Goal: Task Accomplishment & Management: Manage account settings

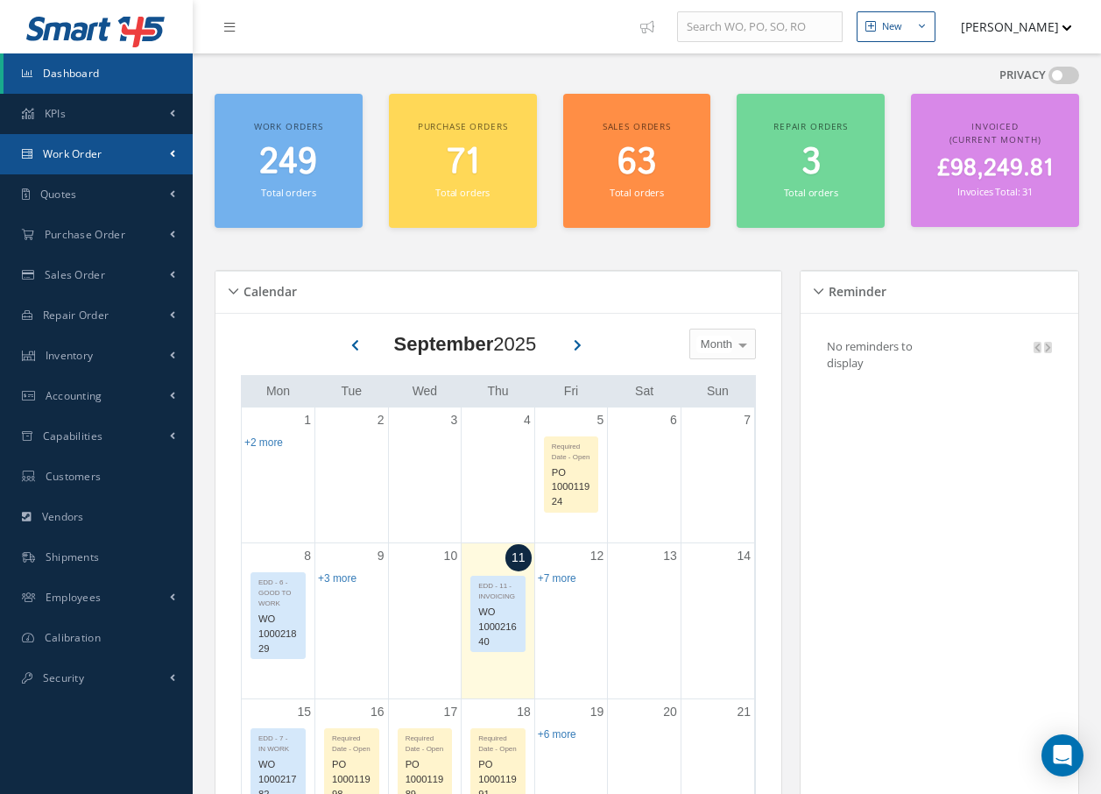
click at [56, 153] on span "Work Order" at bounding box center [73, 153] width 60 height 15
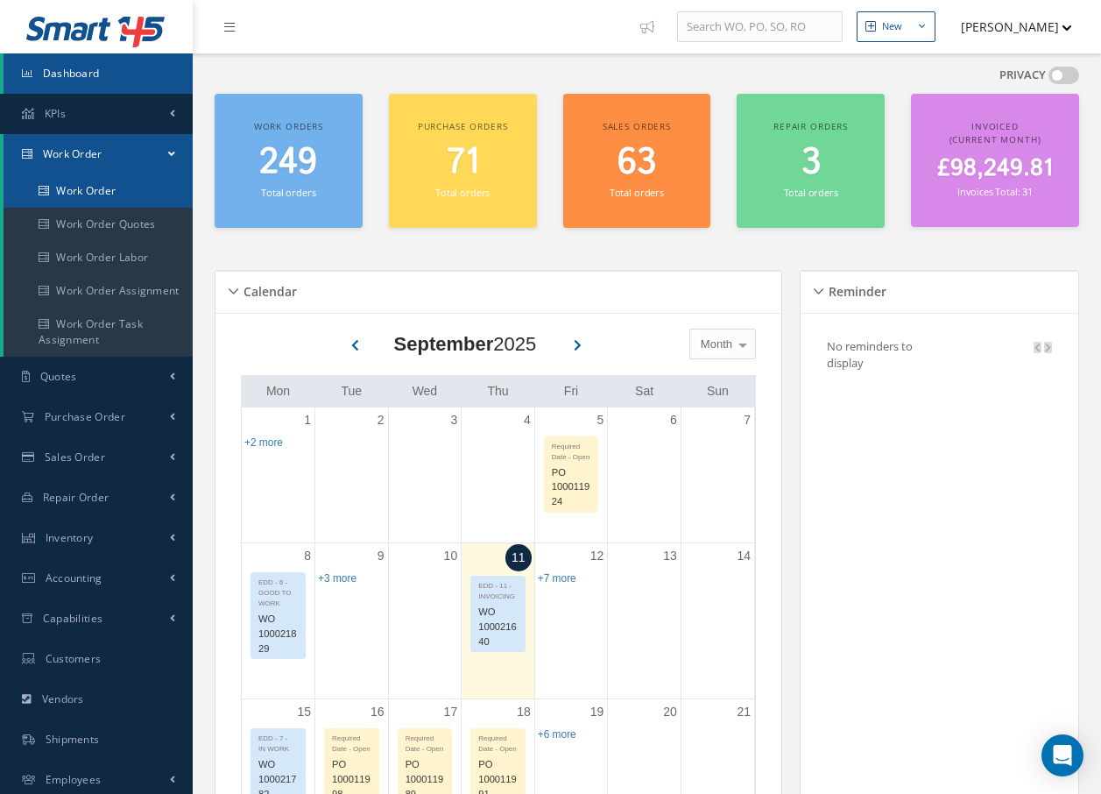
click at [119, 188] on link "Work Order" at bounding box center [98, 190] width 189 height 33
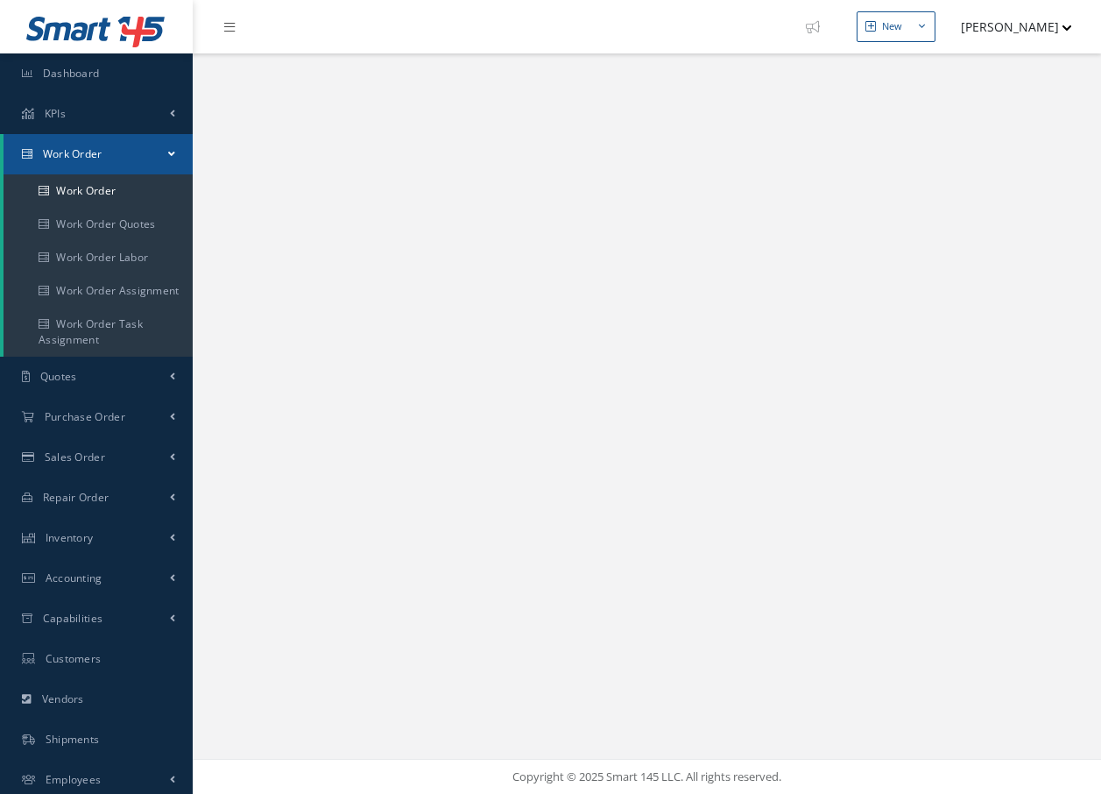
select select "25"
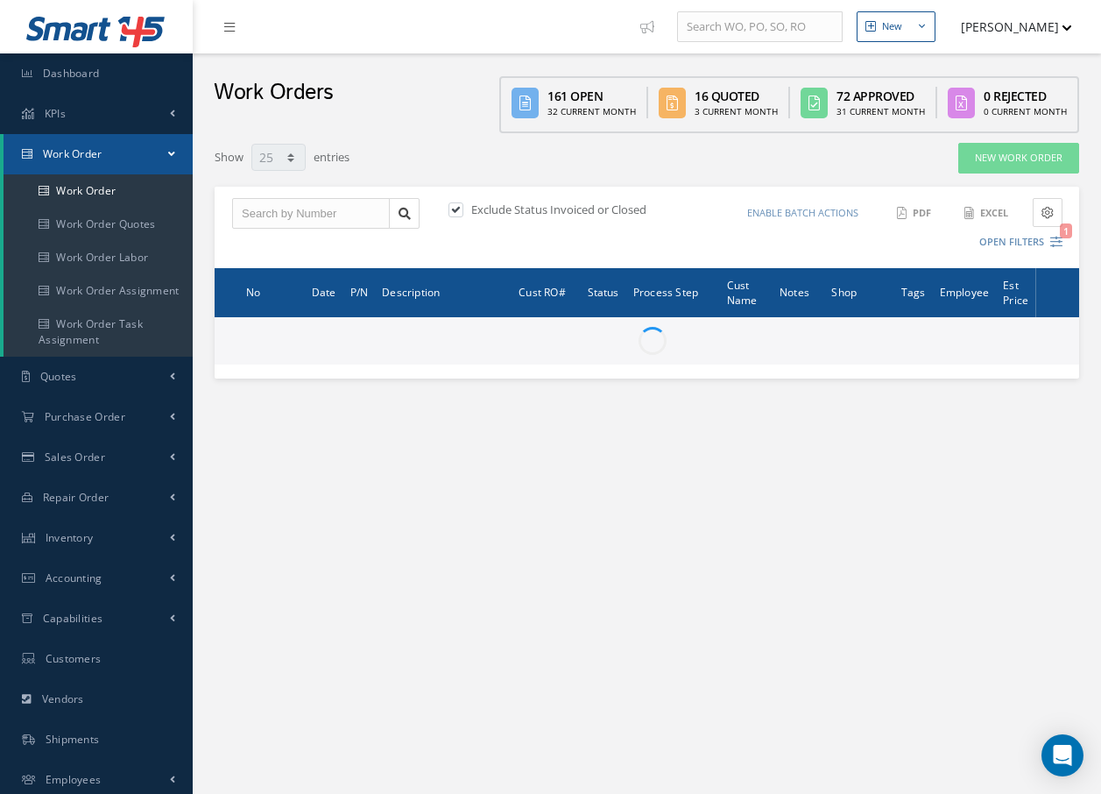
type input "All Work Request"
type input "All Work Performed"
type input "All Status"
type input "WO Part Status"
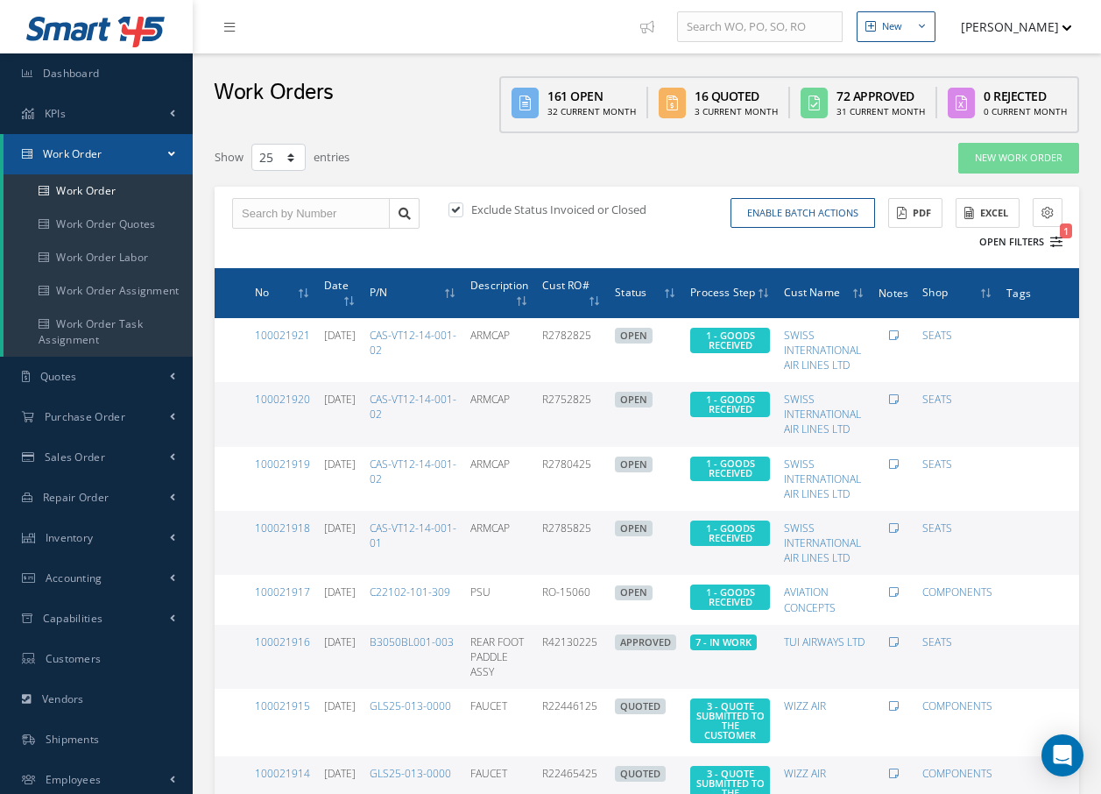
click at [1055, 240] on icon "1" at bounding box center [1057, 242] width 12 height 12
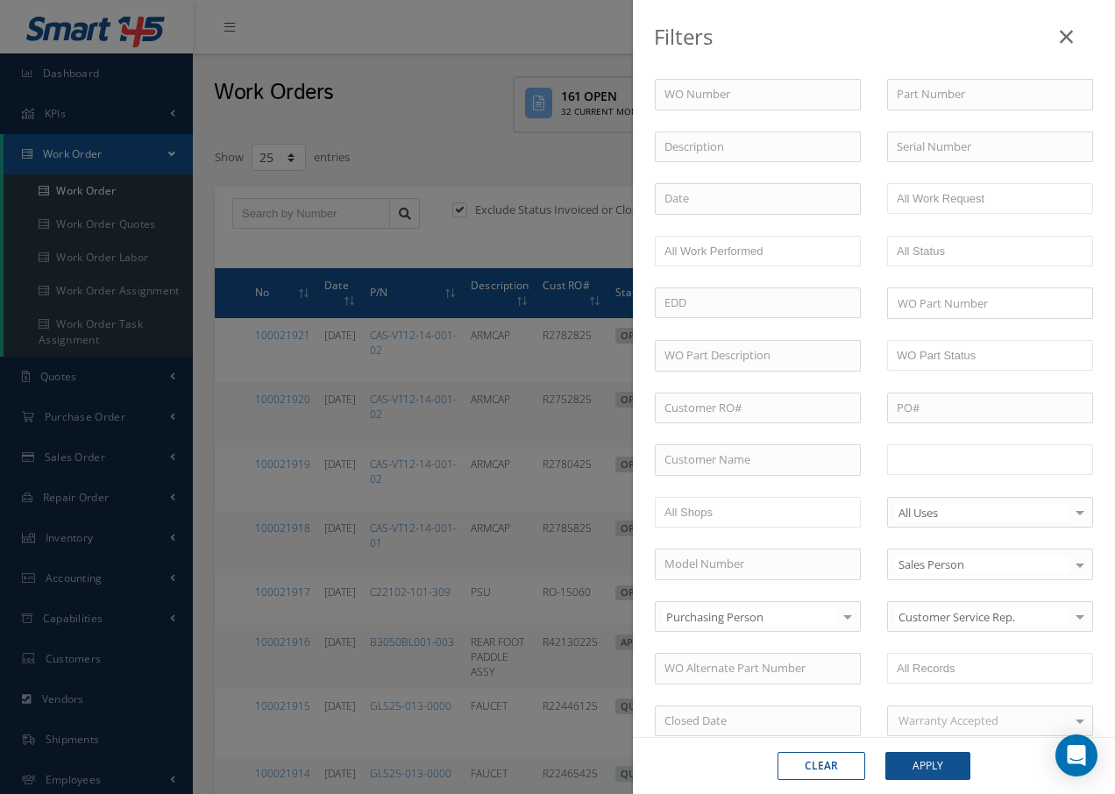
click at [965, 453] on input "text" at bounding box center [951, 460] width 111 height 22
click at [914, 765] on button "Apply" at bounding box center [927, 766] width 85 height 28
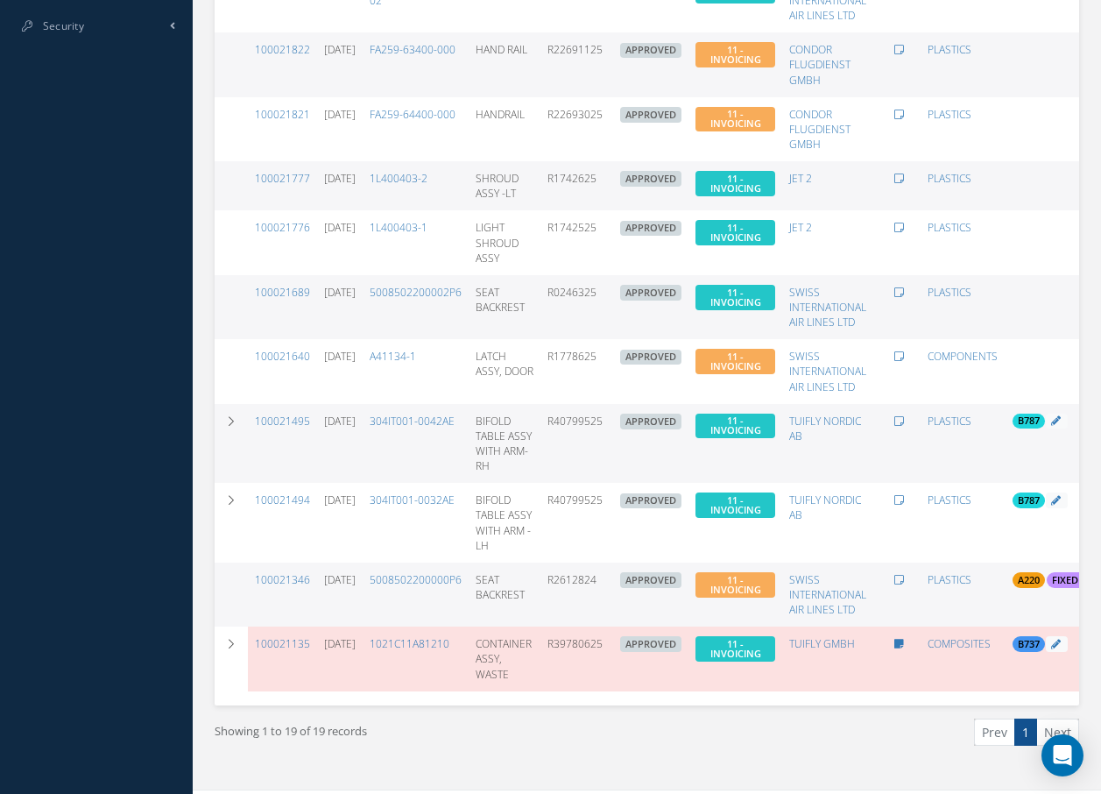
scroll to position [879, 0]
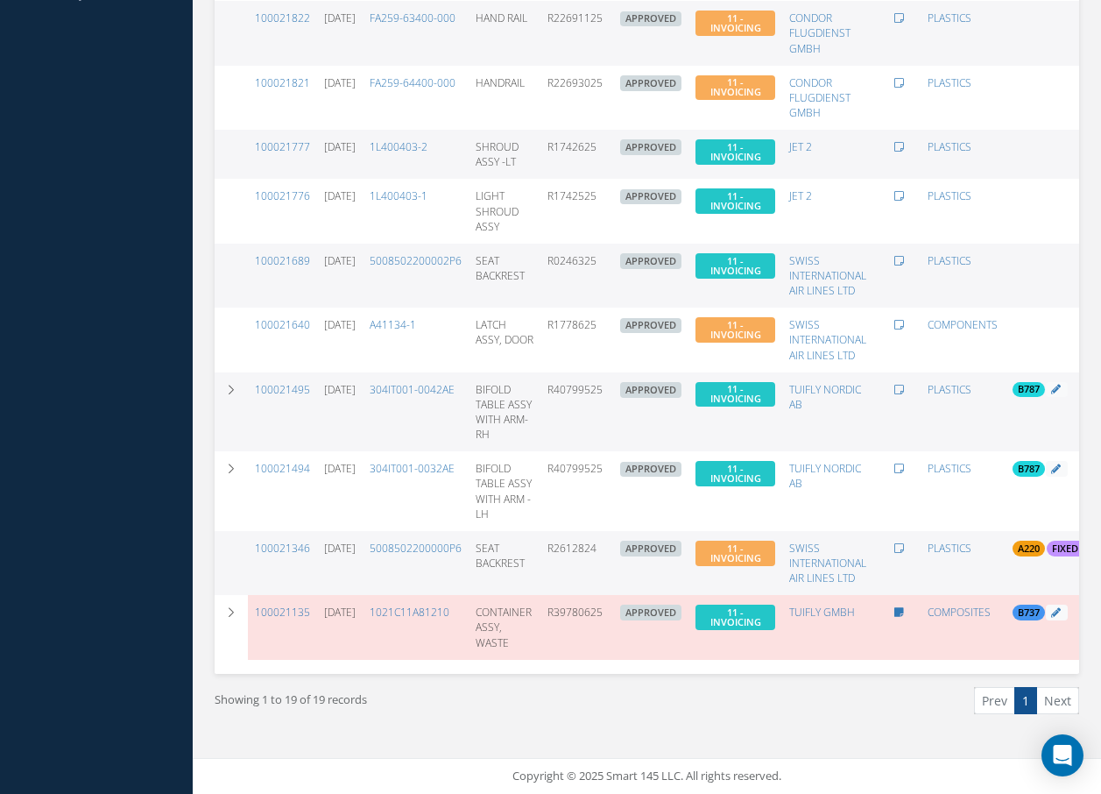
click at [1062, 708] on li "Next" at bounding box center [1058, 700] width 42 height 27
click at [282, 605] on link "100021135" at bounding box center [282, 612] width 55 height 15
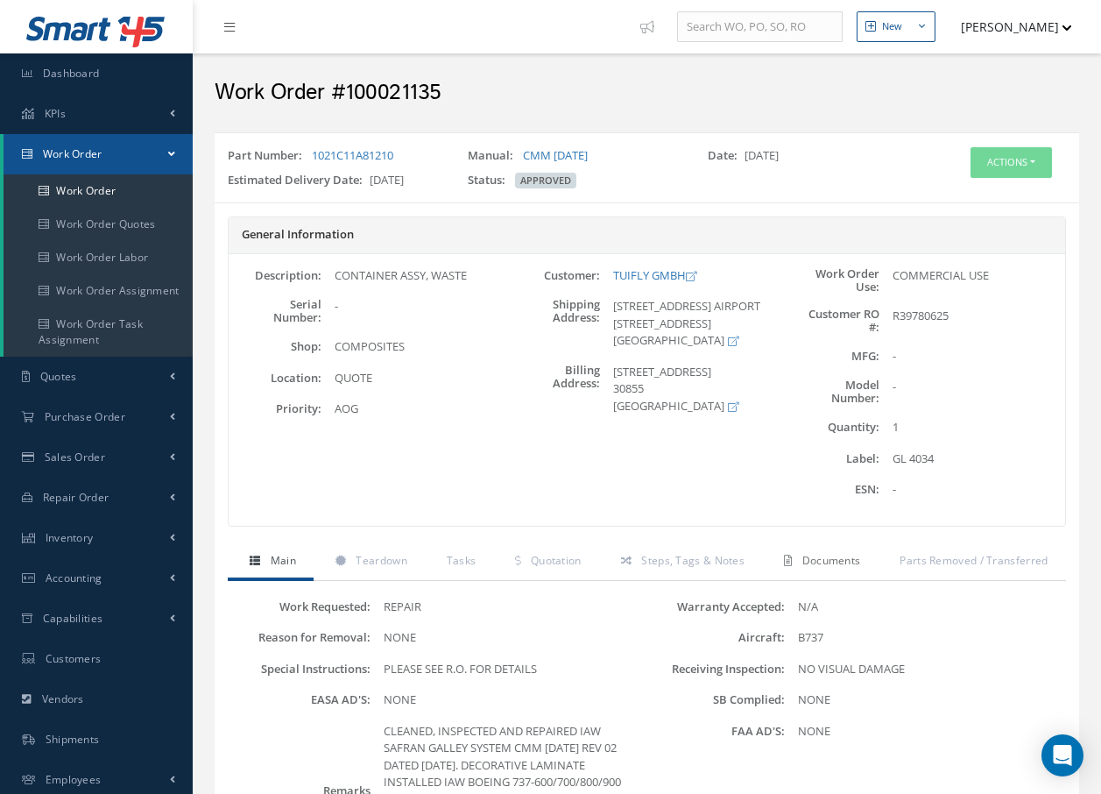
click at [831, 561] on span "Documents" at bounding box center [832, 560] width 59 height 15
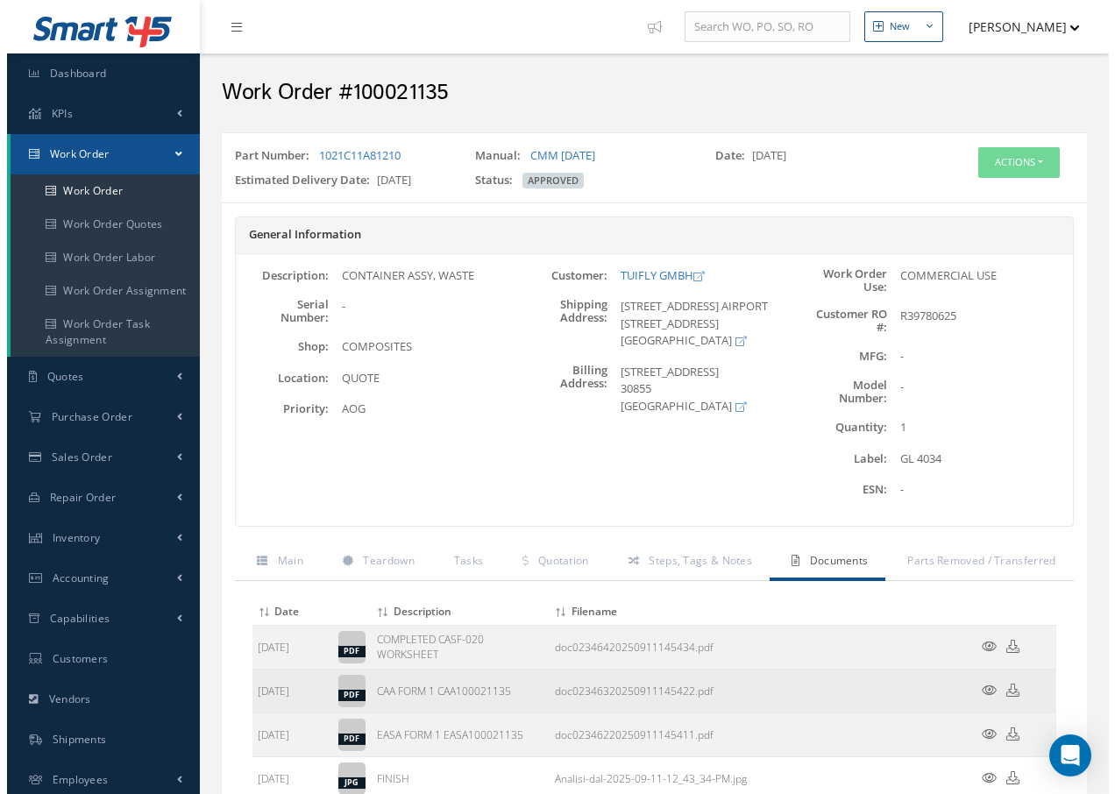
scroll to position [88, 0]
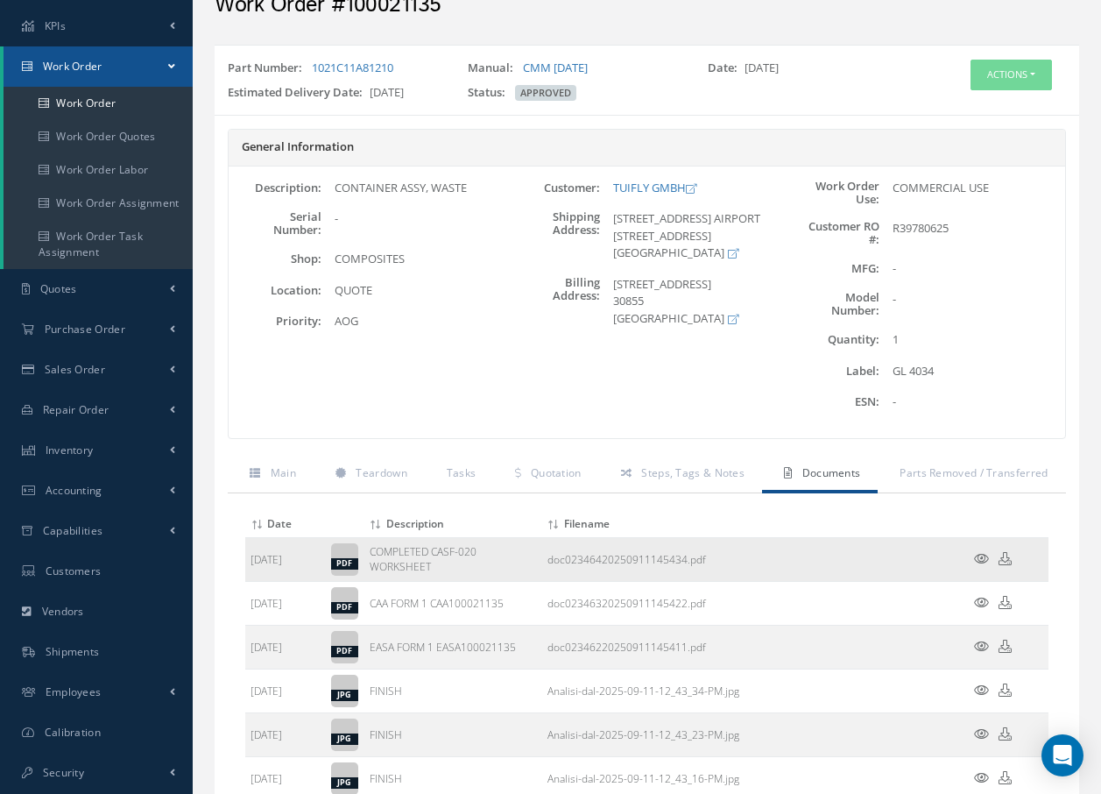
click at [984, 565] on link at bounding box center [981, 559] width 15 height 15
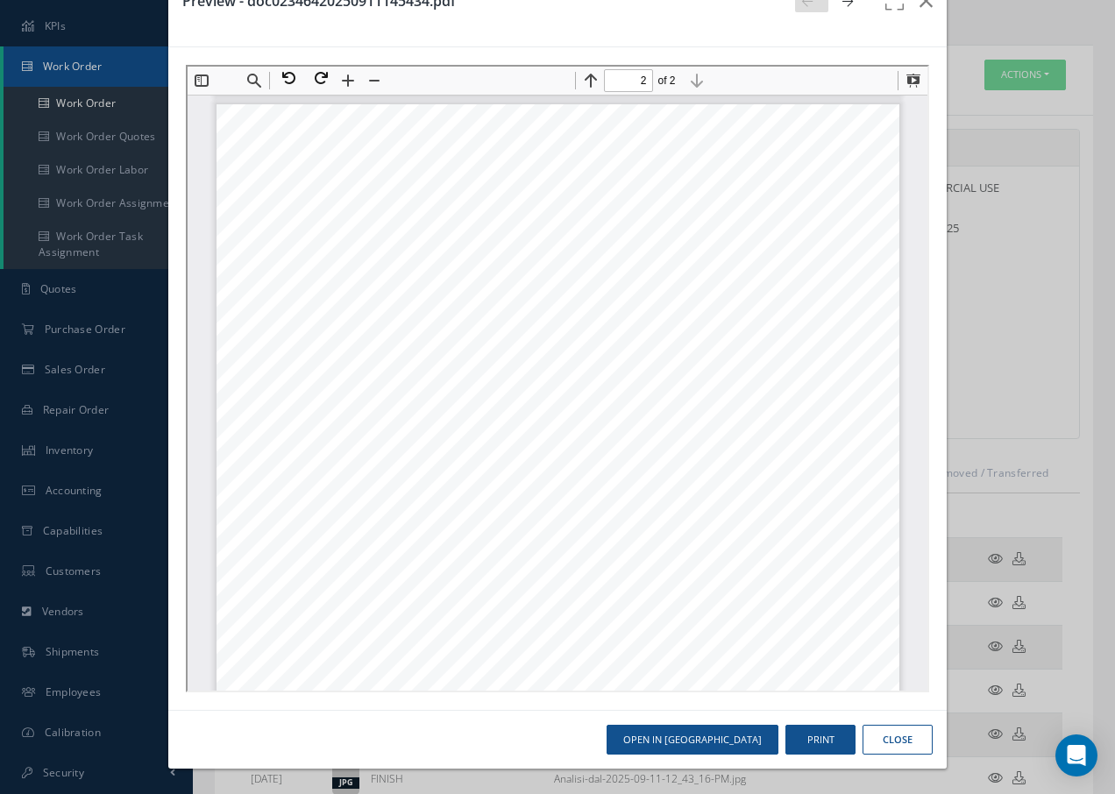
scroll to position [834, 0]
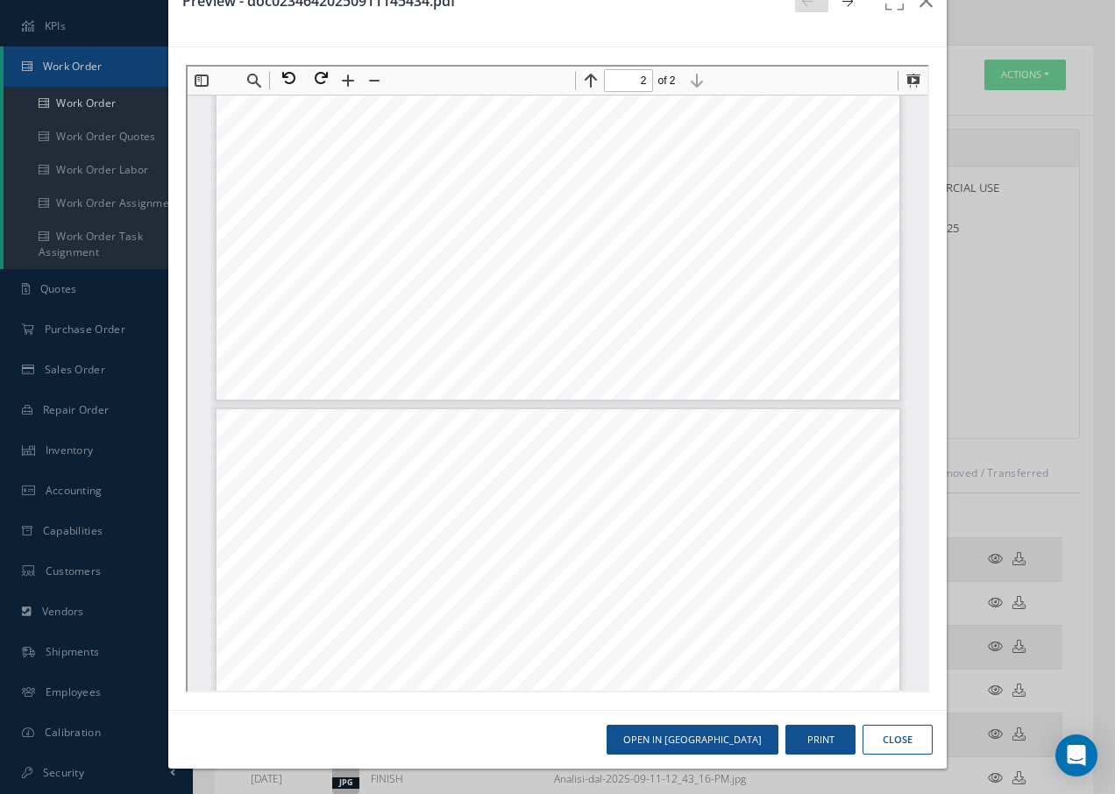
type input "1"
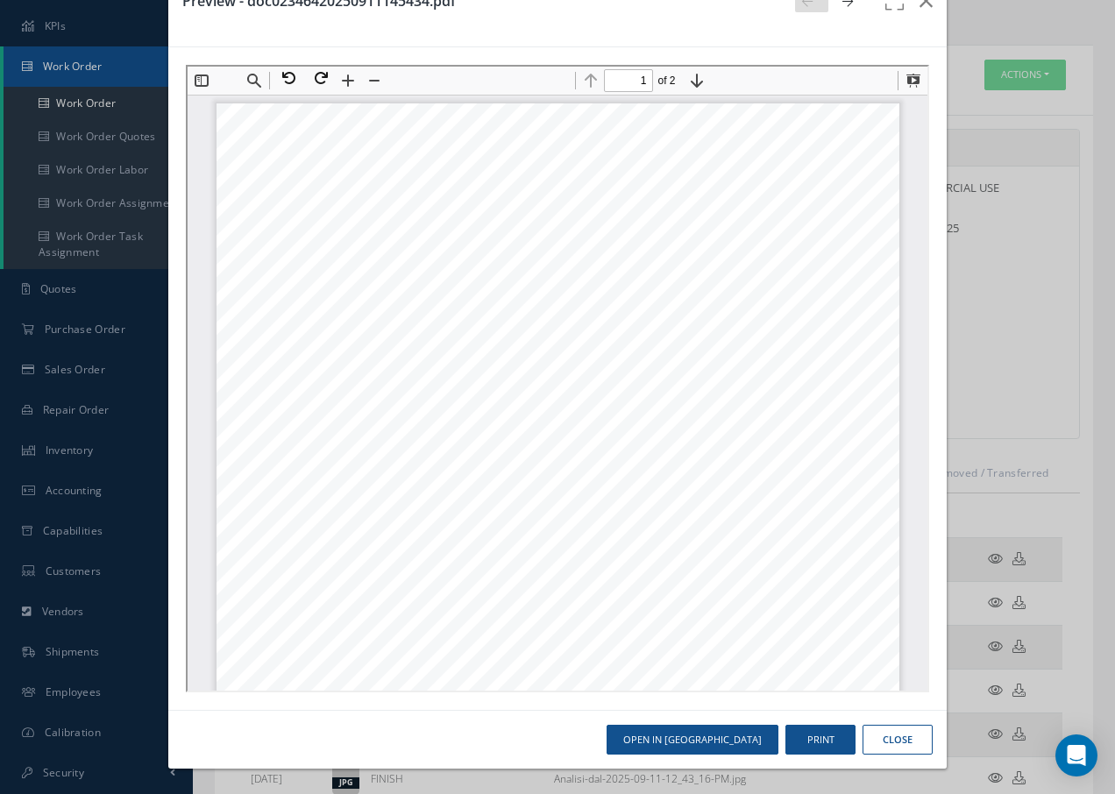
scroll to position [0, 0]
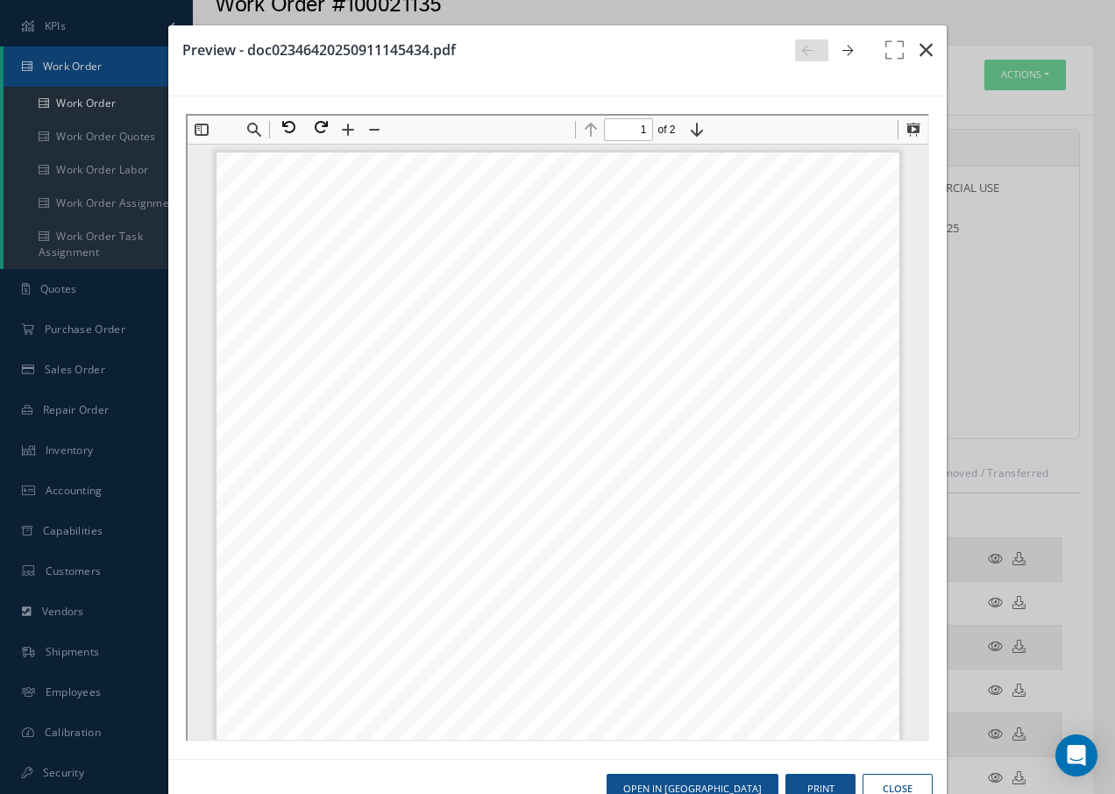
click at [919, 50] on icon "button" at bounding box center [925, 49] width 13 height 21
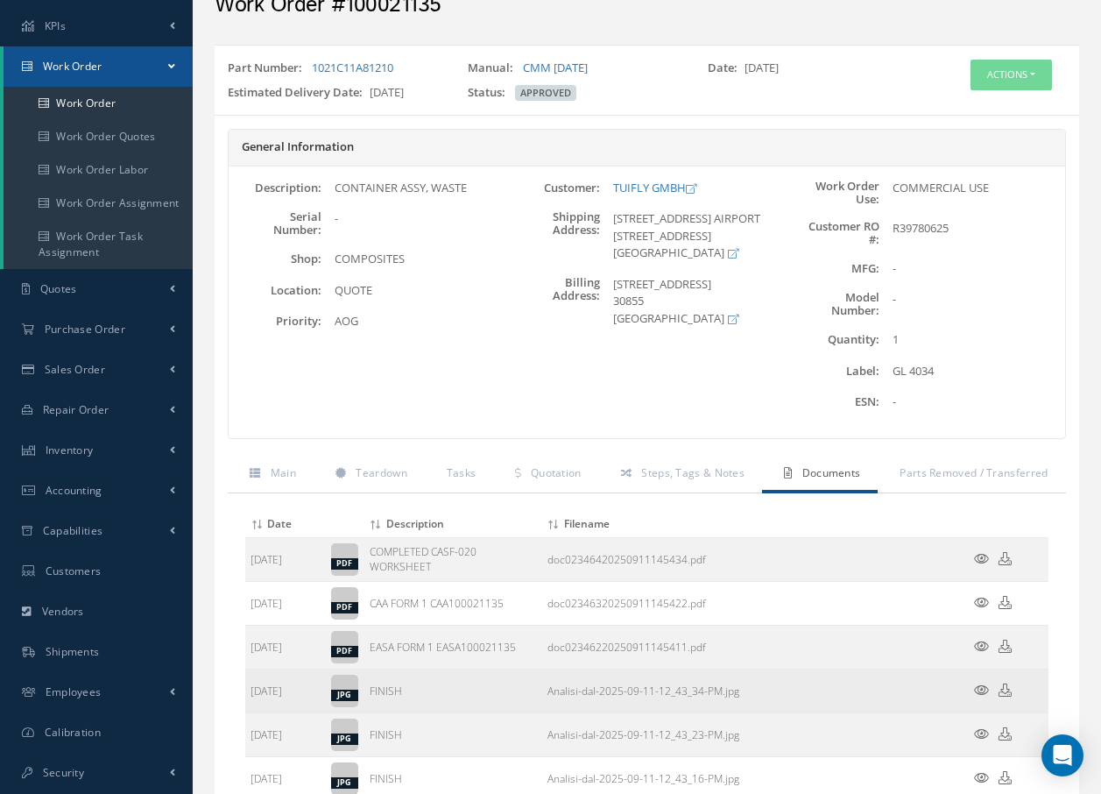
click at [981, 690] on icon at bounding box center [981, 689] width 15 height 13
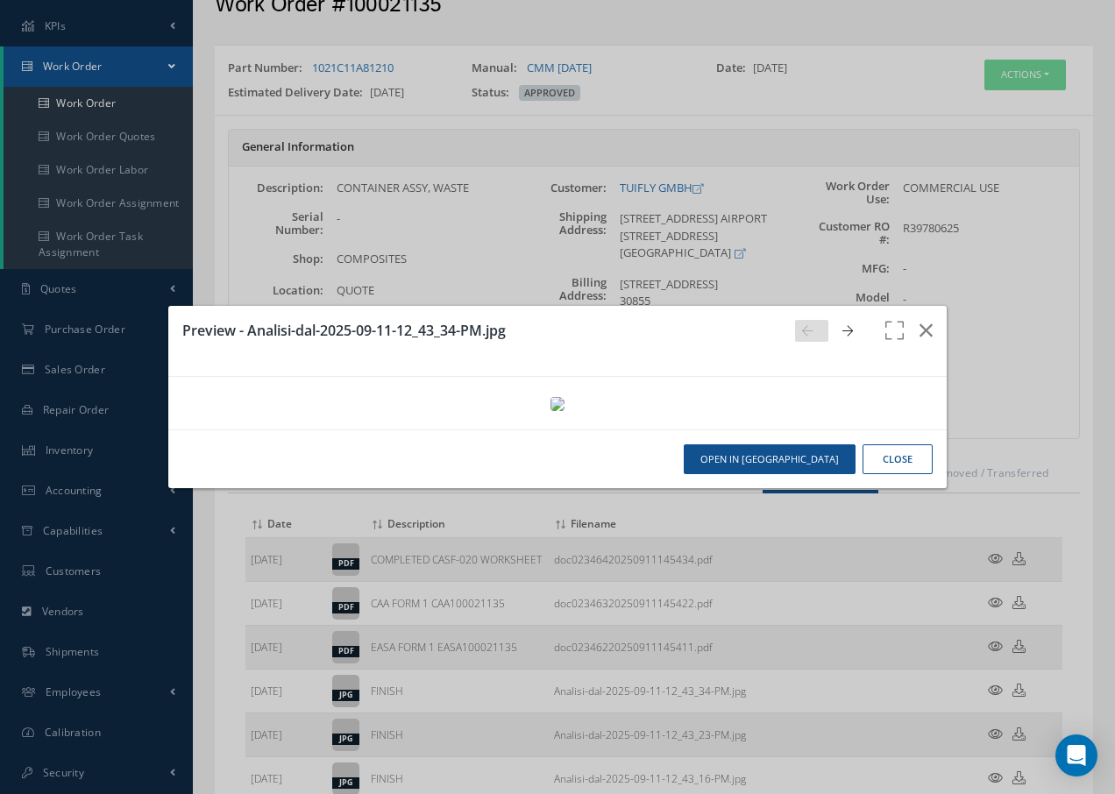
click at [564, 397] on img at bounding box center [557, 404] width 14 height 14
click at [919, 320] on icon "button" at bounding box center [925, 330] width 13 height 21
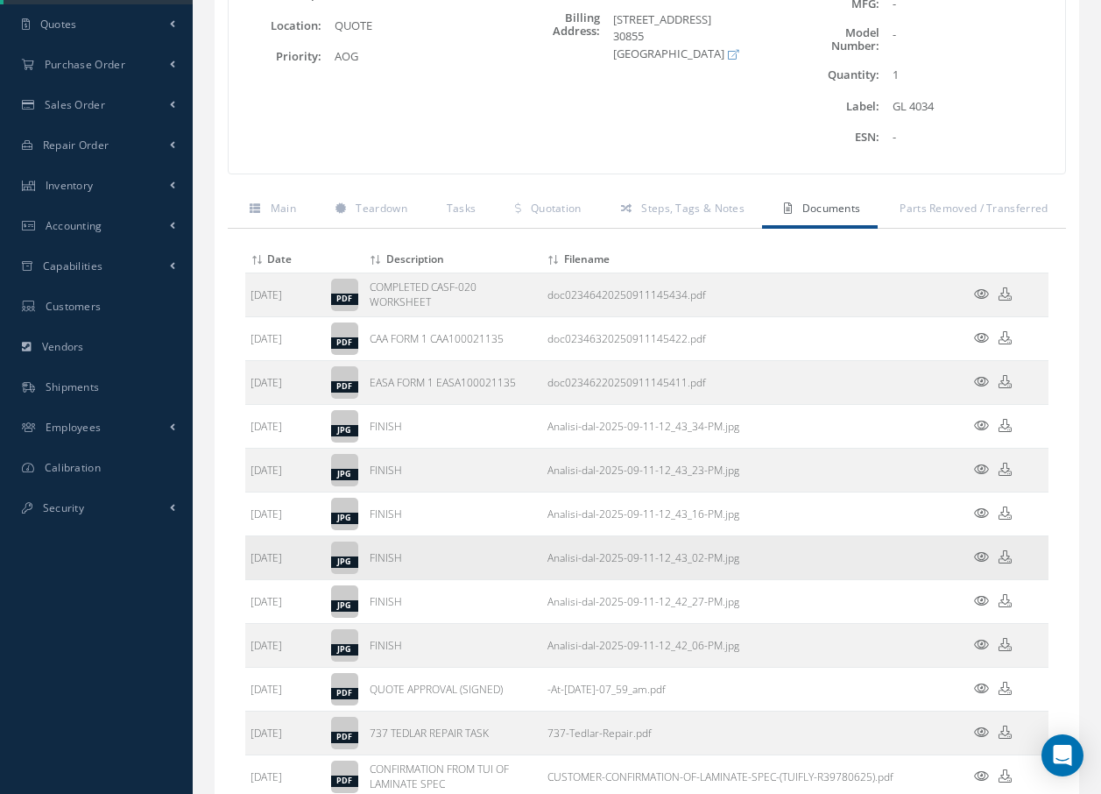
scroll to position [350, 0]
click at [974, 470] on icon at bounding box center [981, 470] width 15 height 13
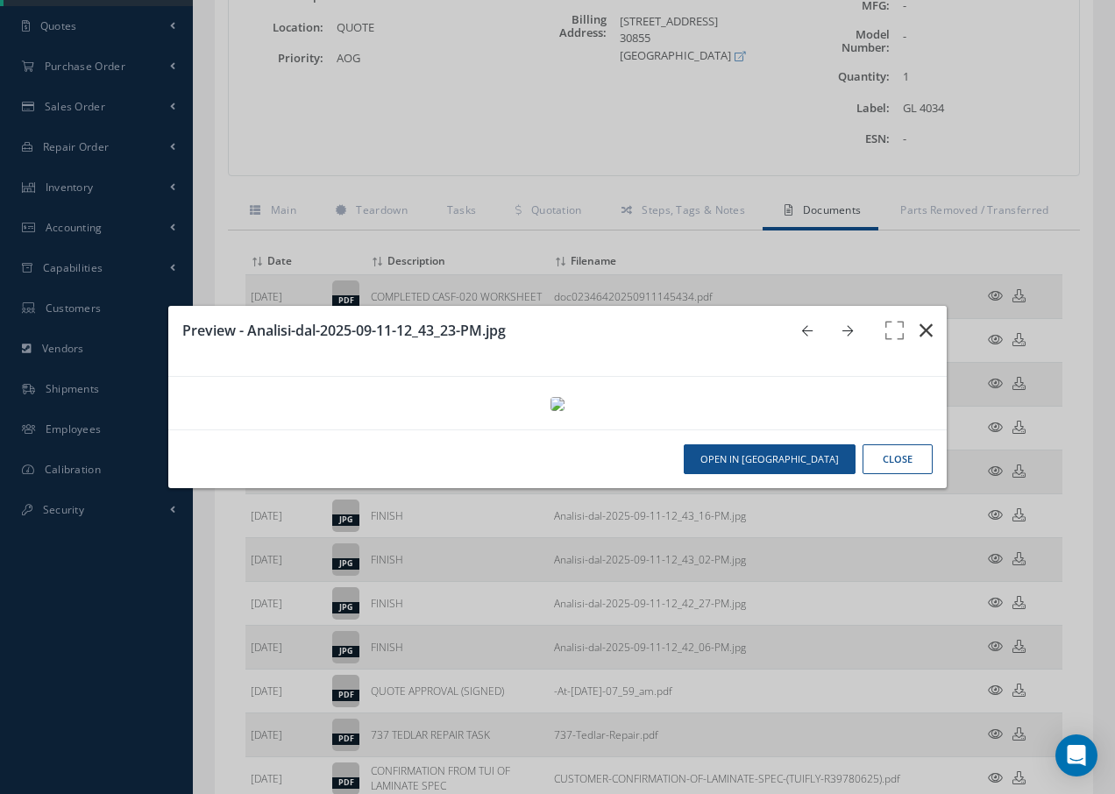
click at [919, 320] on icon "button" at bounding box center [925, 330] width 13 height 21
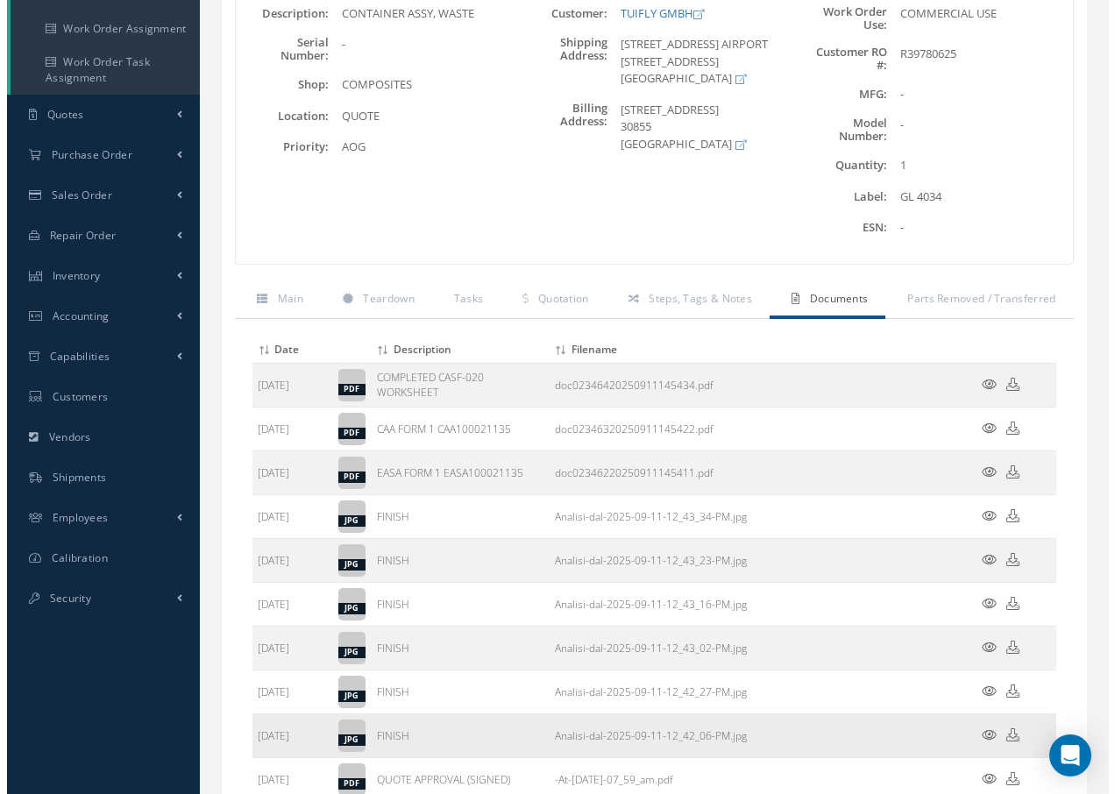
scroll to position [263, 0]
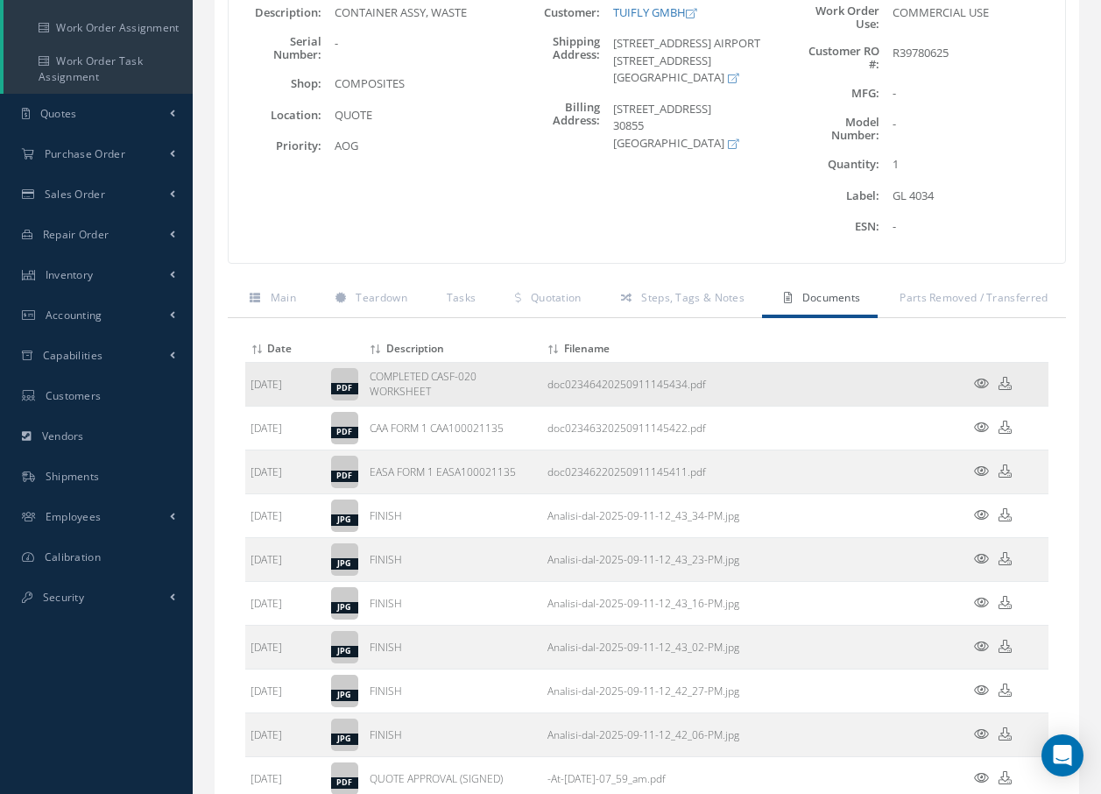
click at [981, 383] on icon at bounding box center [981, 383] width 15 height 13
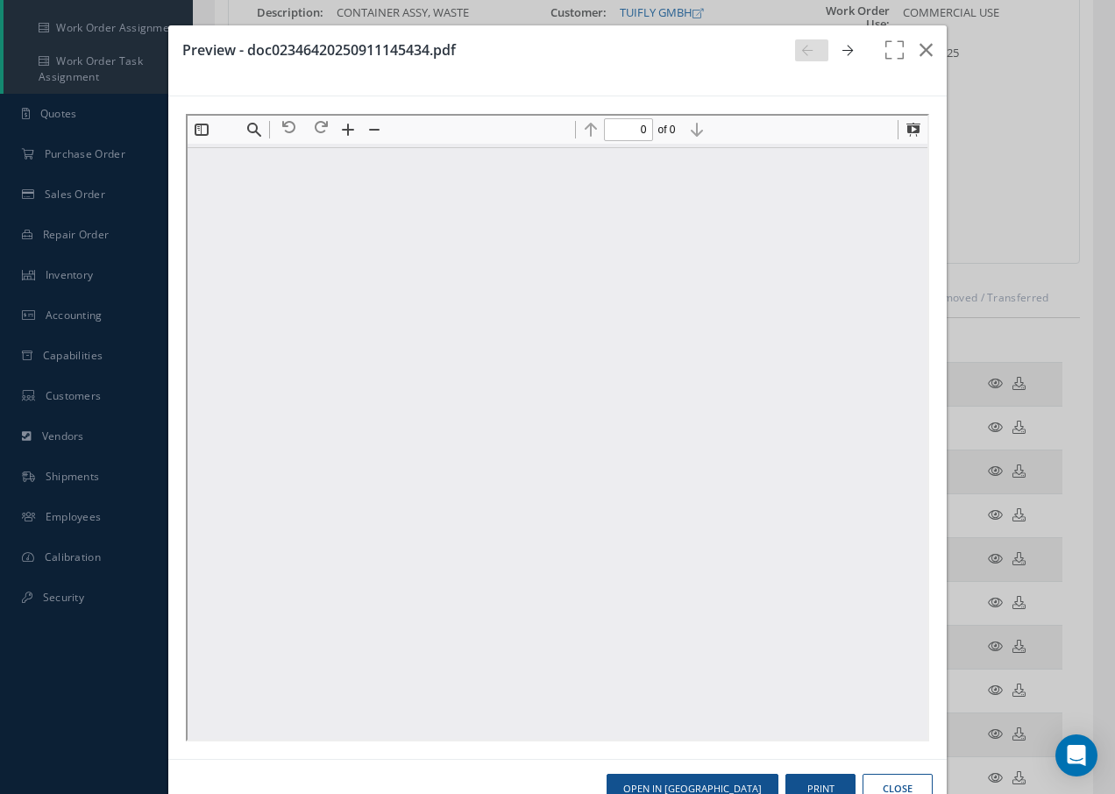
scroll to position [0, 0]
type input "1"
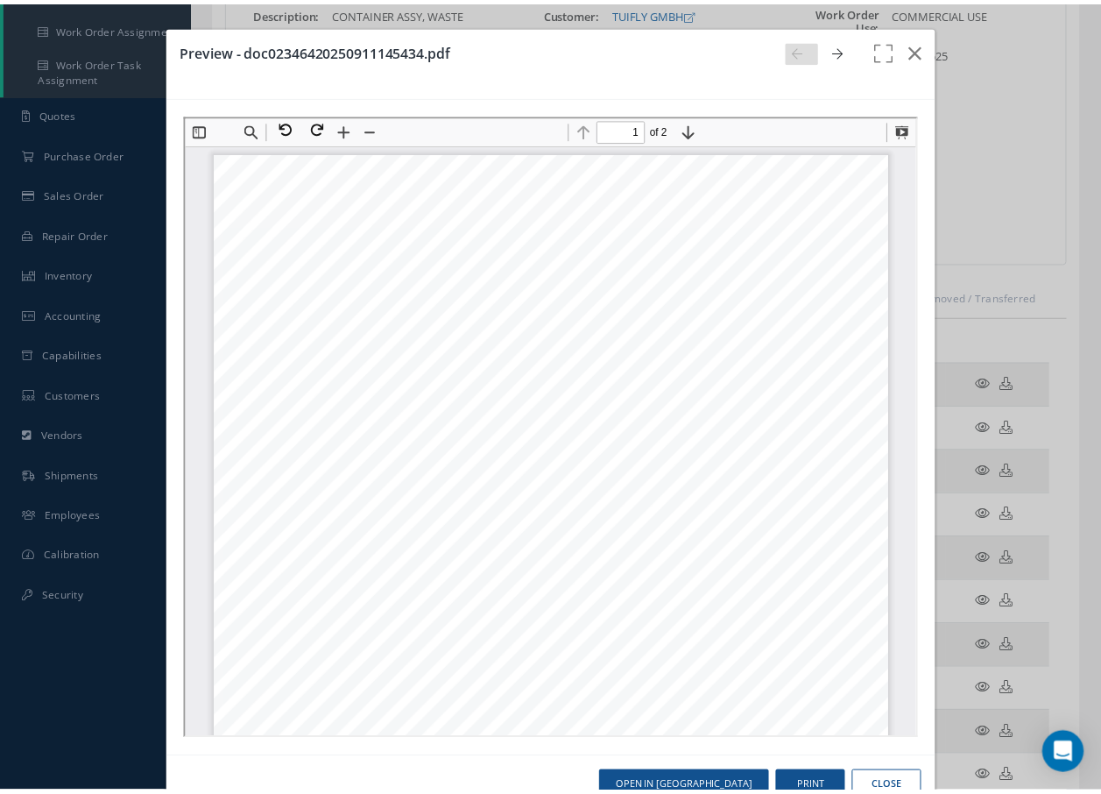
scroll to position [175, 0]
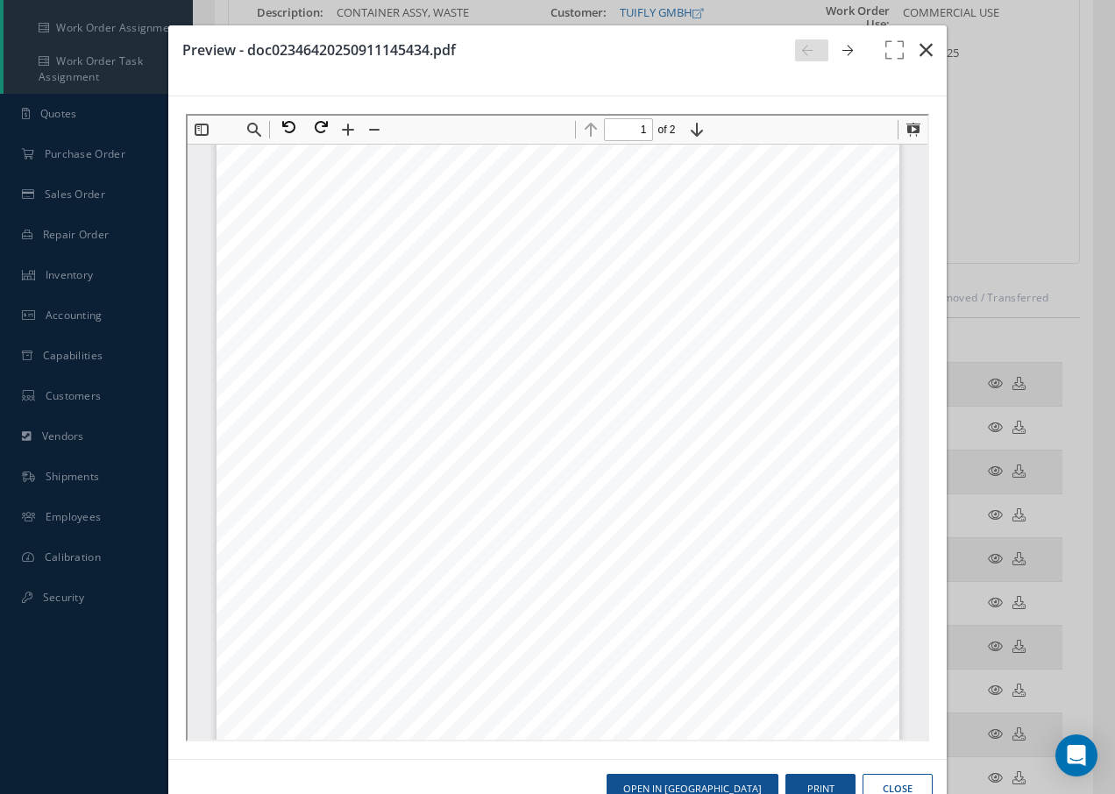
click at [919, 48] on icon "button" at bounding box center [925, 49] width 13 height 21
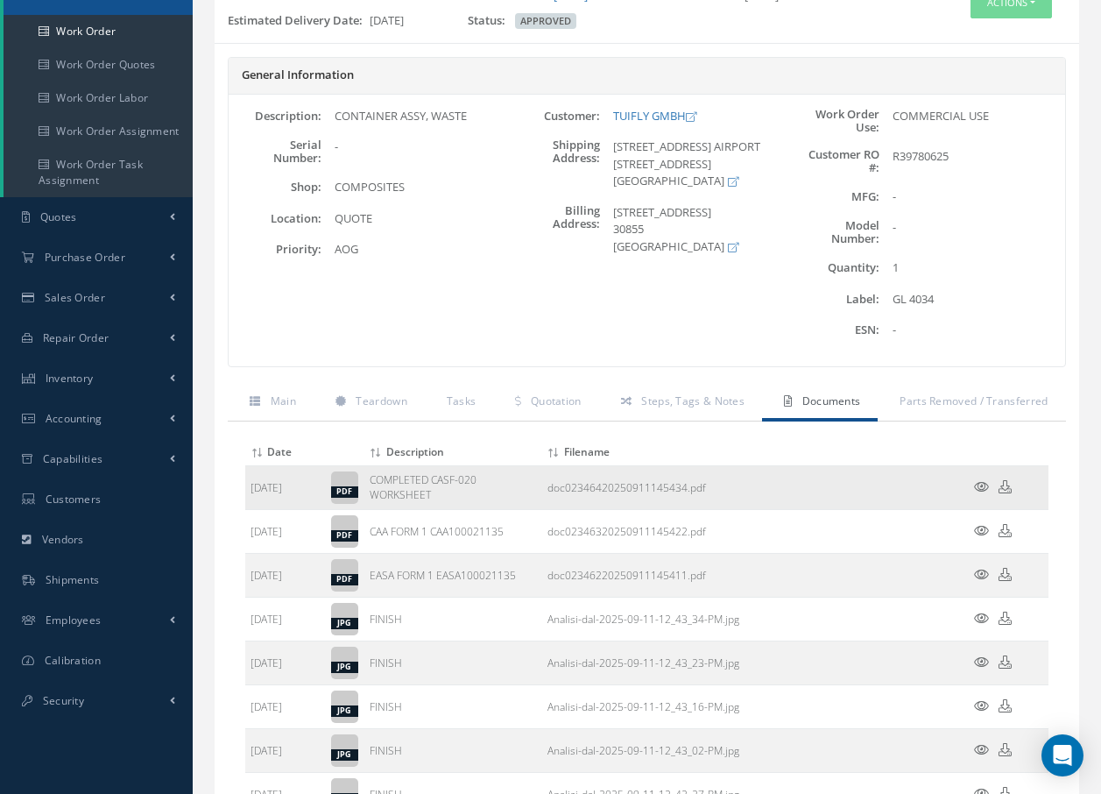
scroll to position [0, 0]
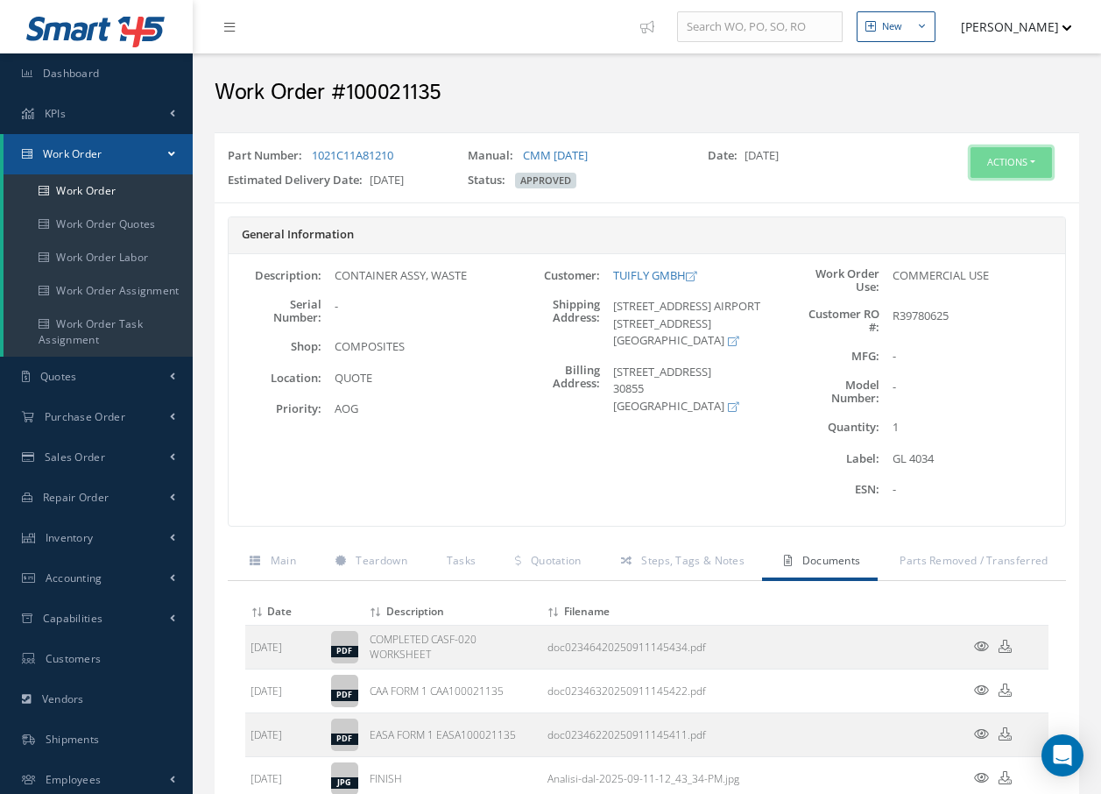
click at [1008, 156] on button "Actions" at bounding box center [1011, 162] width 81 height 31
click at [965, 223] on link "Invoicing" at bounding box center [985, 220] width 140 height 24
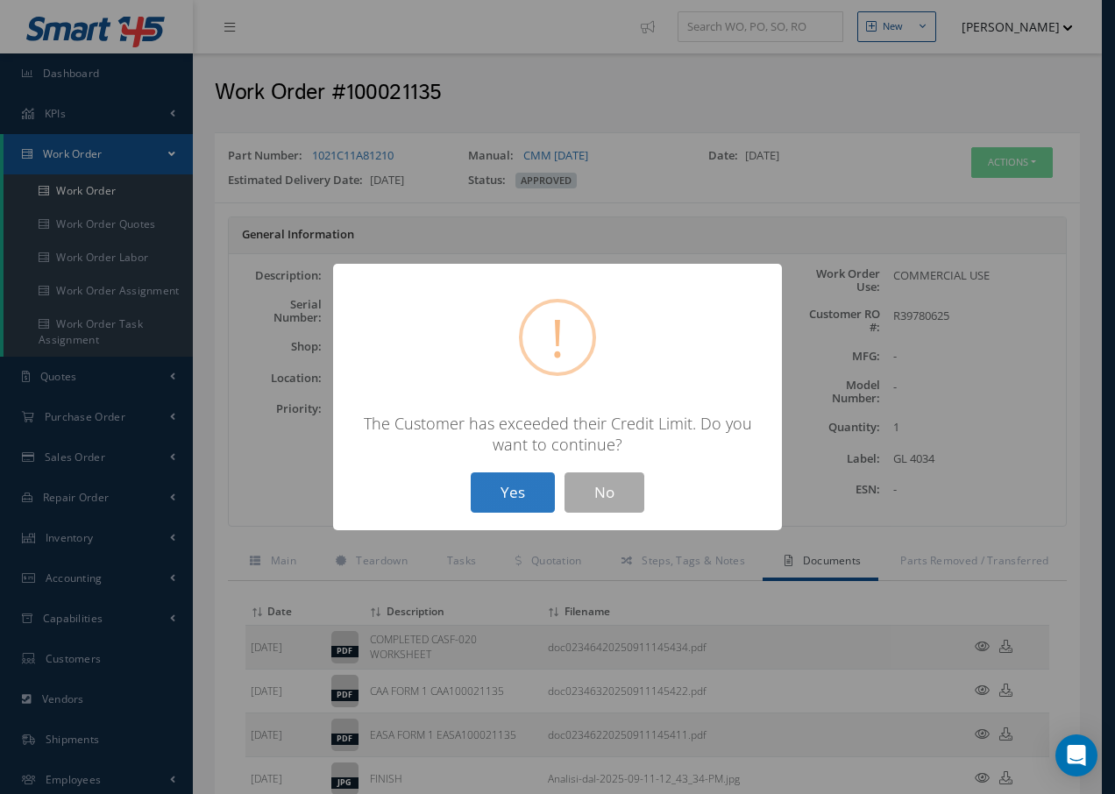
click at [499, 493] on button "Yes" at bounding box center [513, 492] width 84 height 41
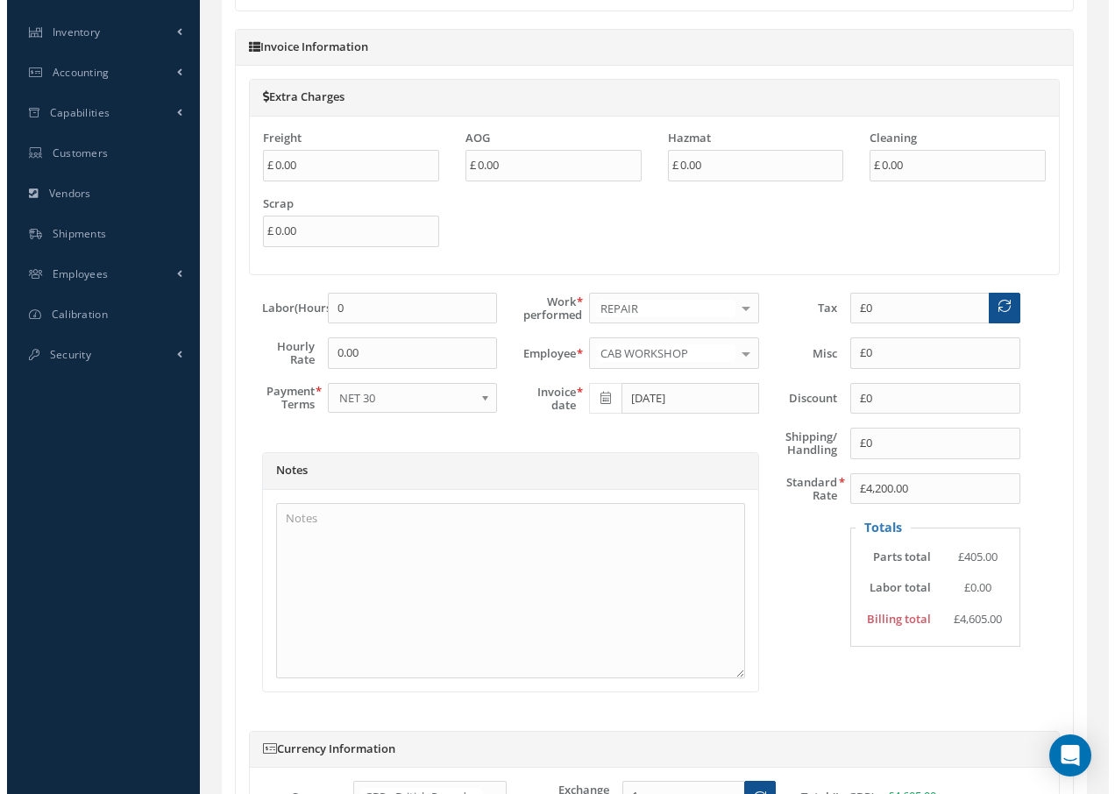
scroll to position [789, 0]
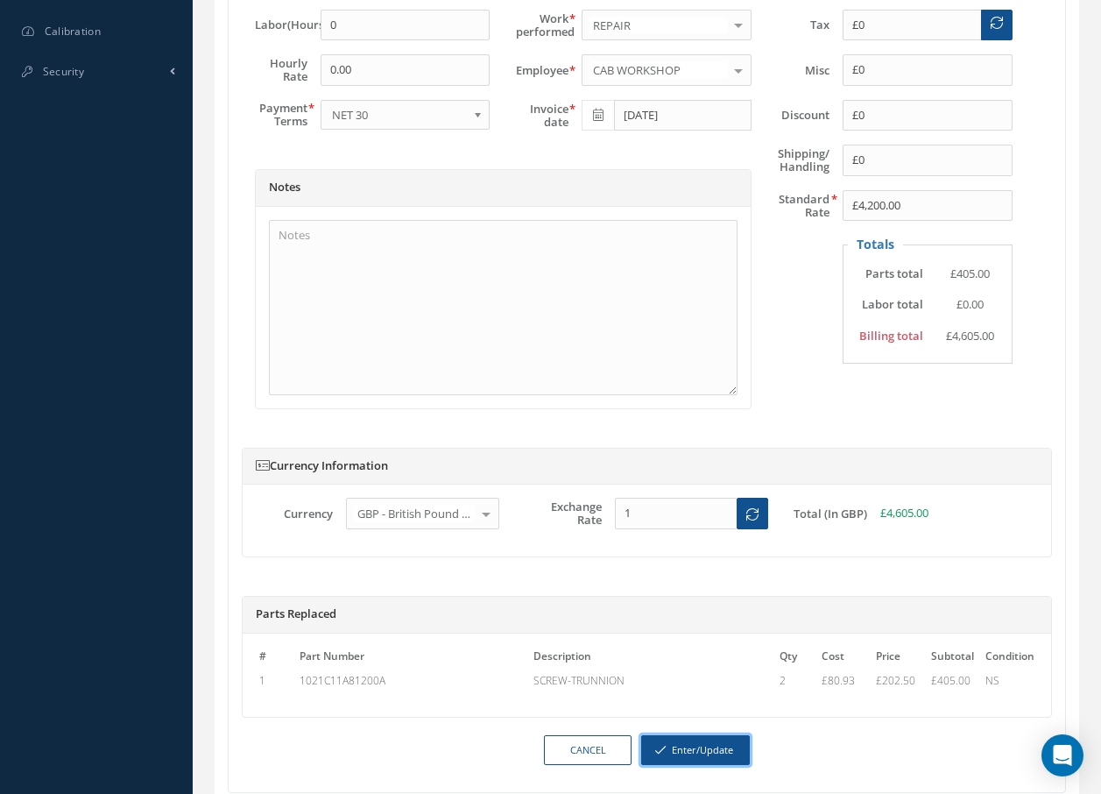
click at [712, 748] on button "Enter/Update" at bounding box center [695, 750] width 109 height 31
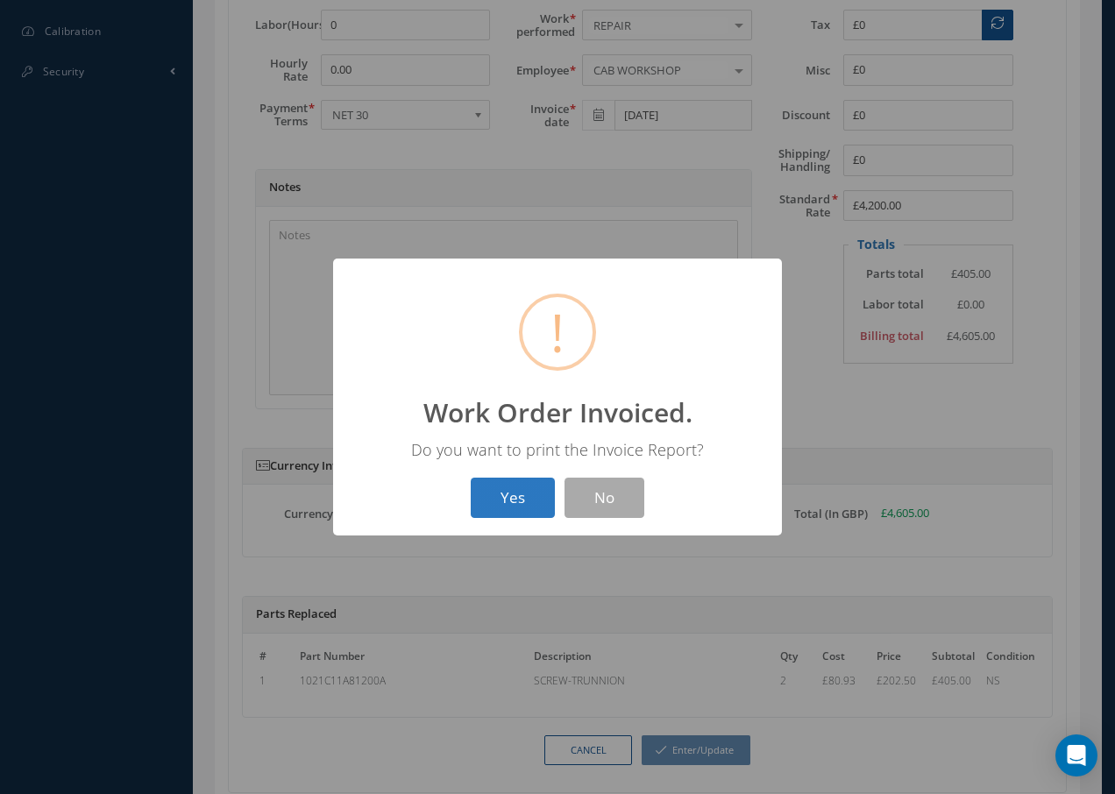
click at [521, 501] on button "Yes" at bounding box center [513, 498] width 84 height 41
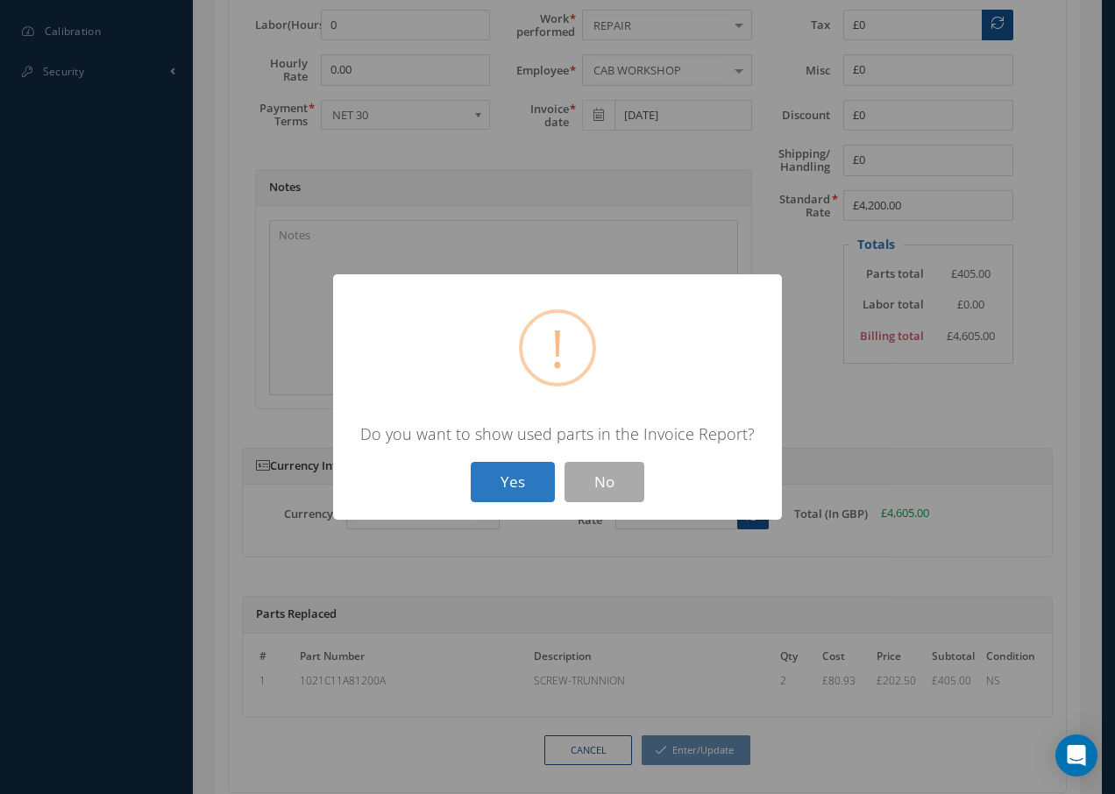
click at [520, 478] on button "Yes" at bounding box center [513, 482] width 84 height 41
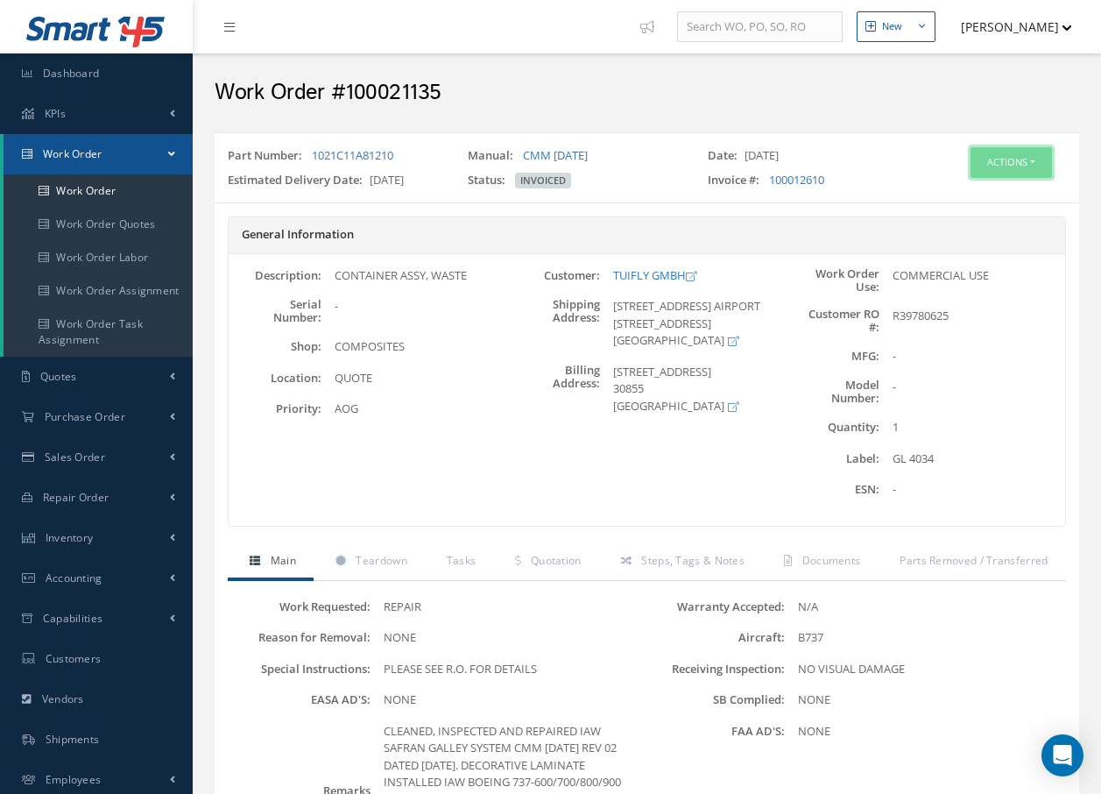
click at [1007, 166] on button "Actions" at bounding box center [1011, 162] width 81 height 31
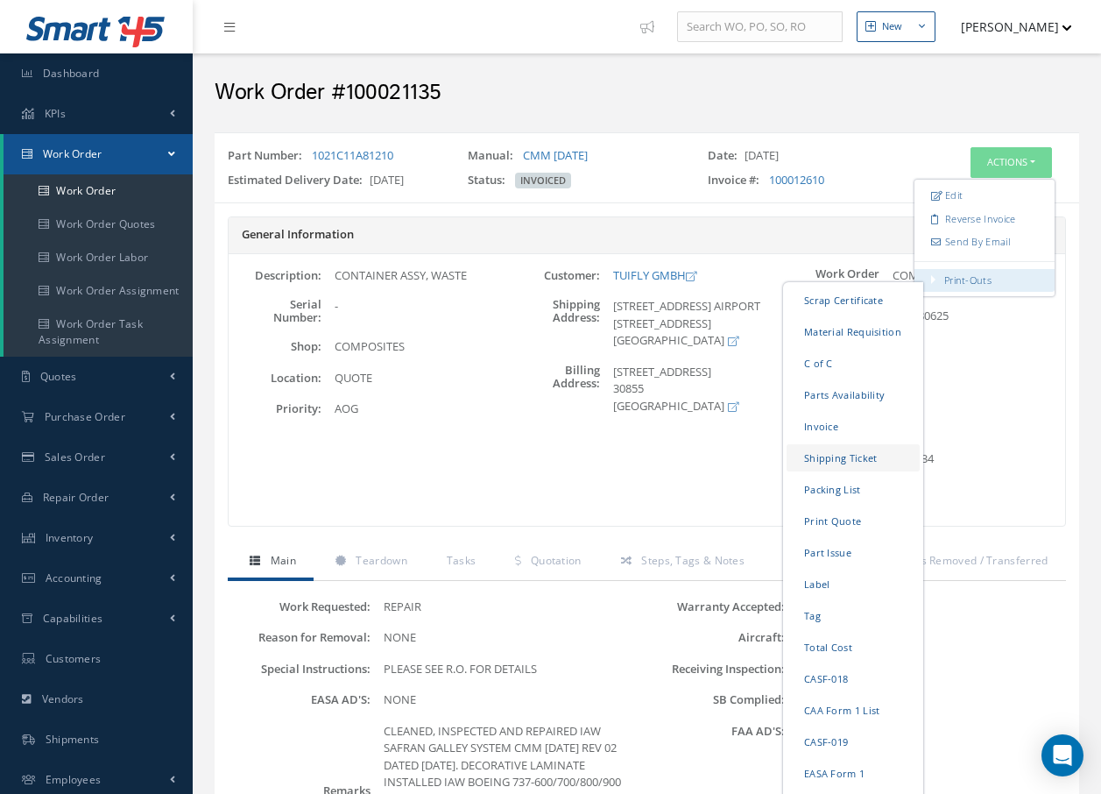
click at [875, 458] on link "Shipping Ticket" at bounding box center [853, 457] width 133 height 27
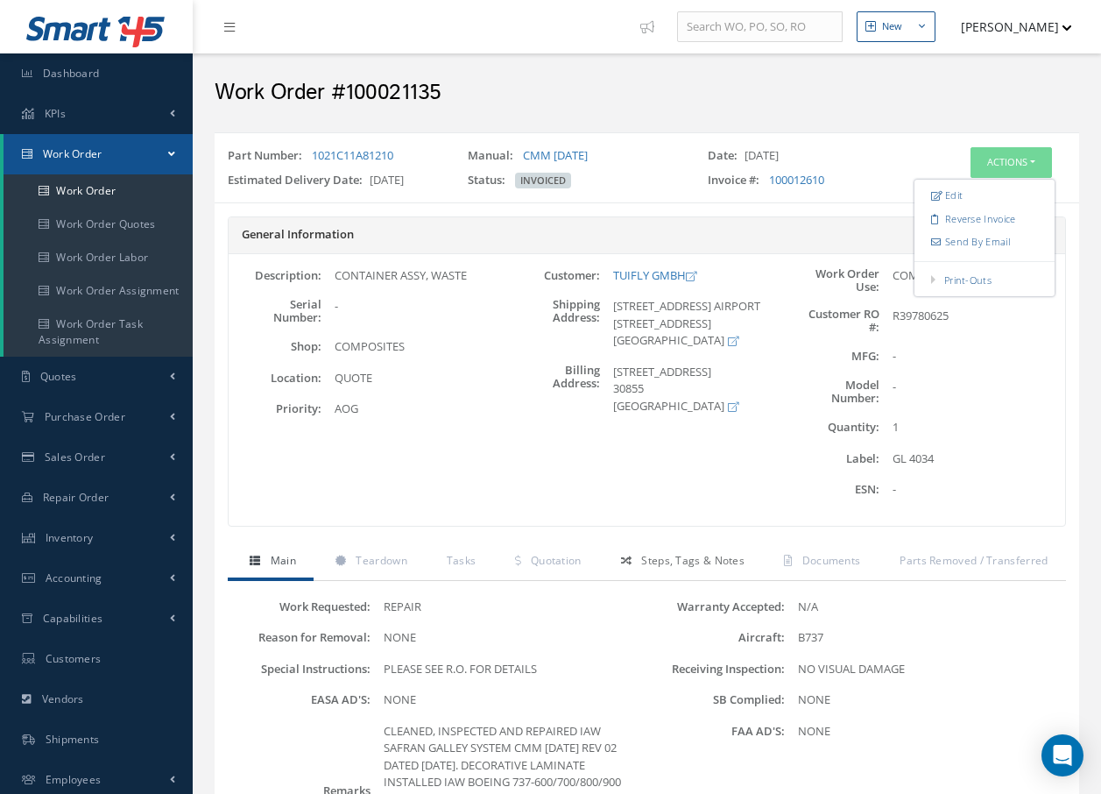
click at [724, 561] on span "Steps, Tags & Notes" at bounding box center [692, 560] width 103 height 15
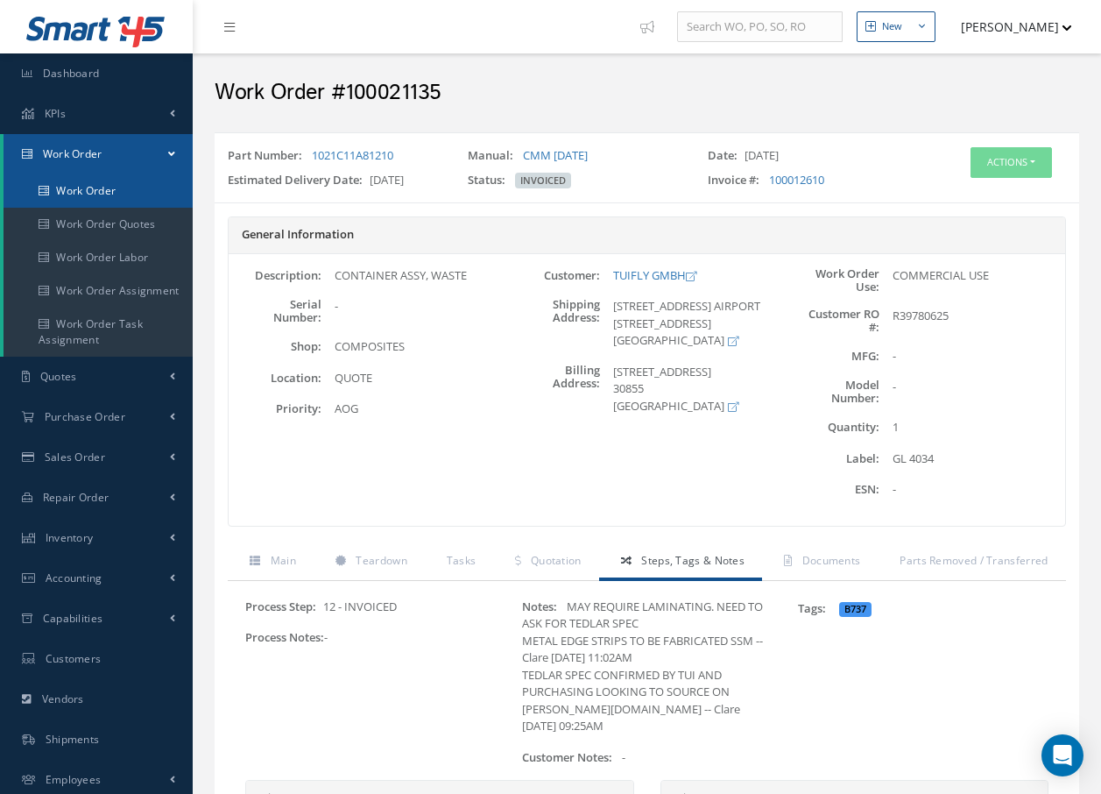
click at [78, 188] on link "Work Order" at bounding box center [98, 190] width 189 height 33
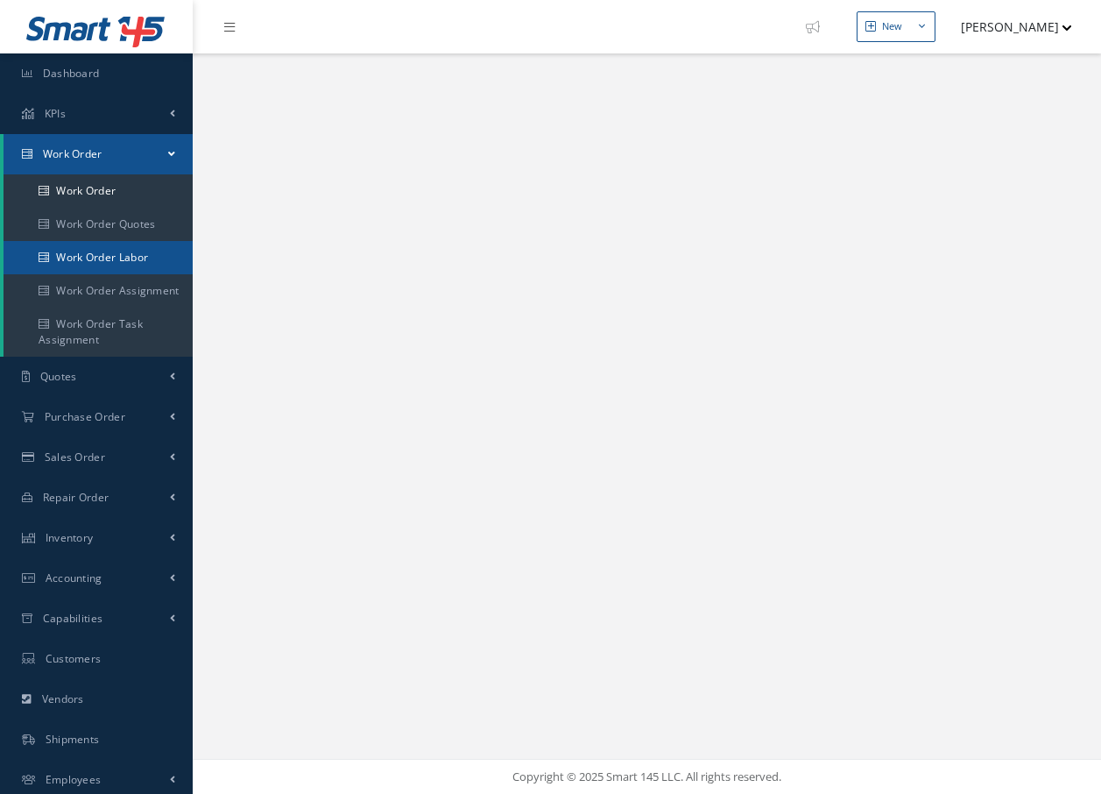
select select "25"
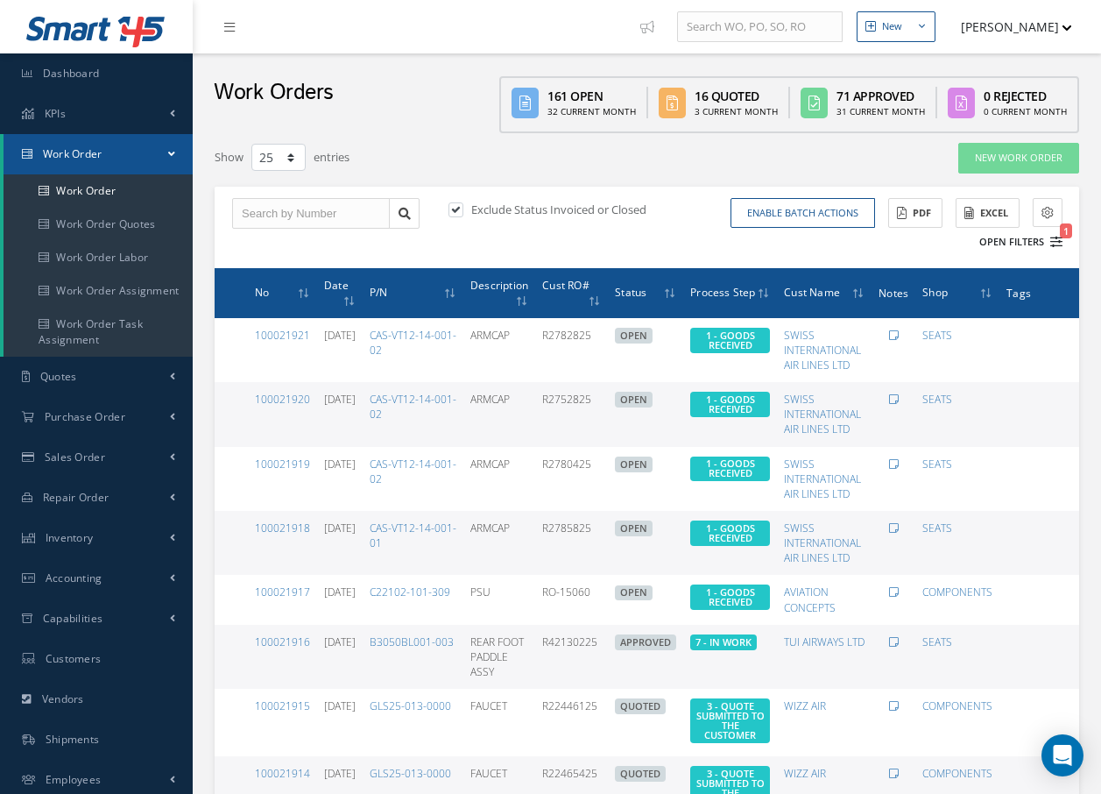
click at [1055, 241] on icon "1" at bounding box center [1057, 242] width 12 height 12
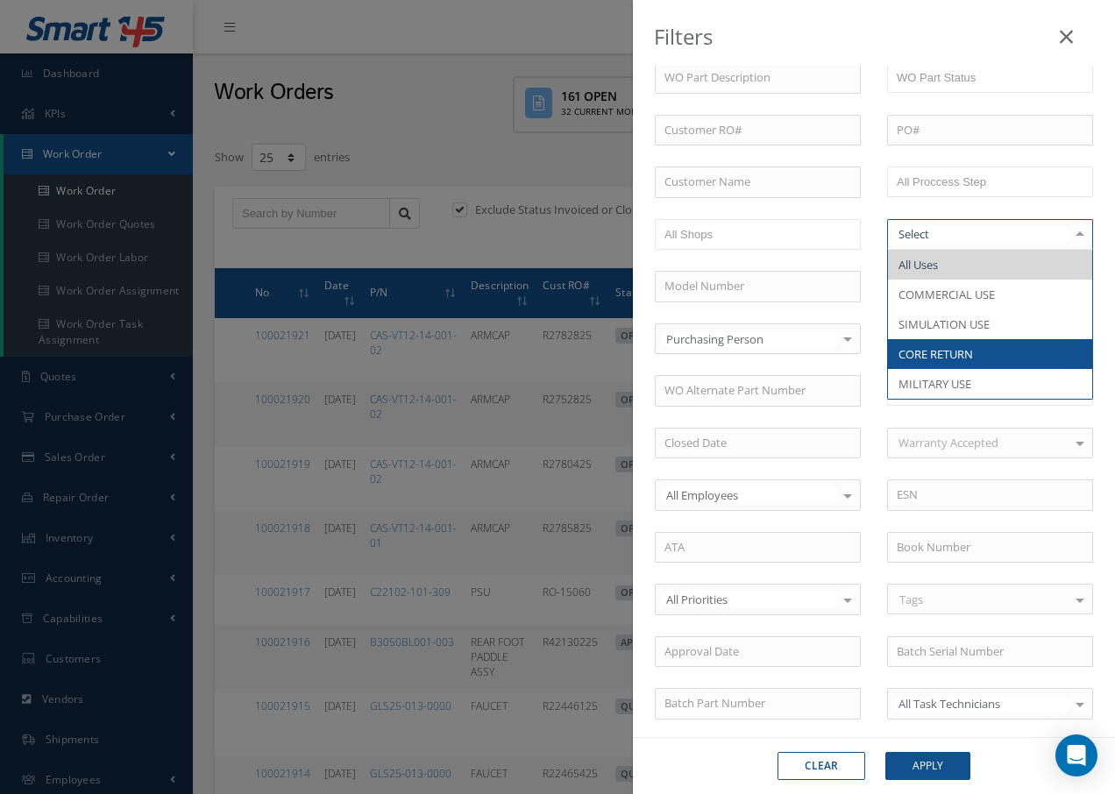
scroll to position [69, 0]
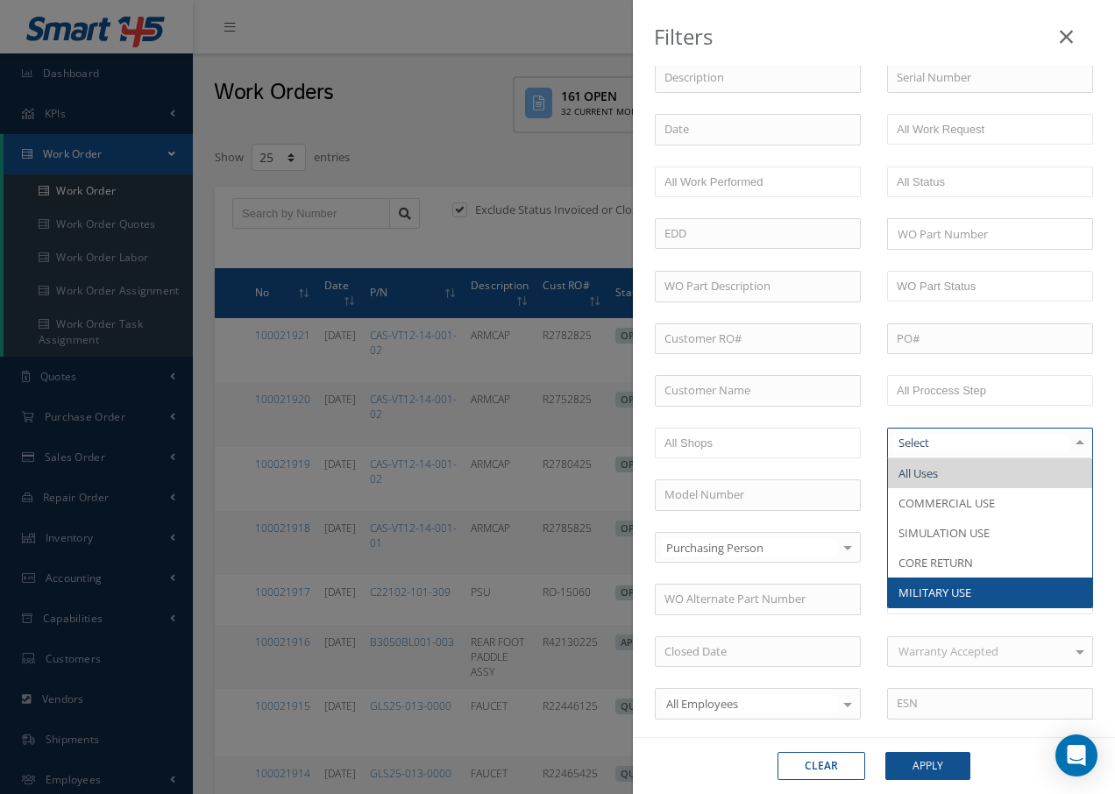
click at [1067, 442] on div at bounding box center [1079, 442] width 25 height 29
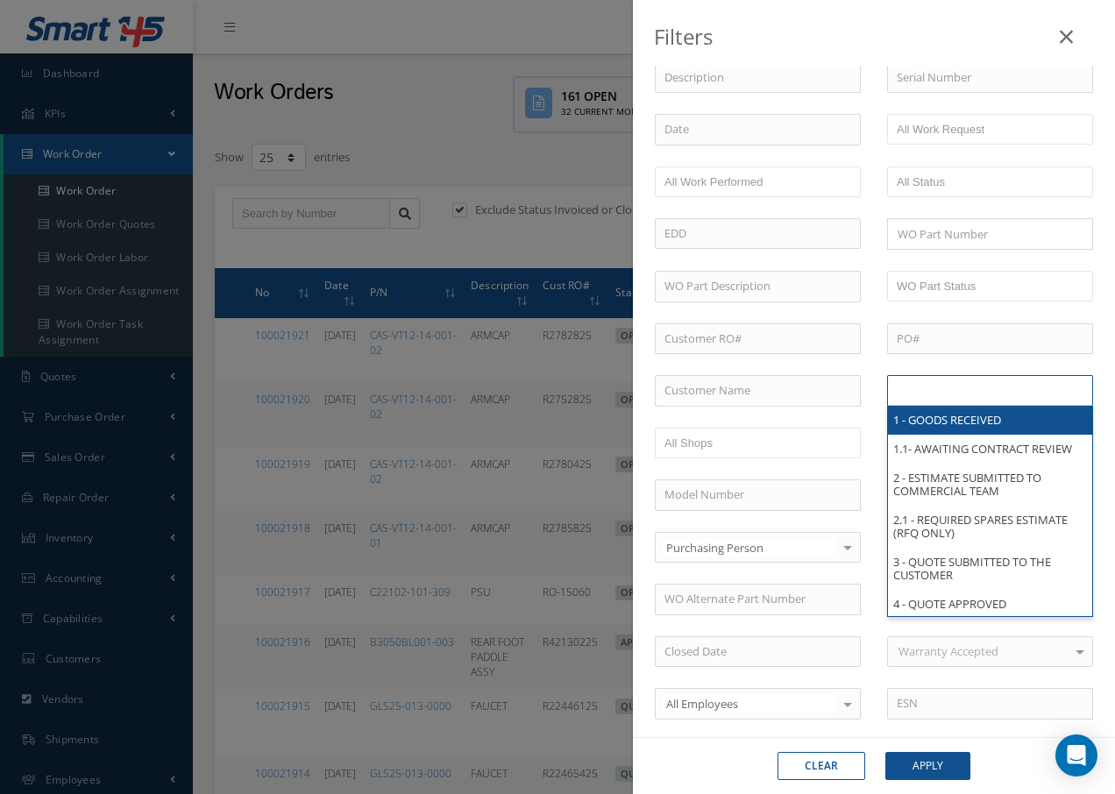
click at [1027, 400] on ul at bounding box center [990, 390] width 206 height 31
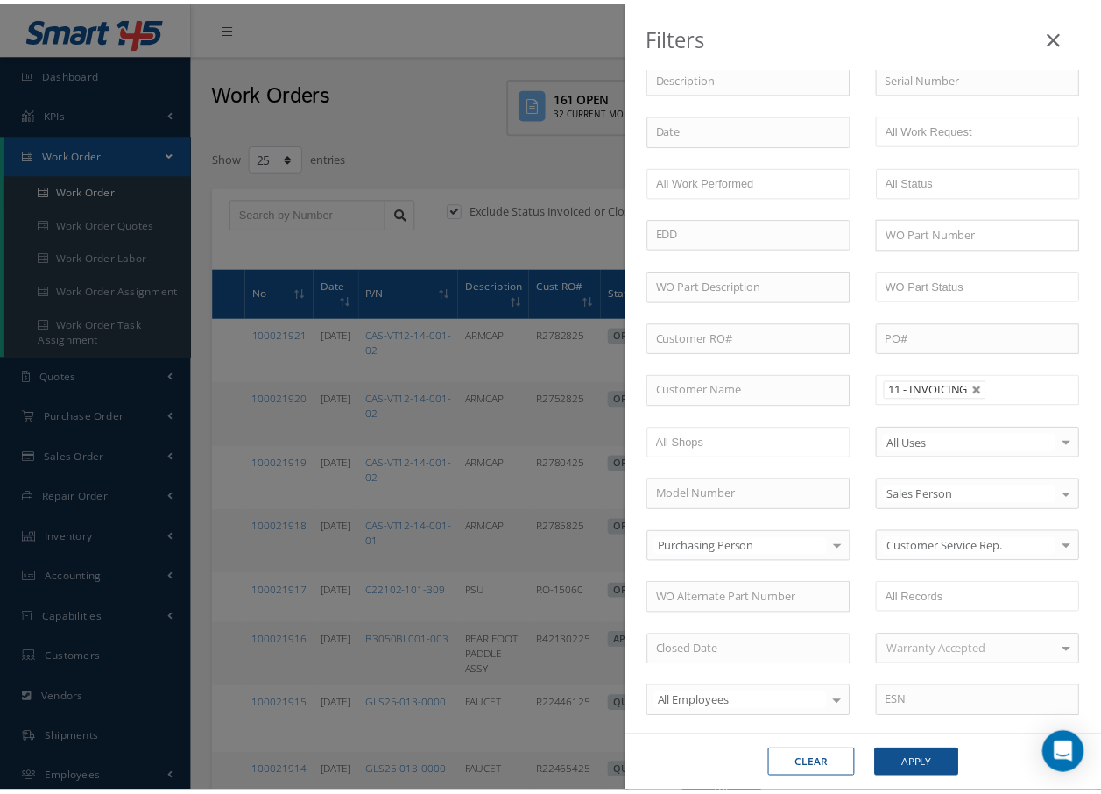
scroll to position [0, 0]
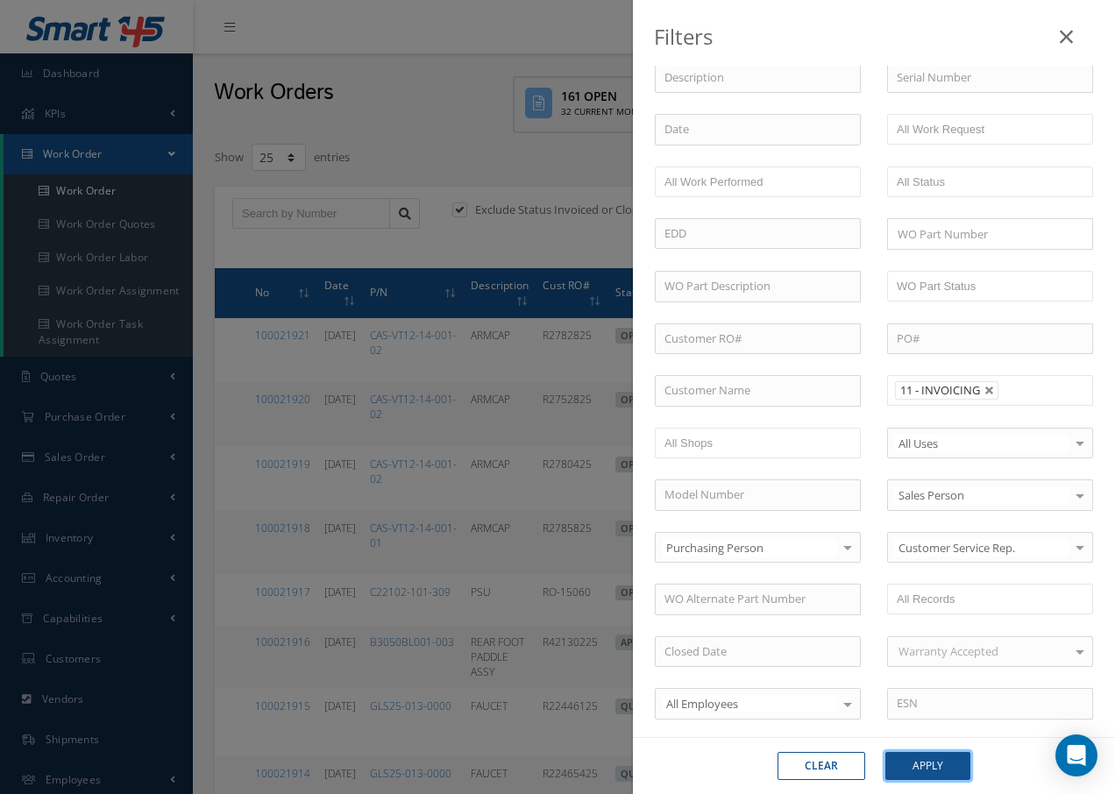
click at [931, 761] on button "Apply" at bounding box center [927, 766] width 85 height 28
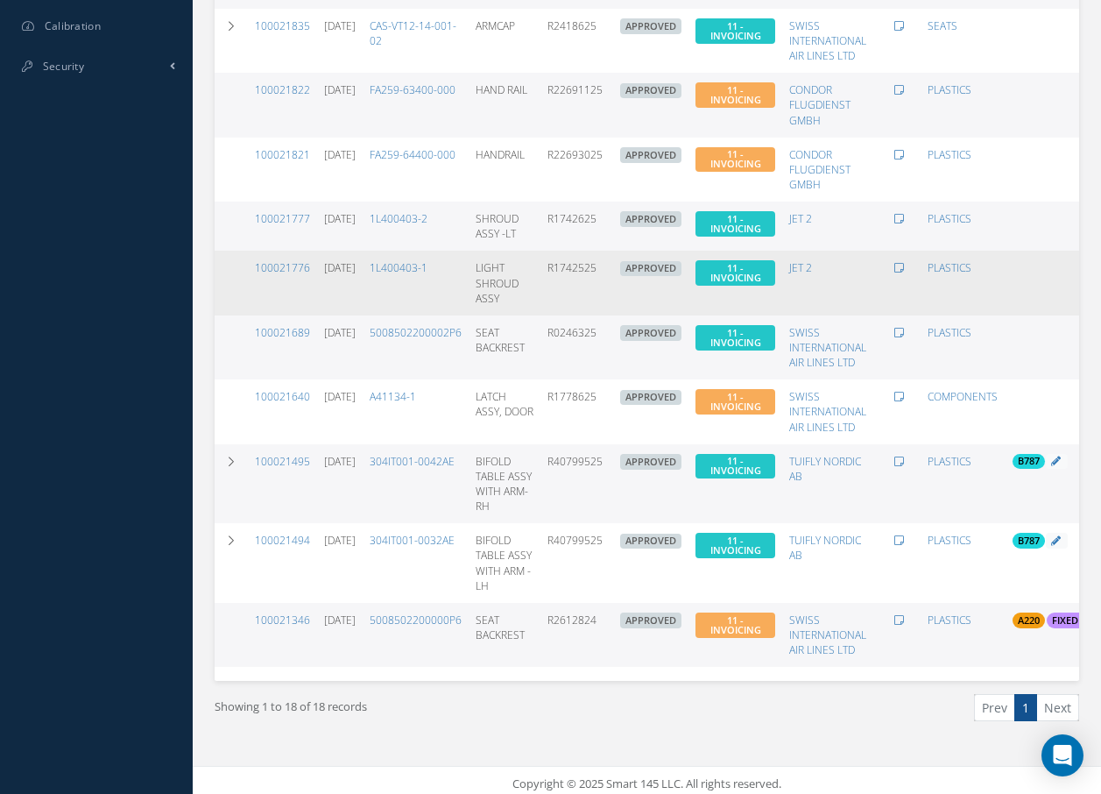
scroll to position [814, 0]
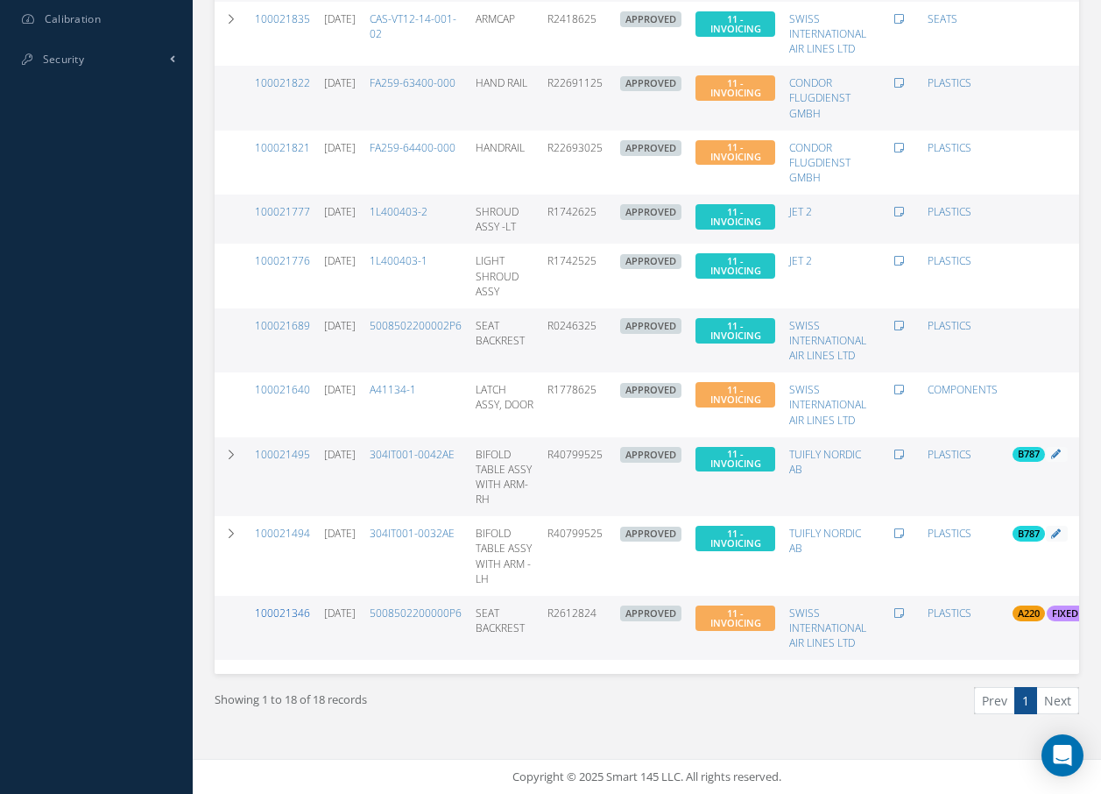
click at [288, 605] on link "100021346" at bounding box center [282, 612] width 55 height 15
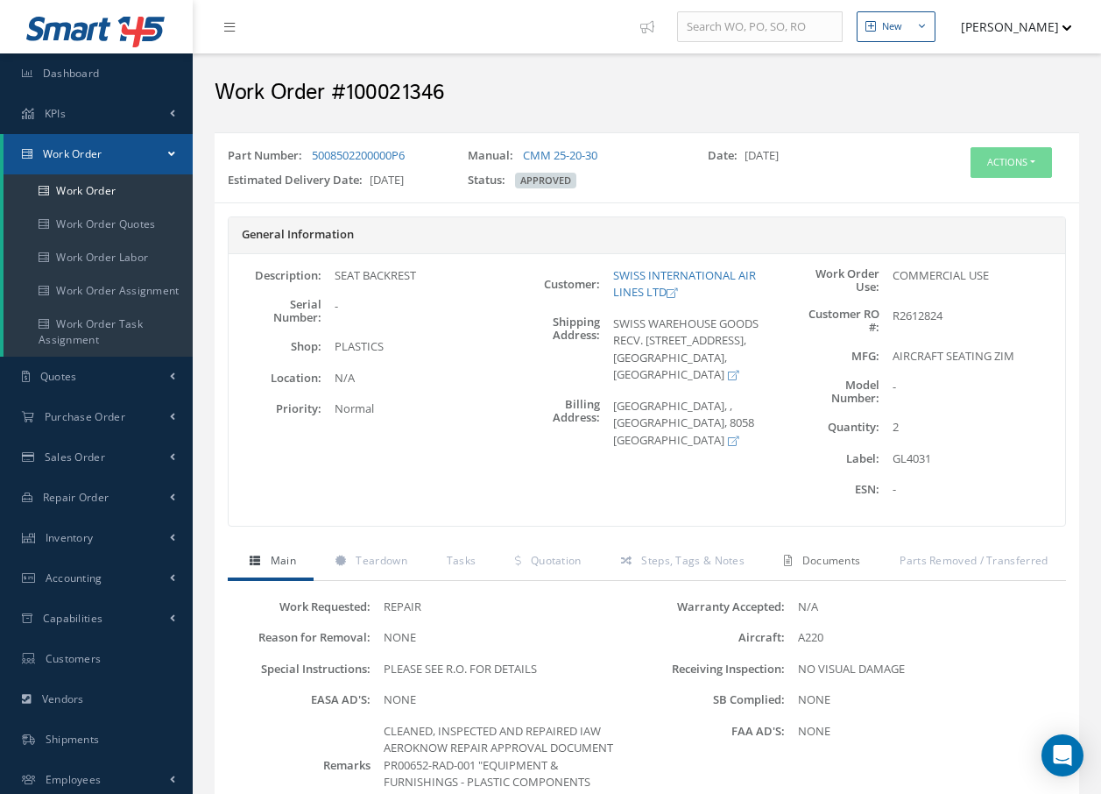
click span "Documents"
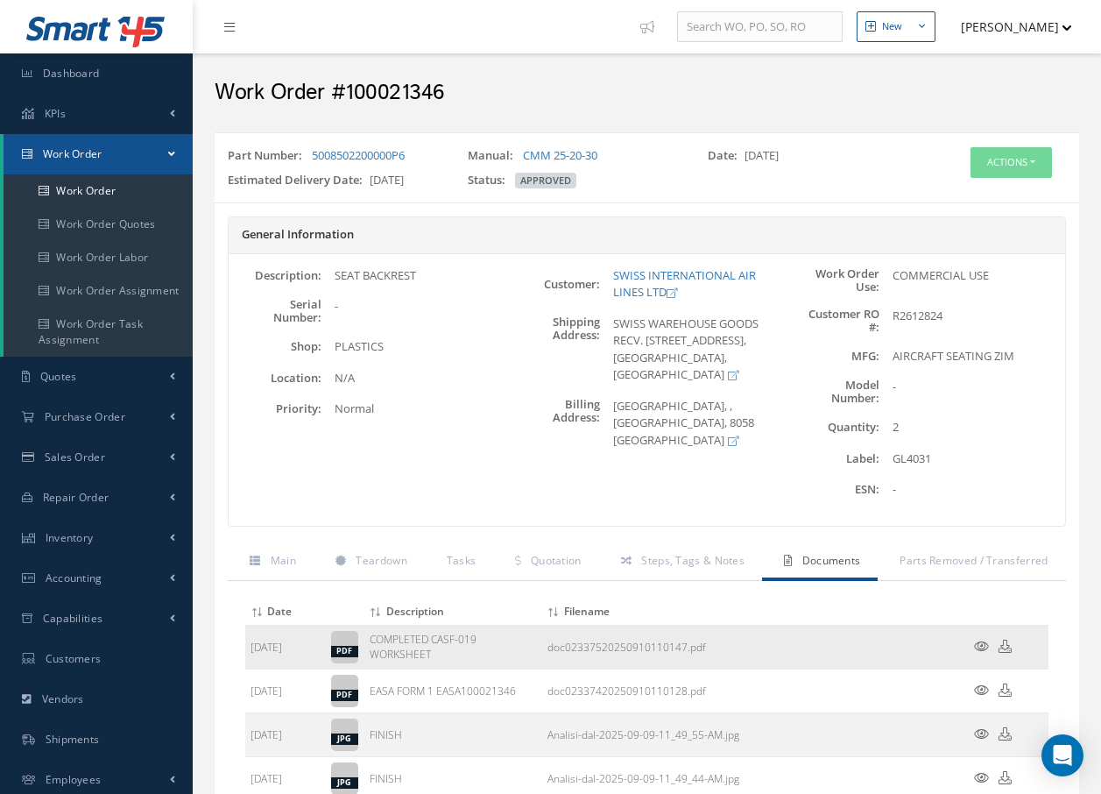
click icon
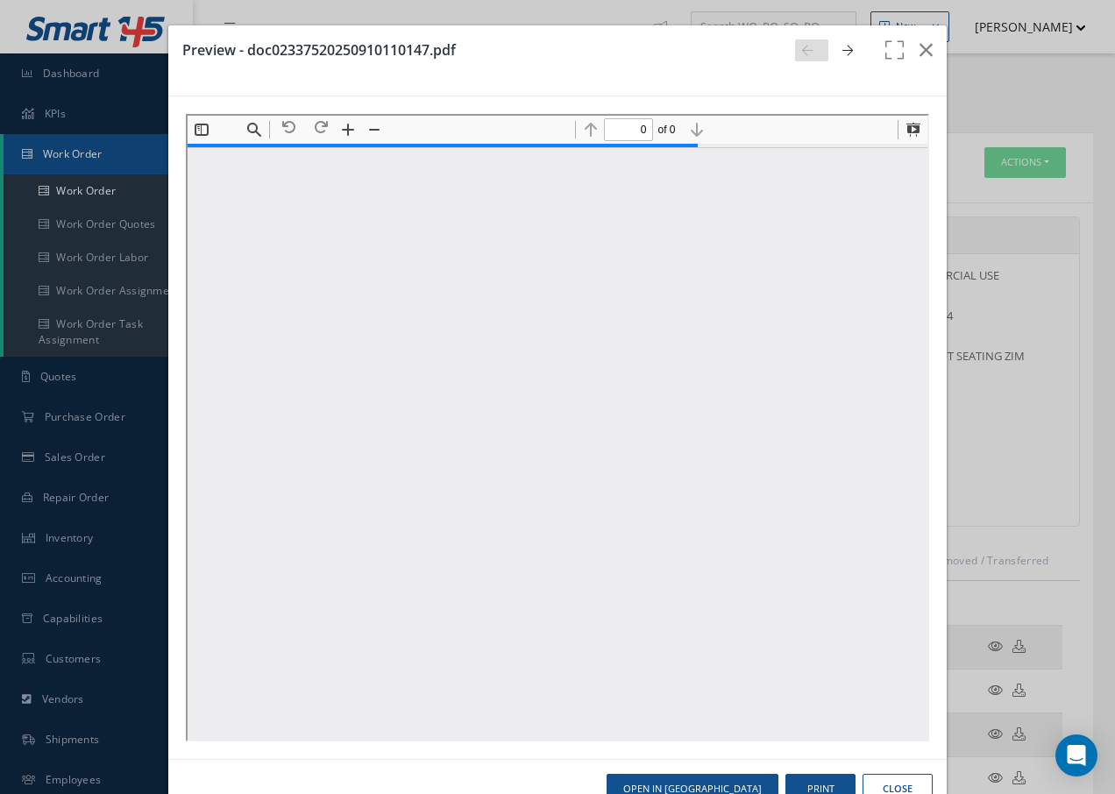
type input "1"
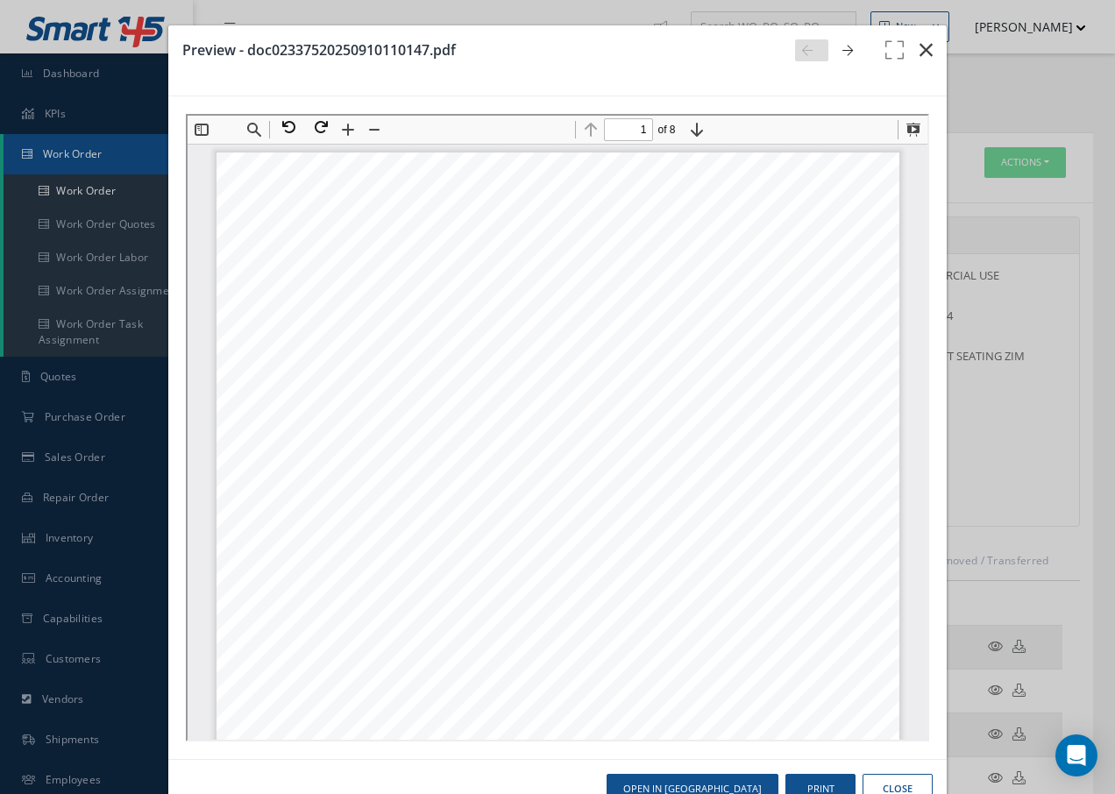
click icon "button"
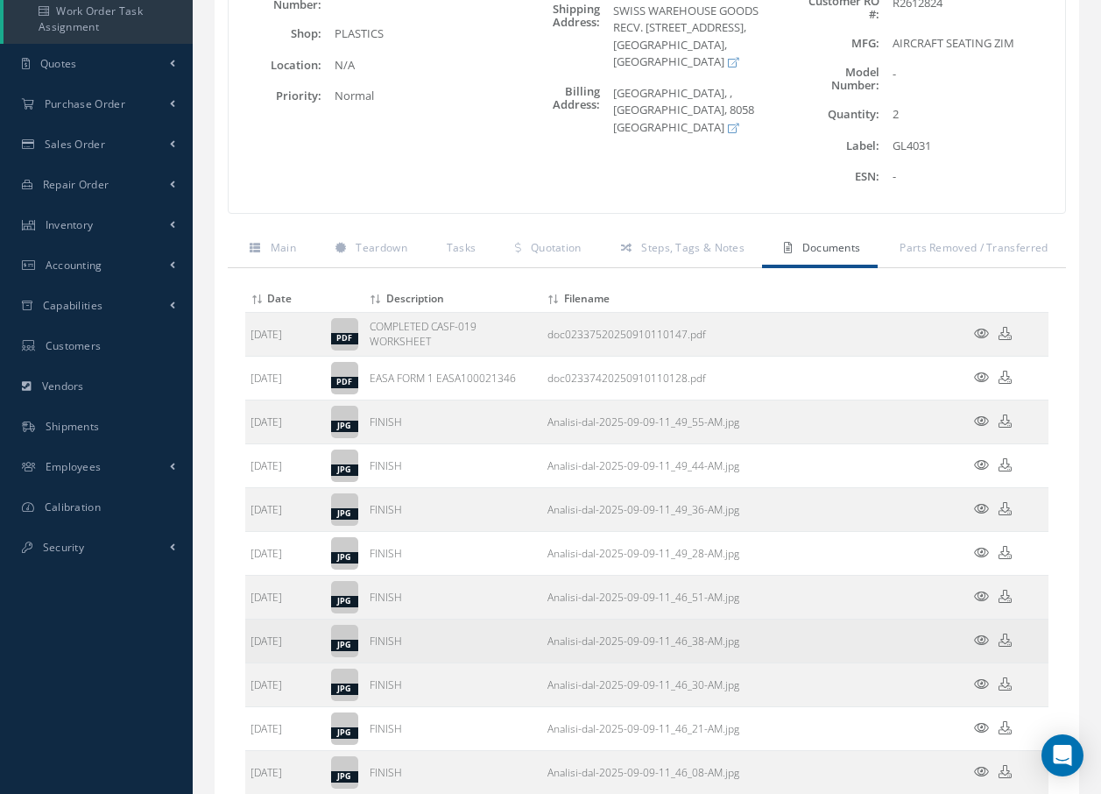
scroll to position [350, 0]
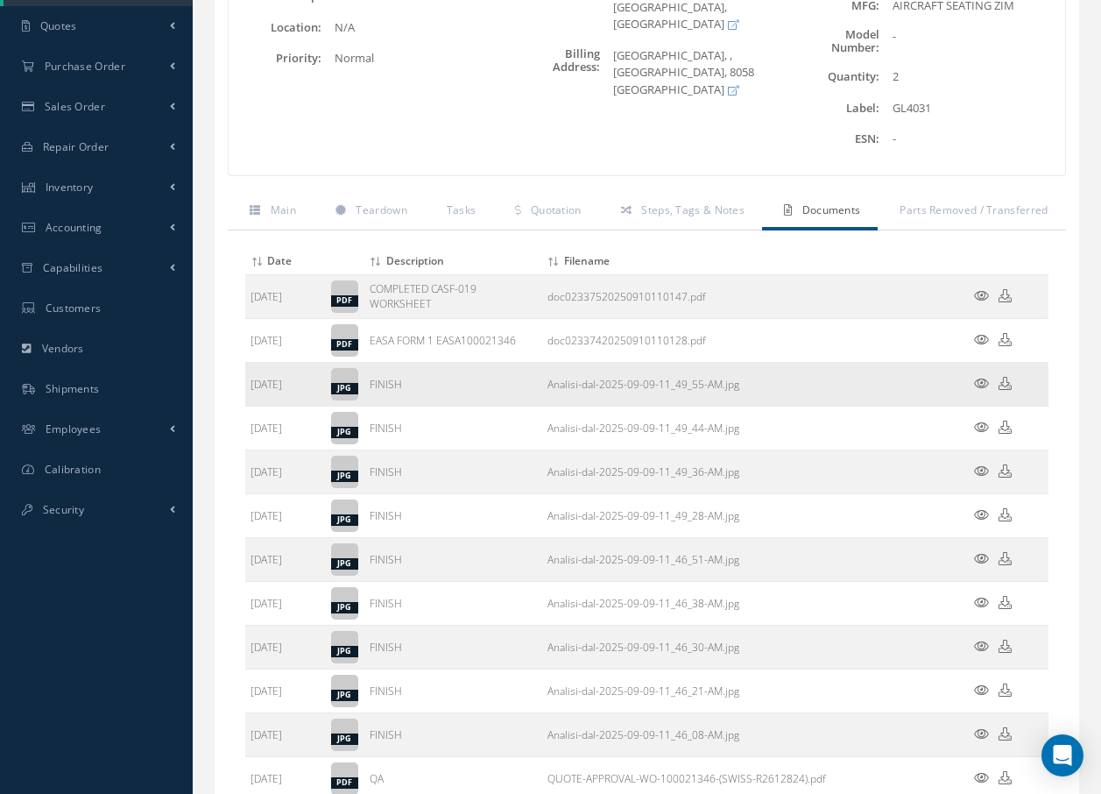
click td
click icon
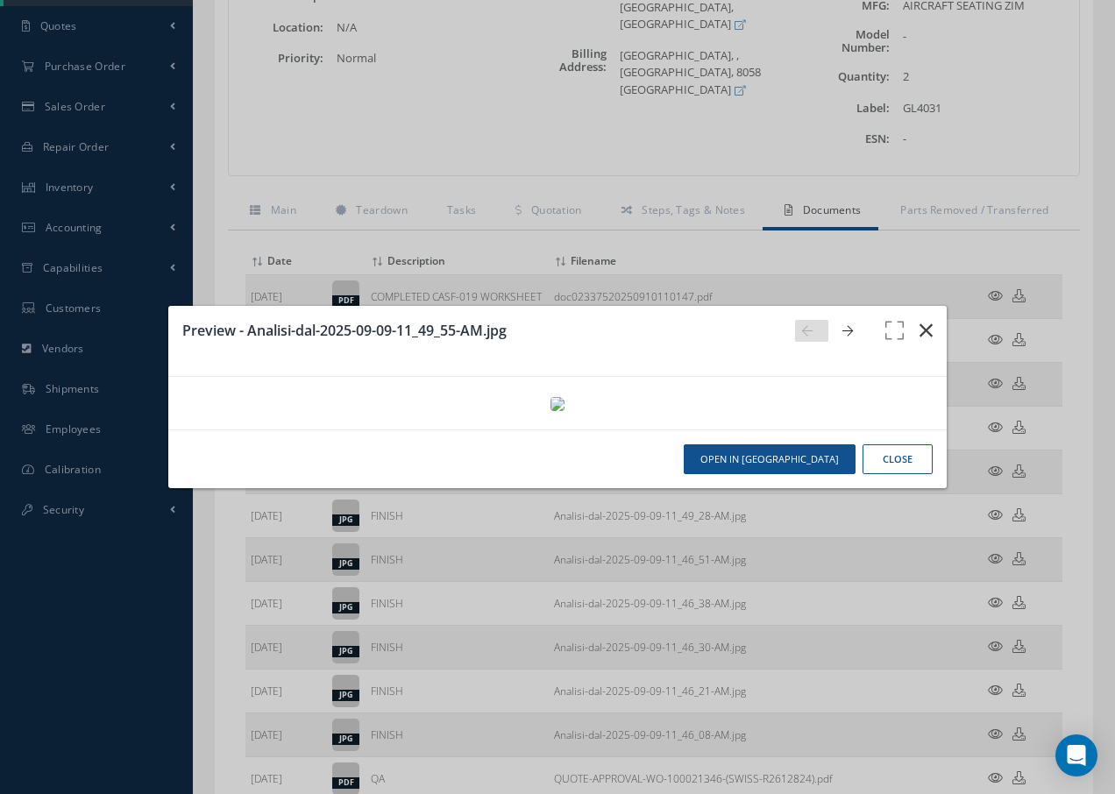
click icon "button"
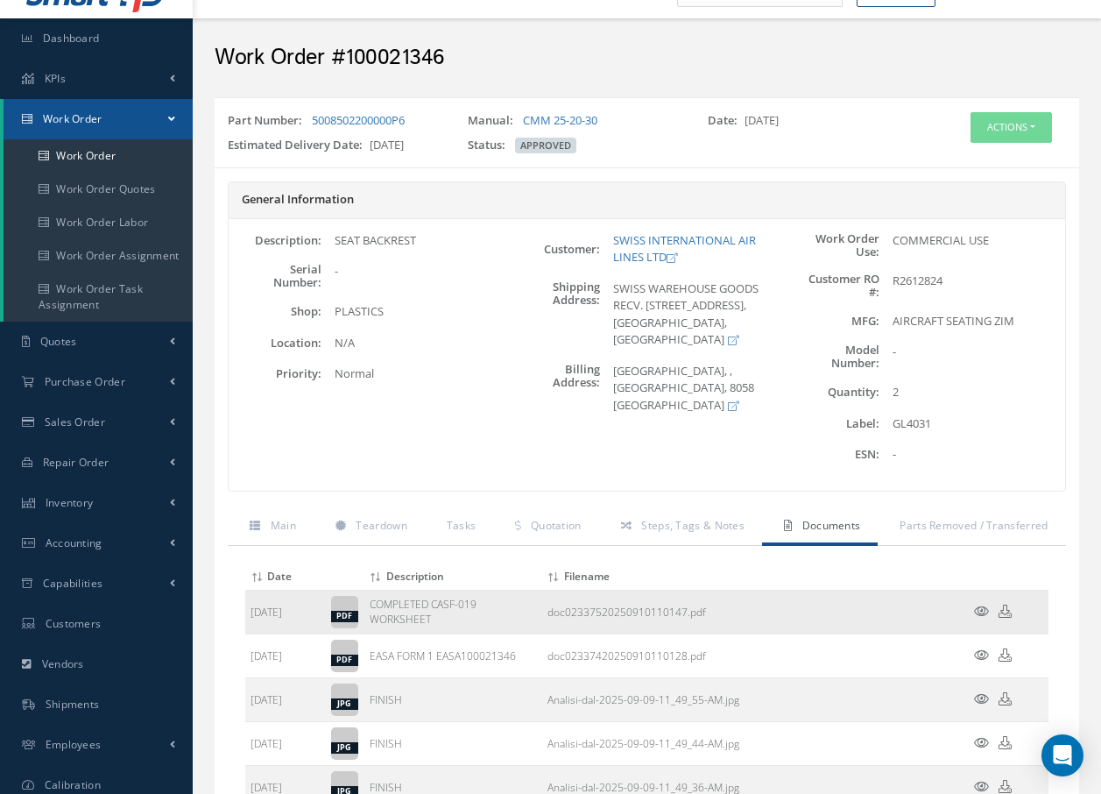
scroll to position [0, 0]
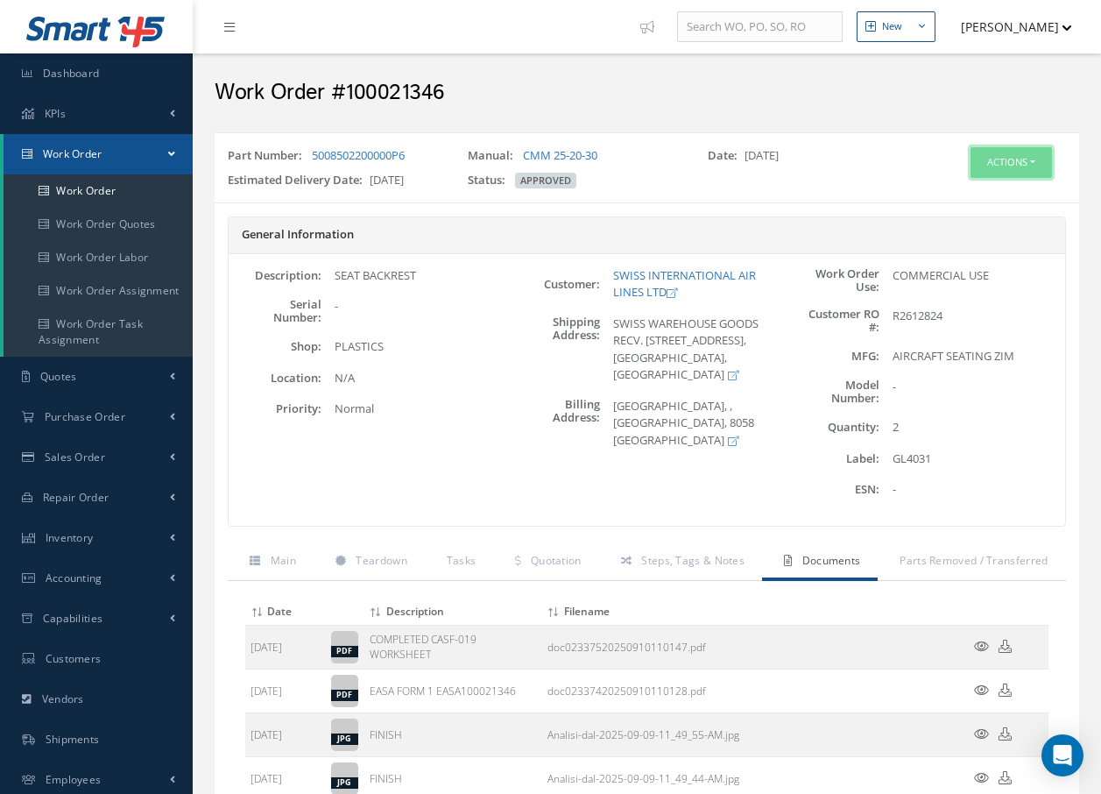
click button "Actions"
click link "Invoicing"
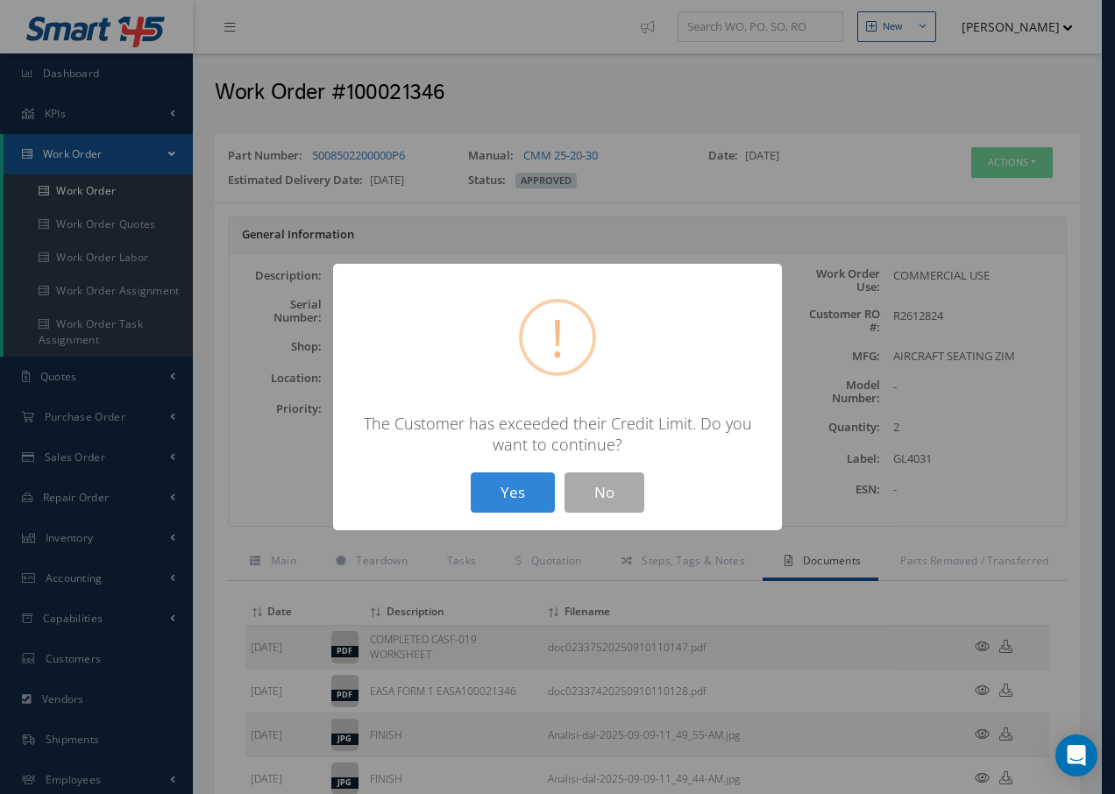
click div "? ! i × The Customer has exceeded their Credit Limit. Do you want to continue? …"
click button "Yes"
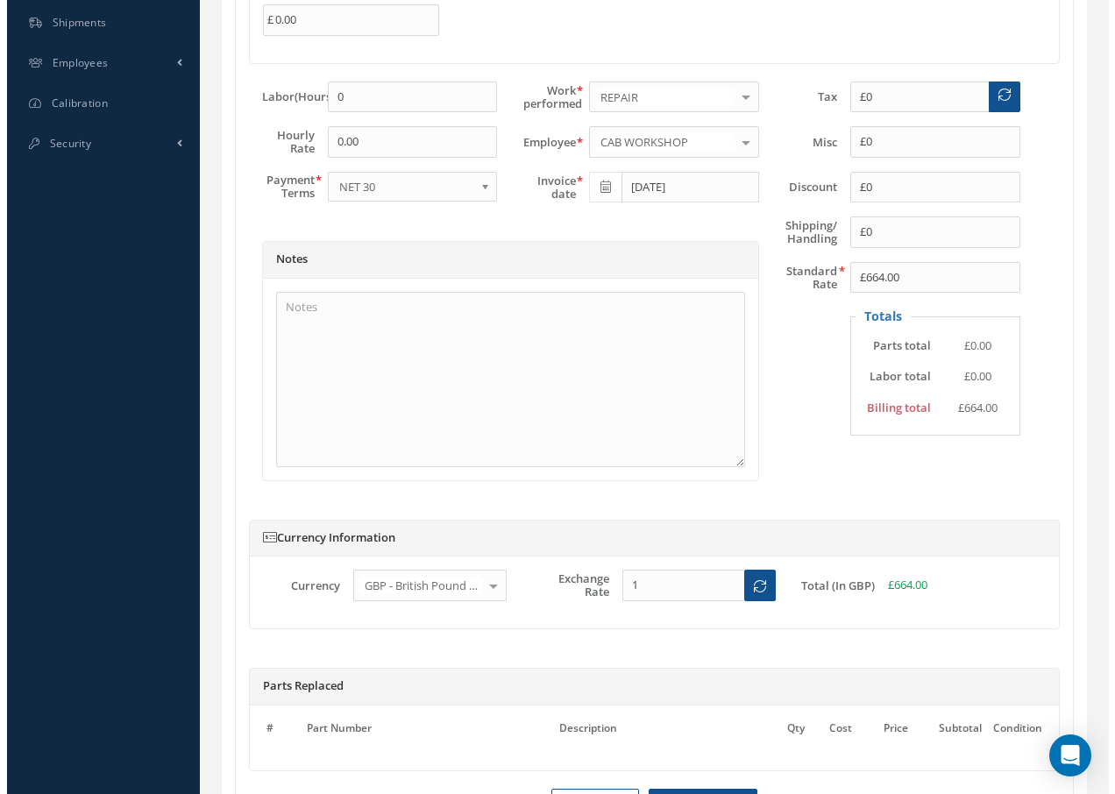
scroll to position [857, 0]
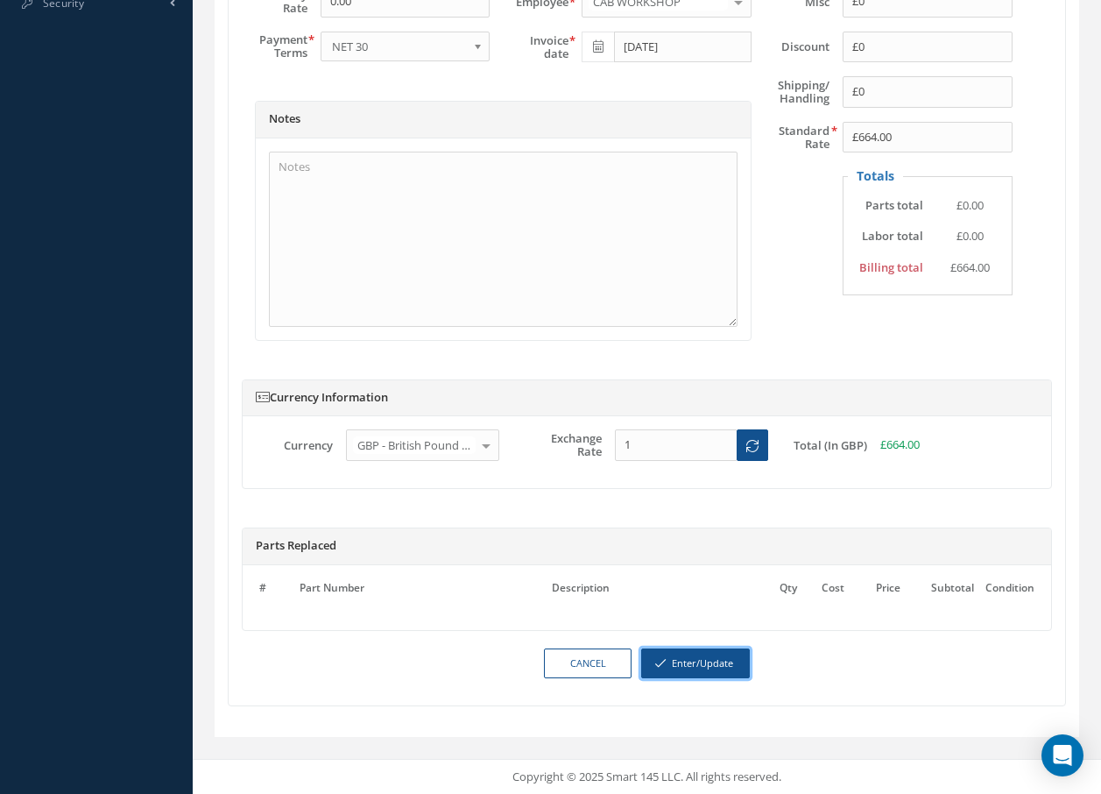
click at [694, 658] on button "Enter/Update" at bounding box center [695, 663] width 109 height 31
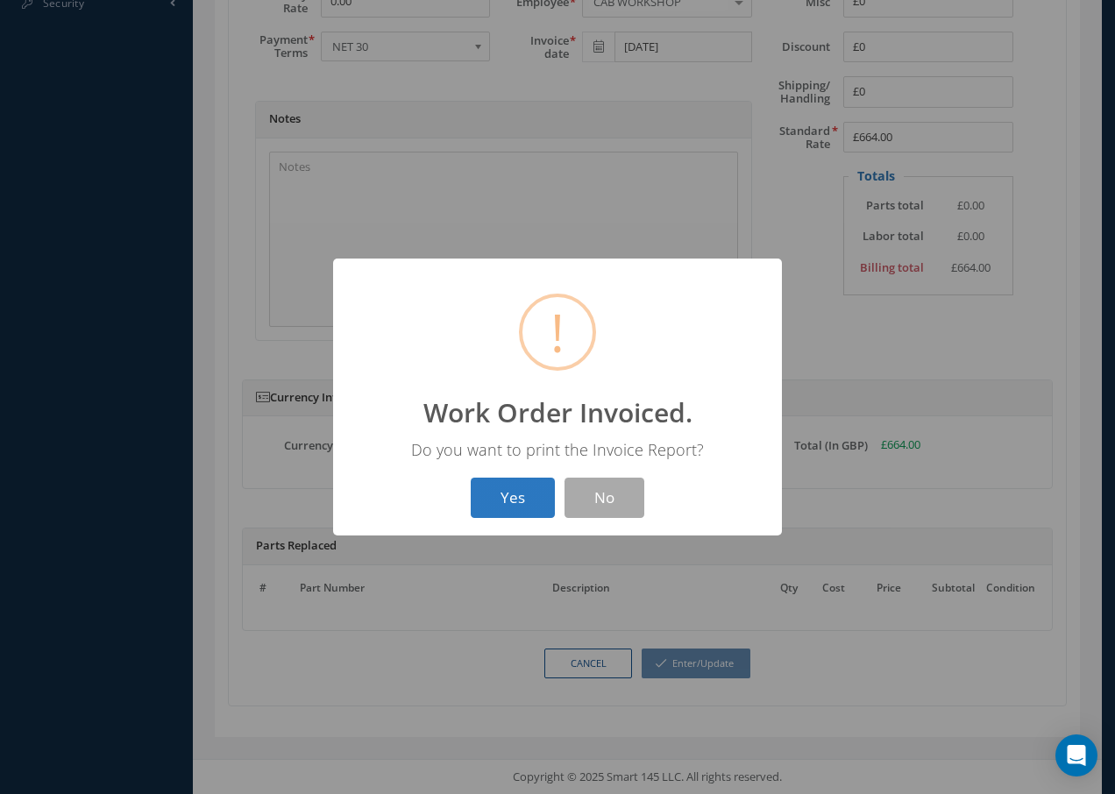
click at [500, 503] on button "Yes" at bounding box center [513, 498] width 84 height 41
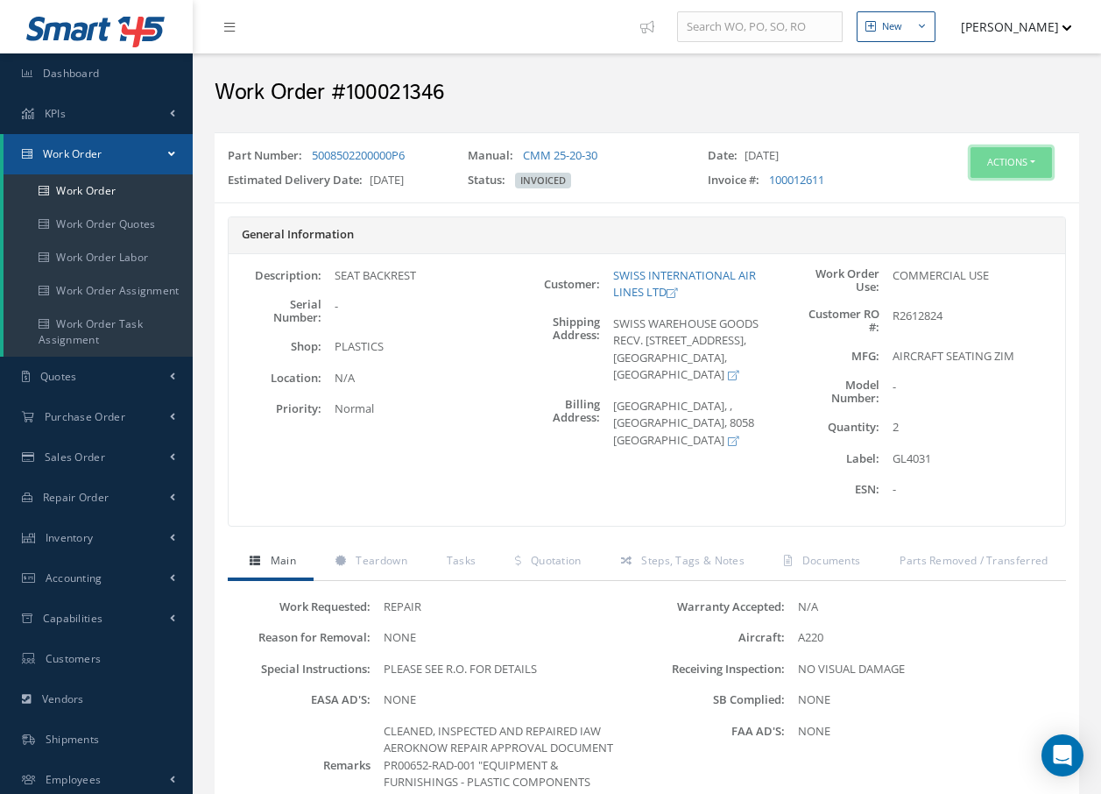
click at [1011, 160] on button "Actions" at bounding box center [1011, 162] width 81 height 31
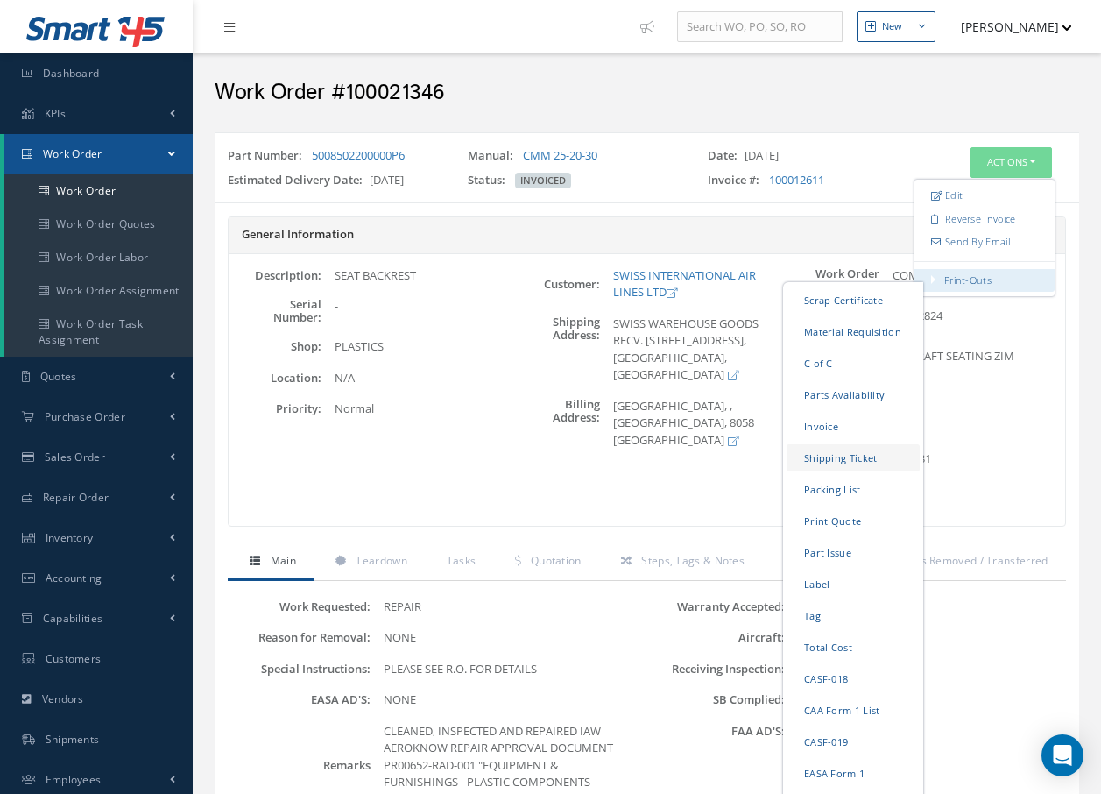
click at [865, 462] on link "Shipping Ticket" at bounding box center [853, 457] width 133 height 27
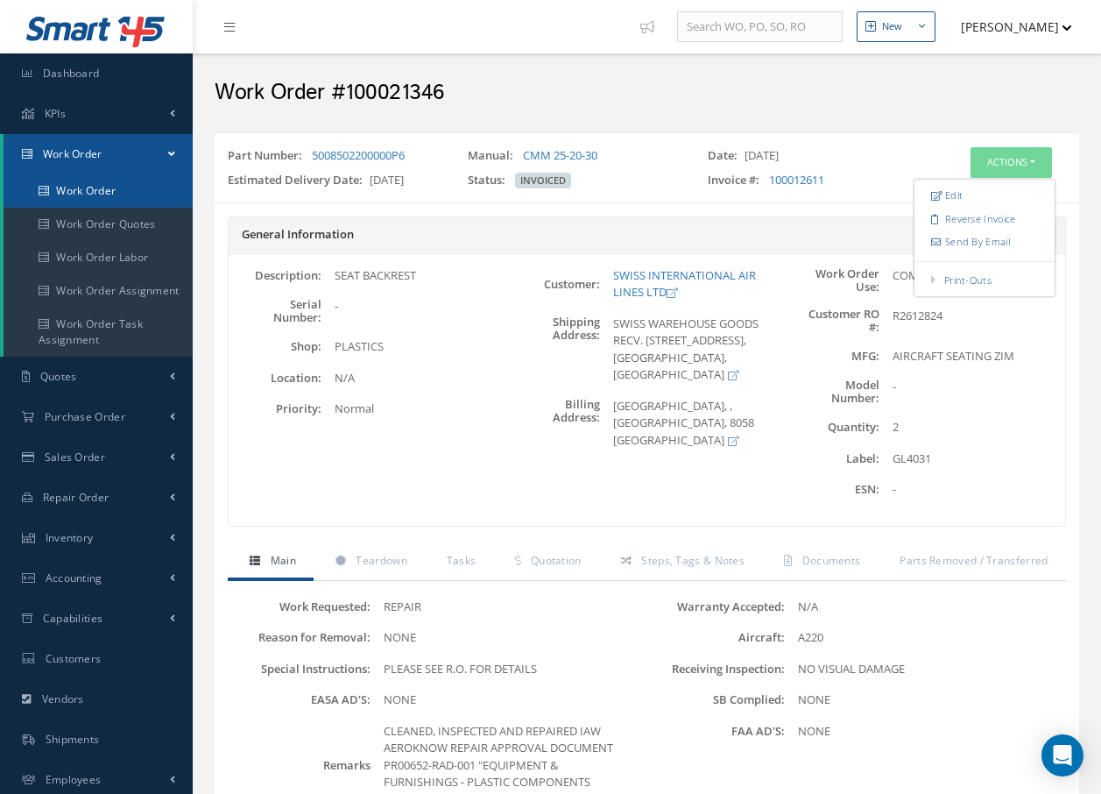
click at [110, 188] on link "Work Order" at bounding box center [98, 190] width 189 height 33
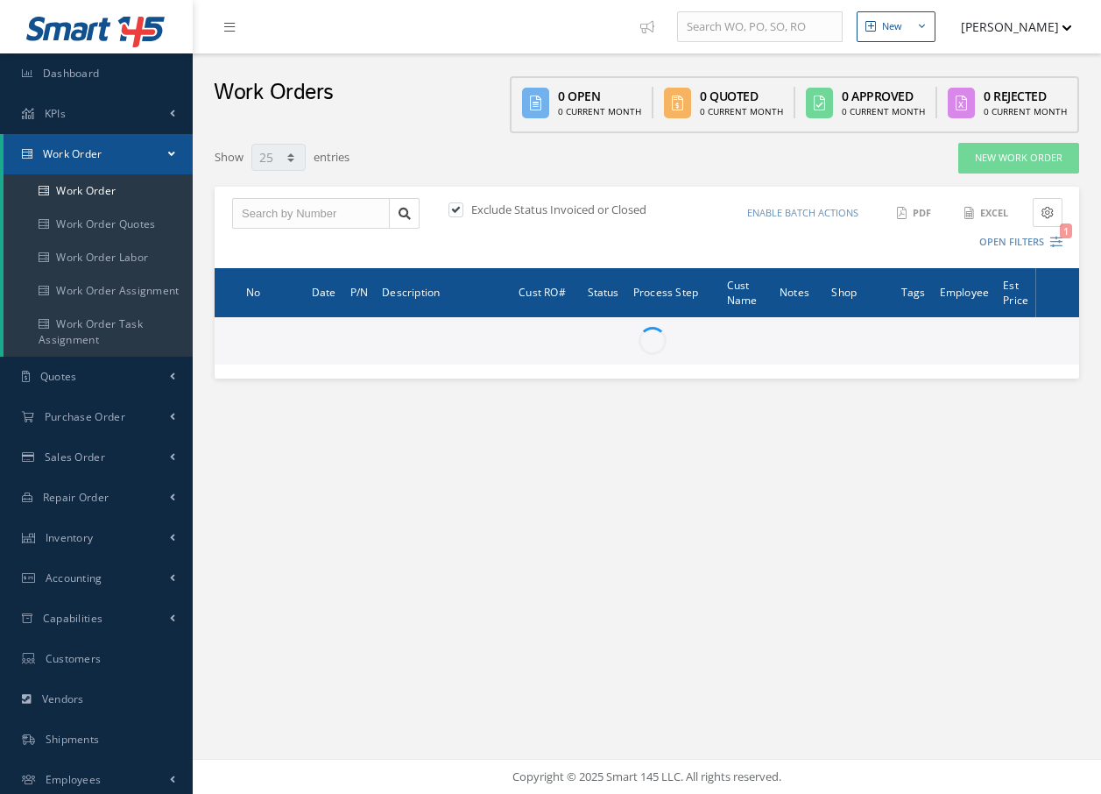
select select "25"
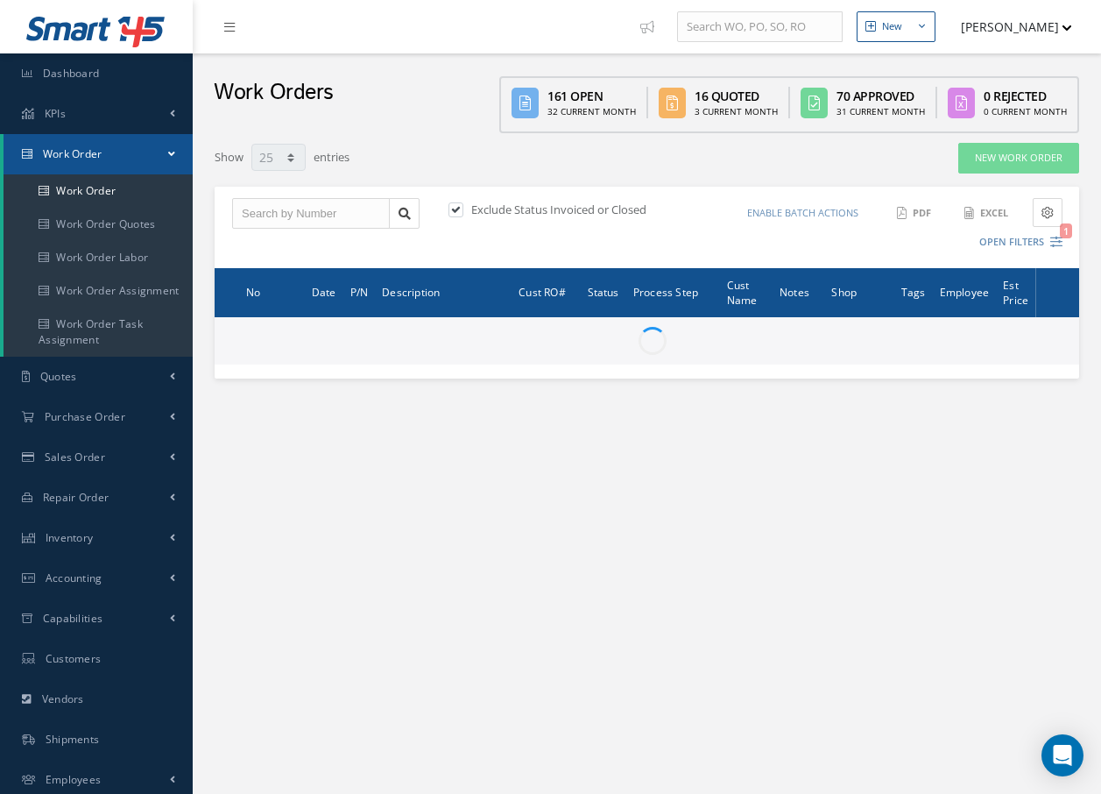
type input "All Work Request"
type input "All Work Performed"
type input "All Status"
type input "WO Part Status"
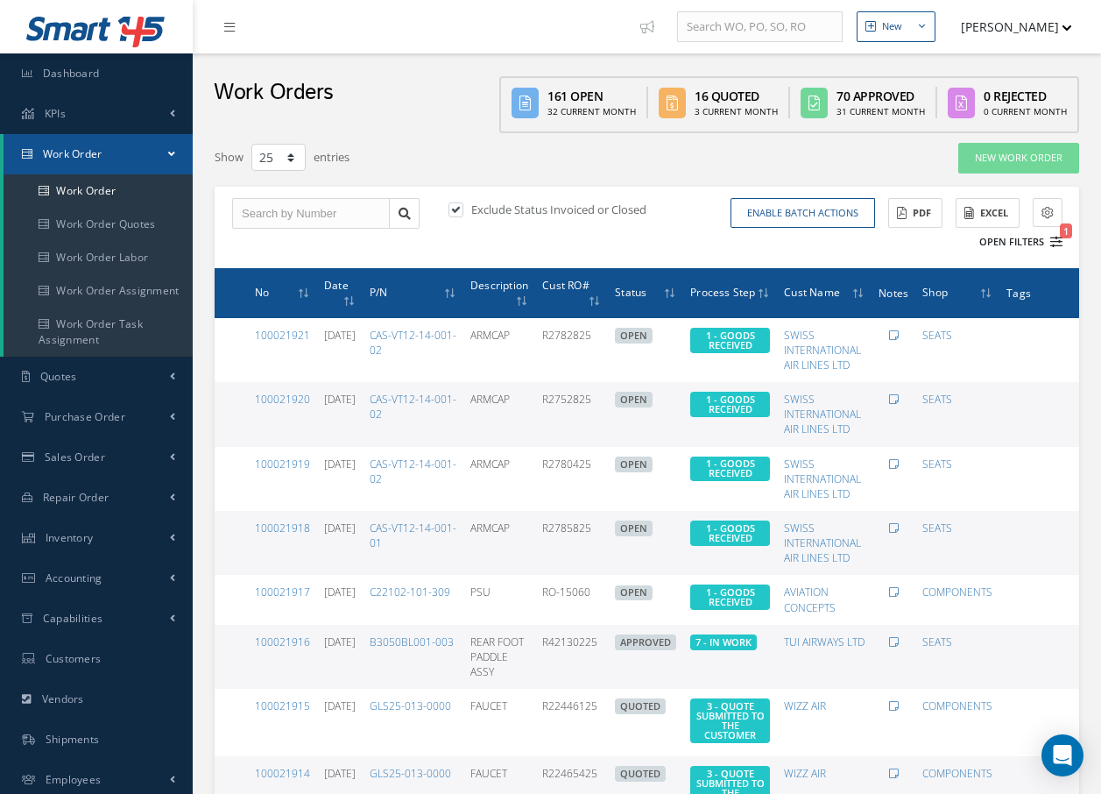
click at [1053, 241] on icon "1" at bounding box center [1057, 242] width 12 height 12
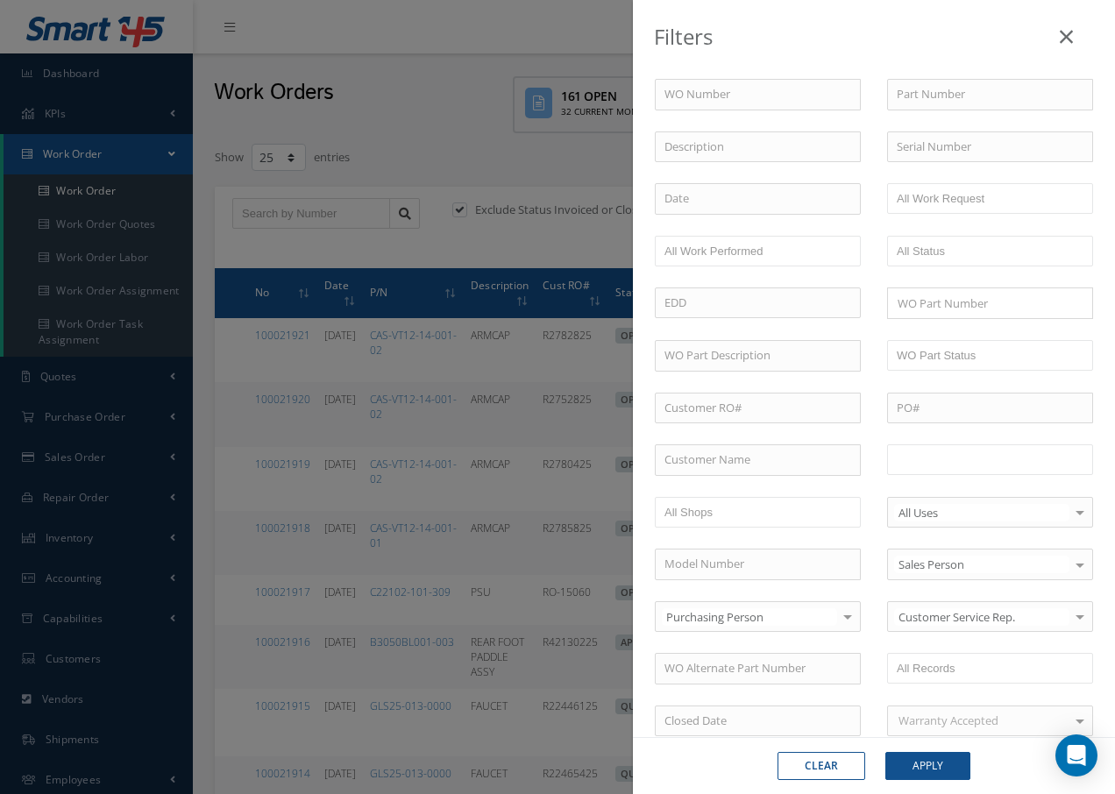
click at [985, 464] on input "text" at bounding box center [951, 460] width 111 height 22
click at [936, 768] on button "Apply" at bounding box center [927, 766] width 85 height 28
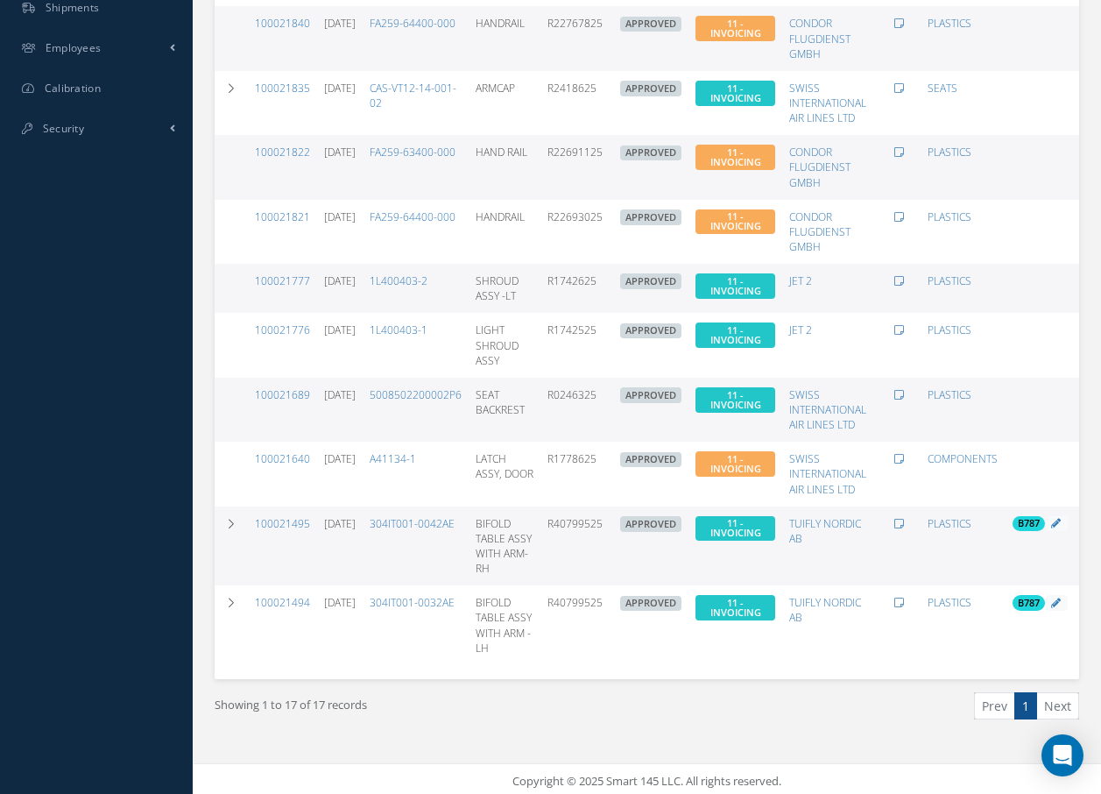
scroll to position [750, 0]
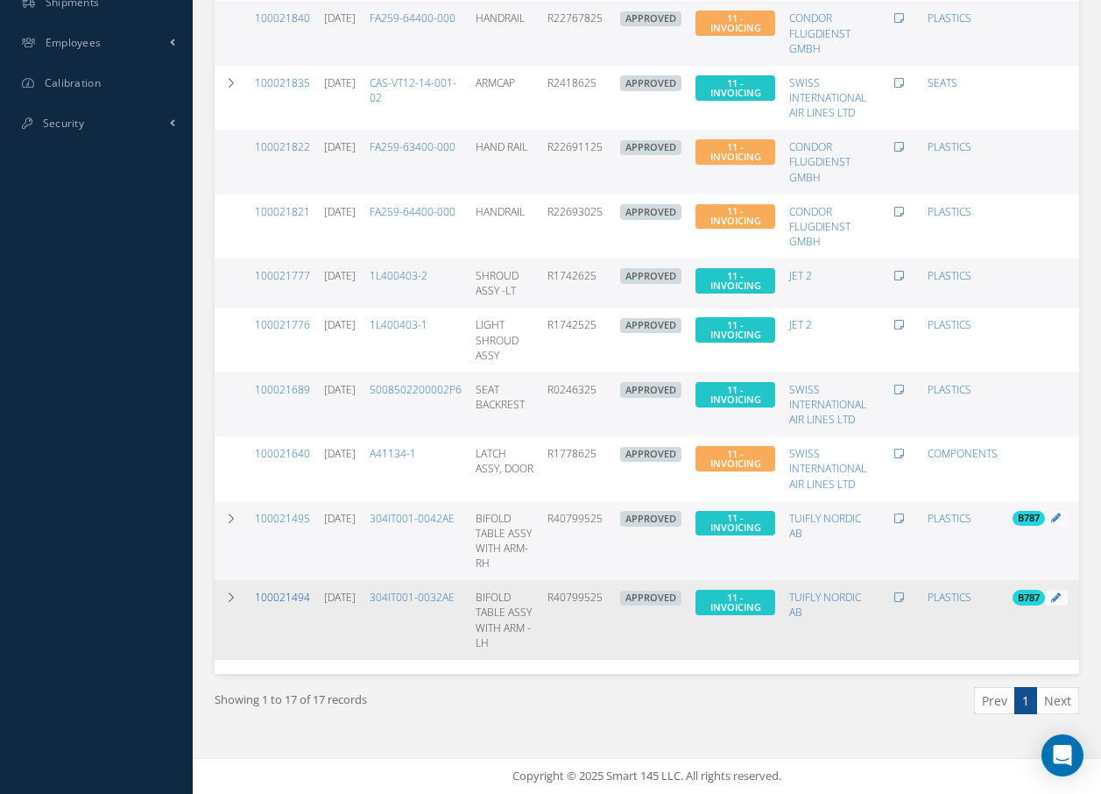
click at [274, 590] on link "100021494" at bounding box center [282, 597] width 55 height 15
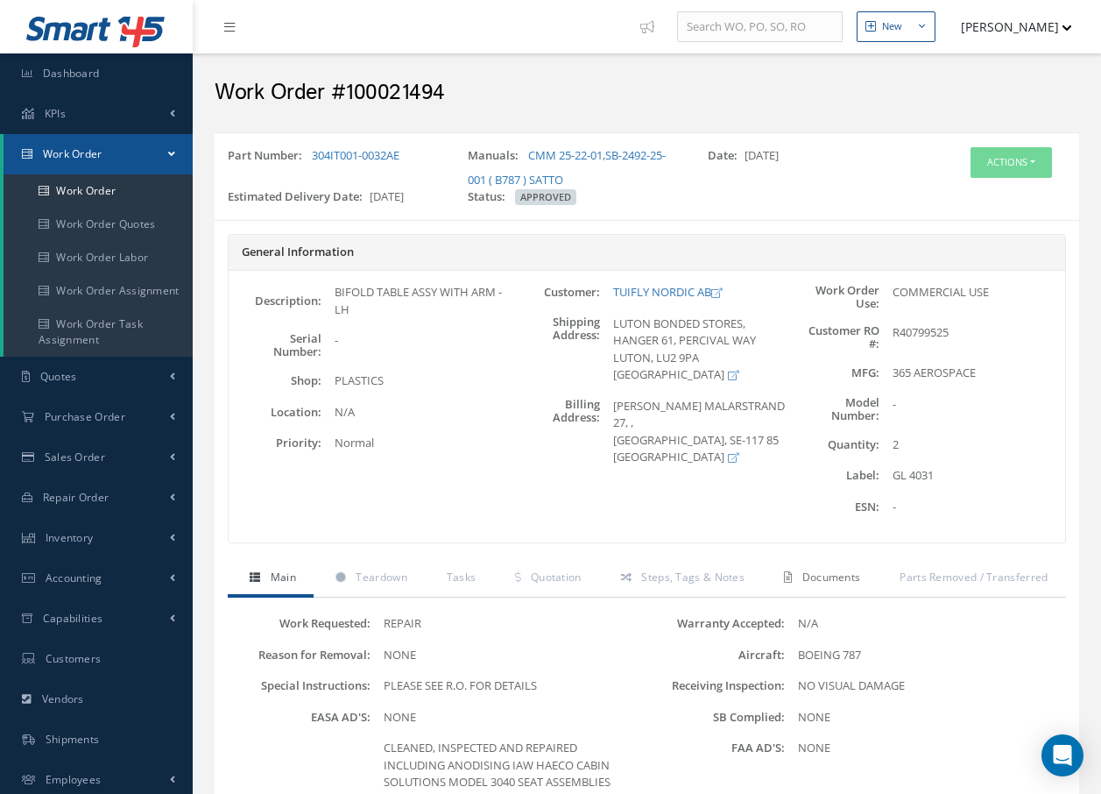
click at [840, 578] on span "Documents" at bounding box center [832, 577] width 59 height 15
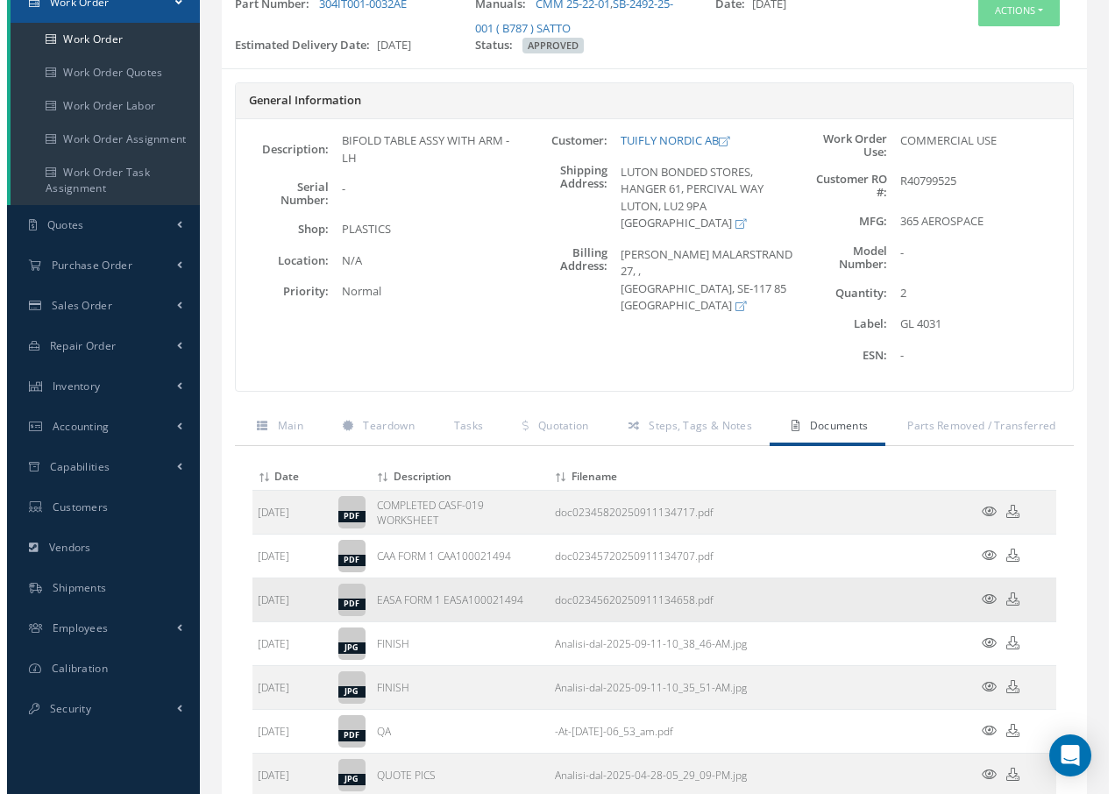
scroll to position [175, 0]
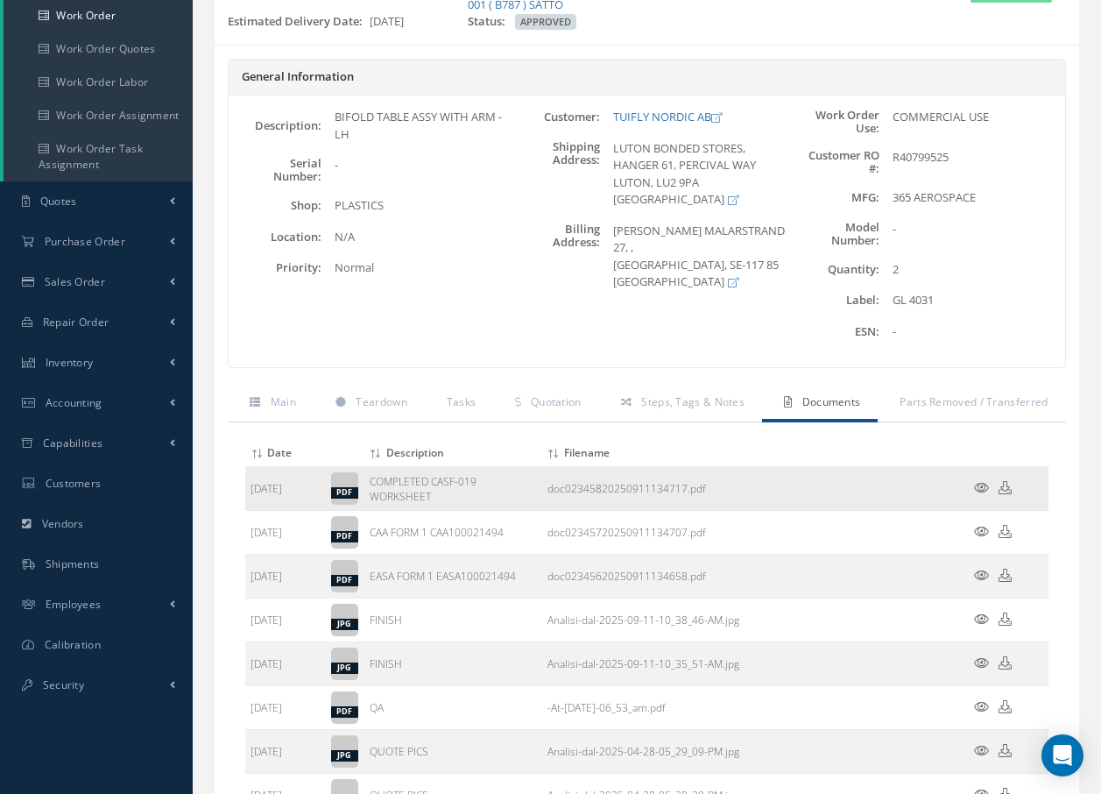
click at [980, 492] on icon at bounding box center [981, 487] width 15 height 13
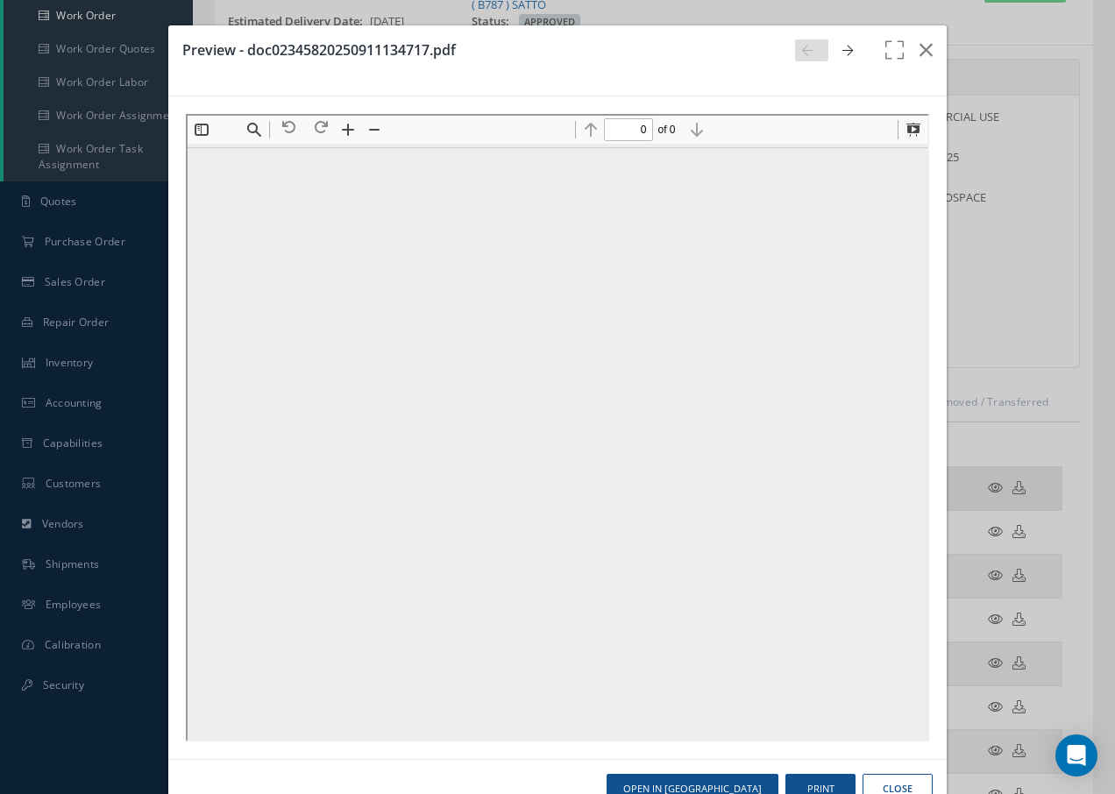
scroll to position [0, 0]
type input "1"
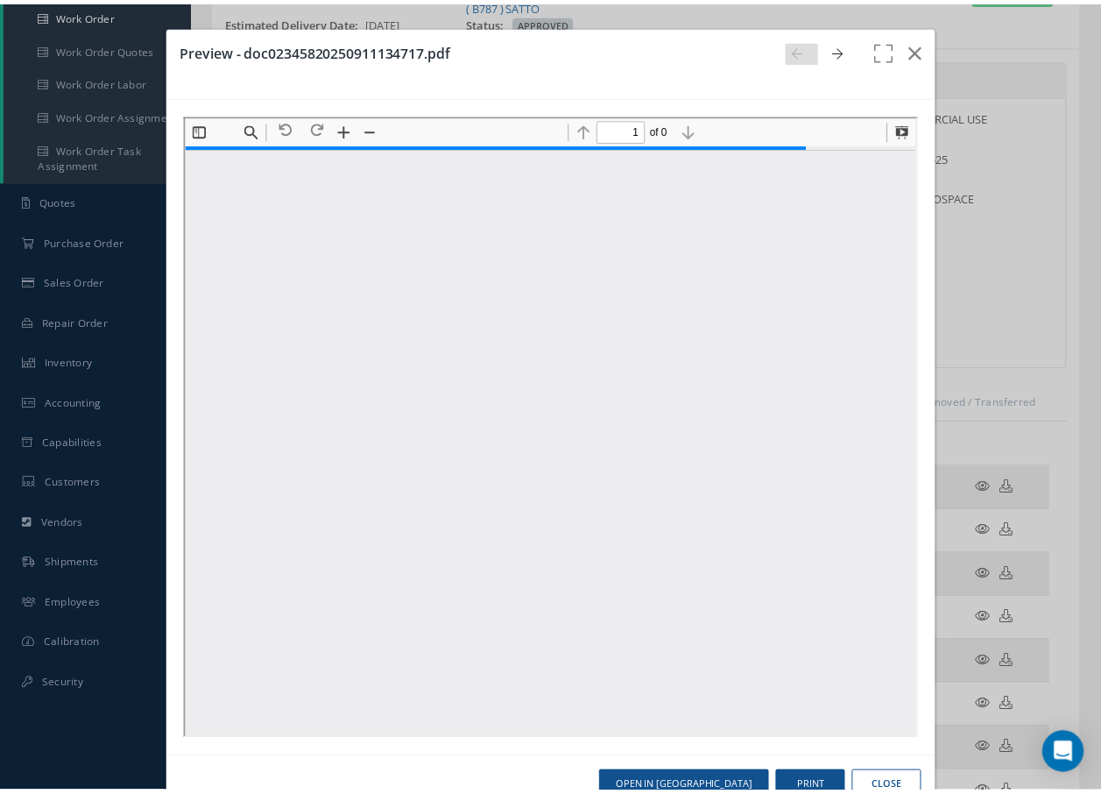
scroll to position [9, 0]
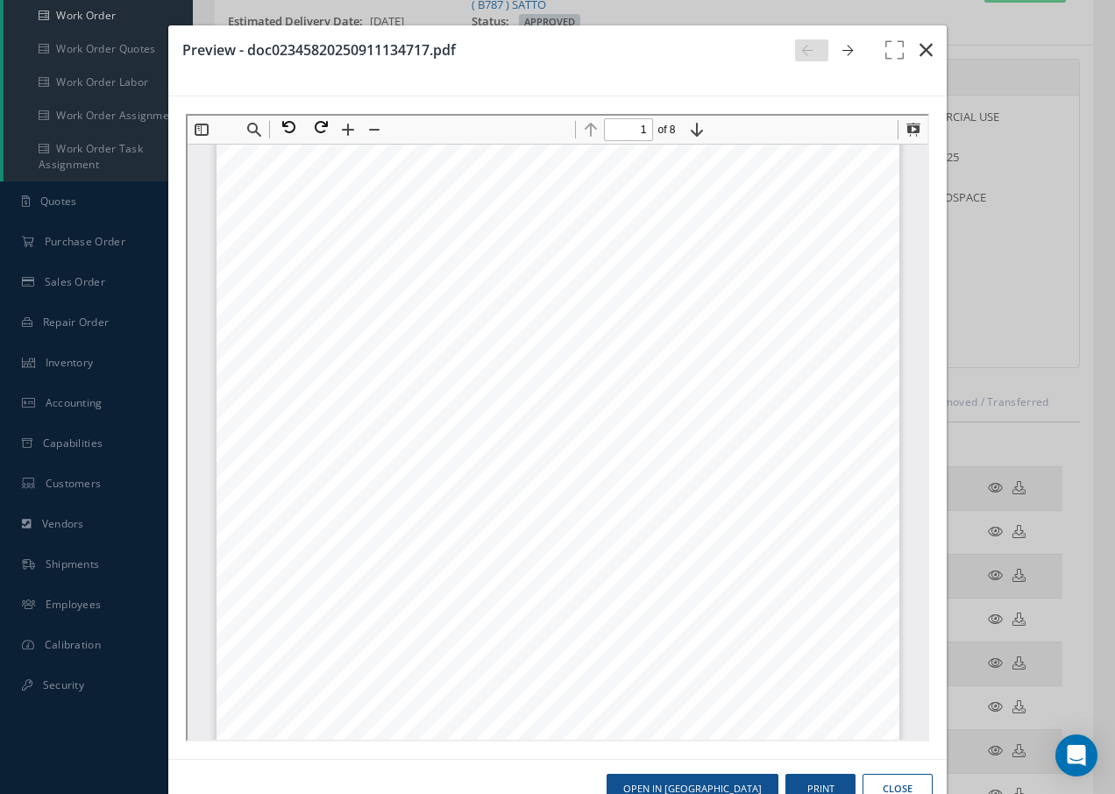
click at [919, 53] on icon "button" at bounding box center [925, 49] width 13 height 21
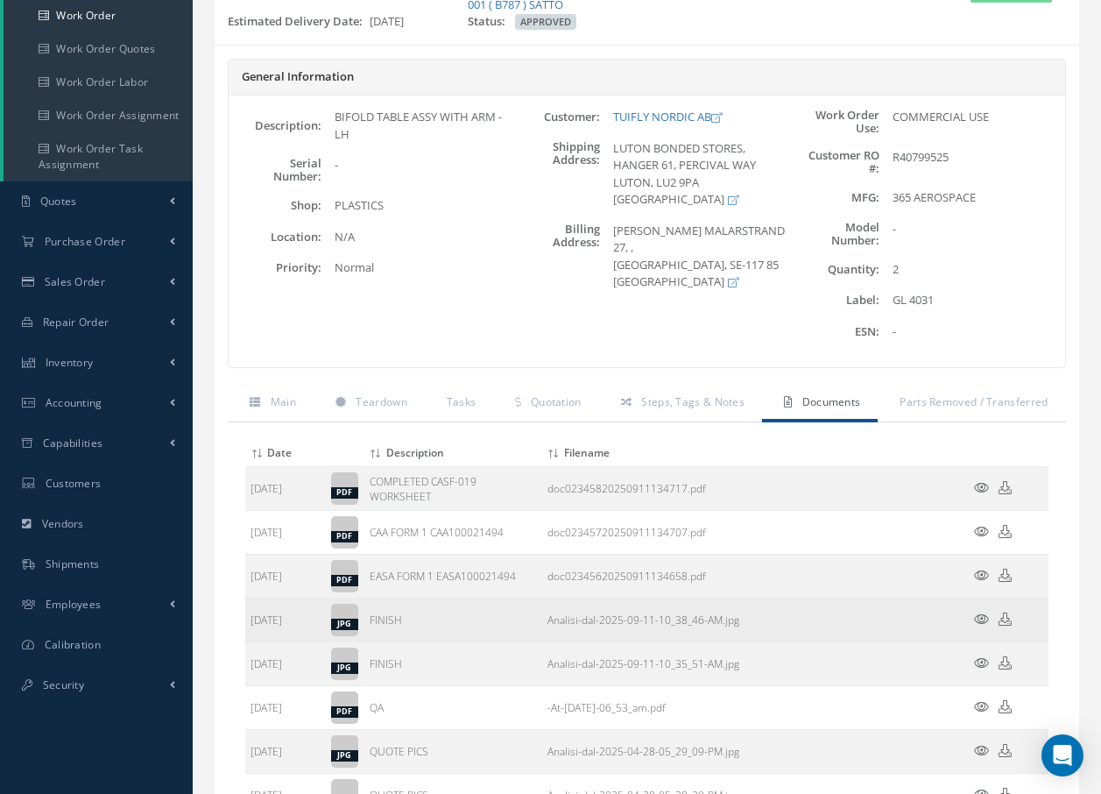
click at [979, 621] on icon at bounding box center [981, 618] width 15 height 13
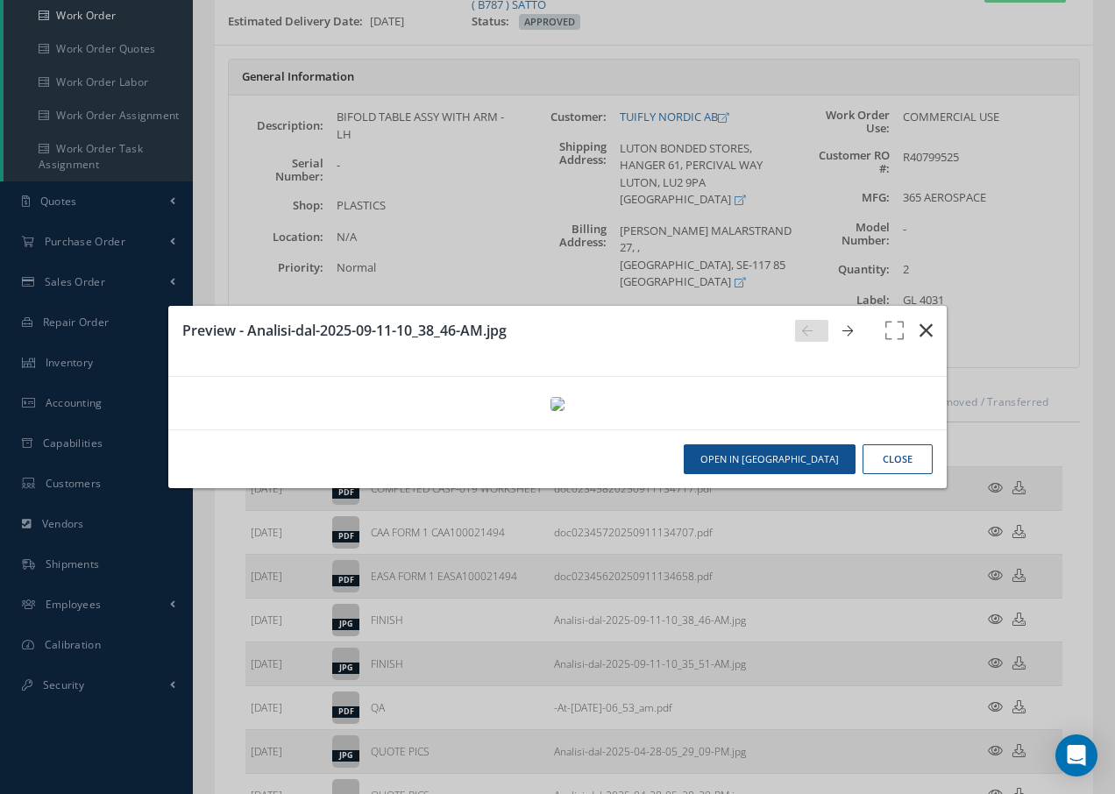
click at [926, 320] on icon "button" at bounding box center [925, 330] width 13 height 21
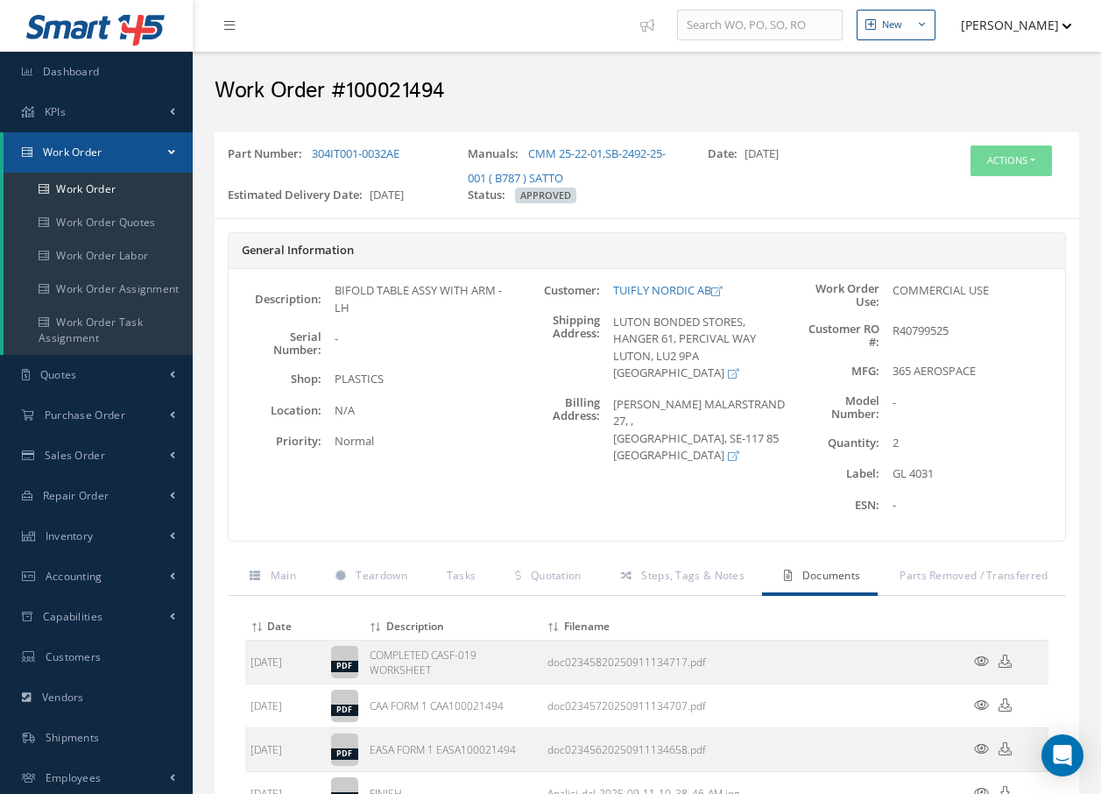
scroll to position [0, 0]
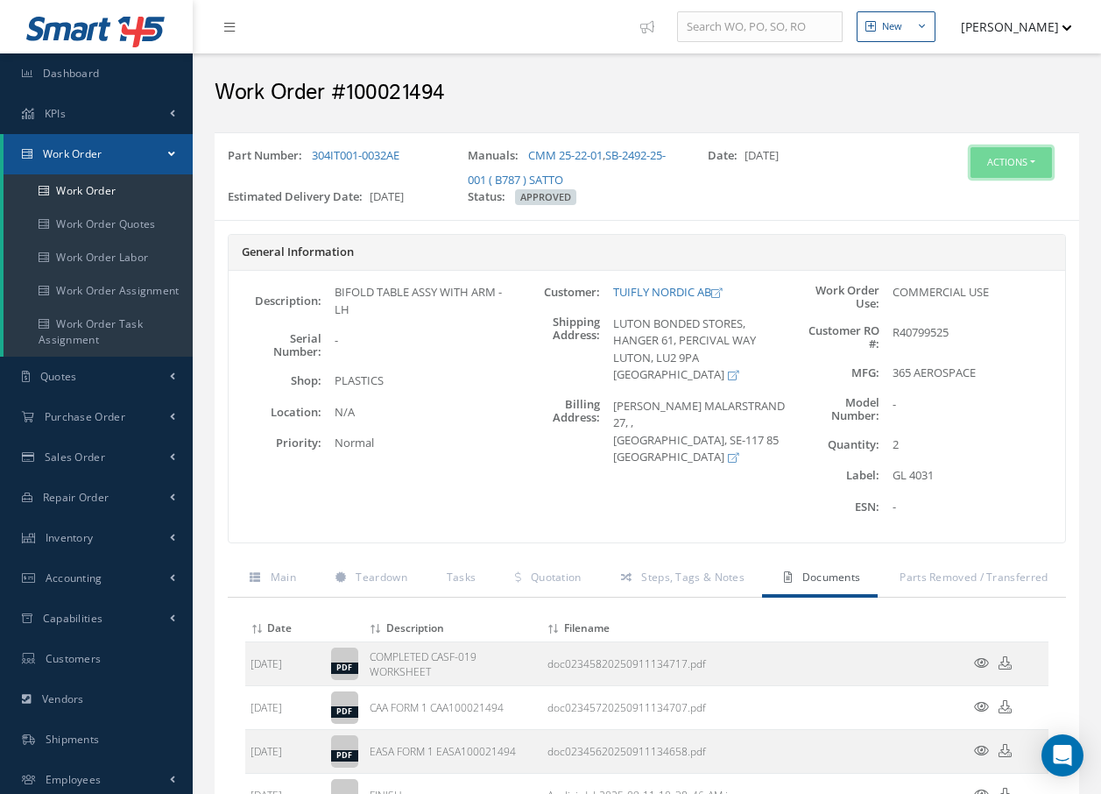
click at [1016, 161] on button "Actions" at bounding box center [1011, 162] width 81 height 31
click at [982, 220] on link "Invoicing" at bounding box center [985, 220] width 140 height 24
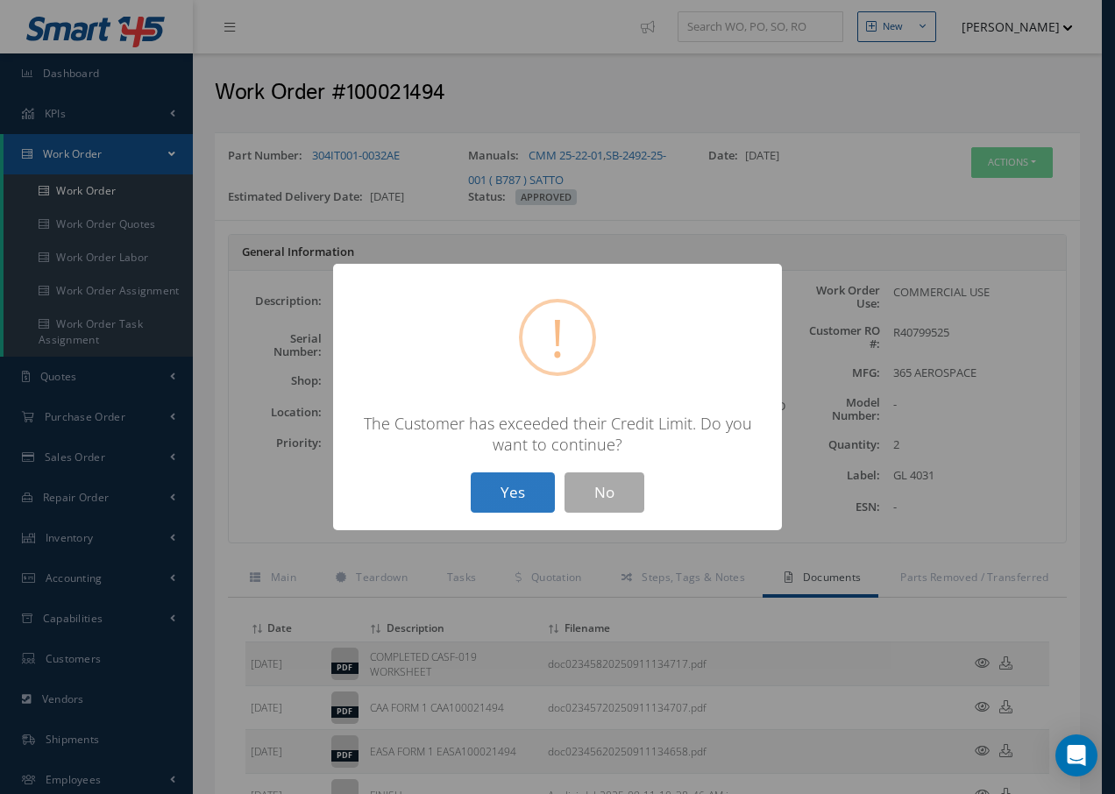
click at [508, 491] on button "Yes" at bounding box center [513, 492] width 84 height 41
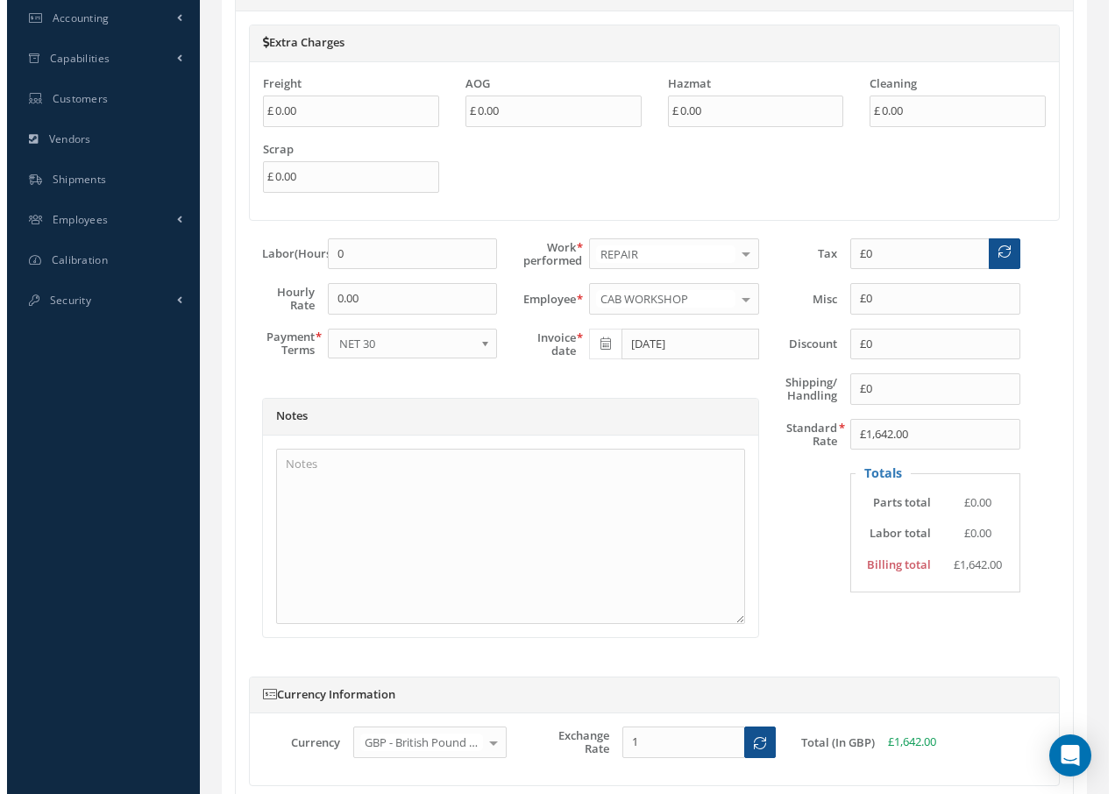
scroll to position [913, 0]
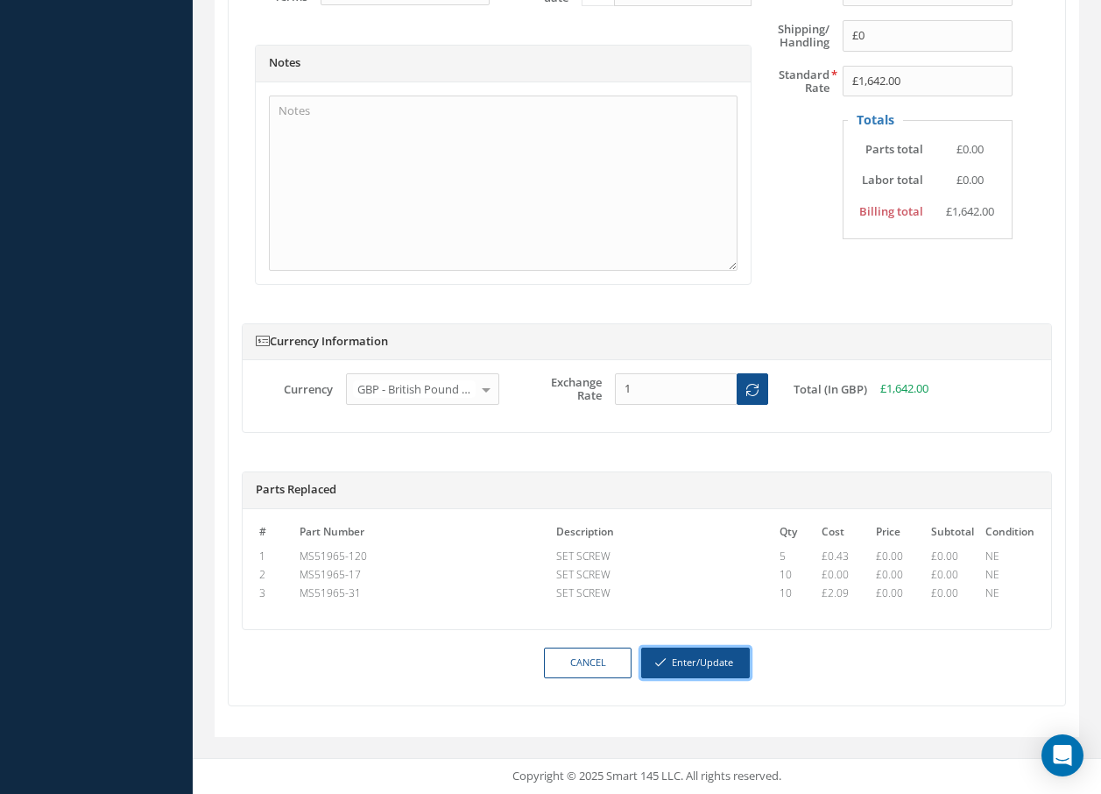
click at [674, 658] on button "Enter/Update" at bounding box center [695, 663] width 109 height 31
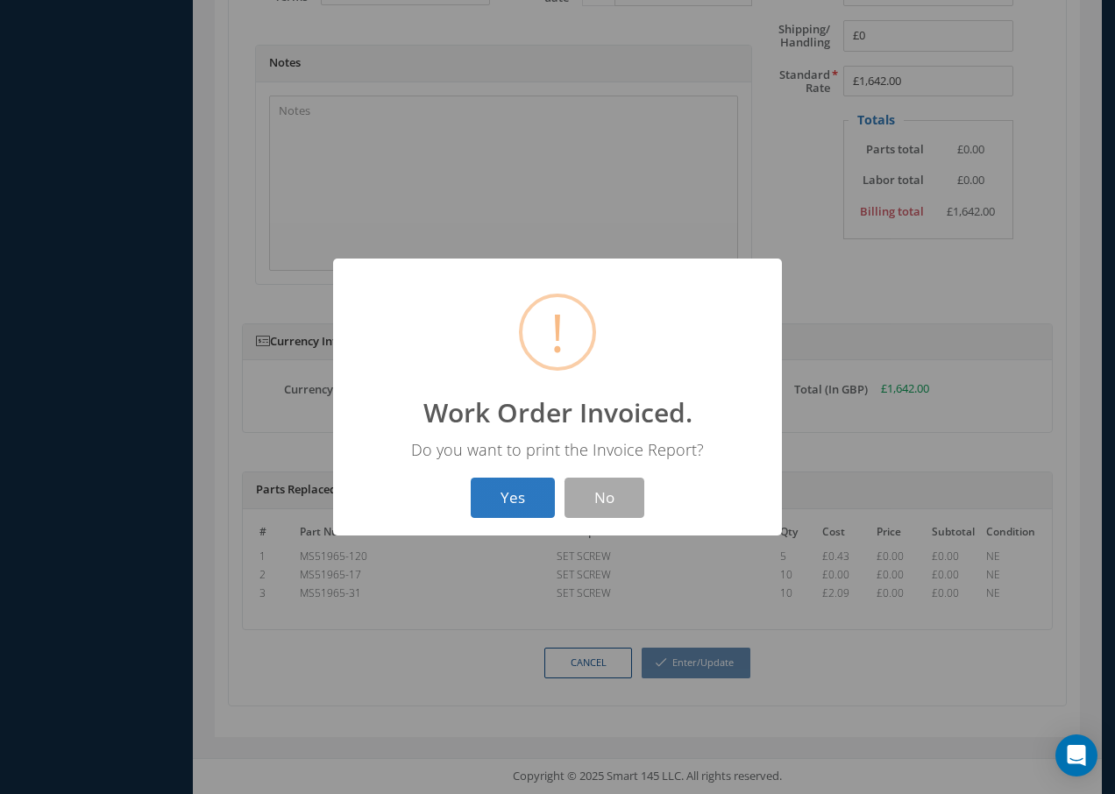
click at [512, 502] on button "Yes" at bounding box center [513, 498] width 84 height 41
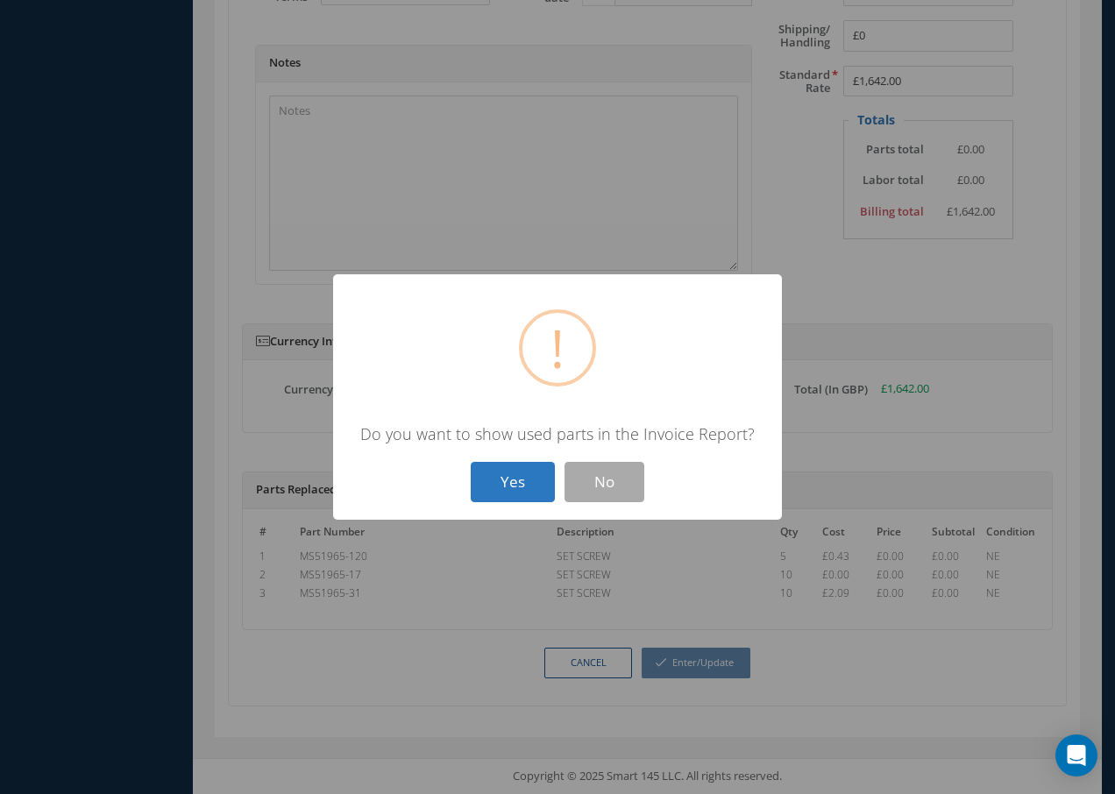
click at [516, 482] on button "Yes" at bounding box center [513, 482] width 84 height 41
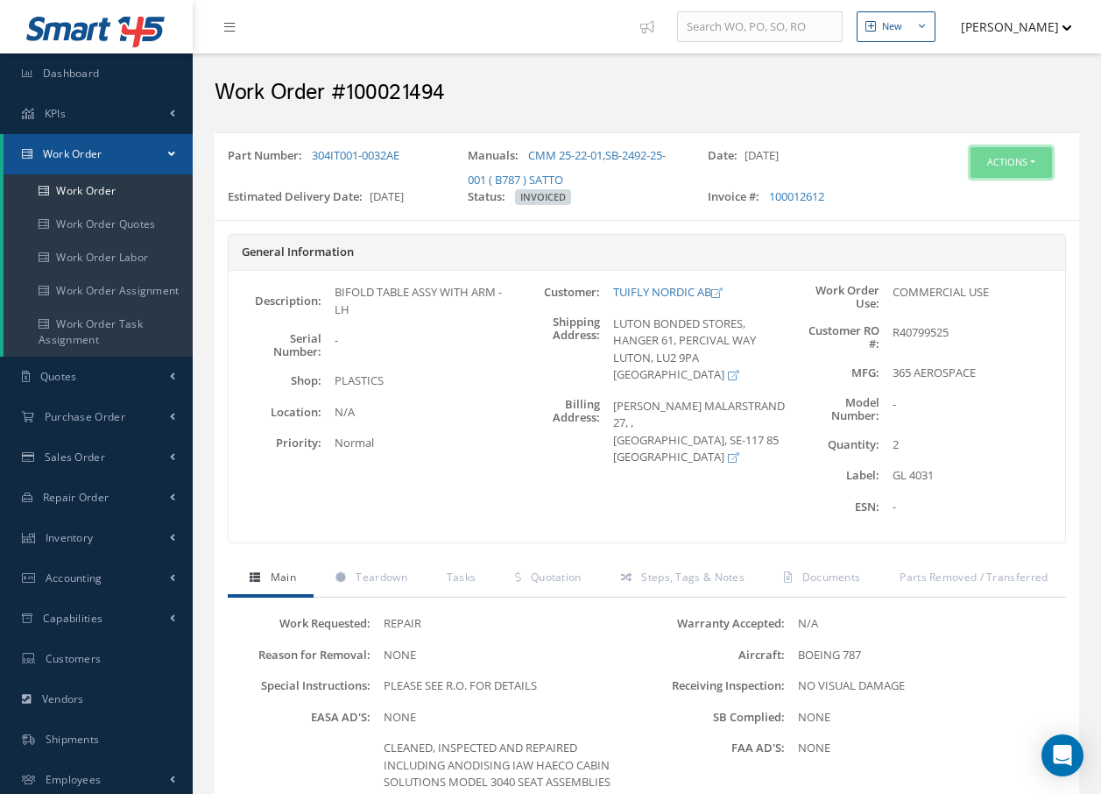
click at [1000, 159] on button "Actions" at bounding box center [1011, 162] width 81 height 31
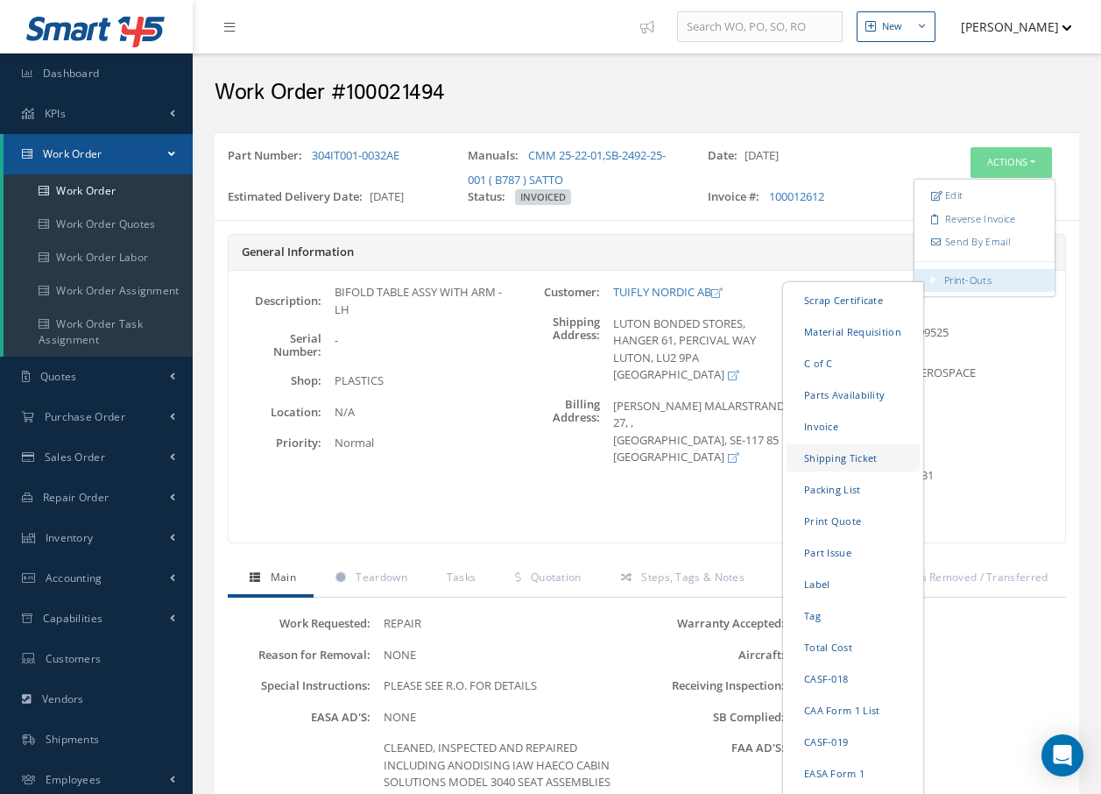
click at [848, 460] on link "Shipping Ticket" at bounding box center [853, 457] width 133 height 27
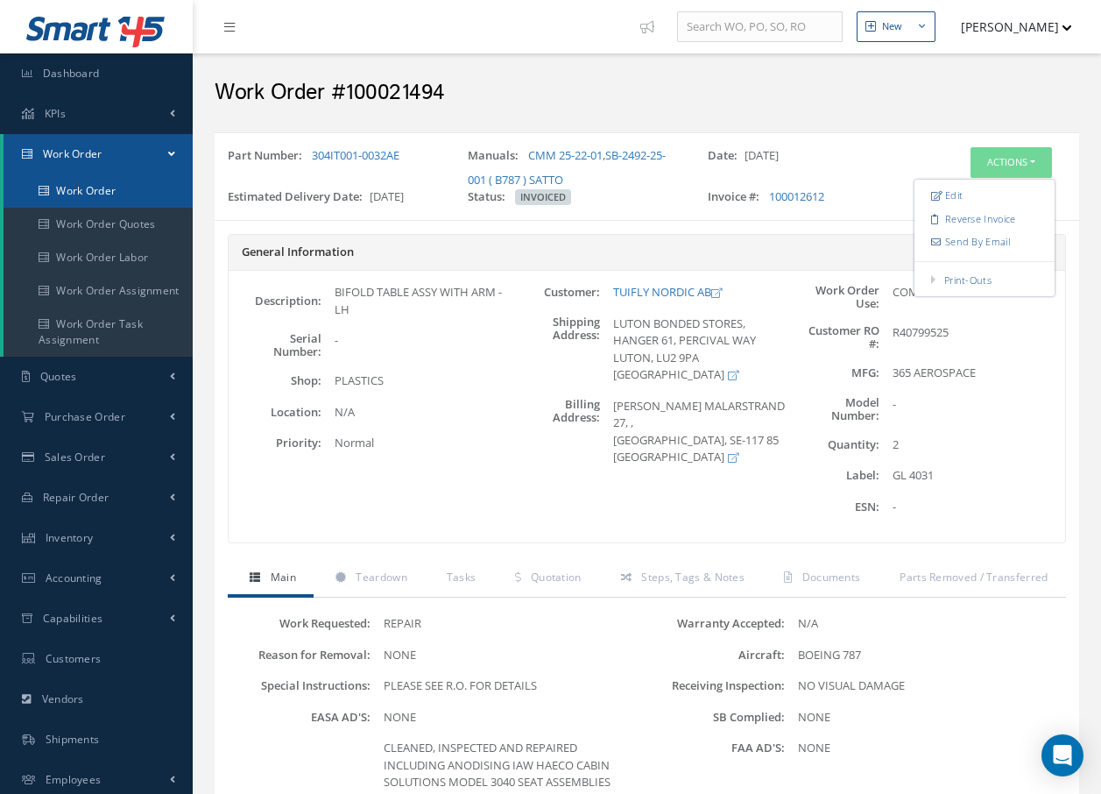
click at [80, 188] on link "Work Order" at bounding box center [98, 190] width 189 height 33
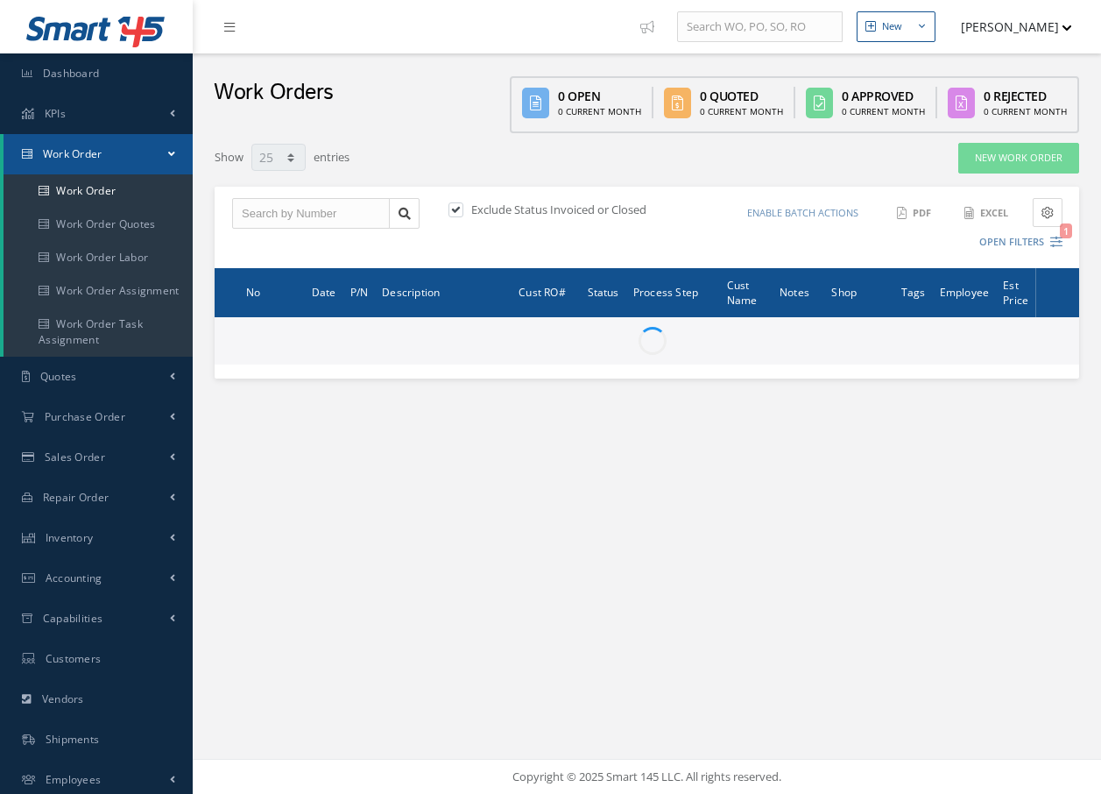
select select "25"
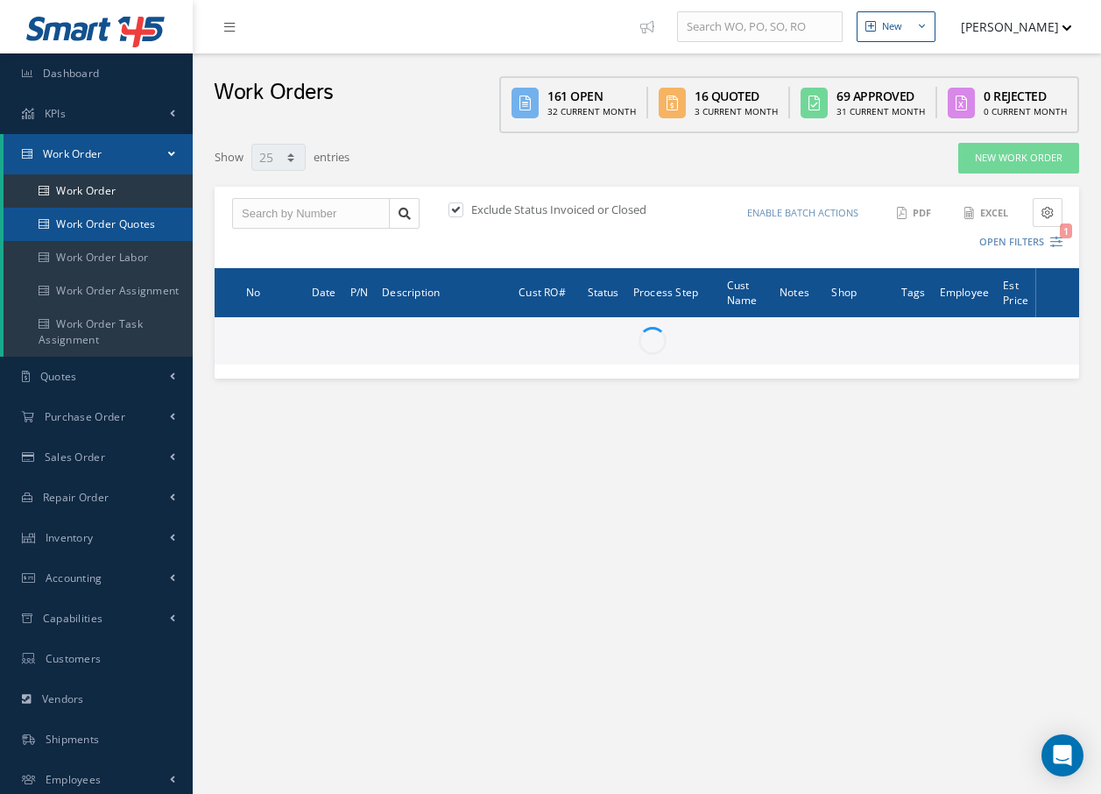
type input "All Work Request"
type input "All Work Performed"
type input "All Status"
type input "WO Part Status"
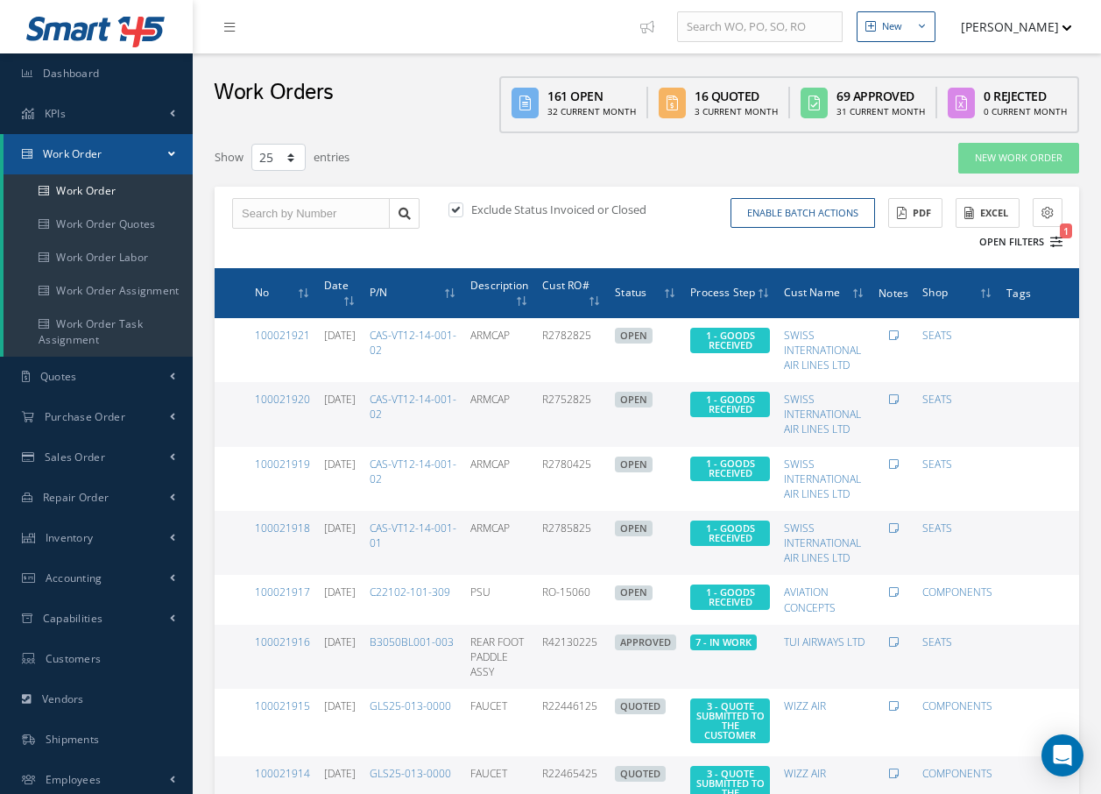
click at [1058, 243] on icon "1" at bounding box center [1057, 242] width 12 height 12
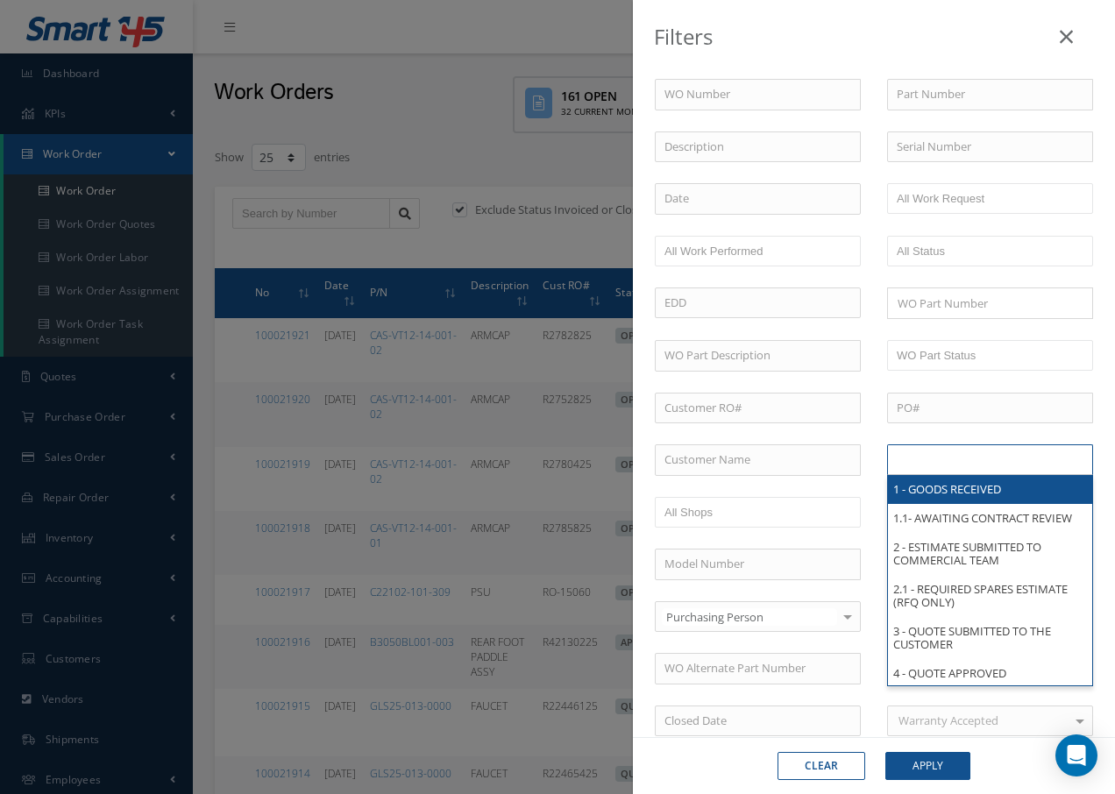
click at [917, 465] on input "text" at bounding box center [951, 460] width 111 height 22
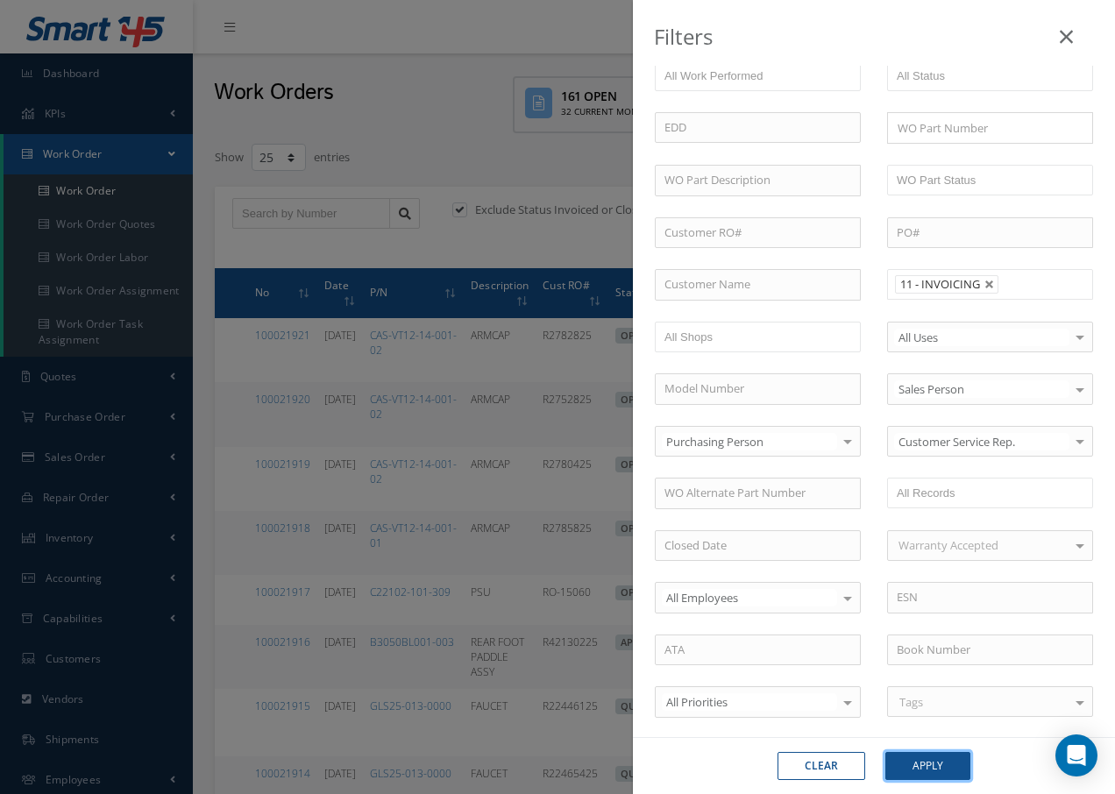
click at [924, 762] on button "Apply" at bounding box center [927, 766] width 85 height 28
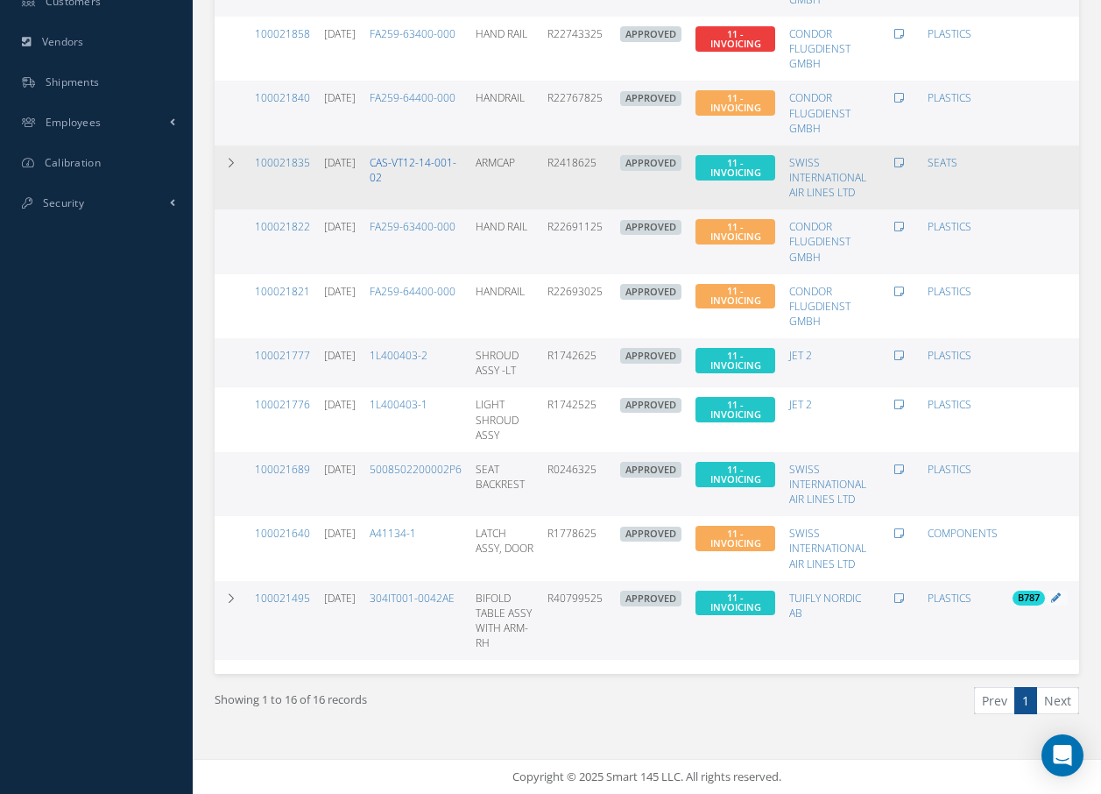
scroll to position [670, 0]
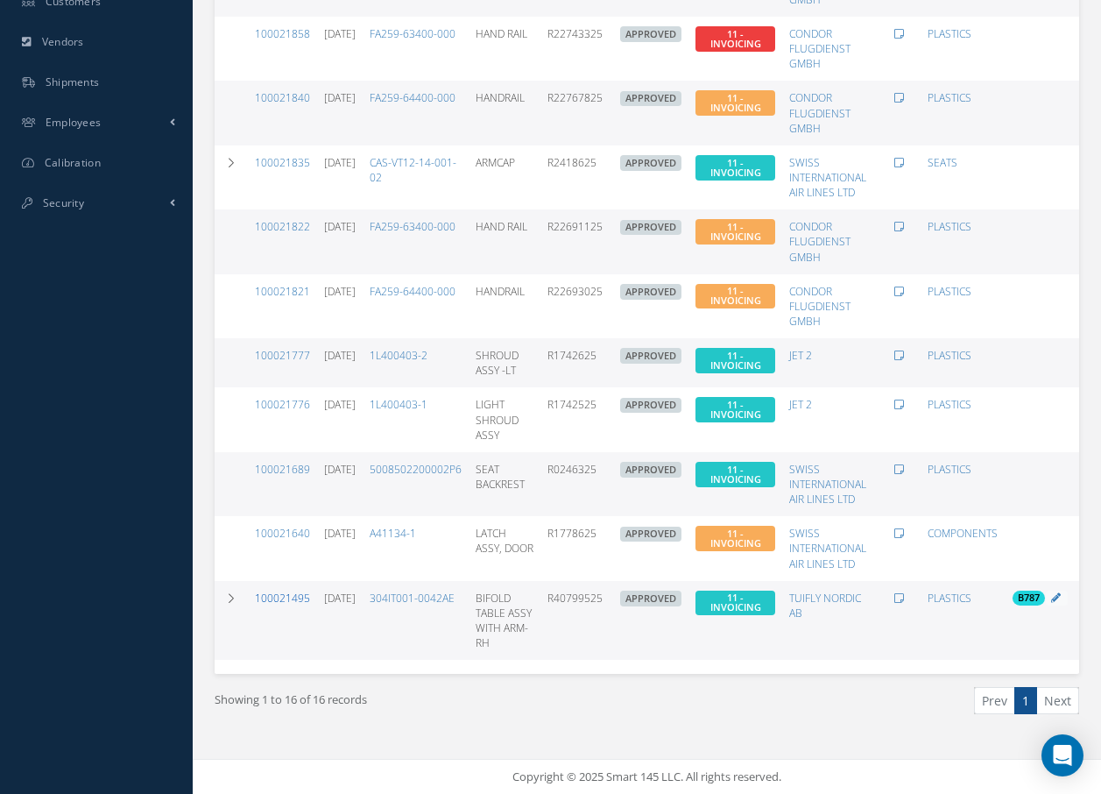
click at [284, 591] on link "100021495" at bounding box center [282, 598] width 55 height 15
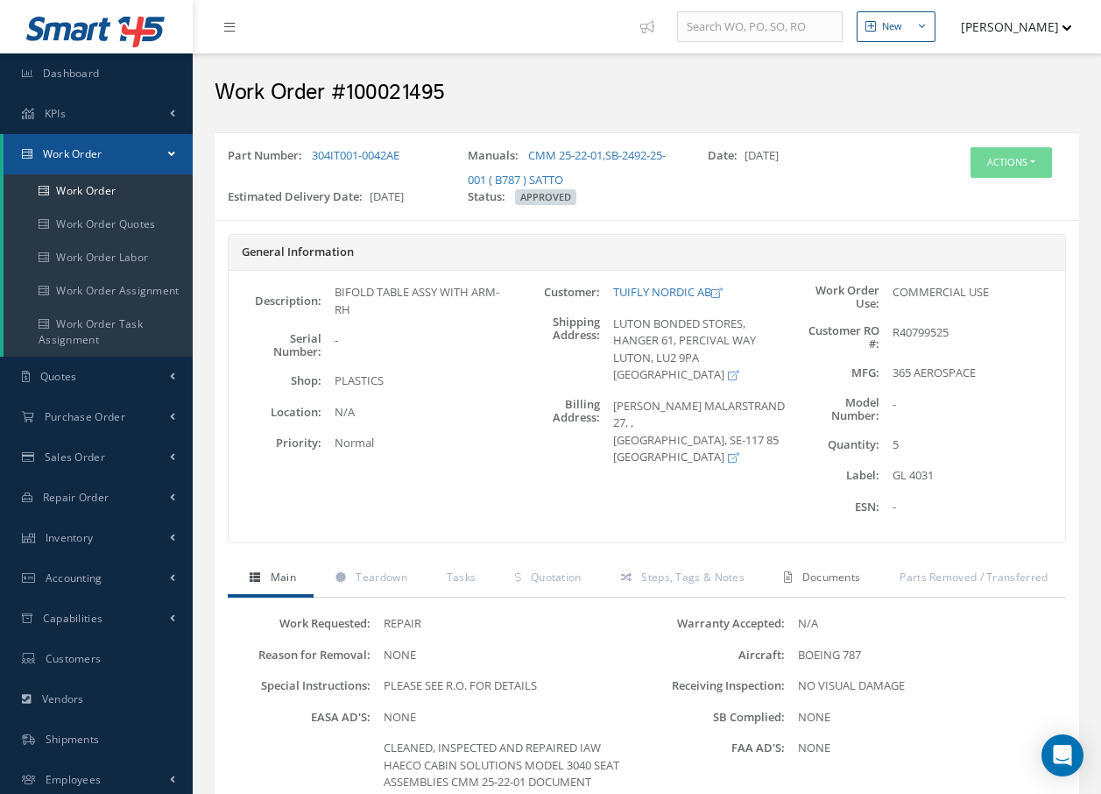
click at [811, 579] on span "Documents" at bounding box center [832, 577] width 59 height 15
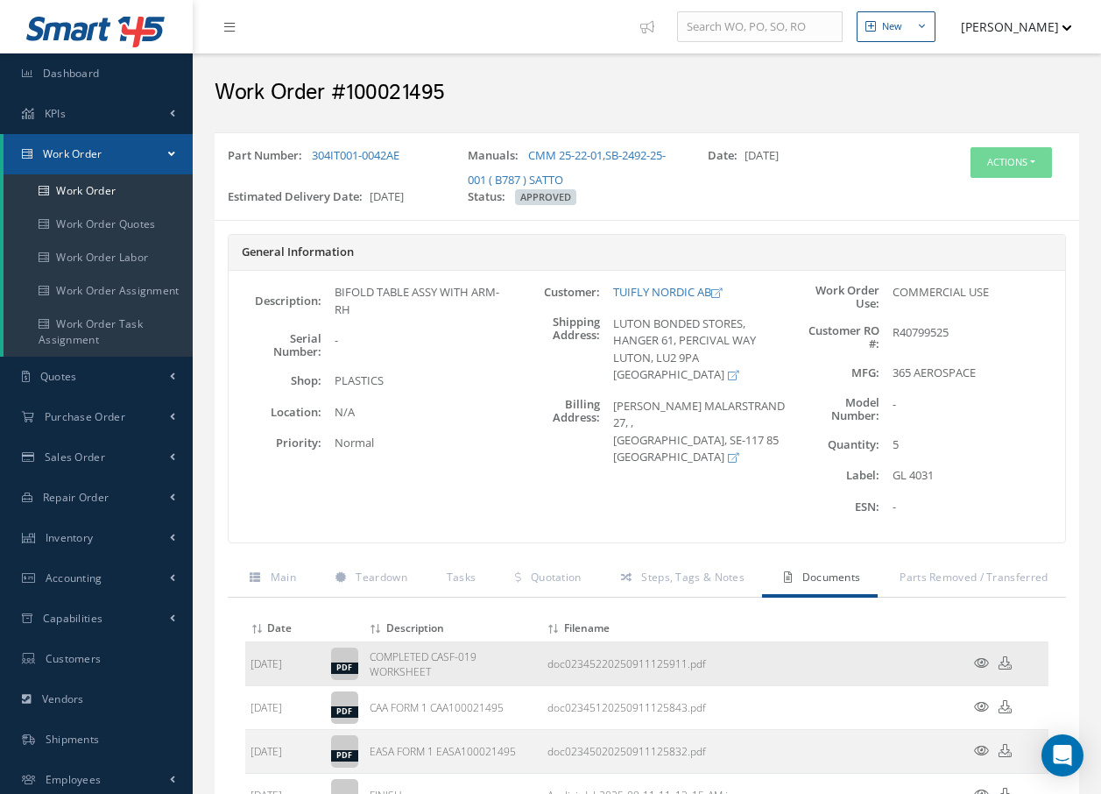
click at [981, 665] on icon at bounding box center [981, 662] width 15 height 13
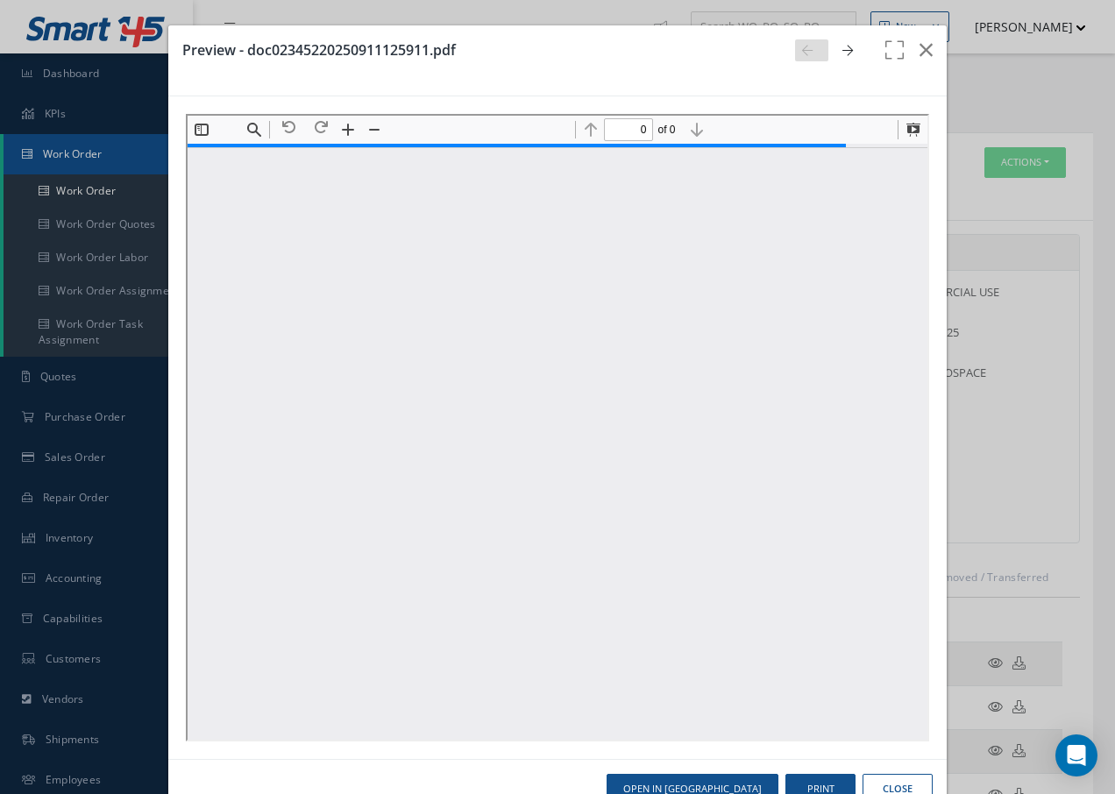
type input "1"
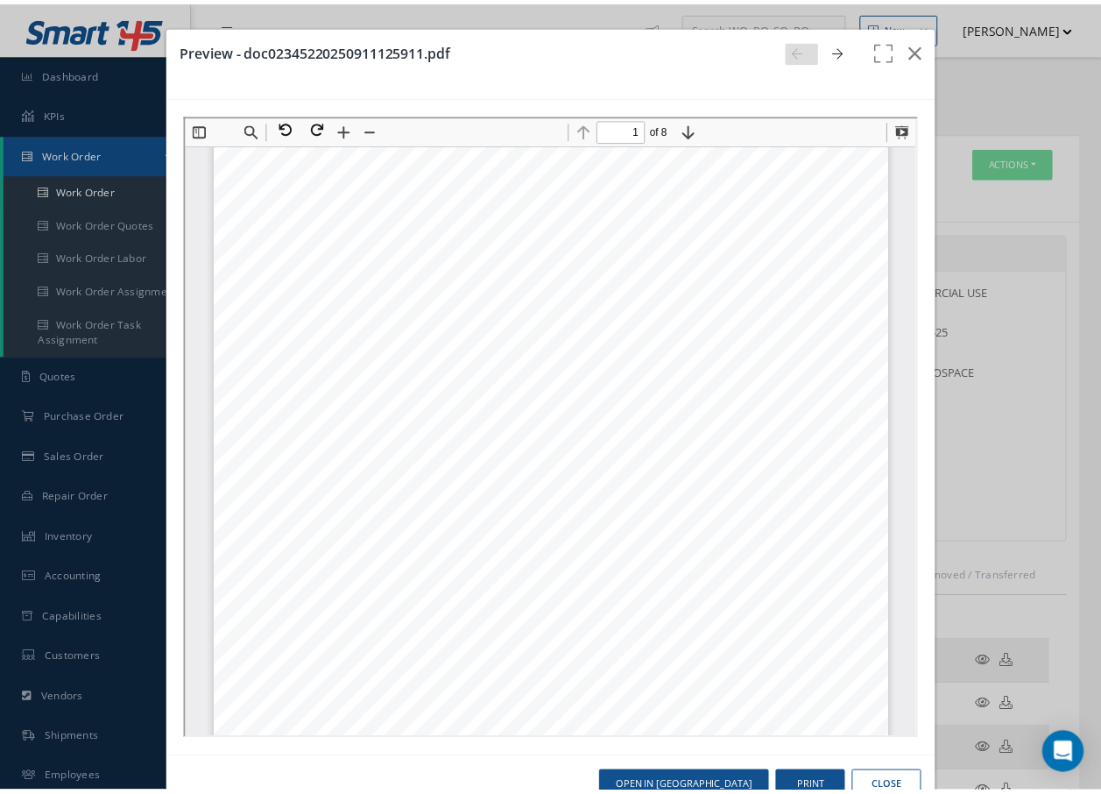
scroll to position [9, 0]
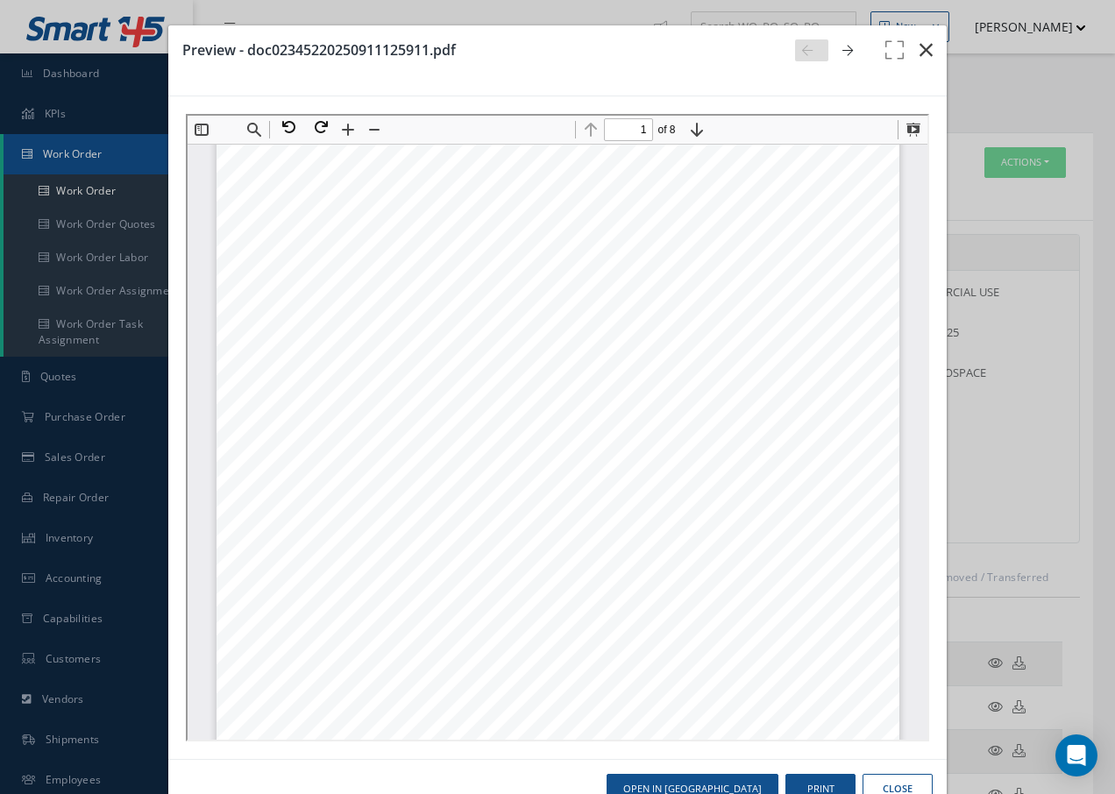
click at [919, 50] on icon "button" at bounding box center [925, 49] width 13 height 21
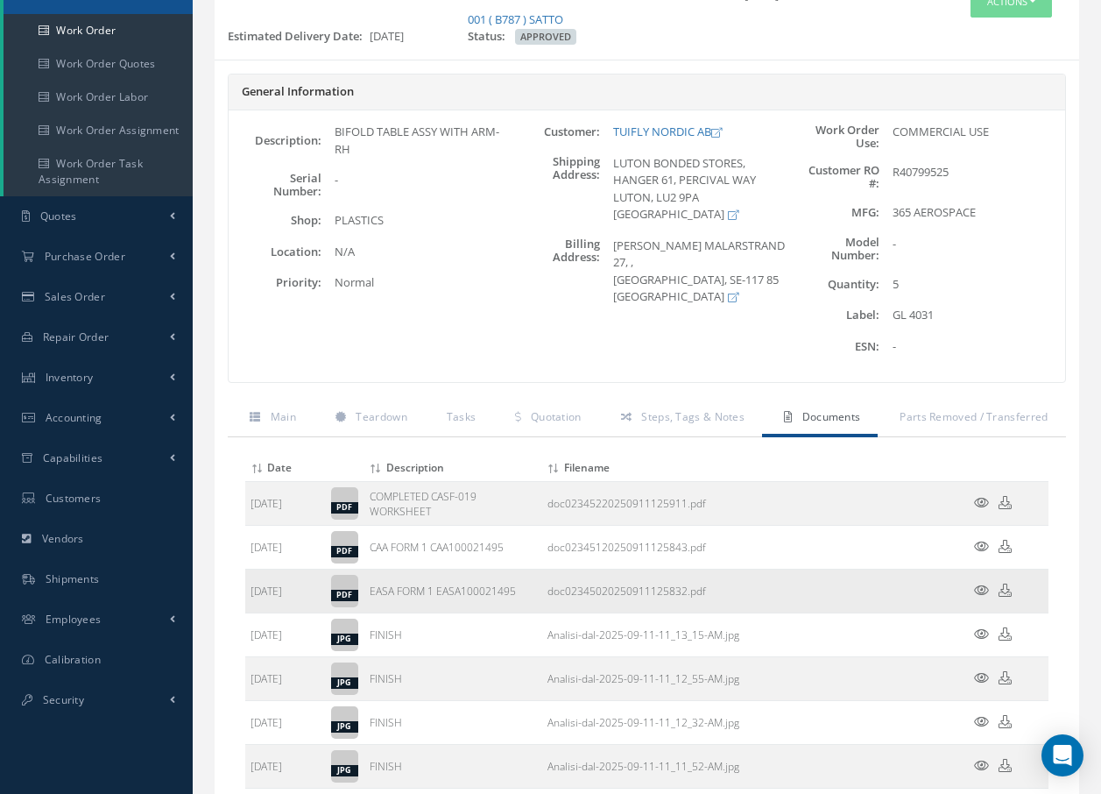
scroll to position [175, 0]
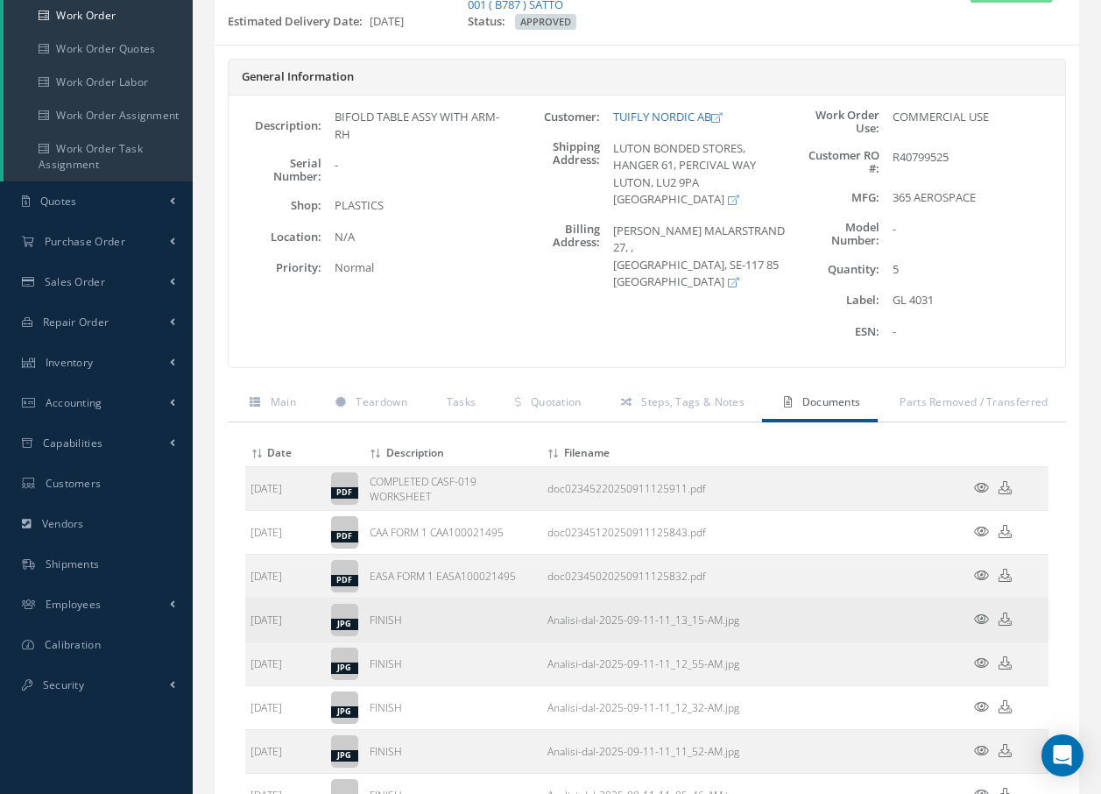
click at [980, 615] on icon at bounding box center [981, 618] width 15 height 13
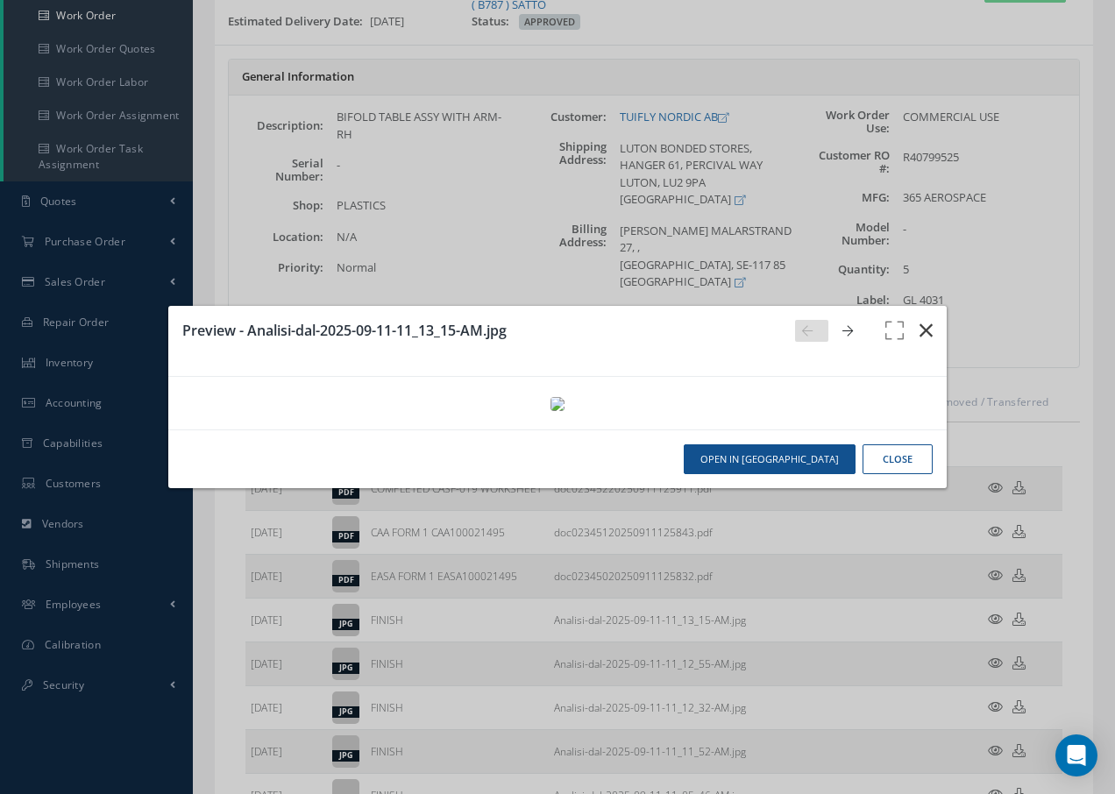
click at [925, 320] on icon "button" at bounding box center [925, 330] width 13 height 21
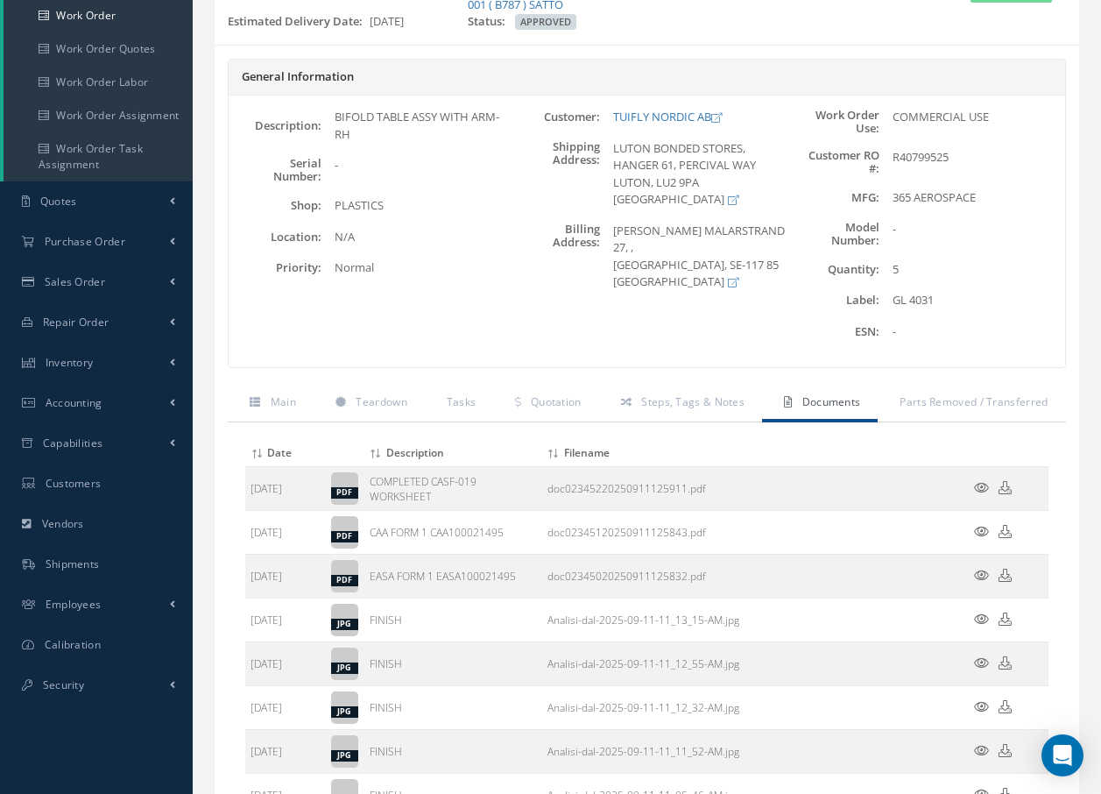
scroll to position [0, 0]
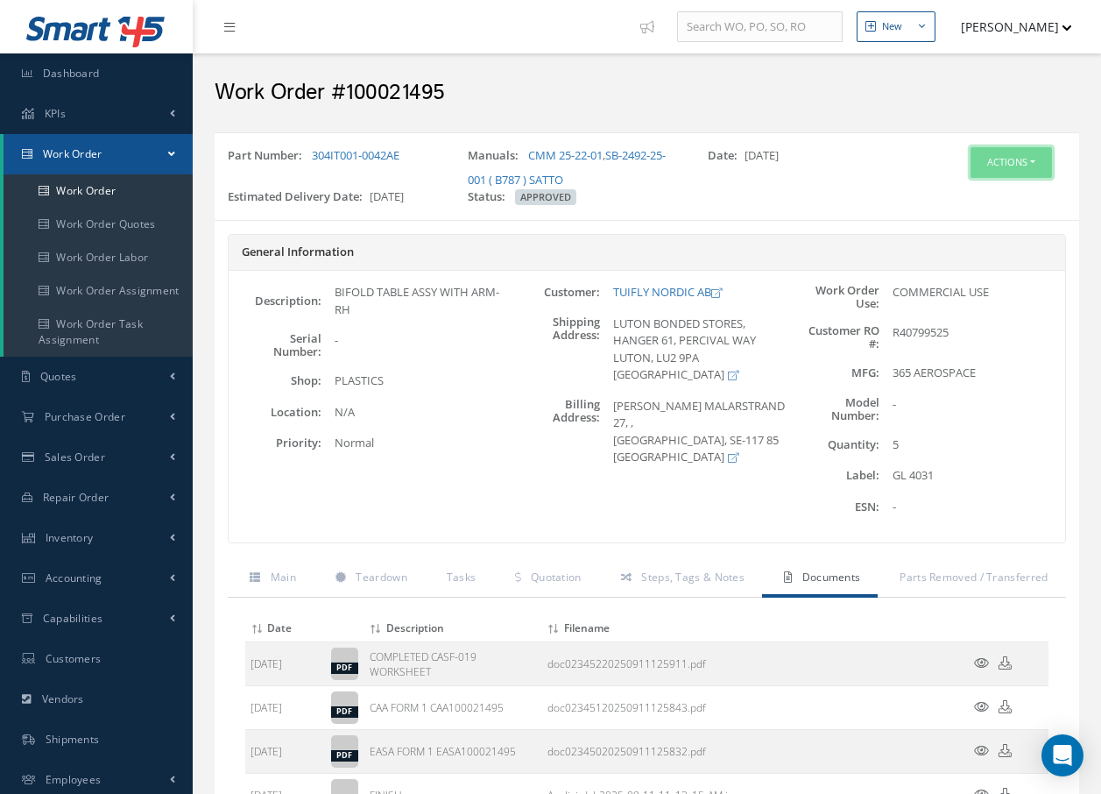
click at [1002, 169] on button "Actions" at bounding box center [1011, 162] width 81 height 31
click at [970, 219] on link "Invoicing" at bounding box center [985, 220] width 140 height 24
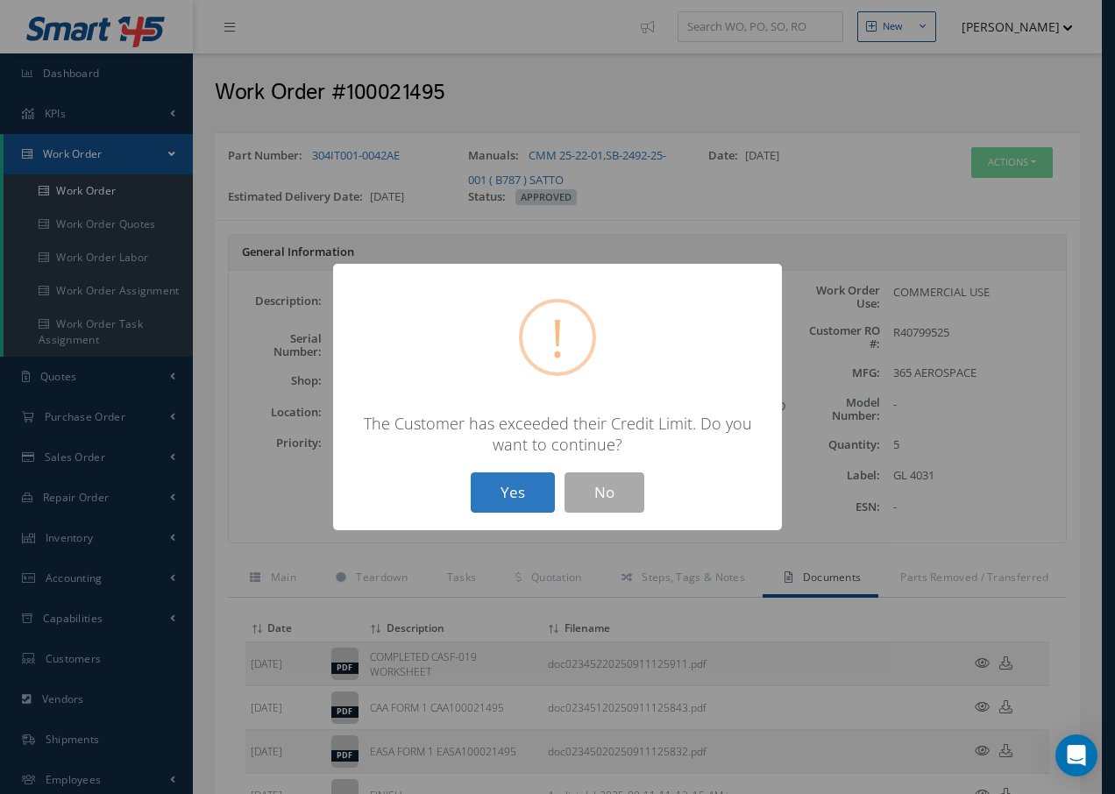
click at [502, 492] on button "Yes" at bounding box center [513, 492] width 84 height 41
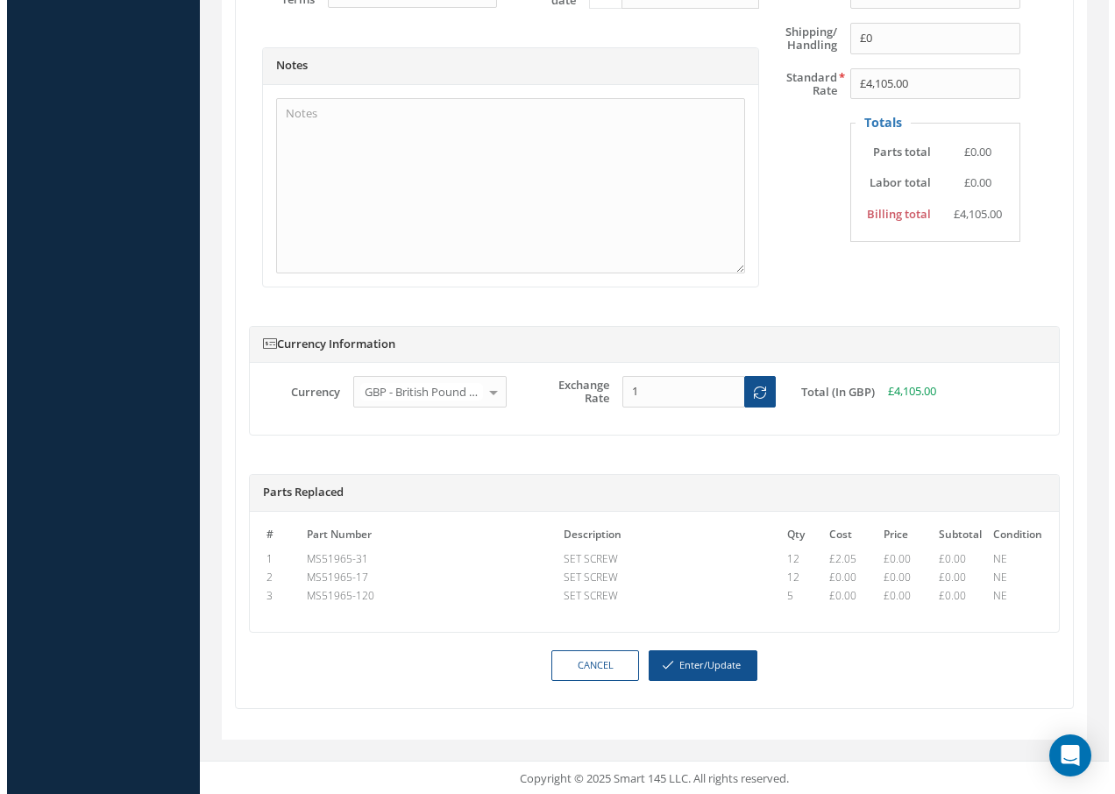
scroll to position [913, 0]
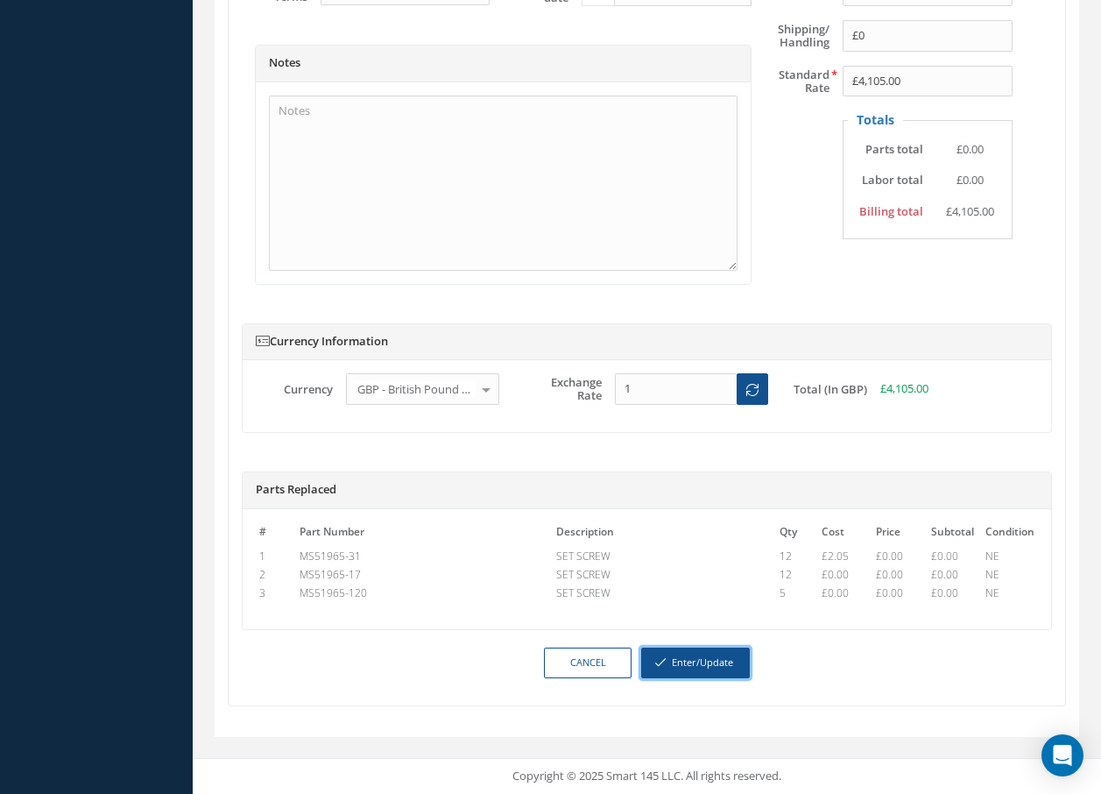
click at [703, 666] on button "Enter/Update" at bounding box center [695, 663] width 109 height 31
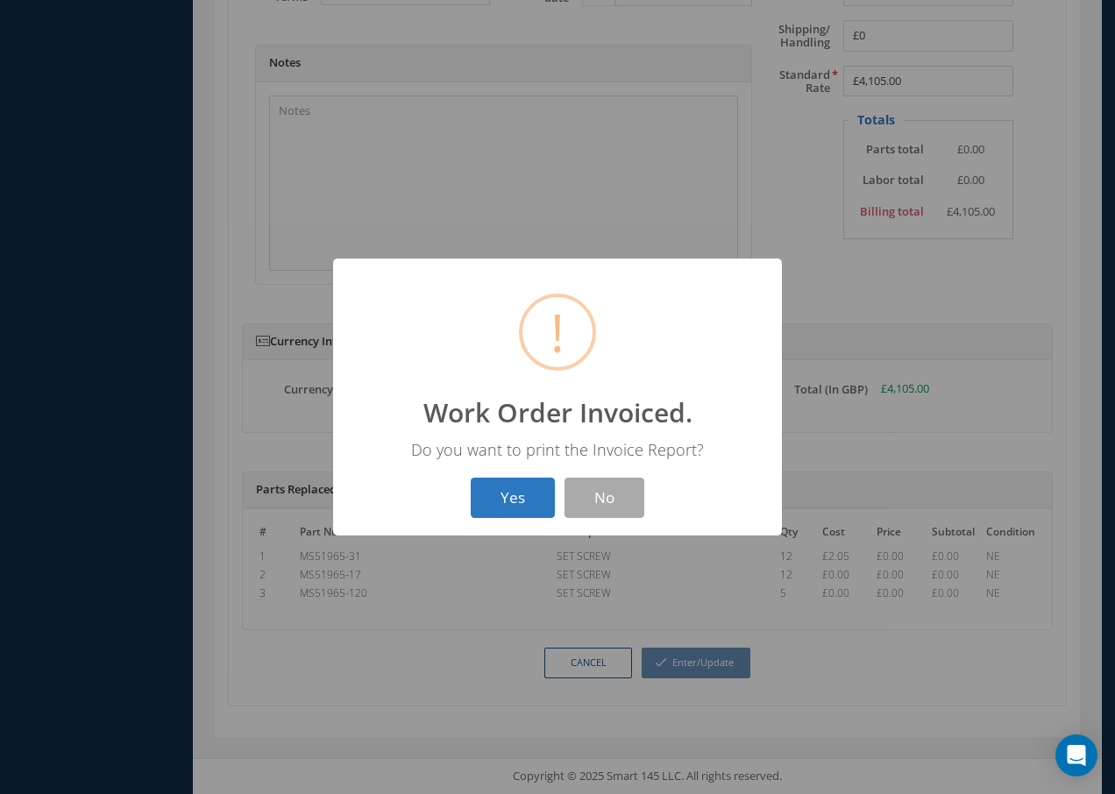
click at [517, 504] on button "Yes" at bounding box center [513, 498] width 84 height 41
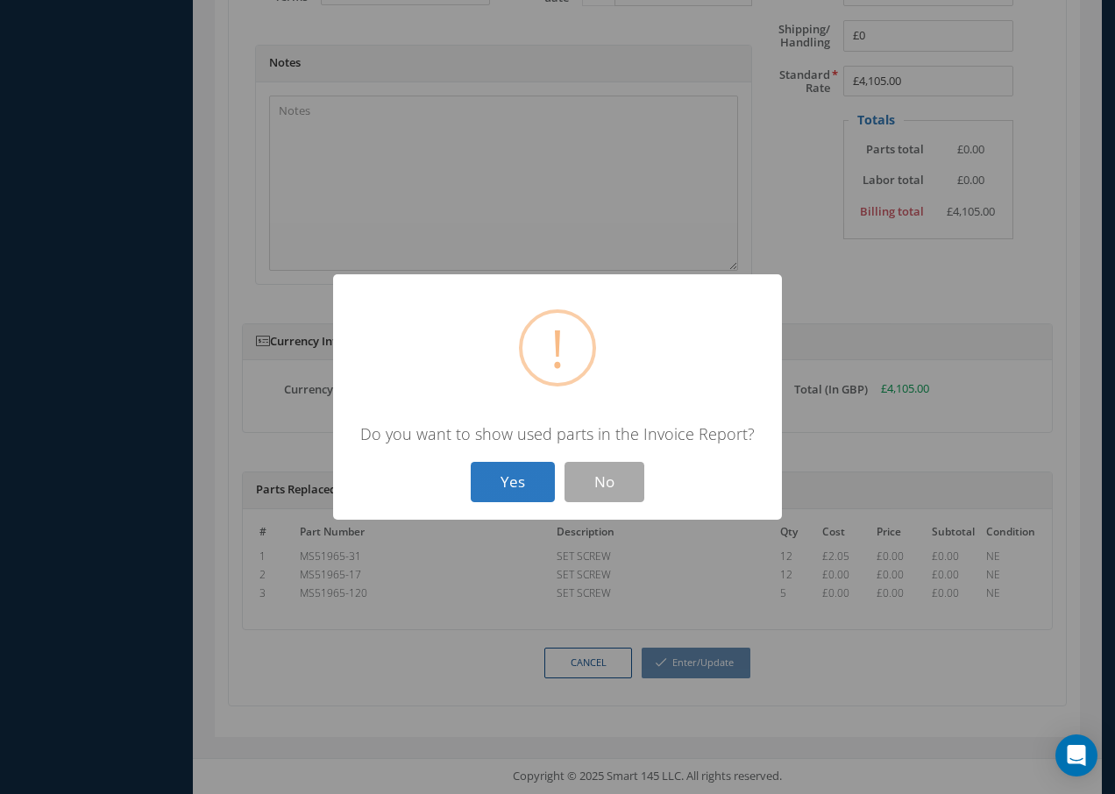
click at [510, 486] on button "Yes" at bounding box center [513, 482] width 84 height 41
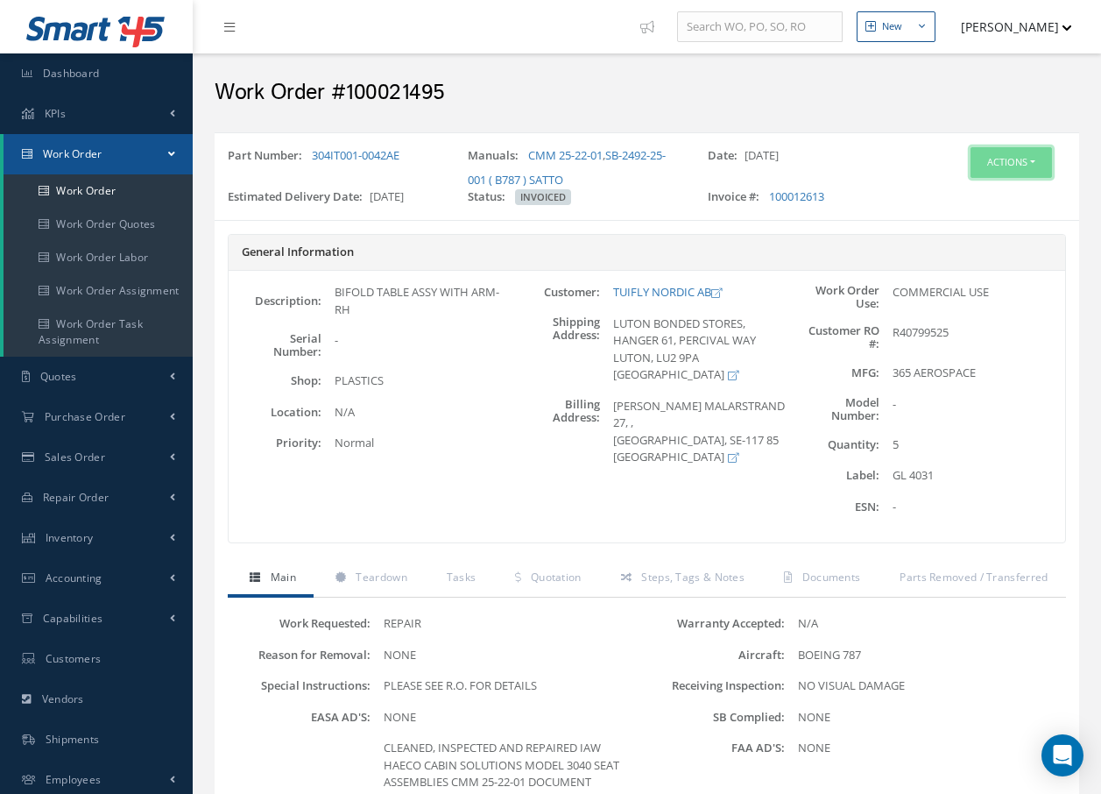
click at [1006, 158] on button "Actions" at bounding box center [1011, 162] width 81 height 31
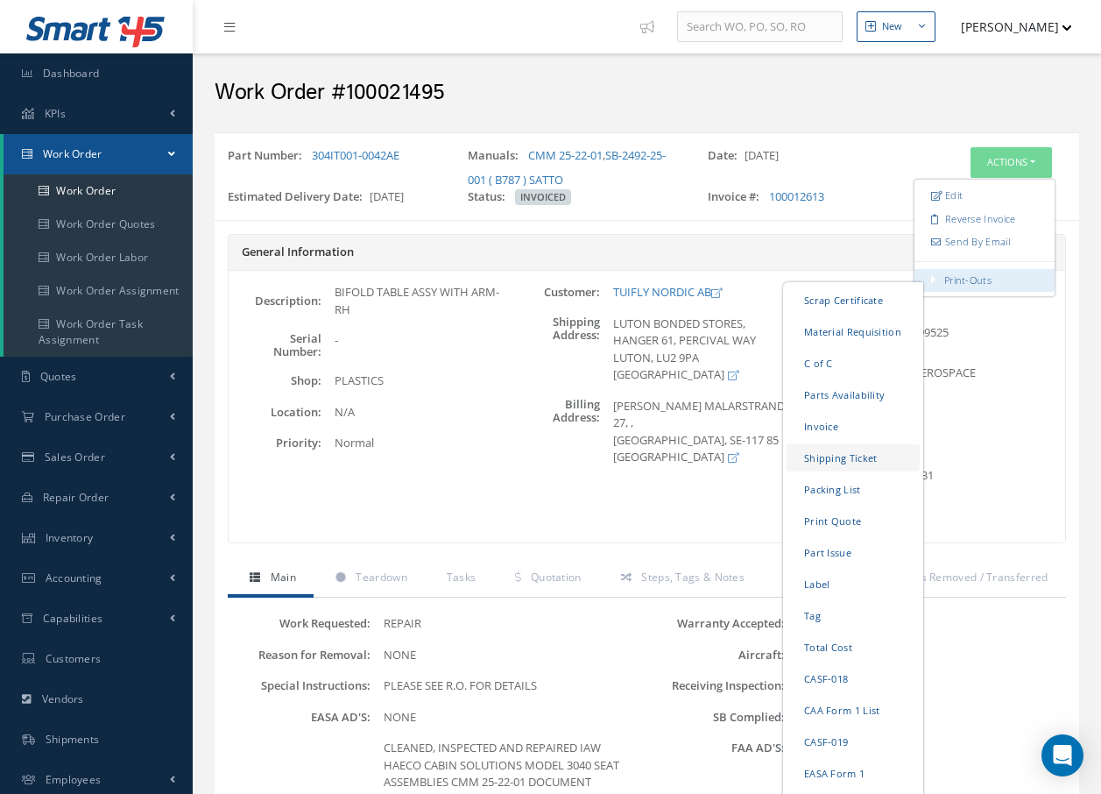
click at [832, 460] on link "Shipping Ticket" at bounding box center [853, 457] width 133 height 27
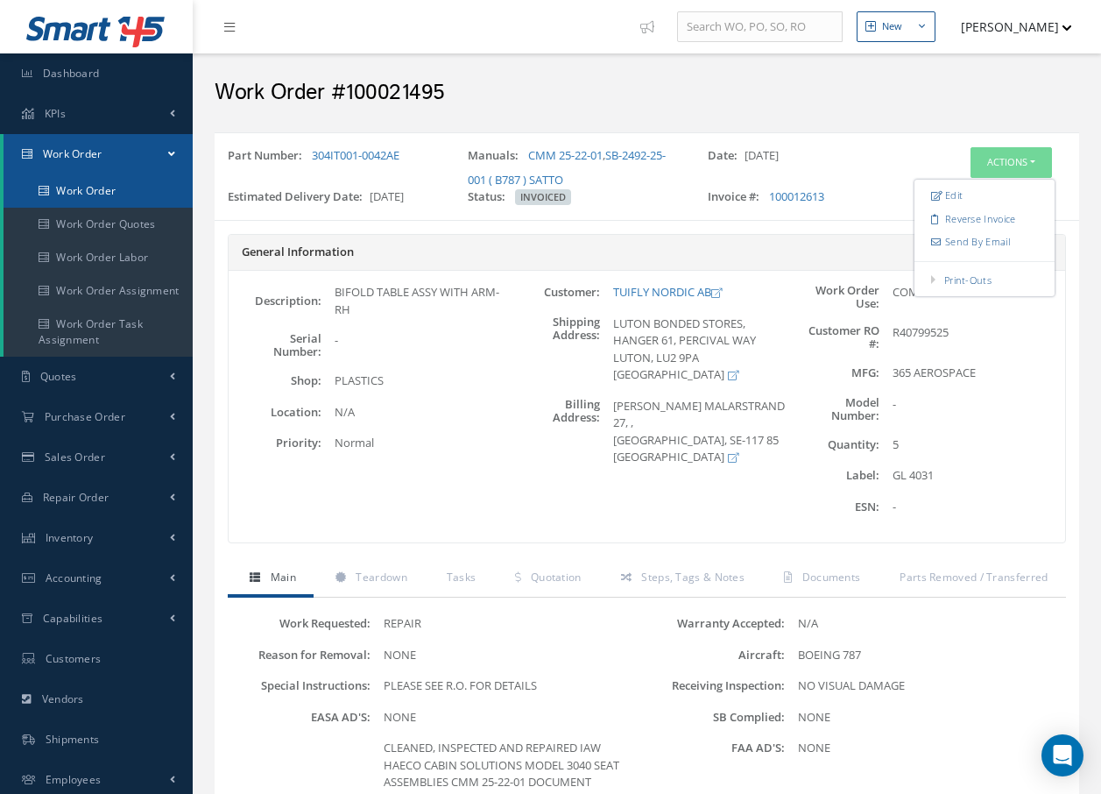
click at [83, 189] on link "Work Order" at bounding box center [98, 190] width 189 height 33
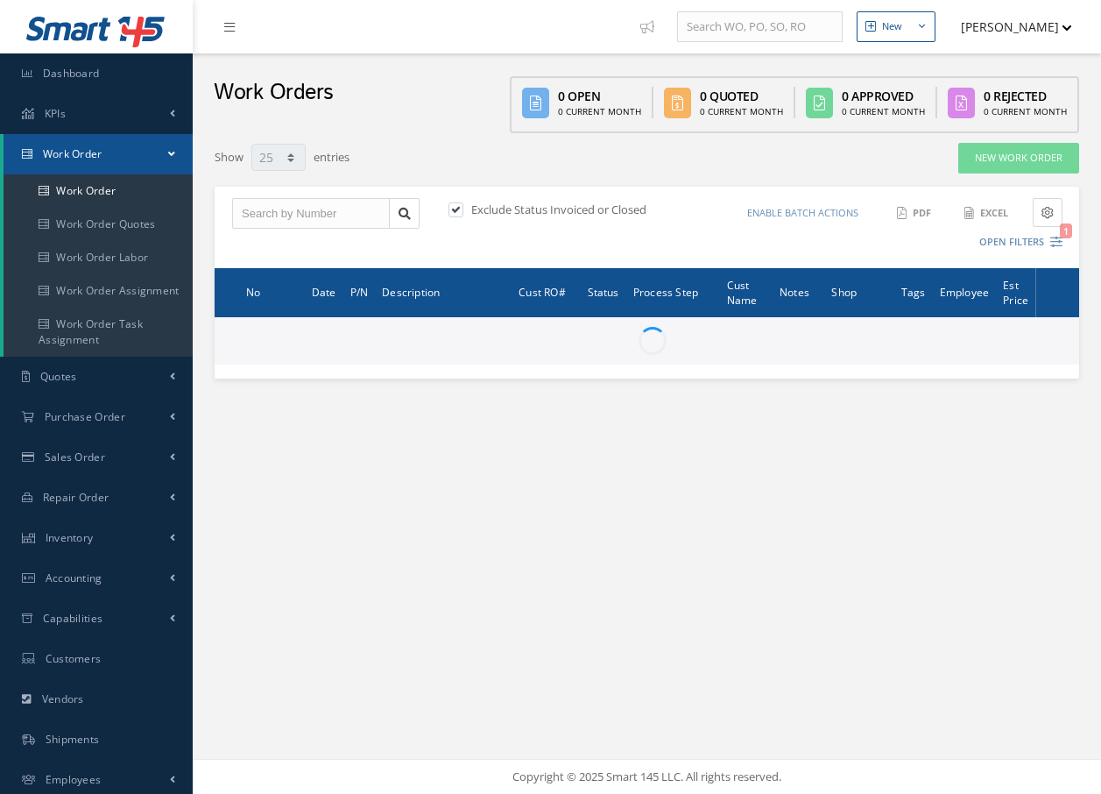
select select "25"
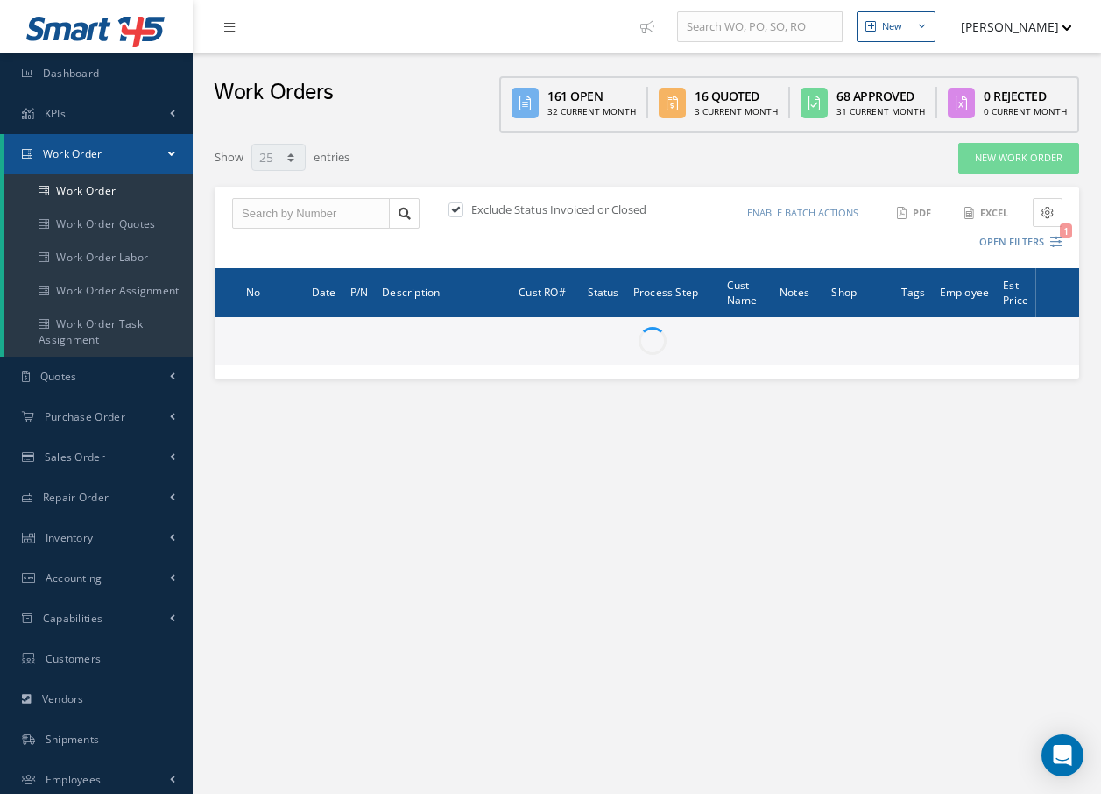
type input "All Work Request"
type input "All Work Performed"
type input "All Status"
type input "WO Part Status"
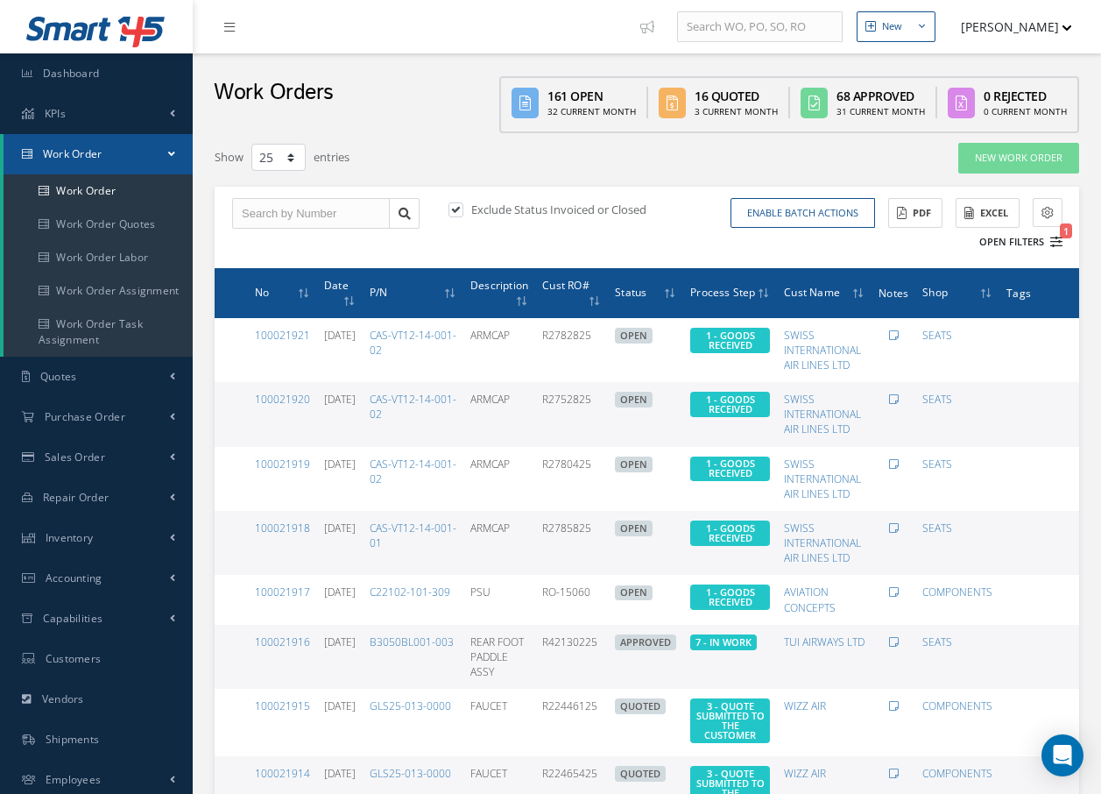
click at [1058, 237] on icon "1" at bounding box center [1057, 242] width 12 height 12
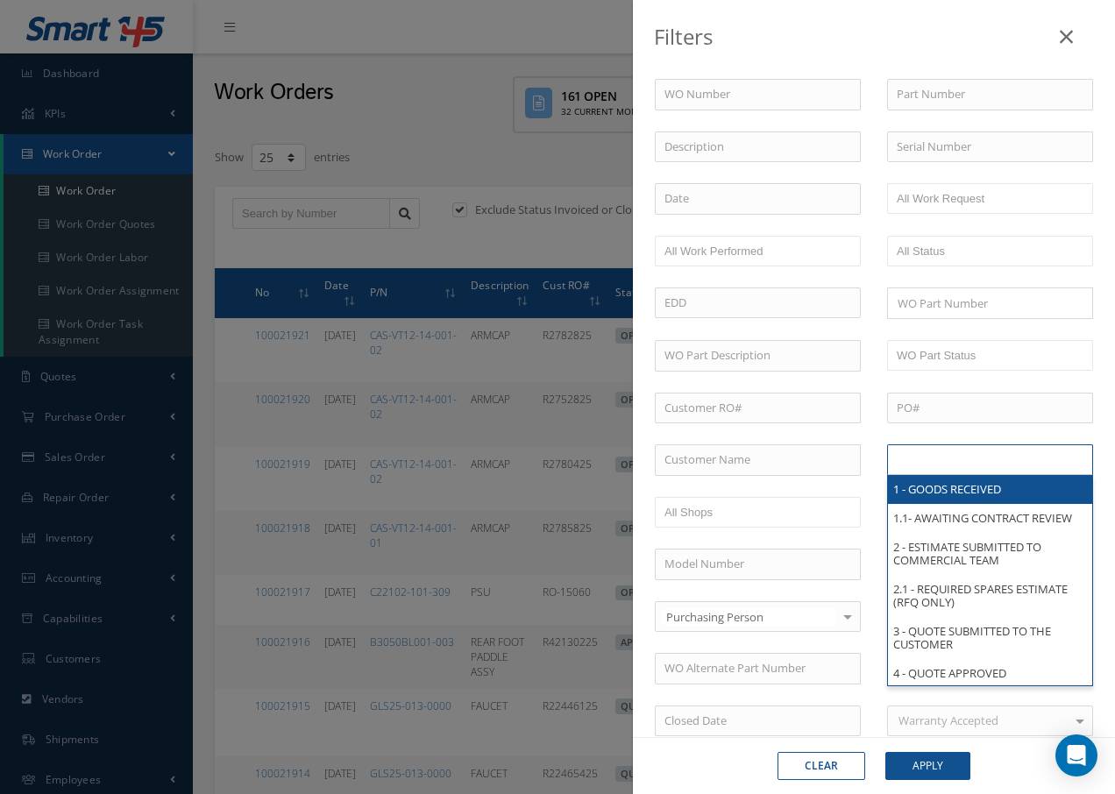
click at [978, 460] on input "text" at bounding box center [951, 460] width 111 height 22
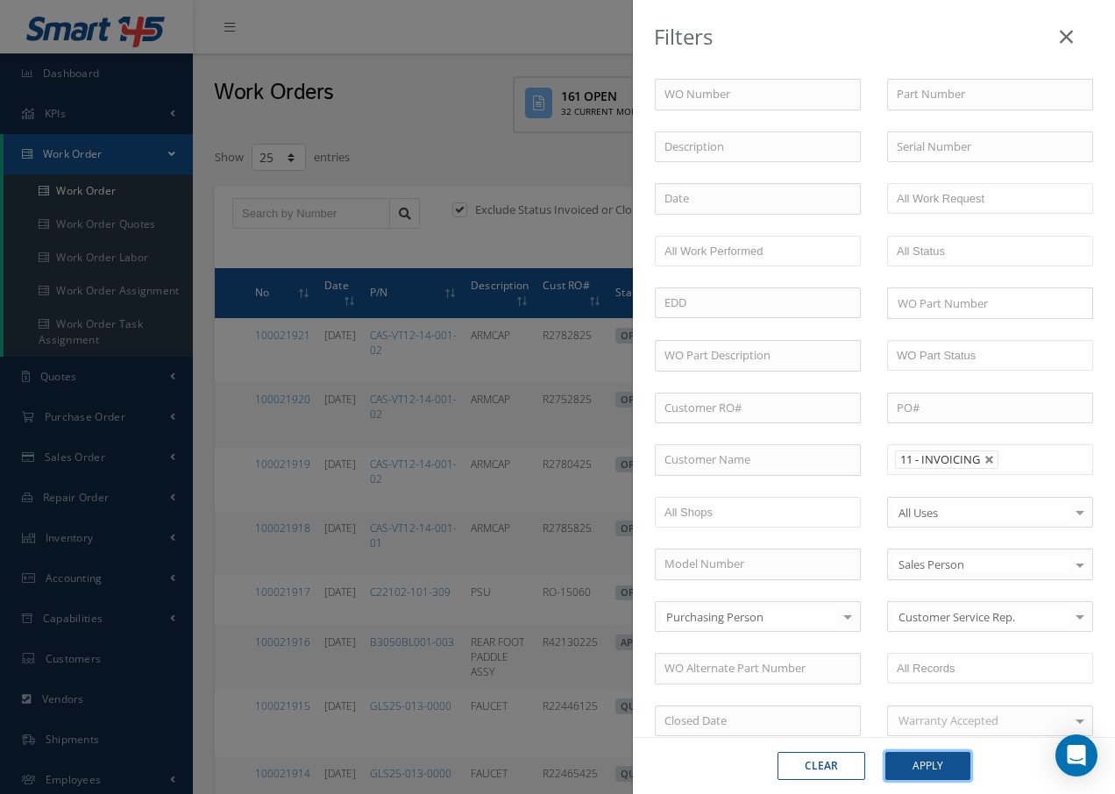
click at [917, 768] on button "Apply" at bounding box center [927, 766] width 85 height 28
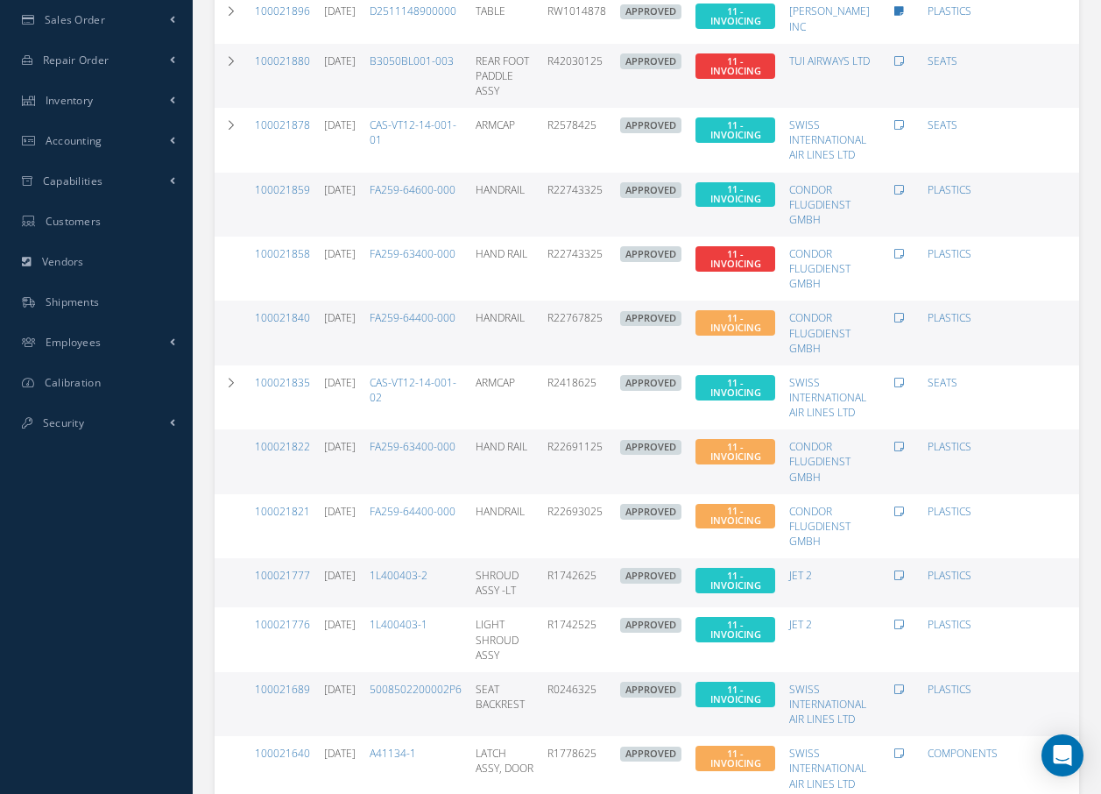
scroll to position [591, 0]
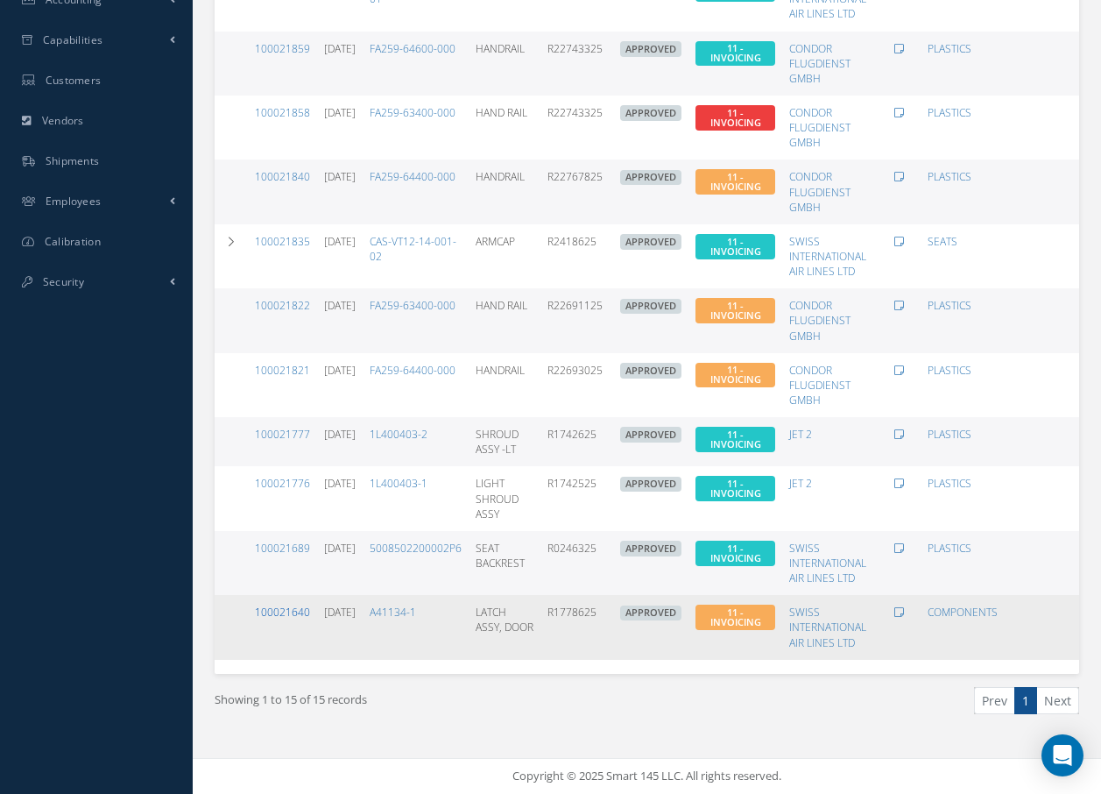
click at [287, 605] on link "100021640" at bounding box center [282, 612] width 55 height 15
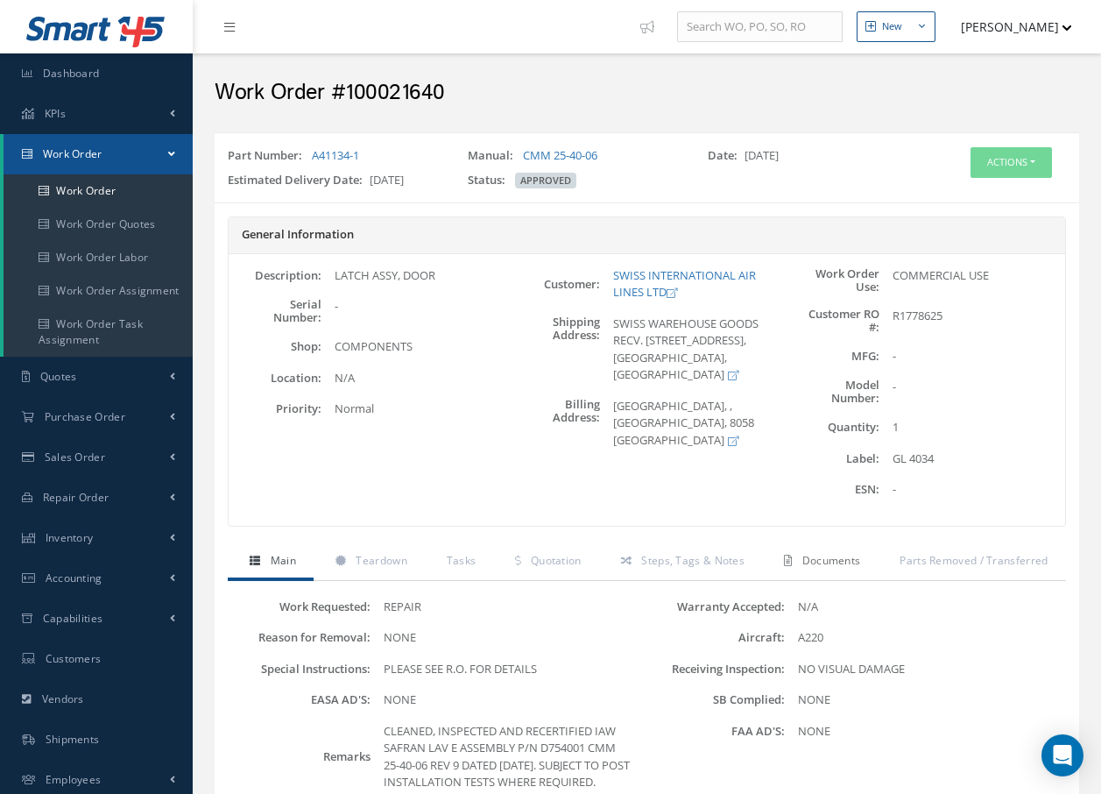
click at [803, 563] on span "Documents" at bounding box center [832, 560] width 59 height 15
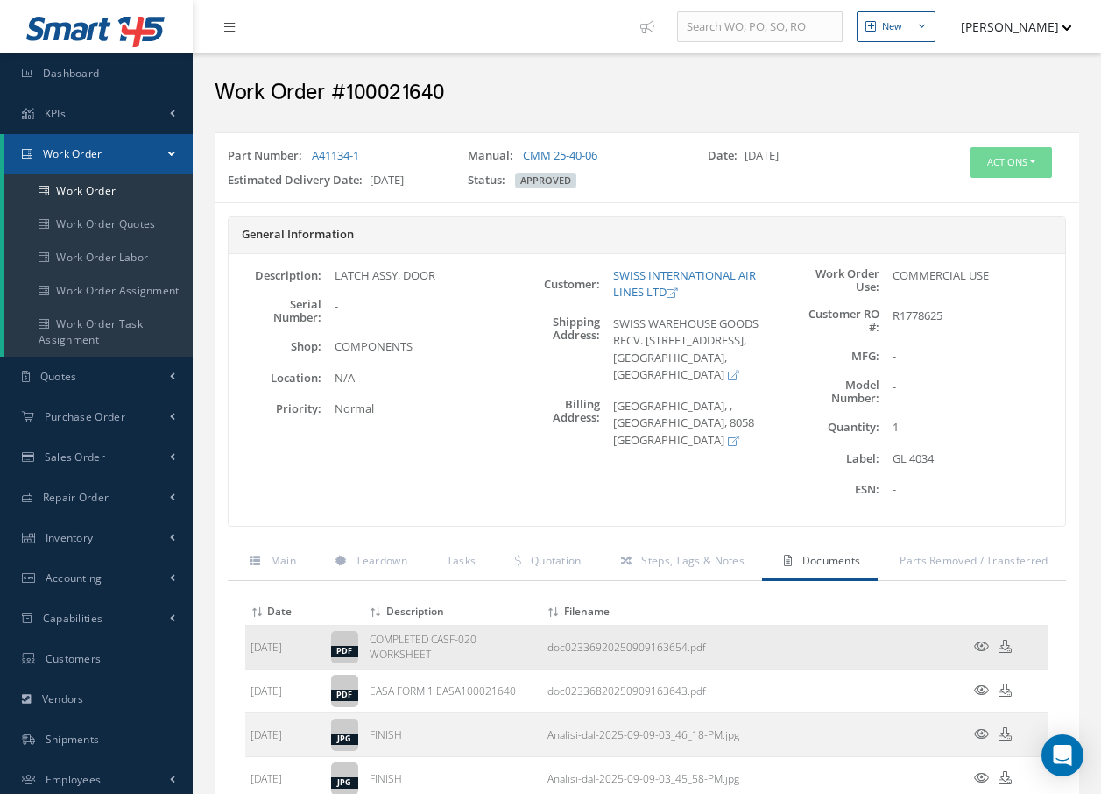
click at [973, 645] on td at bounding box center [996, 647] width 105 height 44
click at [979, 650] on icon at bounding box center [981, 646] width 15 height 13
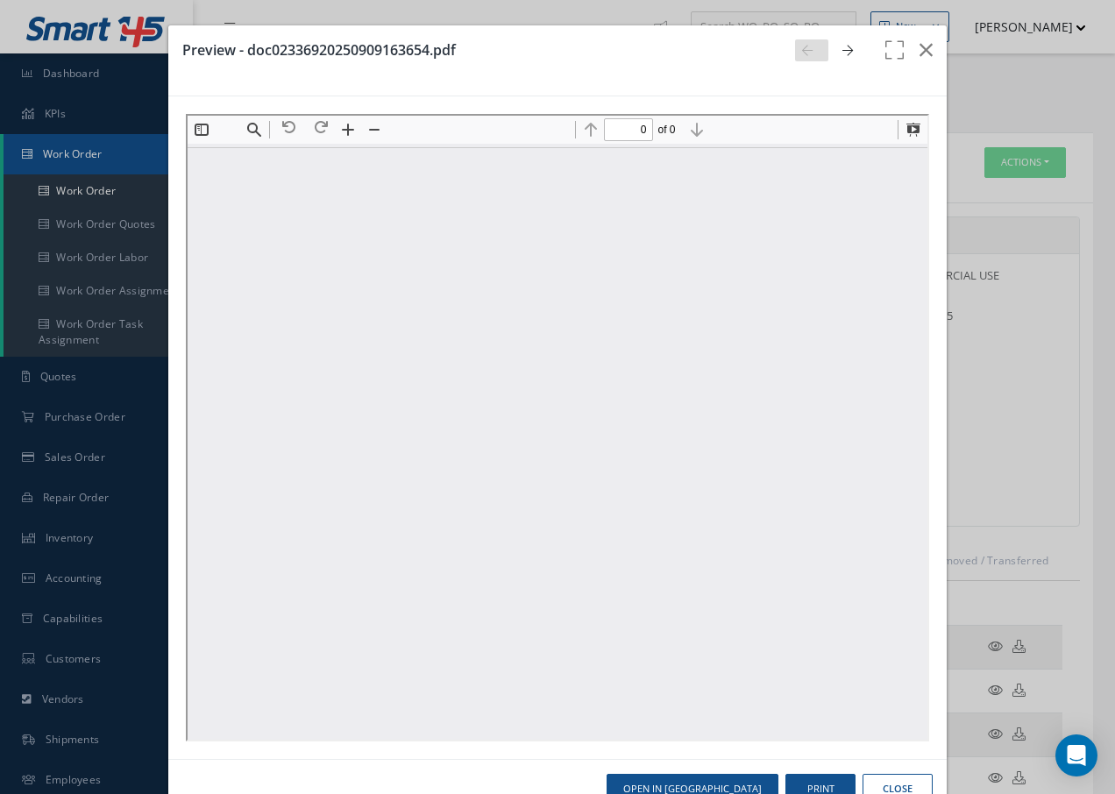
type input "1"
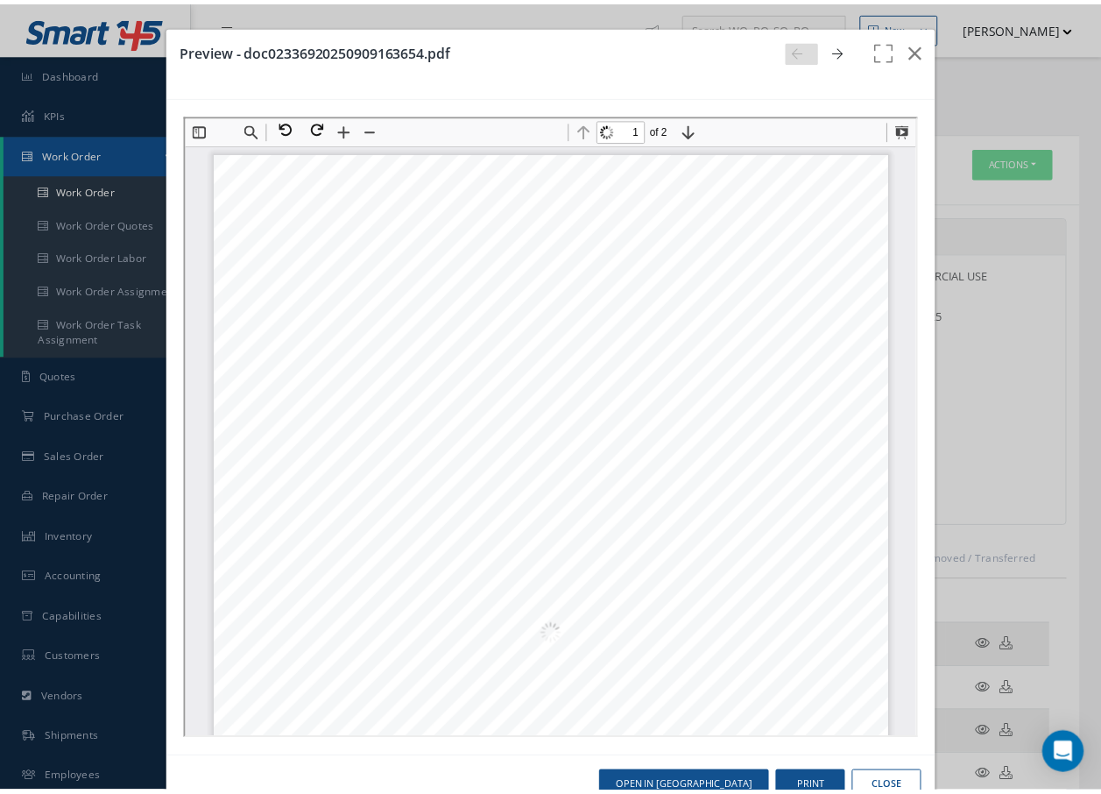
scroll to position [9, 0]
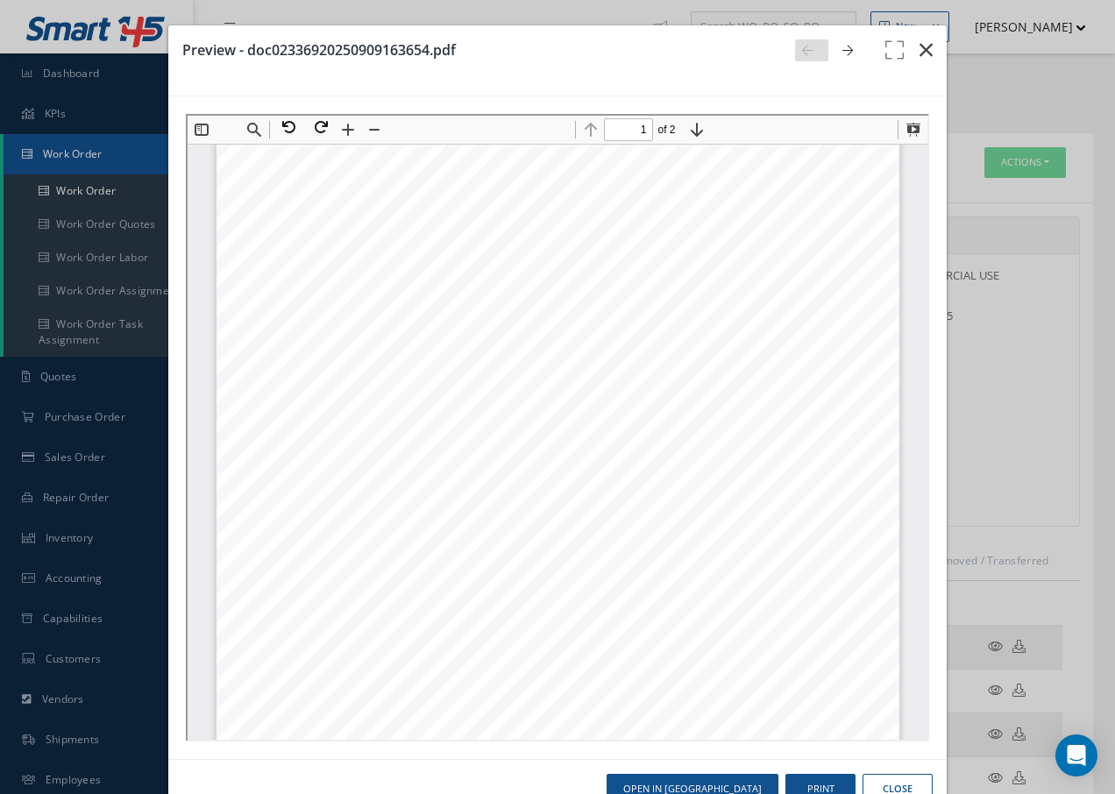
click at [919, 46] on icon "button" at bounding box center [925, 49] width 13 height 21
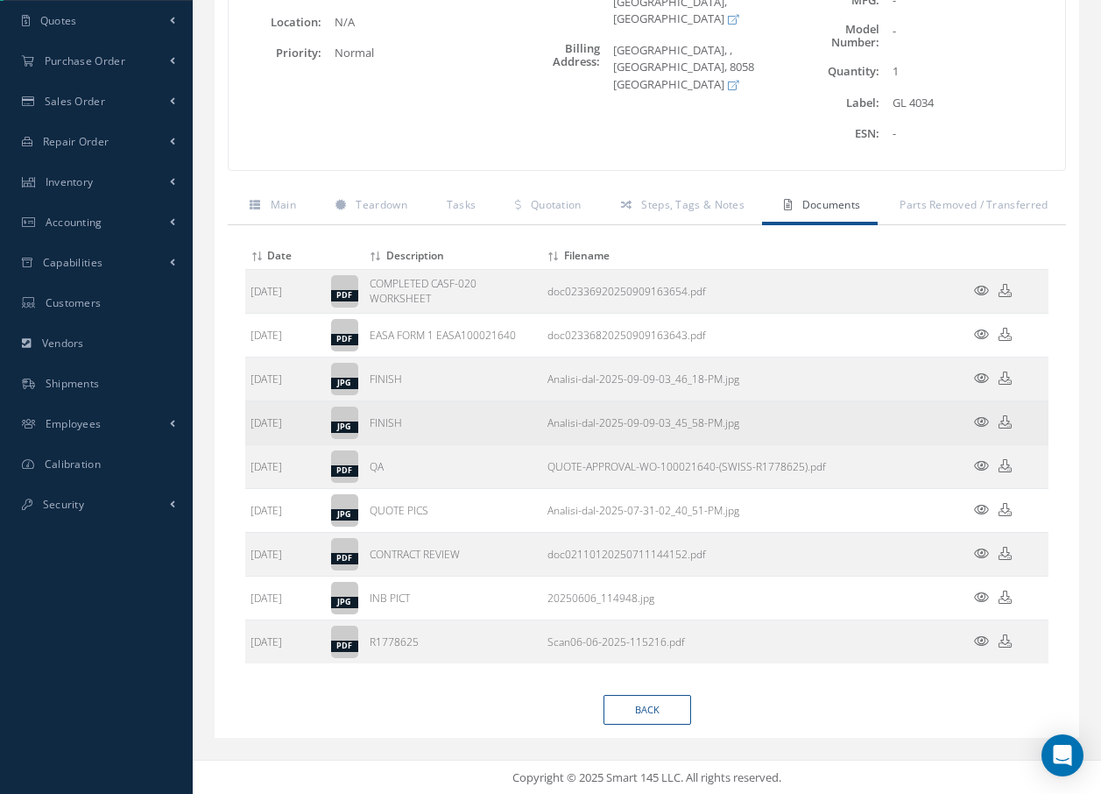
scroll to position [357, 0]
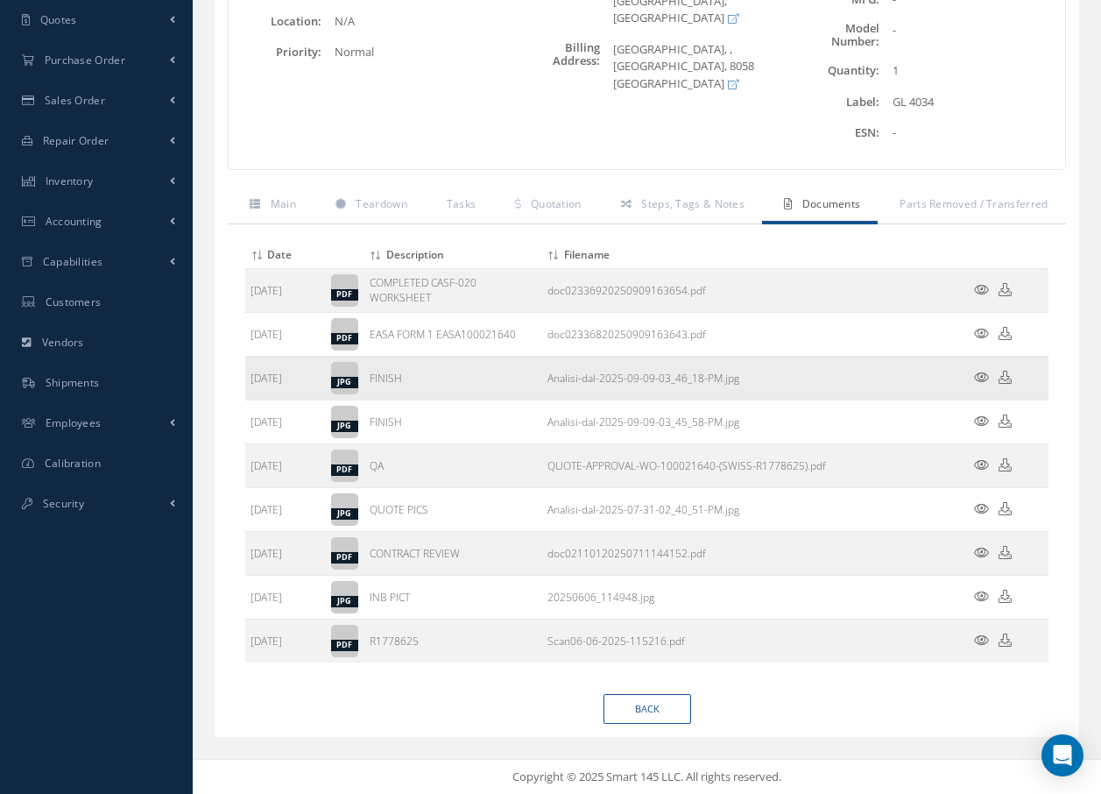
click at [976, 379] on icon at bounding box center [981, 377] width 15 height 13
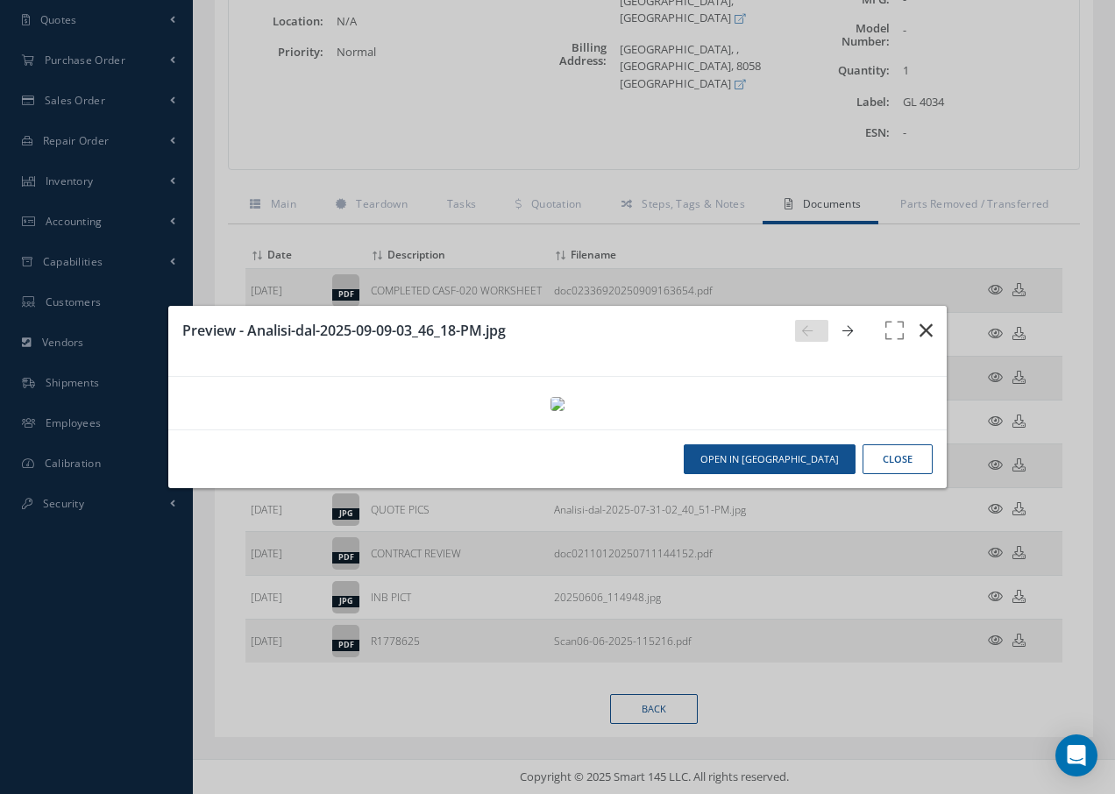
click at [928, 320] on icon "button" at bounding box center [925, 330] width 13 height 21
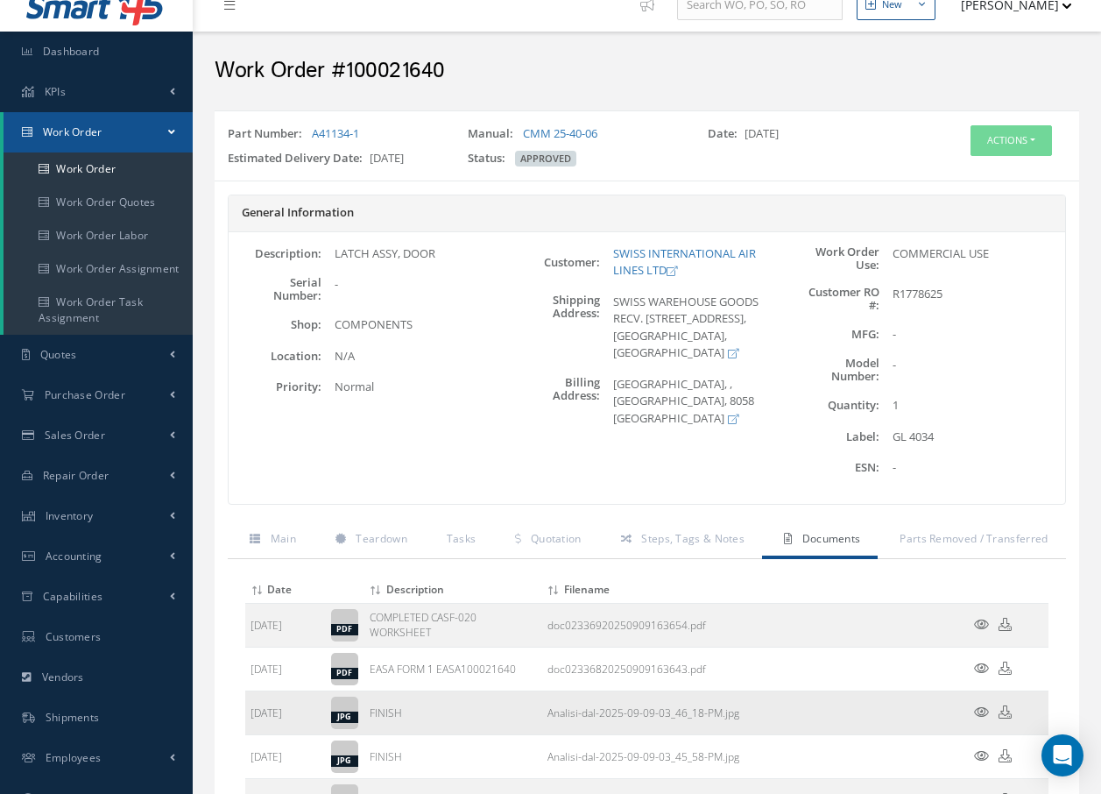
scroll to position [0, 0]
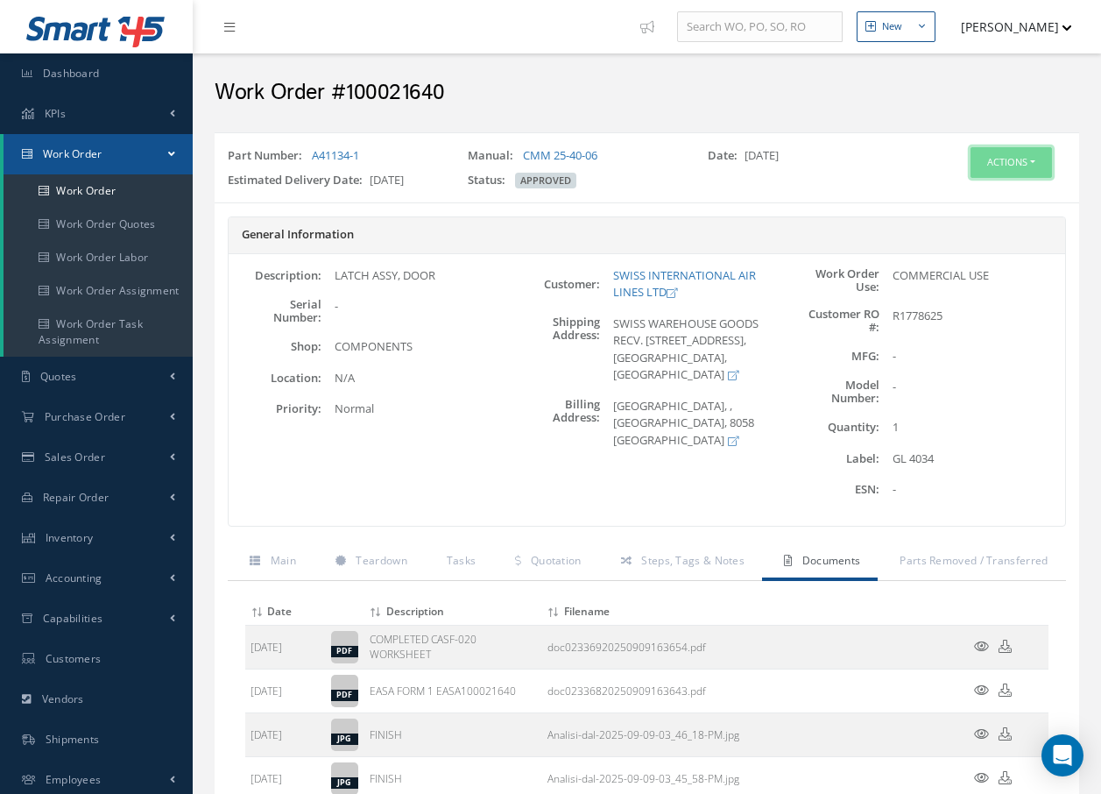
click at [1022, 158] on button "Actions" at bounding box center [1011, 162] width 81 height 31
click at [968, 216] on link "Invoicing" at bounding box center [985, 220] width 140 height 24
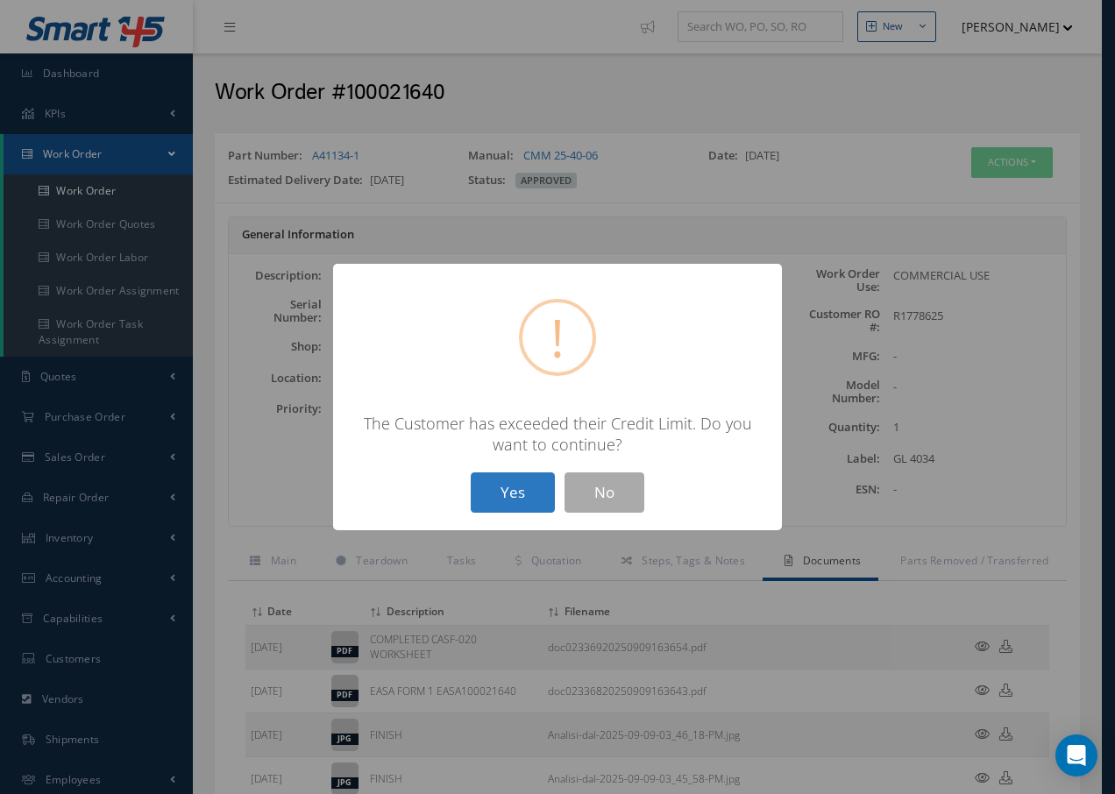
click at [531, 500] on button "Yes" at bounding box center [513, 492] width 84 height 41
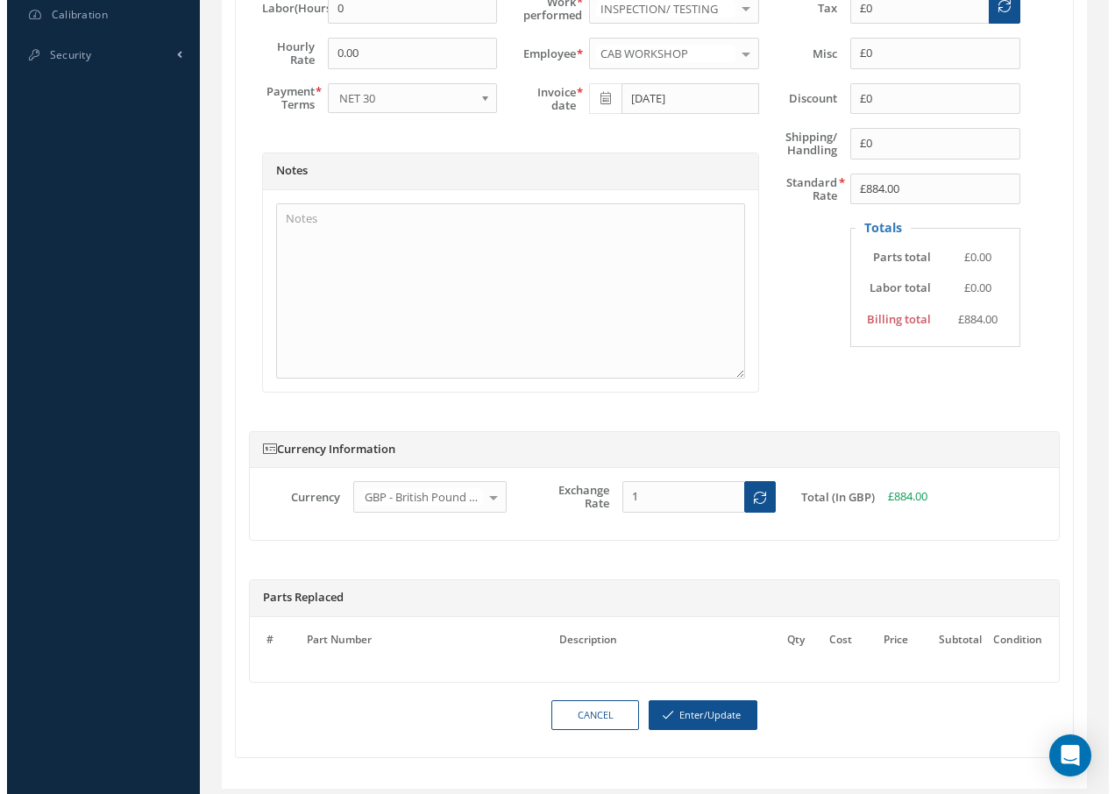
scroll to position [857, 0]
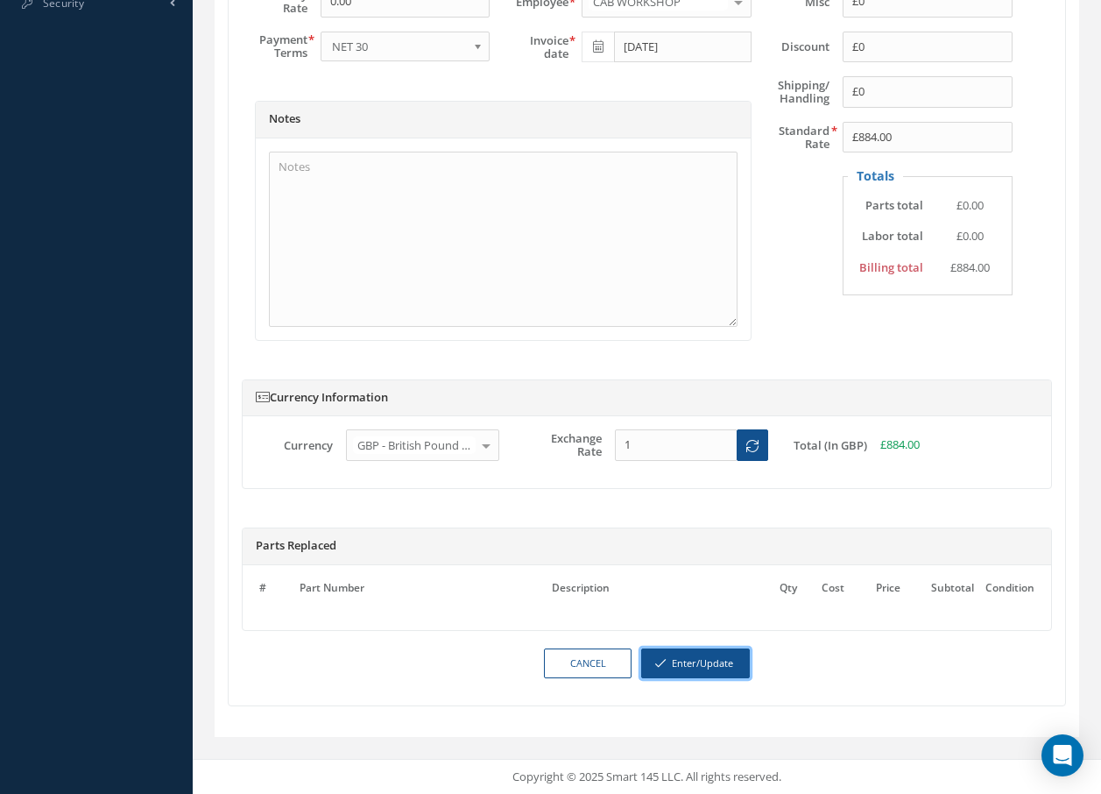
click at [703, 663] on button "Enter/Update" at bounding box center [695, 663] width 109 height 31
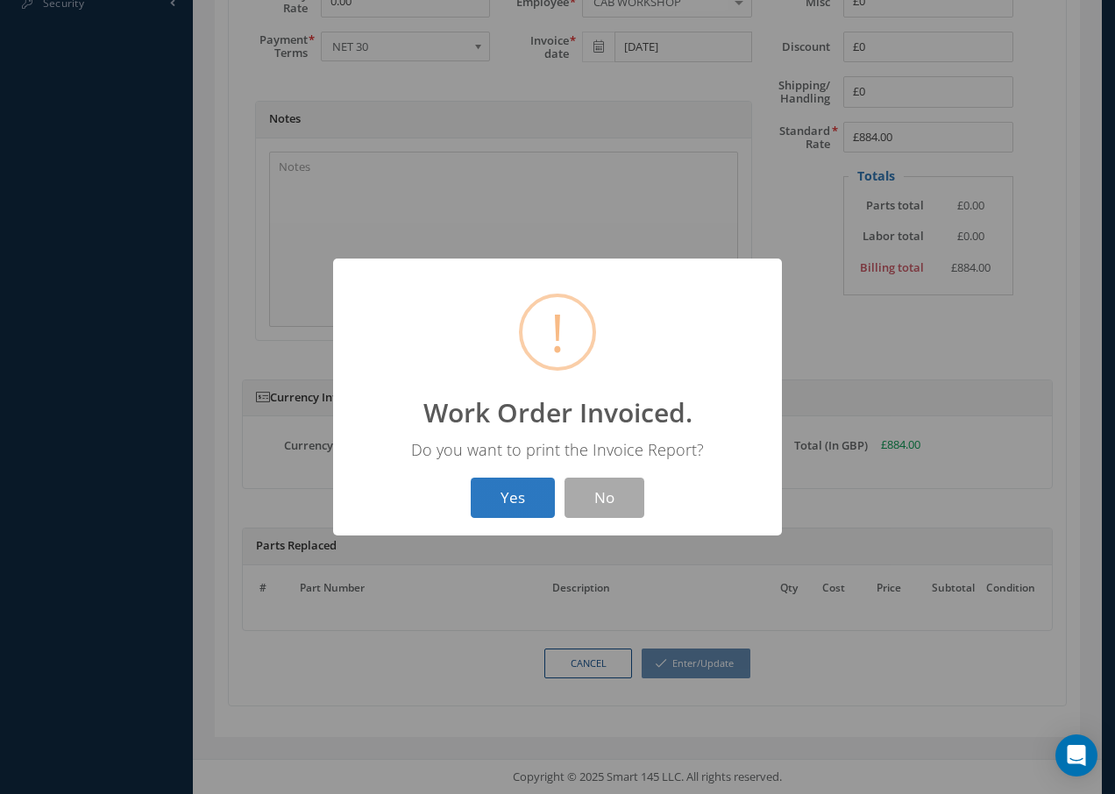
click at [519, 495] on button "Yes" at bounding box center [513, 498] width 84 height 41
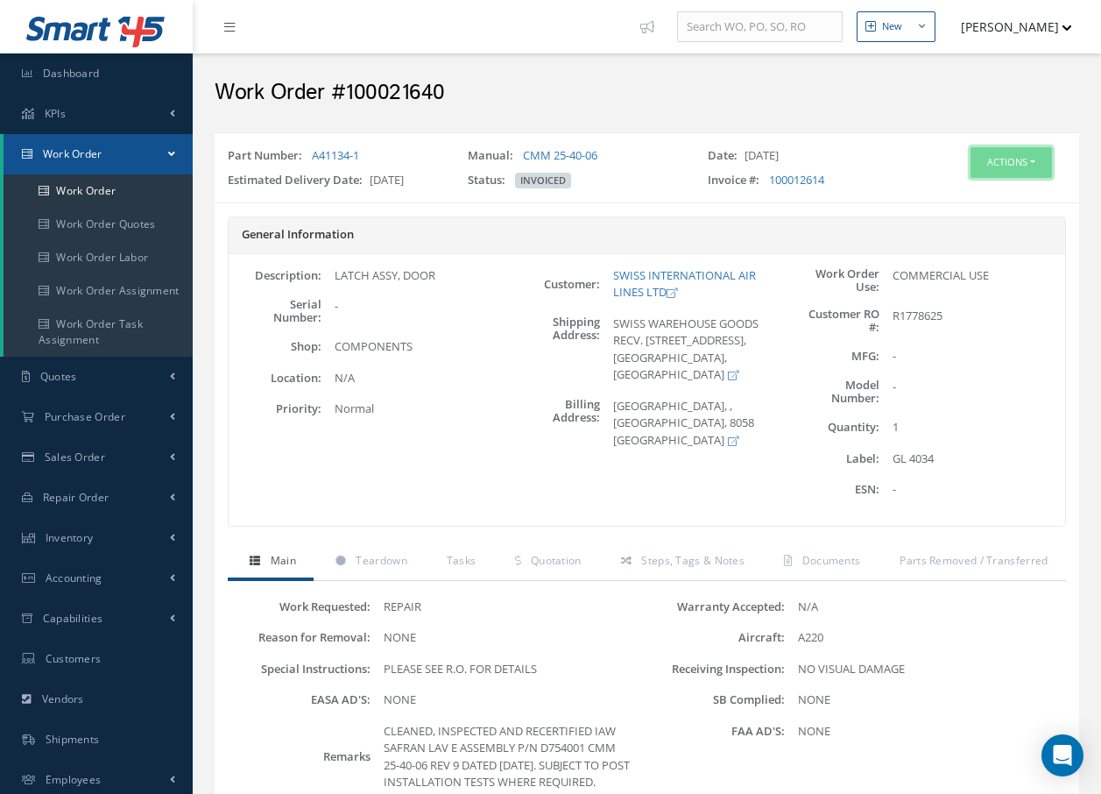
click at [990, 164] on button "Actions" at bounding box center [1011, 162] width 81 height 31
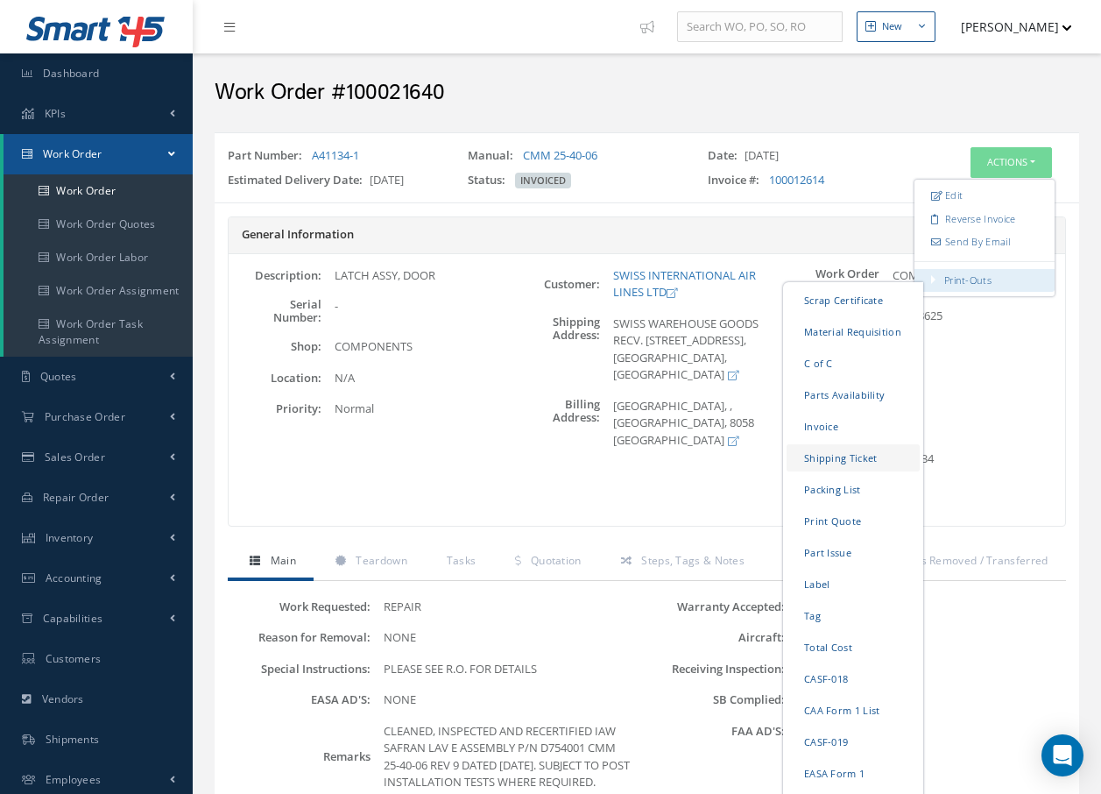
click at [847, 454] on link "Shipping Ticket" at bounding box center [853, 457] width 133 height 27
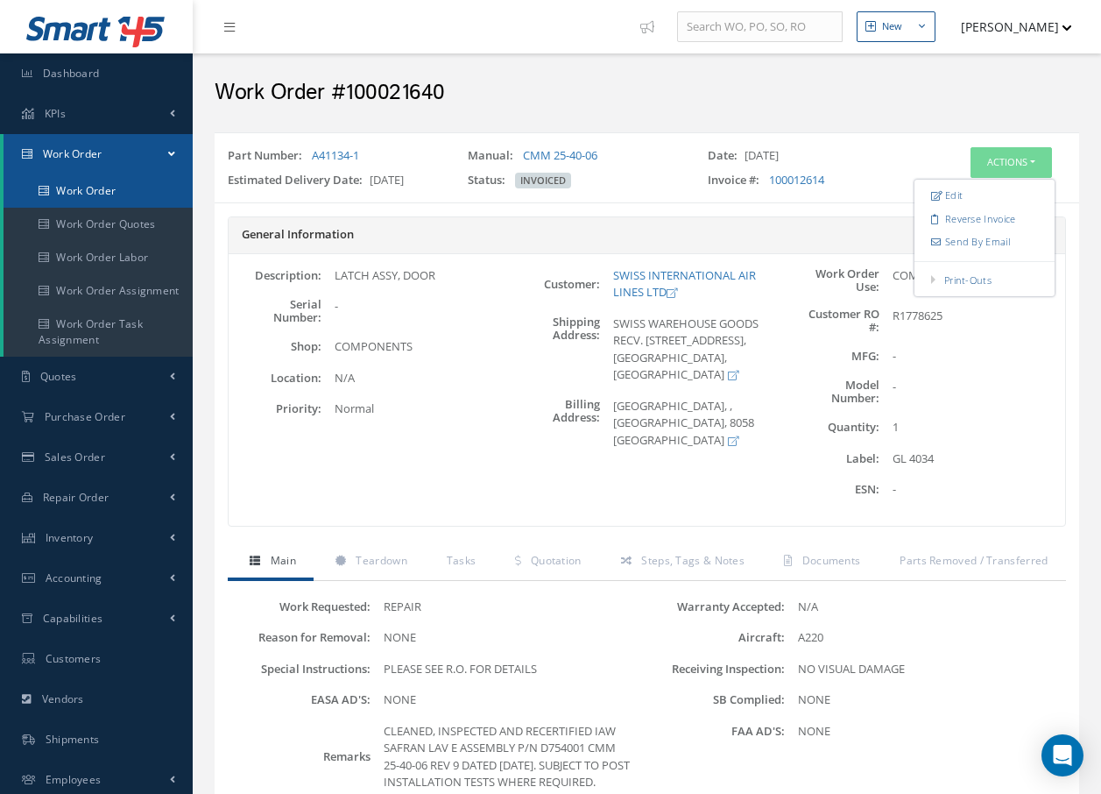
click at [117, 195] on link "Work Order" at bounding box center [98, 190] width 189 height 33
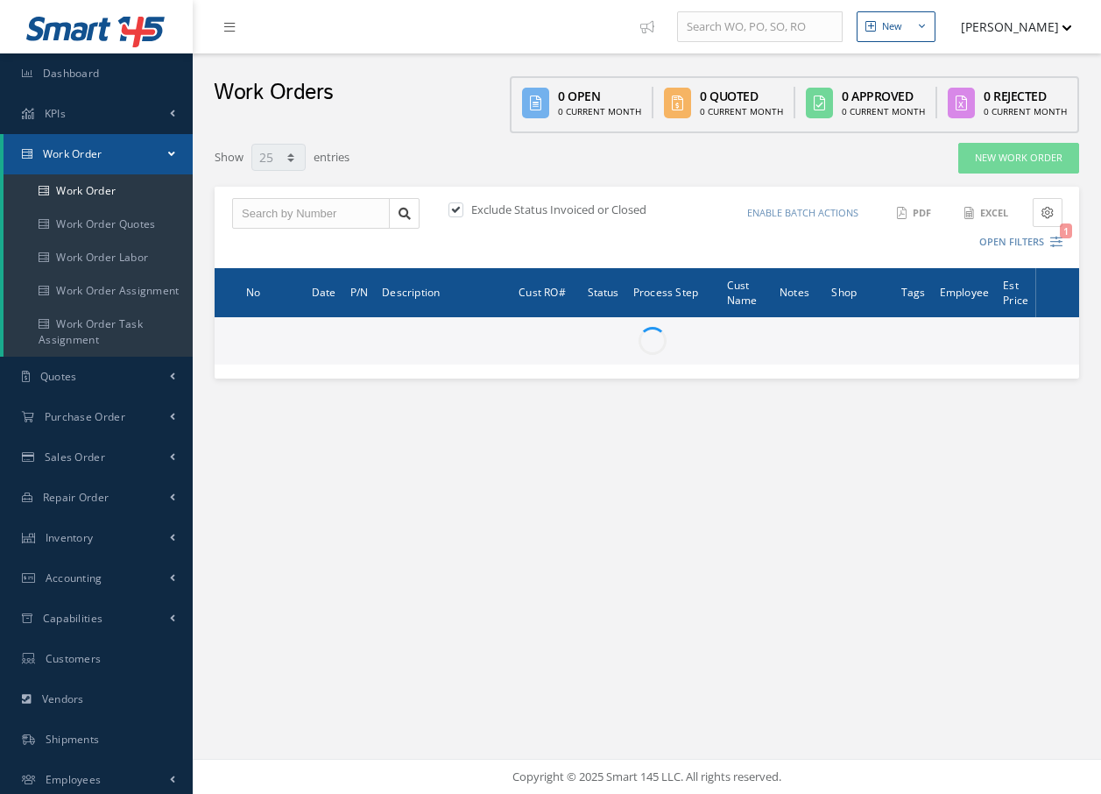
select select "25"
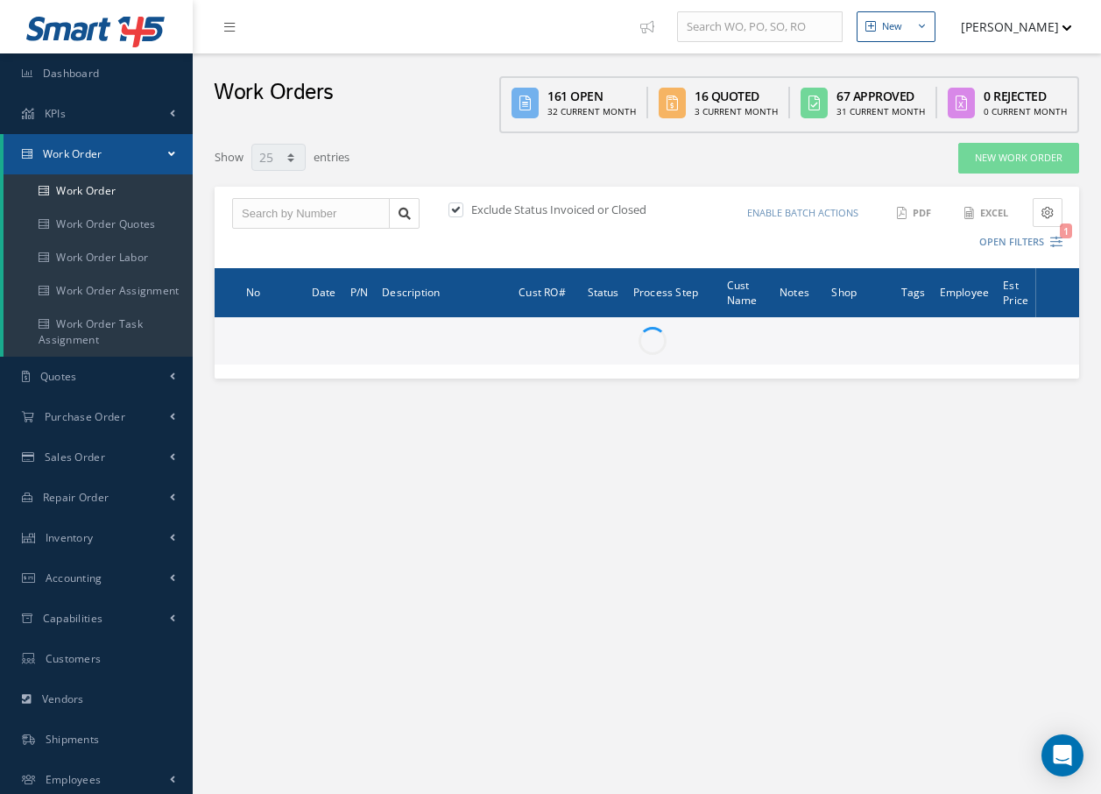
type input "All Work Request"
type input "All Work Performed"
type input "All Status"
type input "WO Part Status"
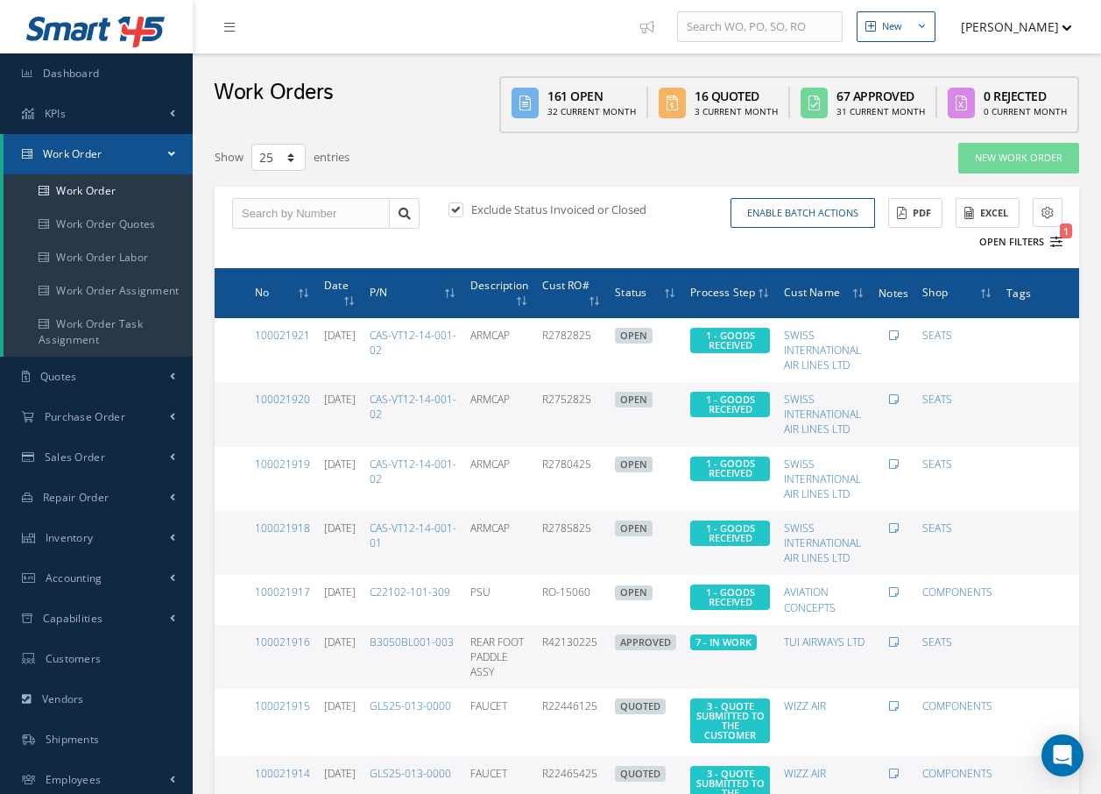
click at [1054, 239] on icon "1" at bounding box center [1057, 242] width 12 height 12
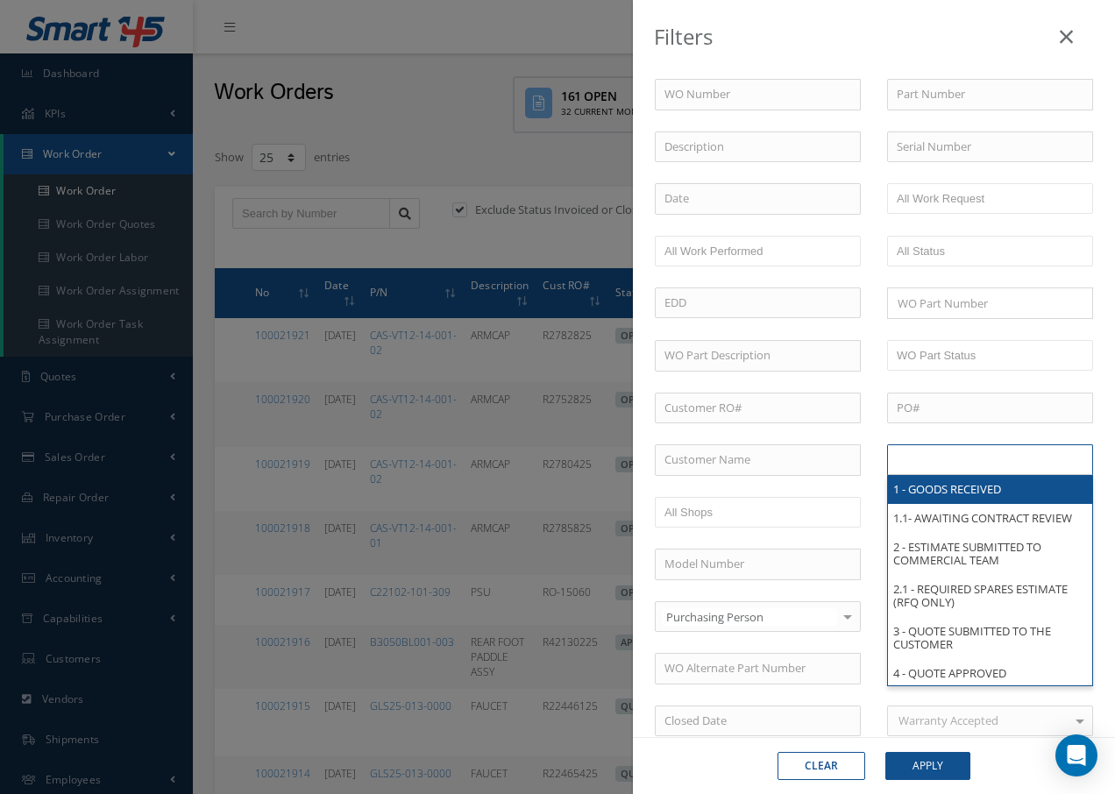
click at [937, 465] on input "text" at bounding box center [951, 460] width 111 height 22
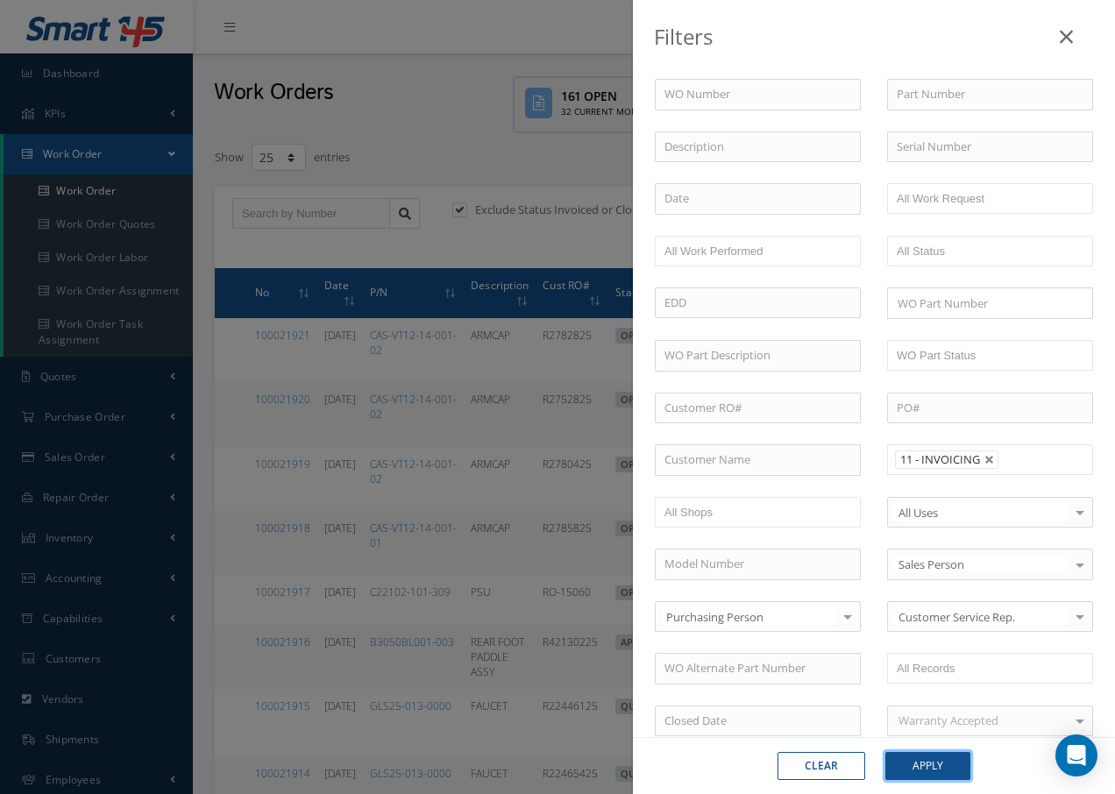
click at [943, 763] on button "Apply" at bounding box center [927, 766] width 85 height 28
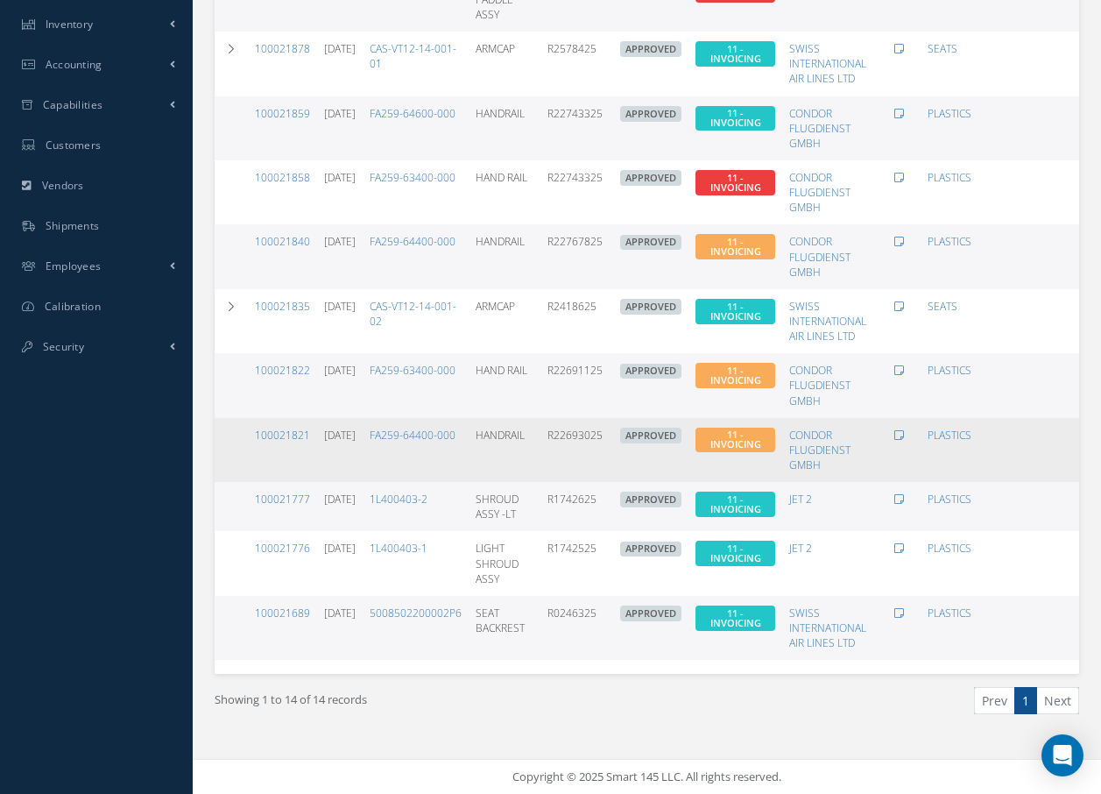
scroll to position [527, 0]
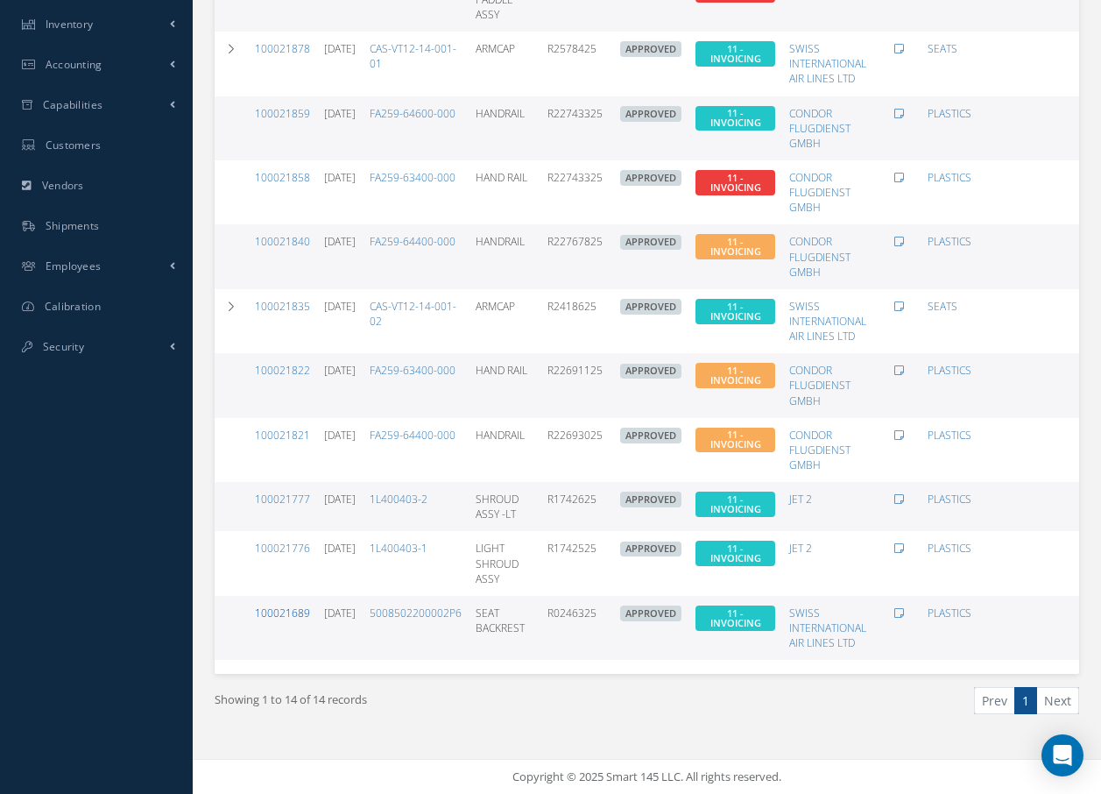
click at [295, 605] on link "100021689" at bounding box center [282, 612] width 55 height 15
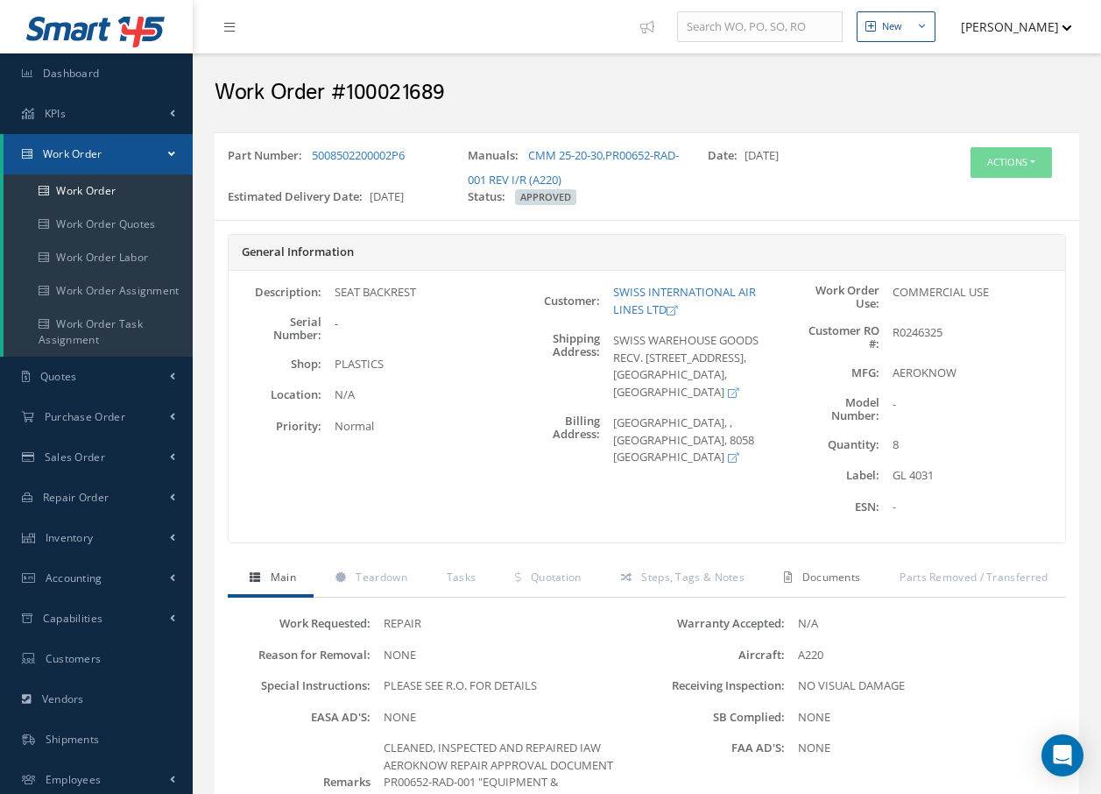
click at [800, 575] on link "Documents" at bounding box center [820, 579] width 116 height 37
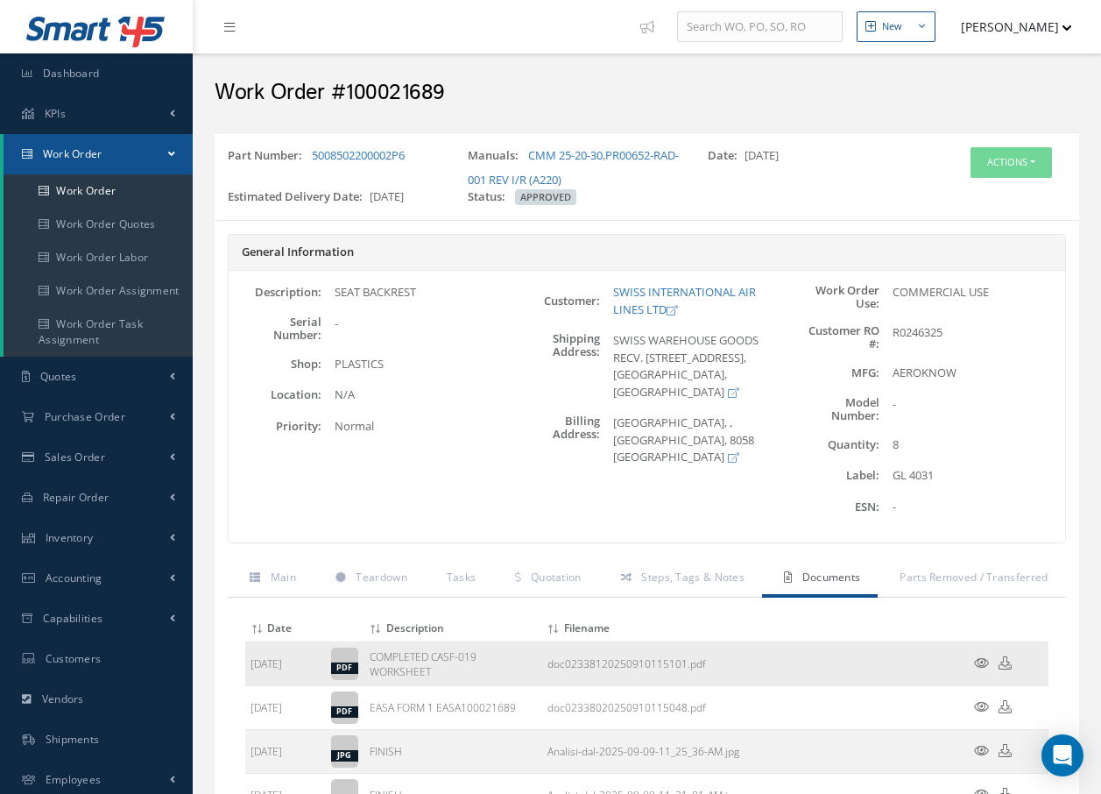
click at [985, 658] on icon at bounding box center [981, 662] width 15 height 13
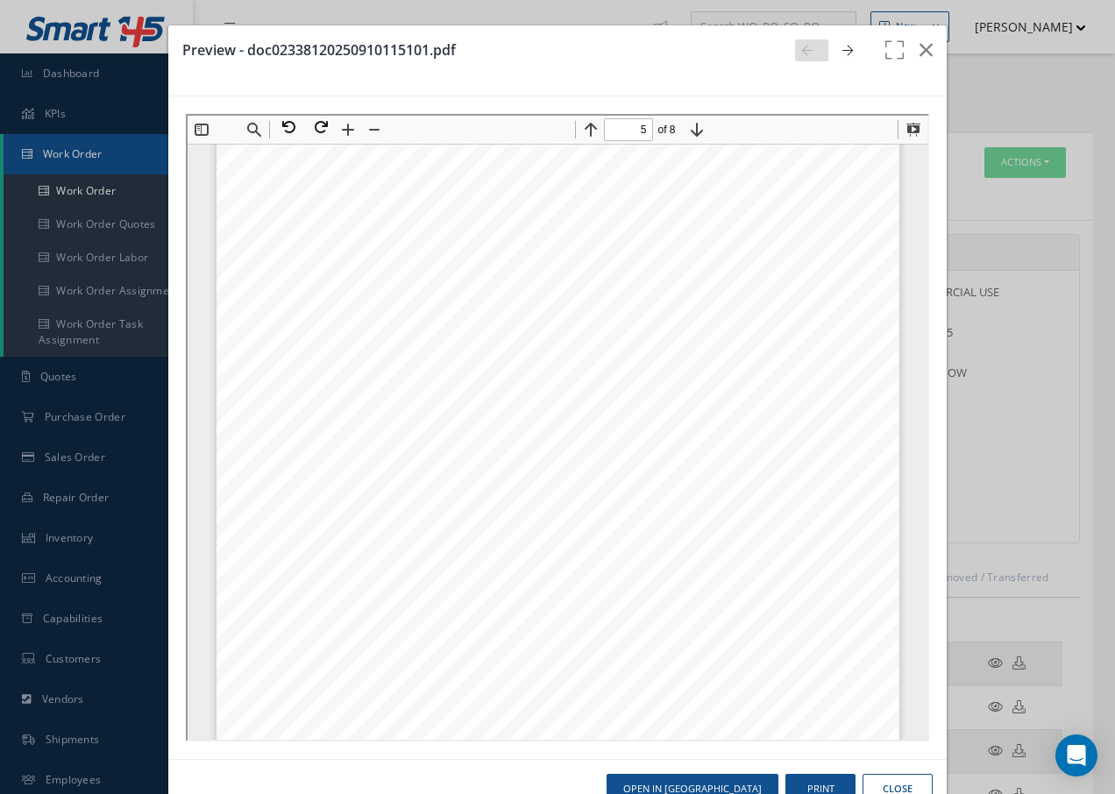
scroll to position [4039, 0]
type input "2"
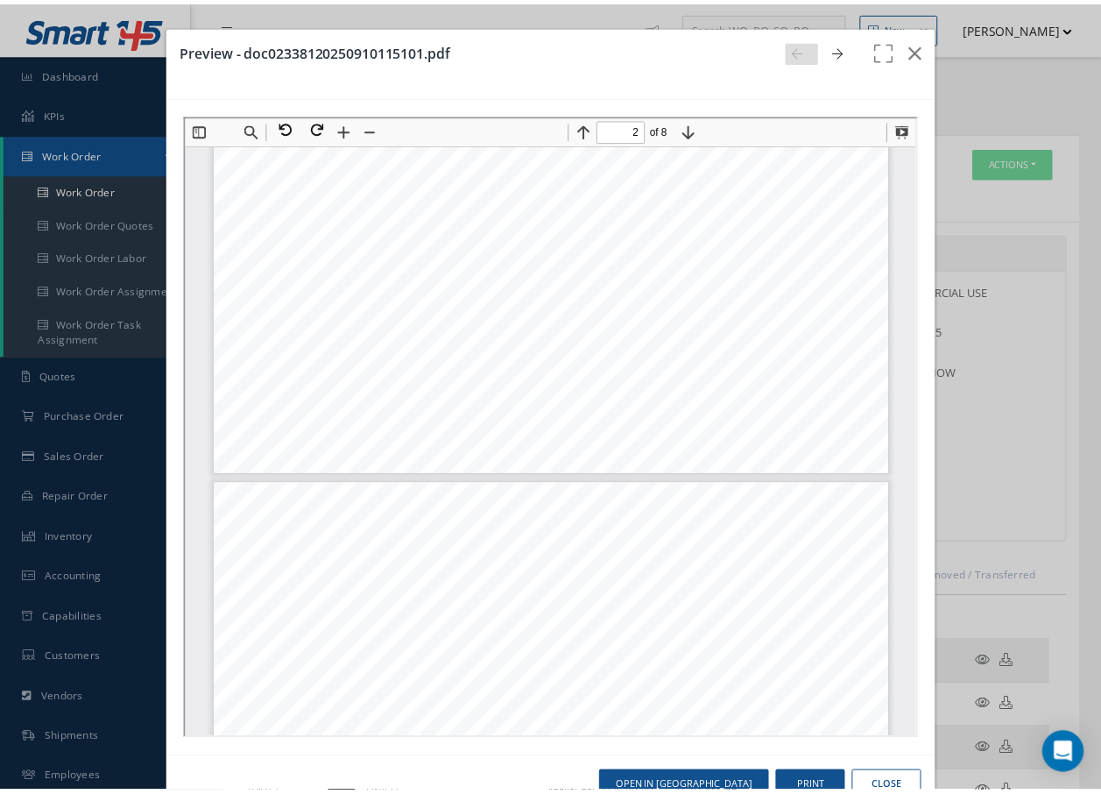
scroll to position [1586, 0]
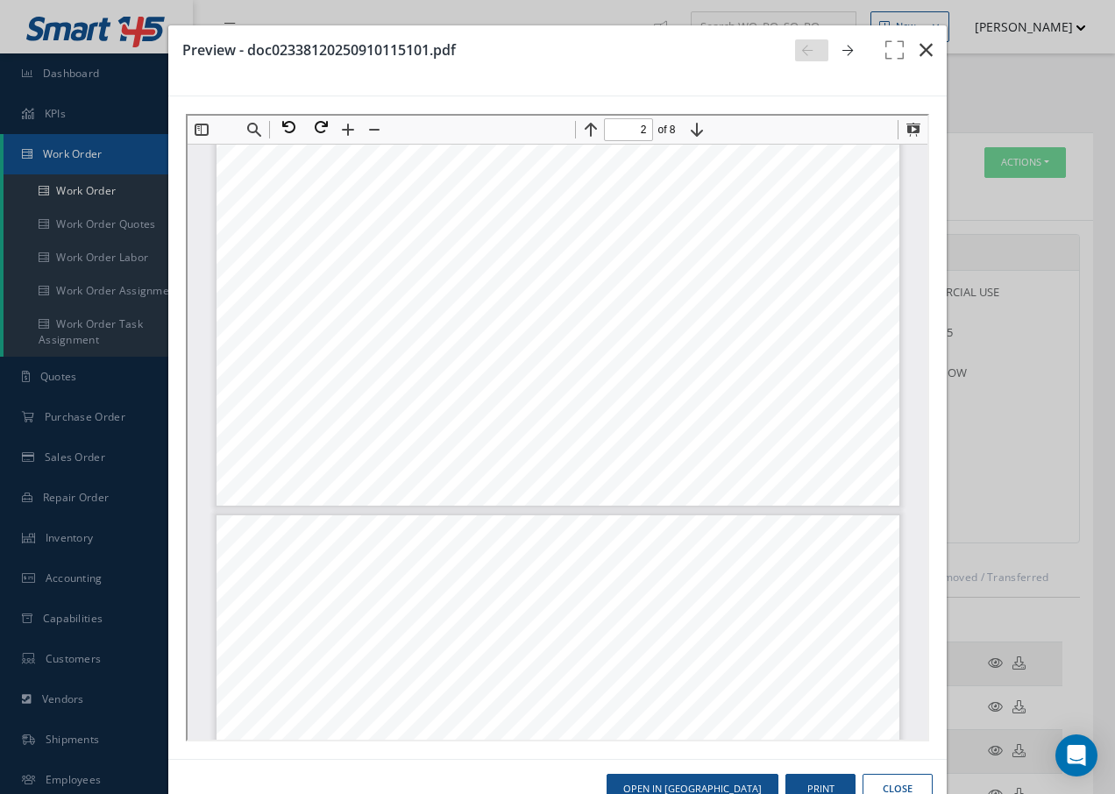
click at [919, 51] on icon "button" at bounding box center [925, 49] width 13 height 21
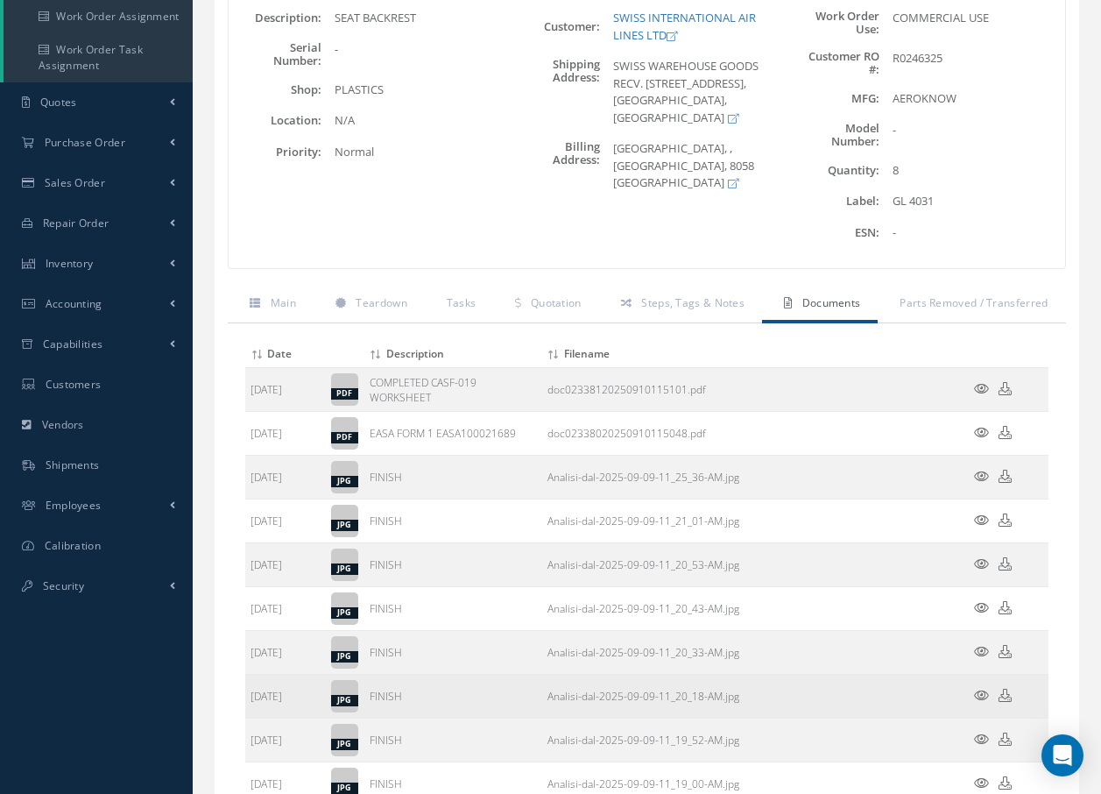
scroll to position [350, 0]
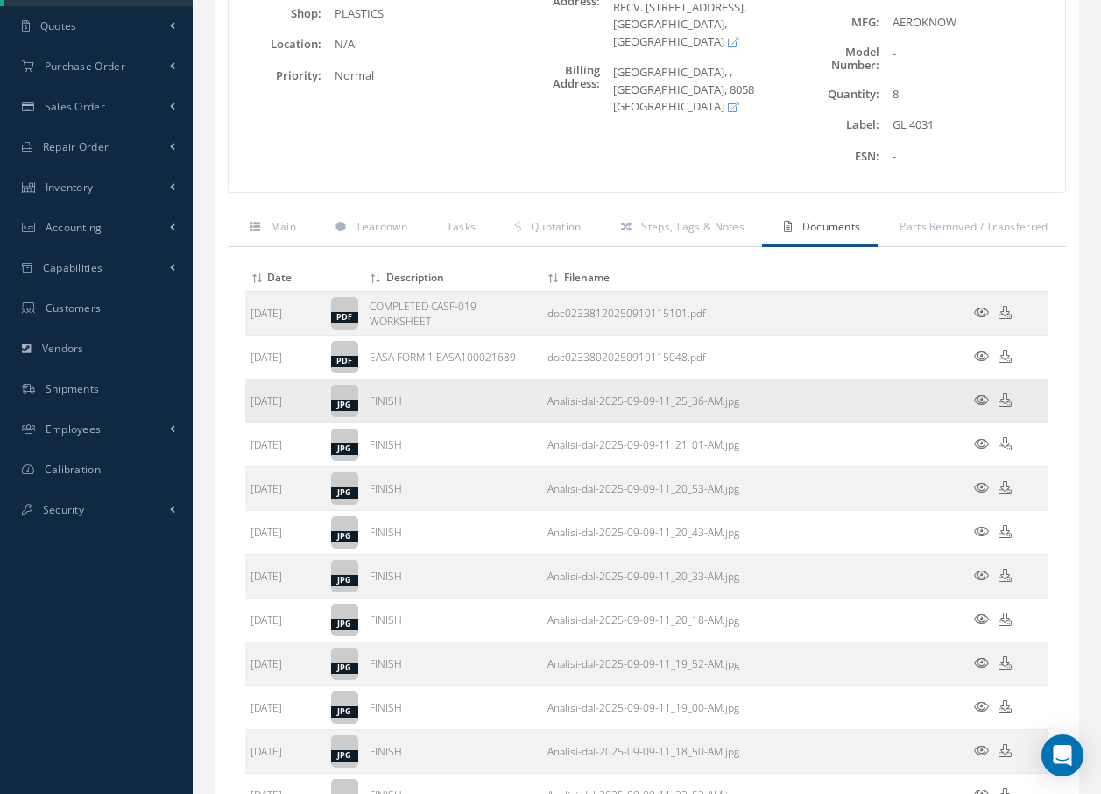
click at [979, 400] on icon at bounding box center [981, 399] width 15 height 13
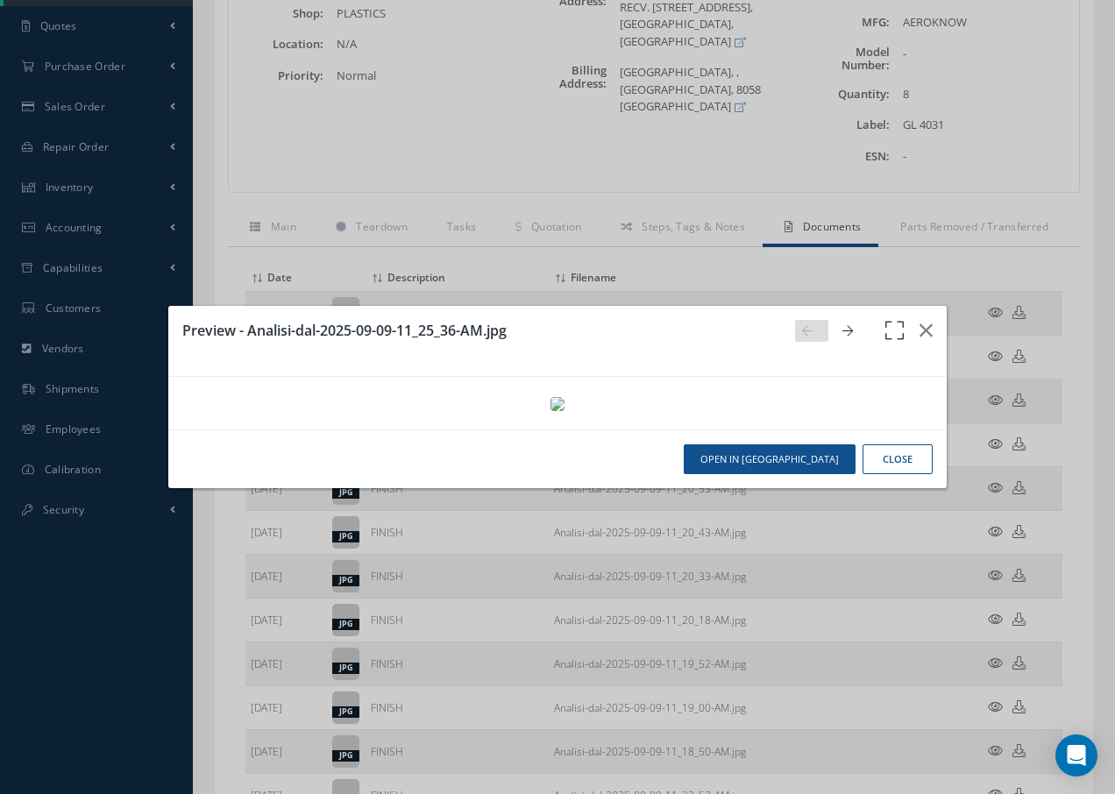
click at [896, 320] on icon "button" at bounding box center [893, 341] width 23 height 42
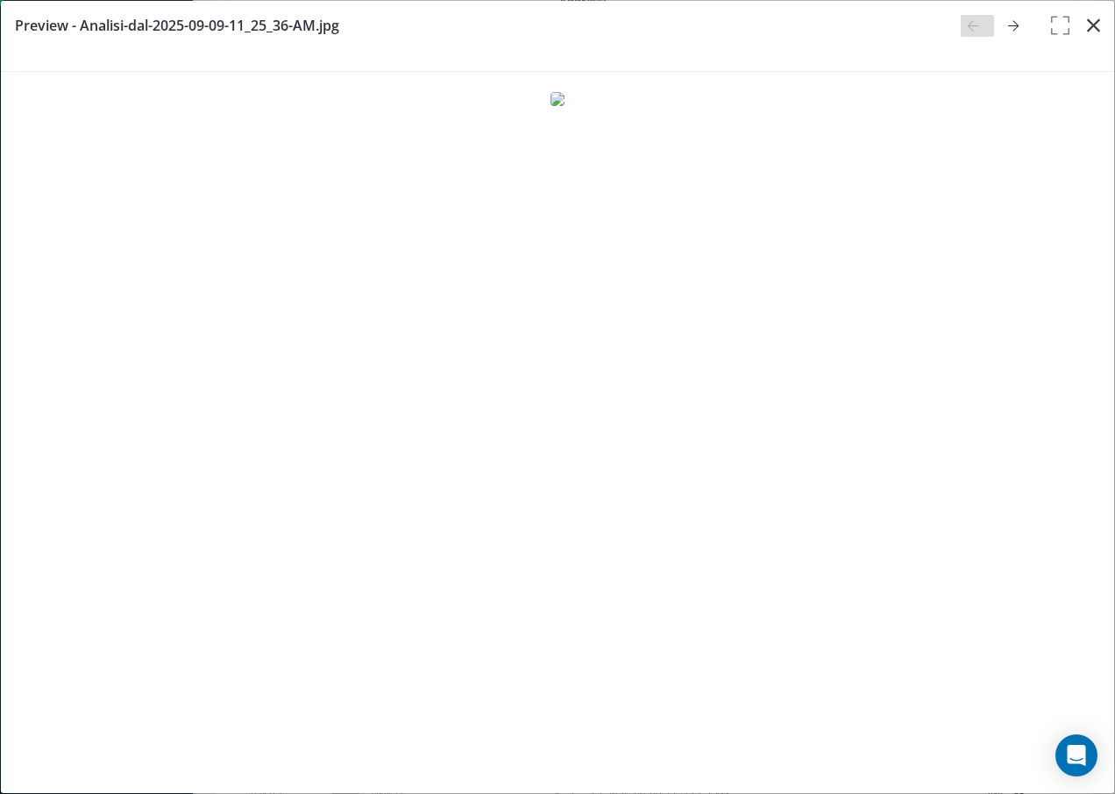
click at [1095, 23] on icon "button" at bounding box center [1093, 25] width 13 height 21
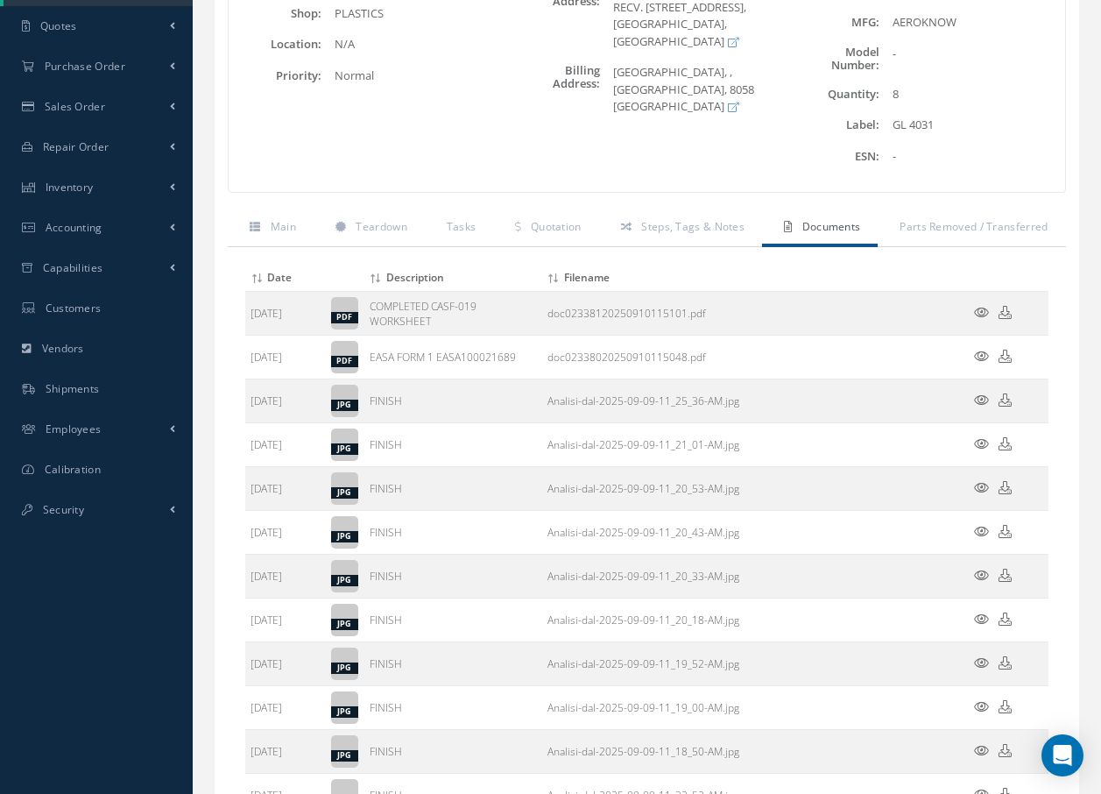
scroll to position [0, 0]
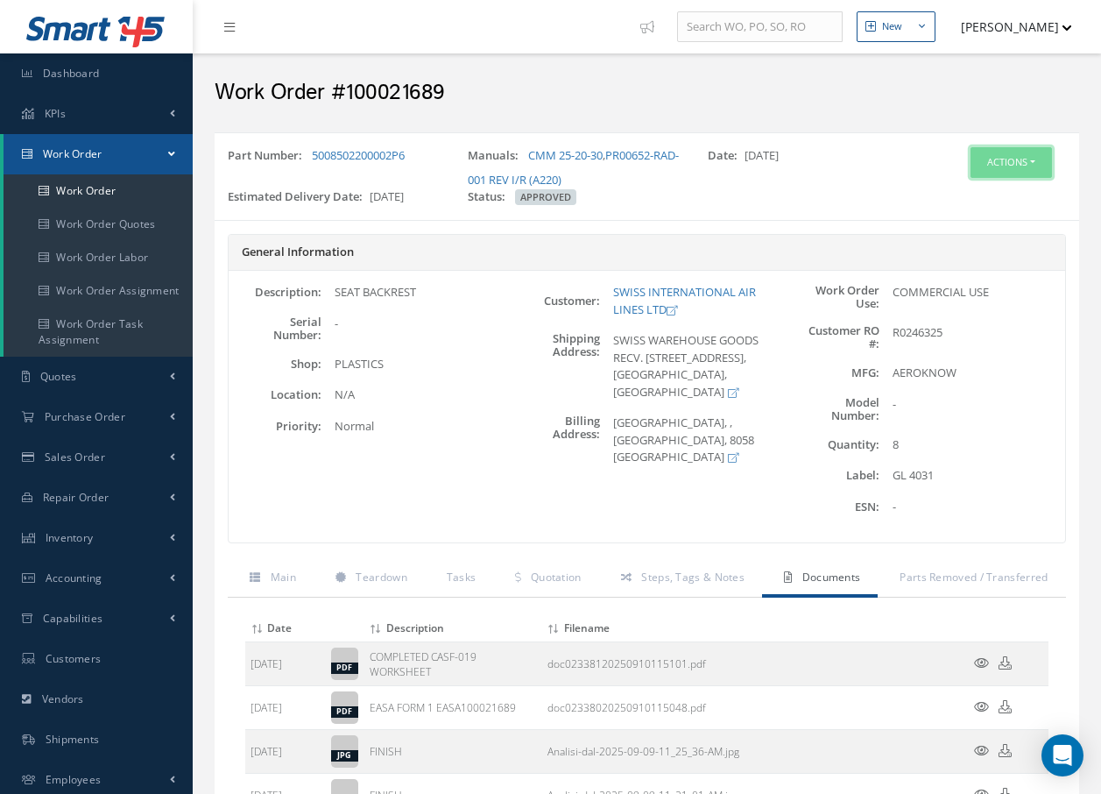
click at [998, 165] on button "Actions" at bounding box center [1011, 162] width 81 height 31
click at [980, 219] on link "Invoicing" at bounding box center [985, 220] width 140 height 24
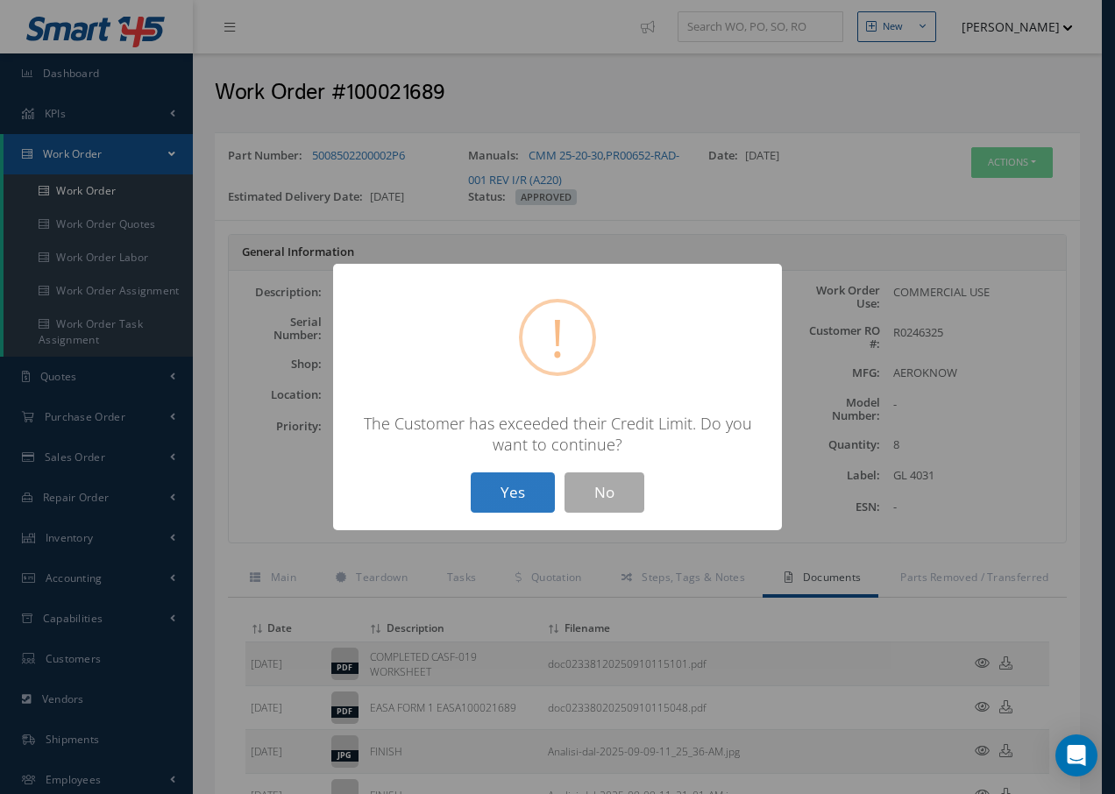
click at [510, 488] on button "Yes" at bounding box center [513, 492] width 84 height 41
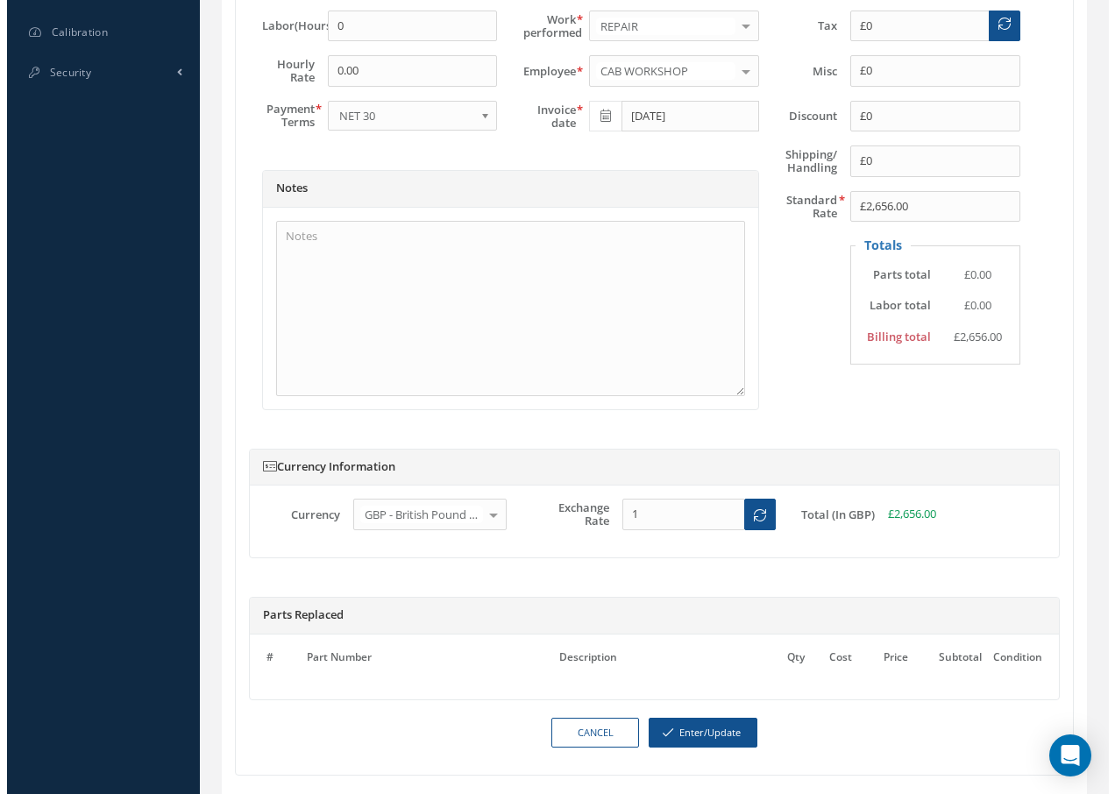
scroll to position [857, 0]
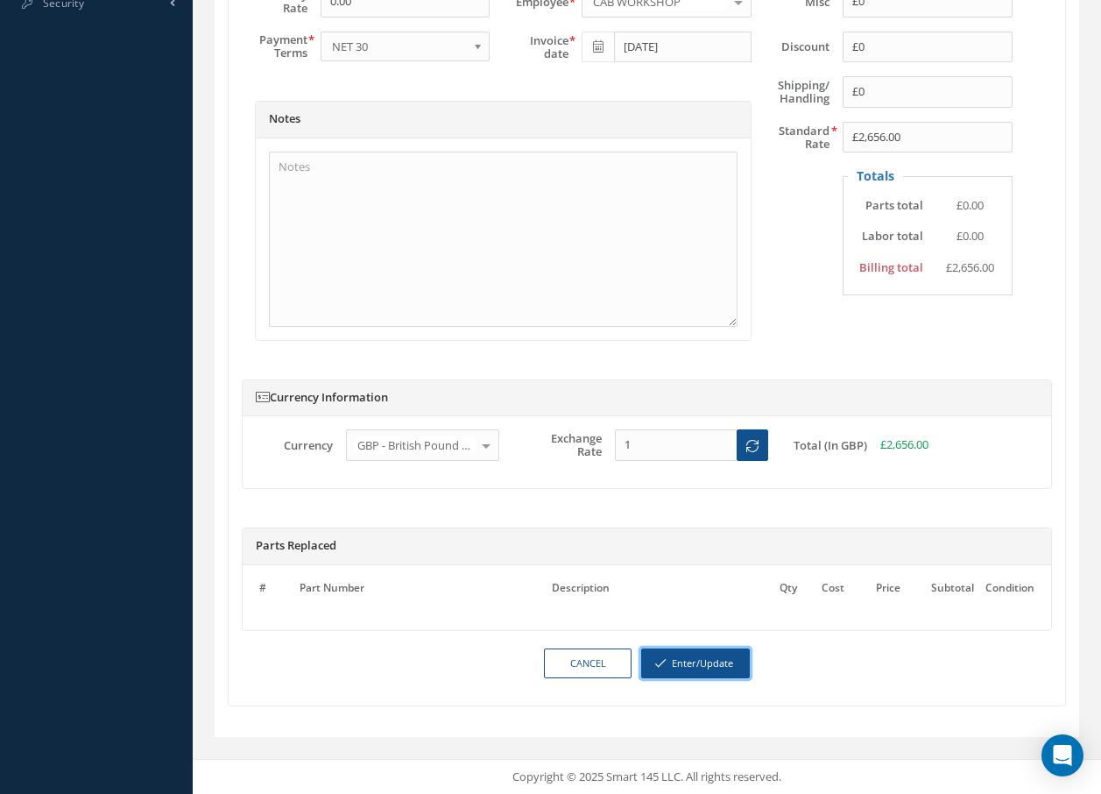
click at [683, 661] on button "Enter/Update" at bounding box center [695, 663] width 109 height 31
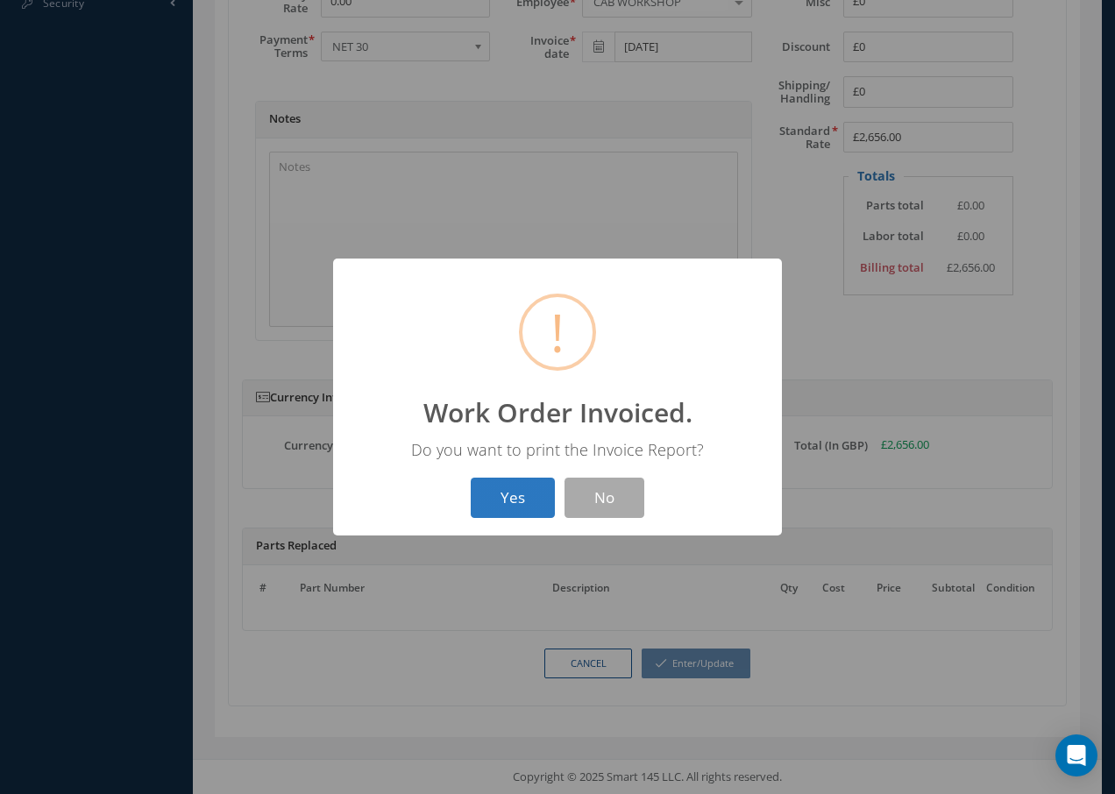
click at [501, 499] on button "Yes" at bounding box center [513, 498] width 84 height 41
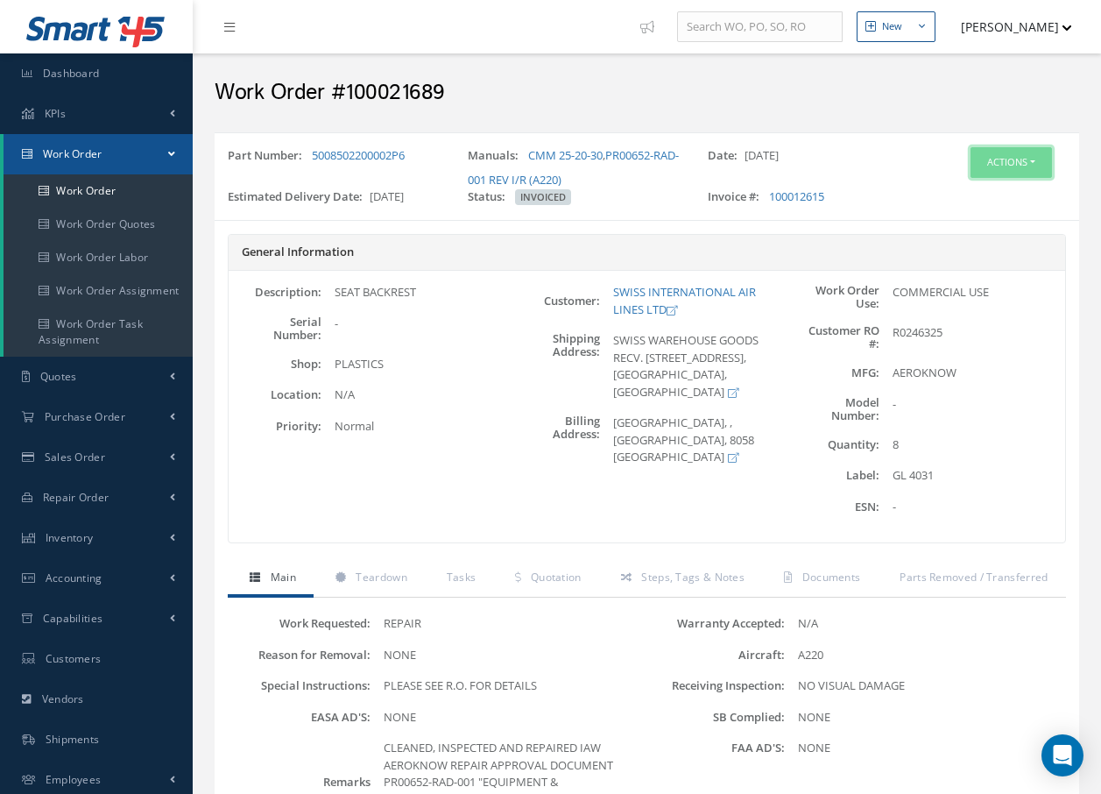
click at [1014, 164] on button "Actions" at bounding box center [1011, 162] width 81 height 31
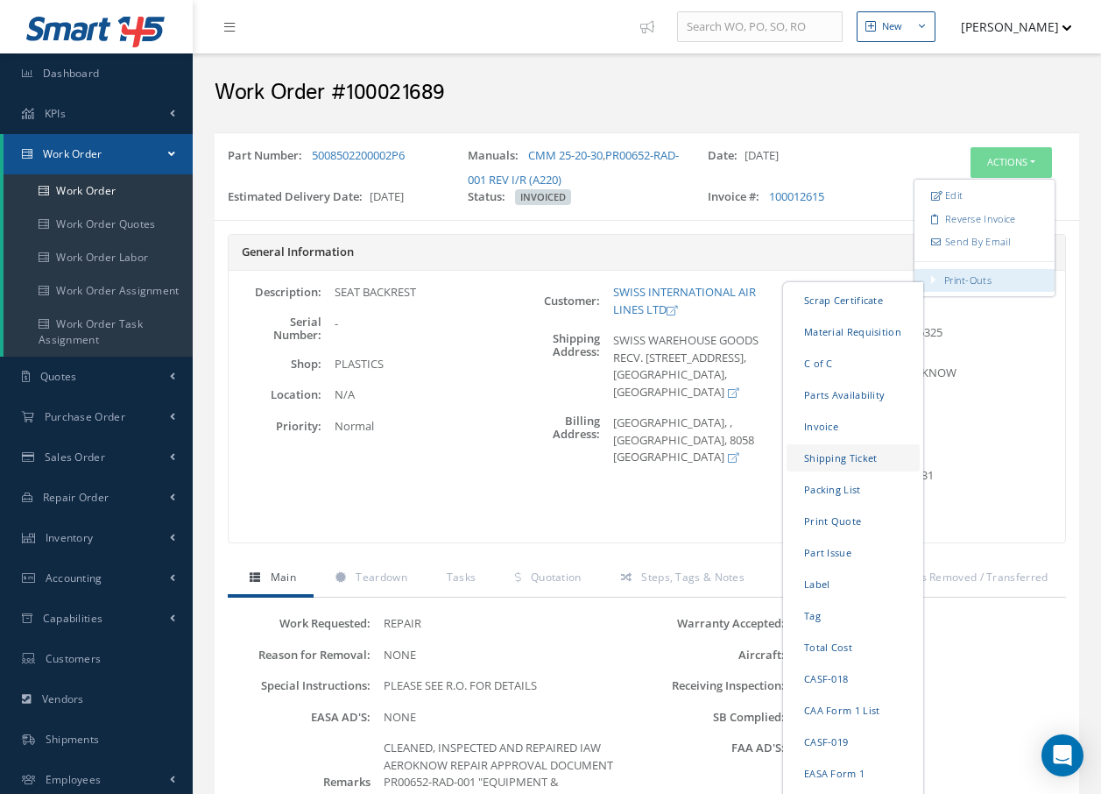
click at [844, 464] on link "Shipping Ticket" at bounding box center [853, 457] width 133 height 27
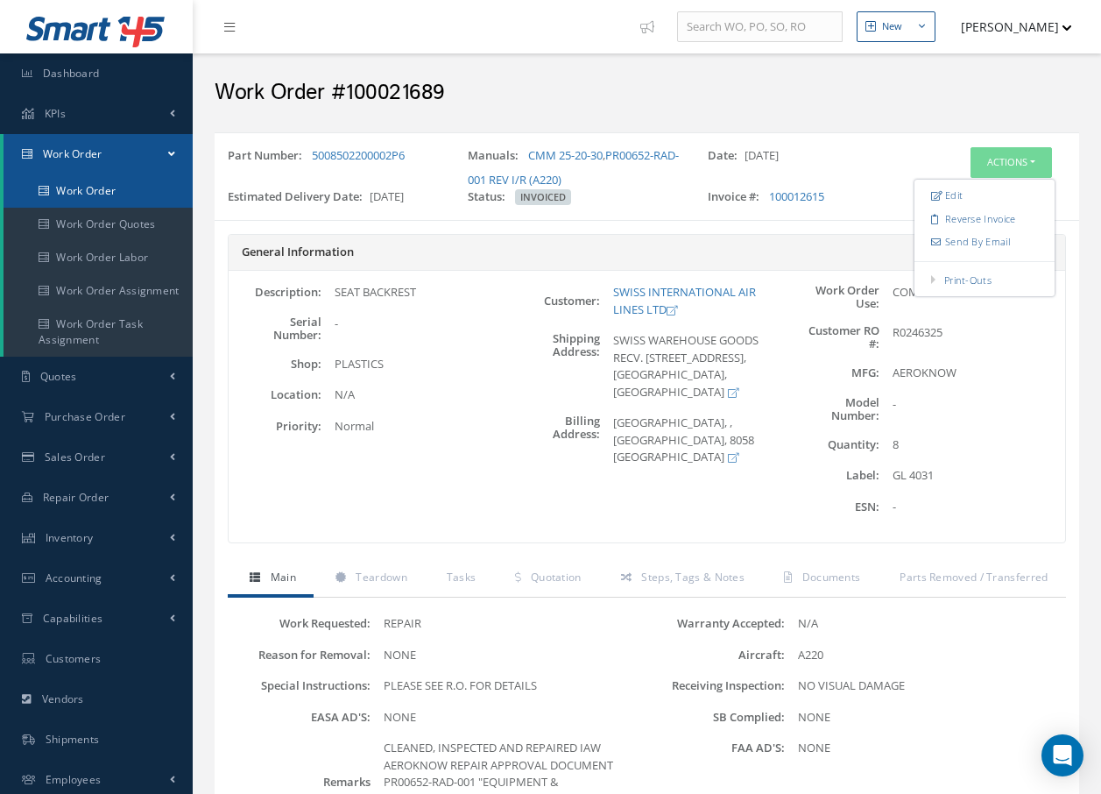
click at [129, 192] on link "Work Order" at bounding box center [98, 190] width 189 height 33
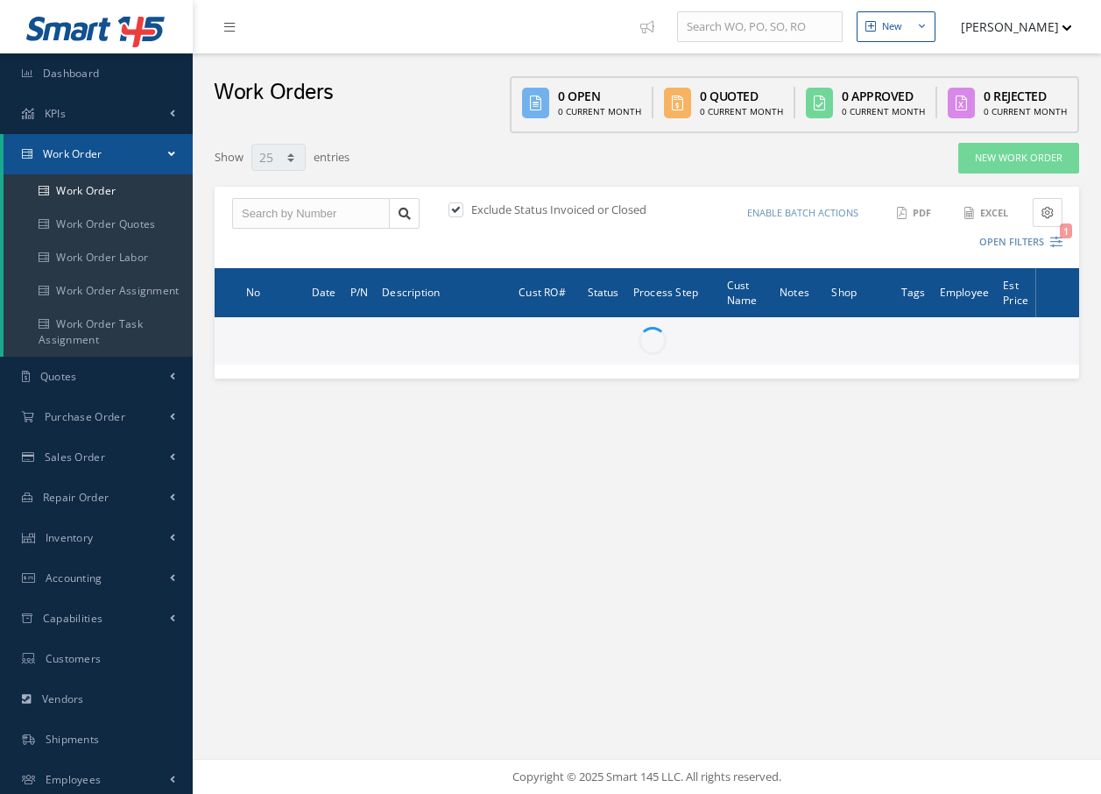
select select "25"
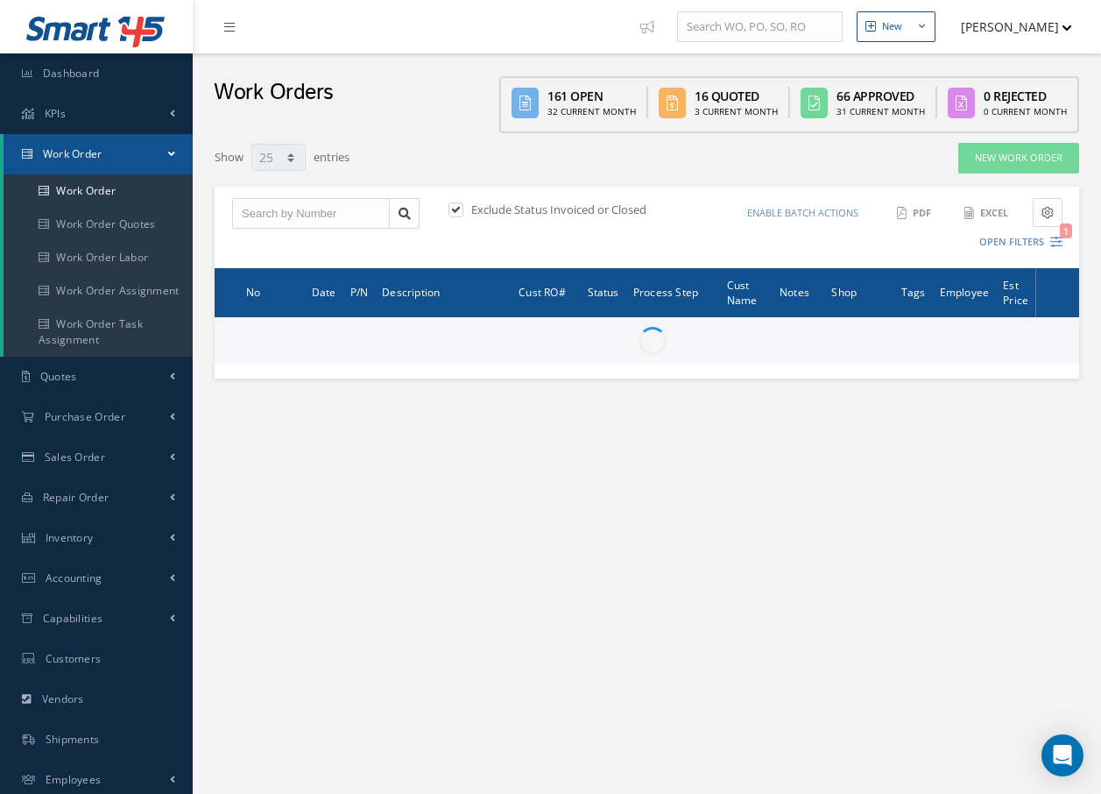
type input "All Work Request"
type input "All Work Performed"
type input "All Status"
type input "WO Part Status"
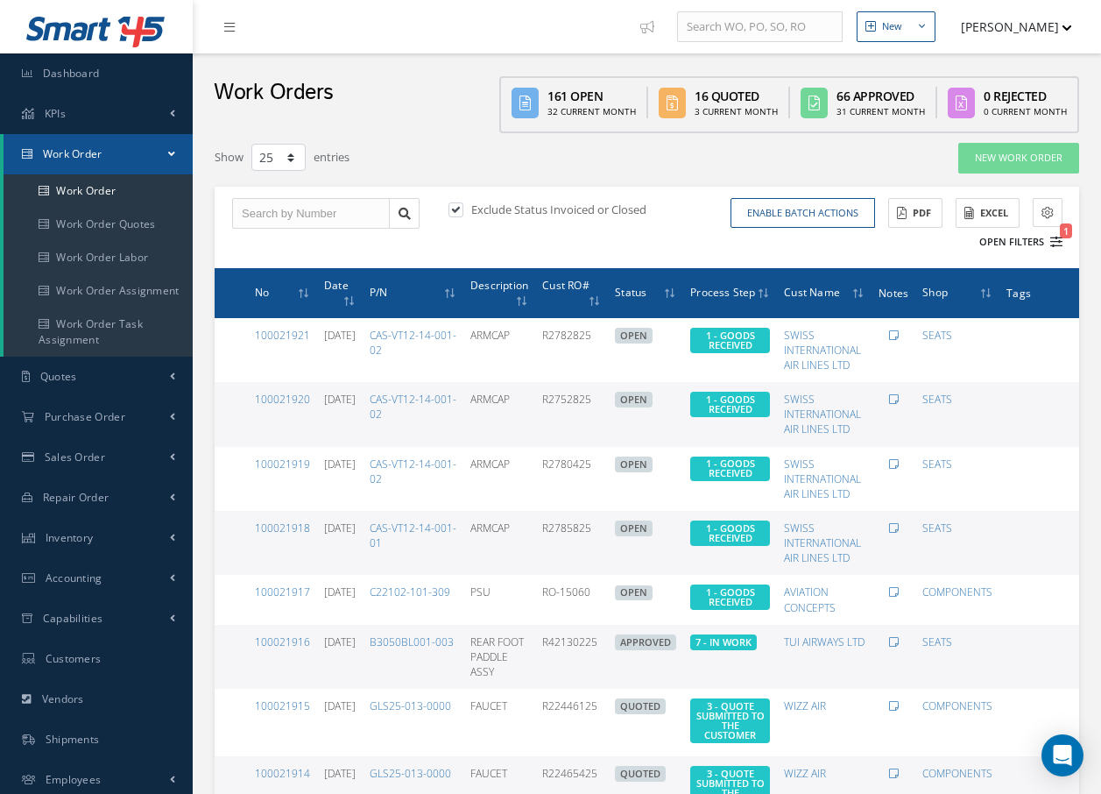
click at [1058, 242] on icon "1" at bounding box center [1057, 242] width 12 height 12
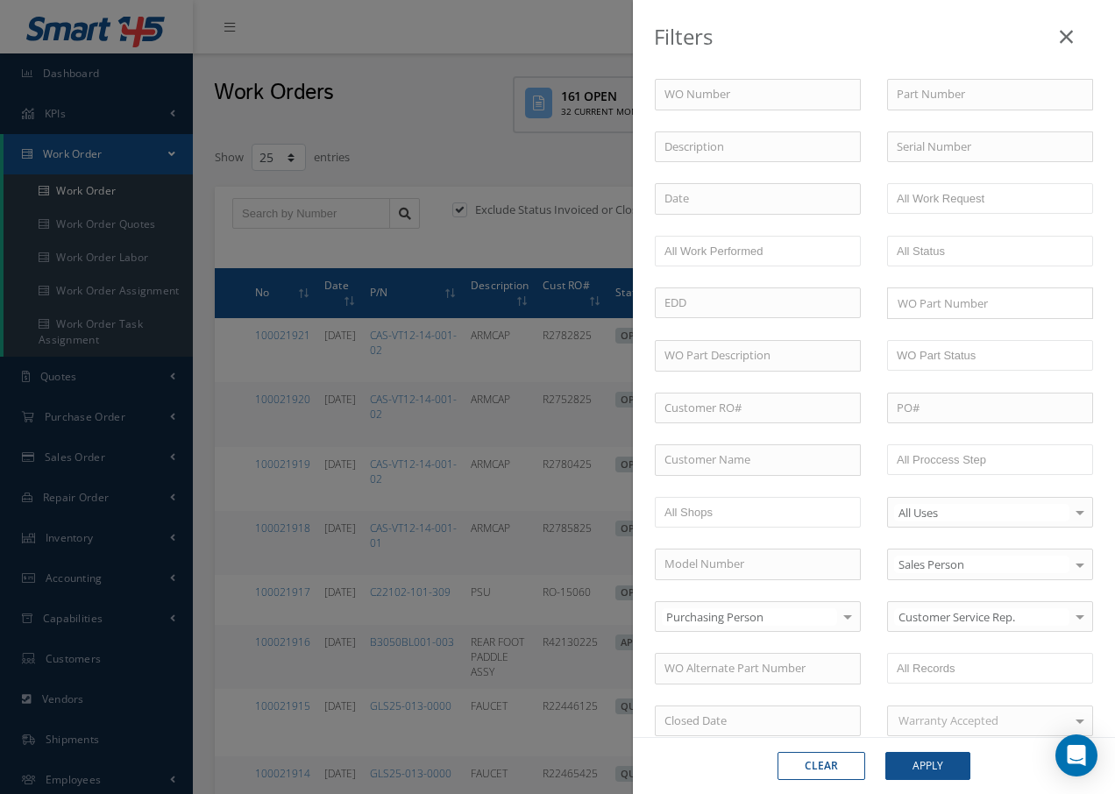
scroll to position [88, 0]
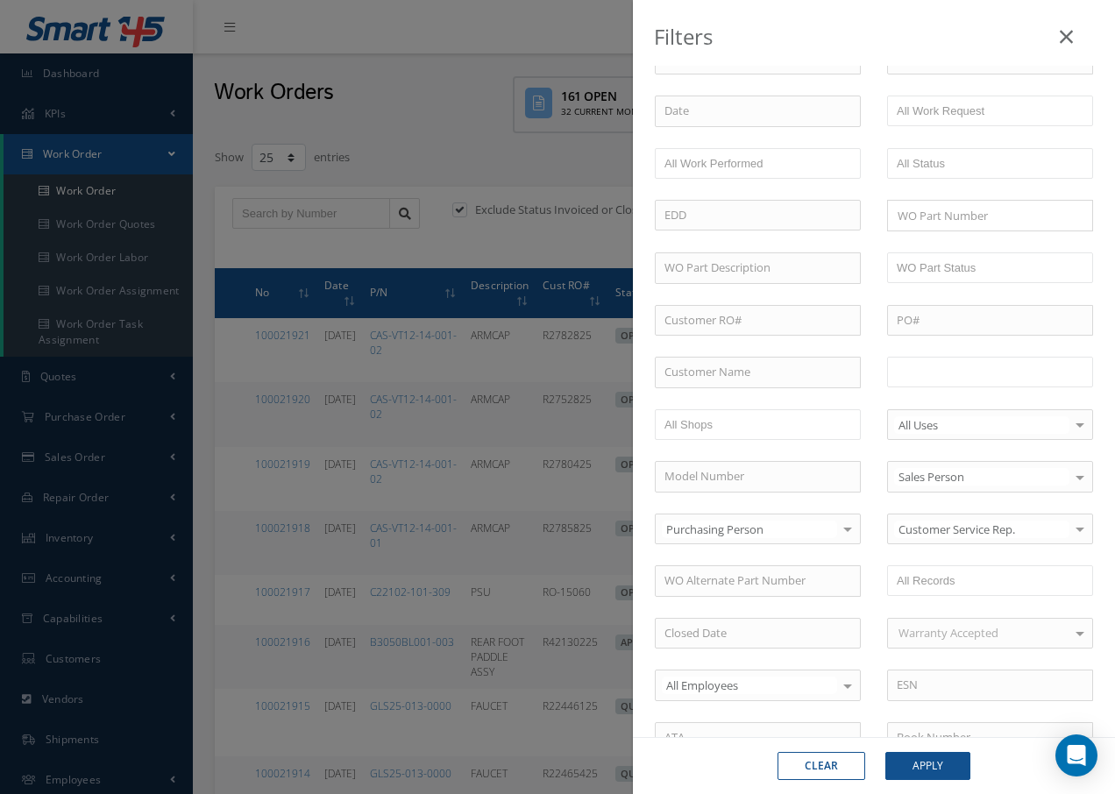
click at [947, 379] on input "text" at bounding box center [951, 372] width 111 height 22
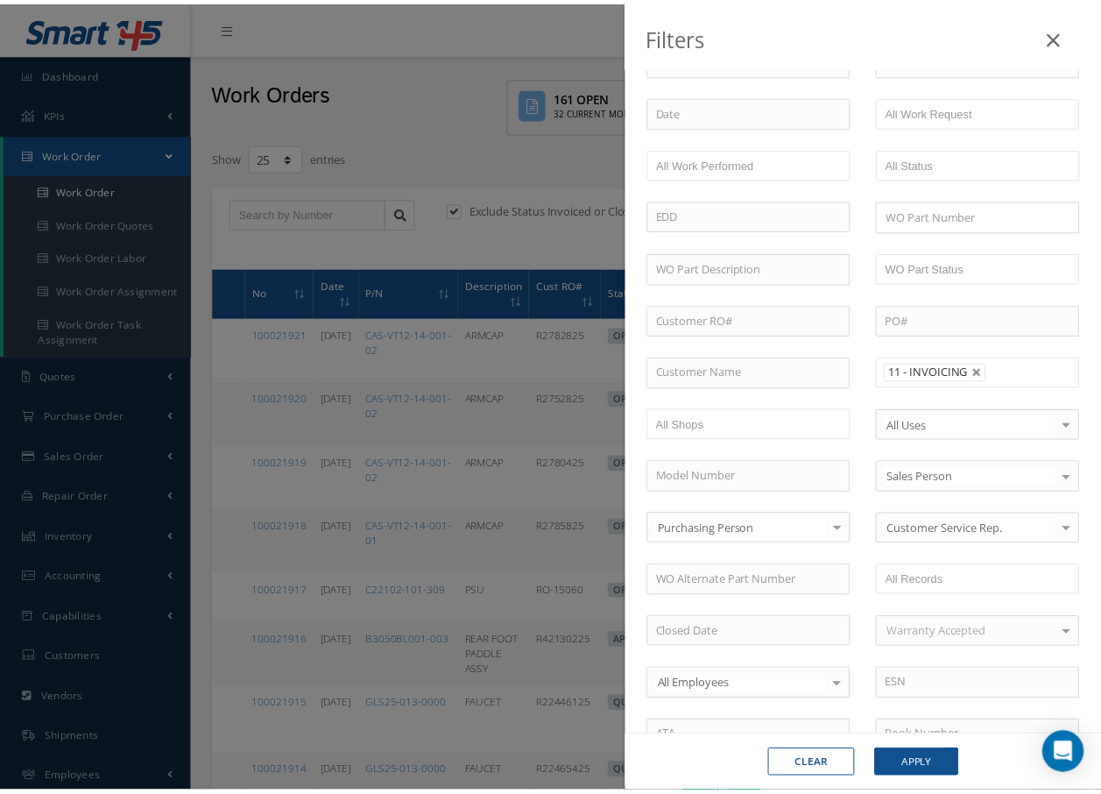
scroll to position [0, 0]
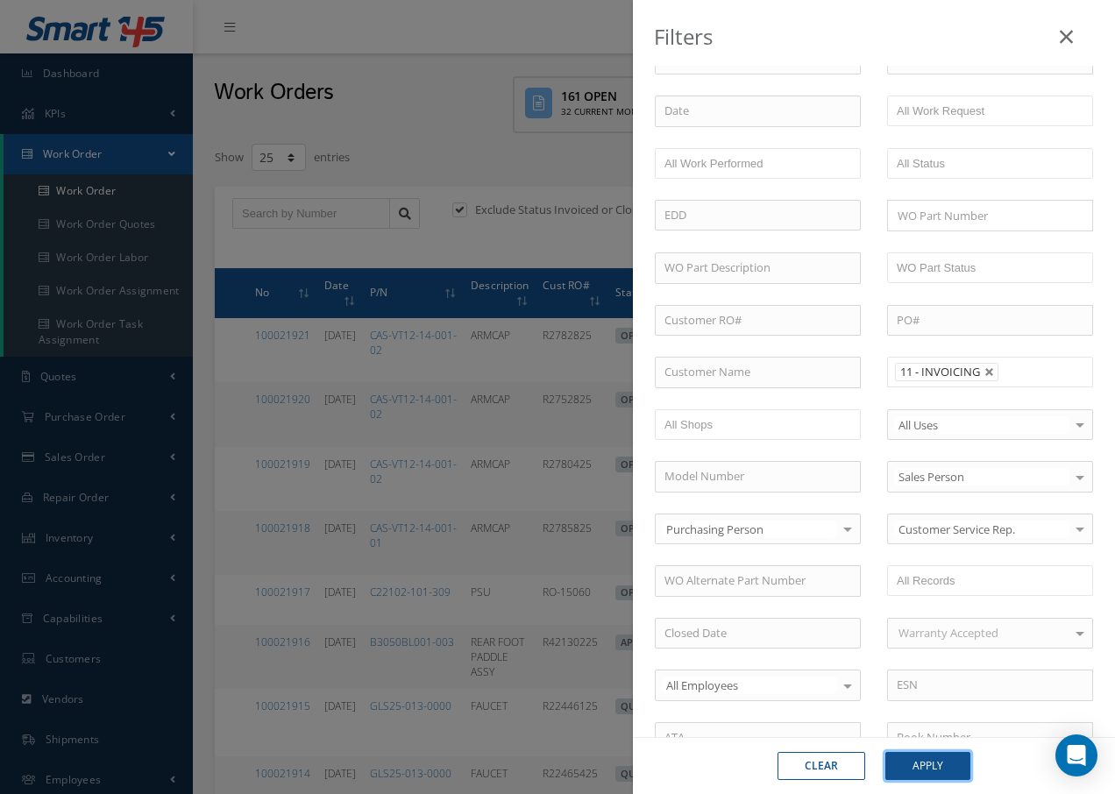
click at [921, 769] on button "Apply" at bounding box center [927, 766] width 85 height 28
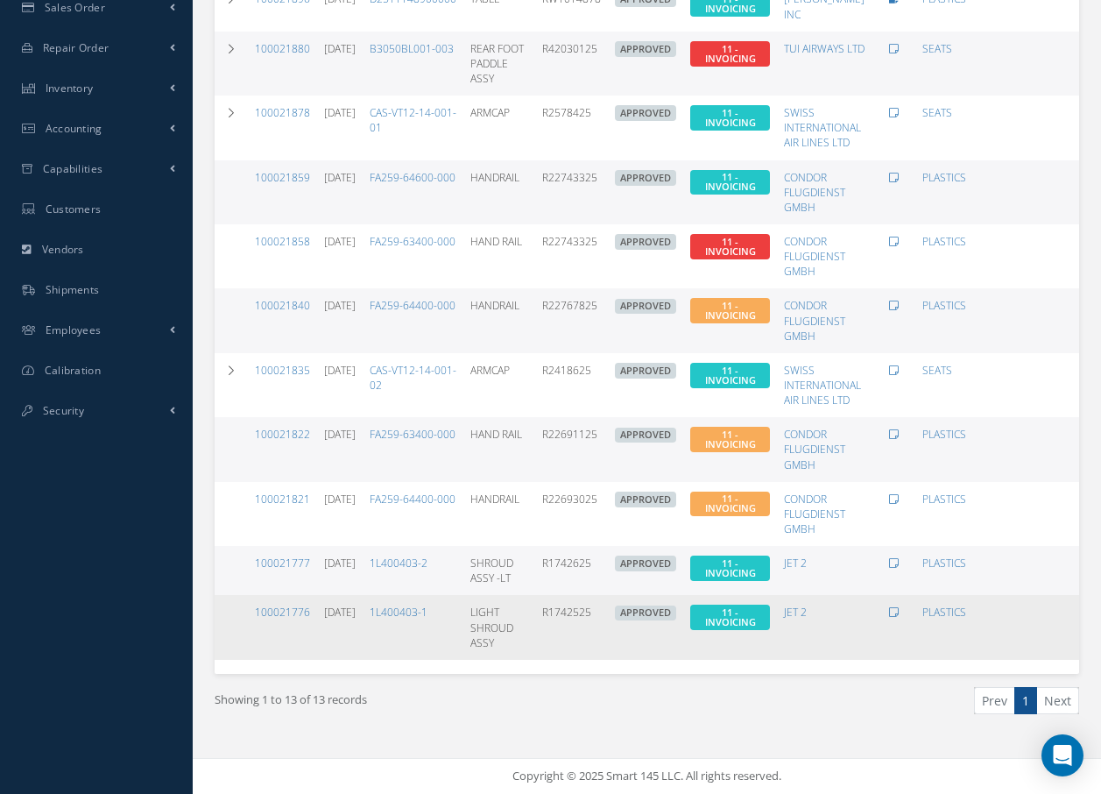
scroll to position [463, 0]
click at [287, 605] on link "100021776" at bounding box center [282, 612] width 55 height 15
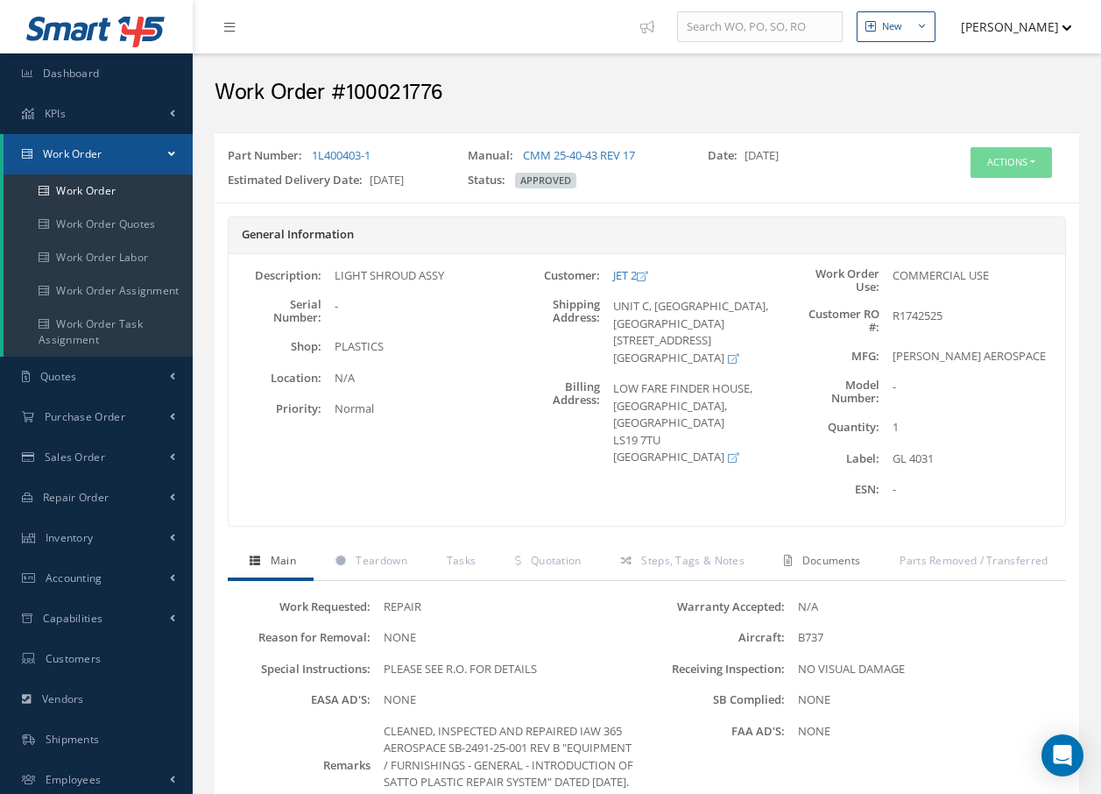
click at [831, 561] on span "Documents" at bounding box center [832, 560] width 59 height 15
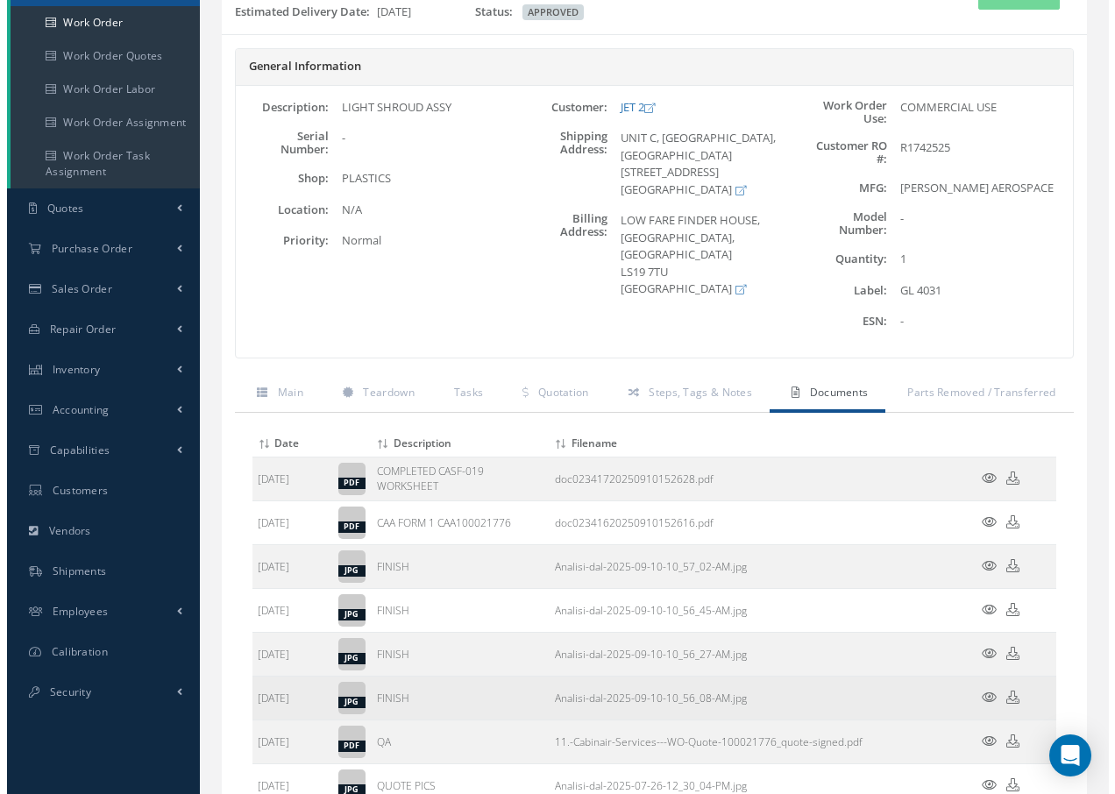
scroll to position [175, 0]
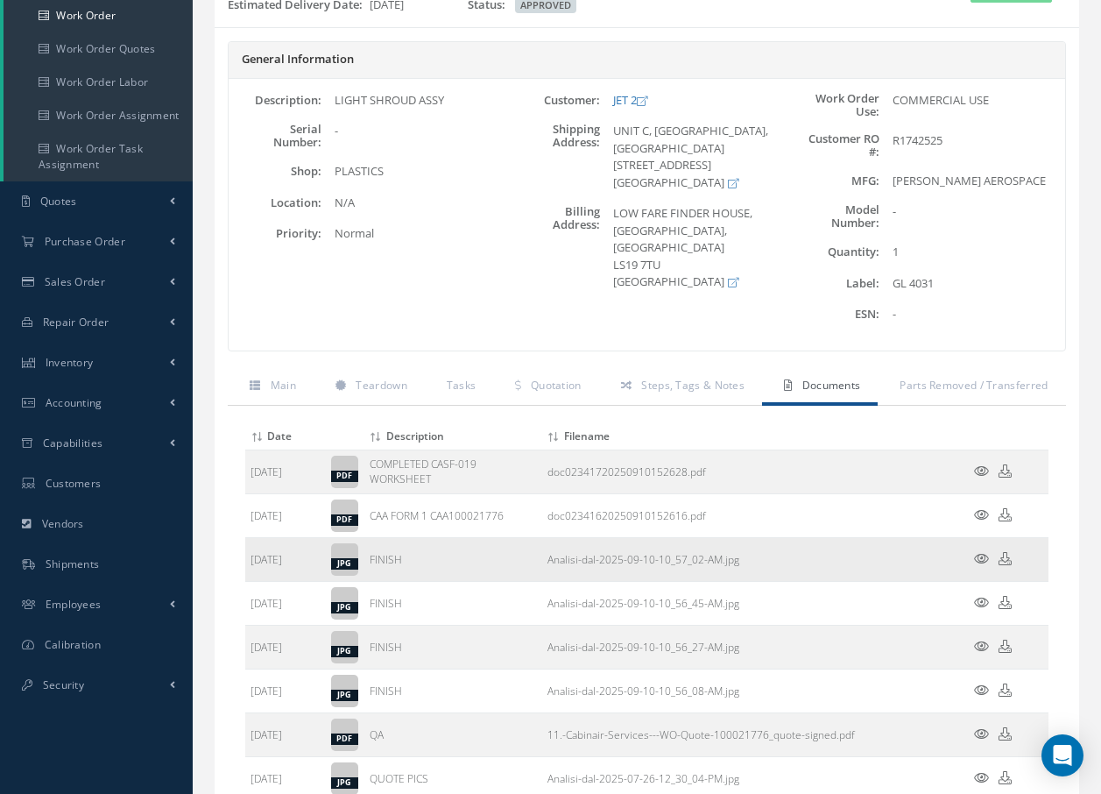
click at [978, 557] on icon at bounding box center [981, 558] width 15 height 13
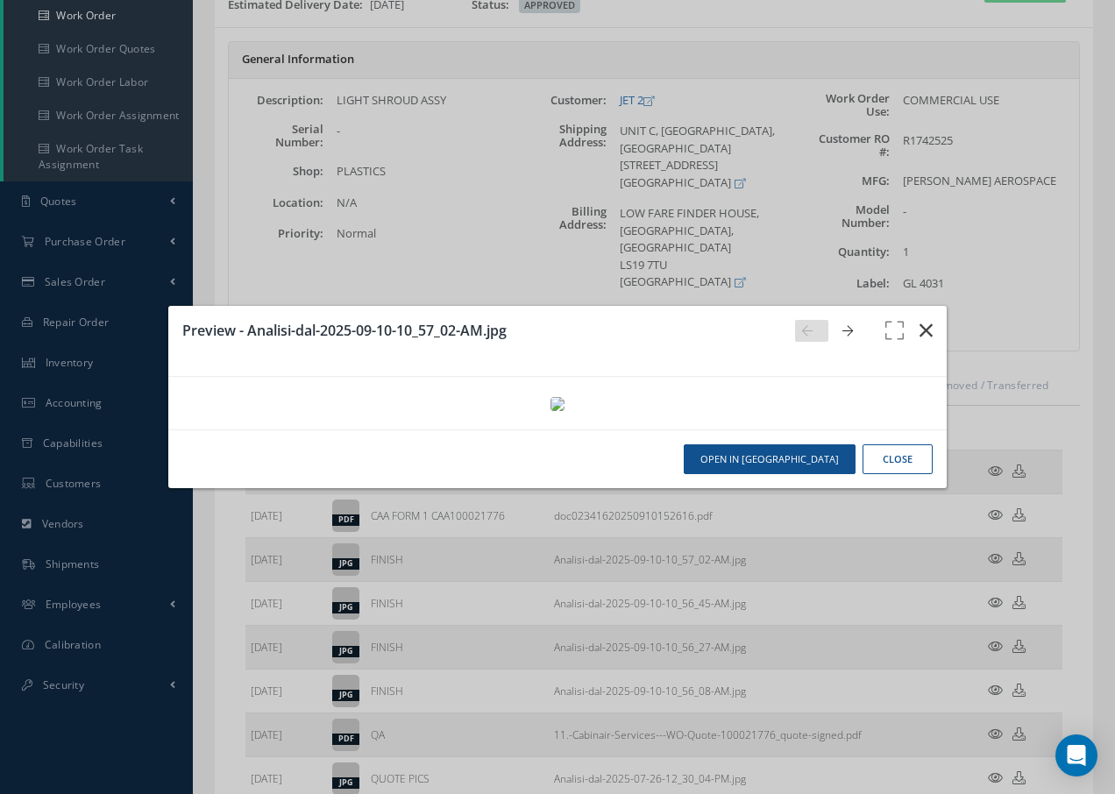
click at [924, 320] on icon "button" at bounding box center [925, 330] width 13 height 21
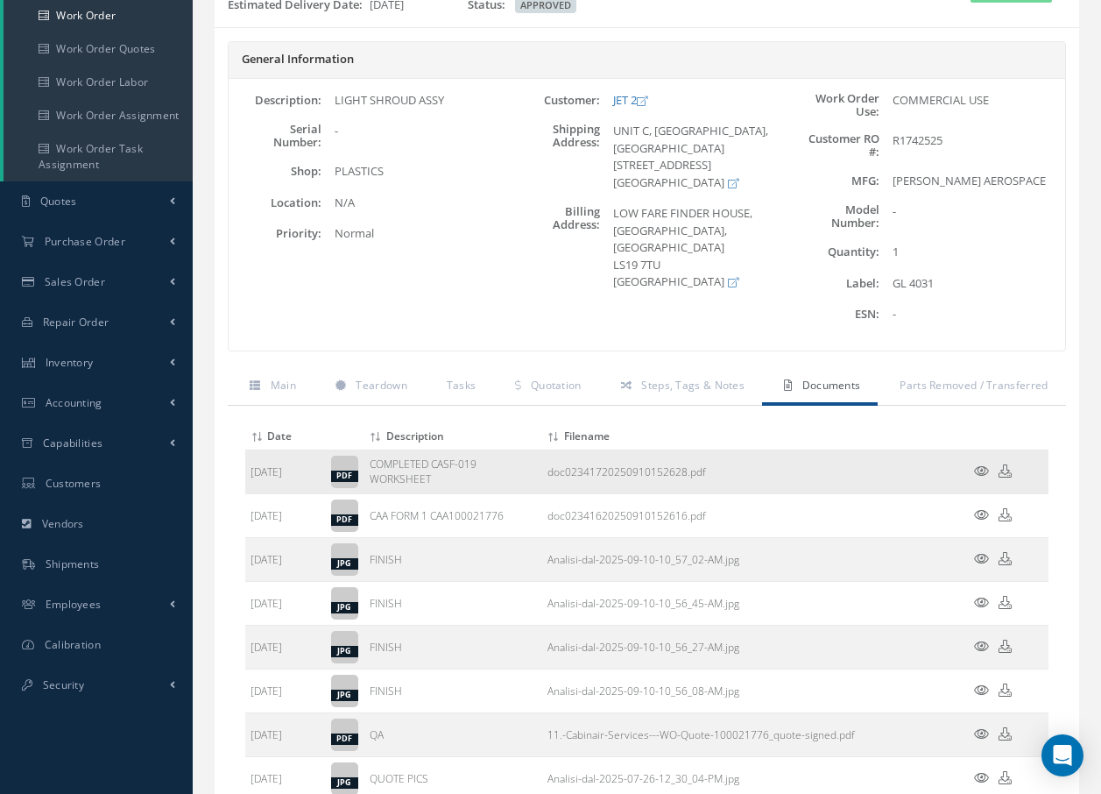
click at [981, 467] on icon at bounding box center [981, 470] width 15 height 13
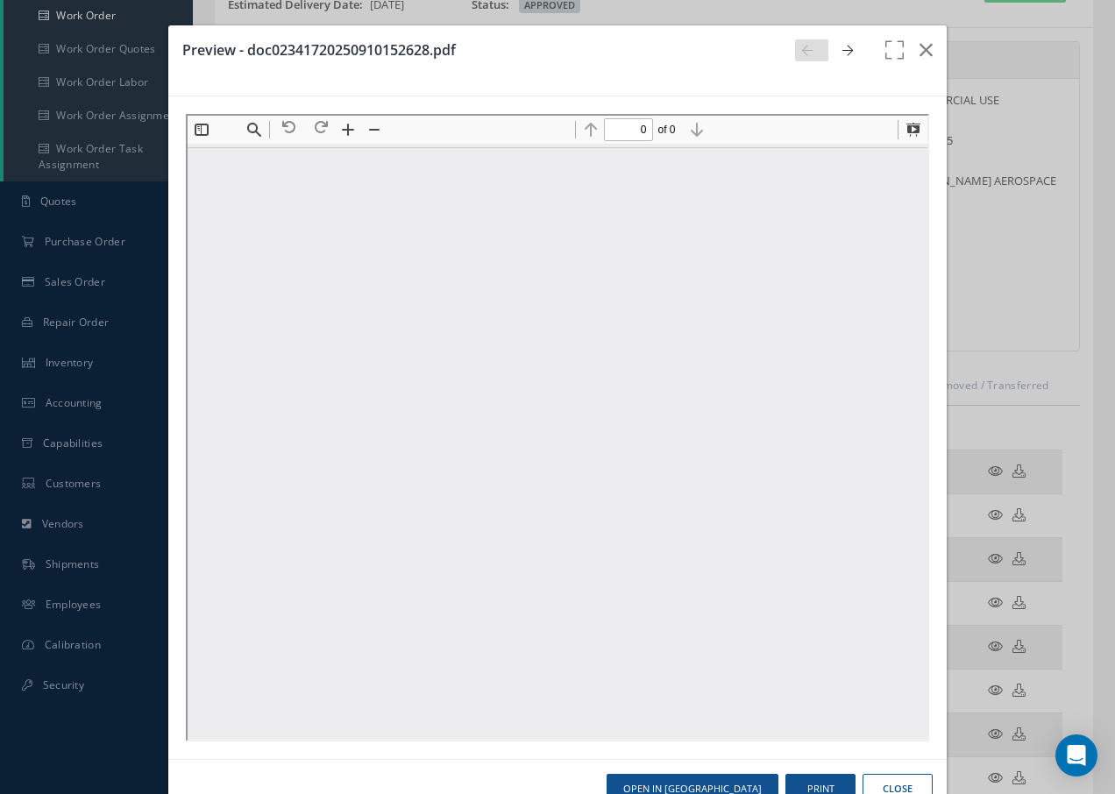
scroll to position [0, 0]
type input "1"
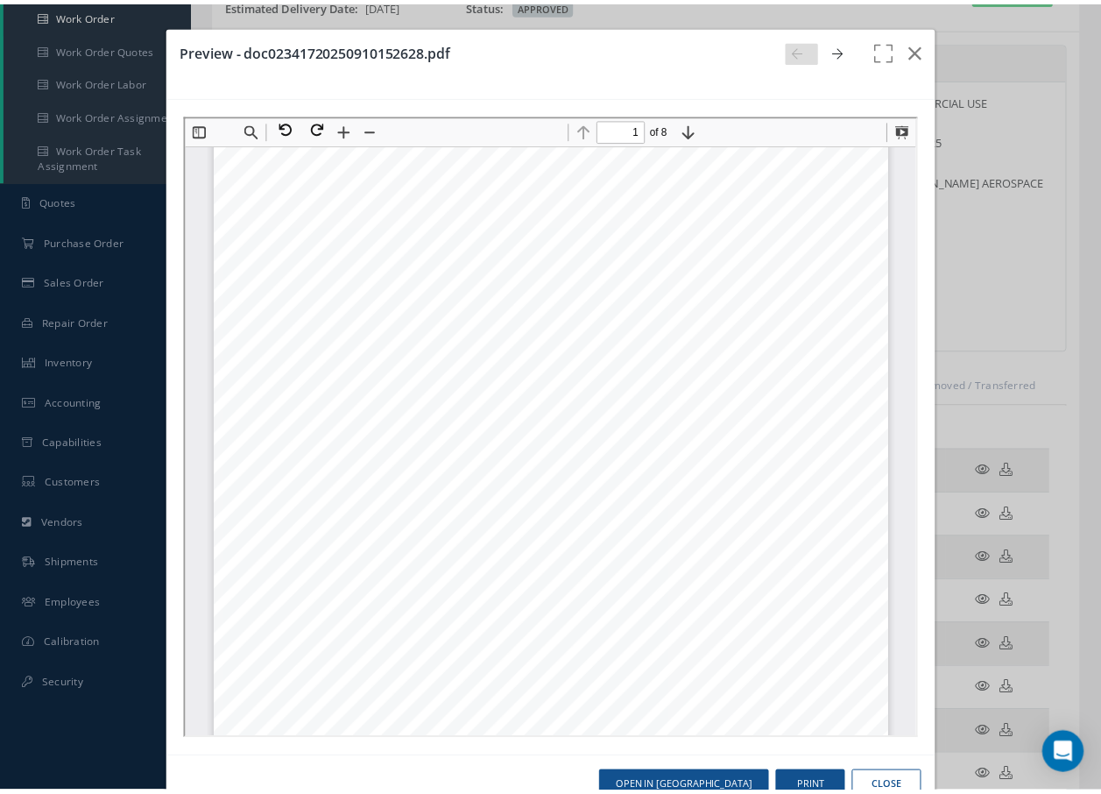
scroll to position [88, 0]
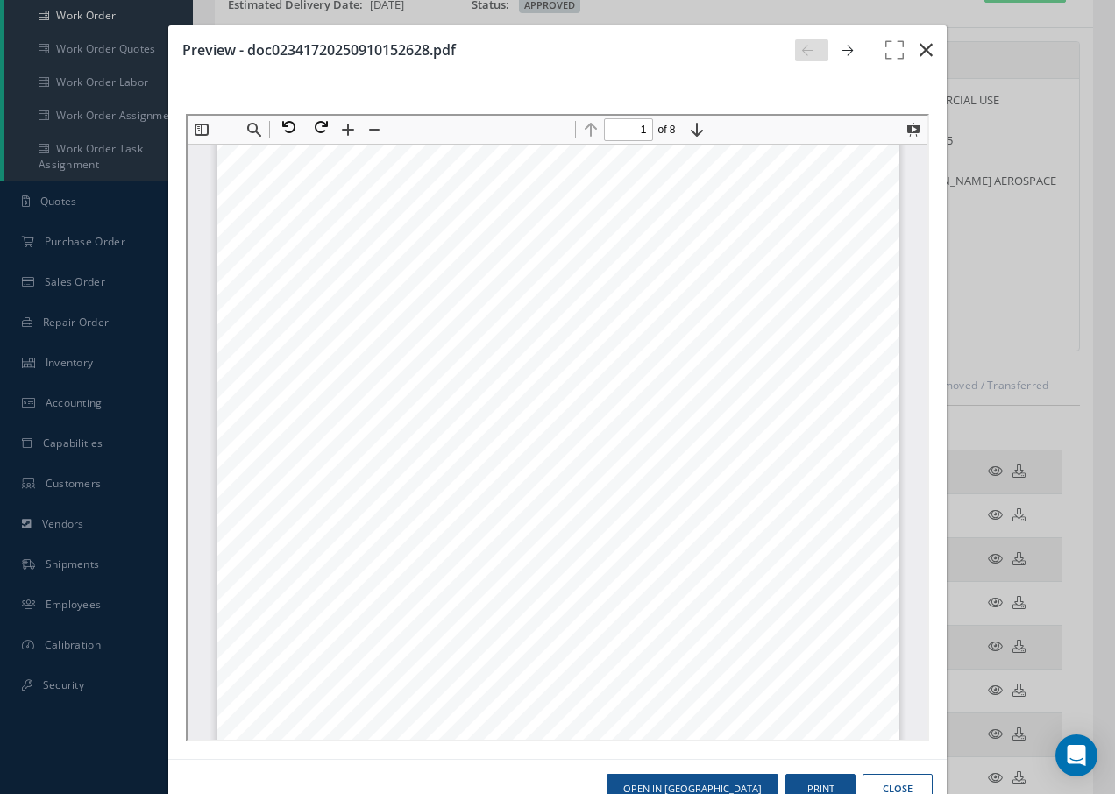
click at [919, 48] on icon "button" at bounding box center [925, 49] width 13 height 21
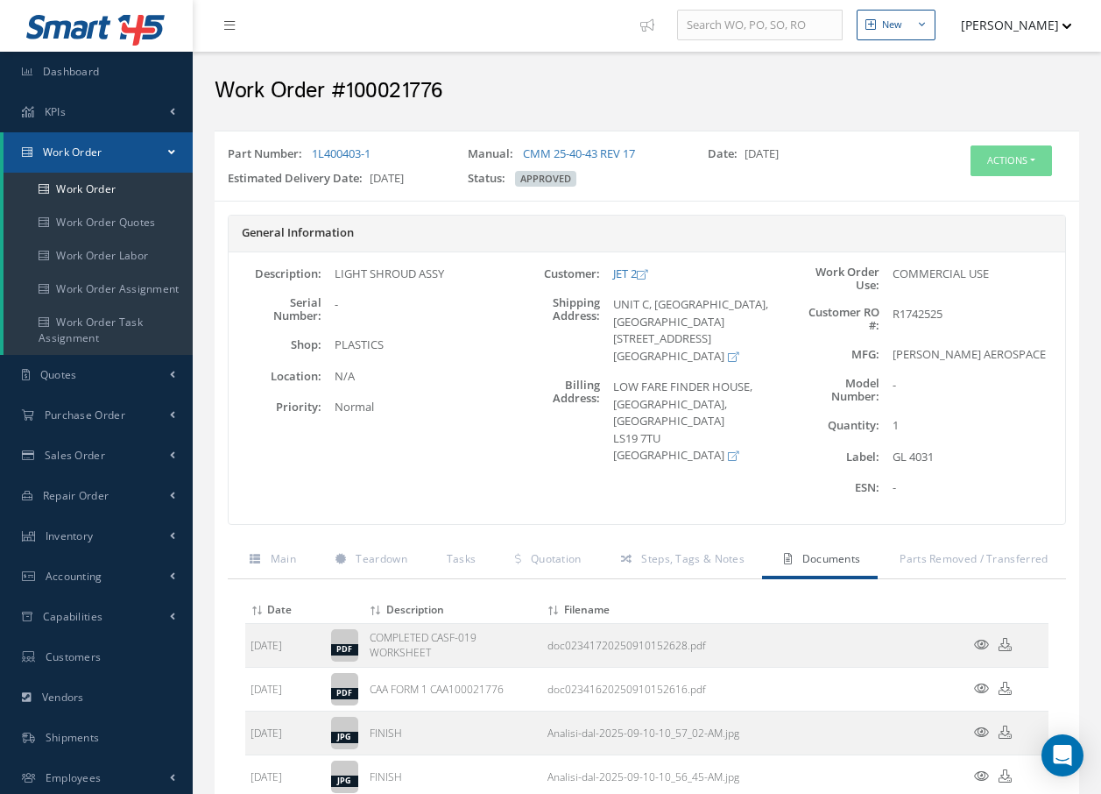
scroll to position [0, 0]
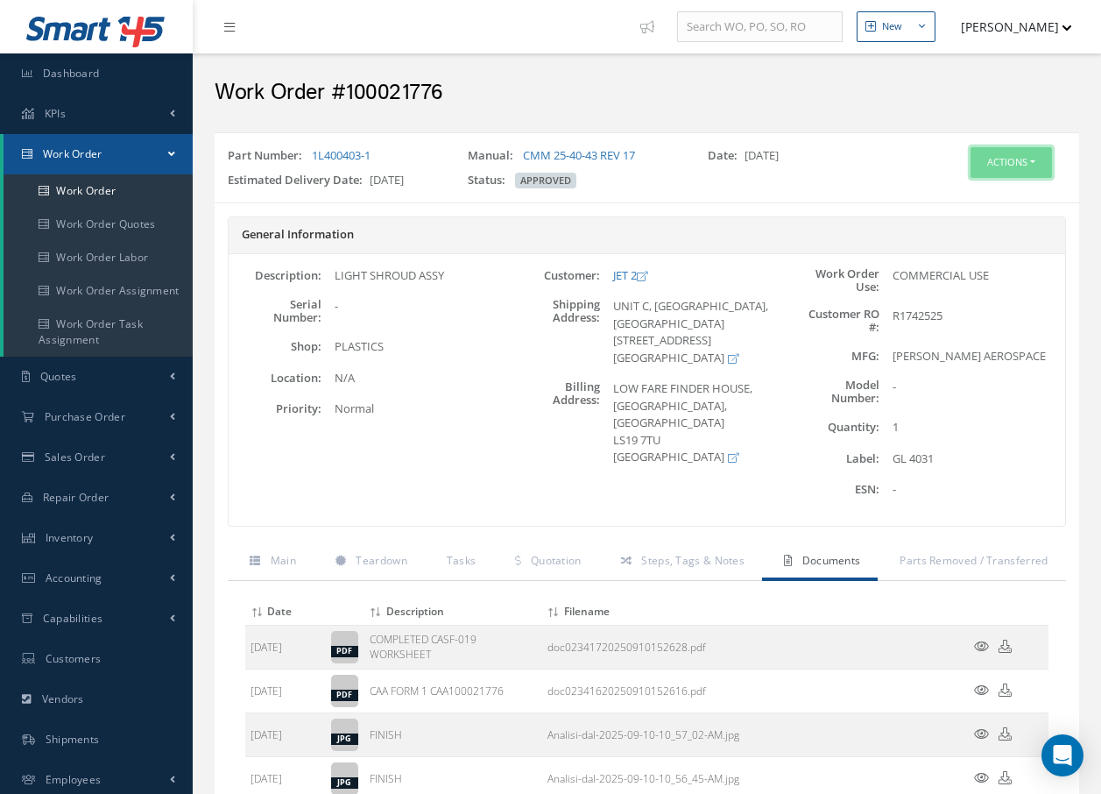
click at [997, 169] on button "Actions" at bounding box center [1011, 162] width 81 height 31
click at [987, 221] on link "Invoicing" at bounding box center [985, 220] width 140 height 24
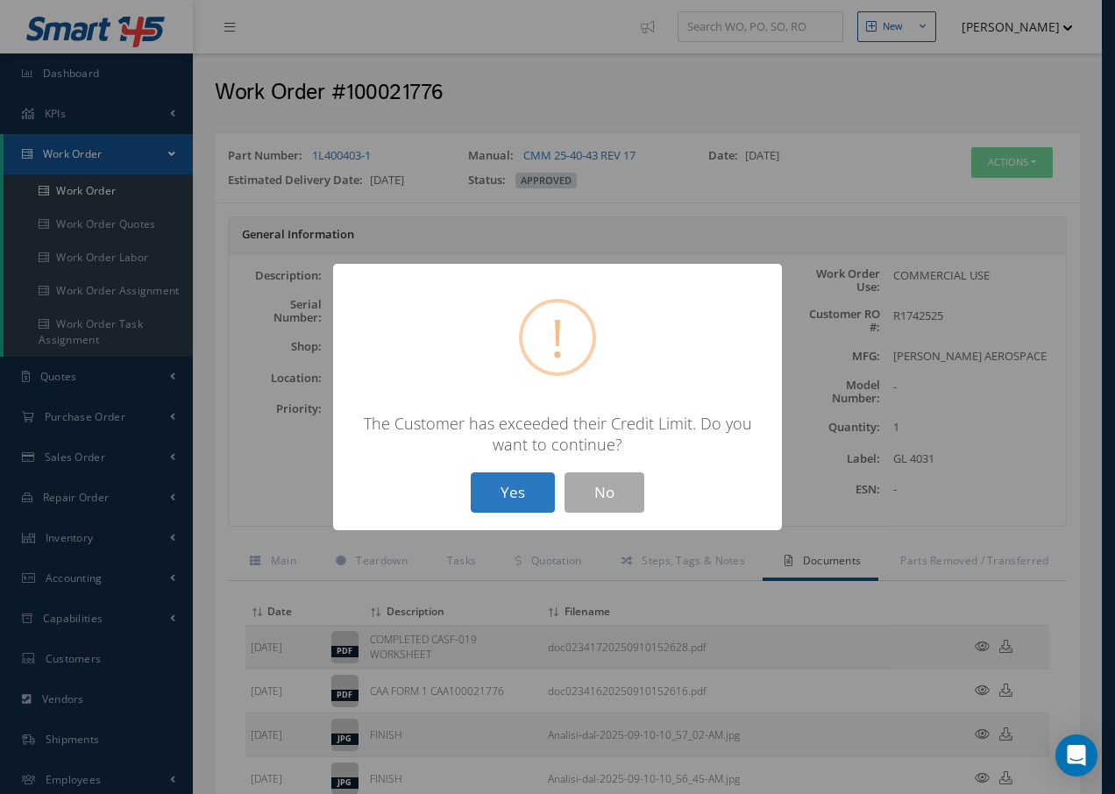
click at [512, 493] on button "Yes" at bounding box center [513, 492] width 84 height 41
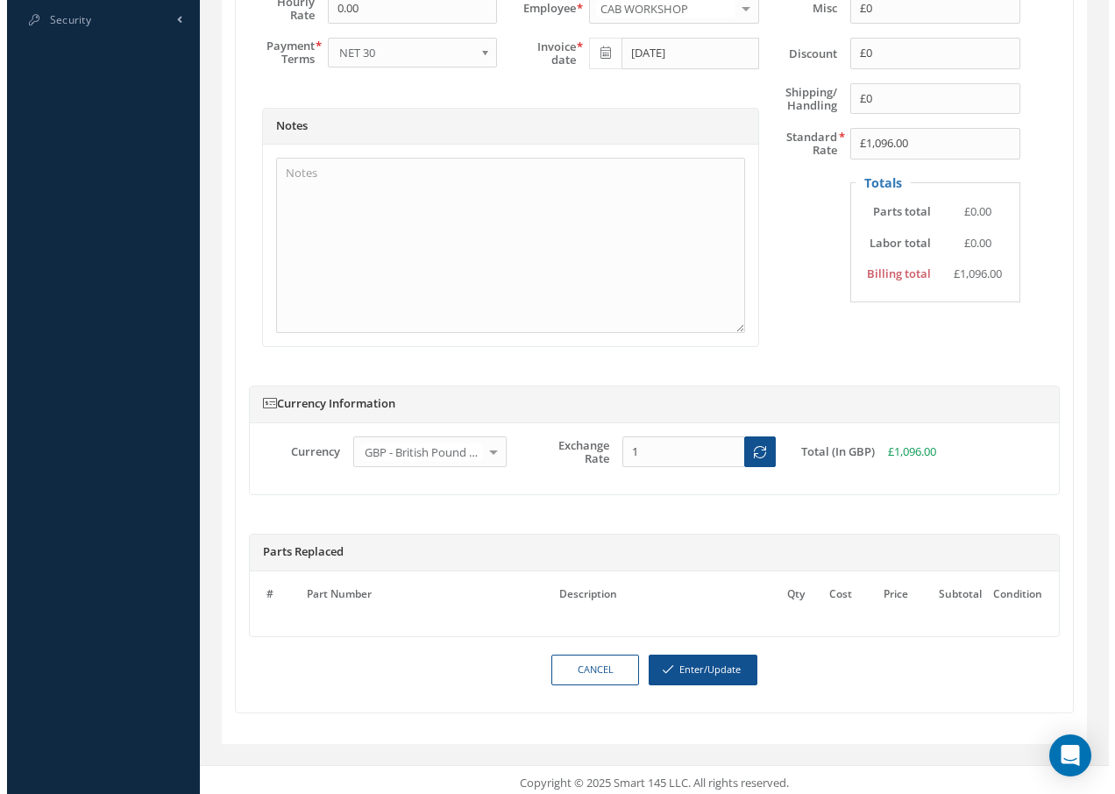
scroll to position [847, 0]
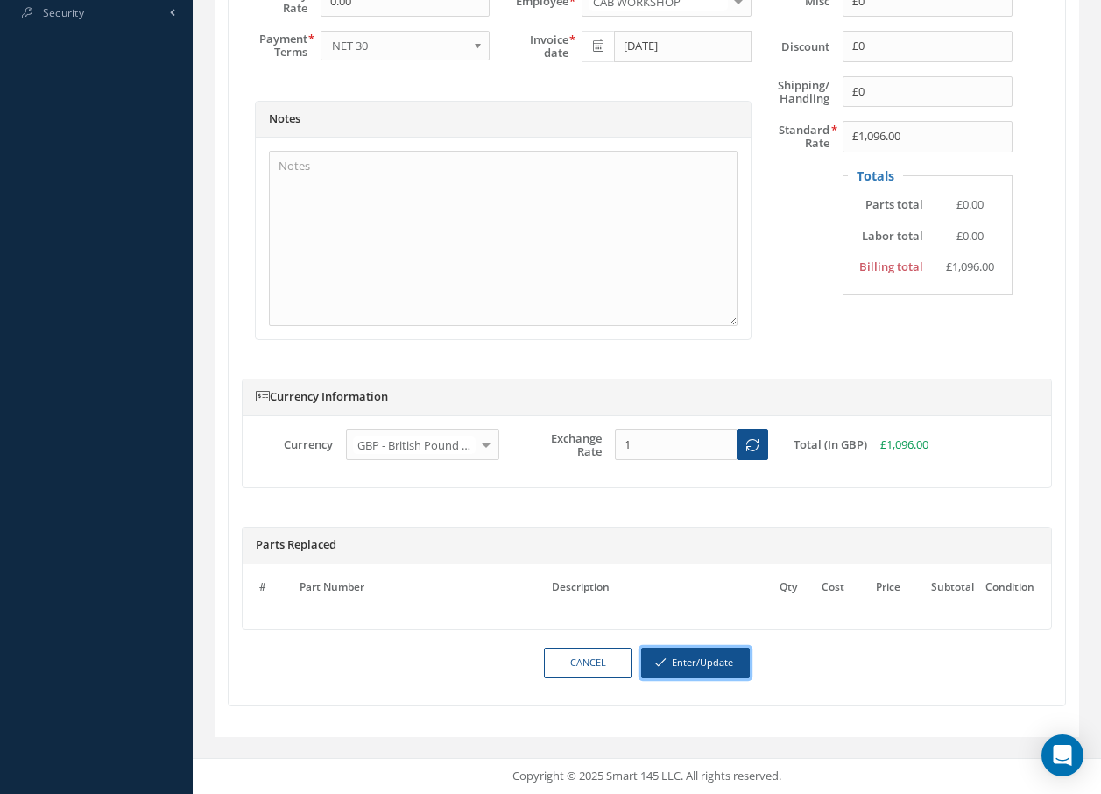
click at [699, 659] on button "Enter/Update" at bounding box center [695, 663] width 109 height 31
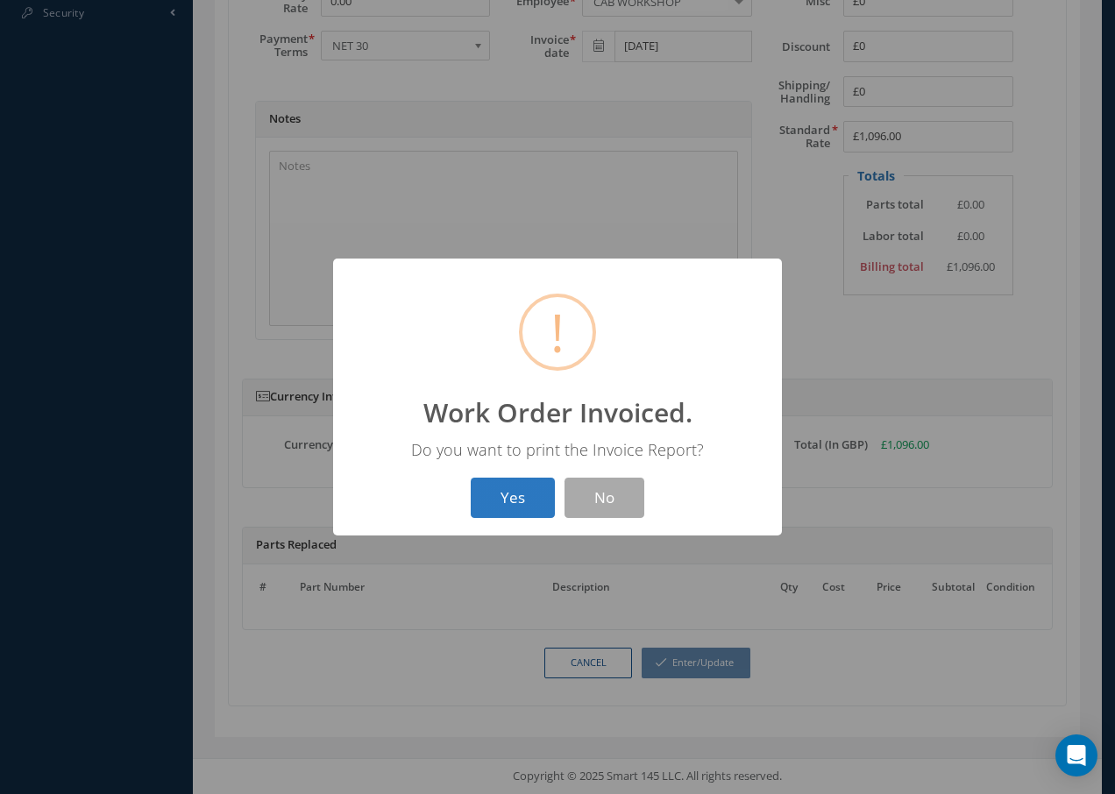
click at [521, 496] on button "Yes" at bounding box center [513, 498] width 84 height 41
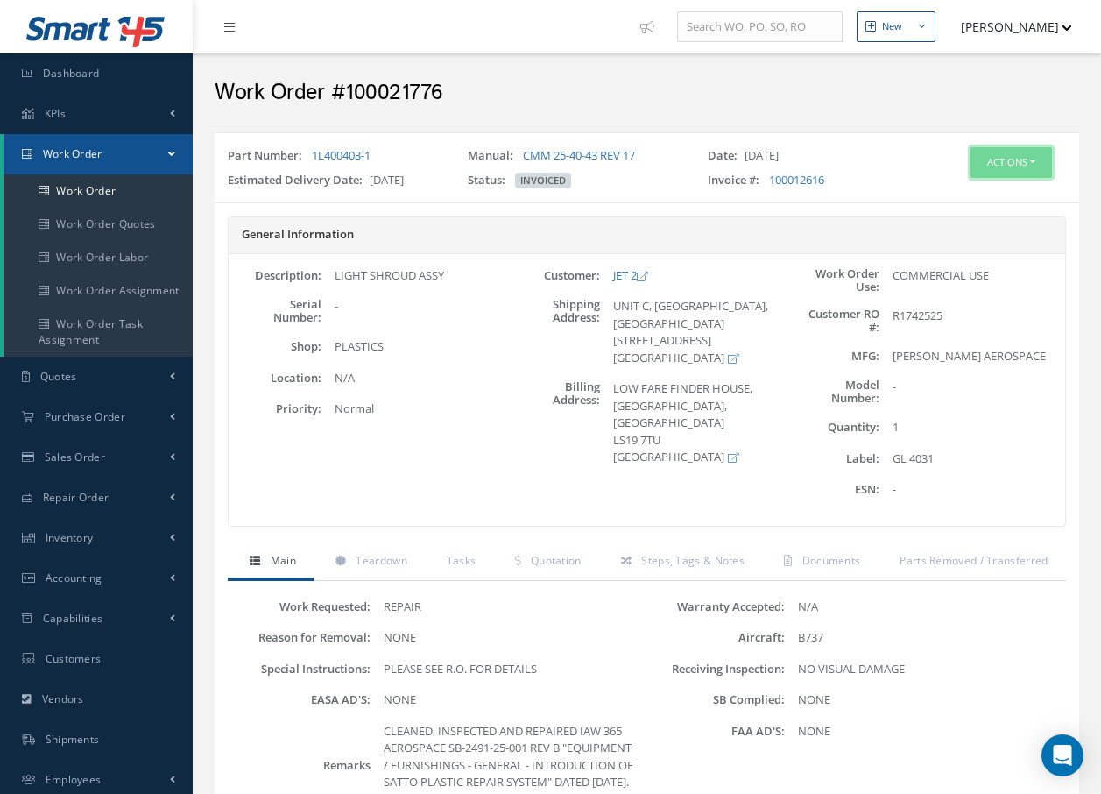
click at [1016, 156] on button "Actions" at bounding box center [1011, 162] width 81 height 31
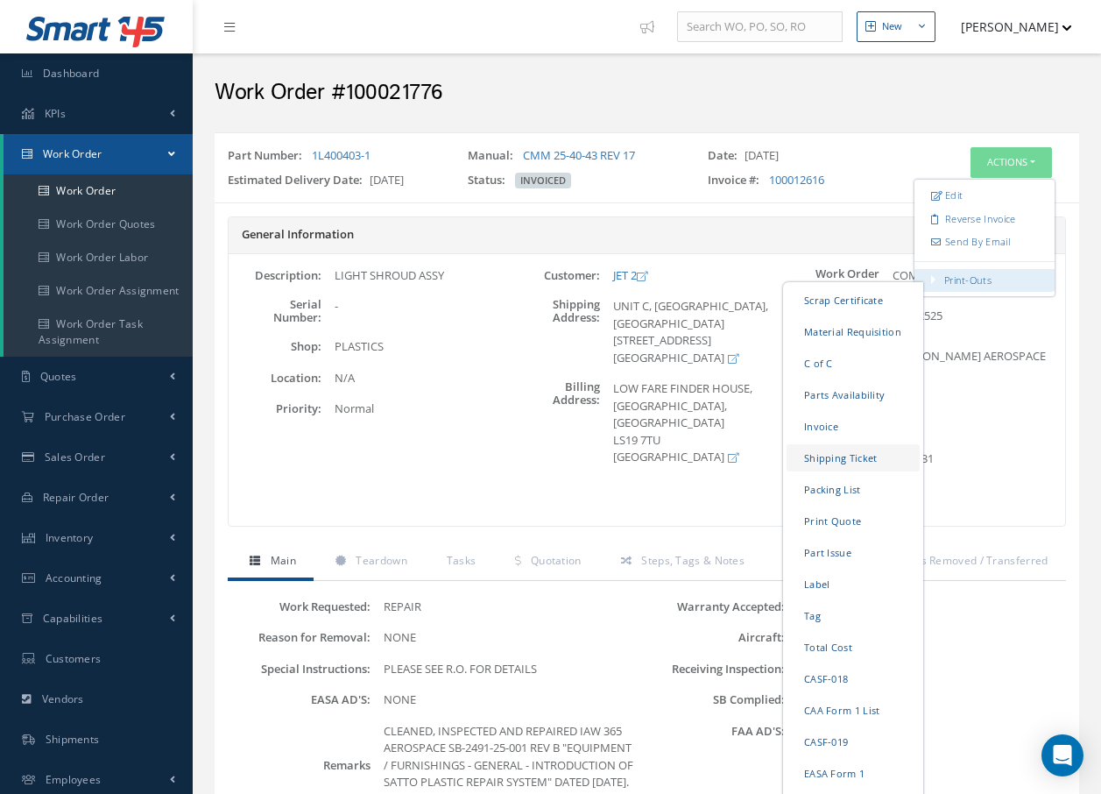
click at [829, 457] on link "Shipping Ticket" at bounding box center [853, 457] width 133 height 27
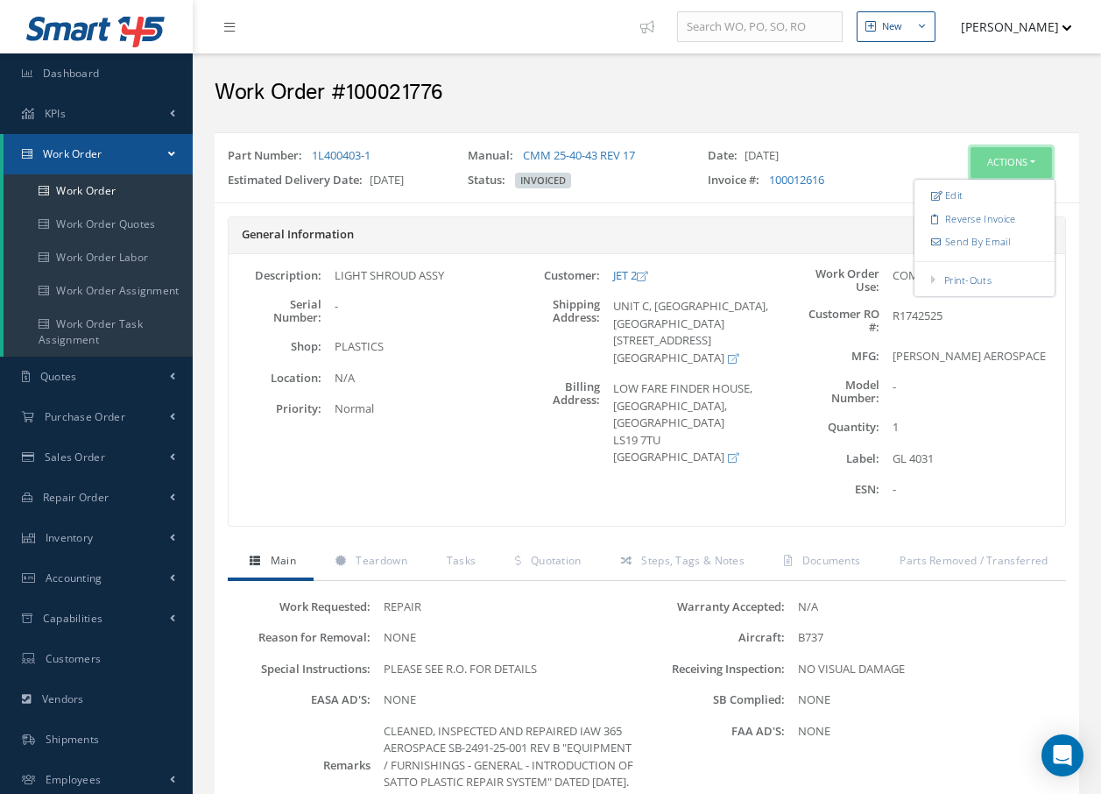
click at [1015, 160] on button "Actions" at bounding box center [1011, 162] width 81 height 31
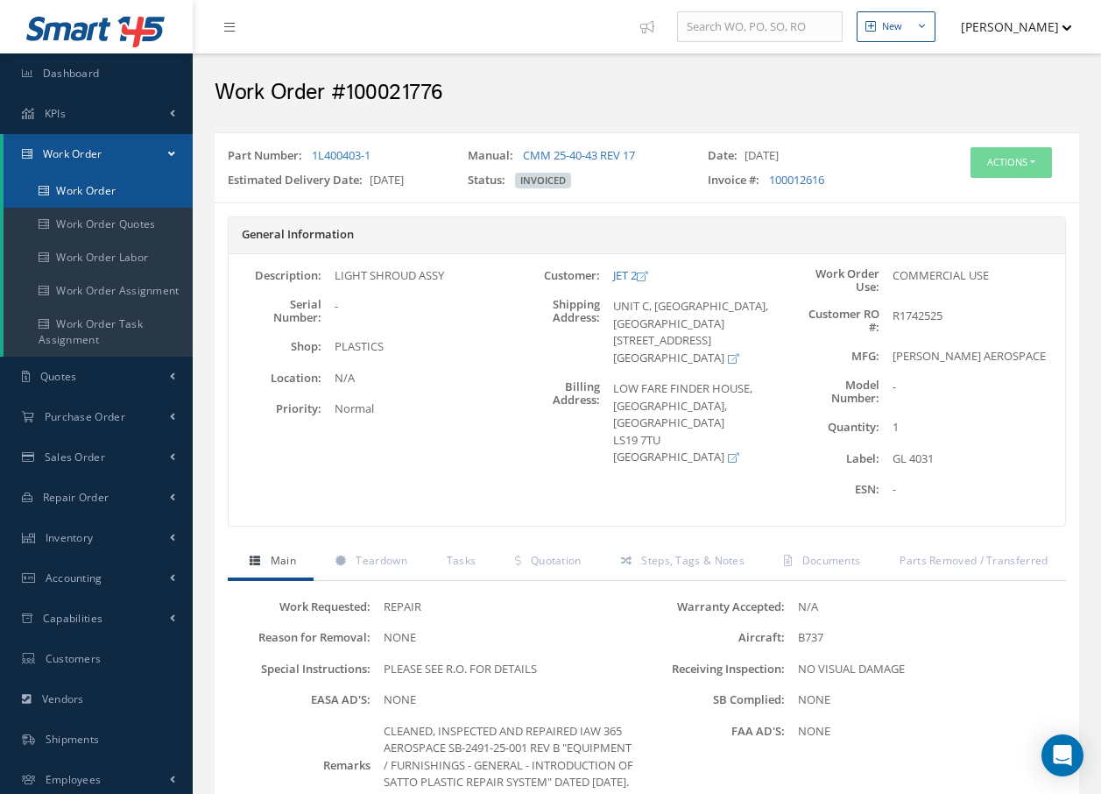
click at [134, 184] on link "Work Order" at bounding box center [98, 190] width 189 height 33
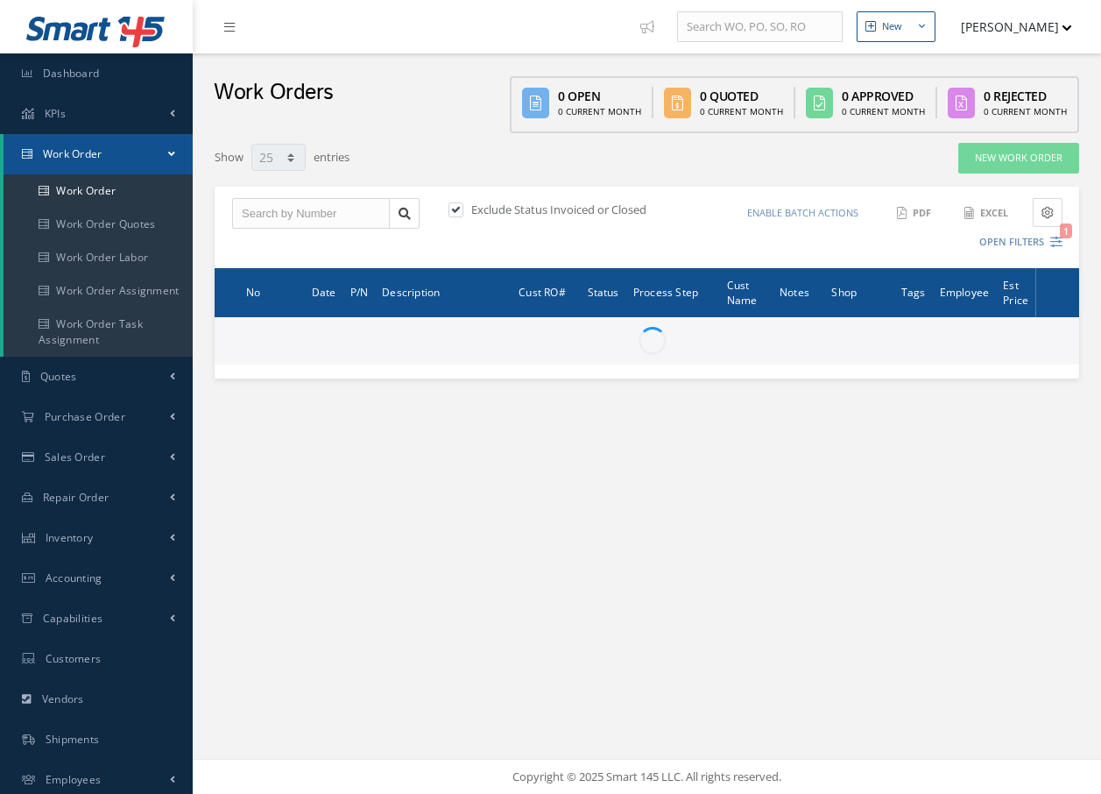
select select "25"
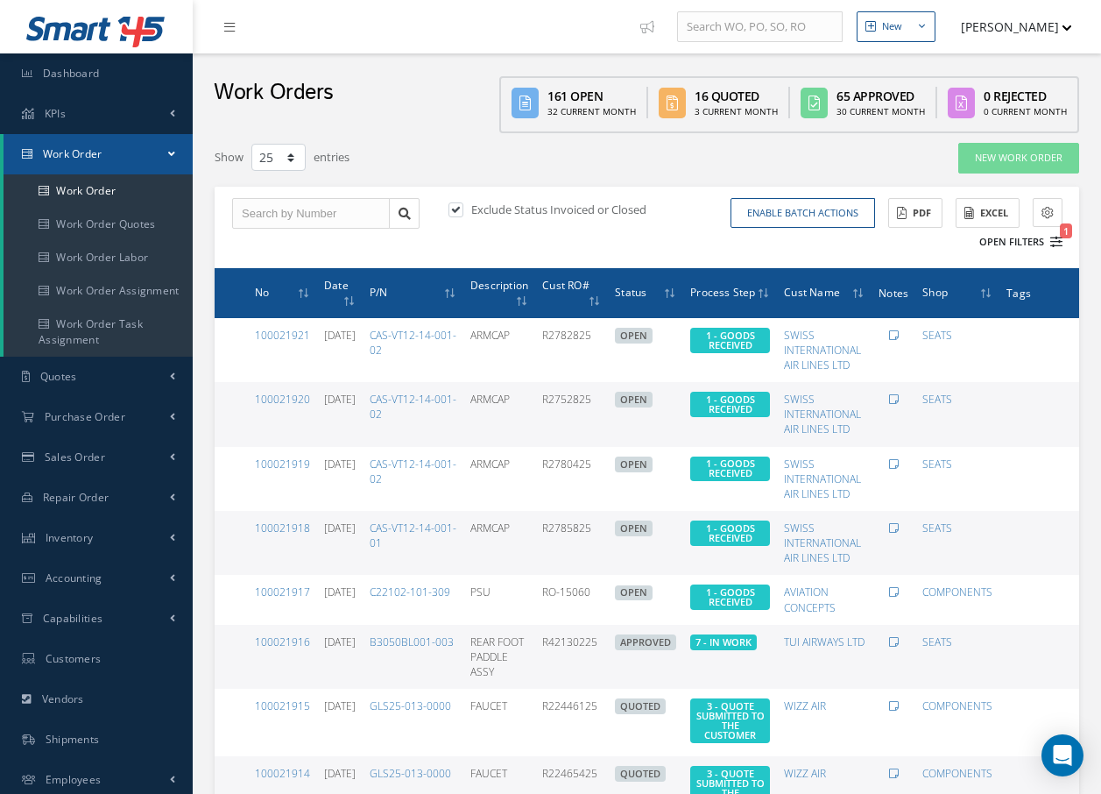
click at [1055, 243] on icon "1" at bounding box center [1057, 242] width 12 height 12
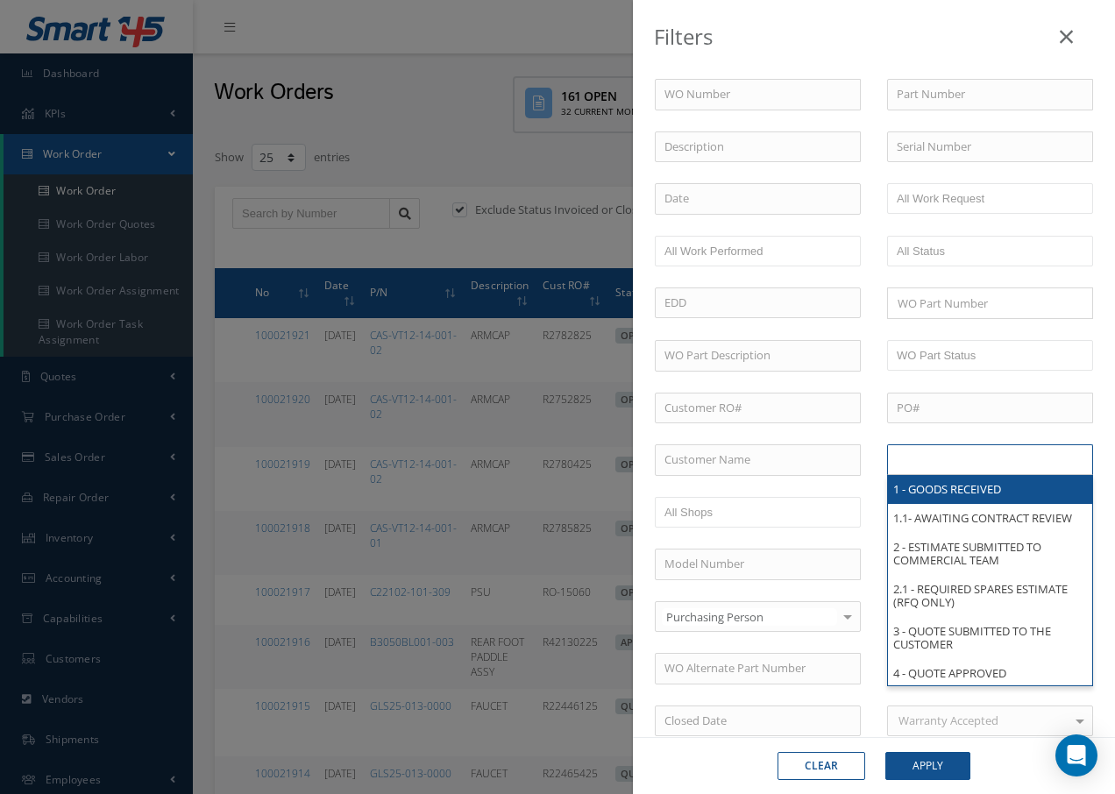
click at [982, 460] on input "text" at bounding box center [951, 460] width 111 height 22
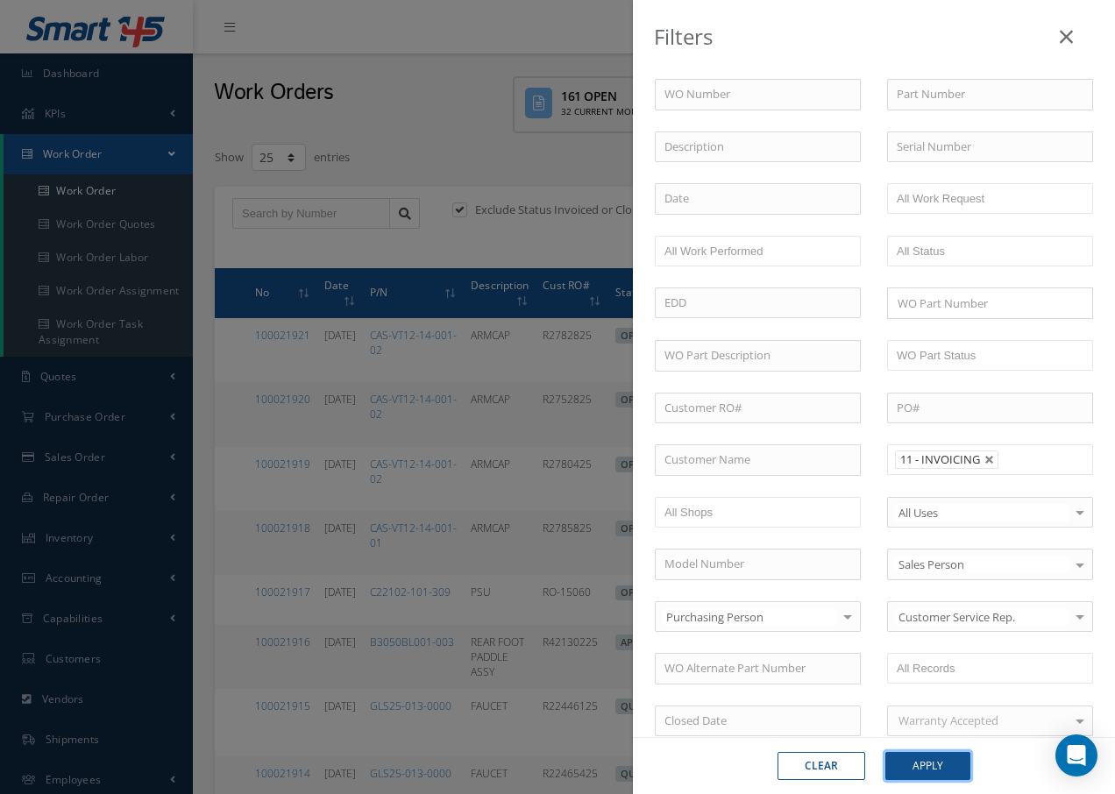
click at [924, 758] on button "Apply" at bounding box center [927, 766] width 85 height 28
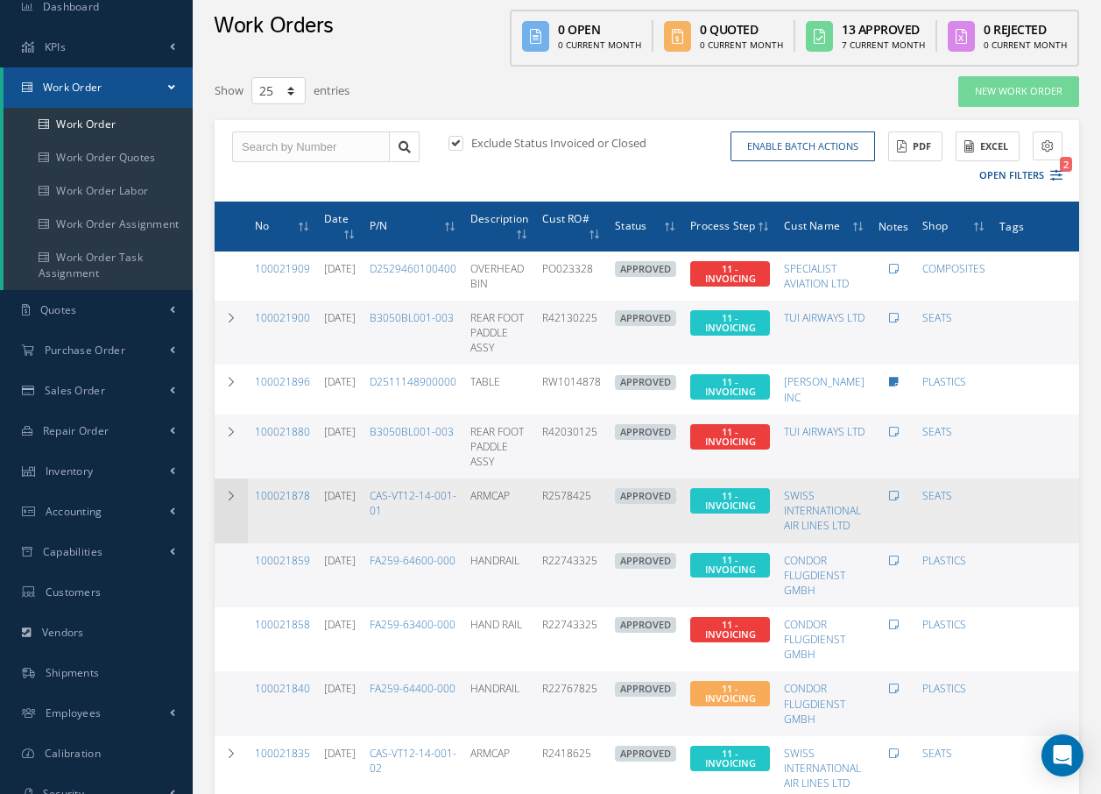
scroll to position [398, 0]
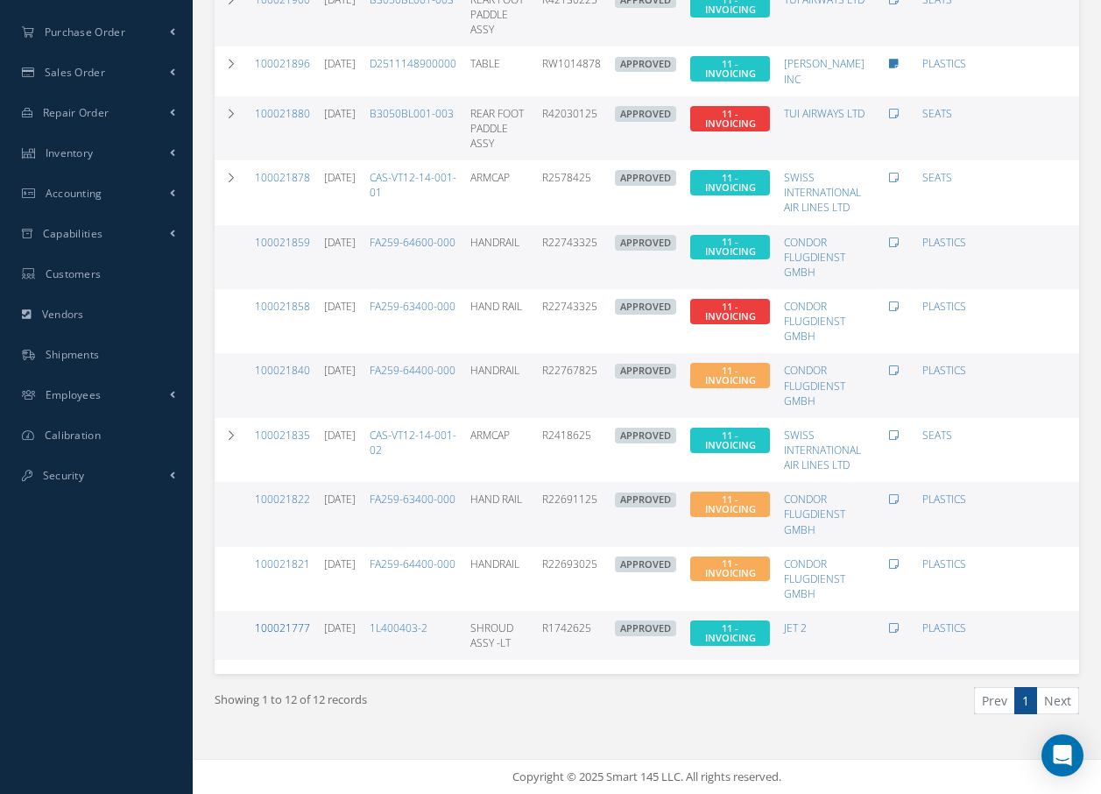
click at [272, 620] on link "100021777" at bounding box center [282, 627] width 55 height 15
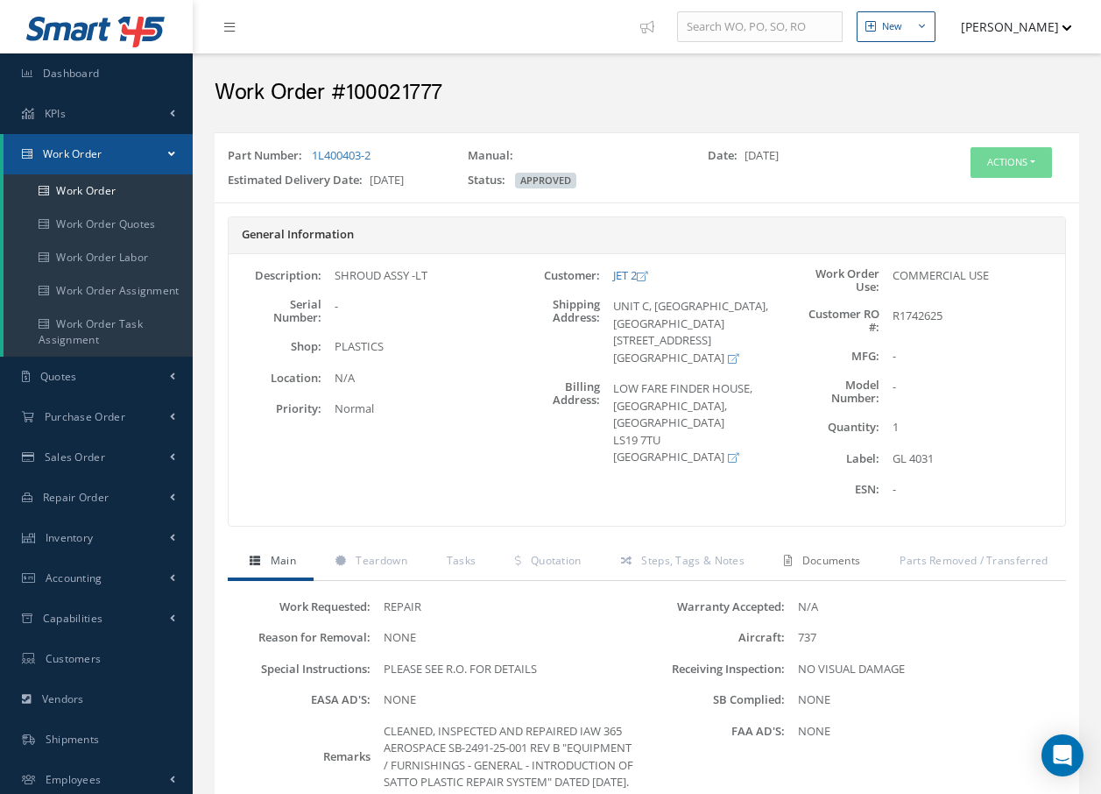
click at [826, 559] on span "Documents" at bounding box center [832, 560] width 59 height 15
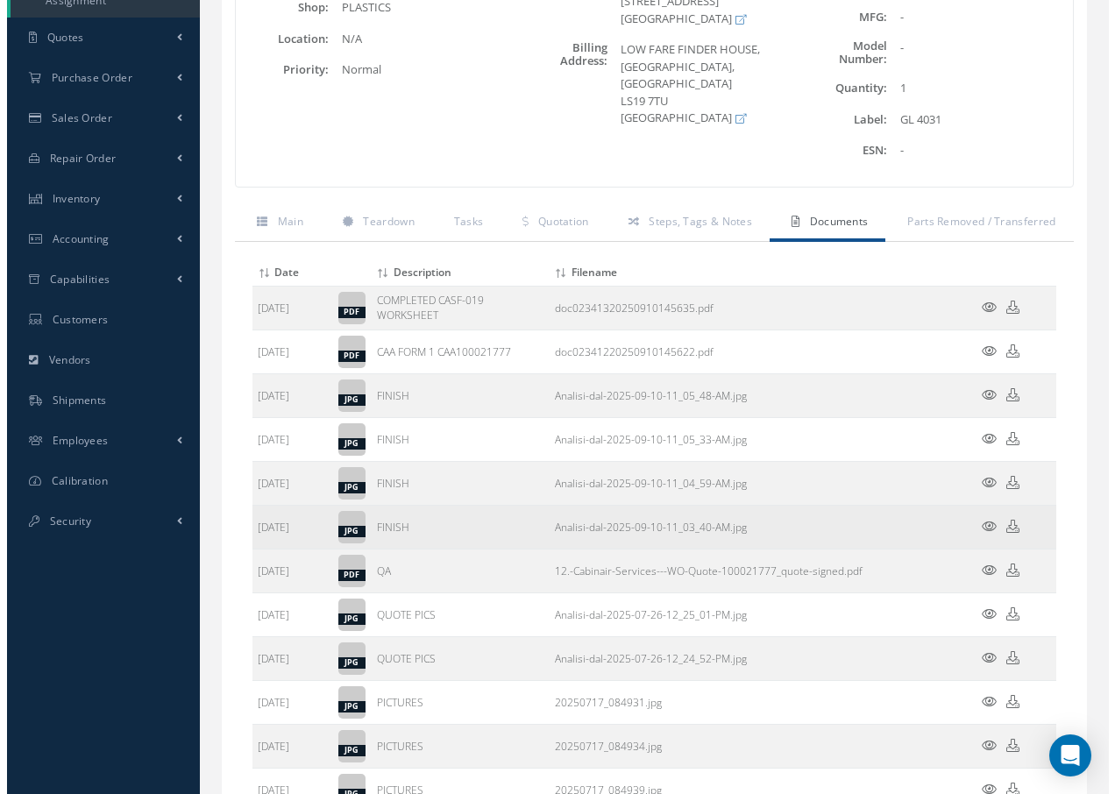
scroll to position [350, 0]
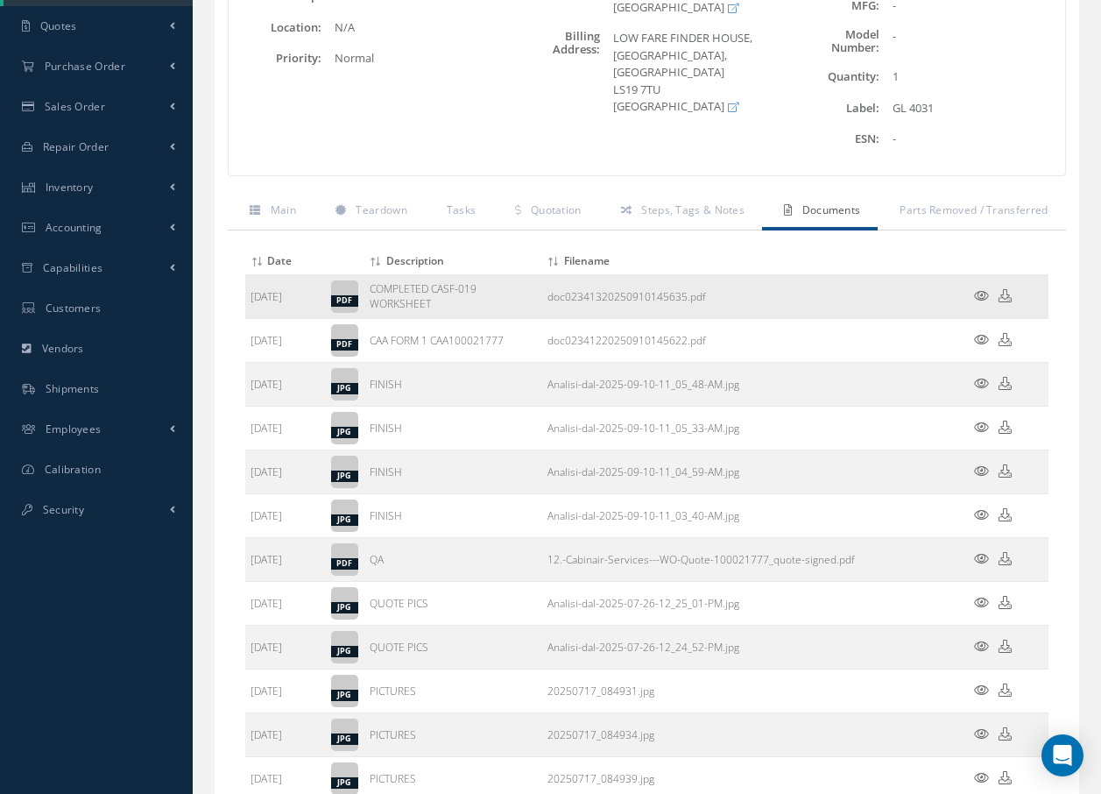
click at [979, 294] on icon at bounding box center [981, 295] width 15 height 13
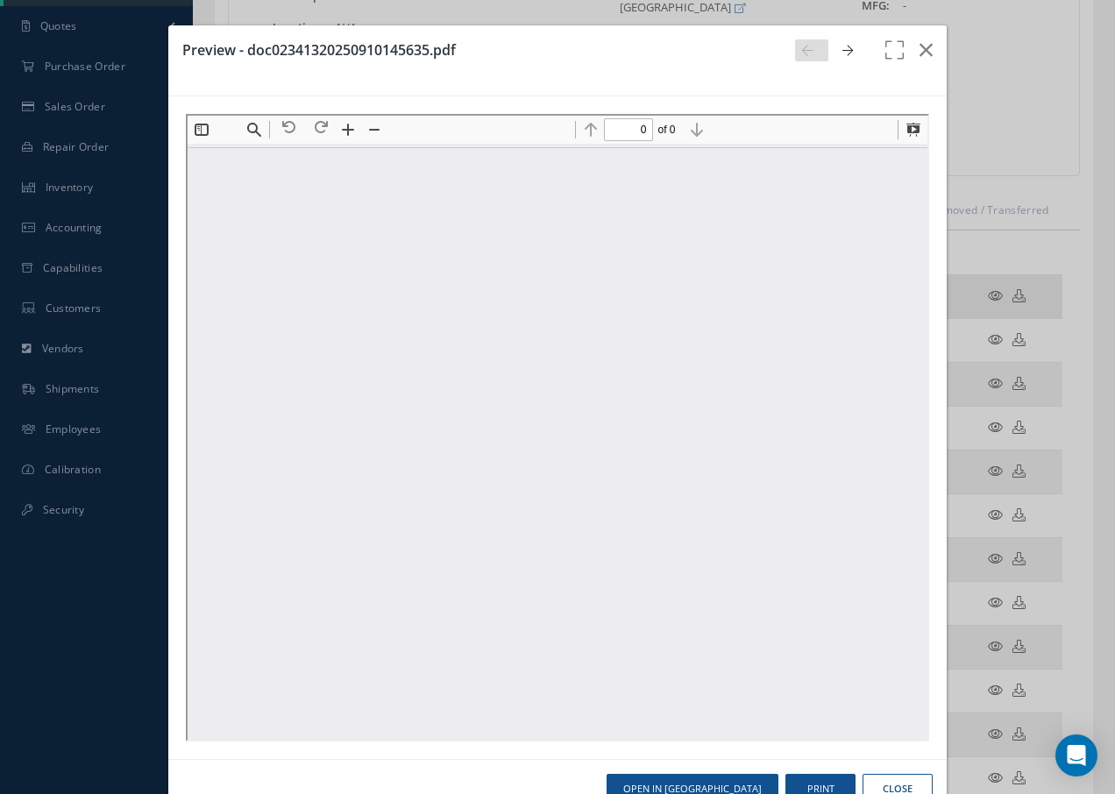
scroll to position [0, 0]
type input "1"
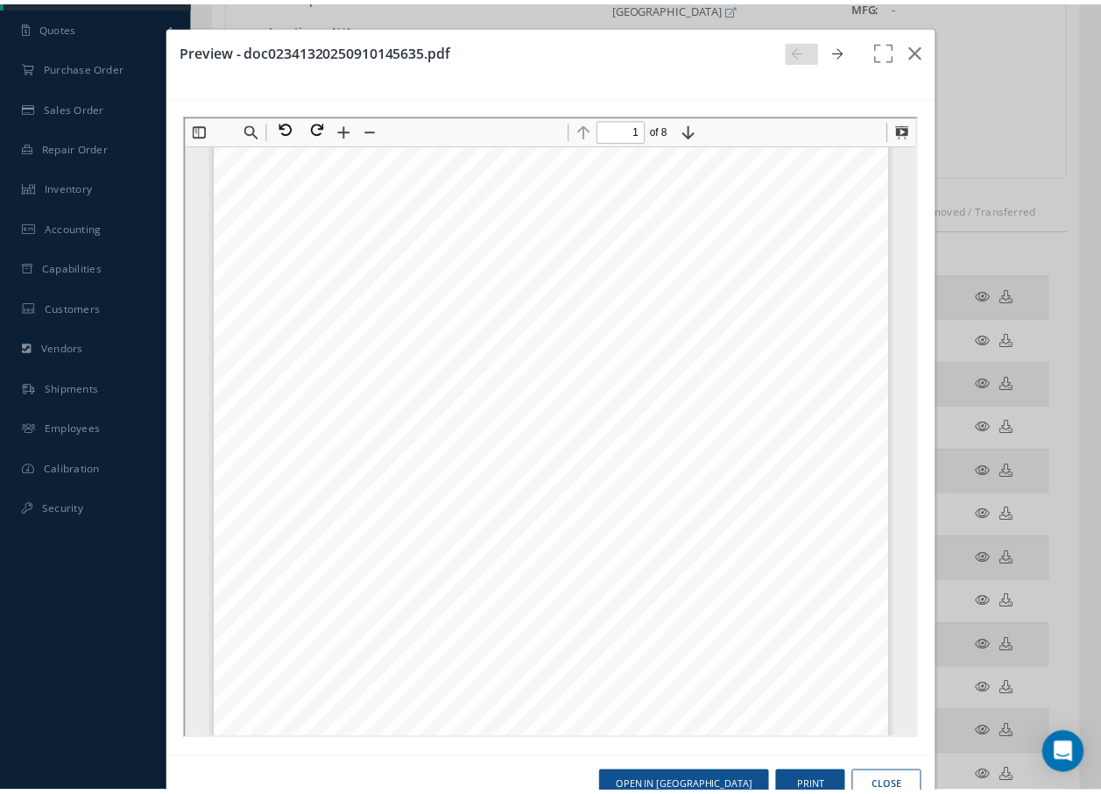
scroll to position [9, 0]
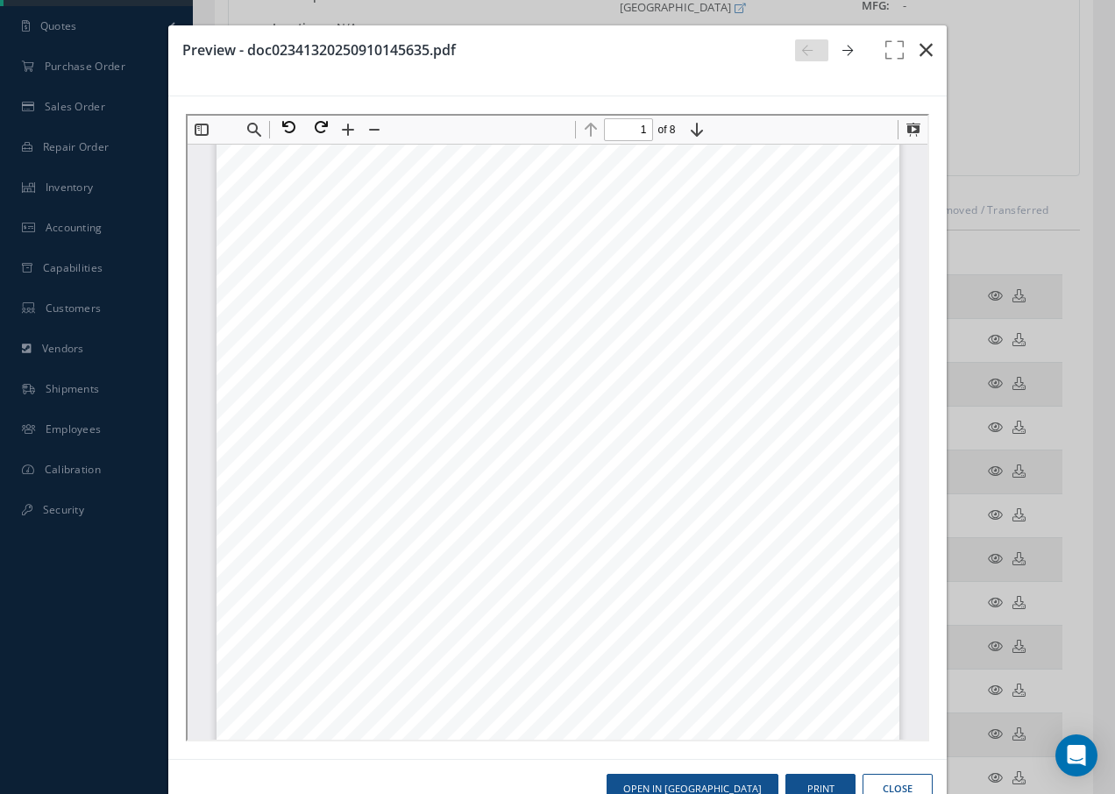
click at [919, 52] on icon "button" at bounding box center [925, 49] width 13 height 21
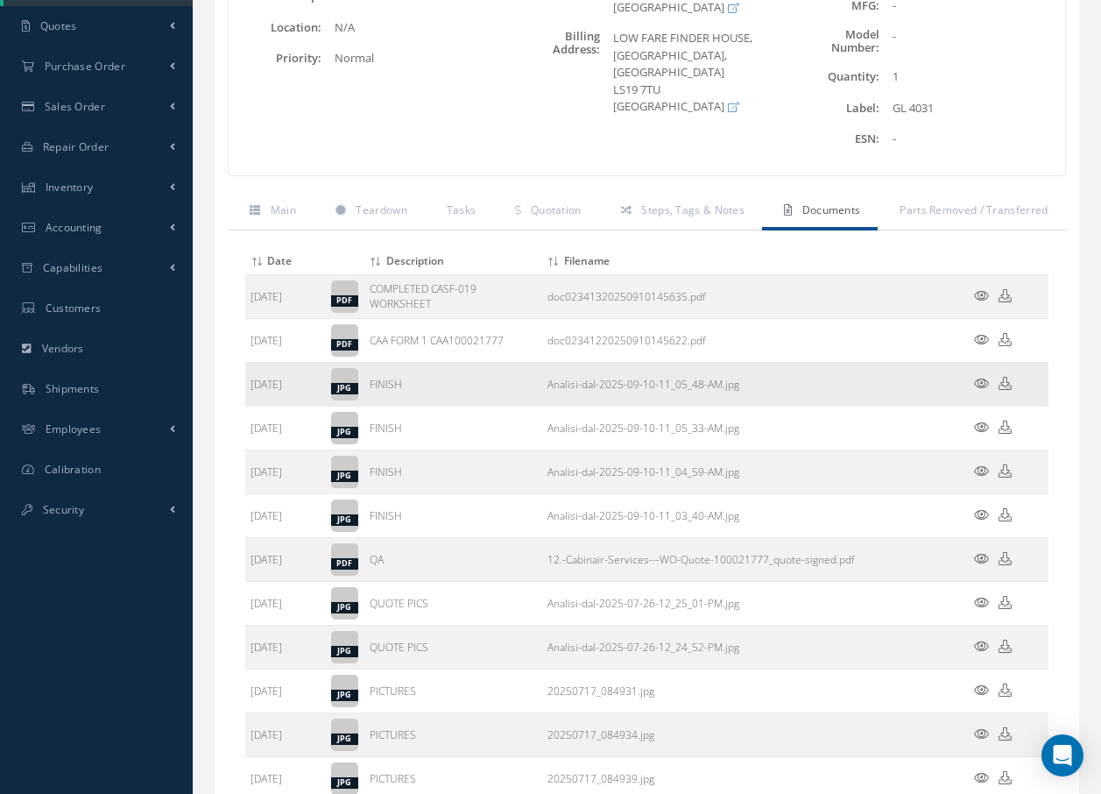
click at [978, 379] on icon at bounding box center [981, 383] width 15 height 13
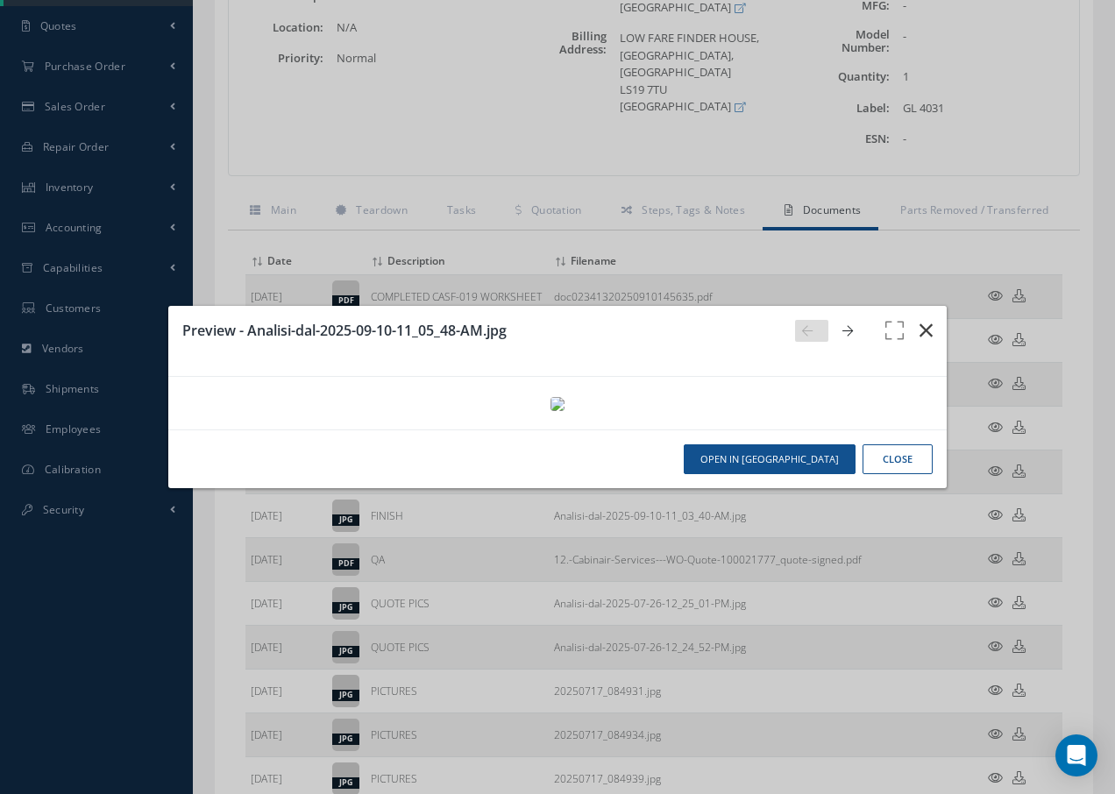
click at [926, 320] on icon "button" at bounding box center [925, 330] width 13 height 21
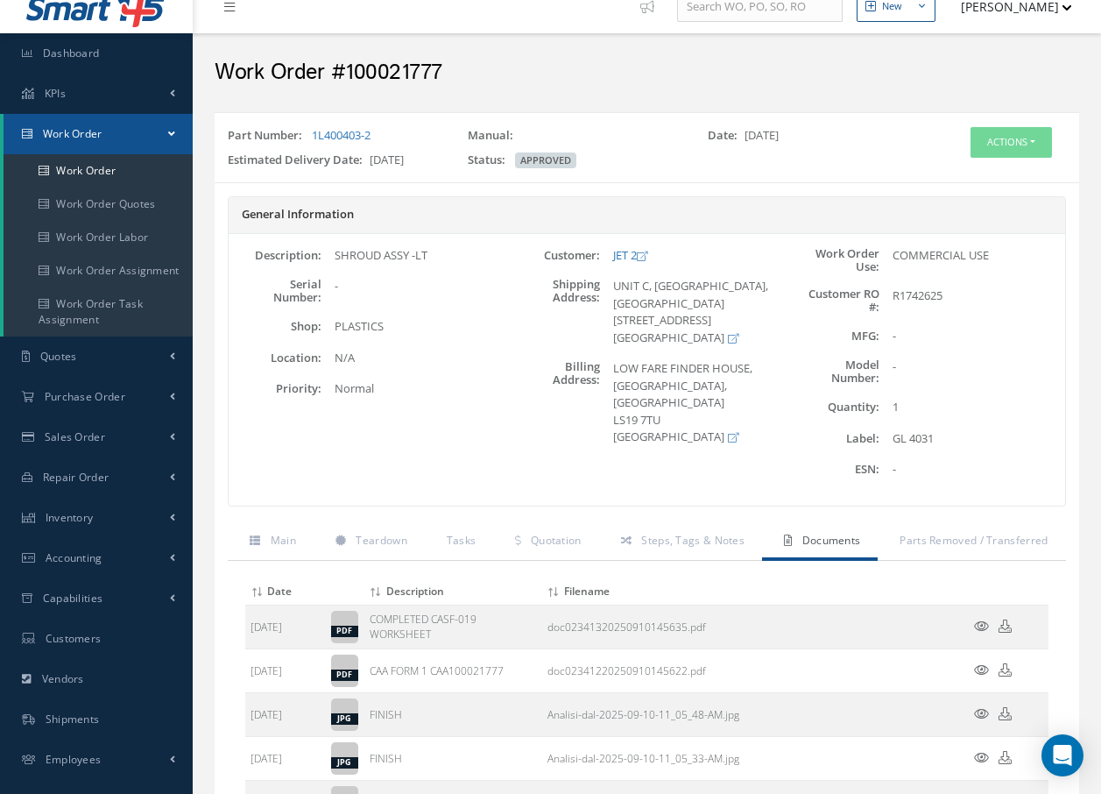
scroll to position [0, 0]
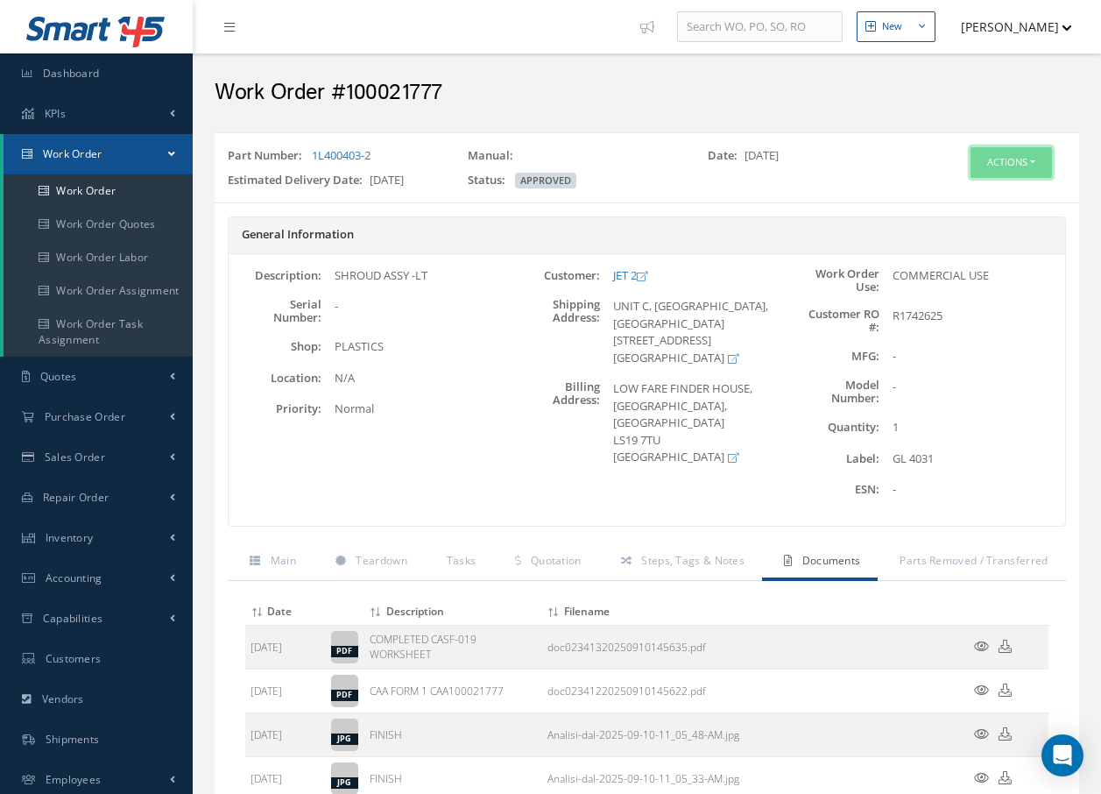
click at [1011, 160] on button "Actions" at bounding box center [1011, 162] width 81 height 31
click at [975, 221] on link "Invoicing" at bounding box center [985, 220] width 140 height 24
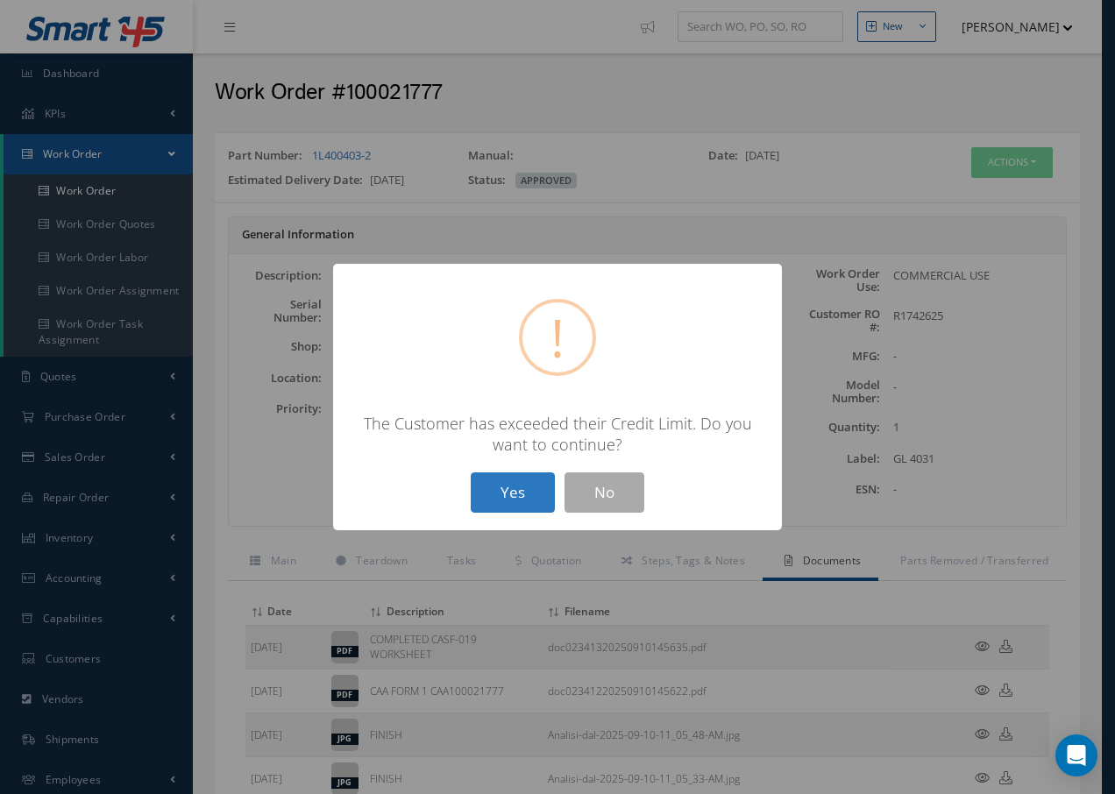
click at [518, 495] on button "Yes" at bounding box center [513, 492] width 84 height 41
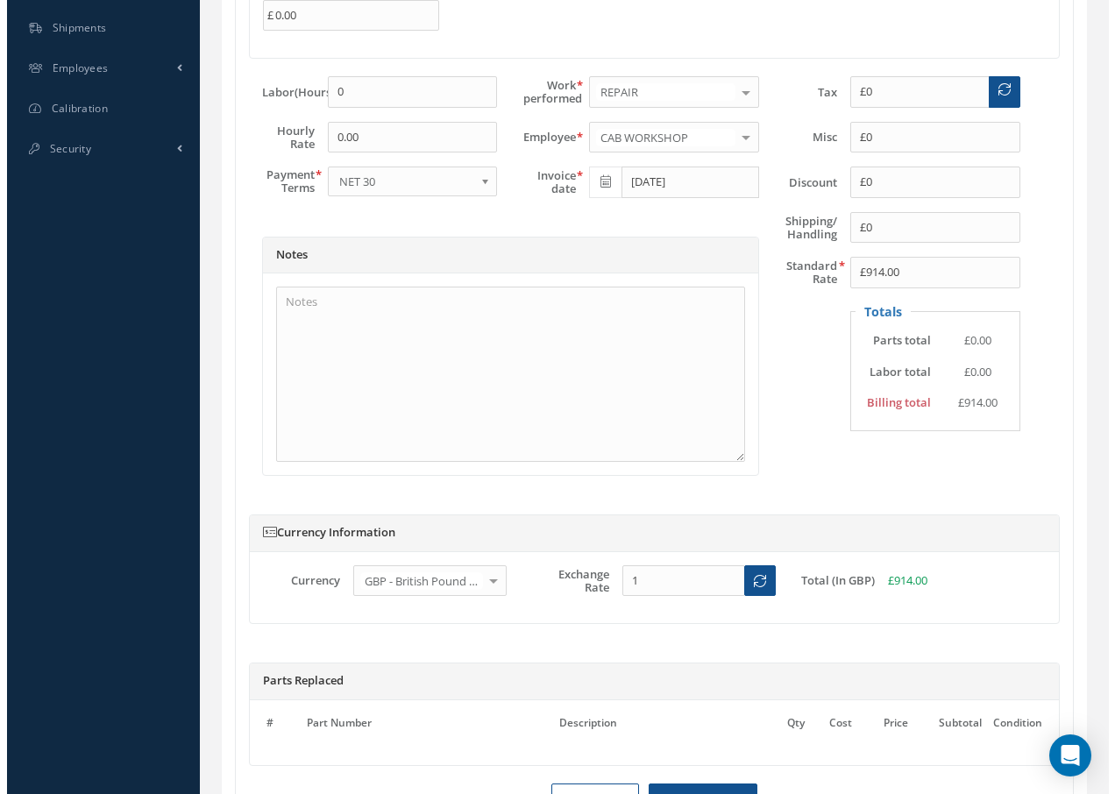
scroll to position [847, 0]
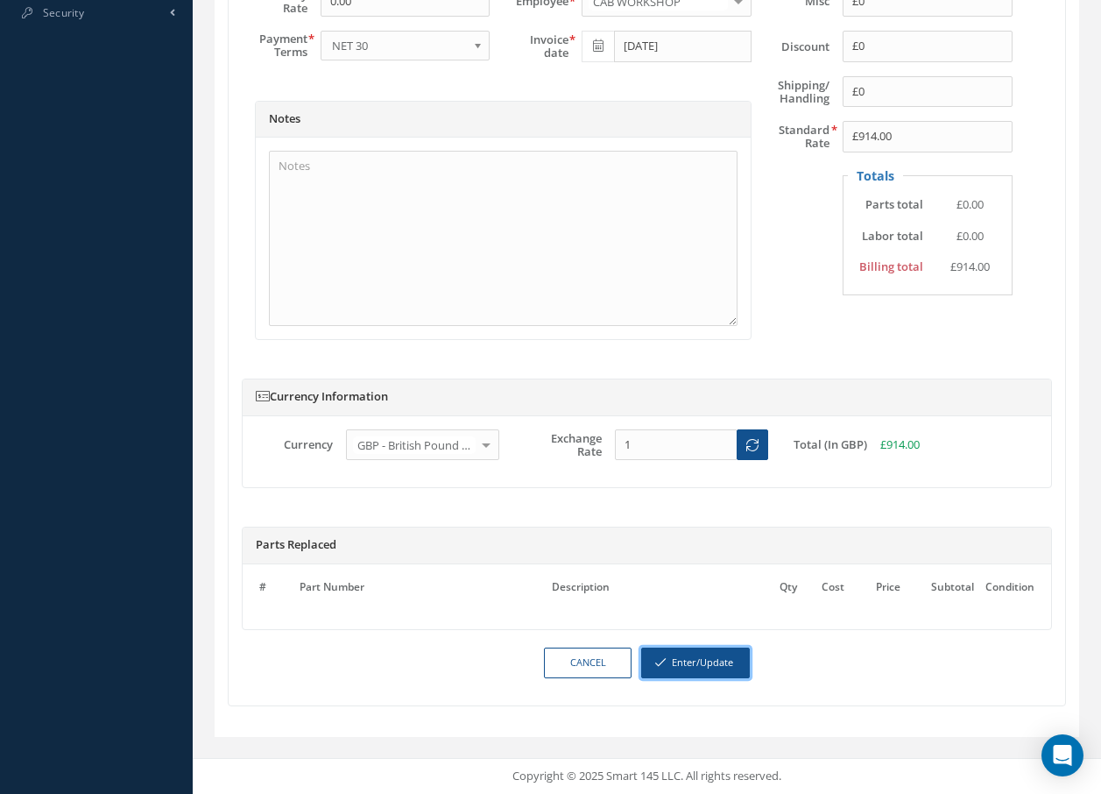
click at [705, 661] on button "Enter/Update" at bounding box center [695, 663] width 109 height 31
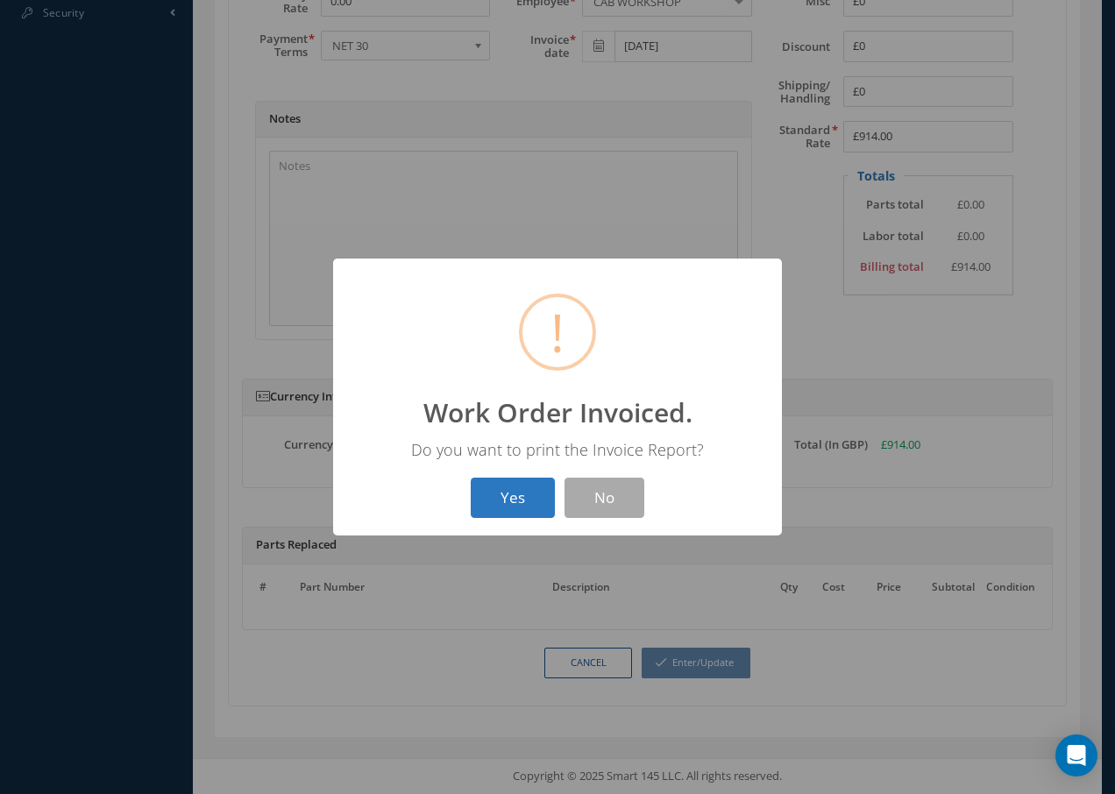
click at [513, 501] on button "Yes" at bounding box center [513, 498] width 84 height 41
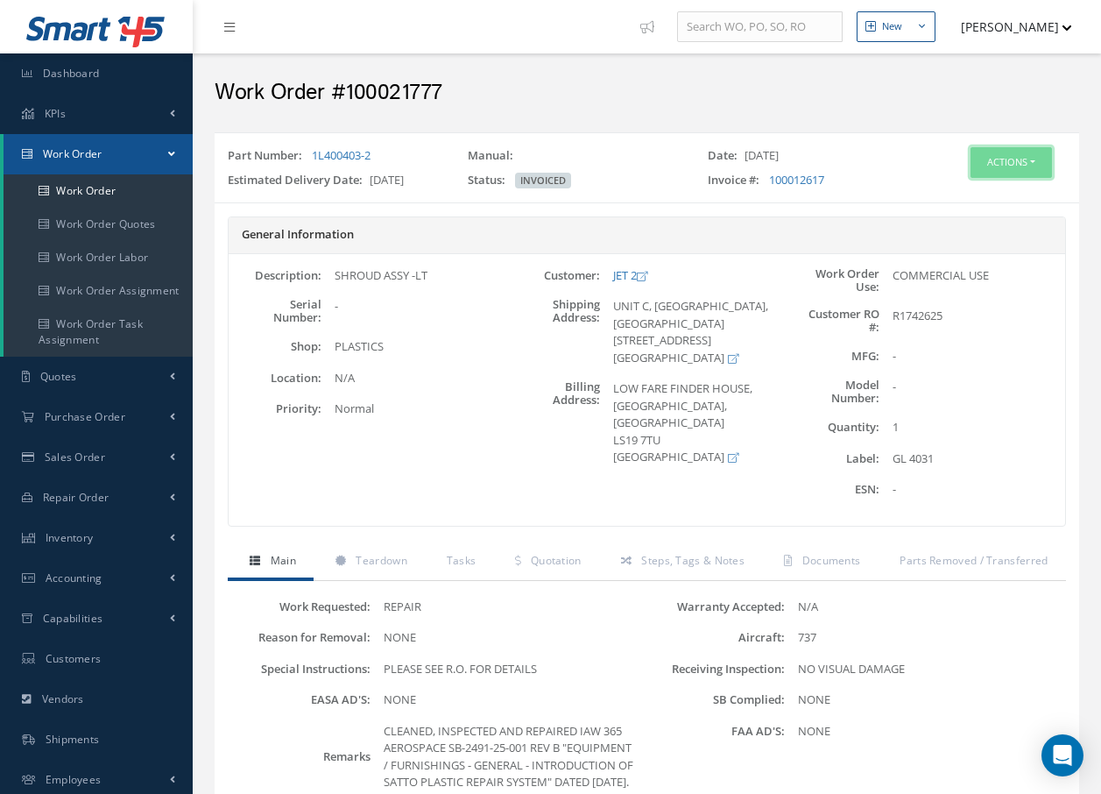
click at [993, 163] on button "Actions" at bounding box center [1011, 162] width 81 height 31
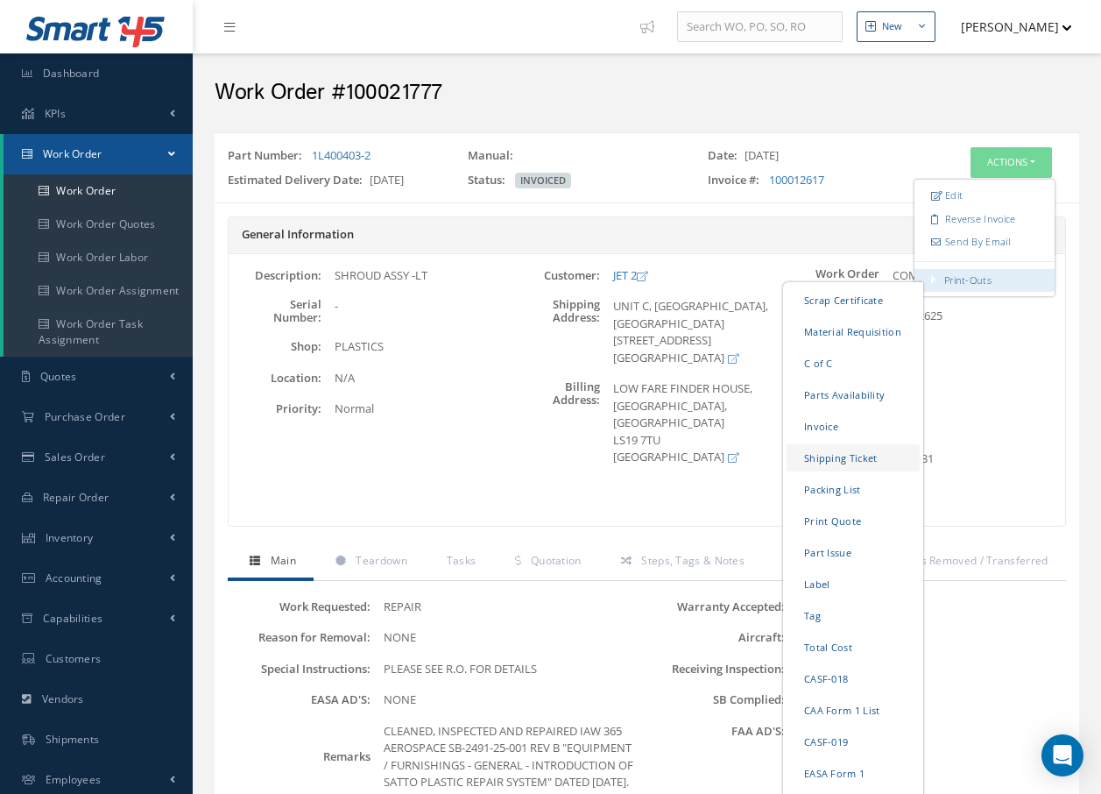
click at [832, 462] on link "Shipping Ticket" at bounding box center [853, 457] width 133 height 27
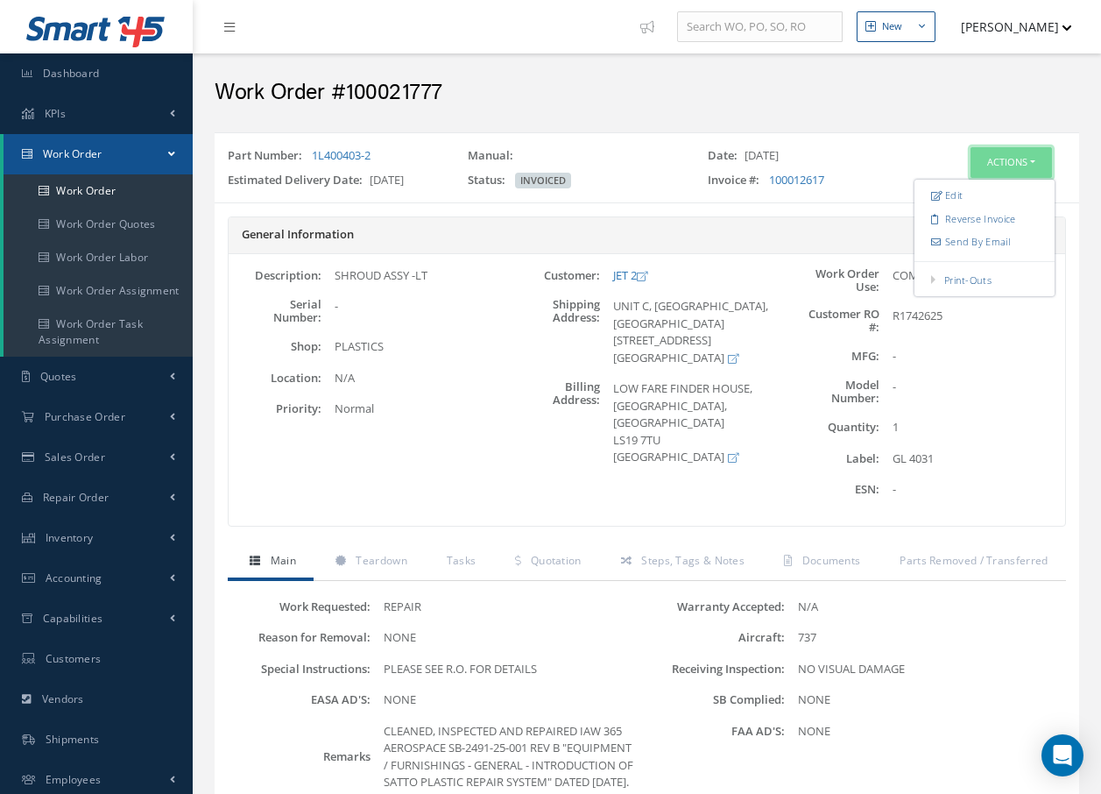
click at [995, 161] on button "Actions" at bounding box center [1011, 162] width 81 height 31
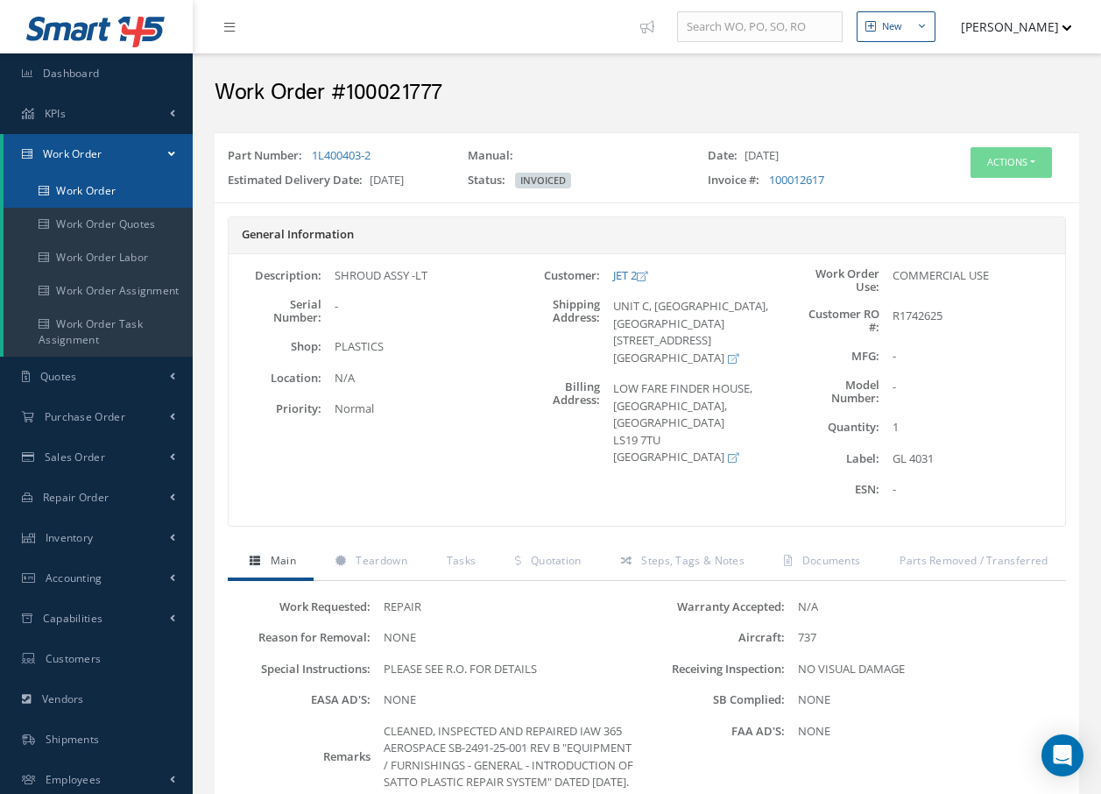
click at [81, 184] on link "Work Order" at bounding box center [98, 190] width 189 height 33
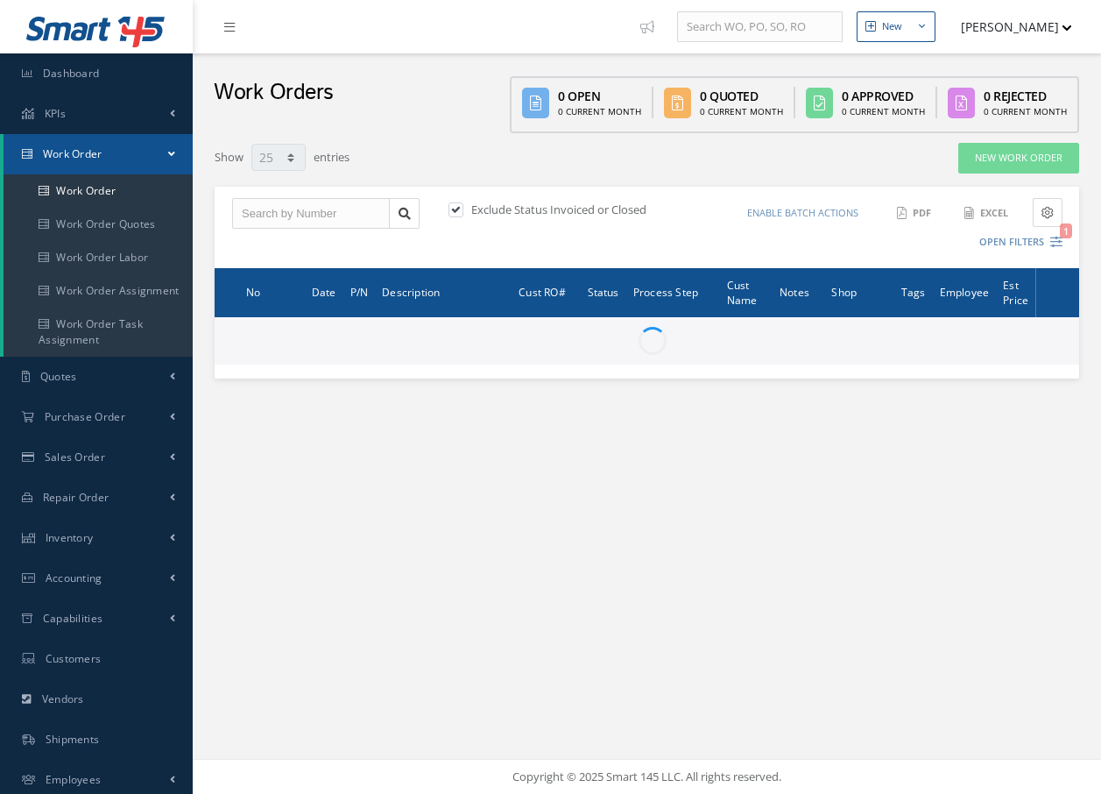
select select "25"
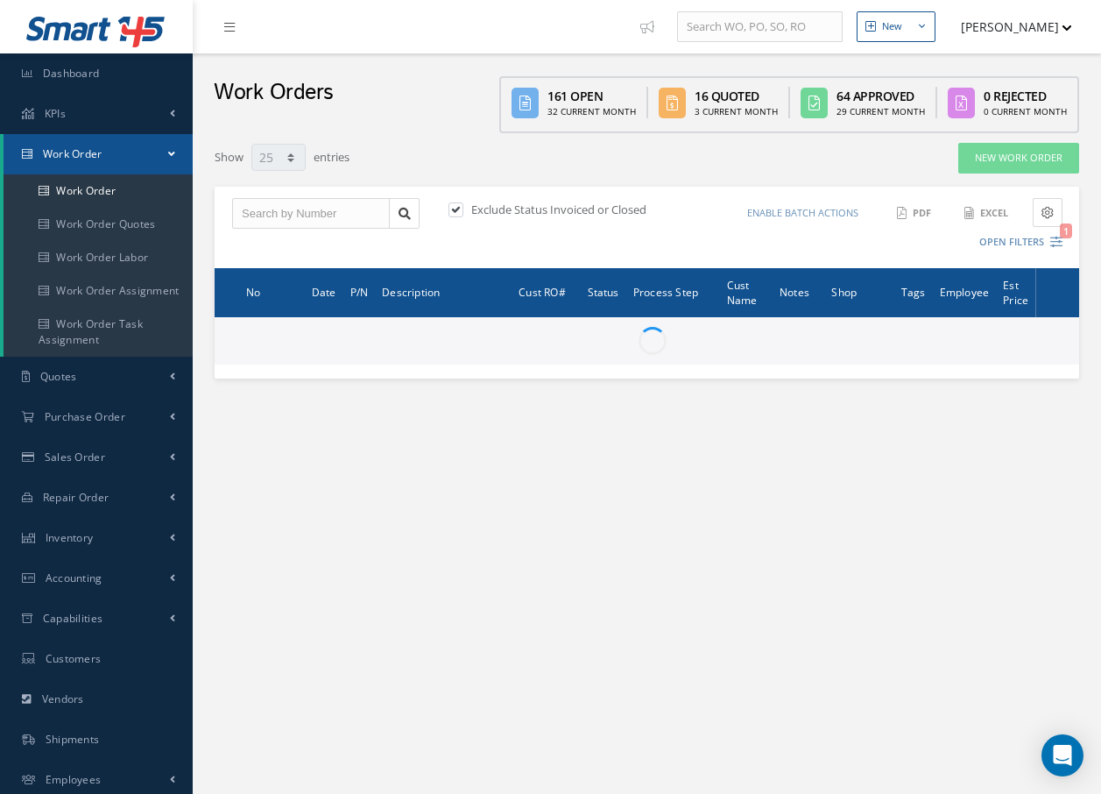
type input "All Work Request"
type input "All Work Performed"
type input "All Status"
type input "WO Part Status"
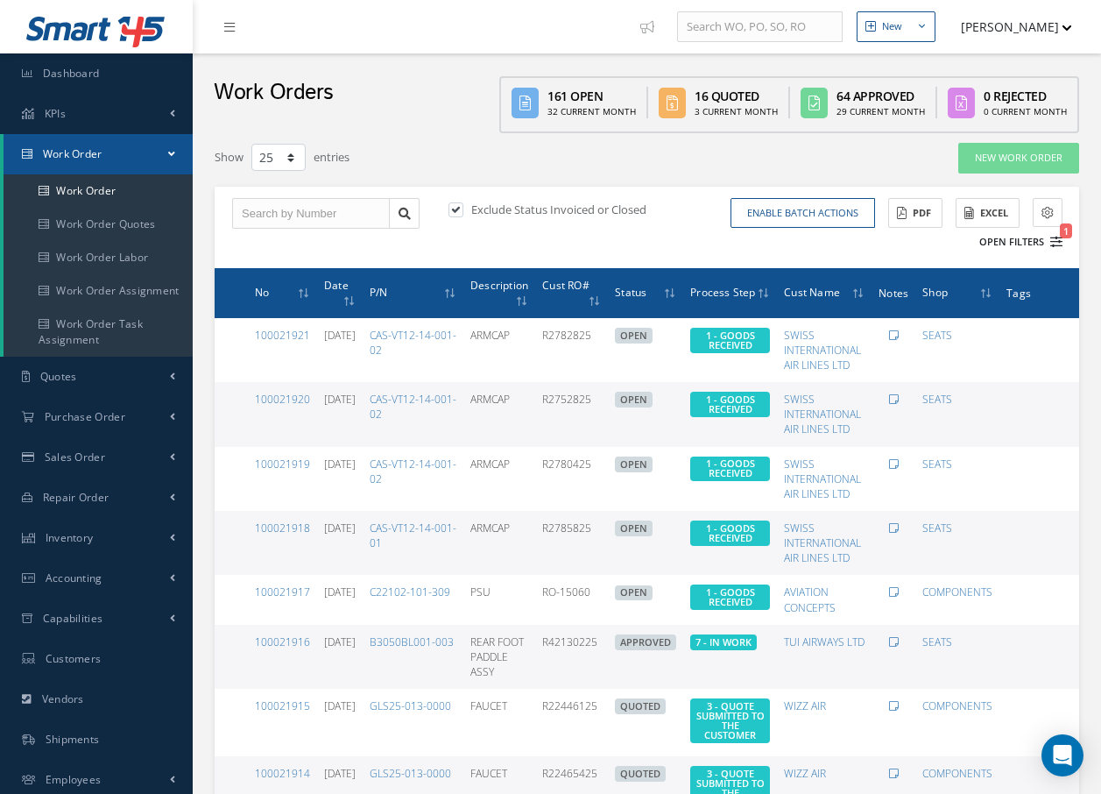
click at [1057, 236] on icon "1" at bounding box center [1057, 242] width 12 height 12
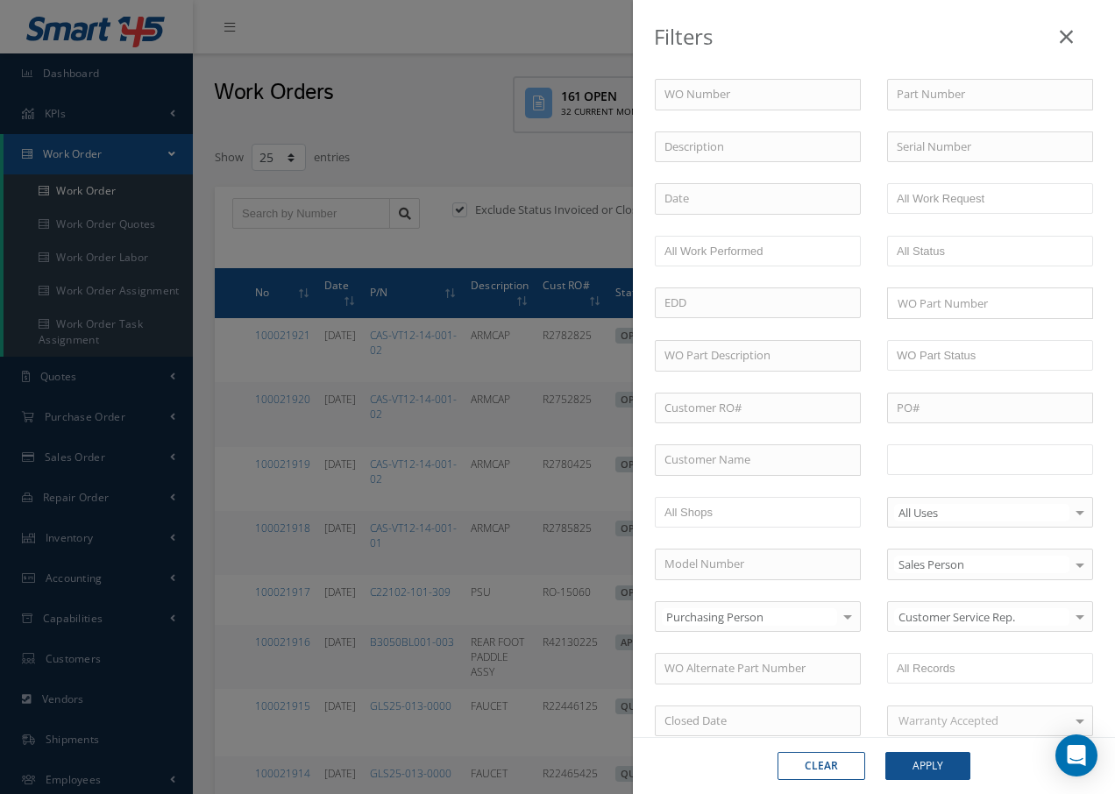
click at [997, 460] on input "text" at bounding box center [951, 460] width 111 height 22
click at [925, 762] on button "Apply" at bounding box center [927, 766] width 85 height 28
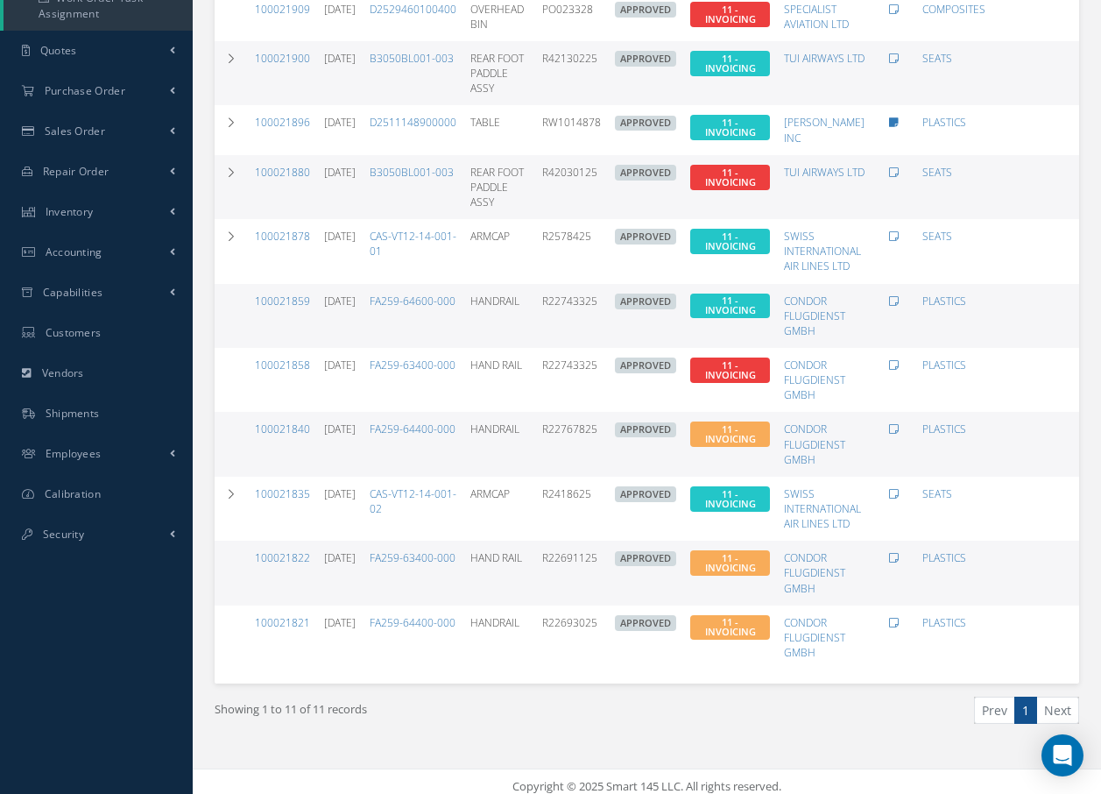
scroll to position [349, 0]
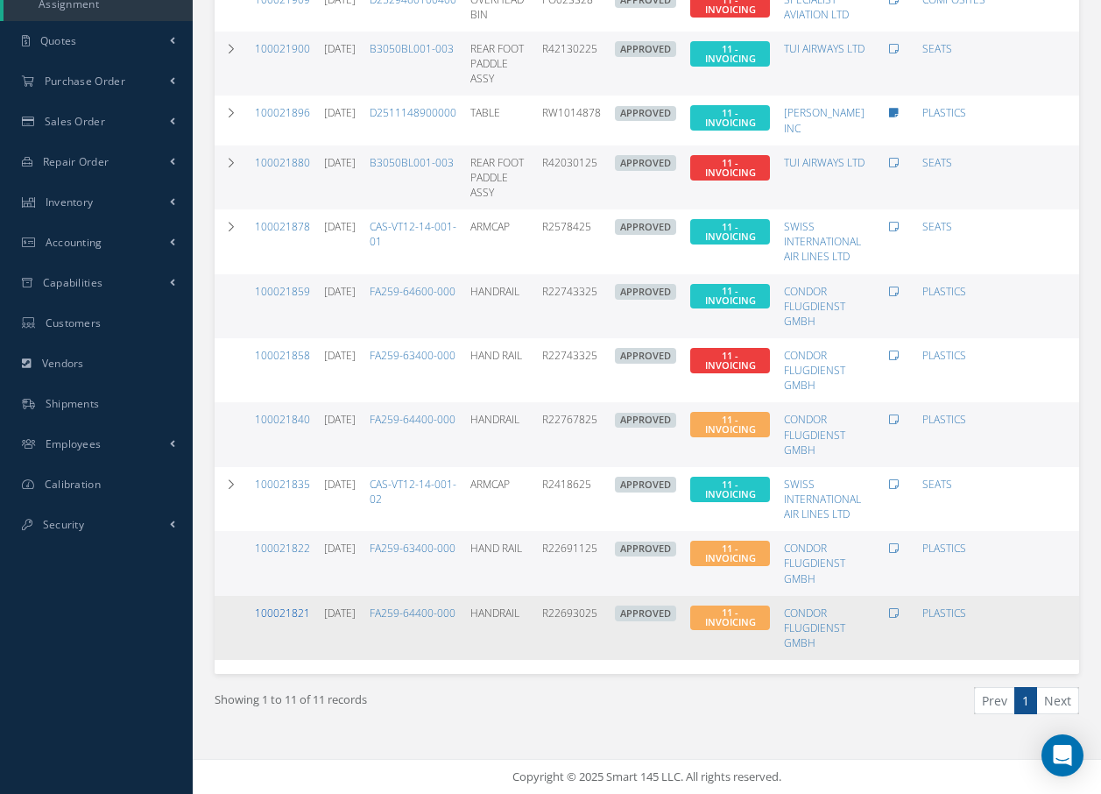
click at [269, 605] on link "100021821" at bounding box center [282, 612] width 55 height 15
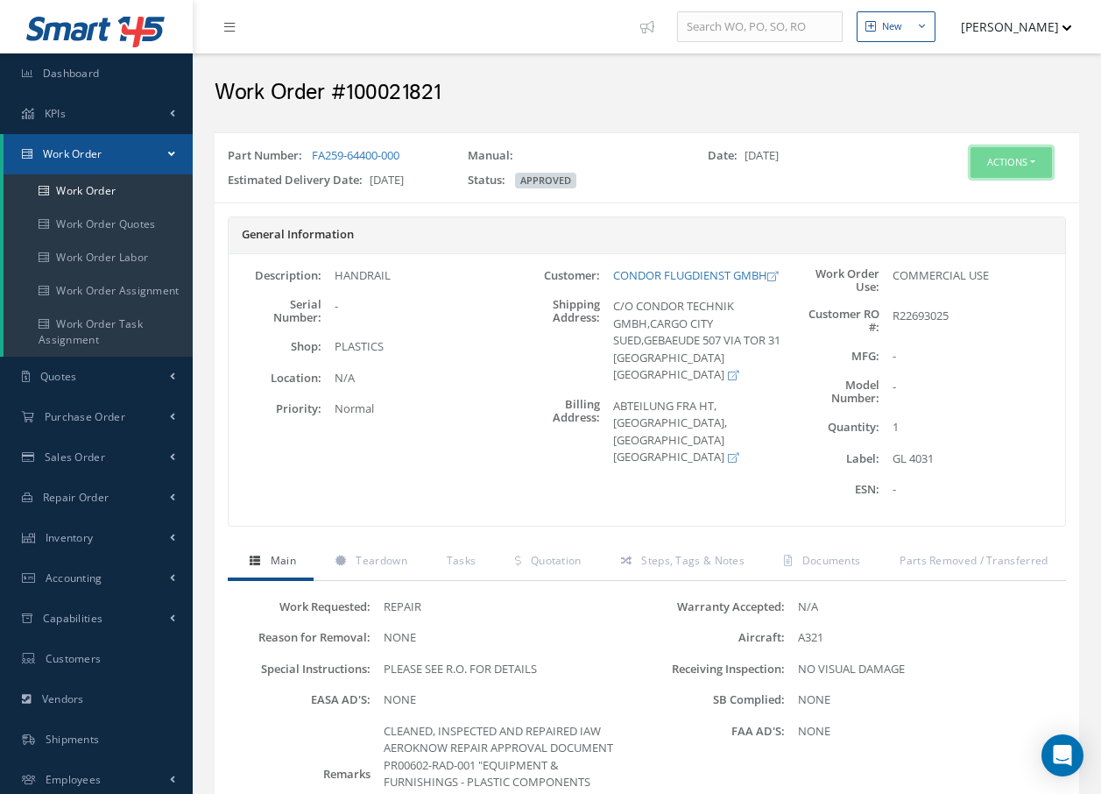
click at [1005, 165] on button "Actions" at bounding box center [1011, 162] width 81 height 31
click at [834, 563] on span "Documents" at bounding box center [832, 560] width 59 height 15
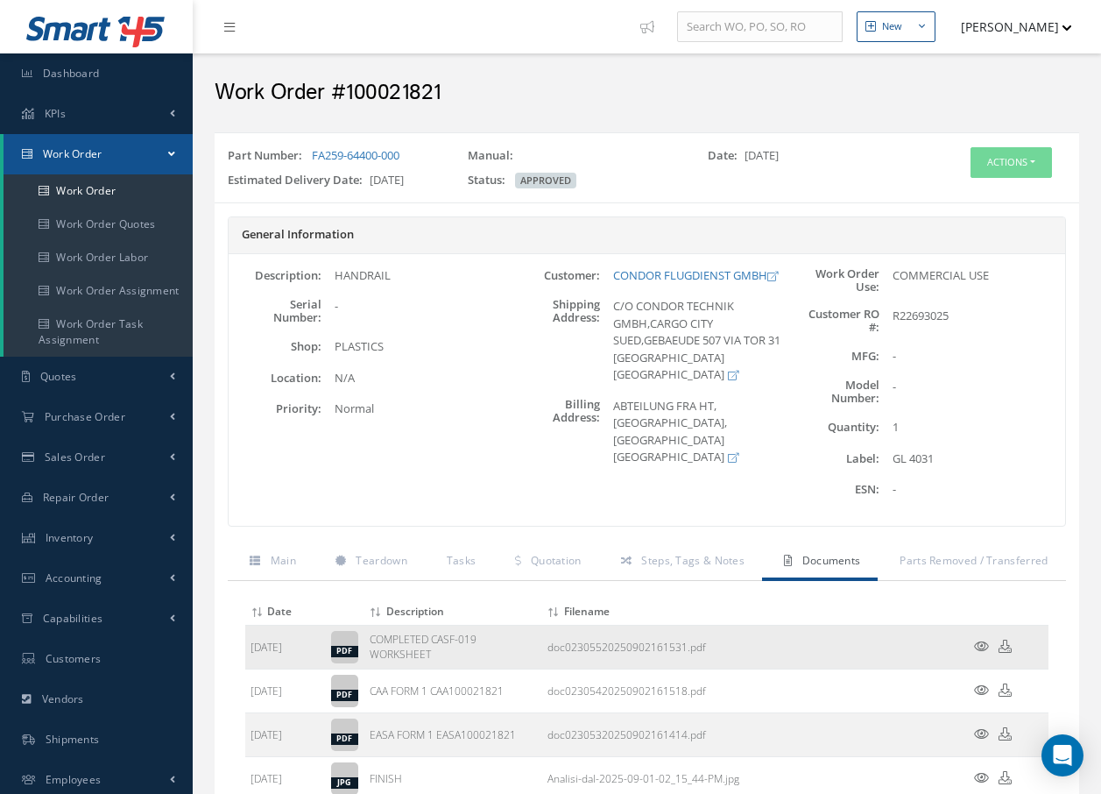
click at [976, 643] on icon at bounding box center [981, 646] width 15 height 13
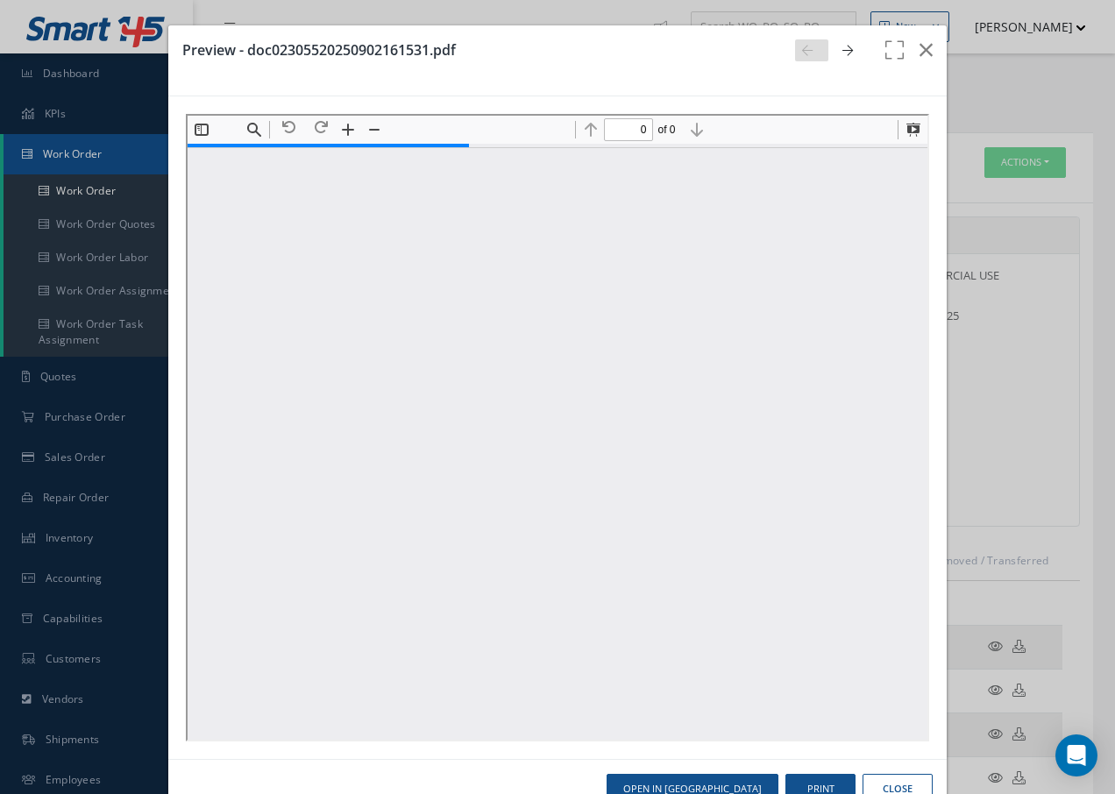
type input "1"
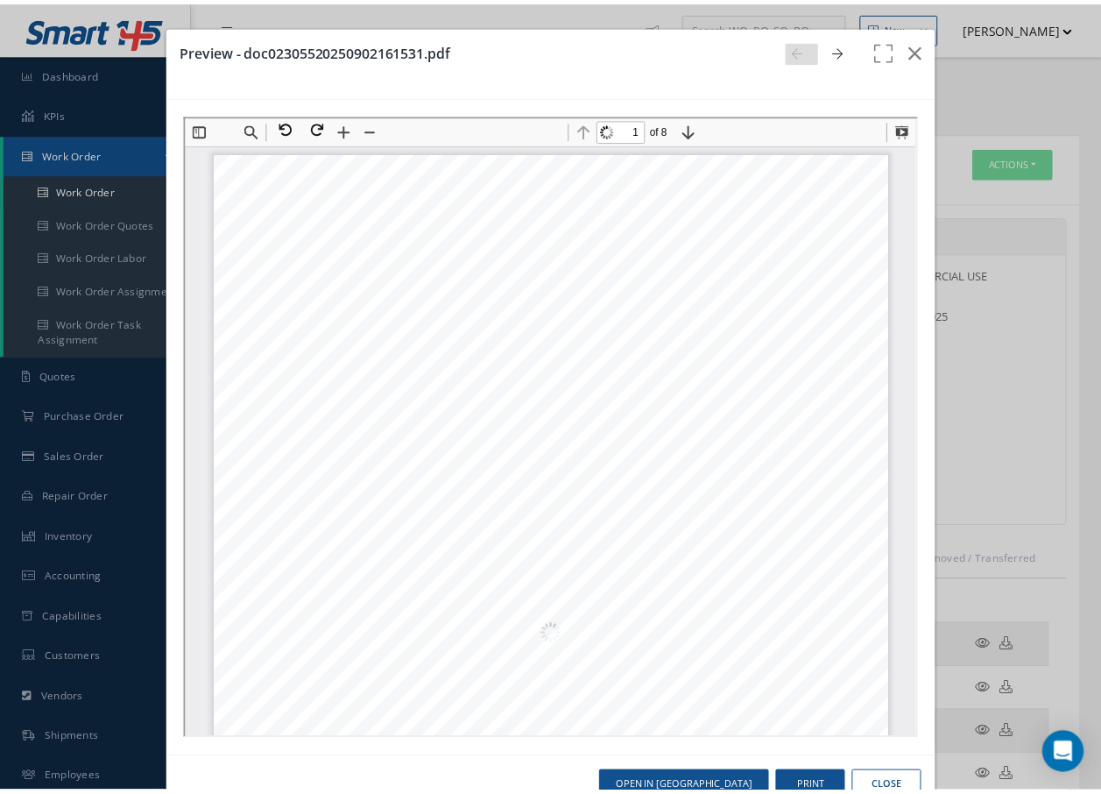
scroll to position [9, 0]
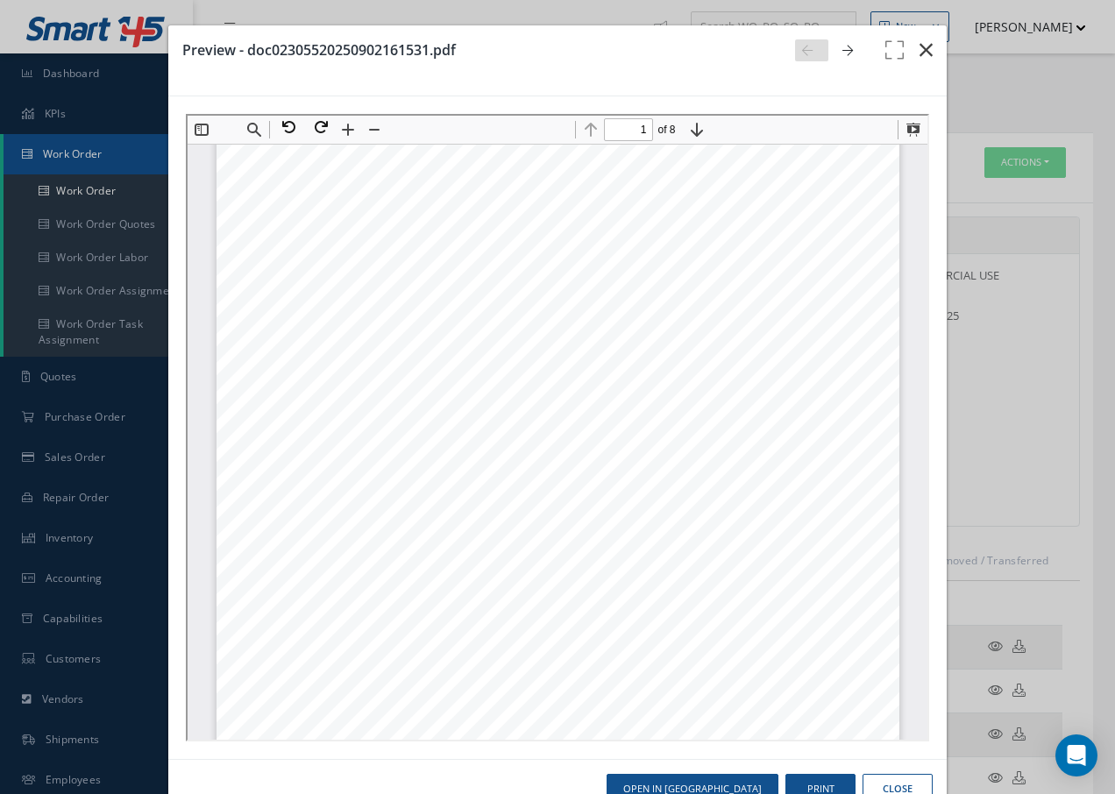
click at [919, 53] on icon "button" at bounding box center [925, 49] width 13 height 21
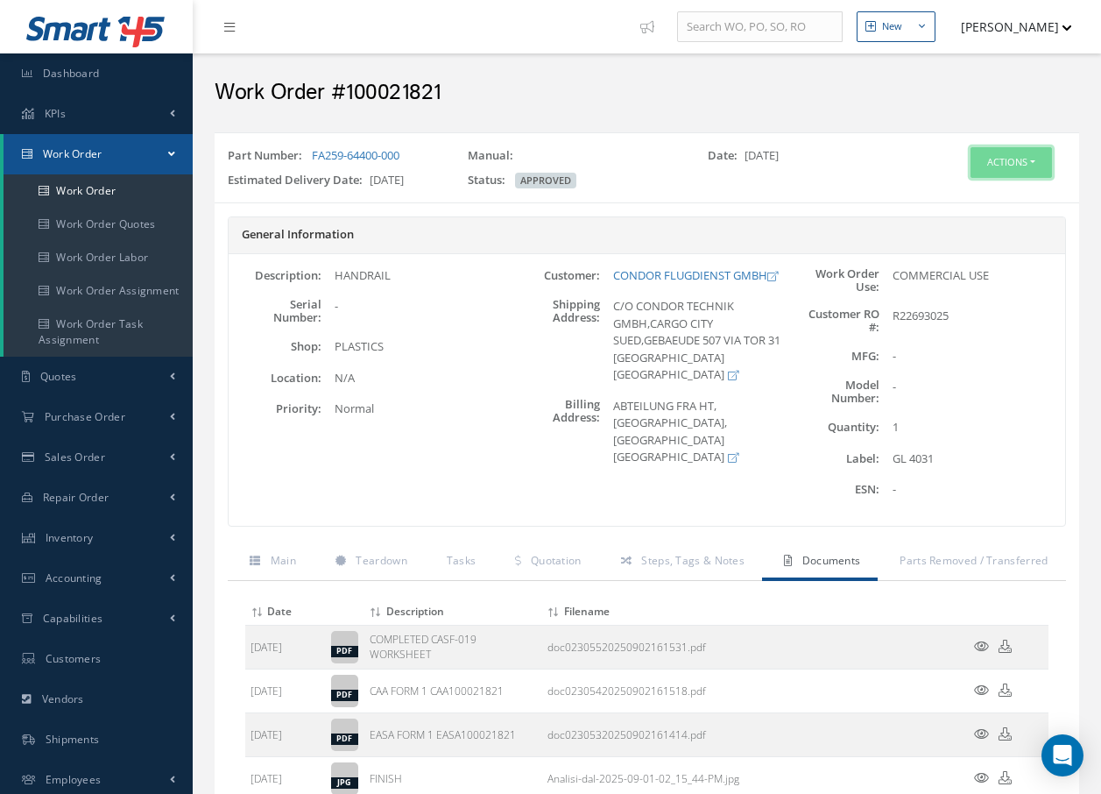
click at [986, 161] on button "Actions" at bounding box center [1011, 162] width 81 height 31
click at [973, 219] on link "Invoicing" at bounding box center [985, 220] width 140 height 24
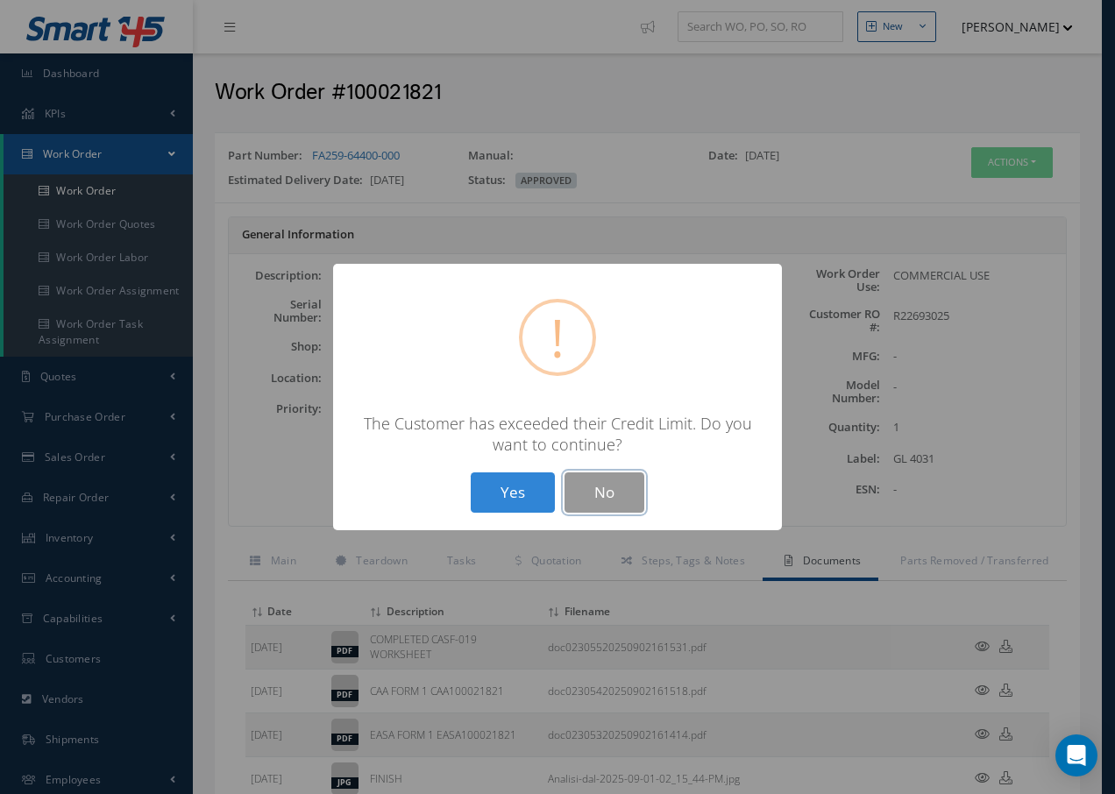
click at [617, 476] on button "No" at bounding box center [604, 492] width 80 height 41
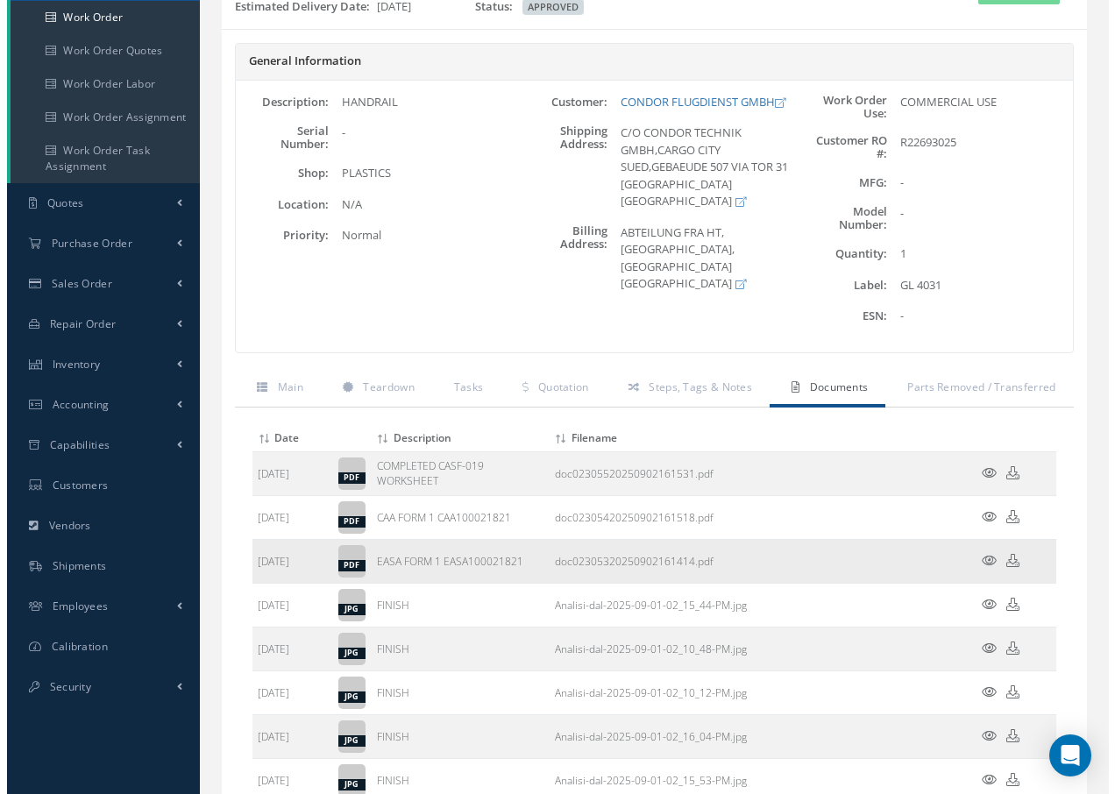
scroll to position [175, 0]
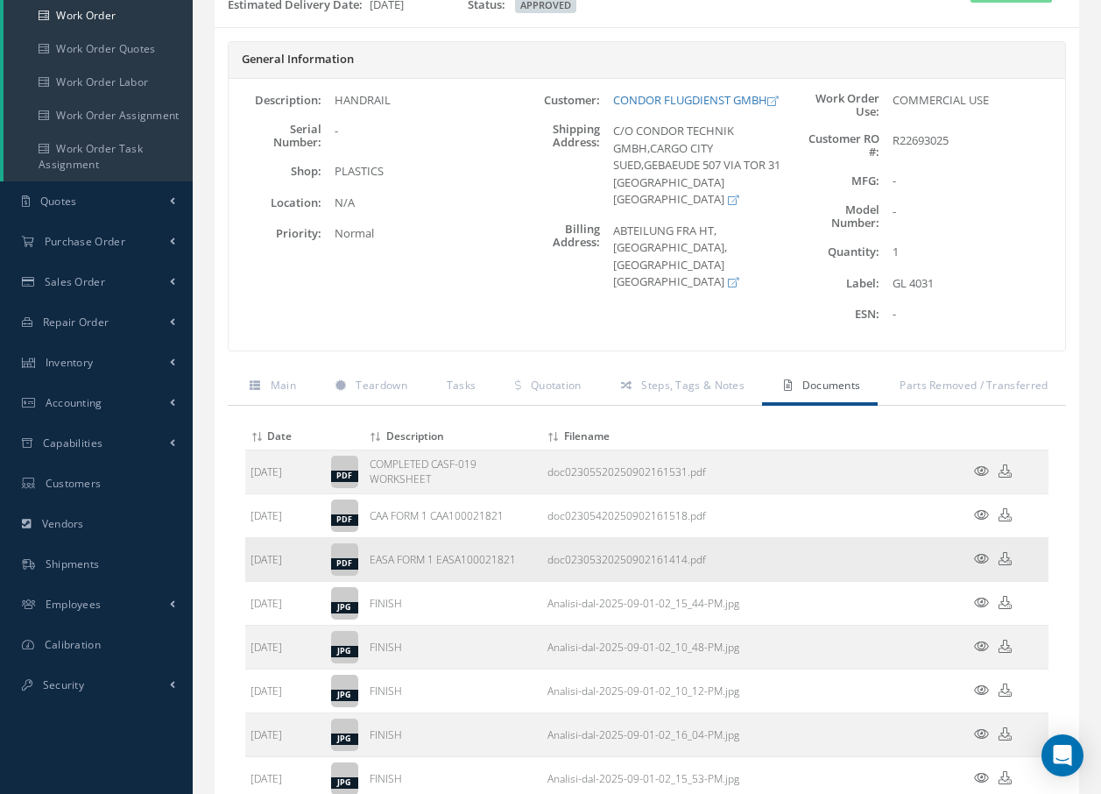
click at [981, 554] on icon at bounding box center [981, 558] width 15 height 13
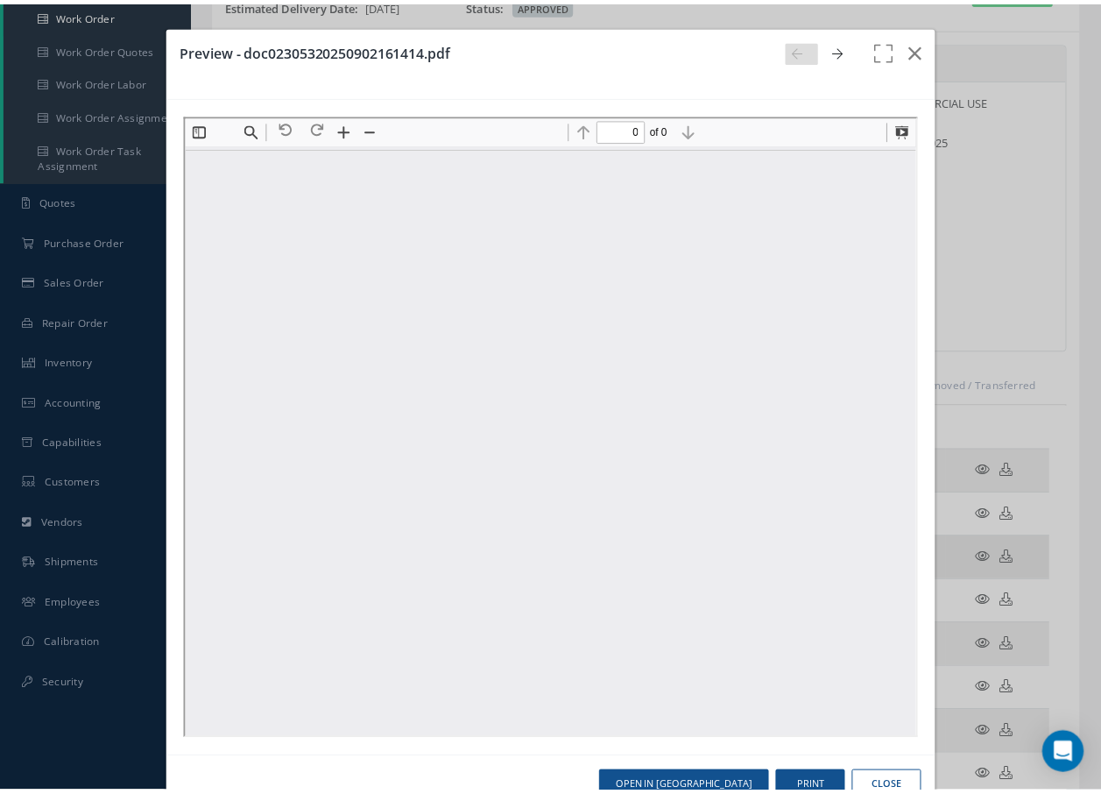
scroll to position [0, 0]
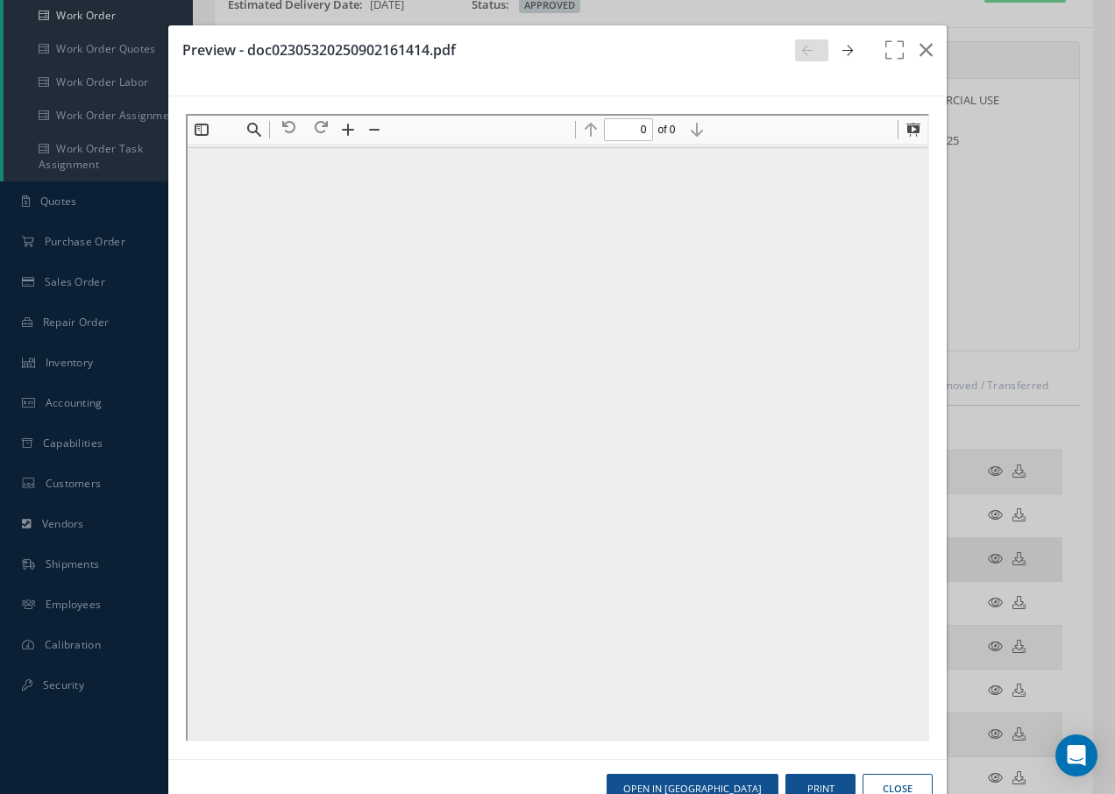
type input "1"
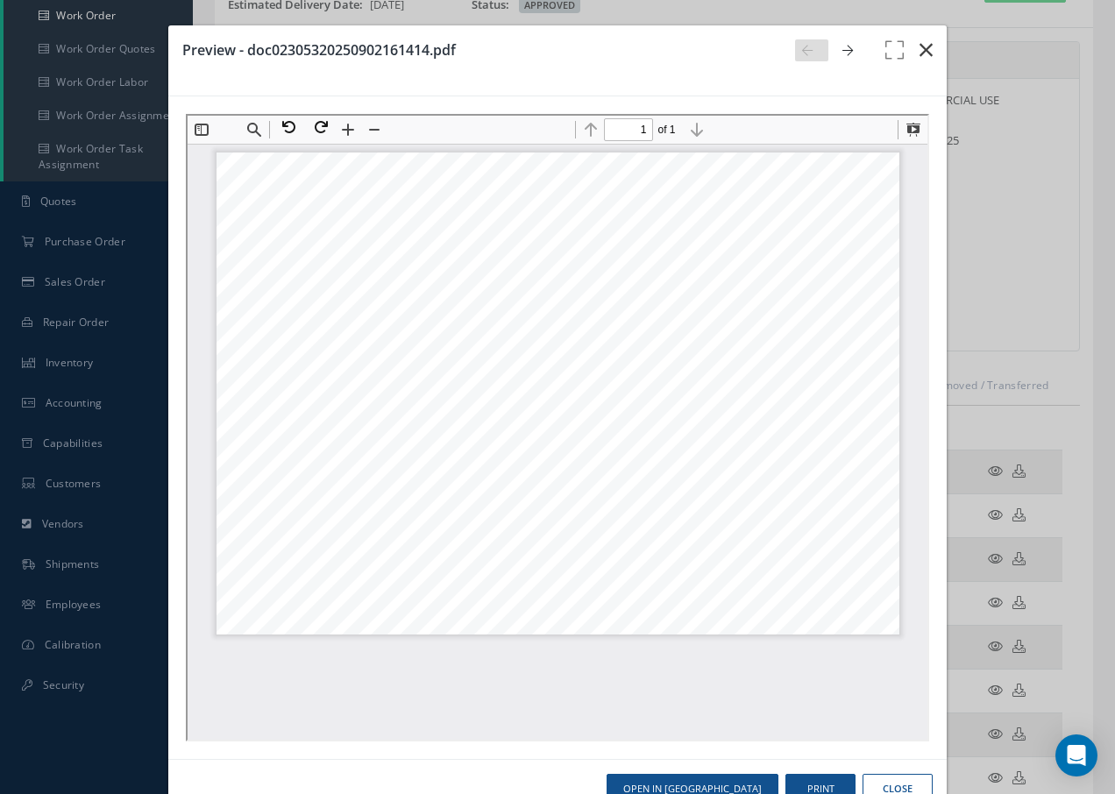
click at [919, 45] on icon "button" at bounding box center [925, 49] width 13 height 21
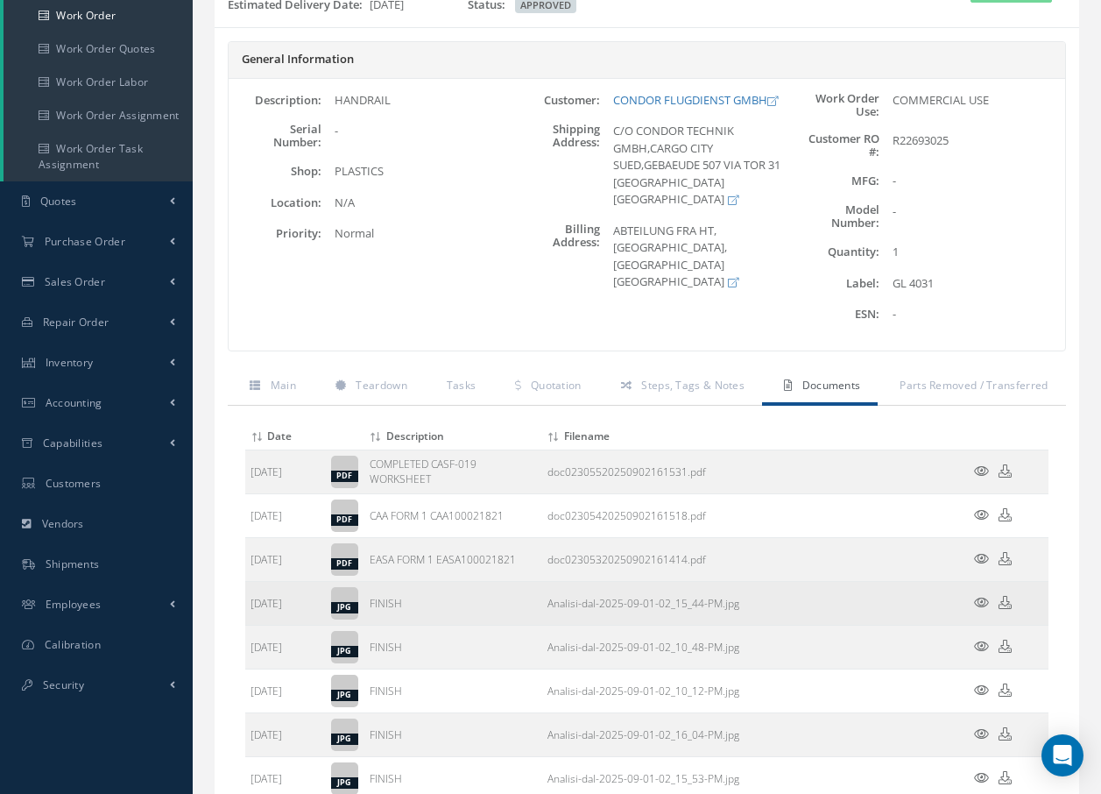
click at [977, 598] on icon at bounding box center [981, 602] width 15 height 13
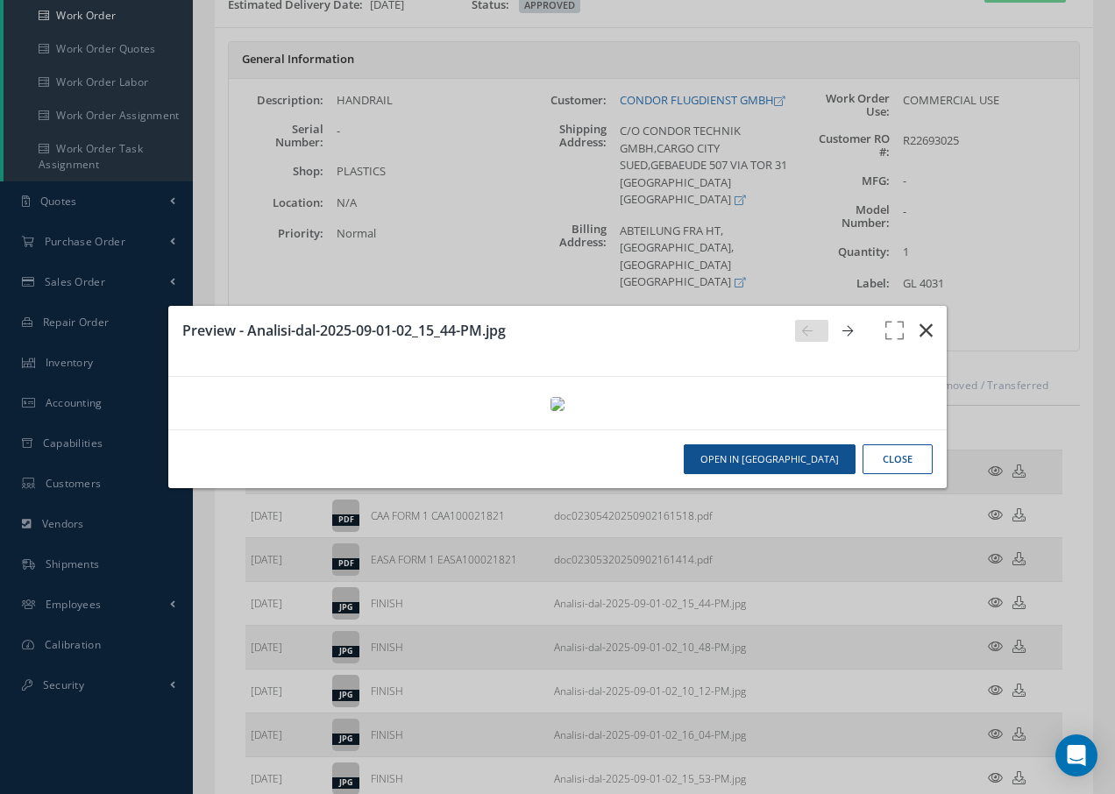
click at [919, 320] on icon "button" at bounding box center [925, 330] width 13 height 21
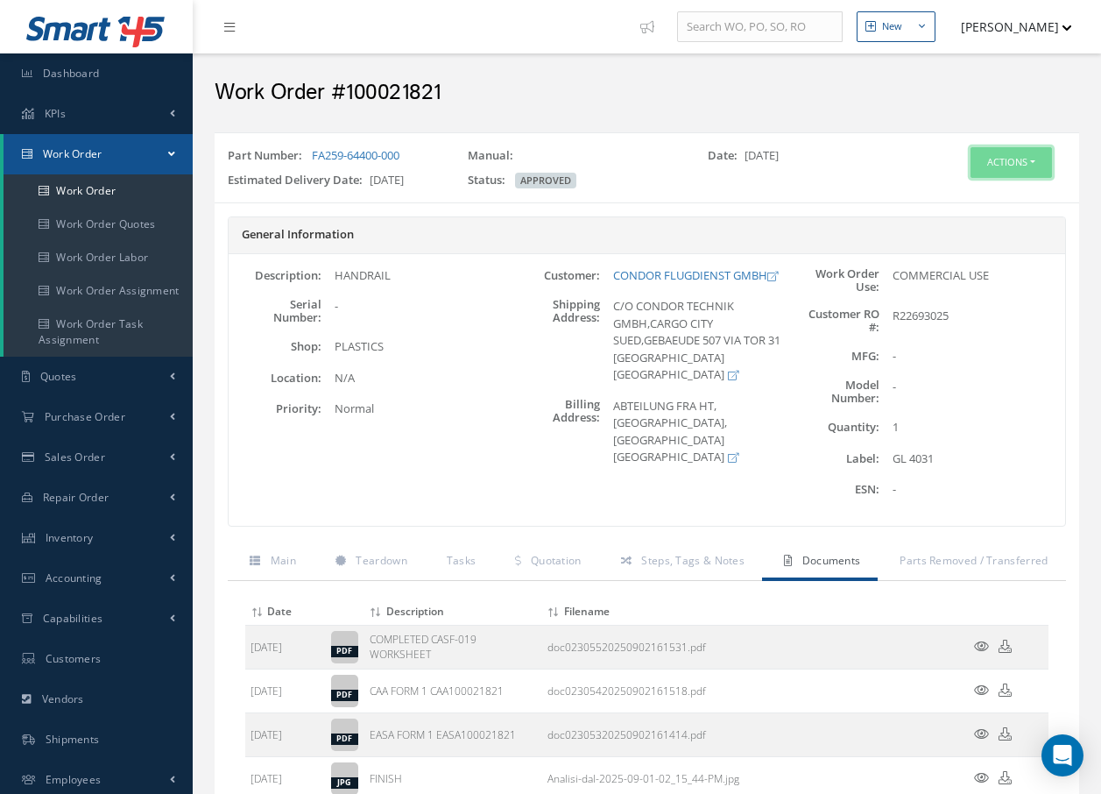
click at [1003, 165] on button "Actions" at bounding box center [1011, 162] width 81 height 31
click at [976, 223] on link "Invoicing" at bounding box center [985, 220] width 140 height 24
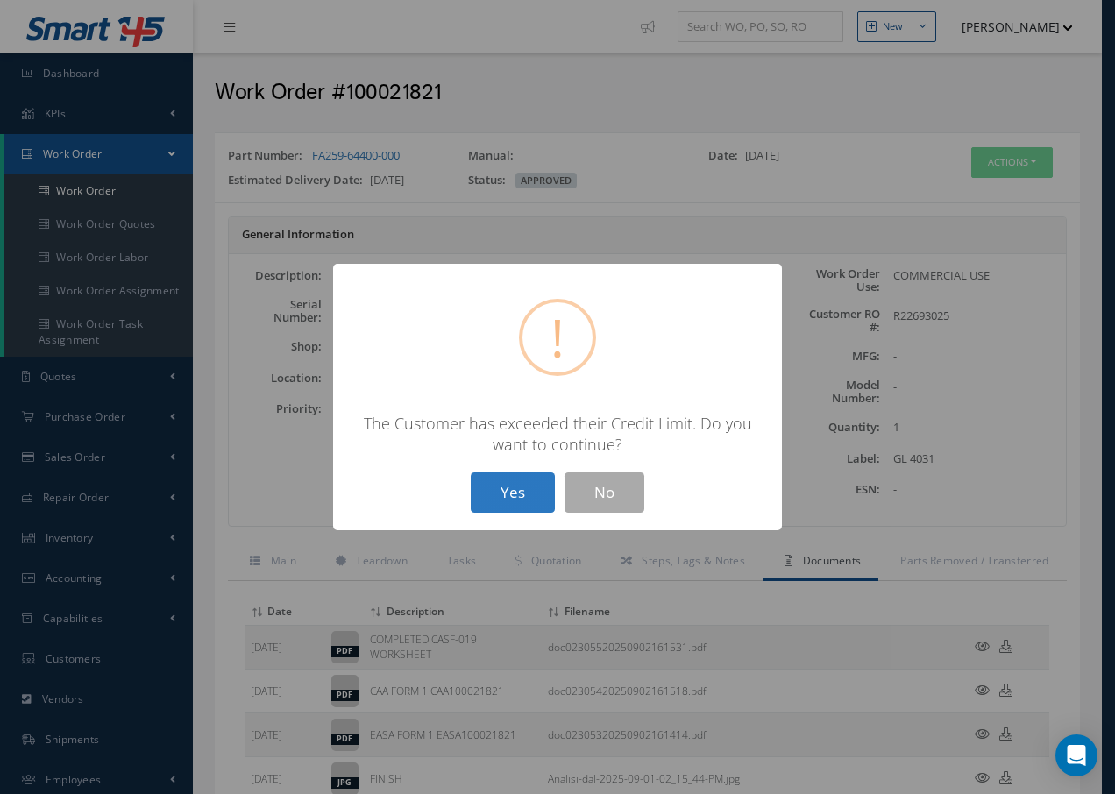
click at [530, 497] on button "Yes" at bounding box center [513, 492] width 84 height 41
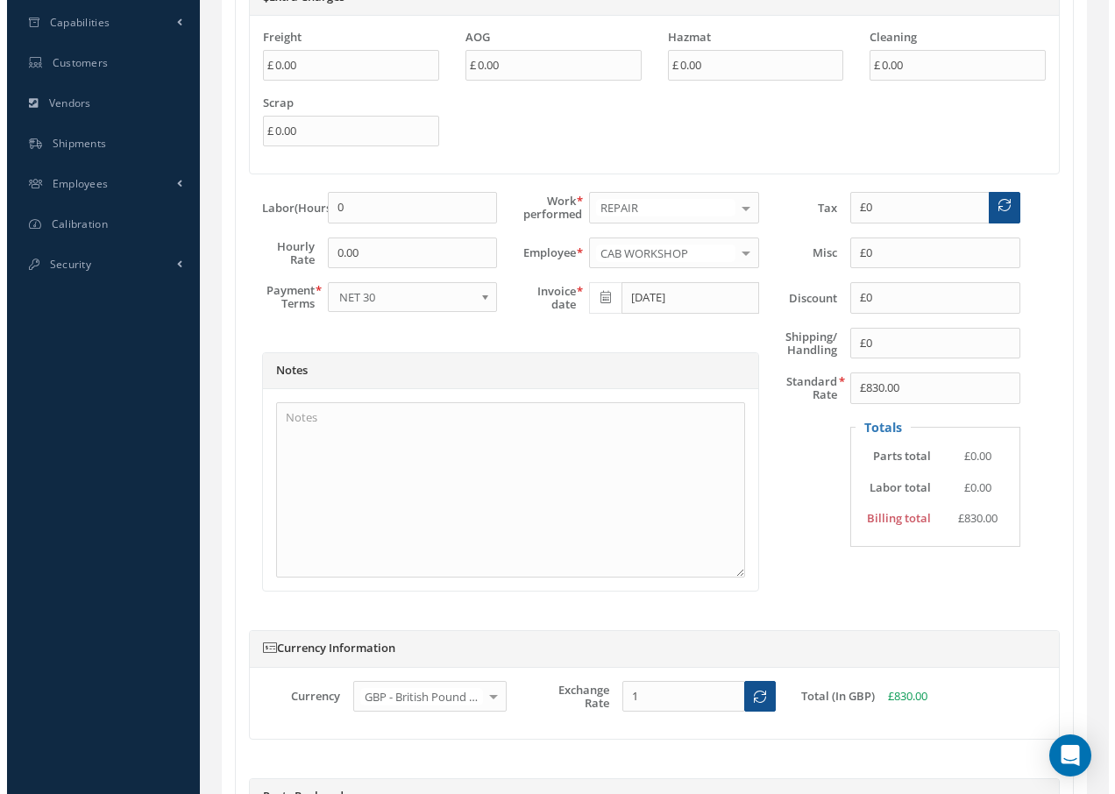
scroll to position [847, 0]
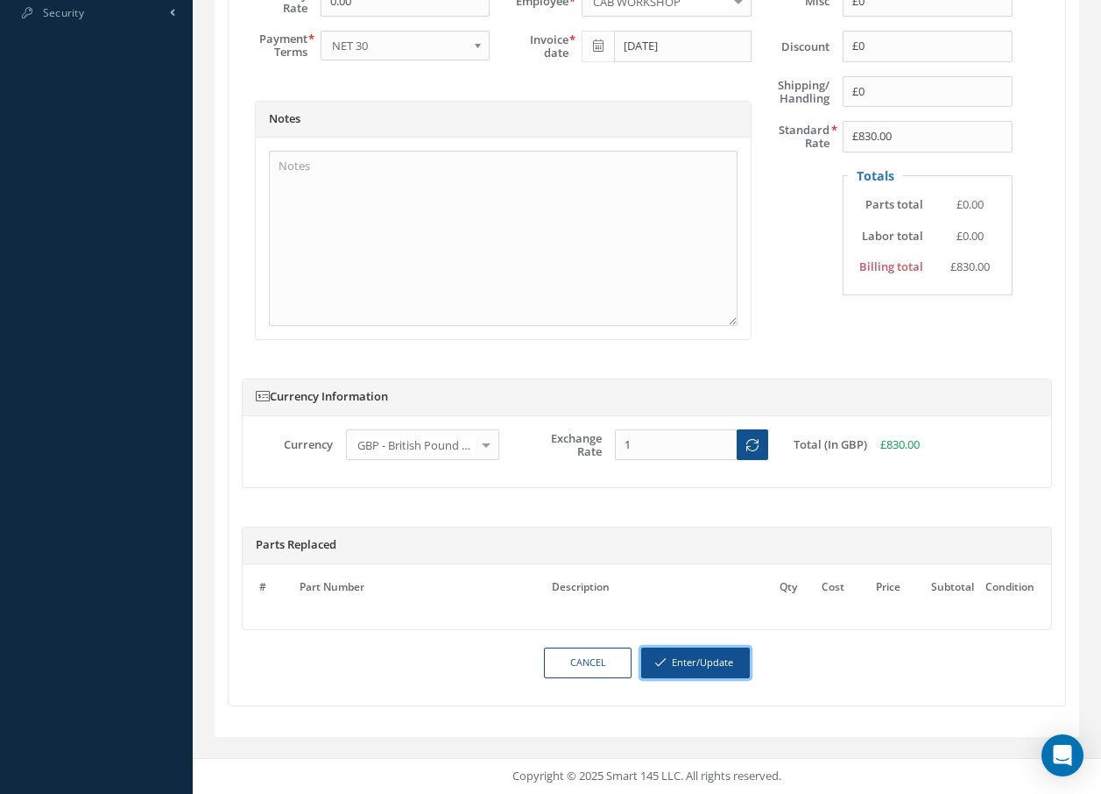
click at [700, 661] on button "Enter/Update" at bounding box center [695, 663] width 109 height 31
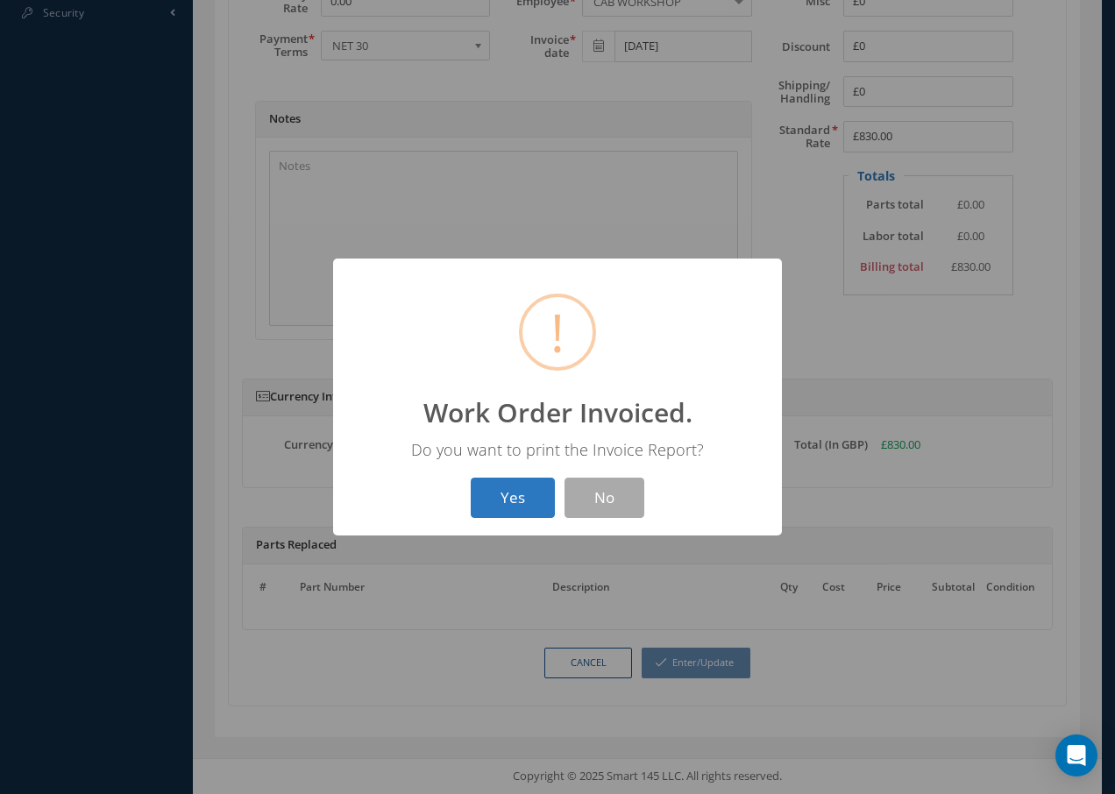
click at [514, 500] on button "Yes" at bounding box center [513, 498] width 84 height 41
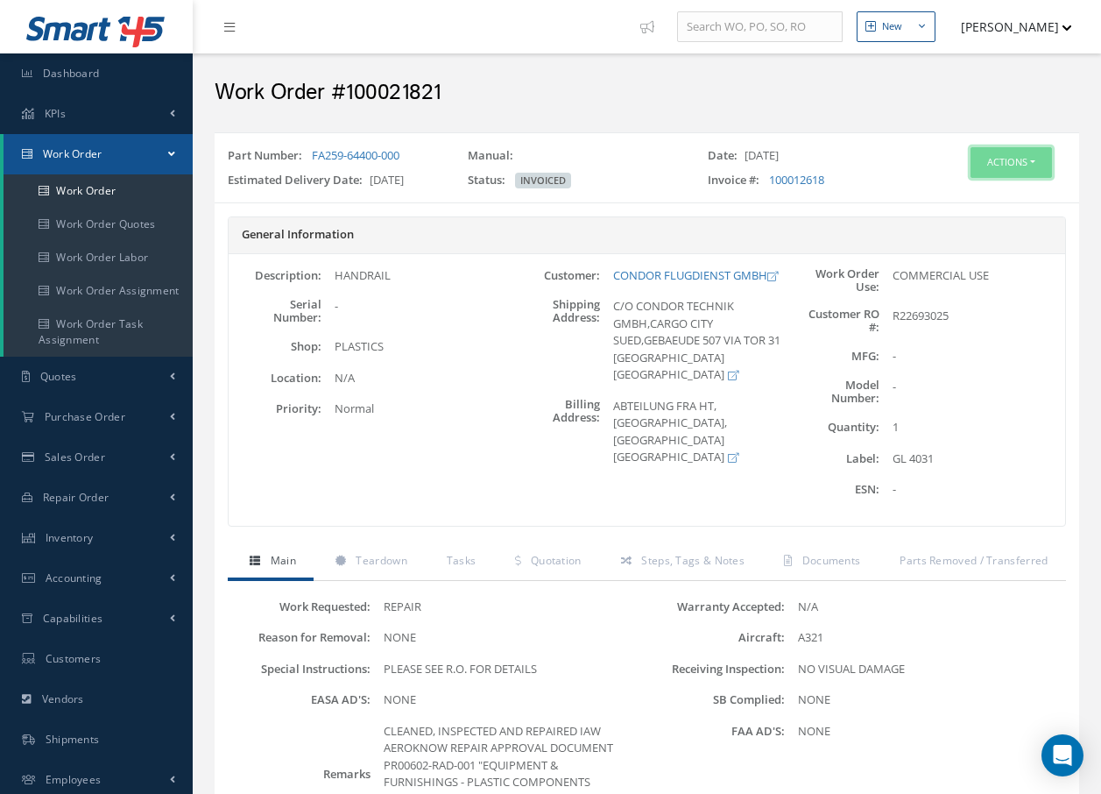
click at [1005, 157] on button "Actions" at bounding box center [1011, 162] width 81 height 31
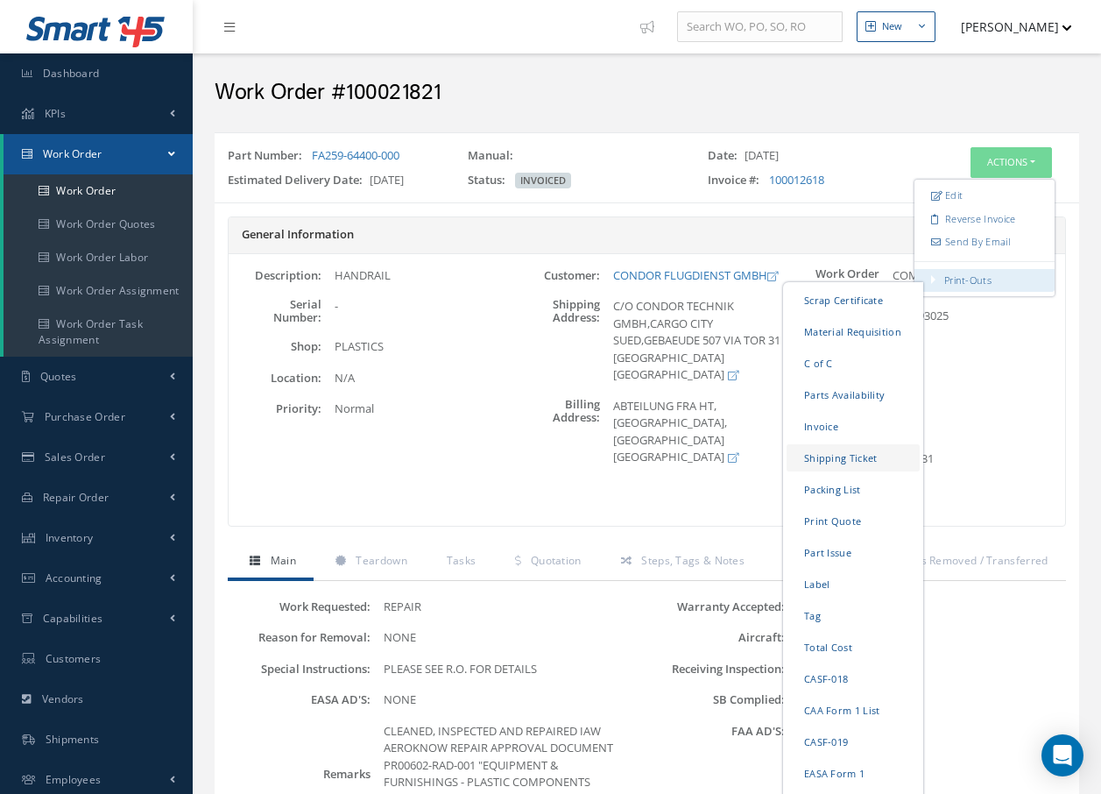
click at [817, 458] on link "Shipping Ticket" at bounding box center [853, 457] width 133 height 27
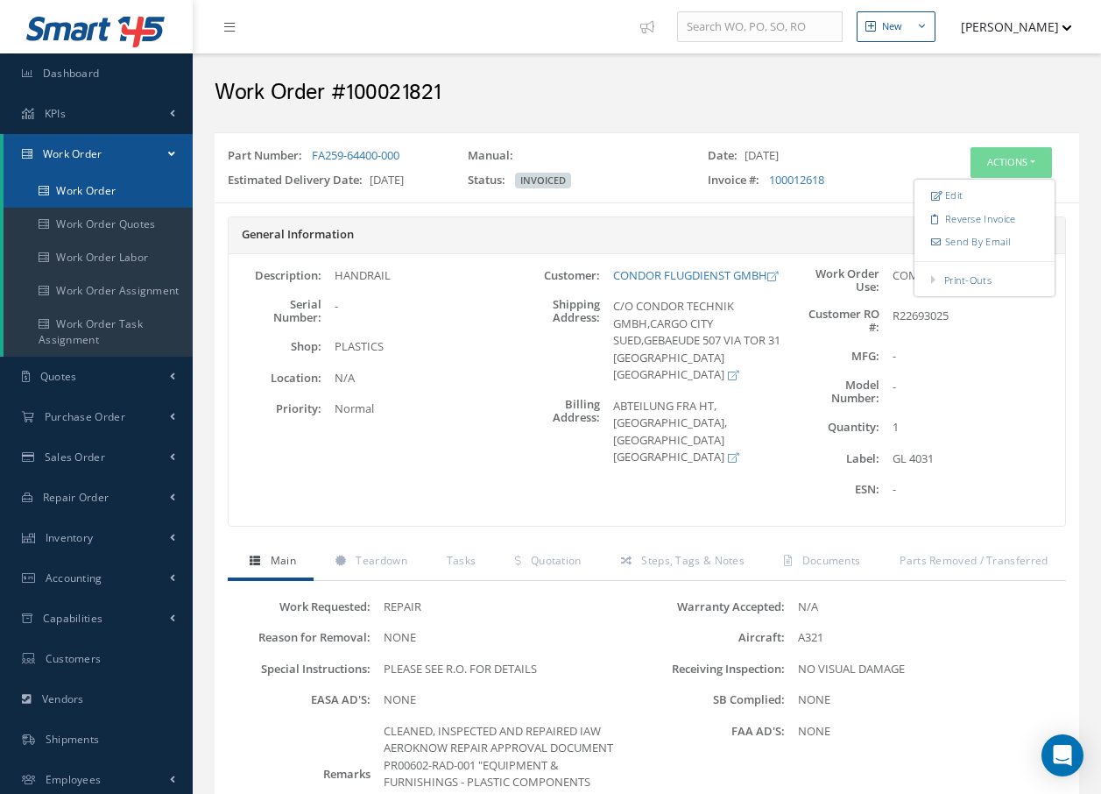
click at [114, 190] on link "Work Order" at bounding box center [98, 190] width 189 height 33
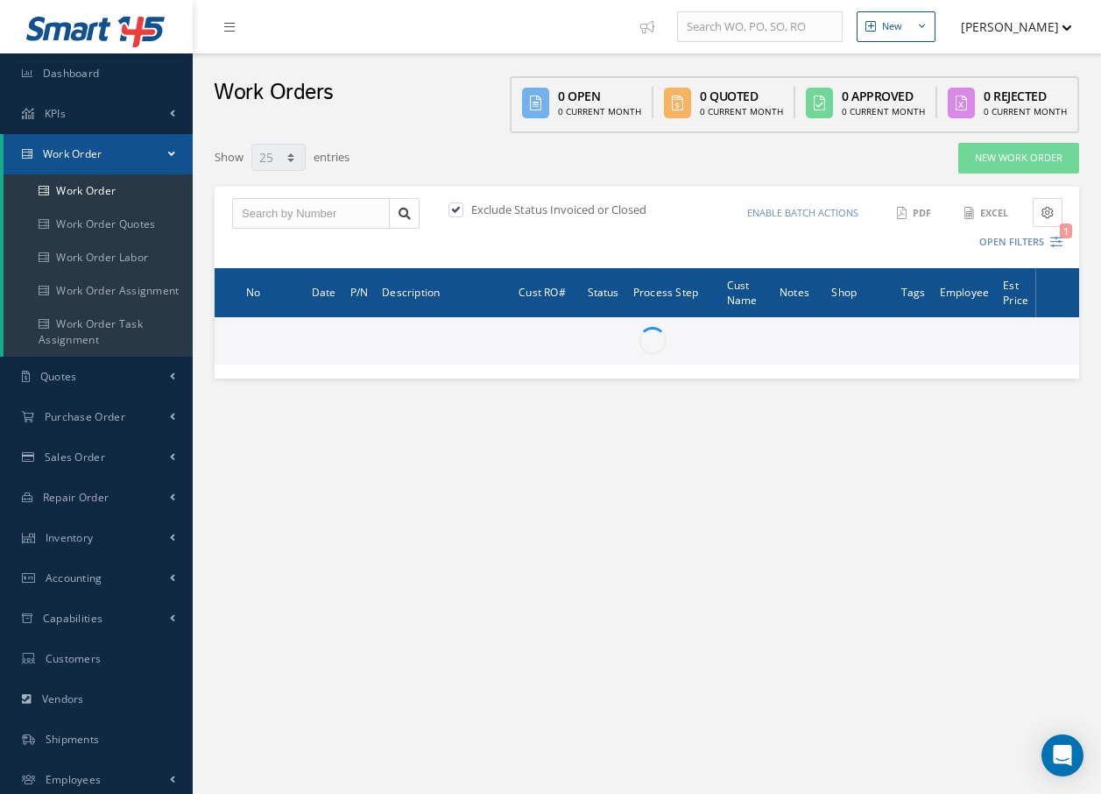
select select "25"
type input "All Work Request"
type input "All Work Performed"
type input "All Status"
type input "WO Part Status"
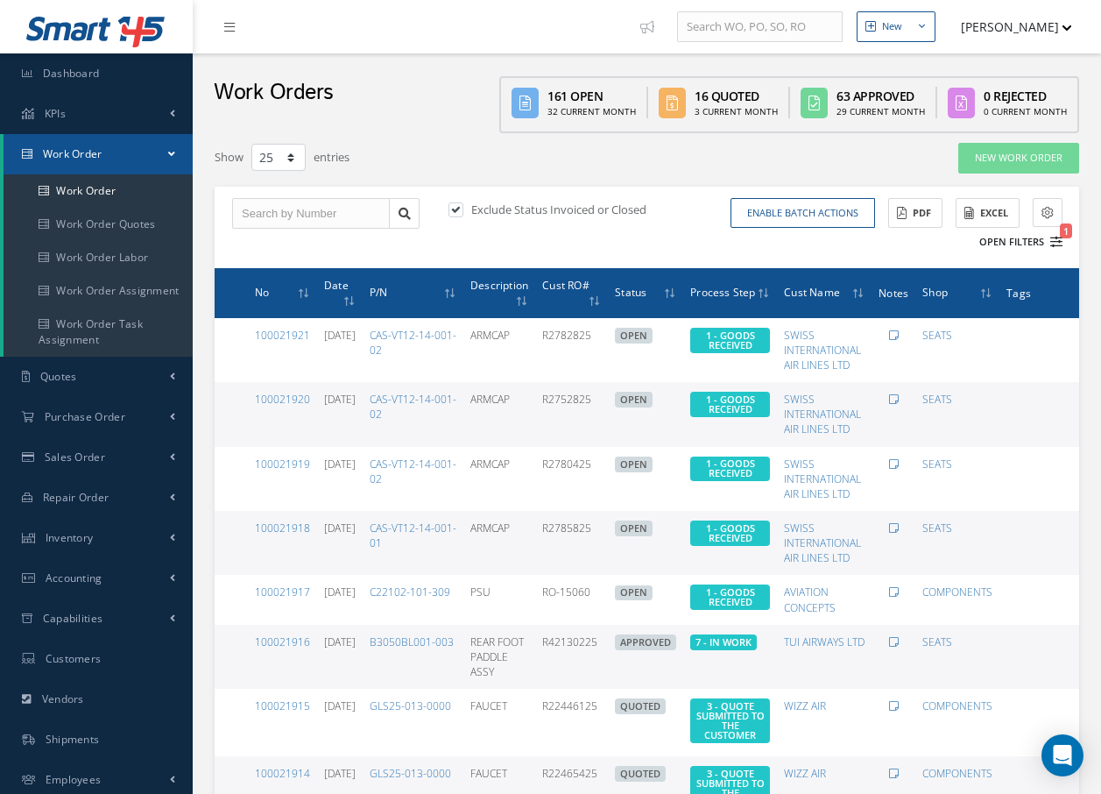
click at [1060, 243] on icon "1" at bounding box center [1057, 242] width 12 height 12
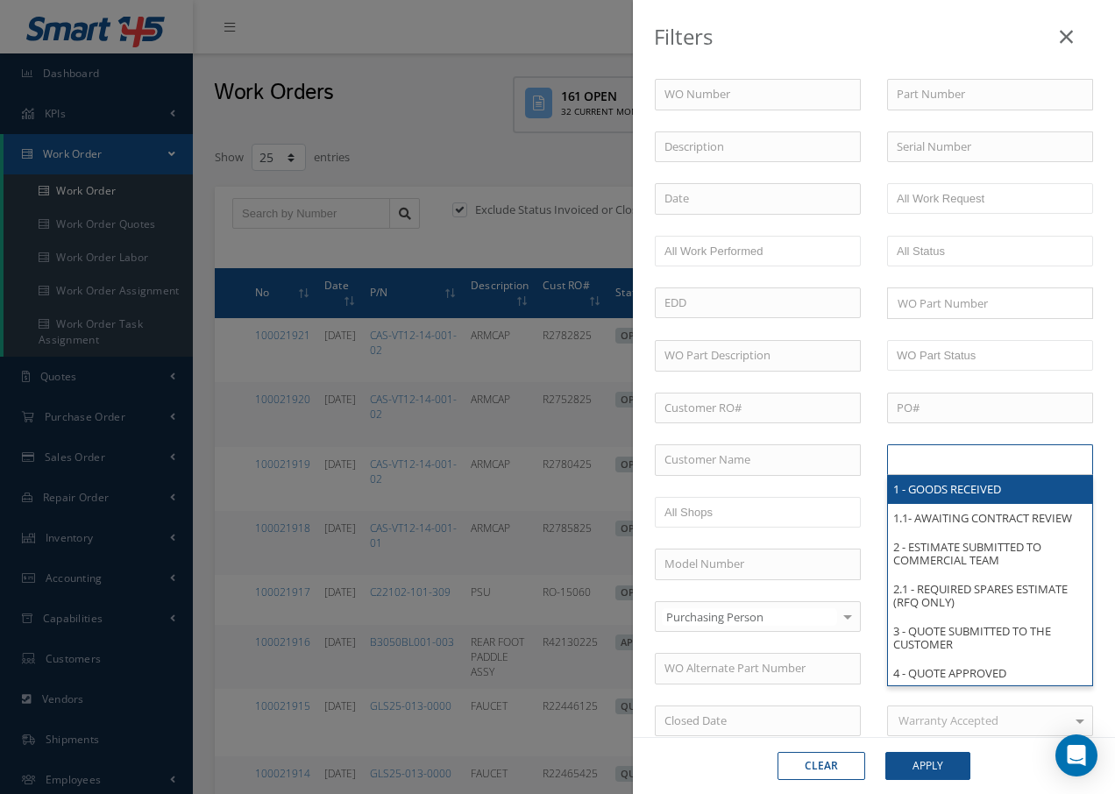
click at [941, 463] on input "text" at bounding box center [951, 460] width 111 height 22
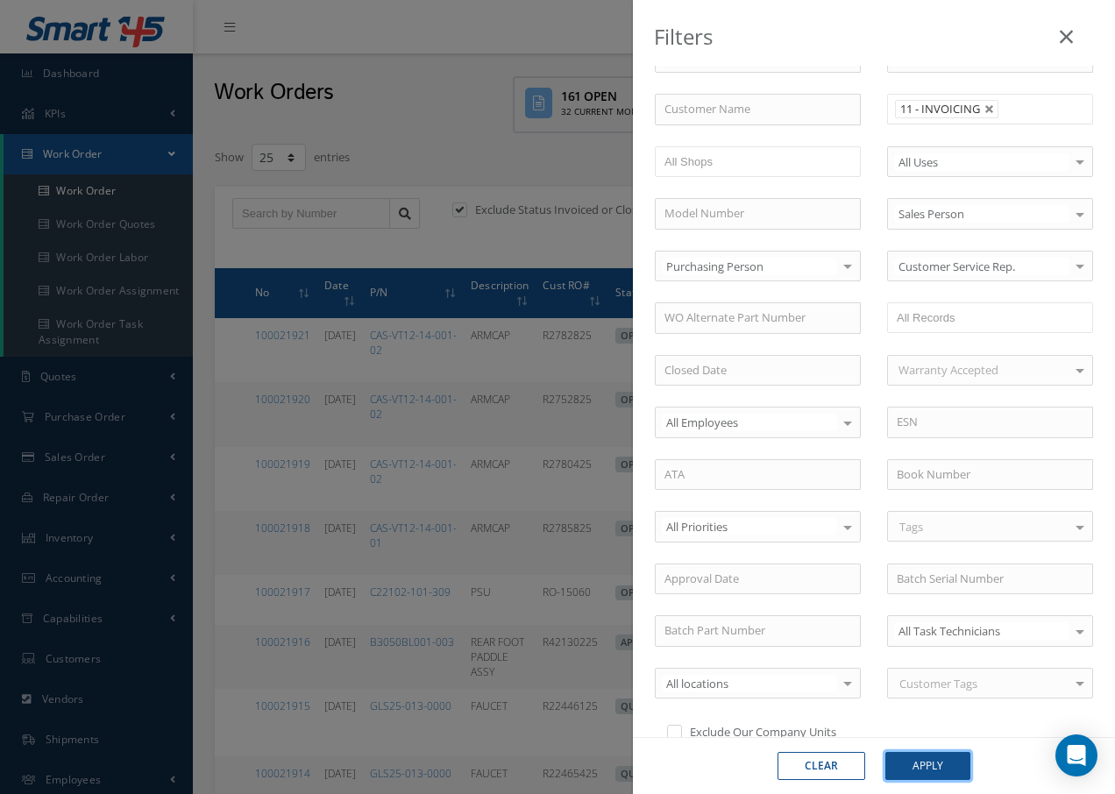
click at [931, 772] on button "Apply" at bounding box center [927, 766] width 85 height 28
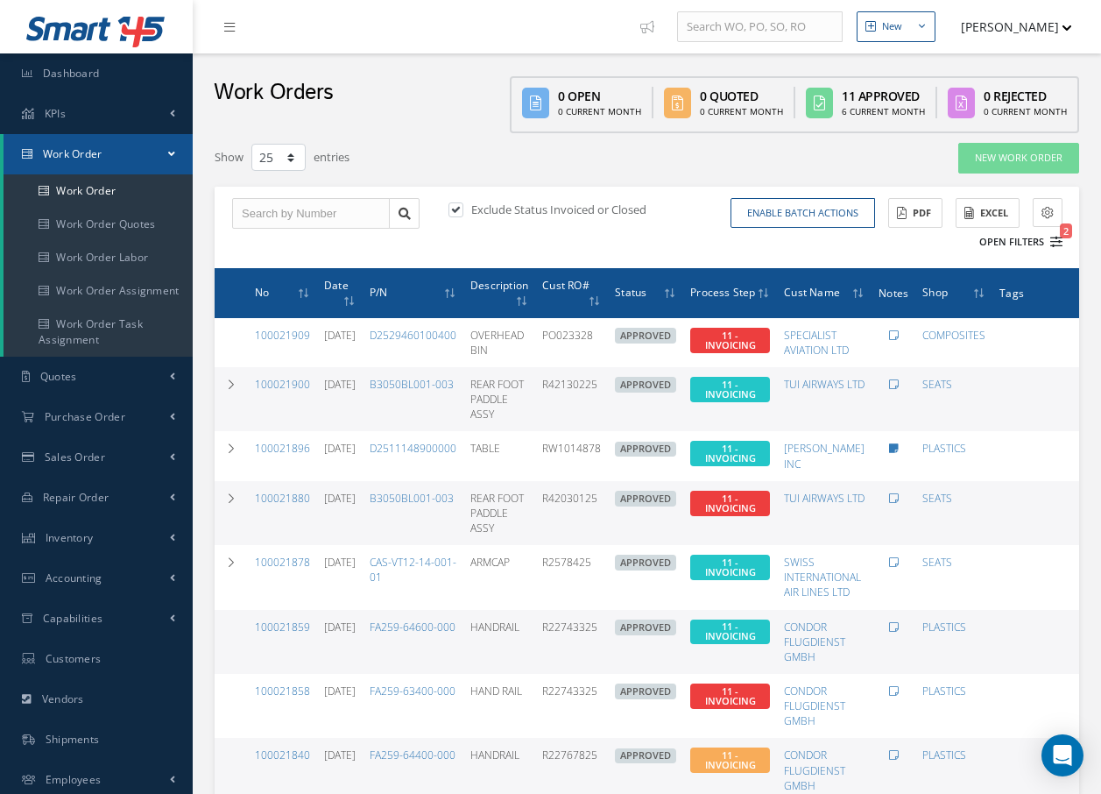
click at [1057, 243] on icon "2" at bounding box center [1057, 242] width 12 height 12
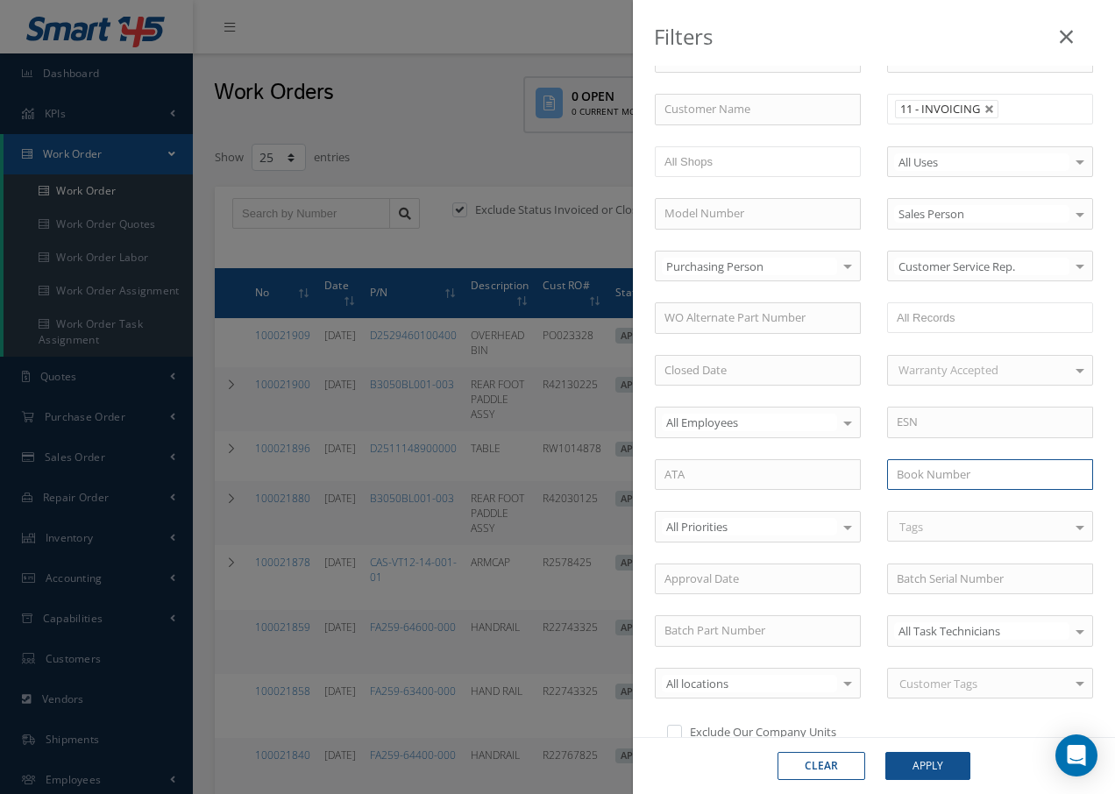
click at [992, 468] on input "text" at bounding box center [990, 475] width 206 height 32
click at [1060, 39] on icon at bounding box center [1065, 36] width 13 height 21
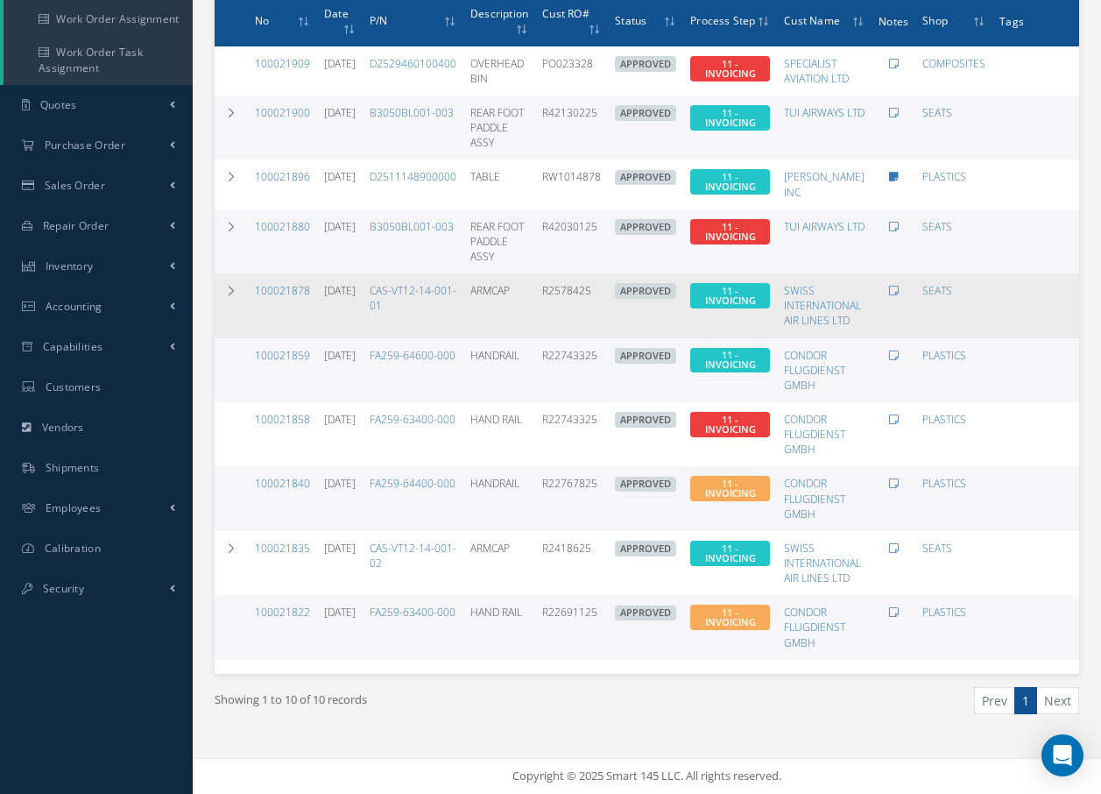
scroll to position [285, 0]
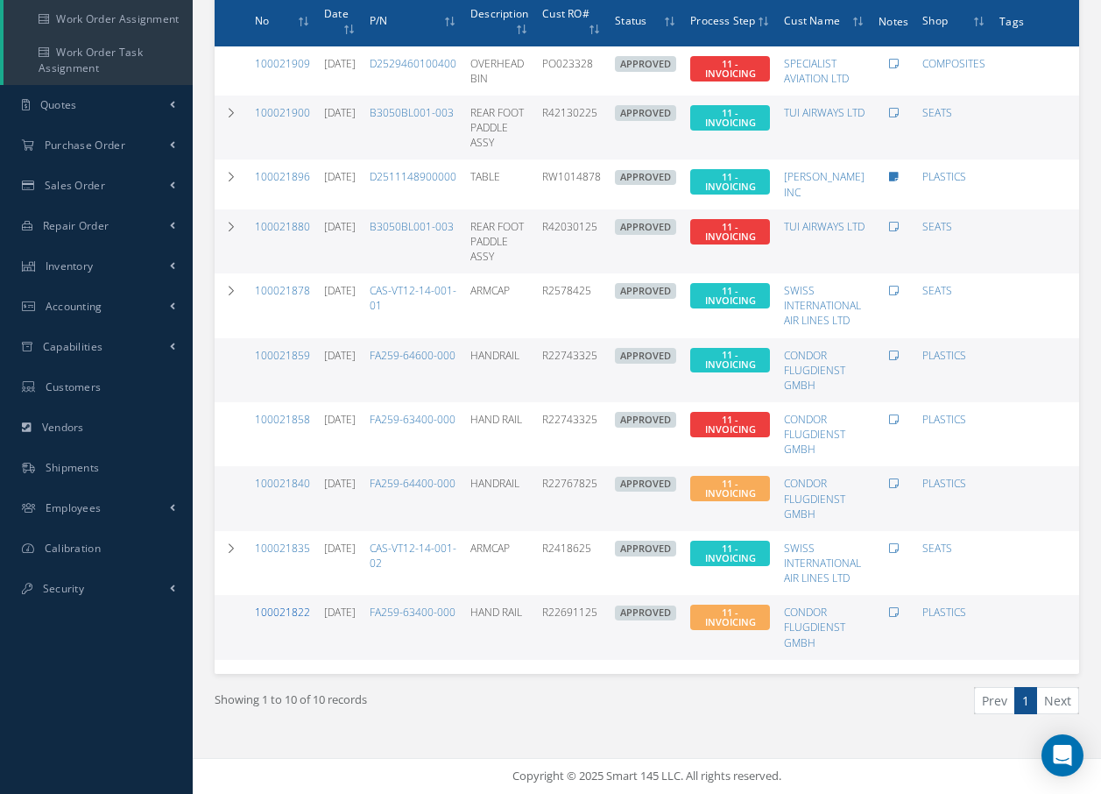
click at [284, 605] on link "100021822" at bounding box center [282, 612] width 55 height 15
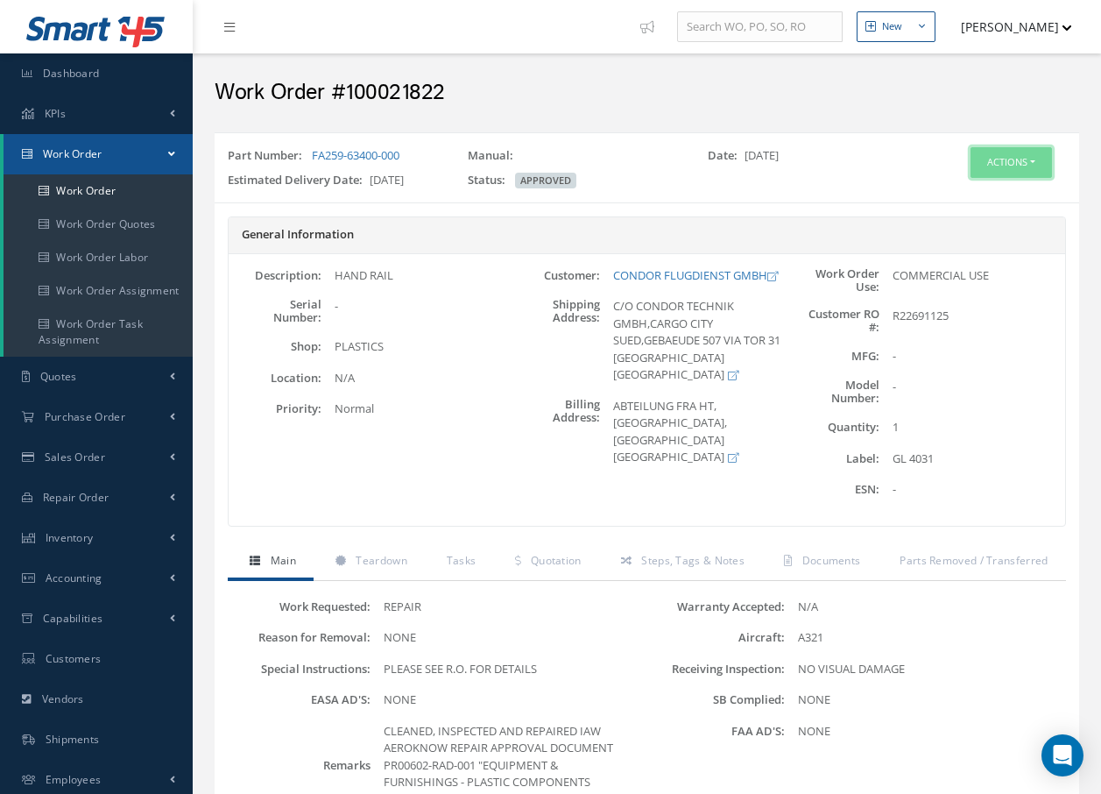
click at [1018, 156] on button "Actions" at bounding box center [1011, 162] width 81 height 31
click at [818, 563] on span "Documents" at bounding box center [832, 560] width 59 height 15
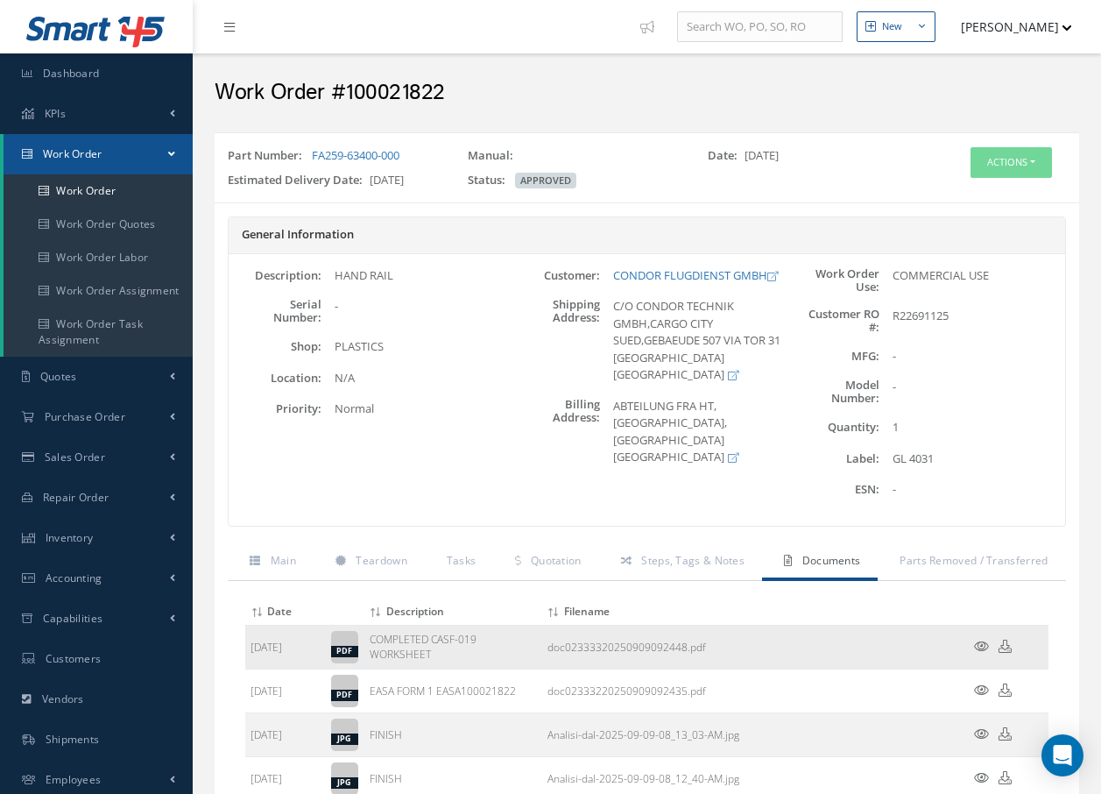
click at [976, 647] on icon at bounding box center [981, 646] width 15 height 13
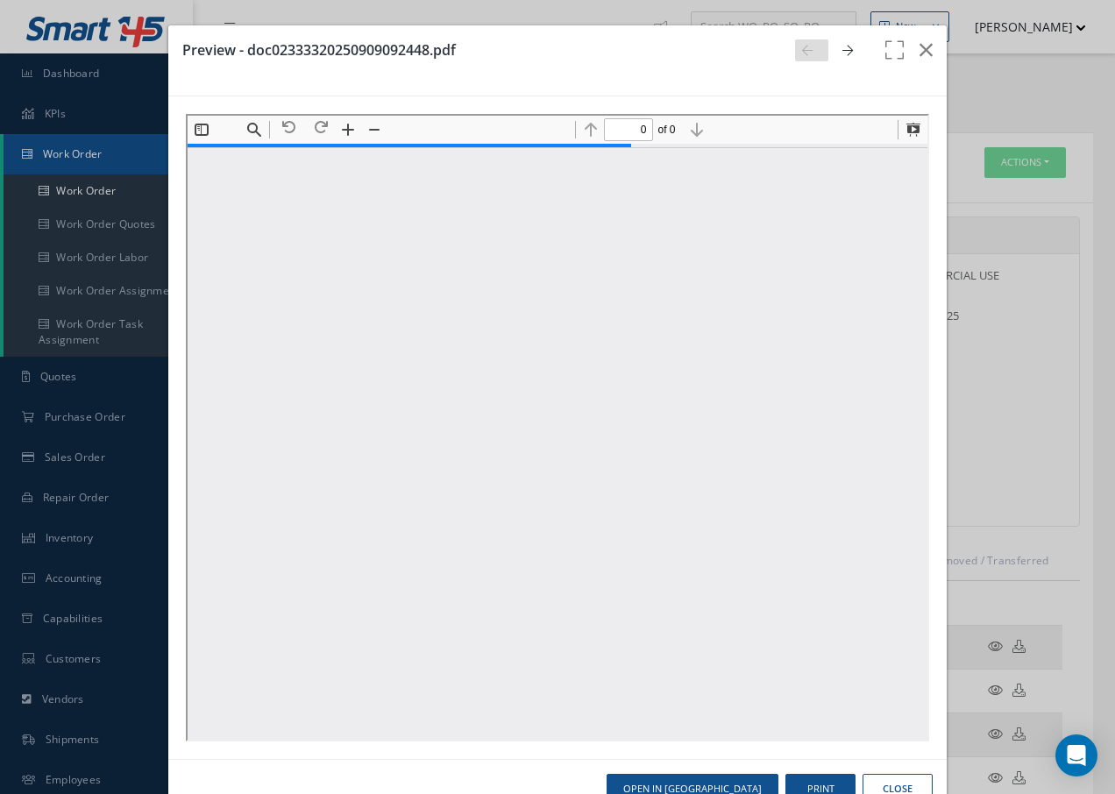
type input "1"
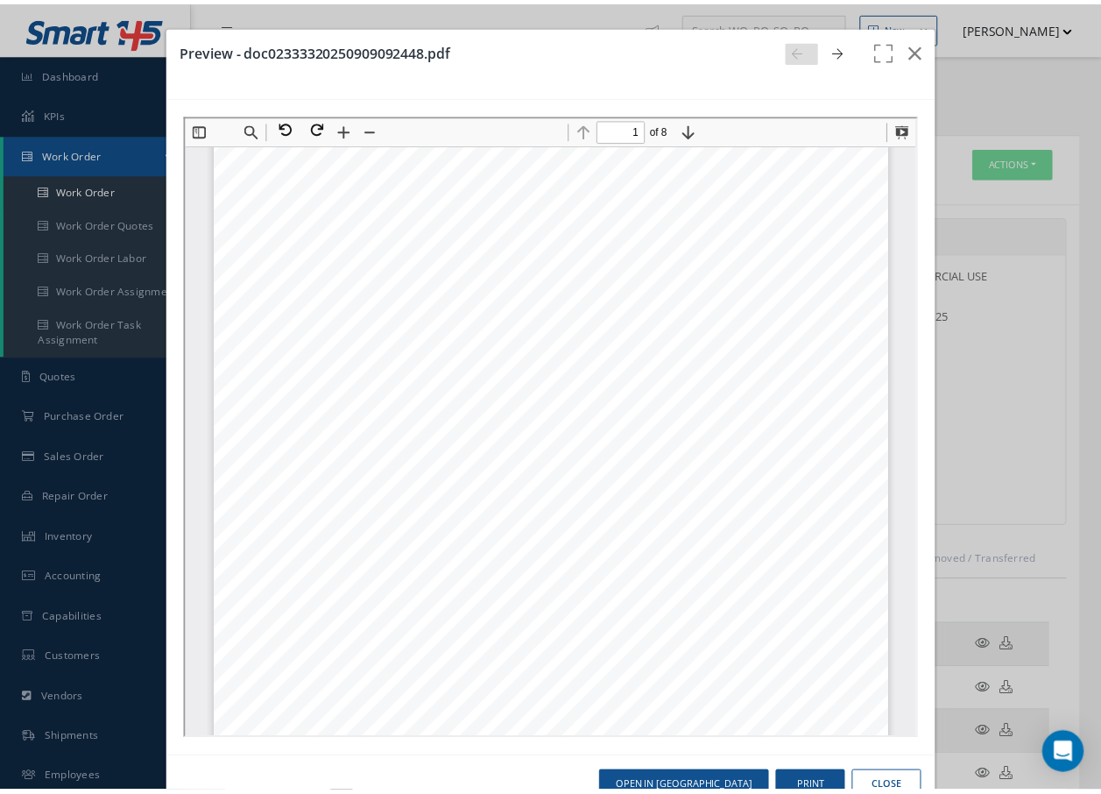
scroll to position [9, 0]
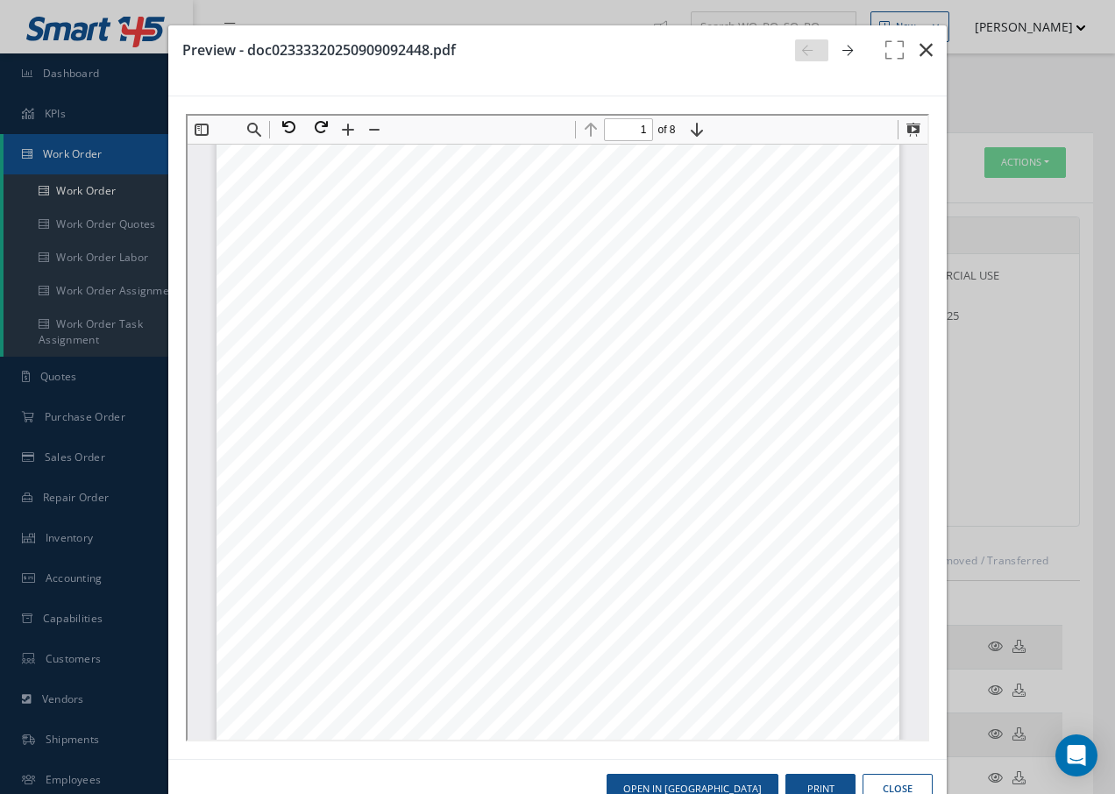
click at [919, 46] on icon "button" at bounding box center [925, 49] width 13 height 21
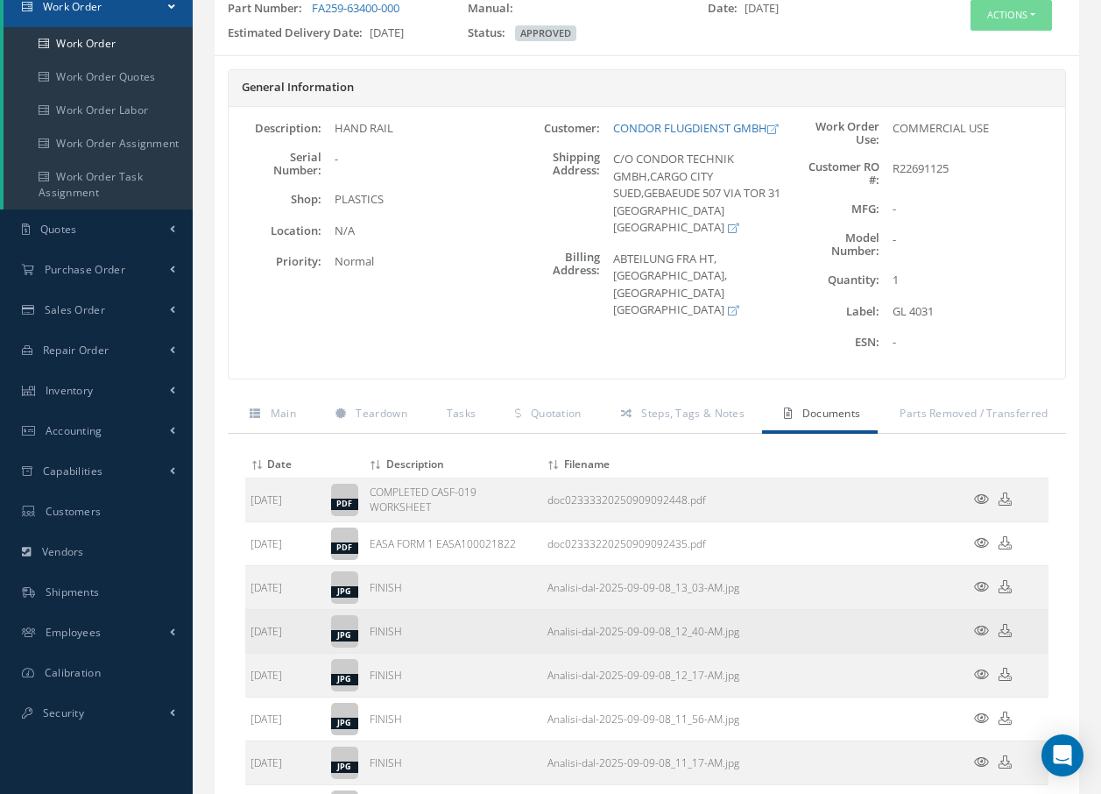
scroll to position [175, 0]
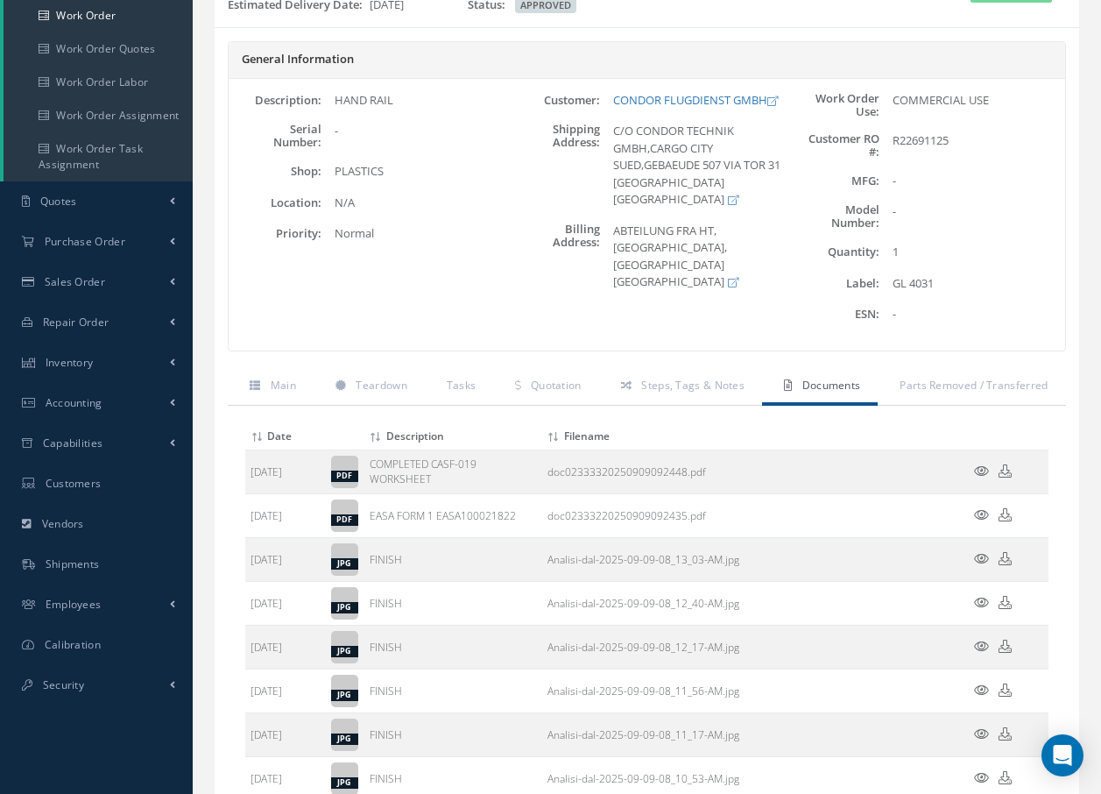
click at [988, 554] on icon at bounding box center [981, 558] width 15 height 13
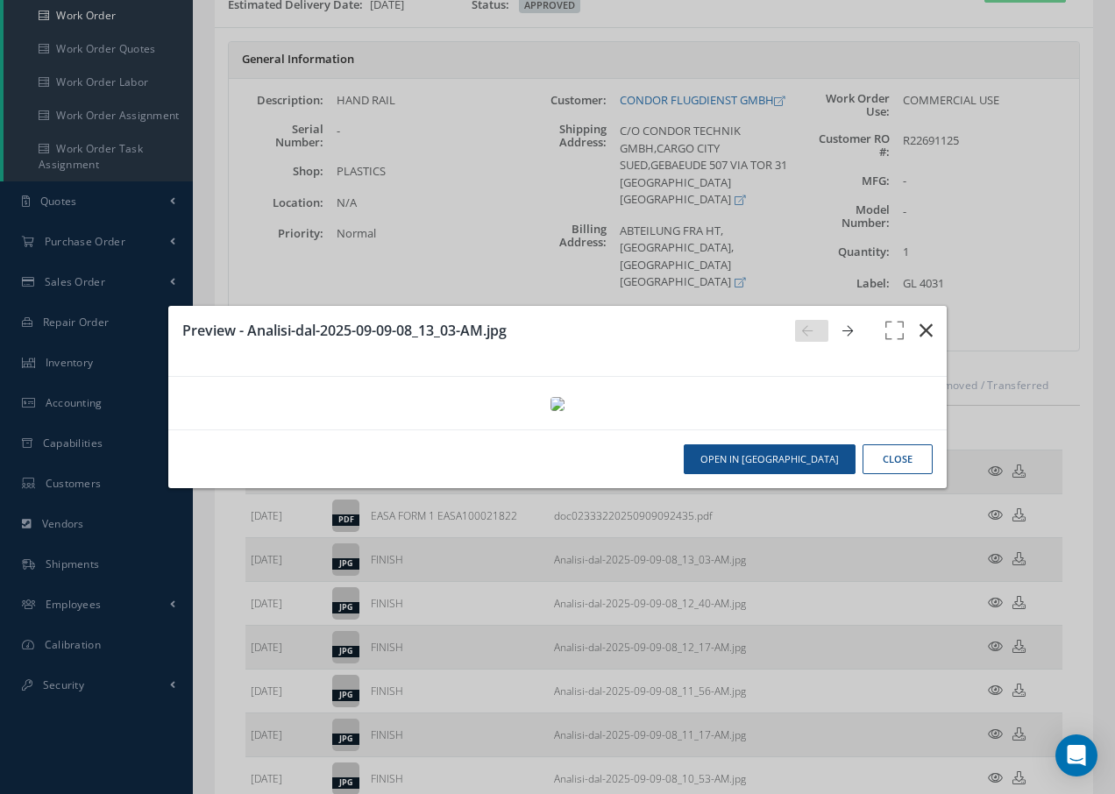
click at [919, 320] on icon "button" at bounding box center [925, 330] width 13 height 21
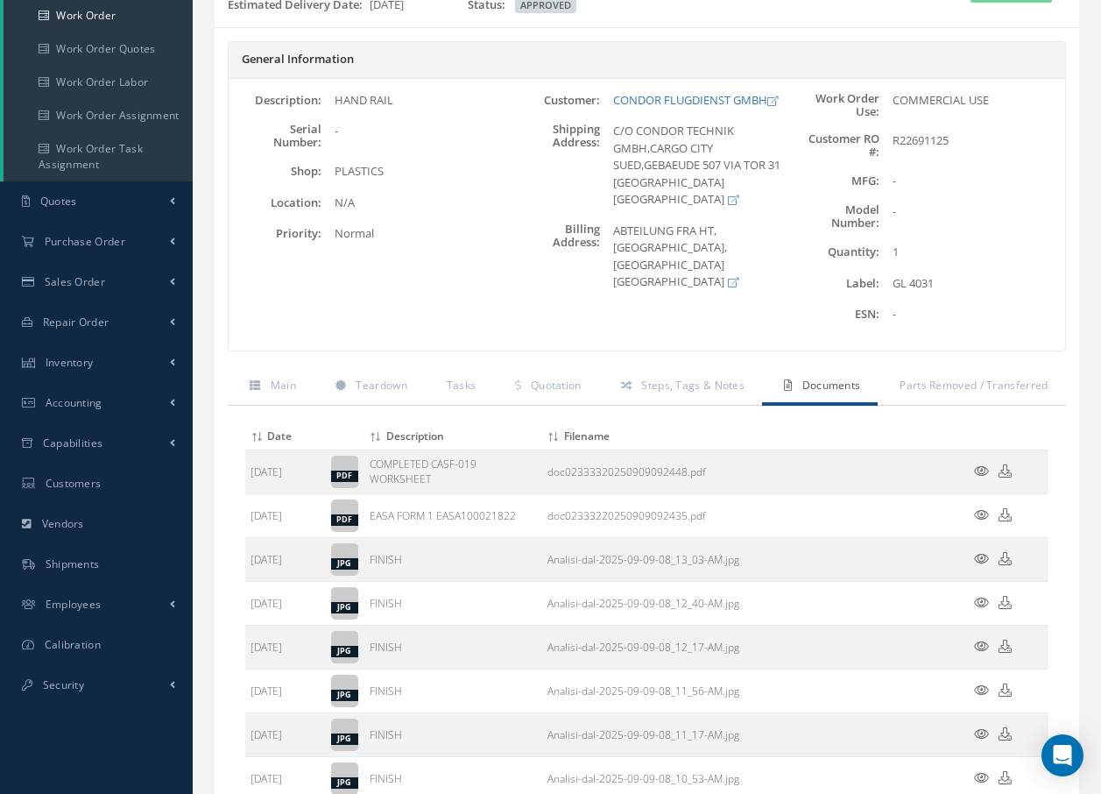
scroll to position [0, 0]
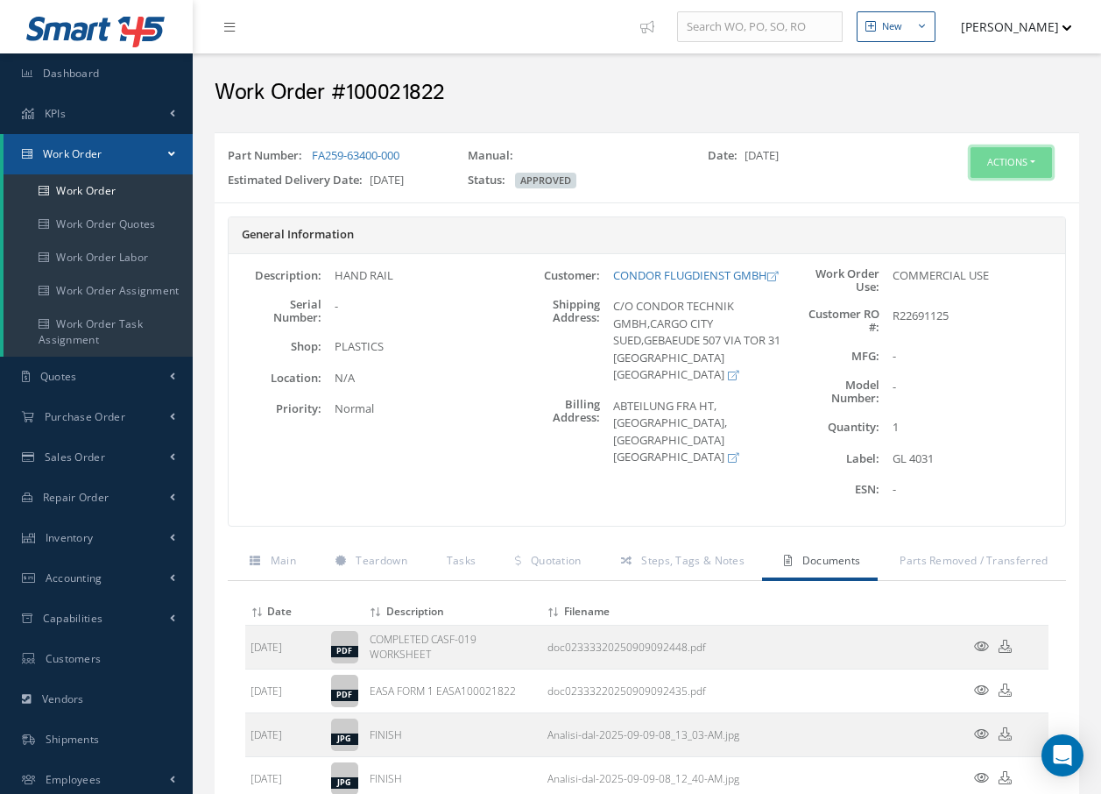
click at [1003, 169] on button "Actions" at bounding box center [1011, 162] width 81 height 31
click at [973, 220] on link "Invoicing" at bounding box center [985, 220] width 140 height 24
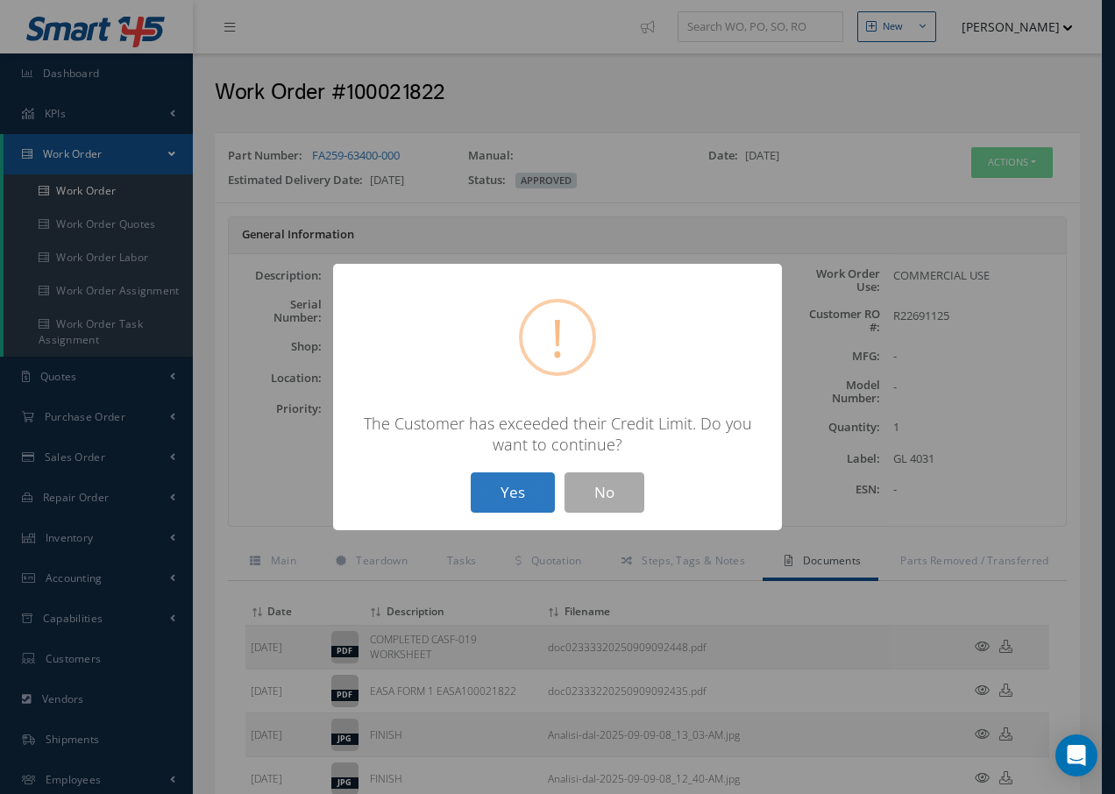
click at [513, 489] on button "Yes" at bounding box center [513, 492] width 84 height 41
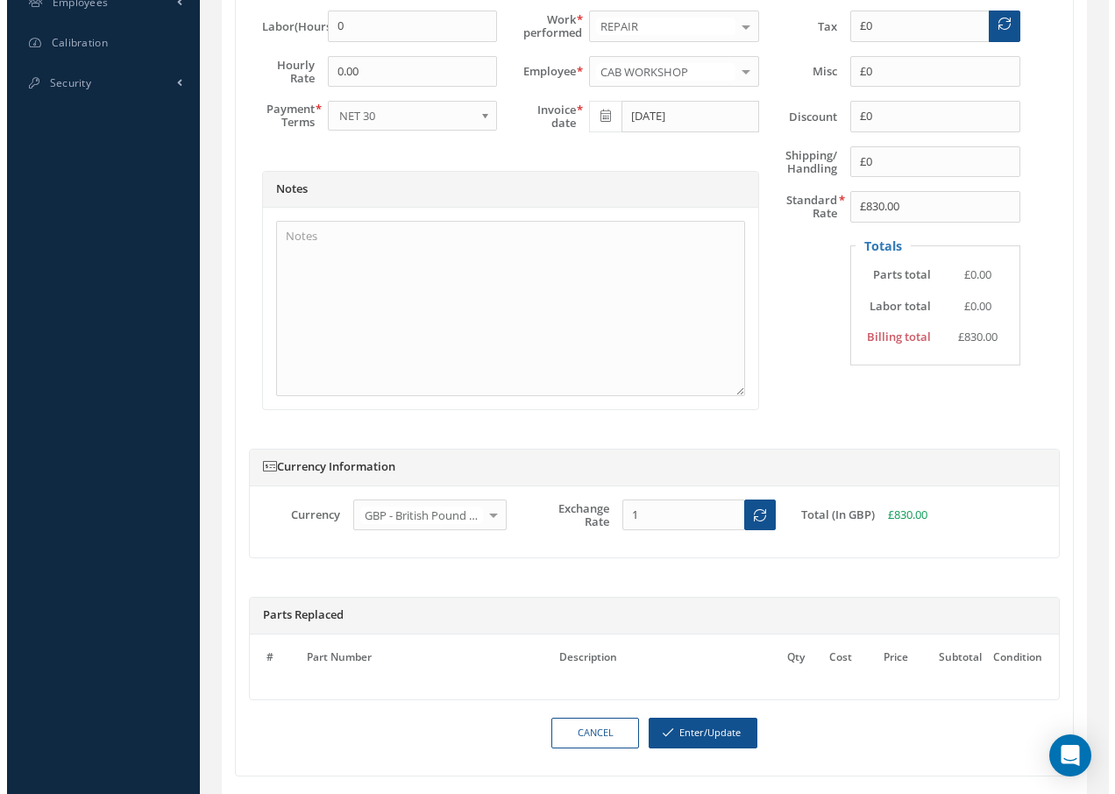
scroll to position [847, 0]
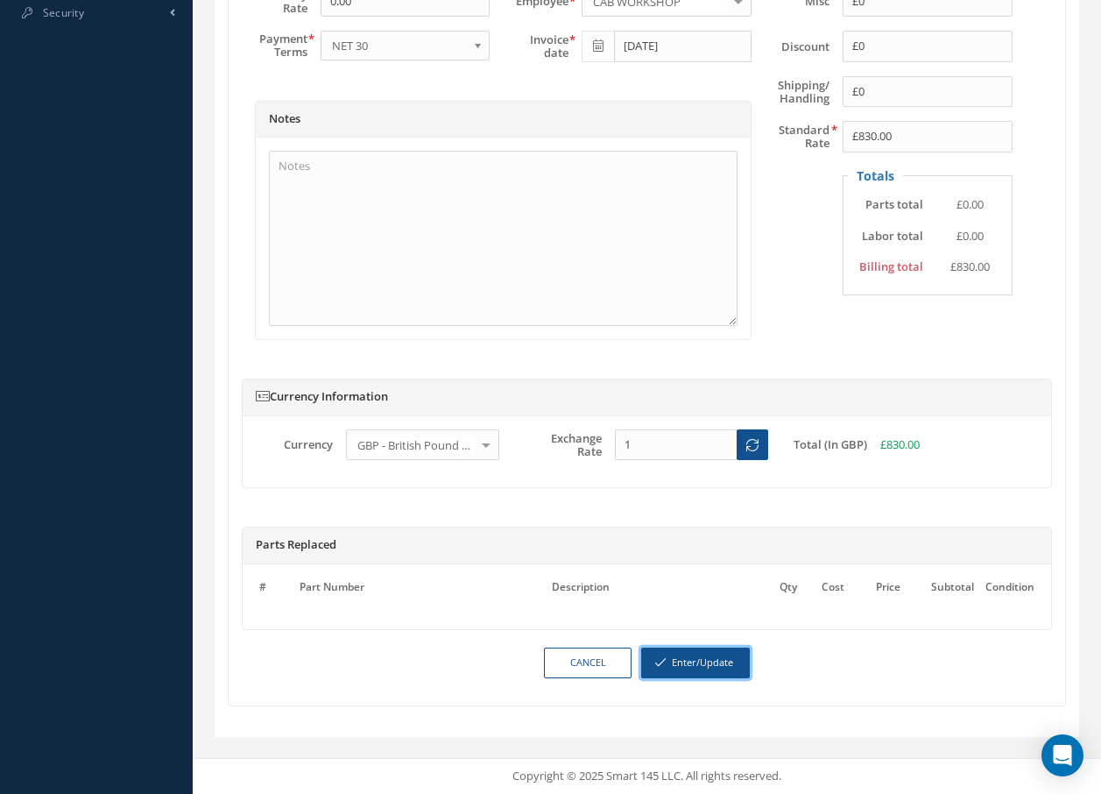
click at [690, 664] on button "Enter/Update" at bounding box center [695, 663] width 109 height 31
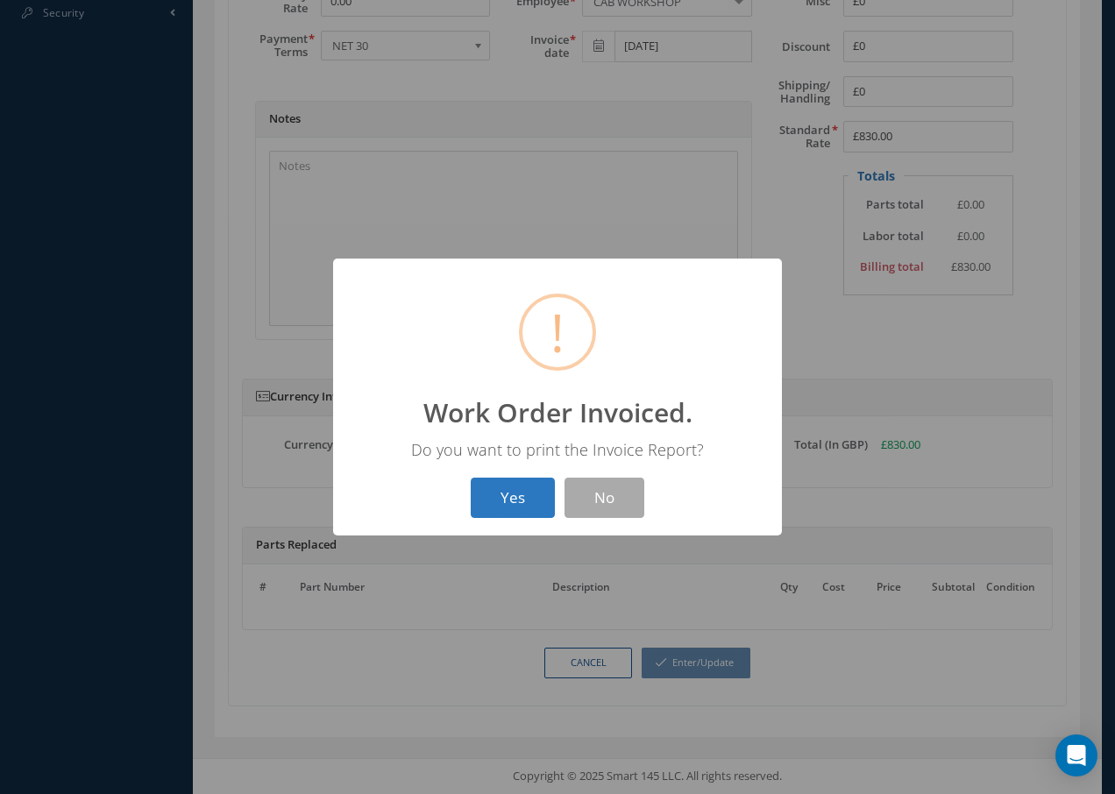
click at [506, 497] on button "Yes" at bounding box center [513, 498] width 84 height 41
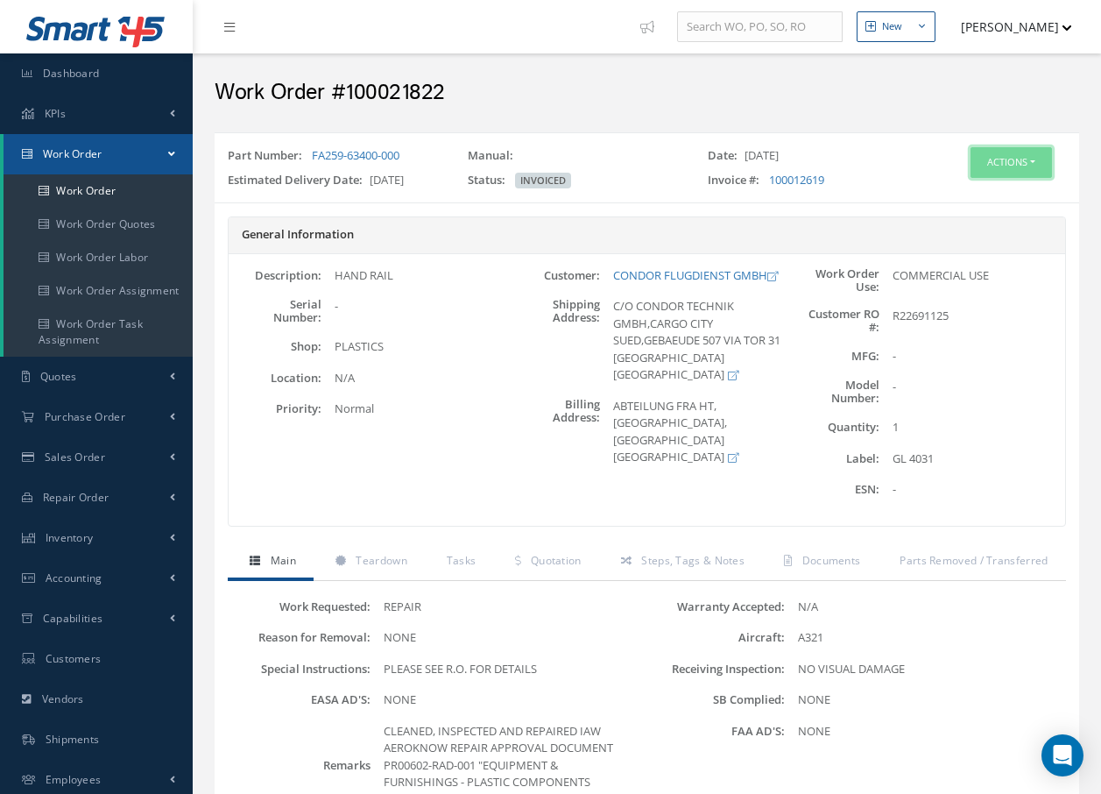
click at [999, 160] on button "Actions" at bounding box center [1011, 162] width 81 height 31
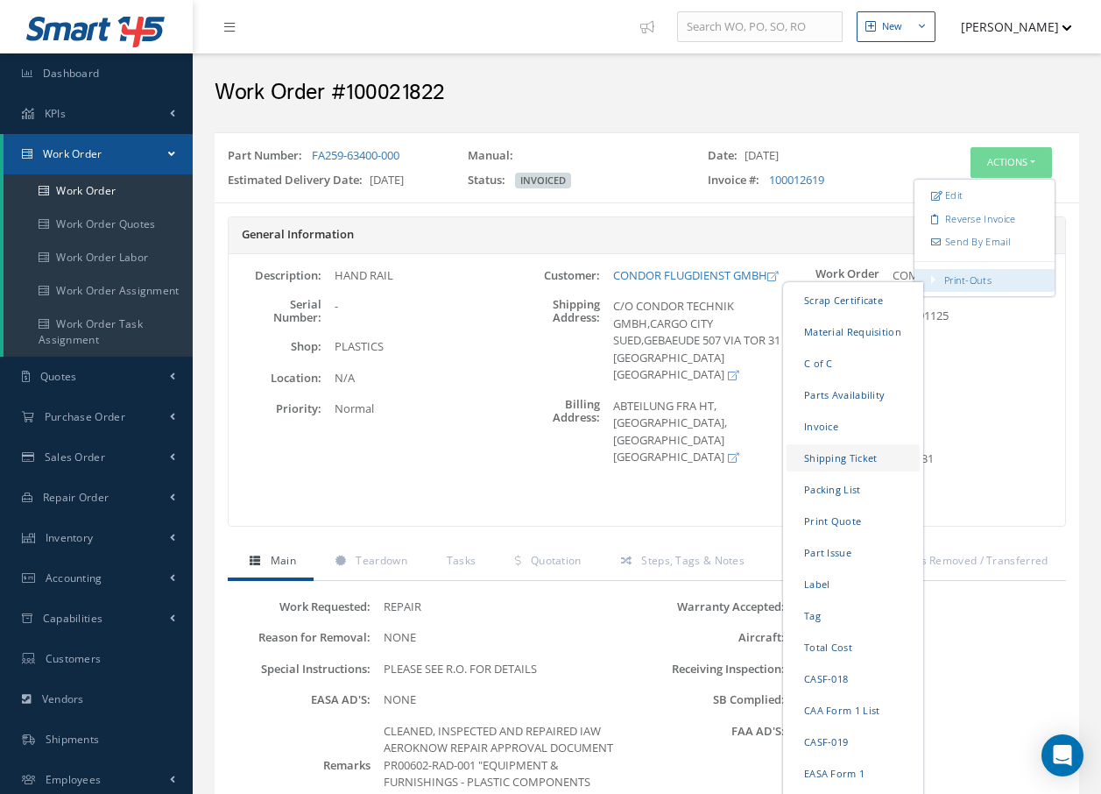
click at [839, 461] on link "Shipping Ticket" at bounding box center [853, 457] width 133 height 27
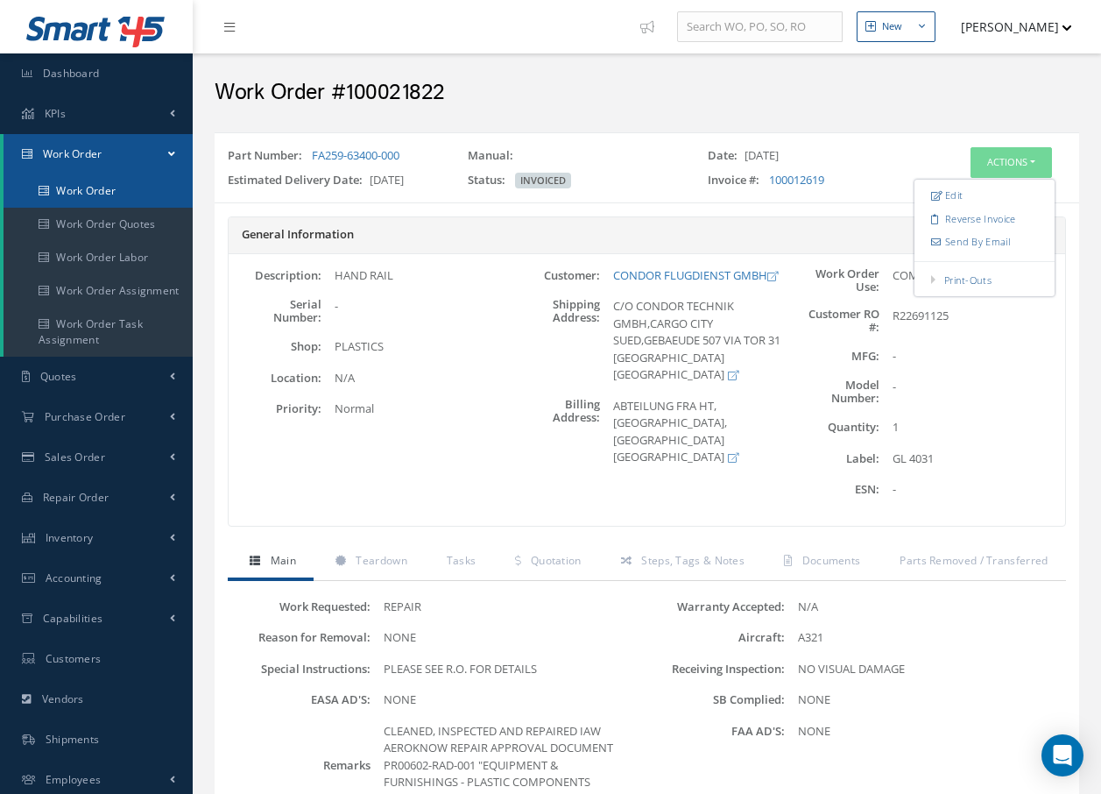
click at [116, 188] on link "Work Order" at bounding box center [98, 190] width 189 height 33
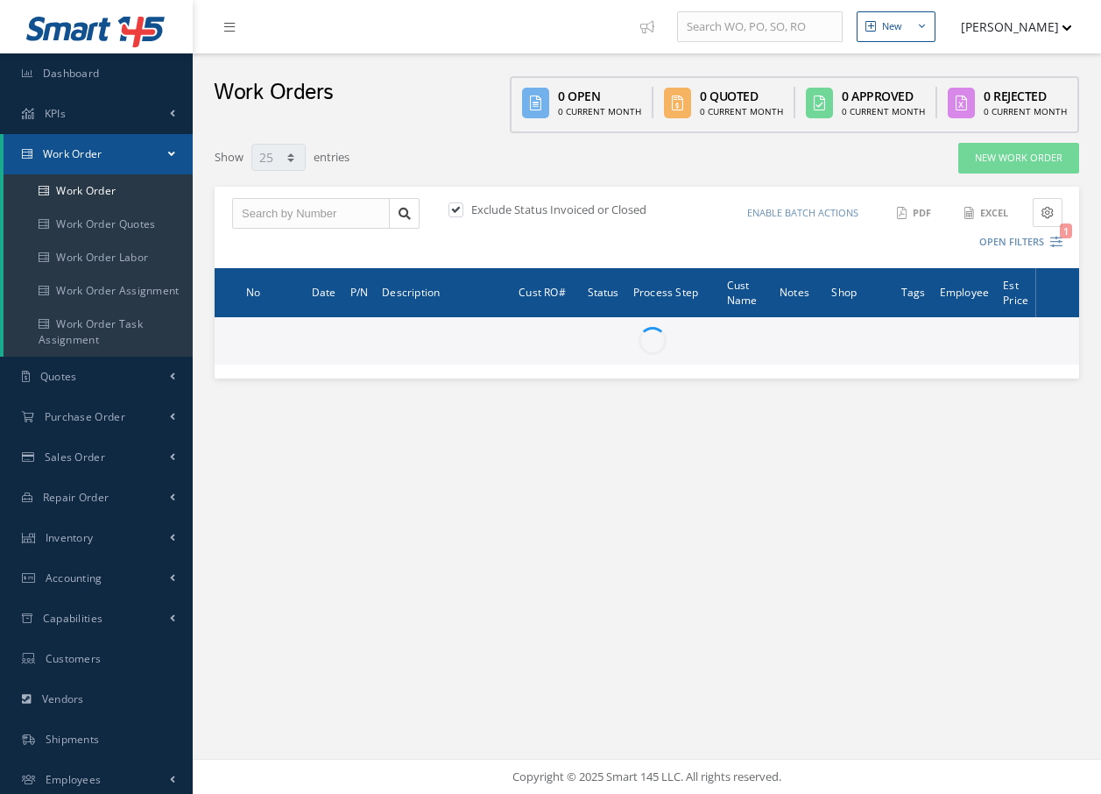
select select "25"
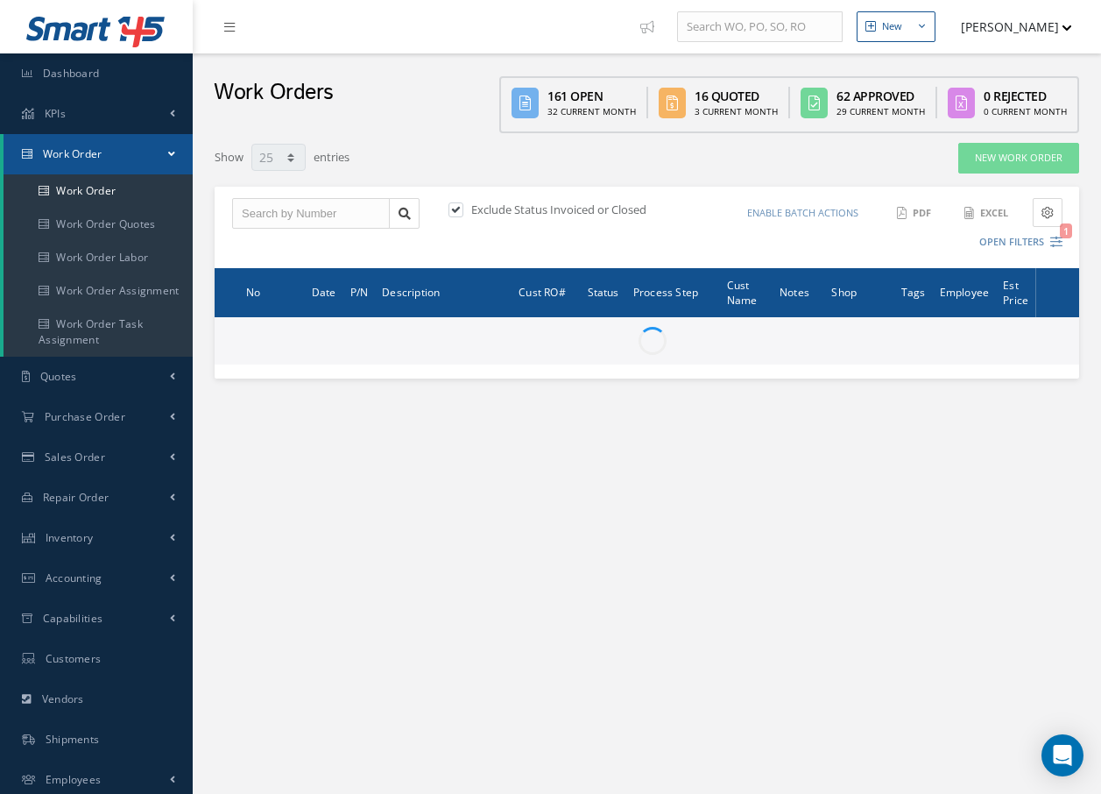
type input "All Work Request"
type input "All Work Performed"
type input "All Status"
type input "WO Part Status"
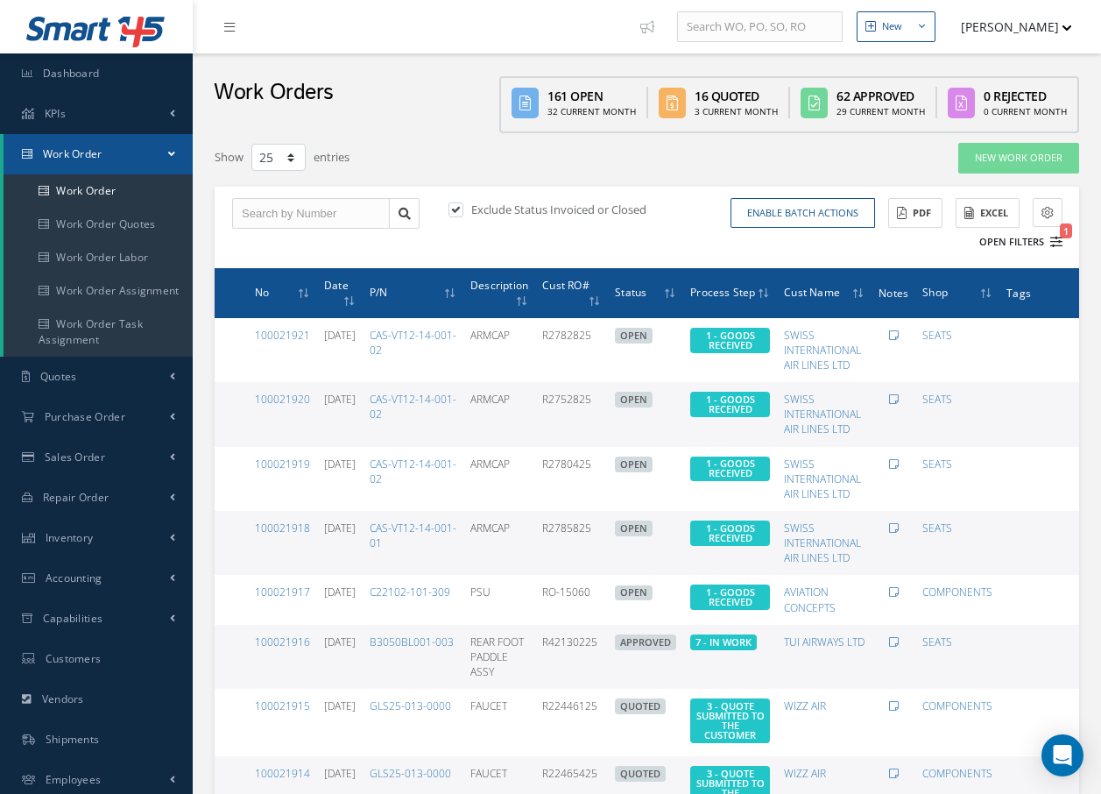
click at [1058, 241] on icon "1" at bounding box center [1057, 242] width 12 height 12
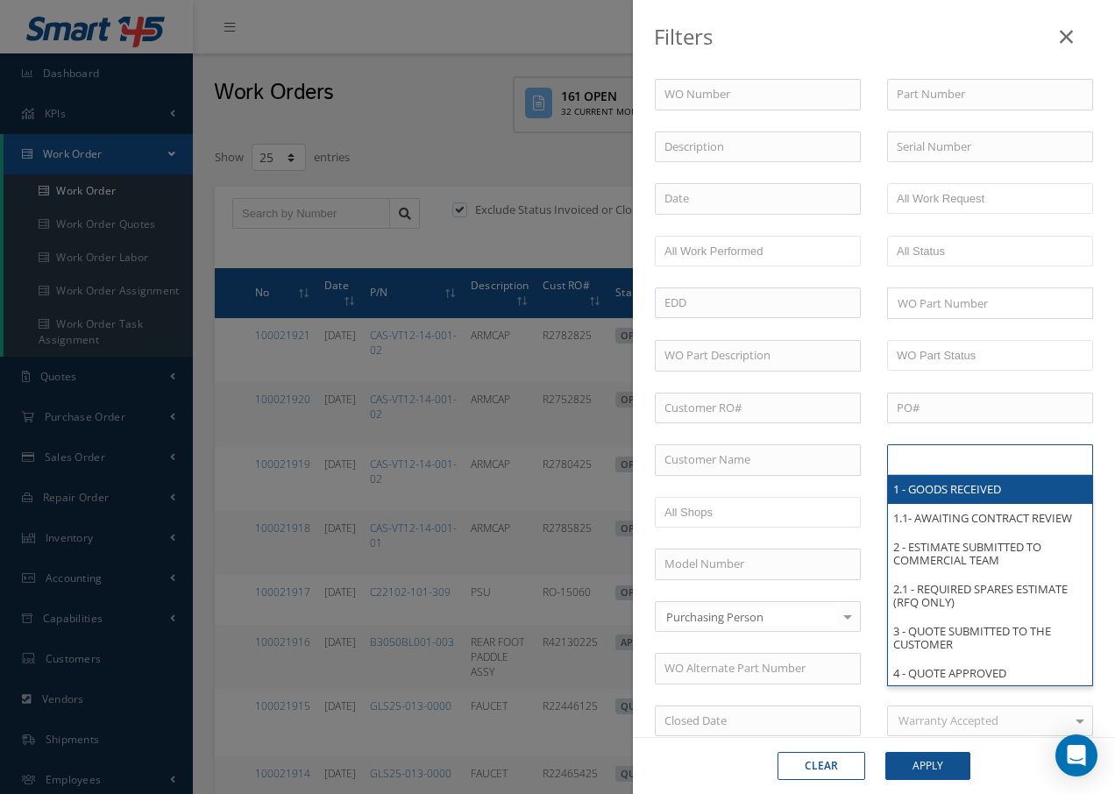
click at [1009, 466] on ul at bounding box center [990, 459] width 206 height 31
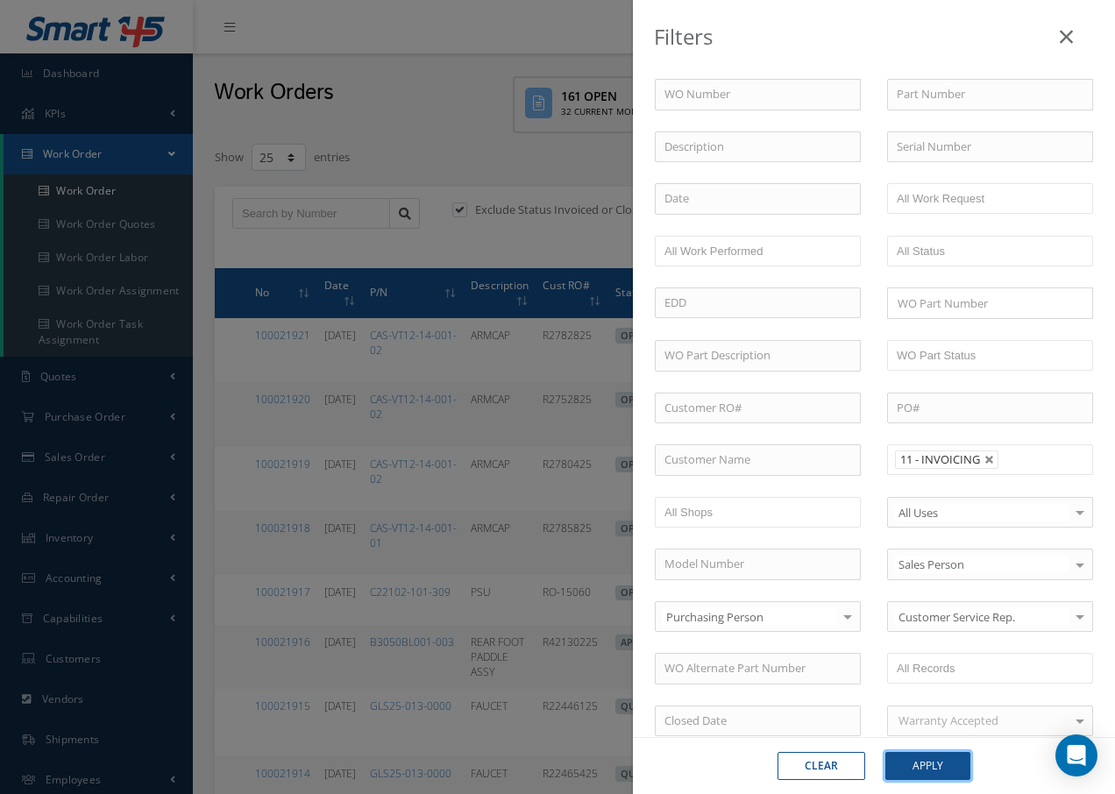
click at [931, 761] on button "Apply" at bounding box center [927, 766] width 85 height 28
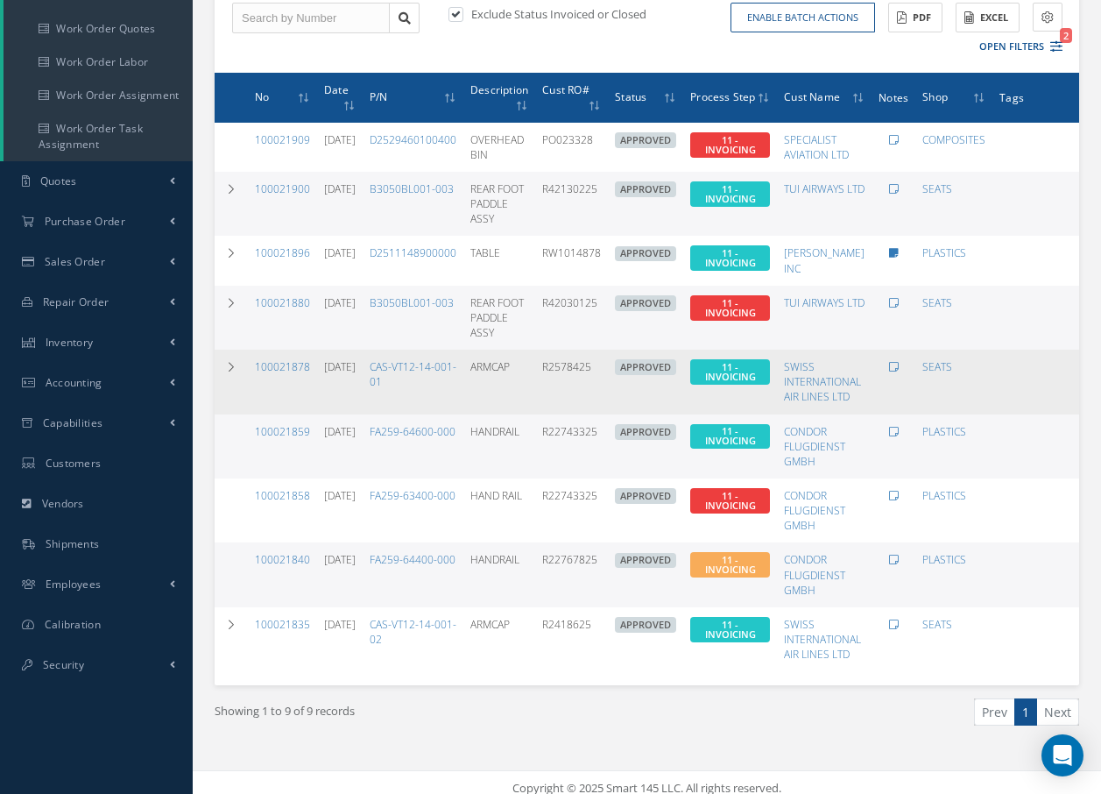
scroll to position [220, 0]
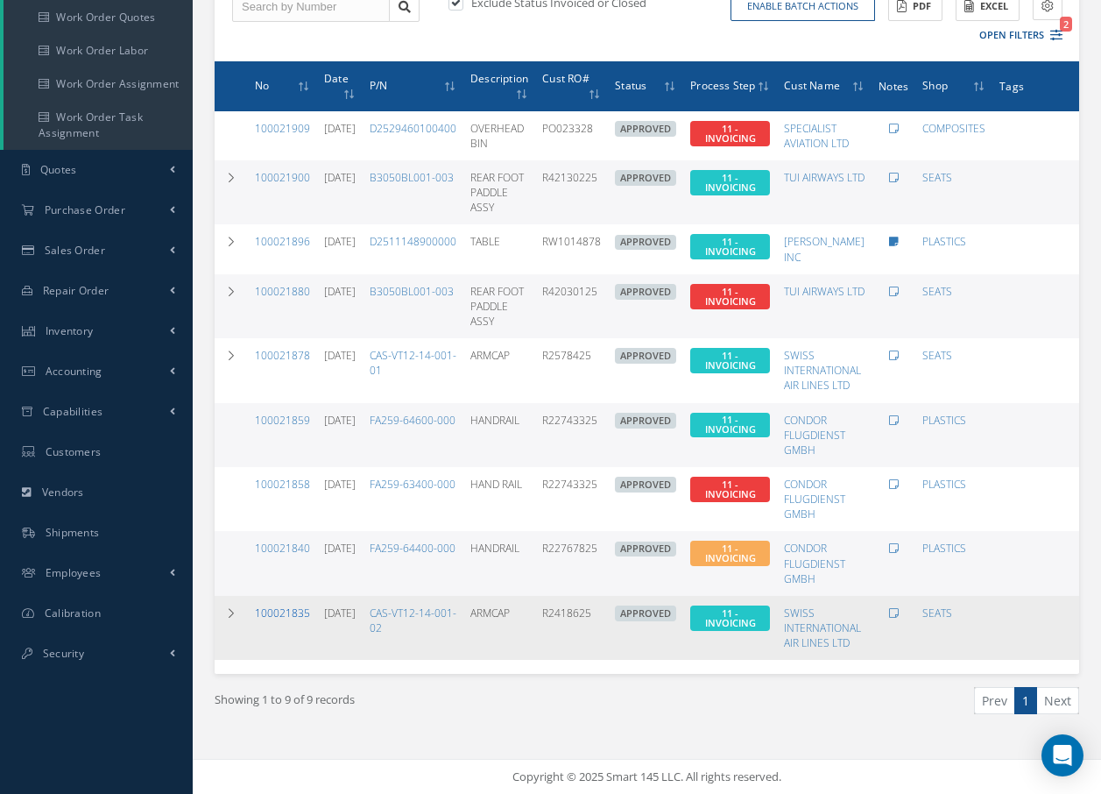
click at [296, 605] on link "100021835" at bounding box center [282, 612] width 55 height 15
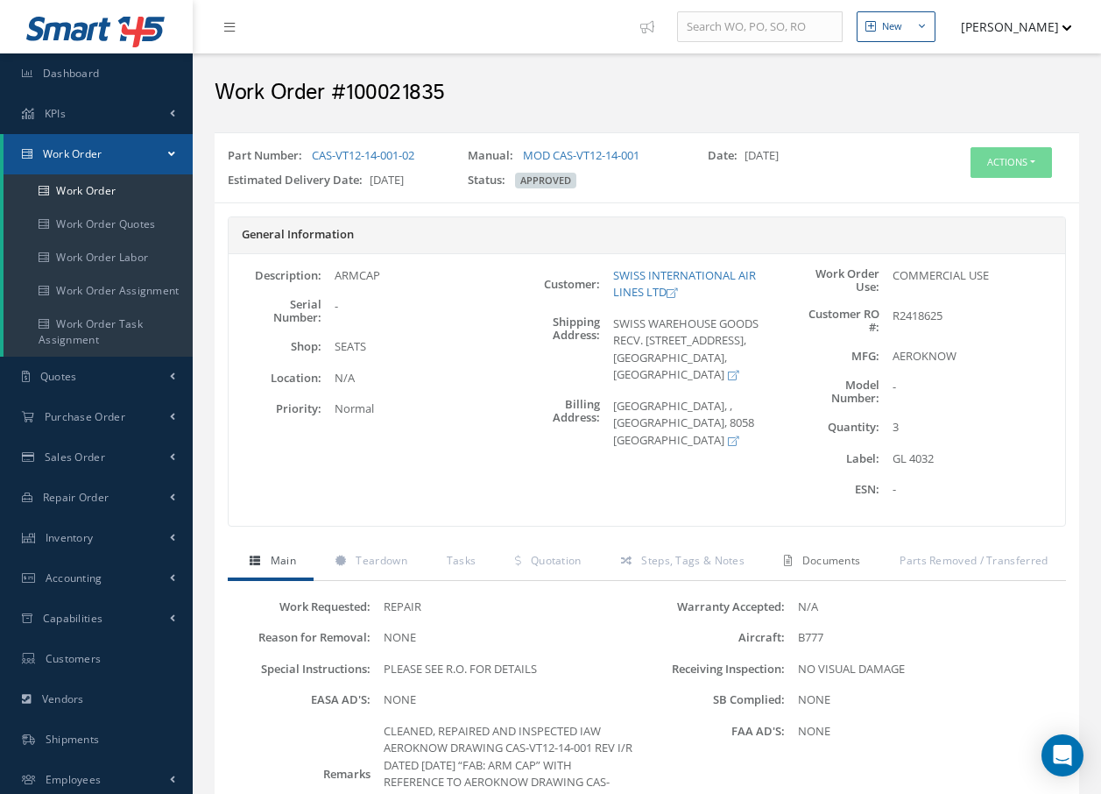
click at [843, 562] on span "Documents" at bounding box center [832, 560] width 59 height 15
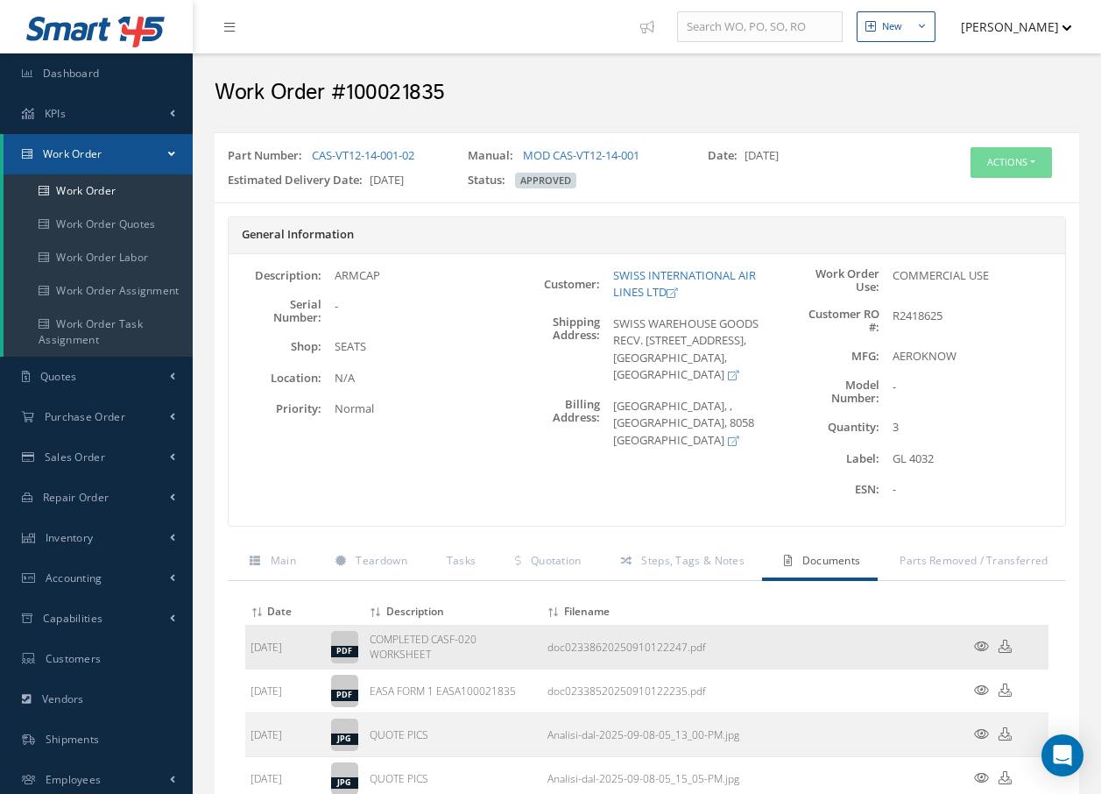
click at [980, 647] on icon at bounding box center [981, 646] width 15 height 13
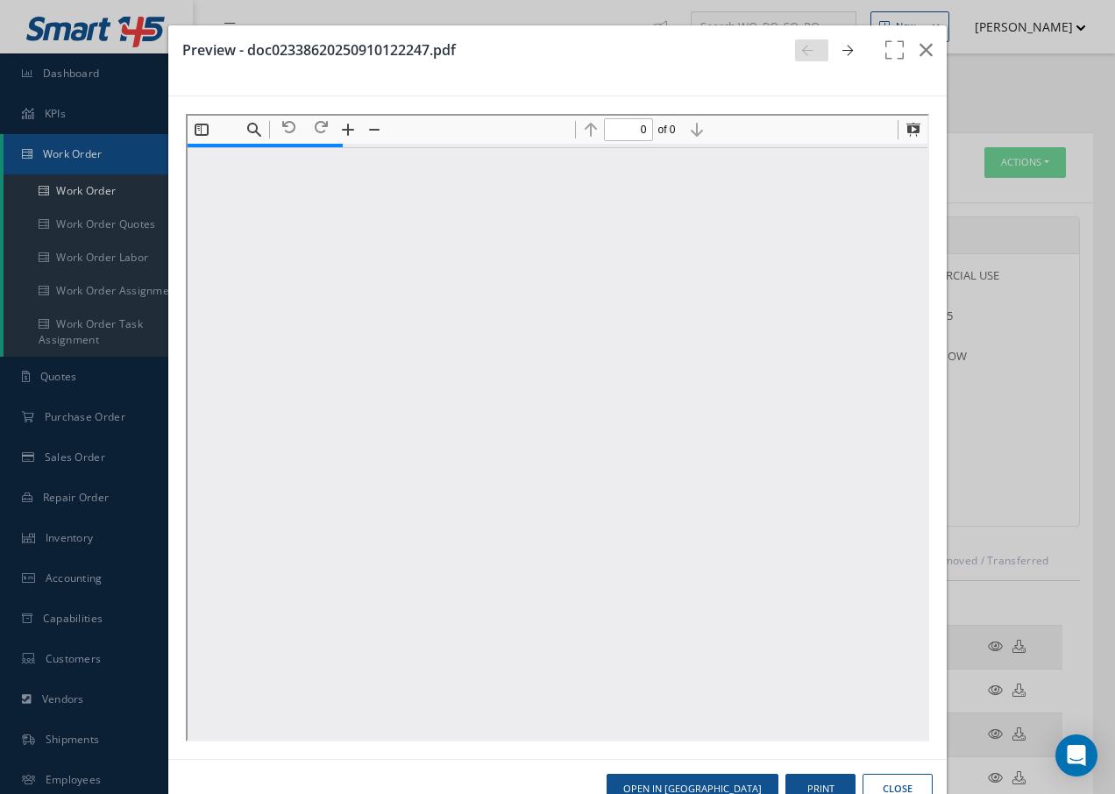
type input "1"
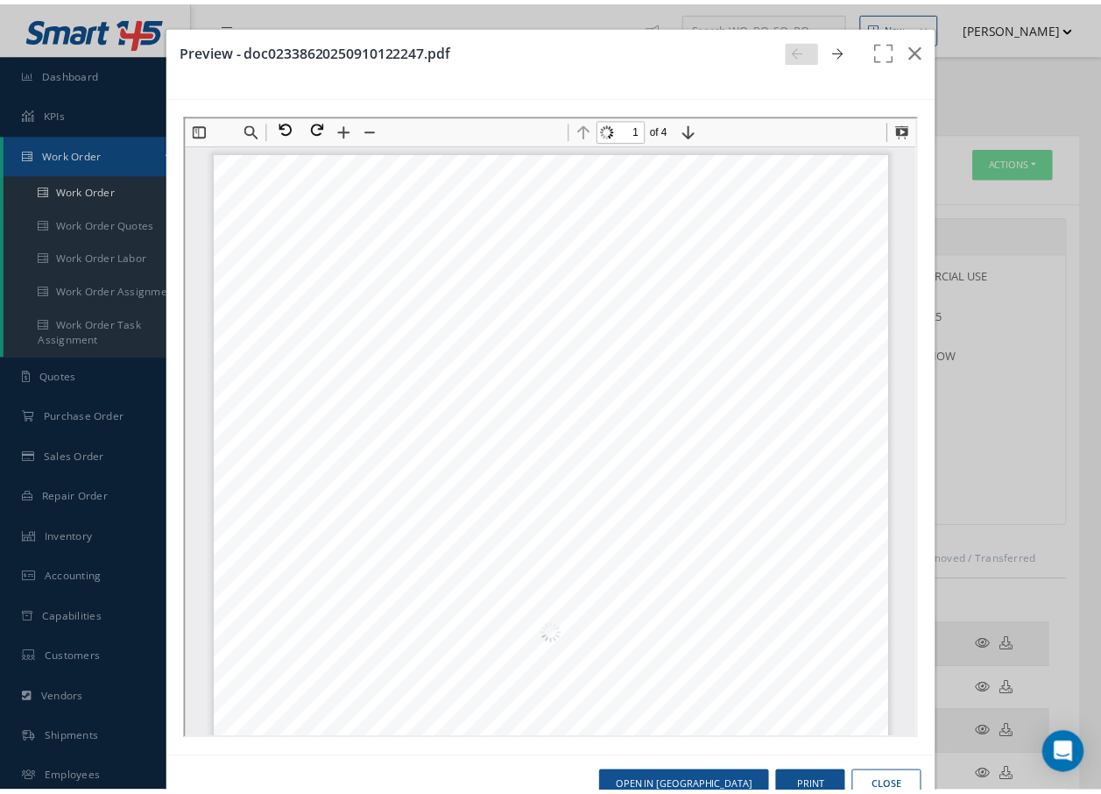
scroll to position [9, 0]
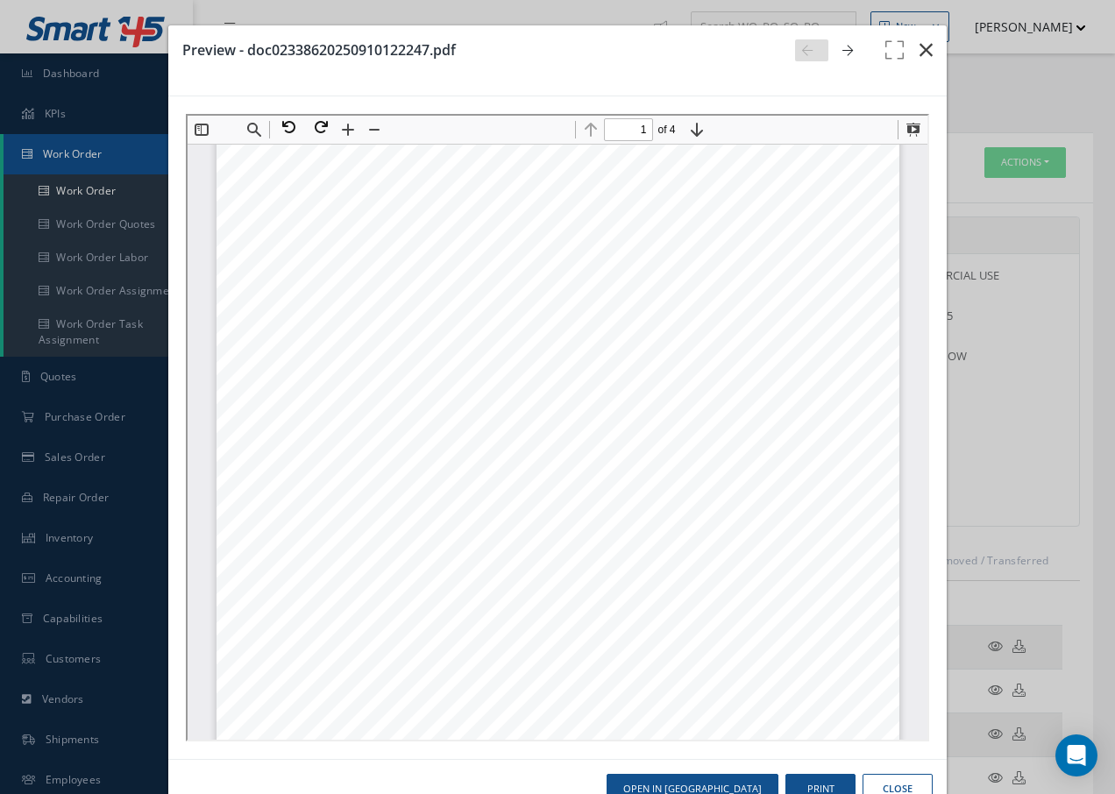
click at [919, 50] on icon "button" at bounding box center [925, 49] width 13 height 21
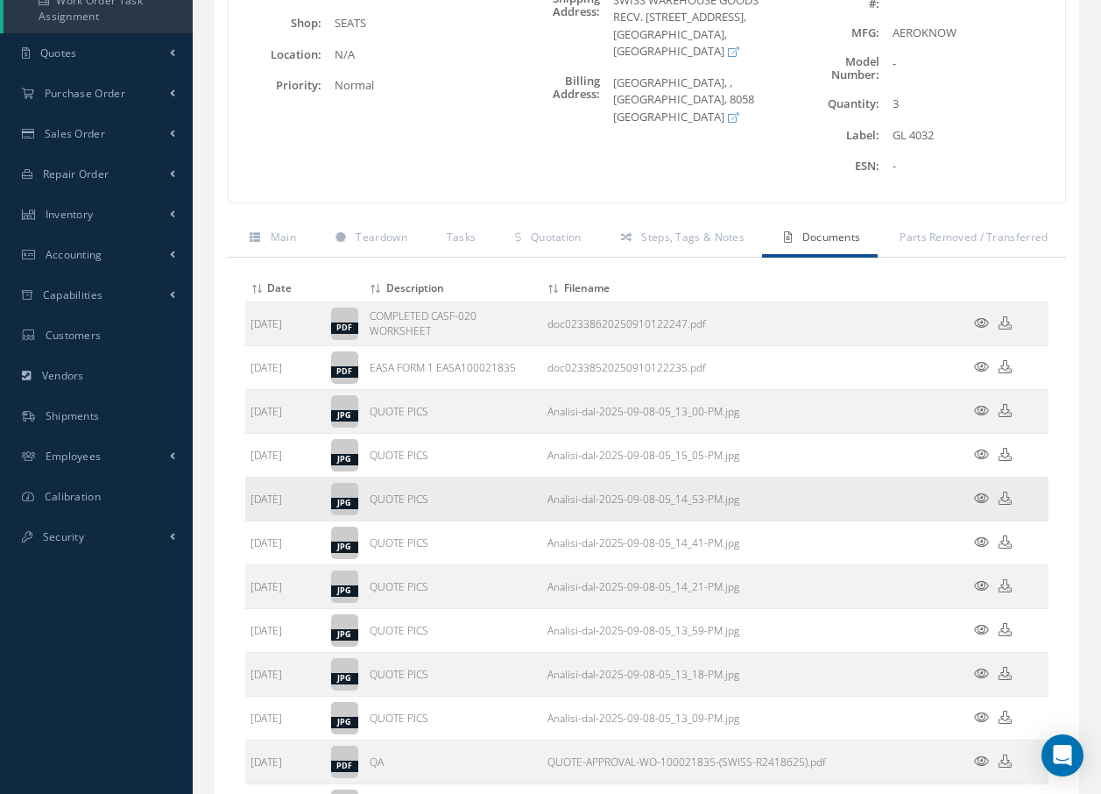
scroll to position [350, 0]
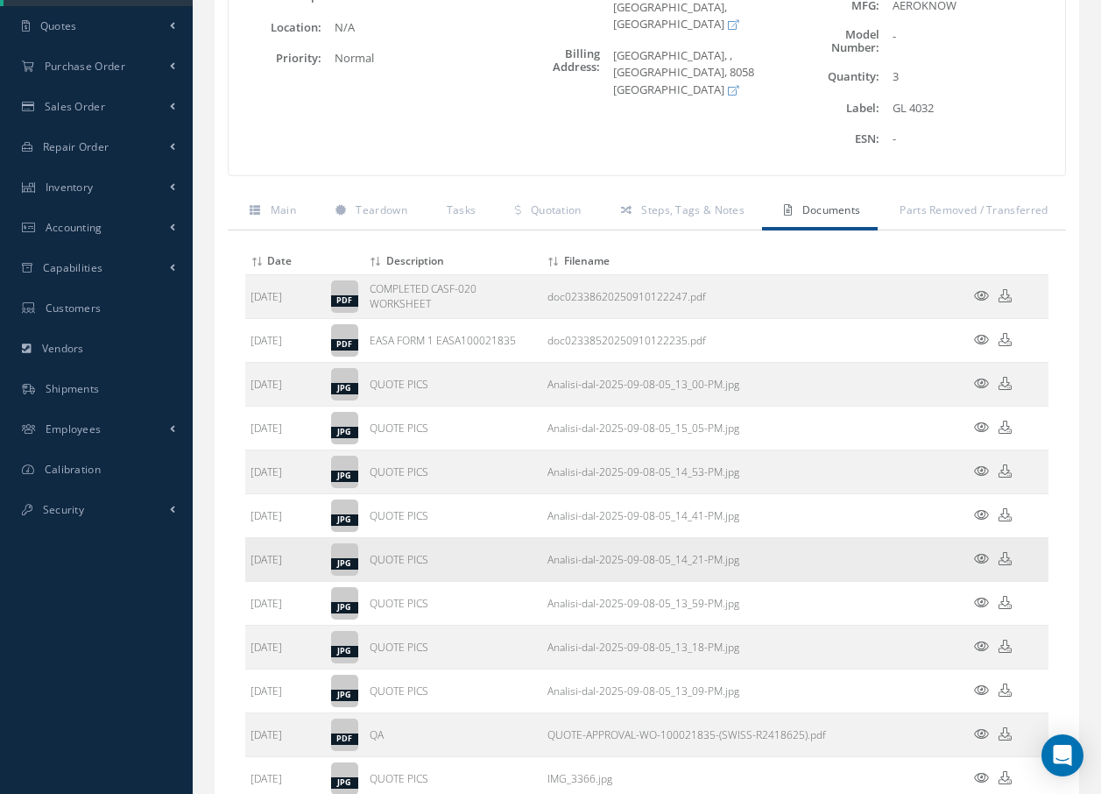
click at [982, 559] on icon at bounding box center [981, 558] width 15 height 13
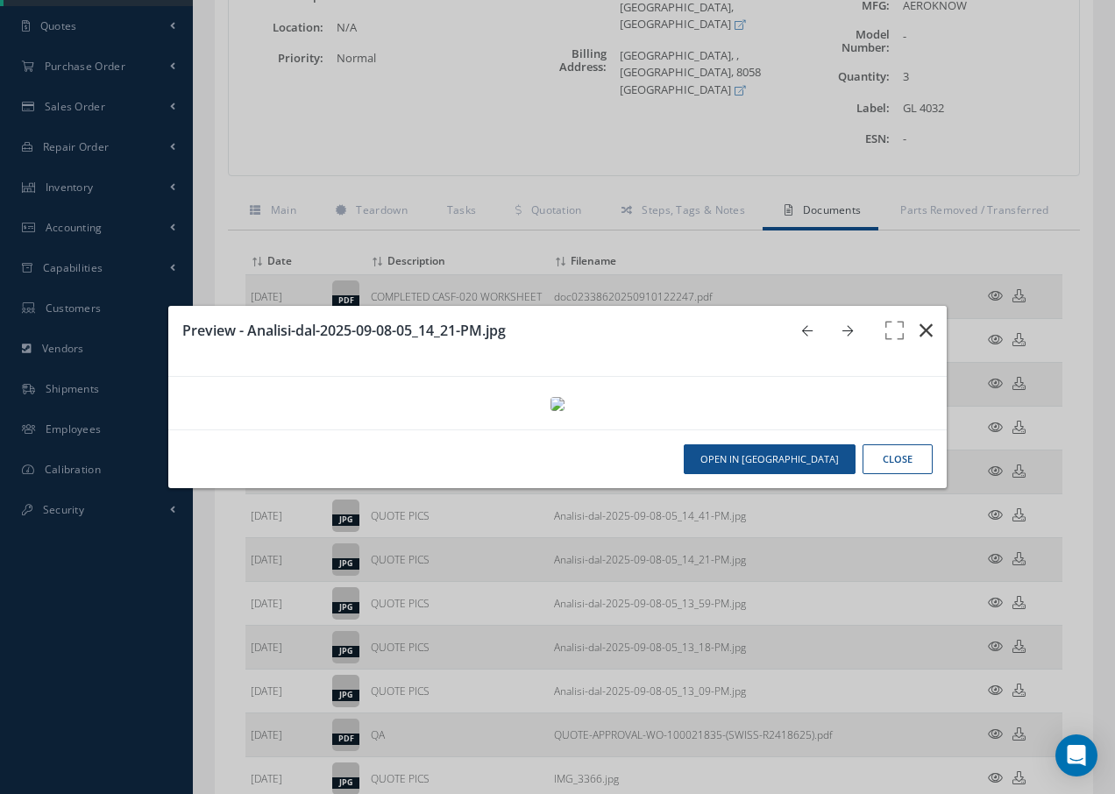
click at [924, 320] on icon "button" at bounding box center [925, 330] width 13 height 21
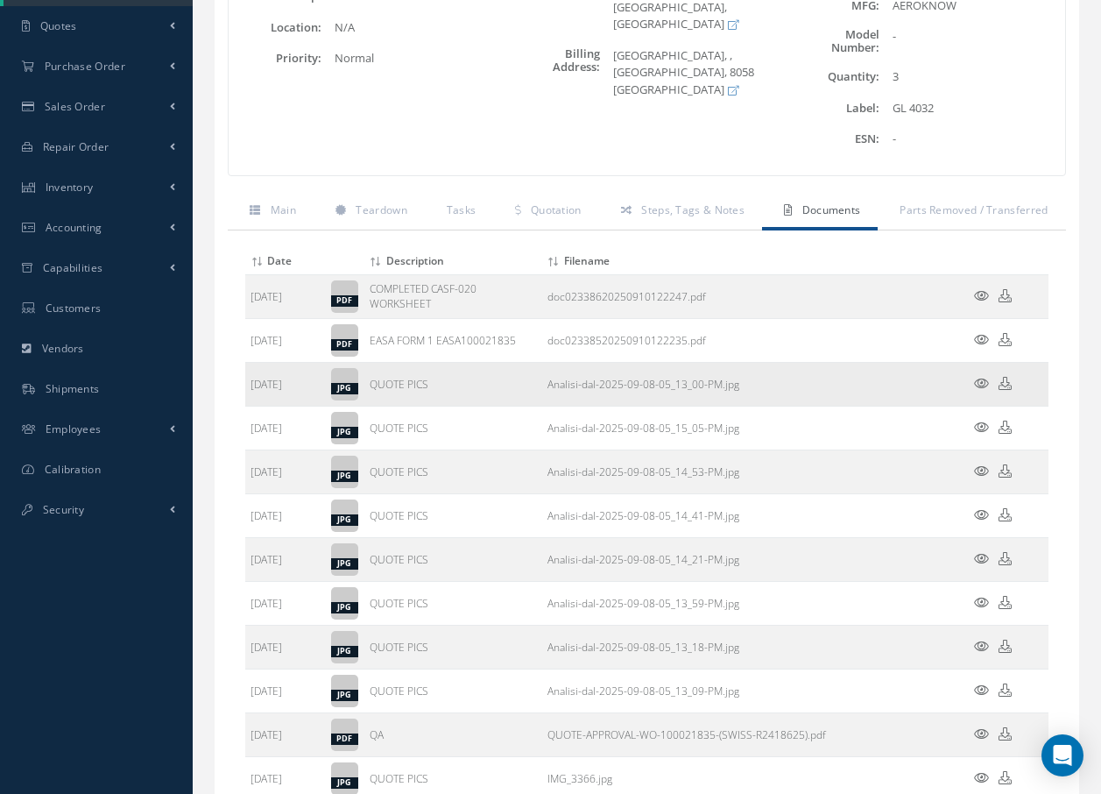
scroll to position [0, 0]
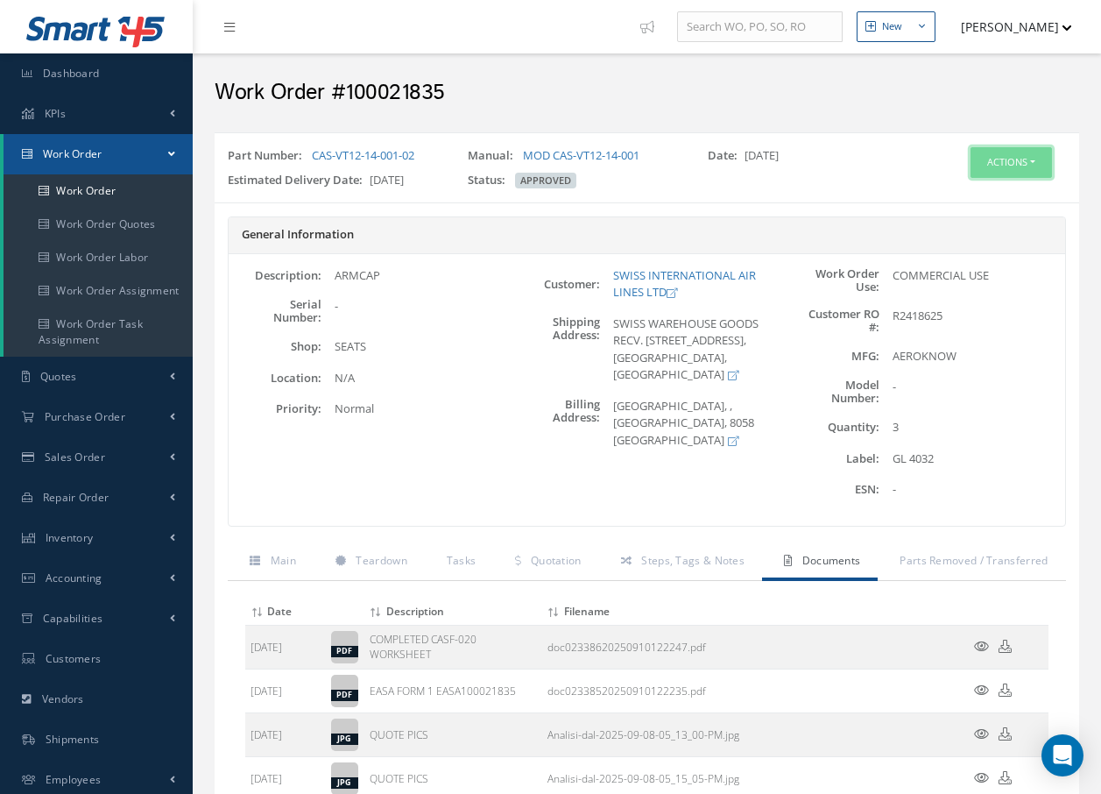
click at [985, 161] on button "Actions" at bounding box center [1011, 162] width 81 height 31
click at [970, 214] on link "Invoicing" at bounding box center [985, 220] width 140 height 24
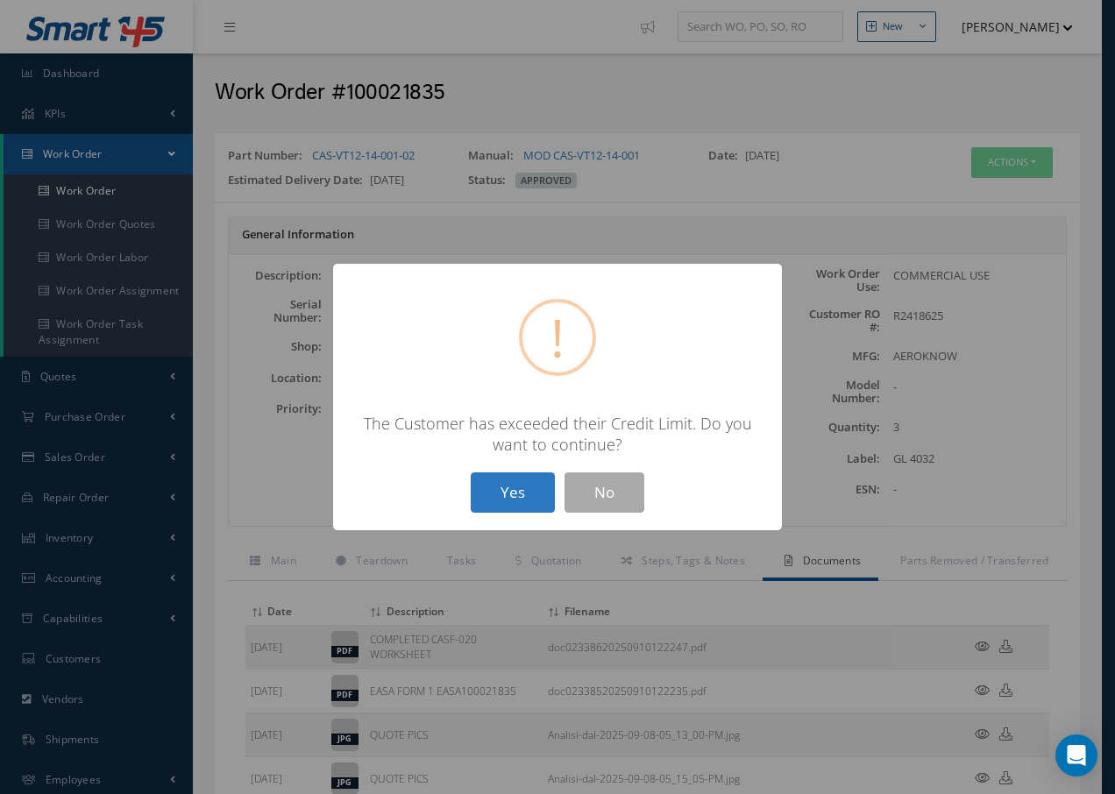
click at [514, 490] on button "Yes" at bounding box center [513, 492] width 84 height 41
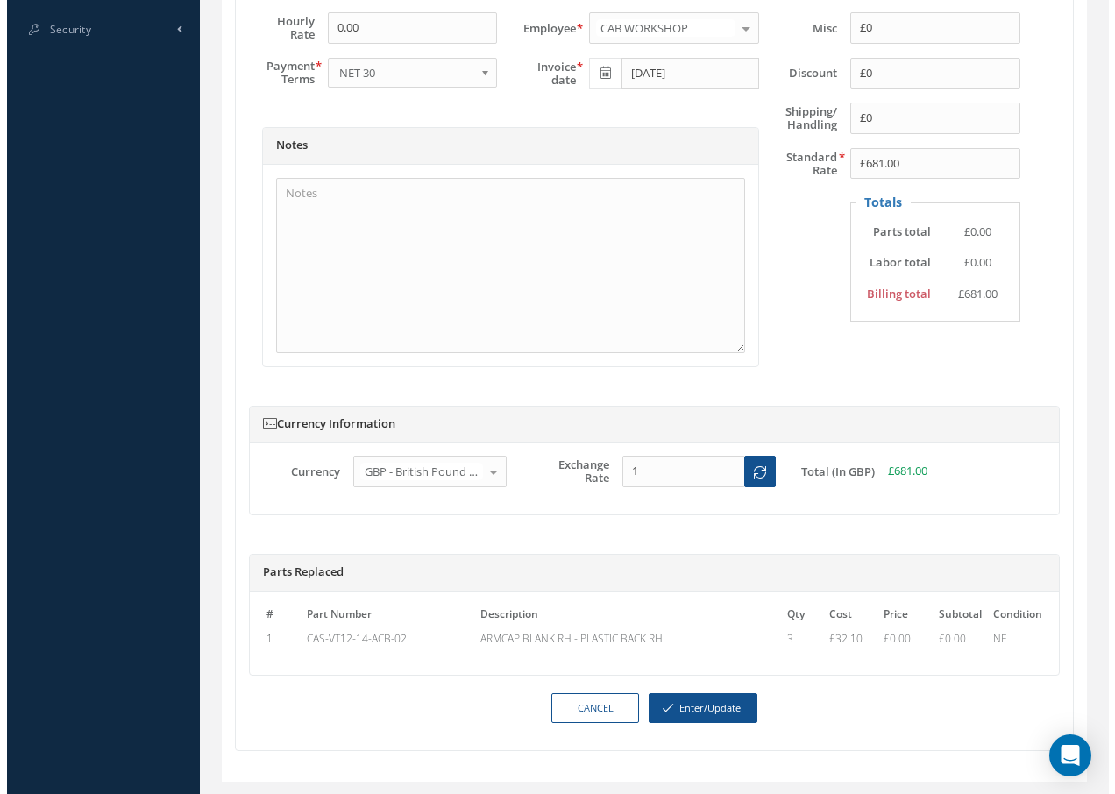
scroll to position [875, 0]
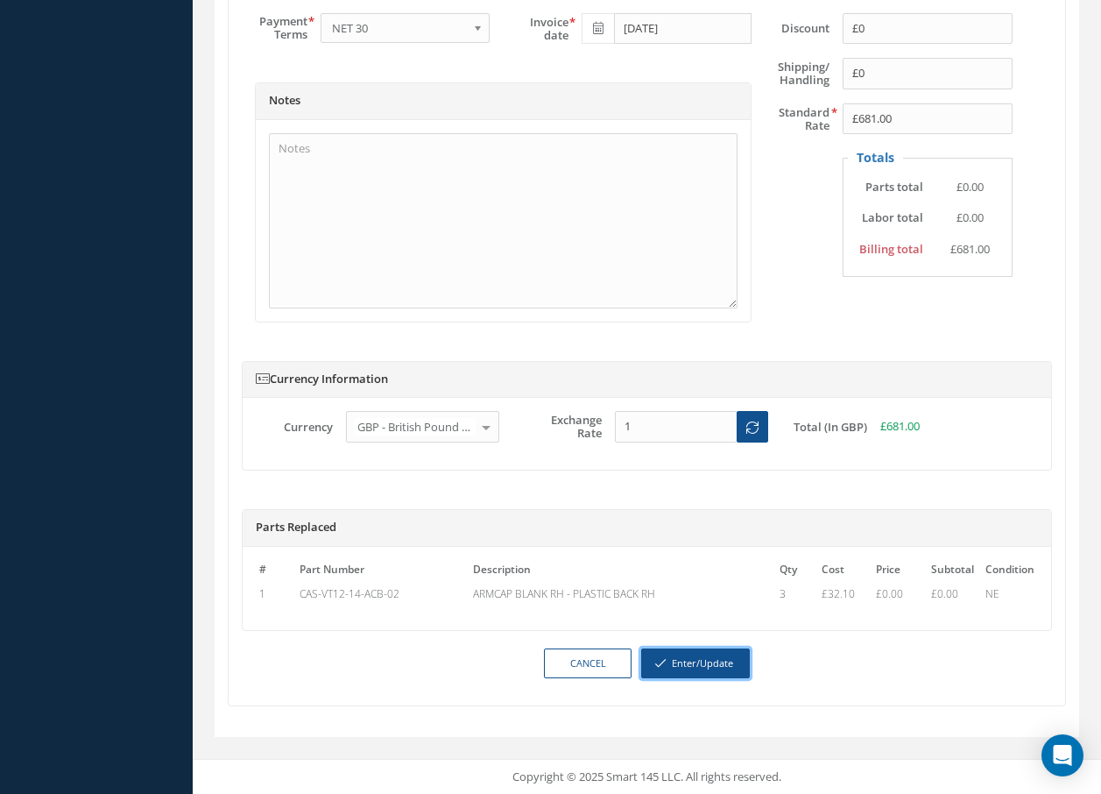
click at [713, 664] on button "Enter/Update" at bounding box center [695, 663] width 109 height 31
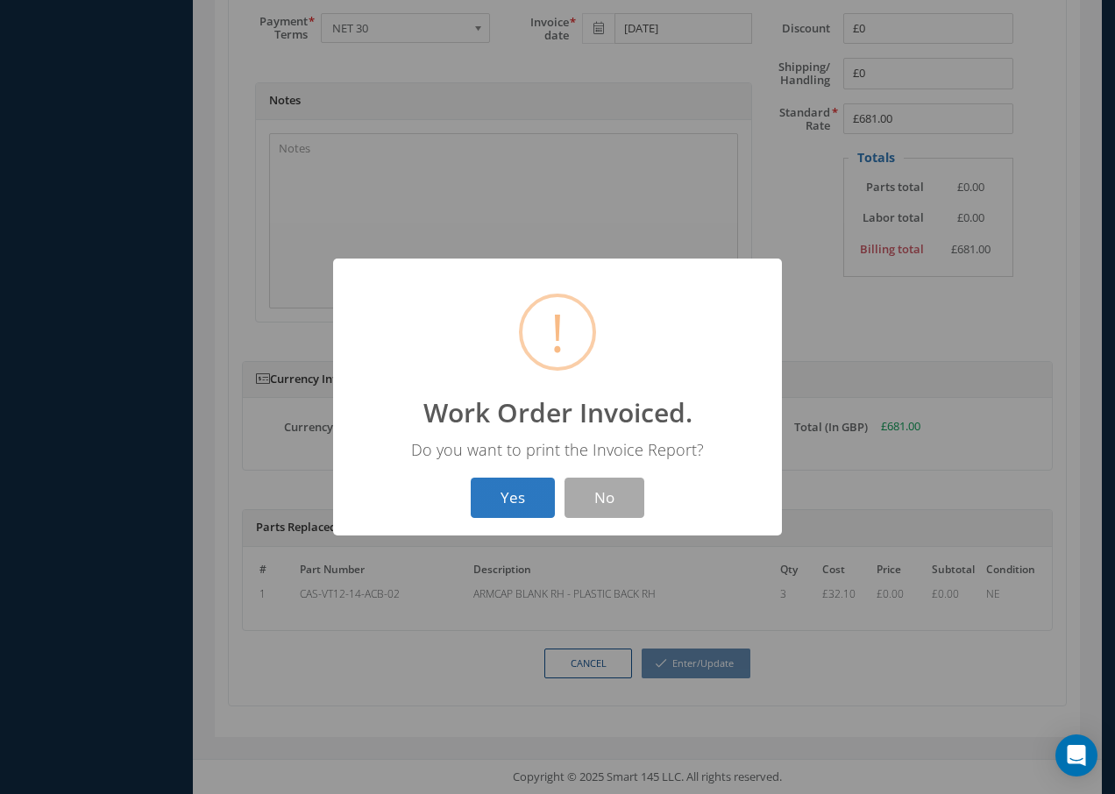
click at [517, 495] on button "Yes" at bounding box center [513, 498] width 84 height 41
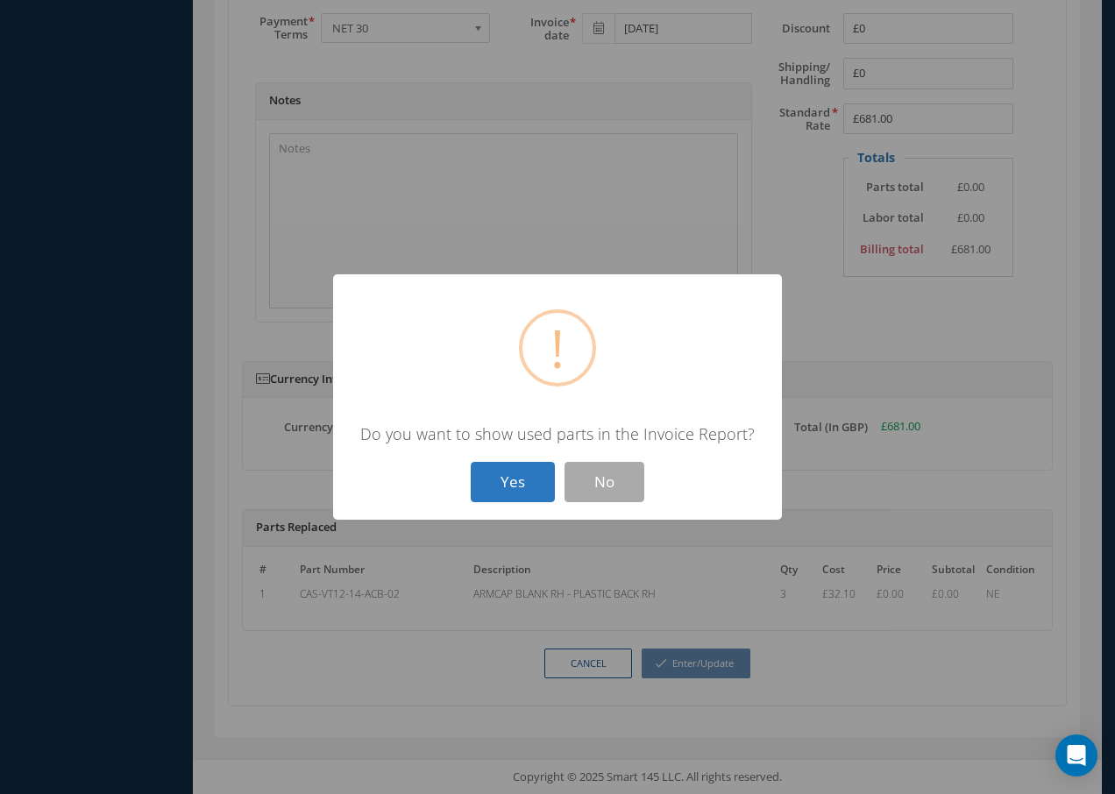
click at [520, 485] on button "Yes" at bounding box center [513, 482] width 84 height 41
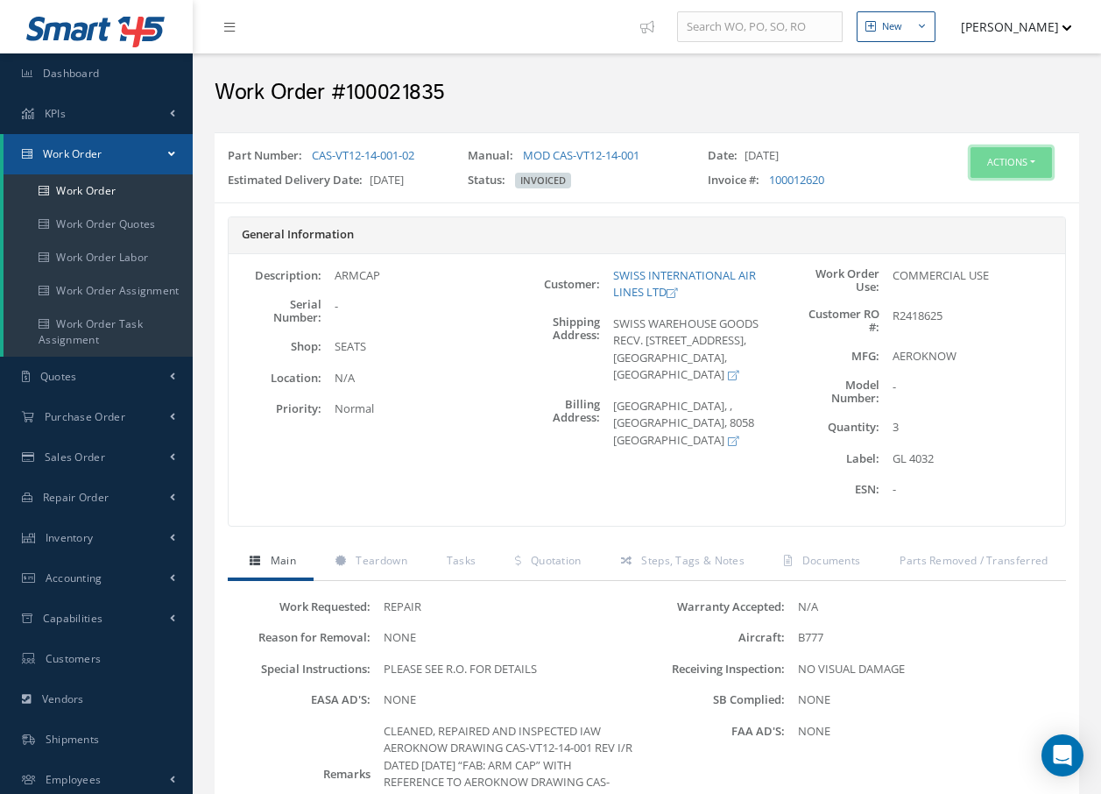
click at [1007, 161] on button "Actions" at bounding box center [1011, 162] width 81 height 31
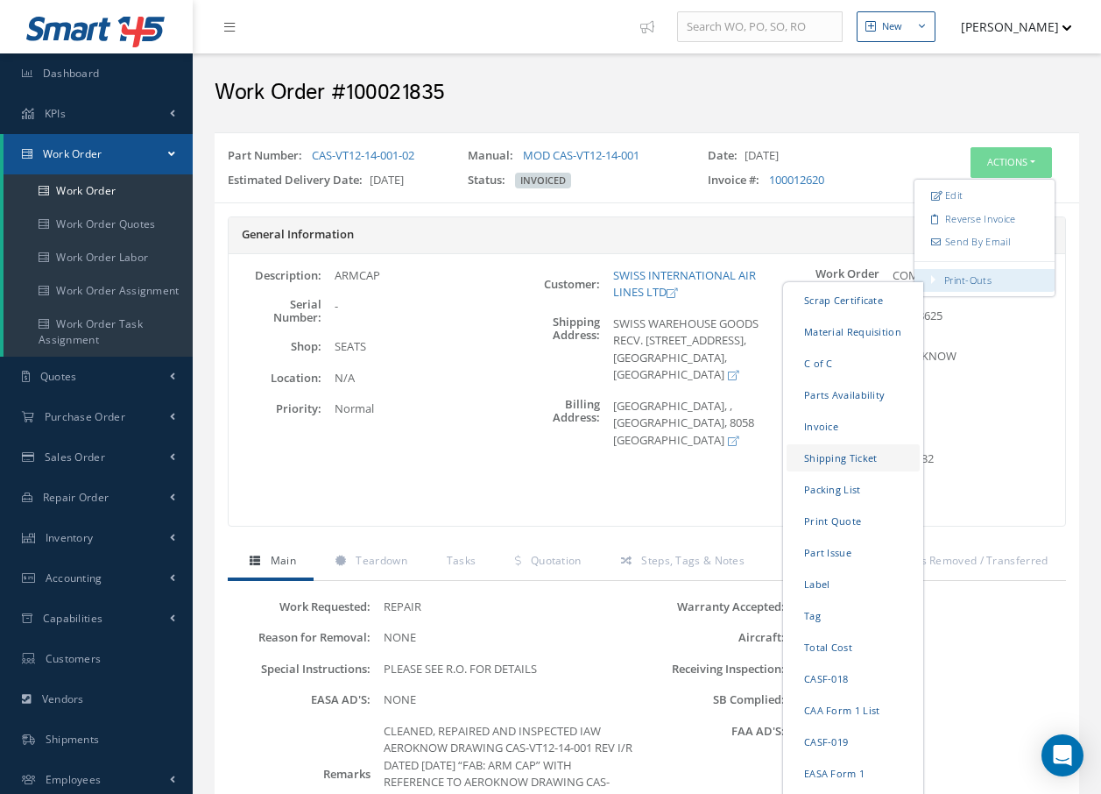
click at [816, 457] on link "Shipping Ticket" at bounding box center [853, 457] width 133 height 27
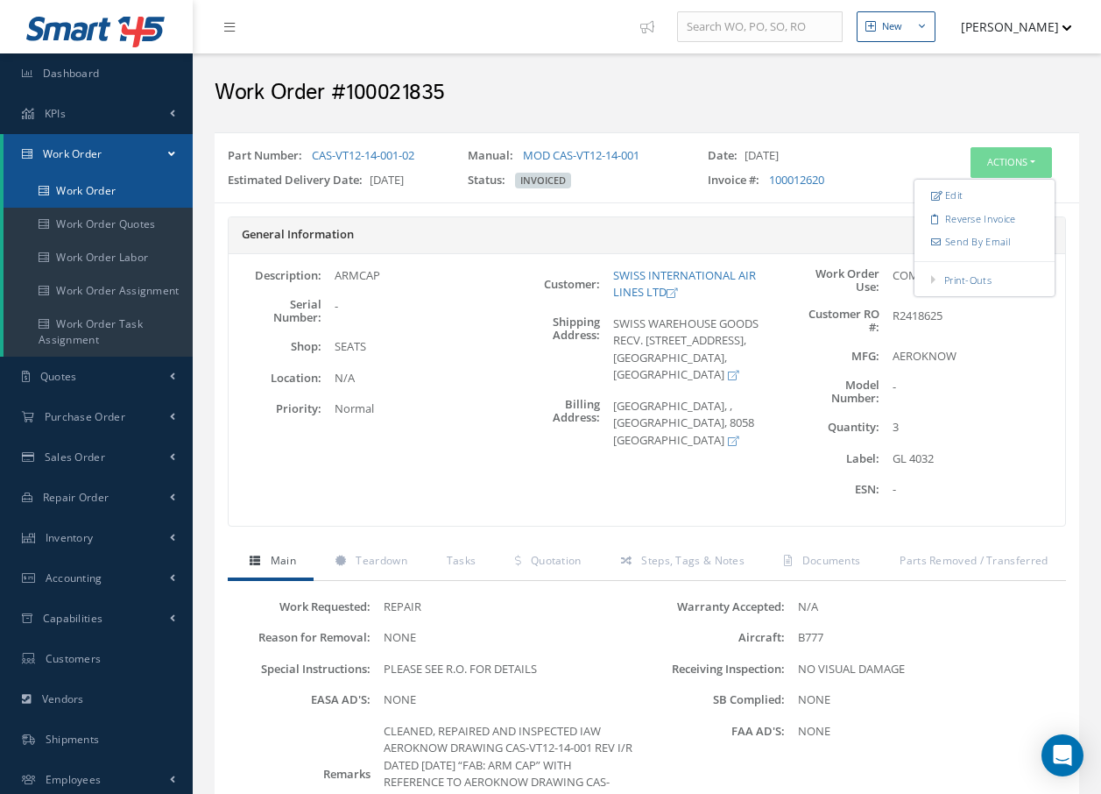
click at [109, 193] on link "Work Order" at bounding box center [98, 190] width 189 height 33
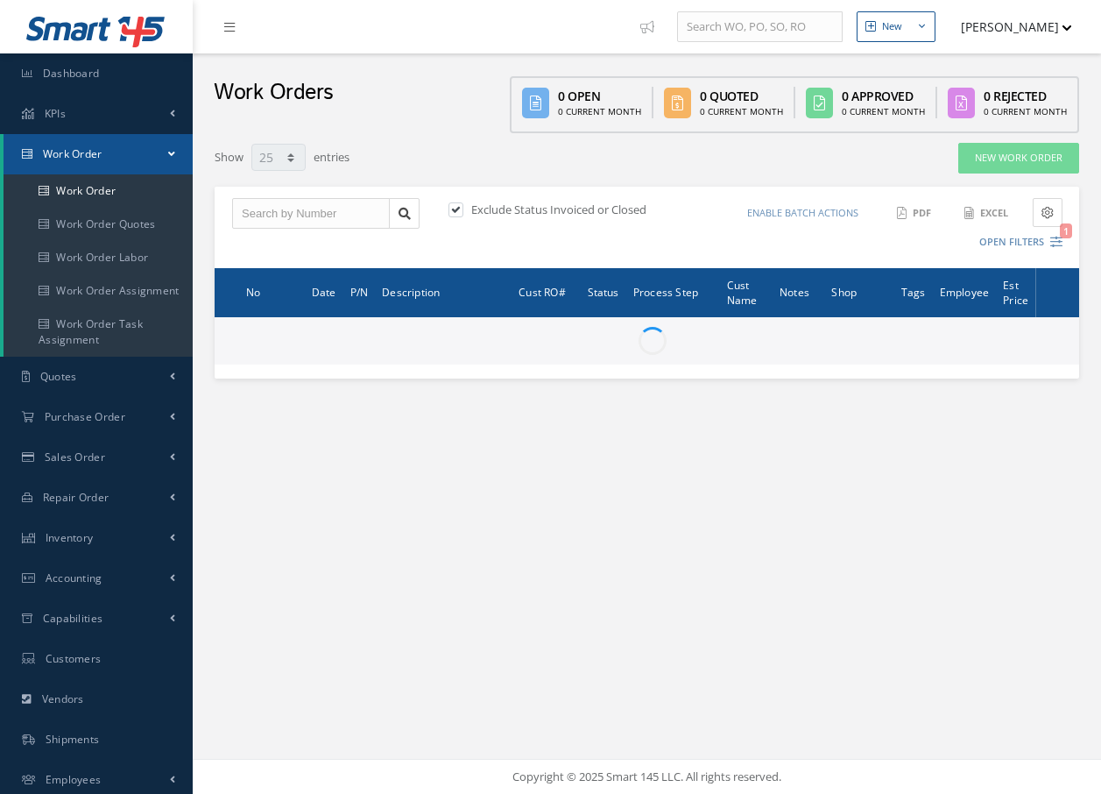
select select "25"
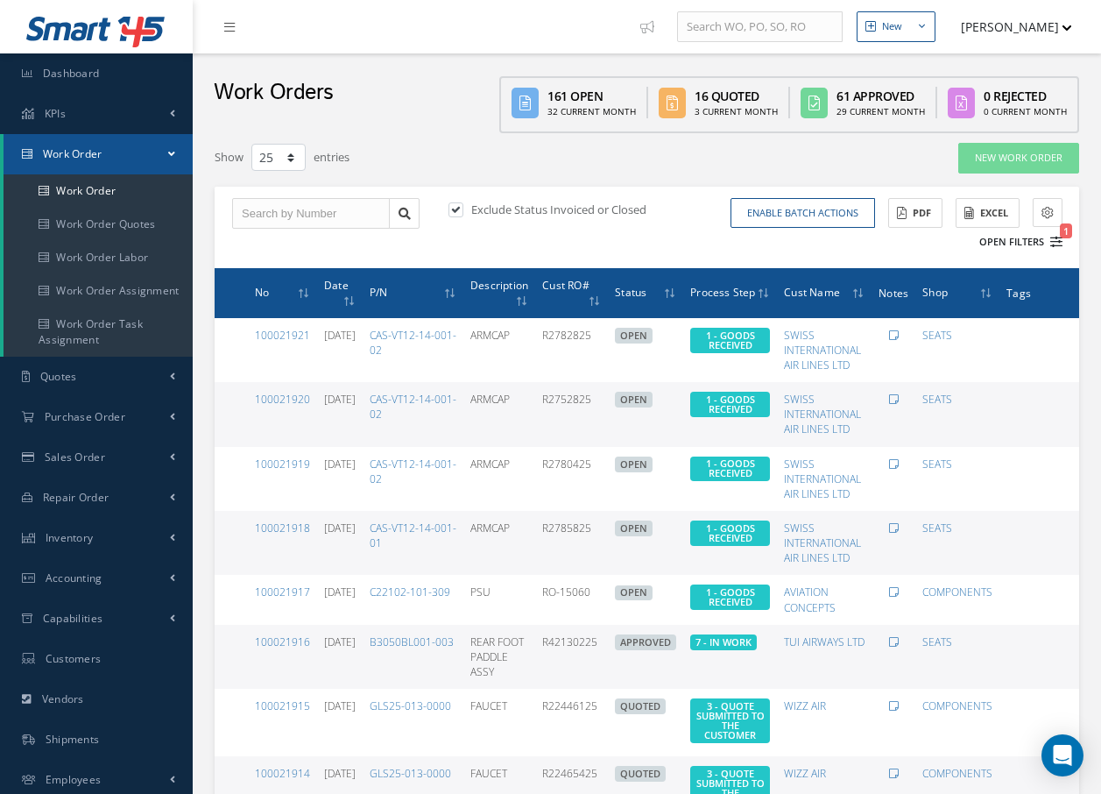
click at [1058, 244] on icon "1" at bounding box center [1057, 242] width 12 height 12
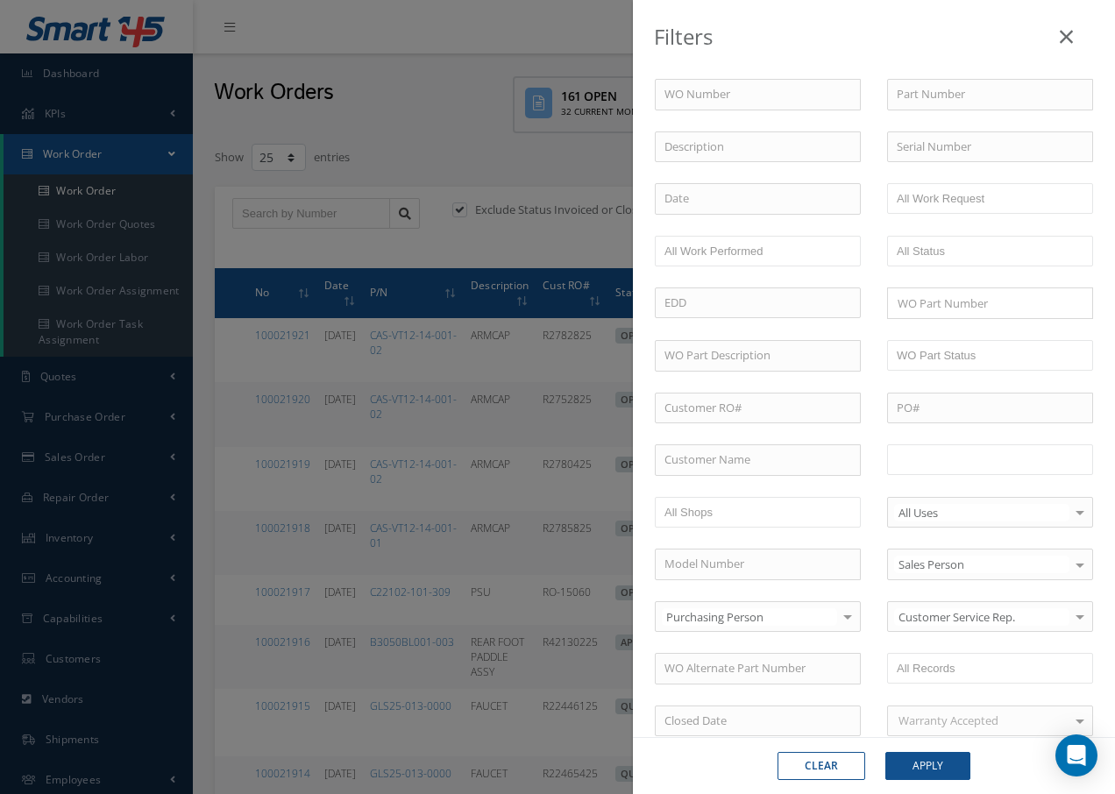
click at [978, 459] on input "text" at bounding box center [951, 460] width 111 height 22
click at [926, 768] on button "Apply" at bounding box center [927, 766] width 85 height 28
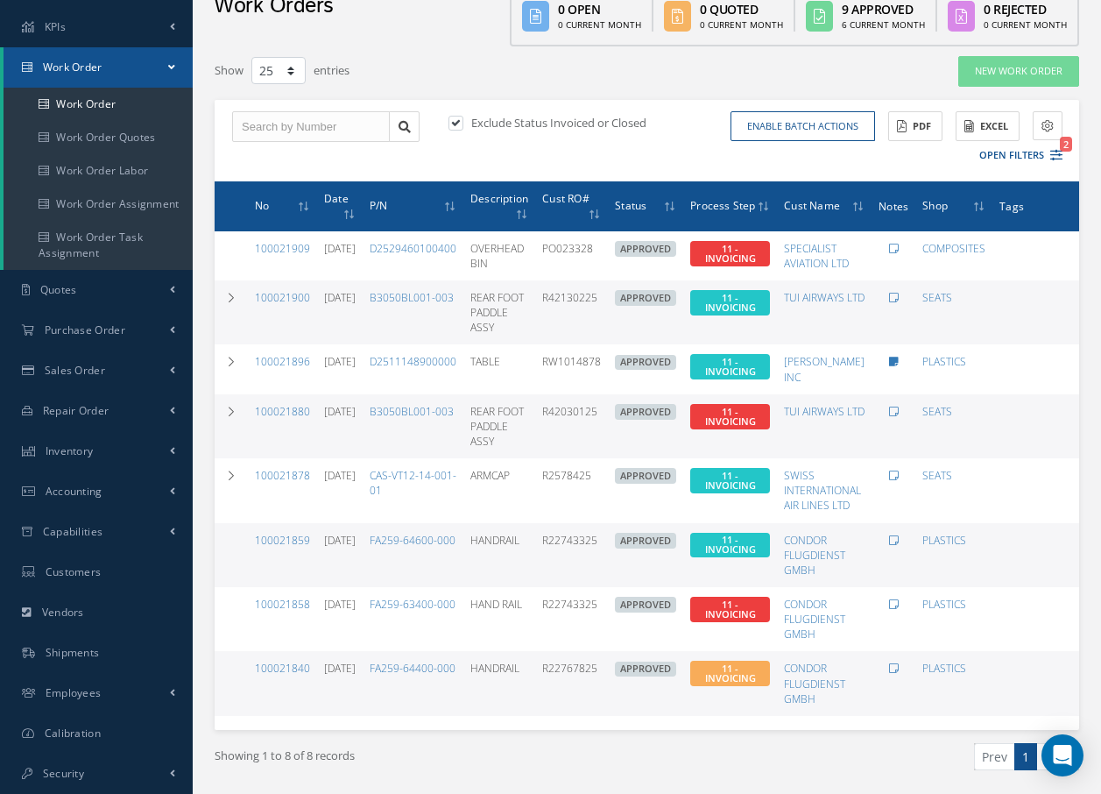
scroll to position [156, 0]
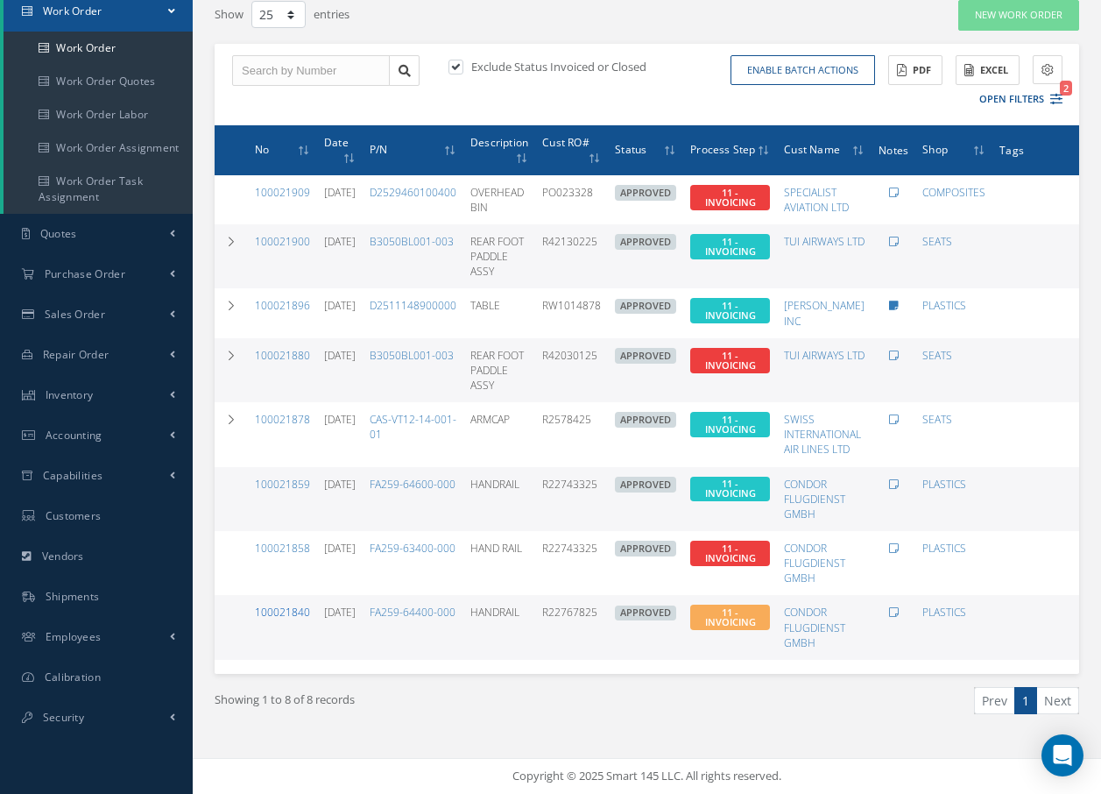
click at [282, 605] on link "100021840" at bounding box center [282, 612] width 55 height 15
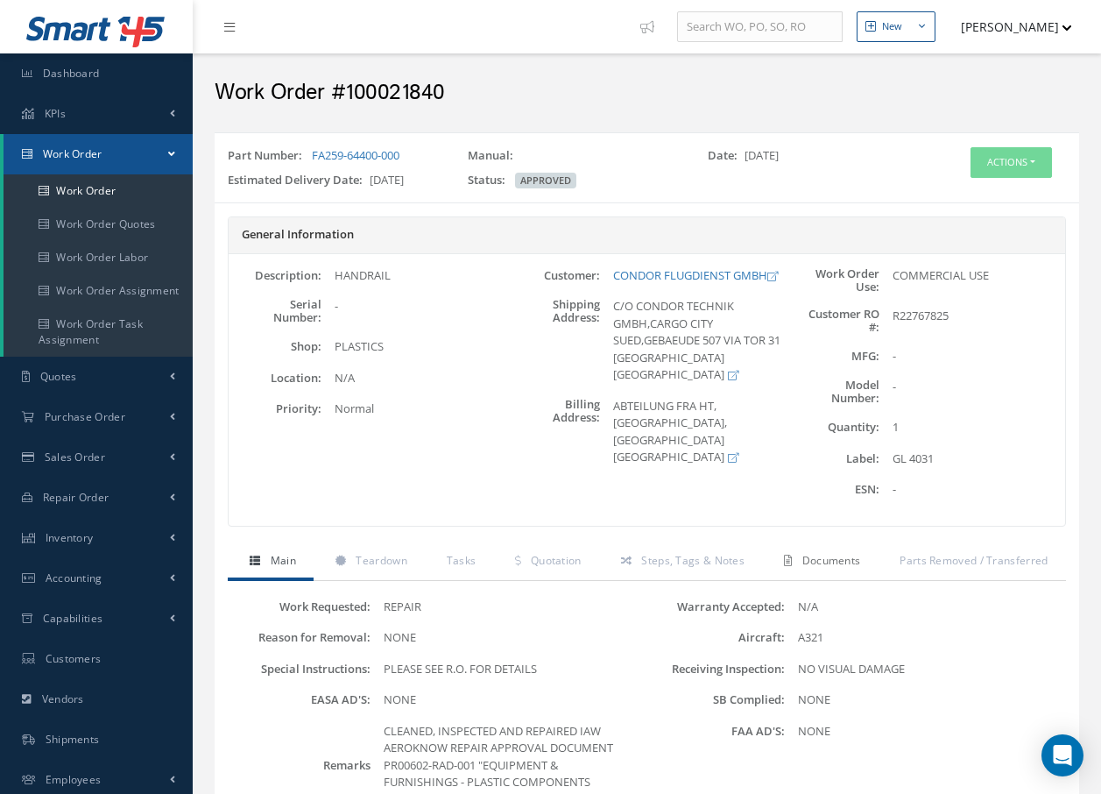
click at [843, 562] on span "Documents" at bounding box center [832, 560] width 59 height 15
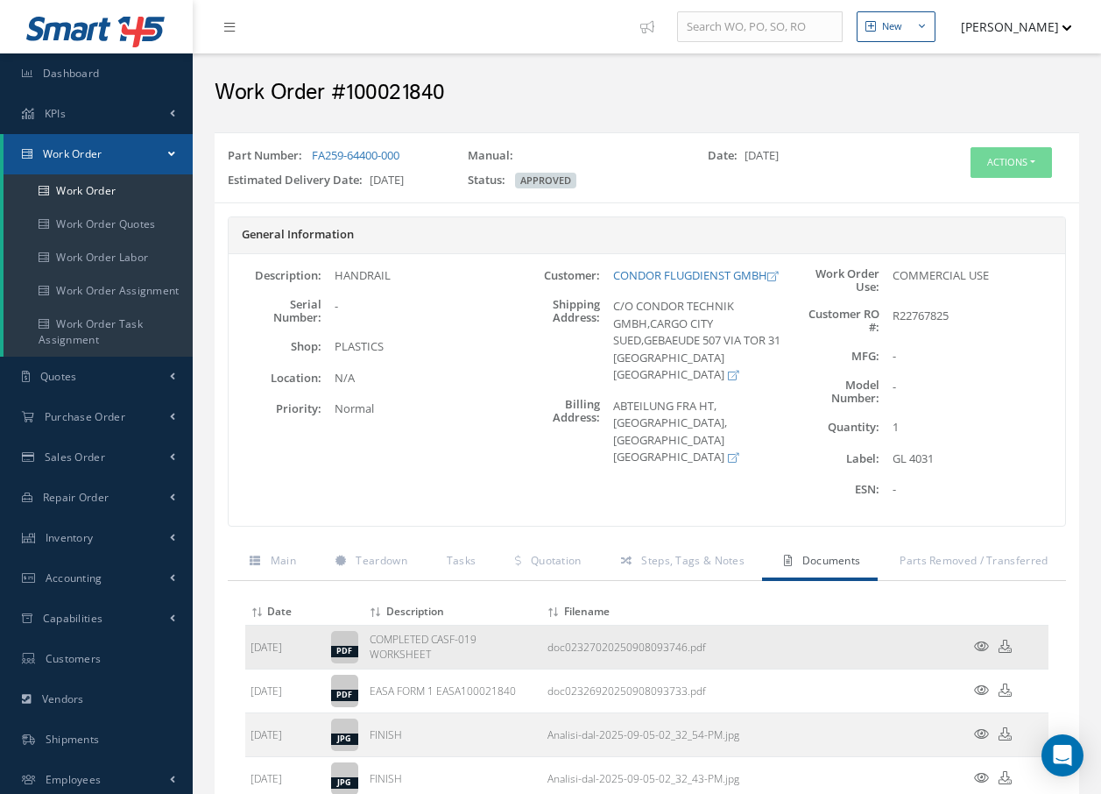
click at [975, 649] on icon at bounding box center [981, 646] width 15 height 13
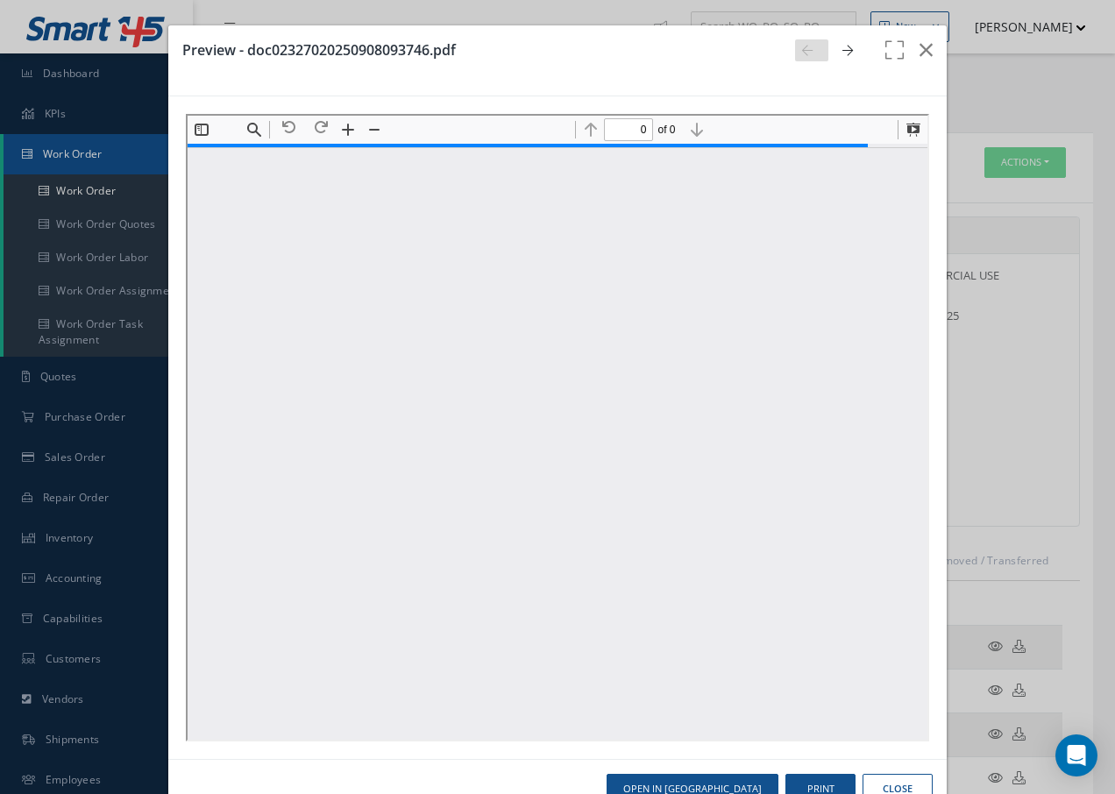
type input "1"
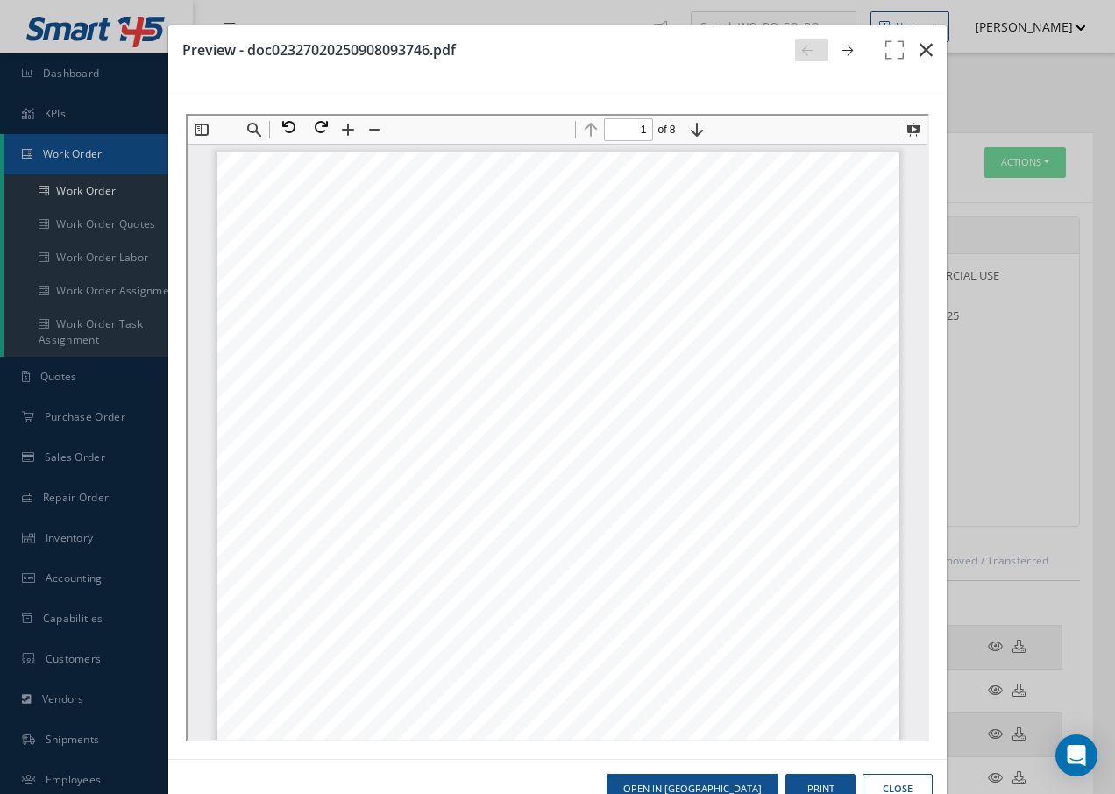
click at [919, 52] on icon "button" at bounding box center [925, 49] width 13 height 21
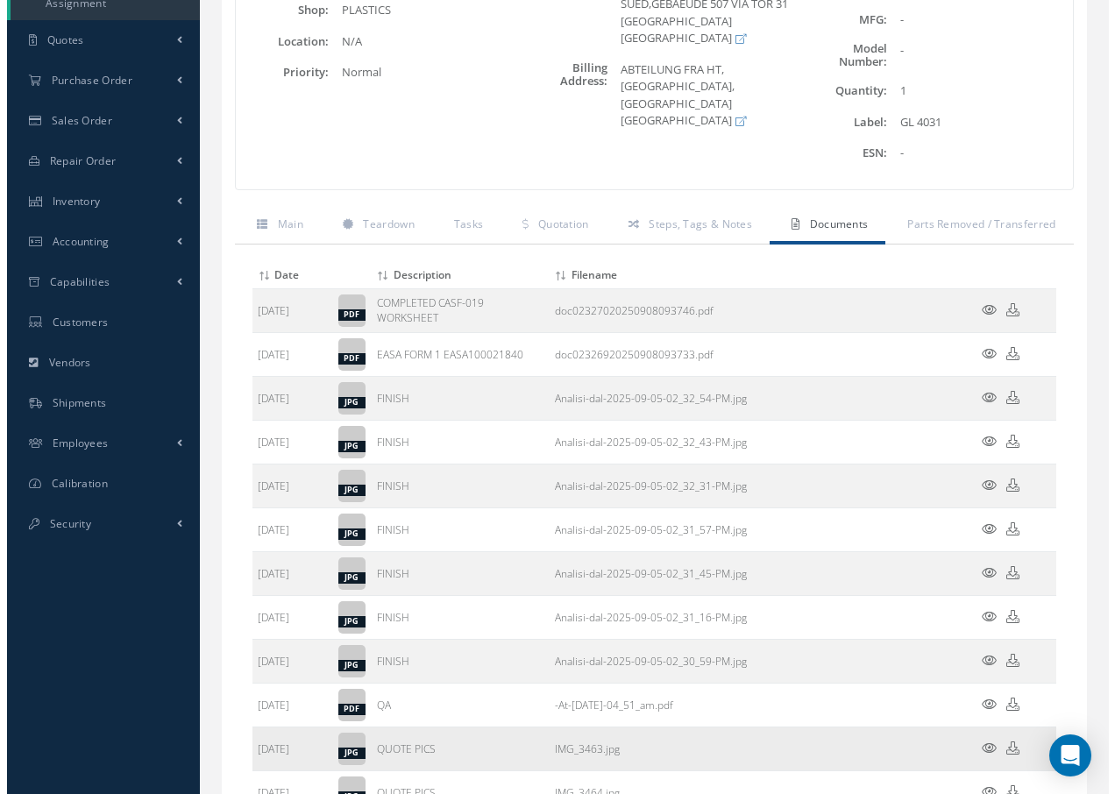
scroll to position [350, 0]
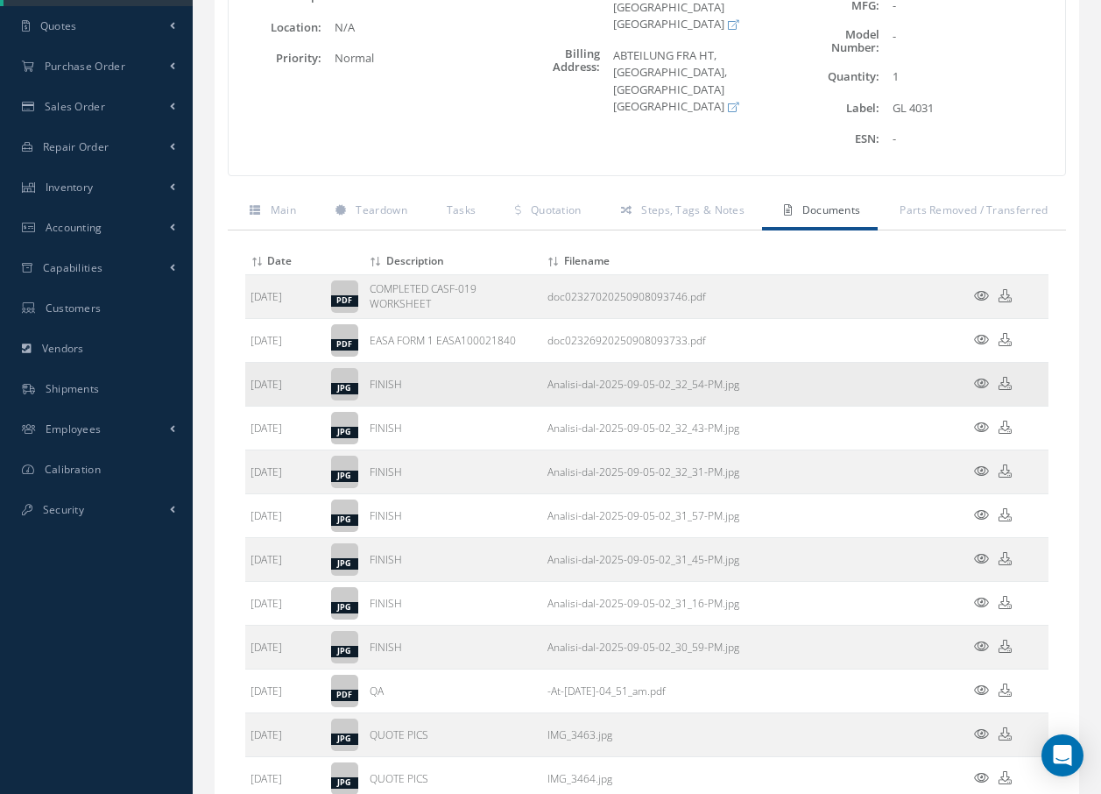
click at [980, 383] on icon at bounding box center [981, 383] width 15 height 13
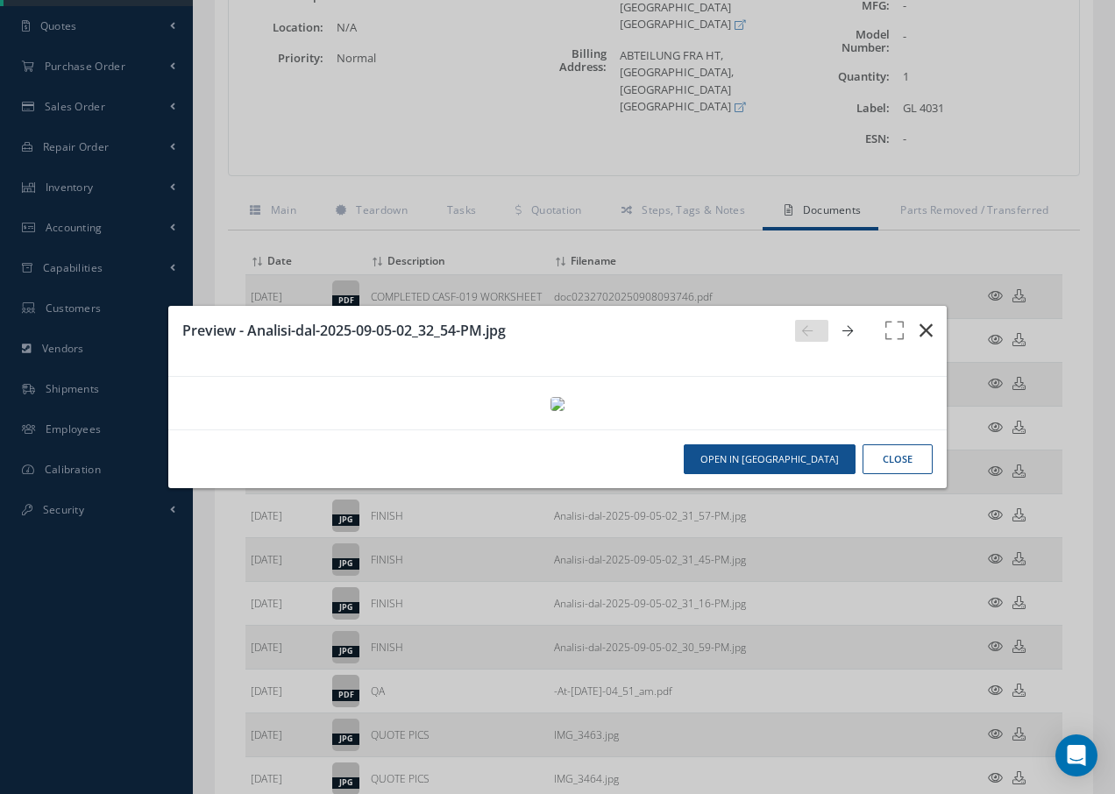
click at [925, 320] on icon "button" at bounding box center [925, 330] width 13 height 21
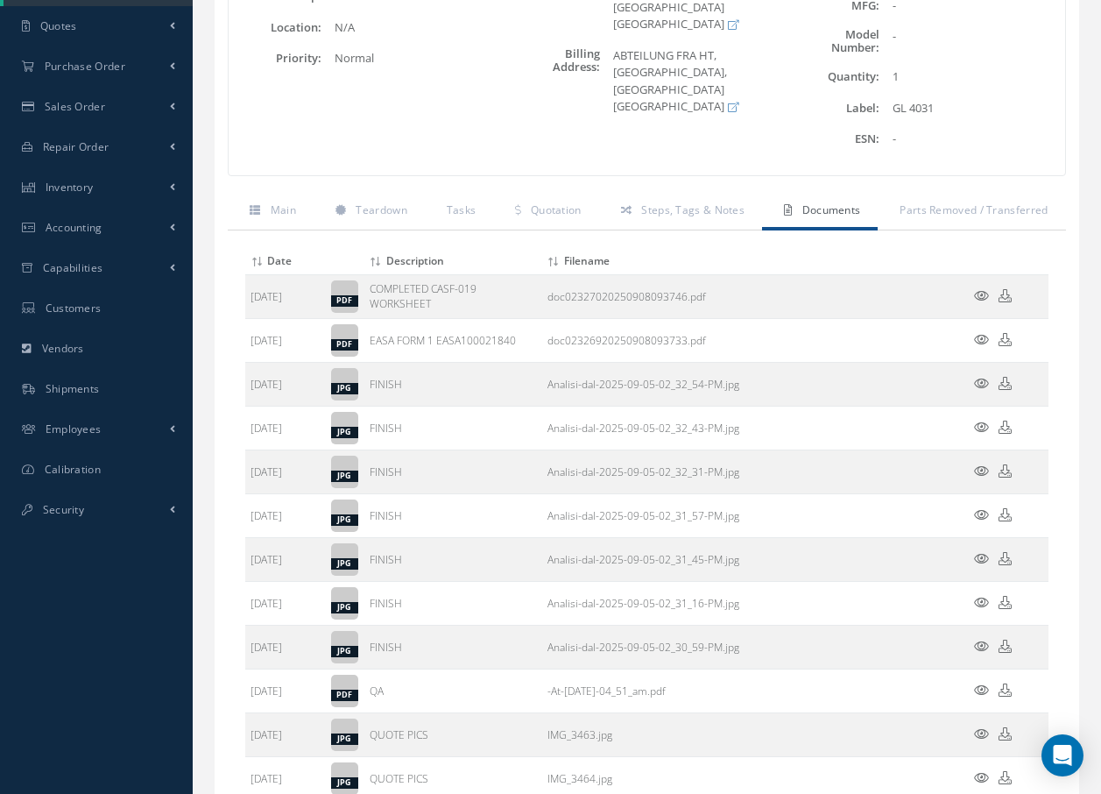
click at [979, 292] on icon at bounding box center [981, 295] width 15 height 13
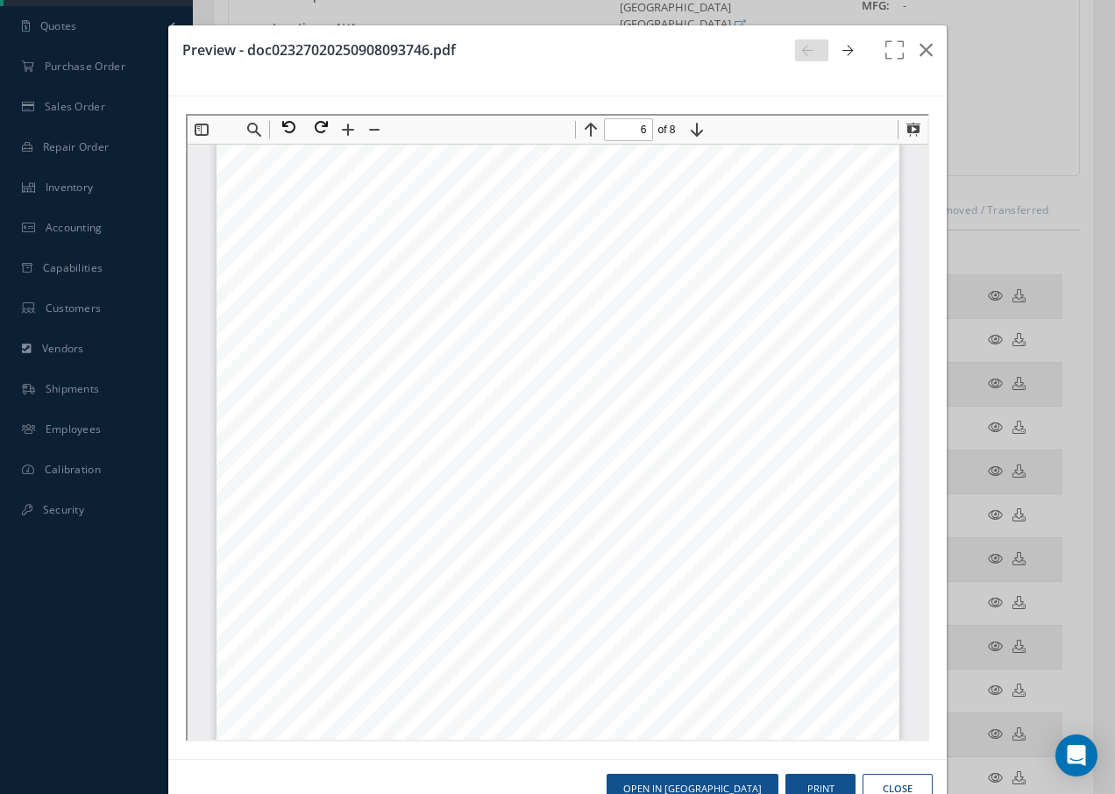
scroll to position [4994, 0]
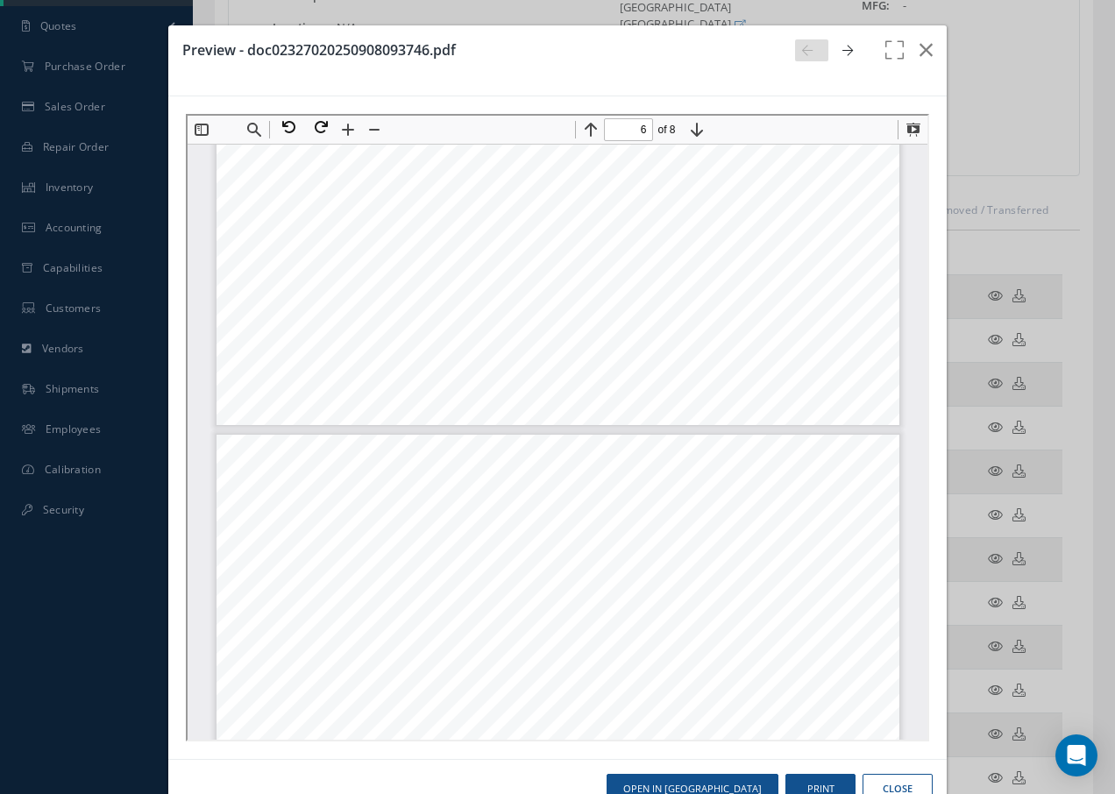
type input "5"
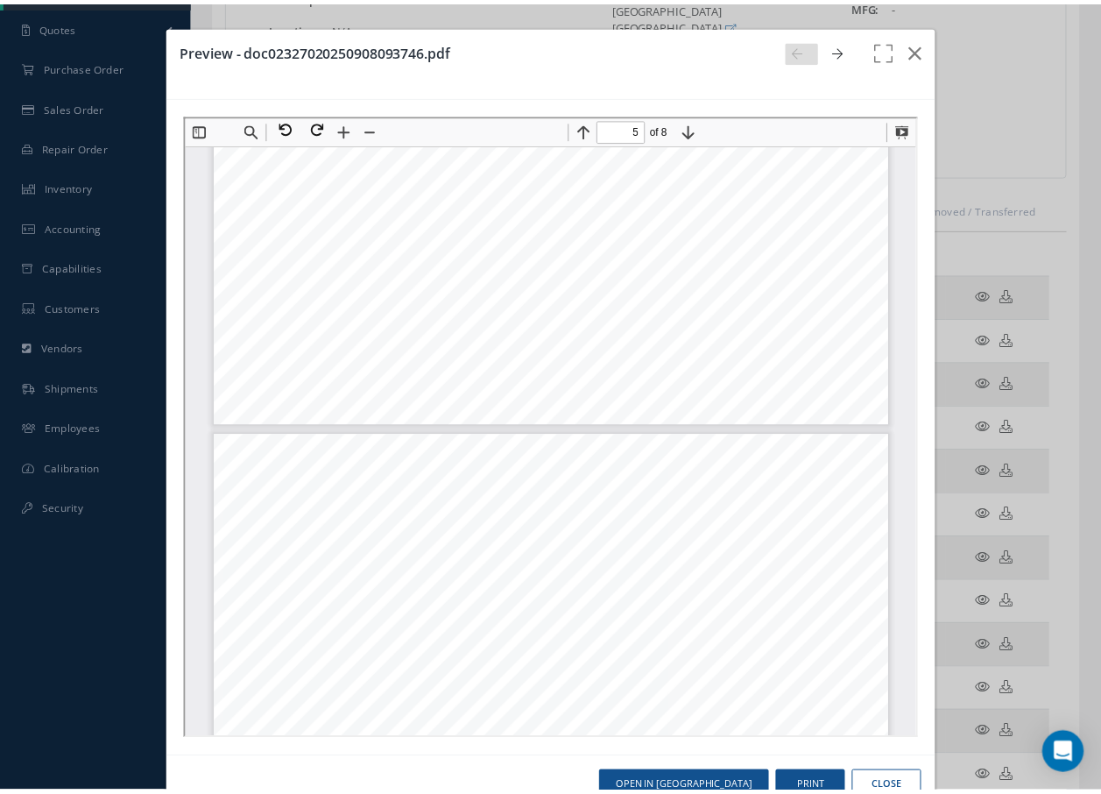
scroll to position [4556, 0]
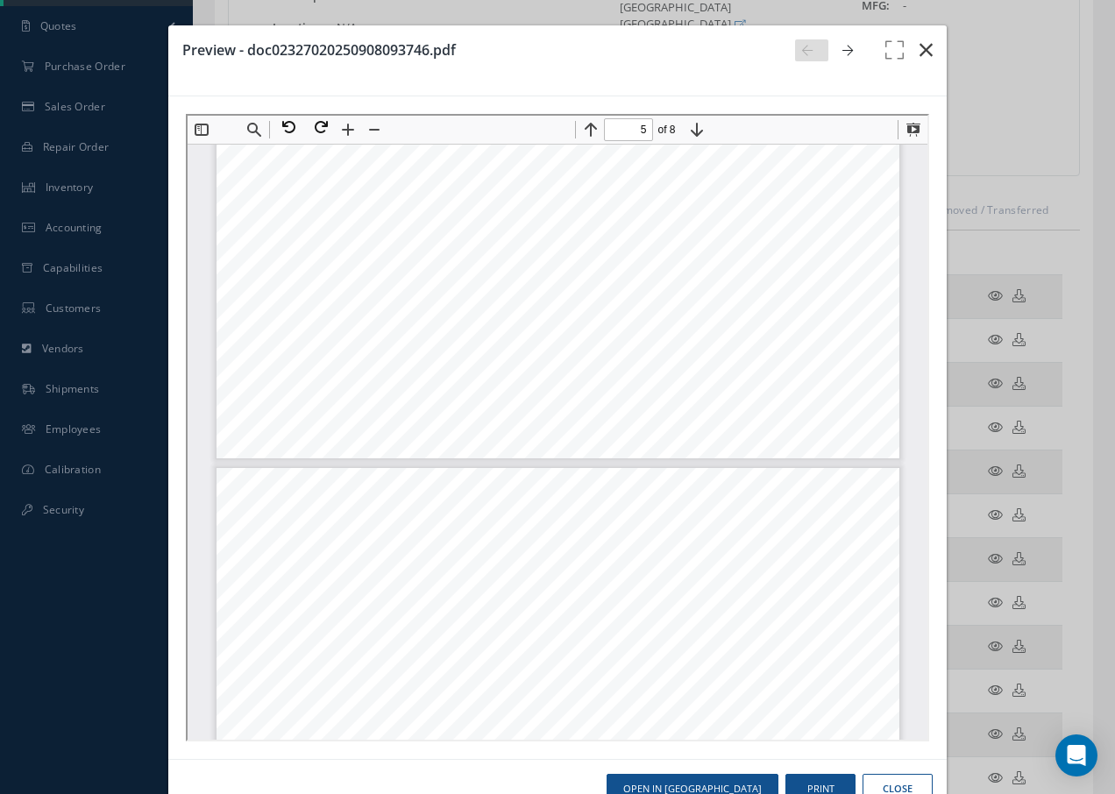
click at [919, 49] on icon "button" at bounding box center [925, 49] width 13 height 21
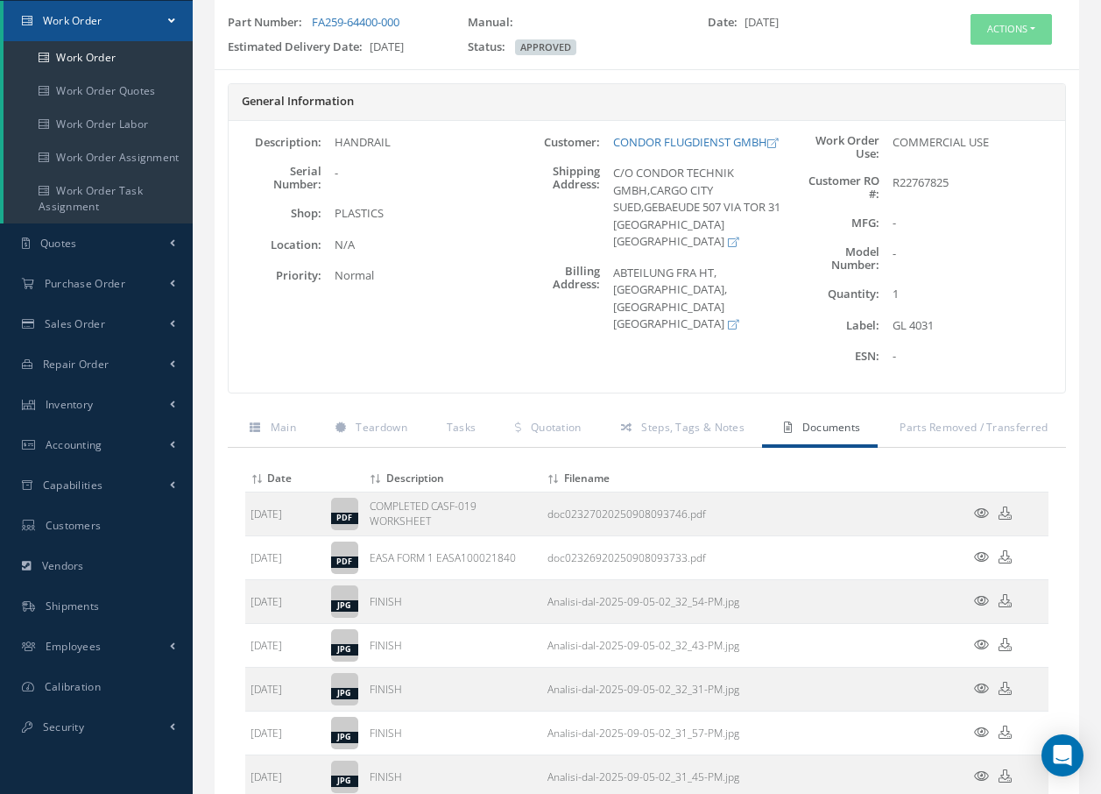
scroll to position [0, 0]
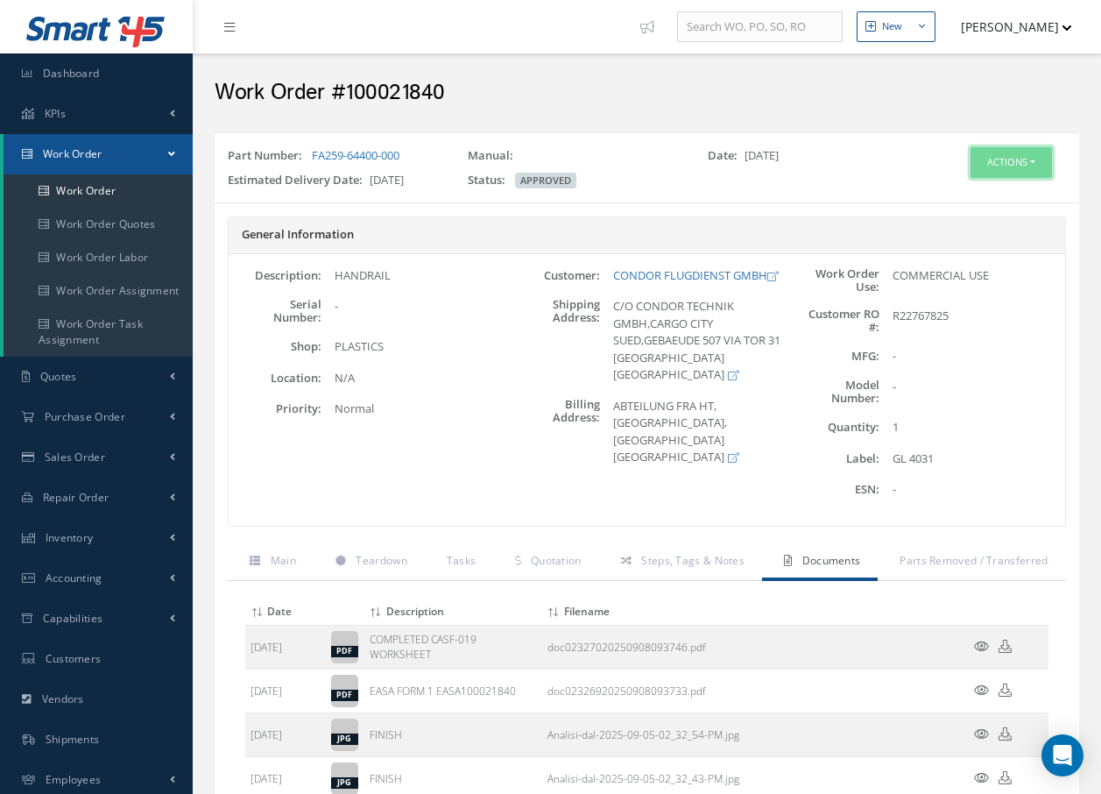
click at [1013, 159] on button "Actions" at bounding box center [1011, 162] width 81 height 31
click at [968, 215] on link "Invoicing" at bounding box center [985, 220] width 140 height 24
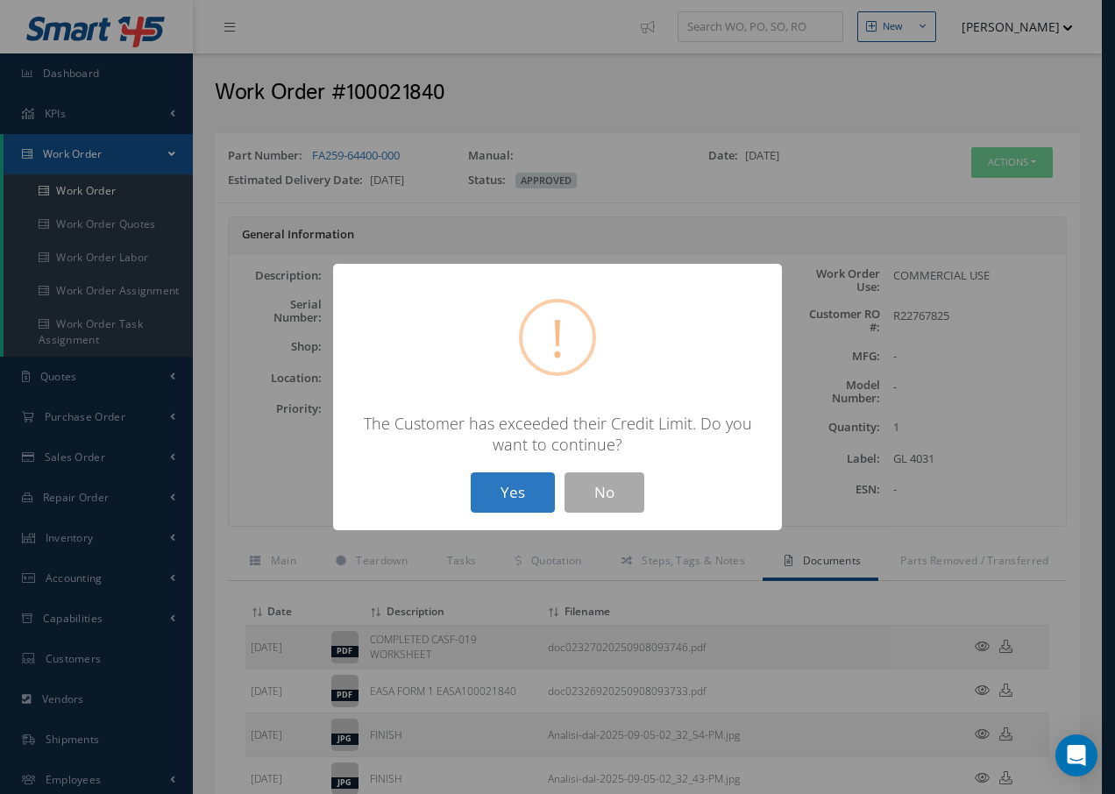
click at [521, 485] on button "Yes" at bounding box center [513, 492] width 84 height 41
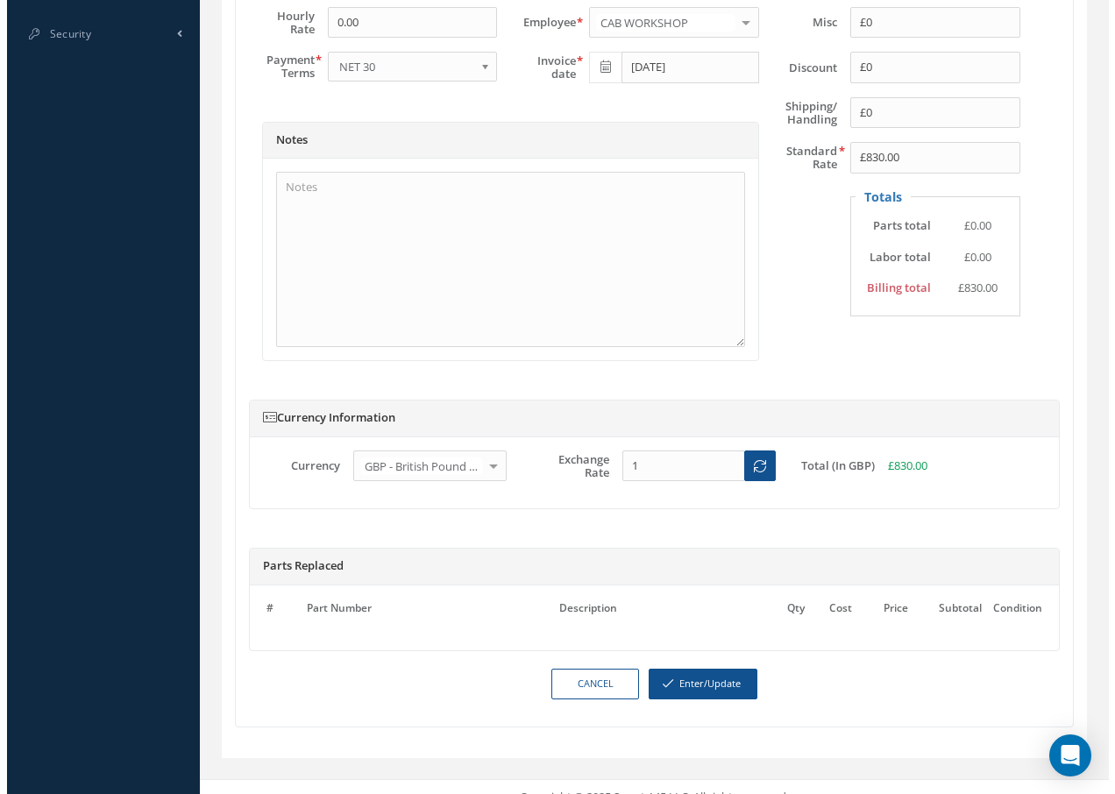
scroll to position [847, 0]
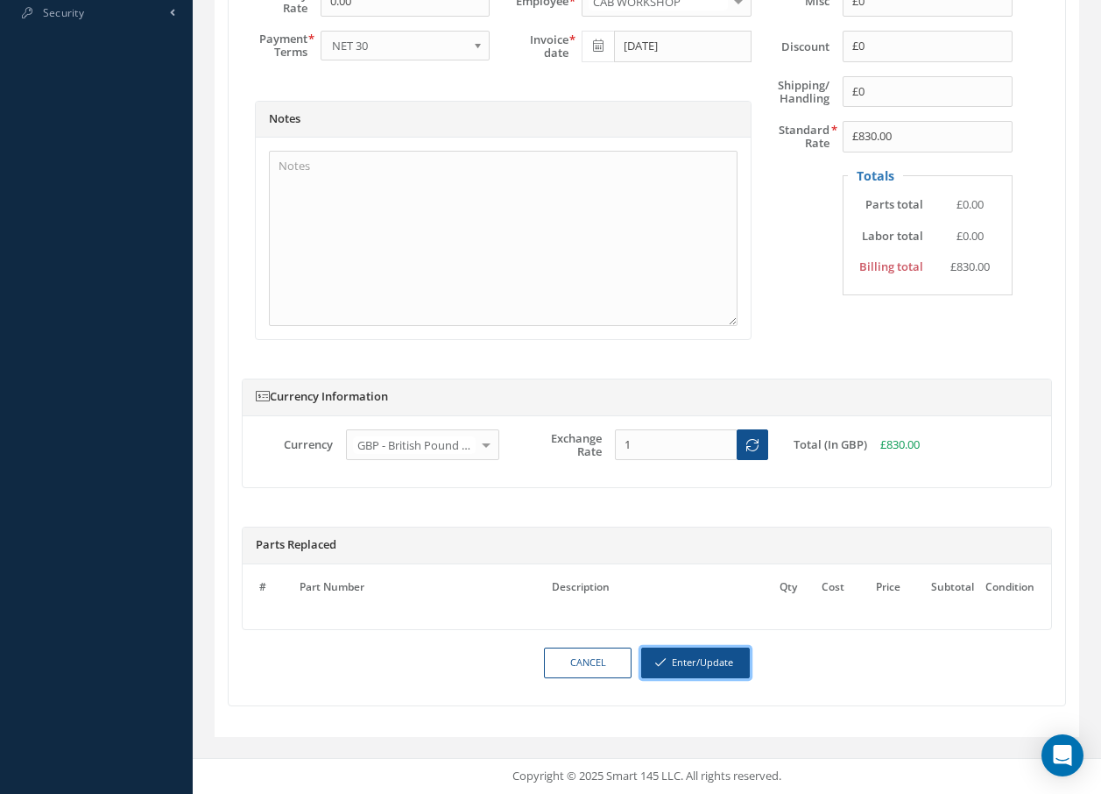
click at [700, 668] on button "Enter/Update" at bounding box center [695, 663] width 109 height 31
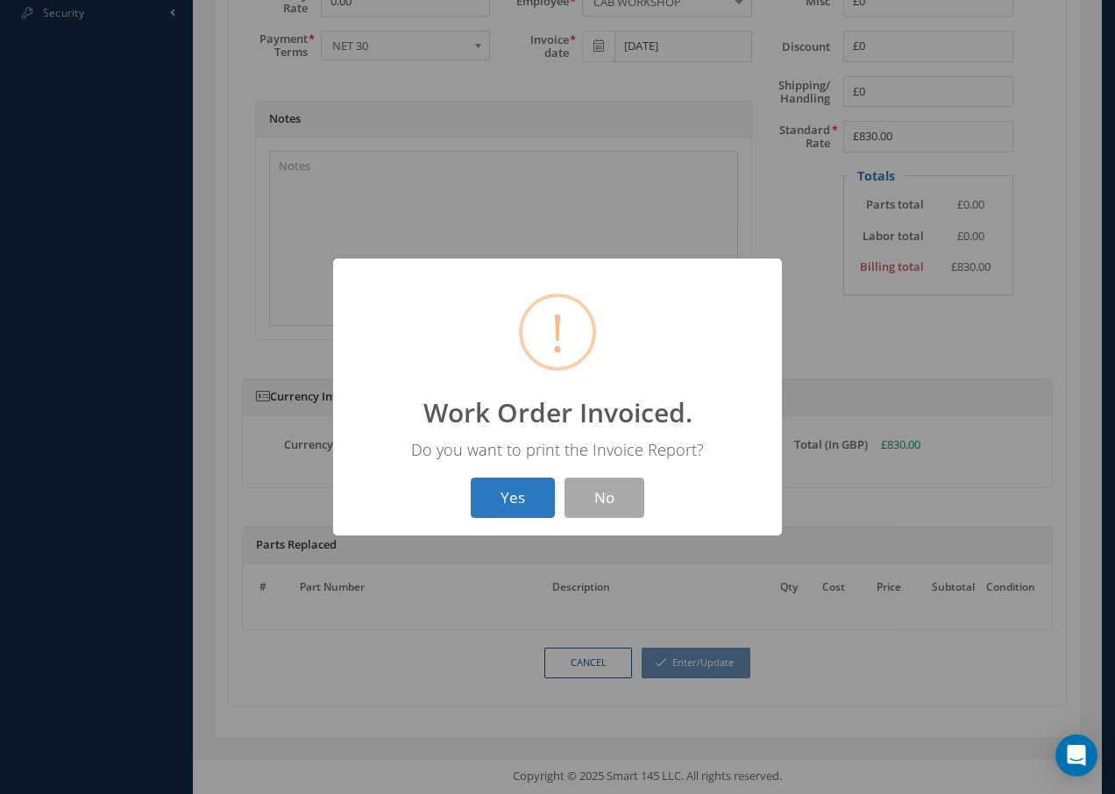
click at [527, 493] on button "Yes" at bounding box center [513, 498] width 84 height 41
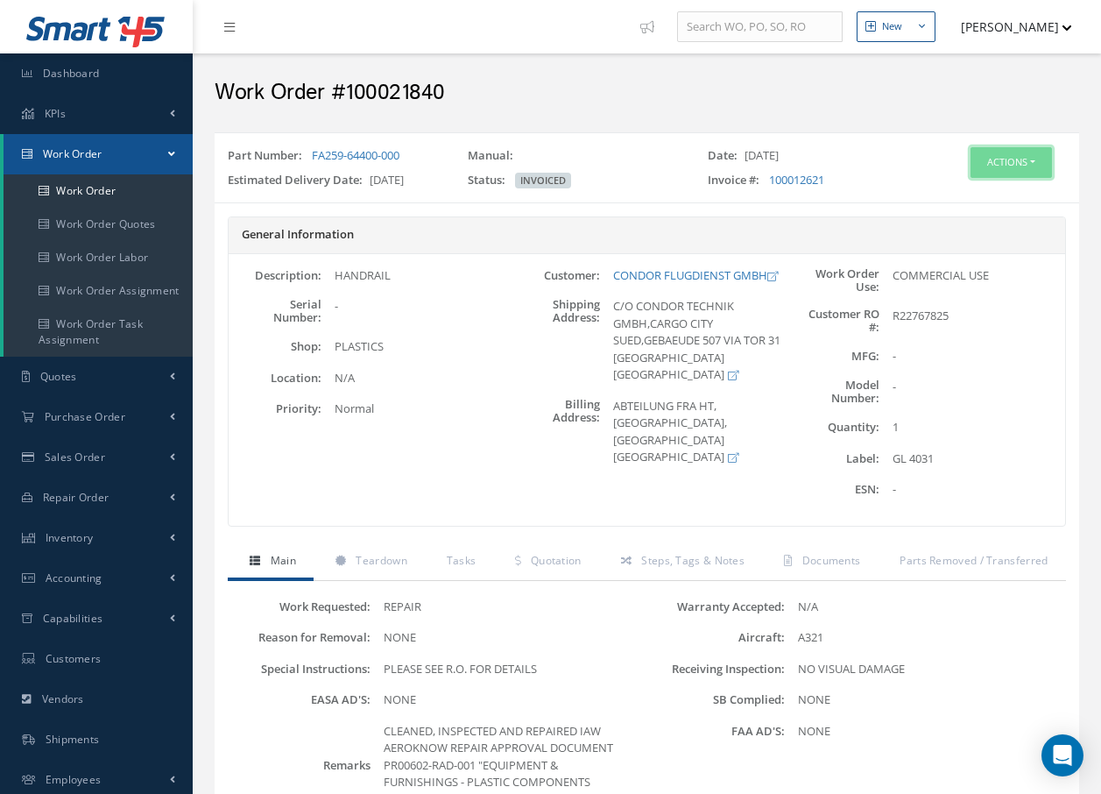
click at [1031, 158] on button "Actions" at bounding box center [1011, 162] width 81 height 31
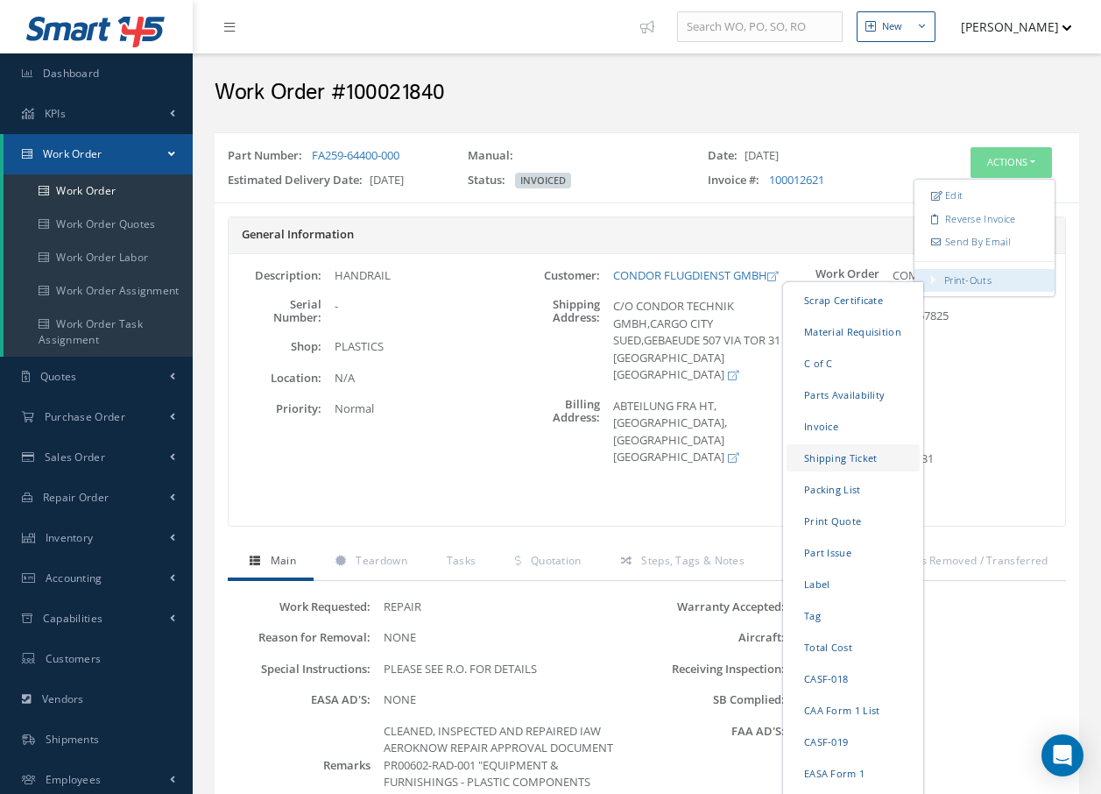
click at [867, 454] on link "Shipping Ticket" at bounding box center [853, 457] width 133 height 27
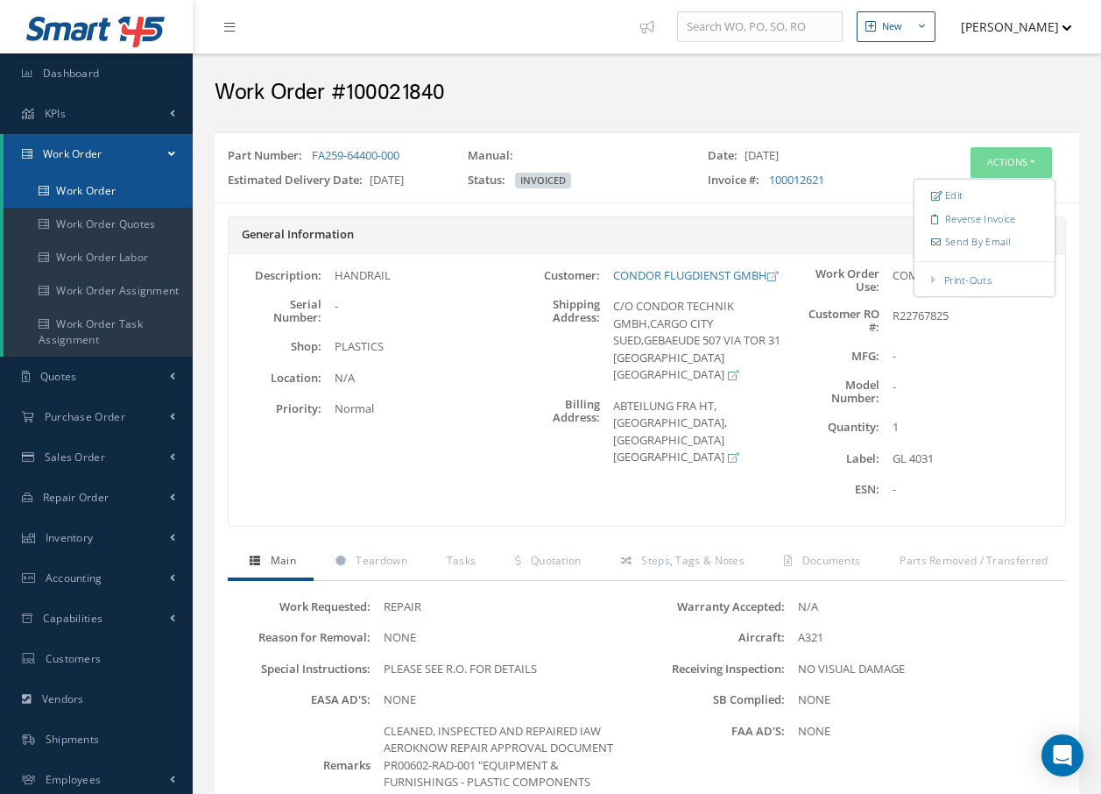
click at [95, 187] on link "Work Order" at bounding box center [98, 190] width 189 height 33
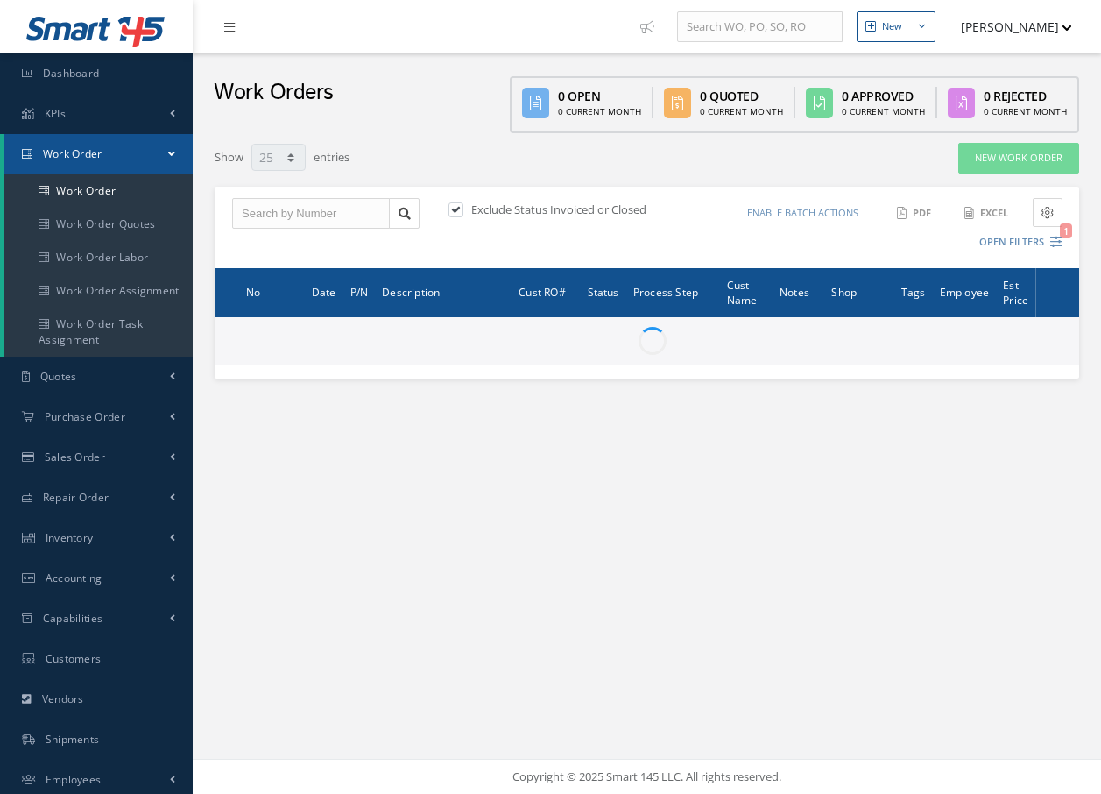
select select "25"
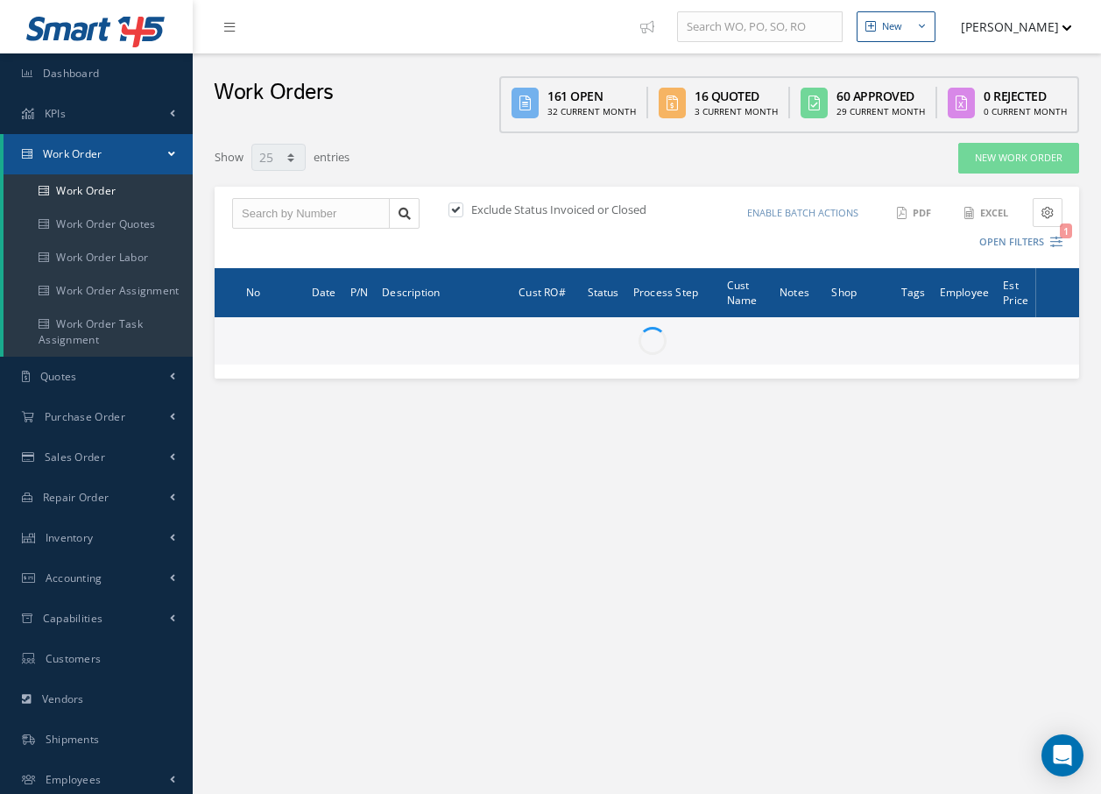
type input "All Work Request"
type input "All Work Performed"
type input "All Status"
type input "WO Part Status"
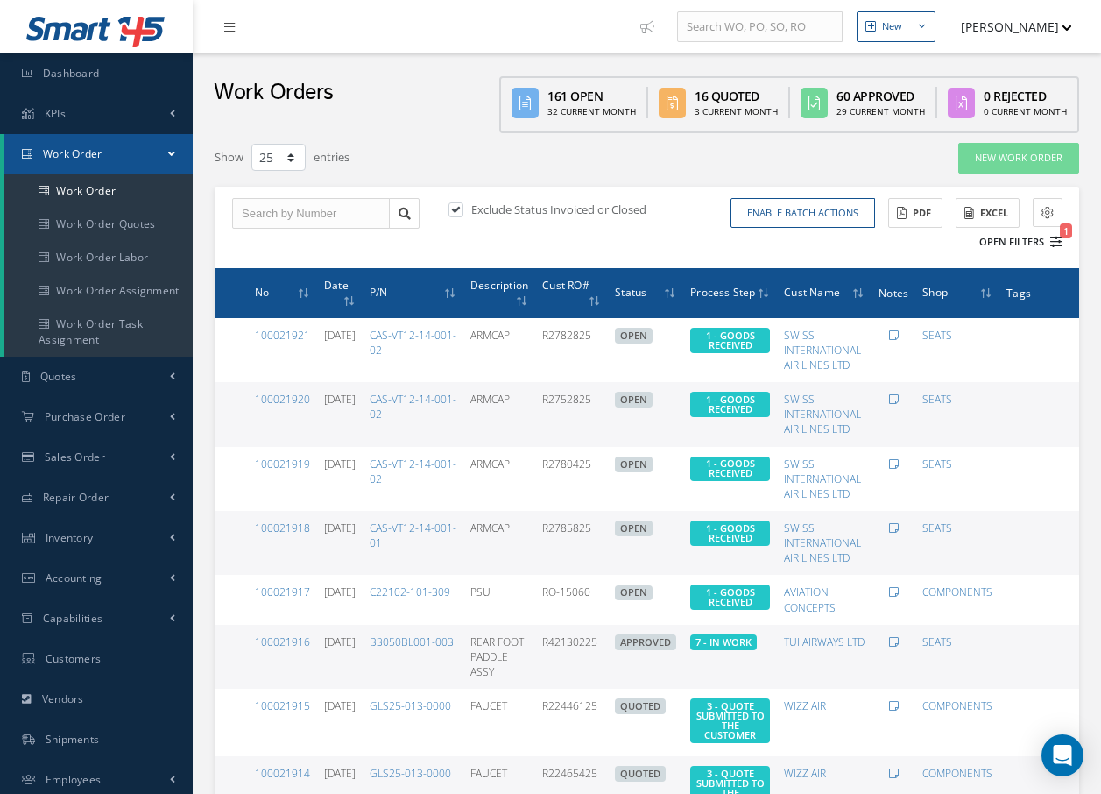
click at [1057, 242] on icon "1" at bounding box center [1057, 242] width 12 height 12
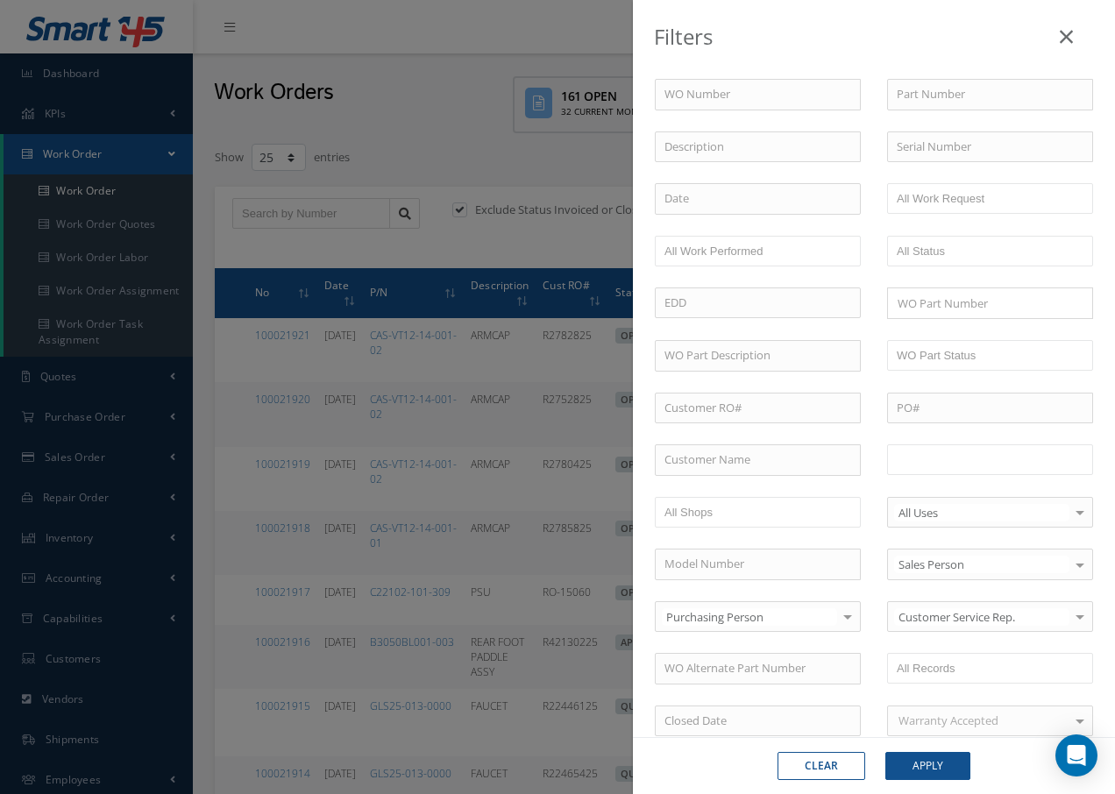
click at [946, 455] on input "text" at bounding box center [951, 460] width 111 height 22
click at [930, 770] on button "Apply" at bounding box center [927, 766] width 85 height 28
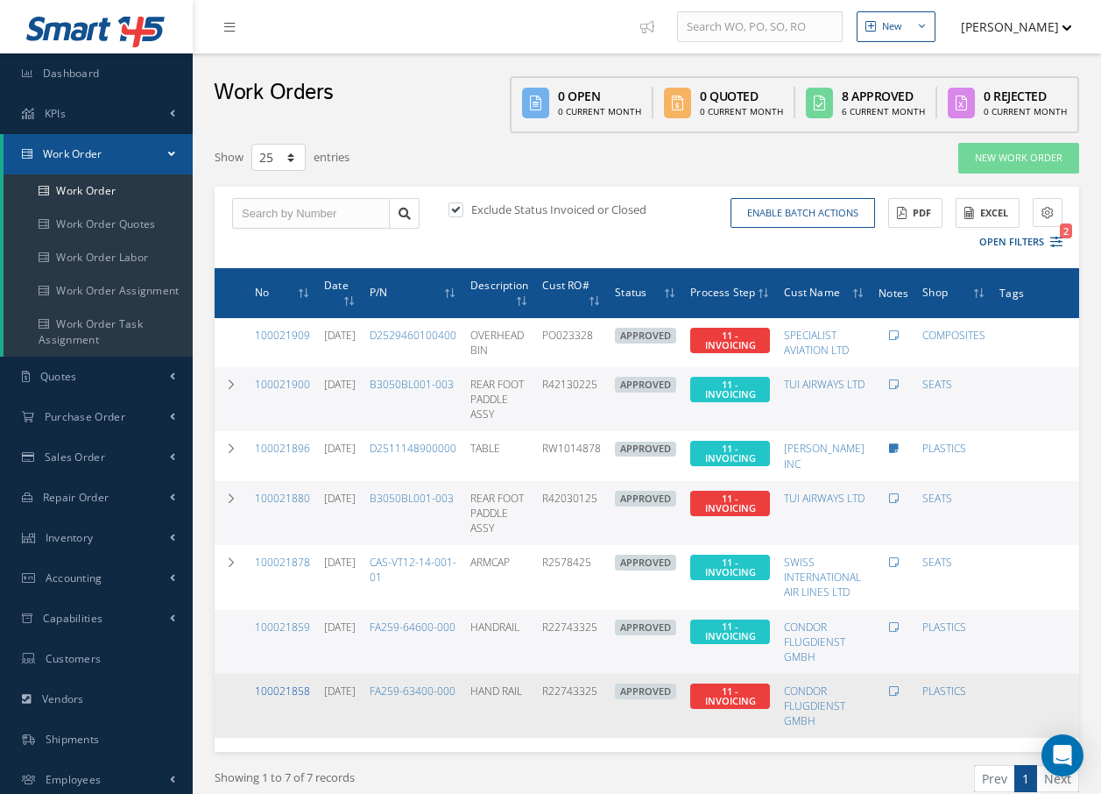
click at [282, 687] on link "100021858" at bounding box center [282, 690] width 55 height 15
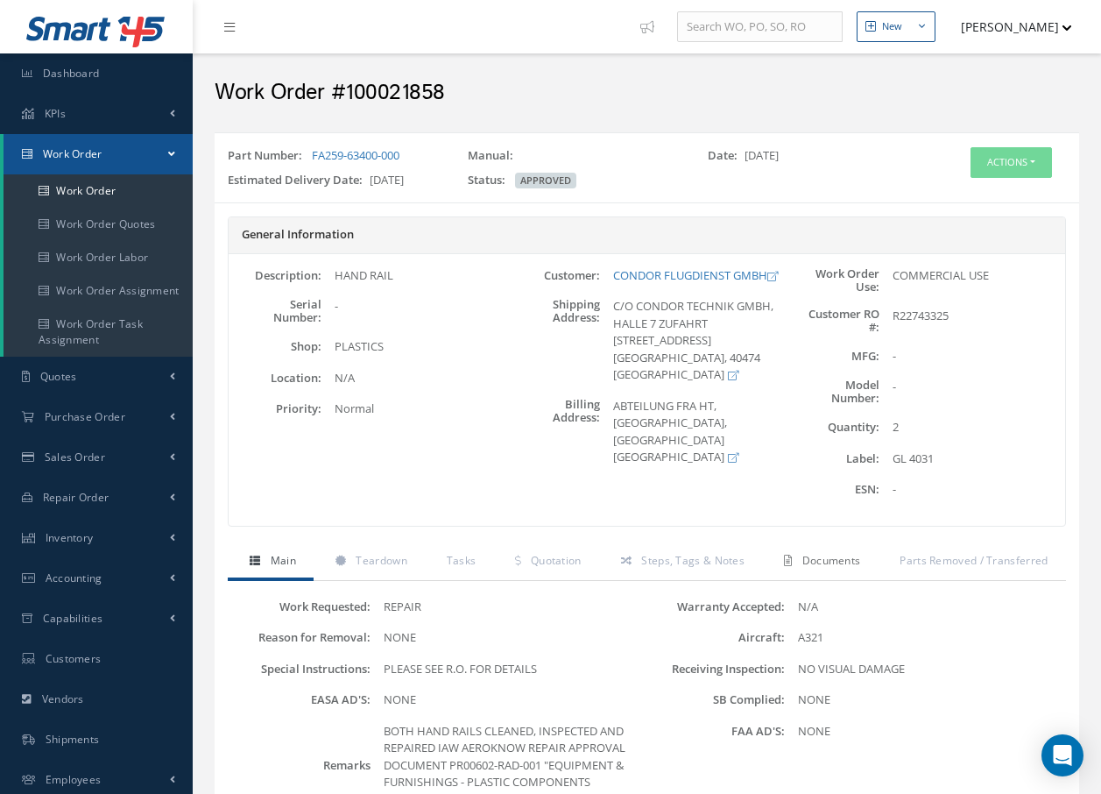
click at [837, 563] on span "Documents" at bounding box center [832, 560] width 59 height 15
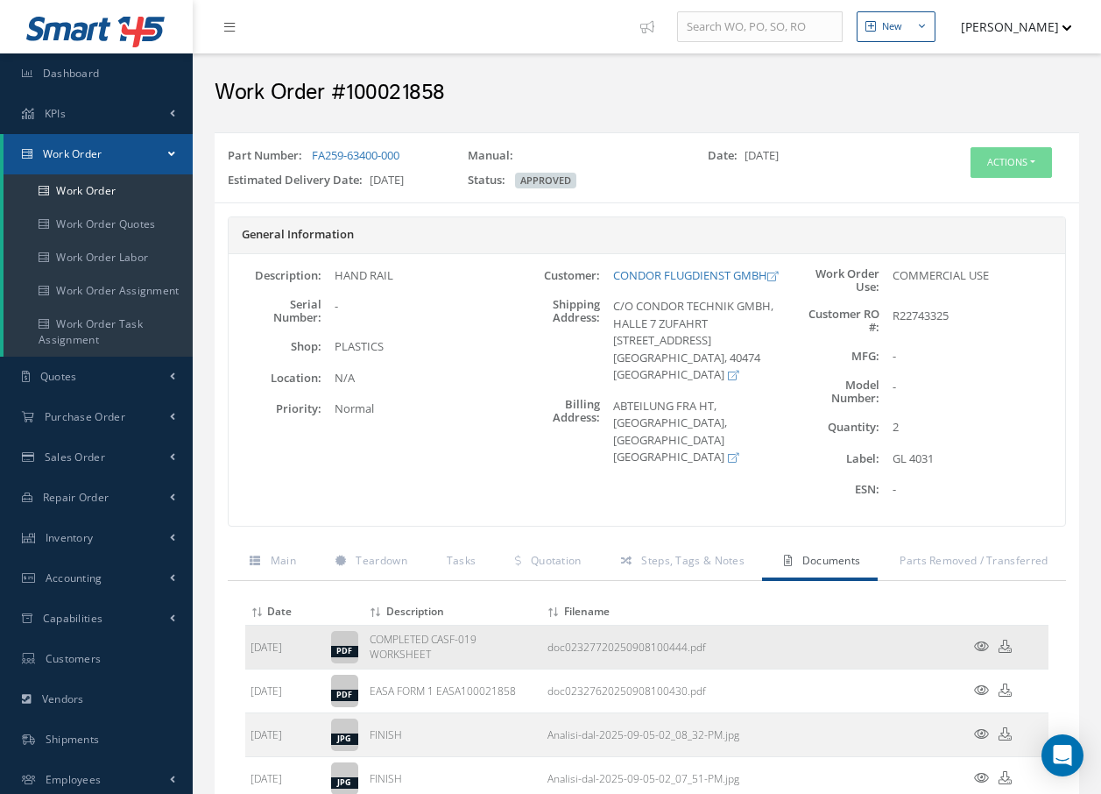
click at [977, 648] on icon at bounding box center [981, 646] width 15 height 13
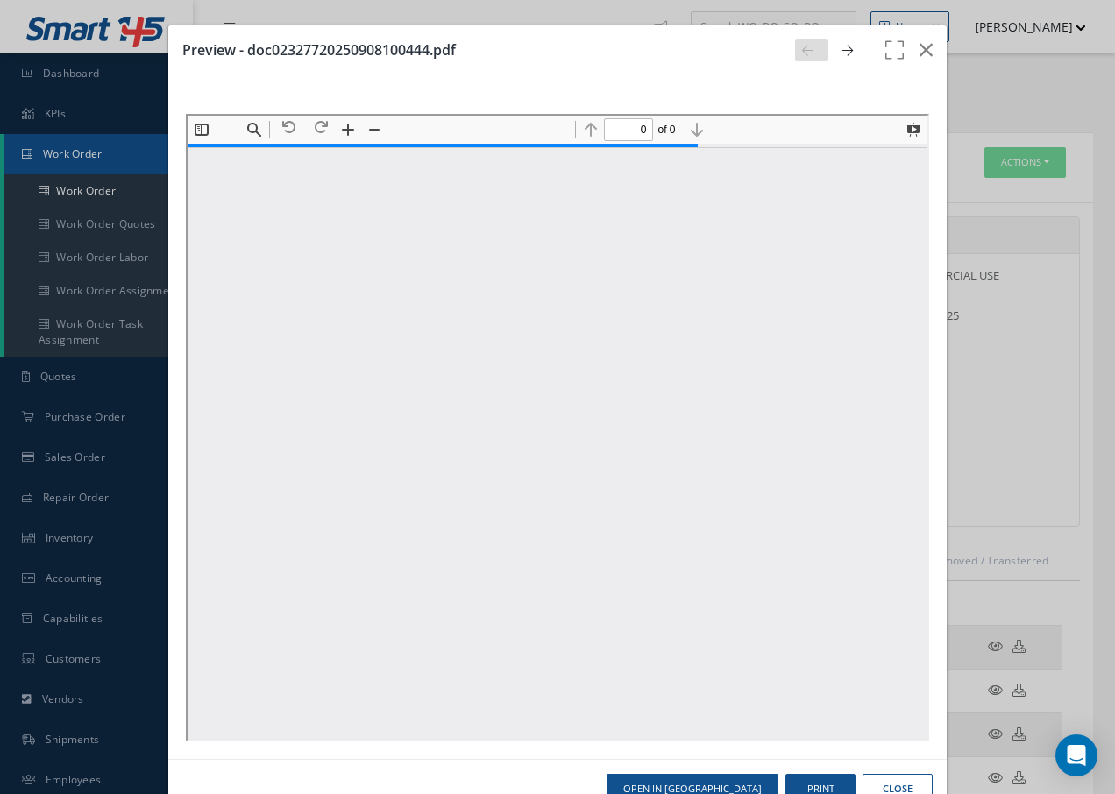
type input "1"
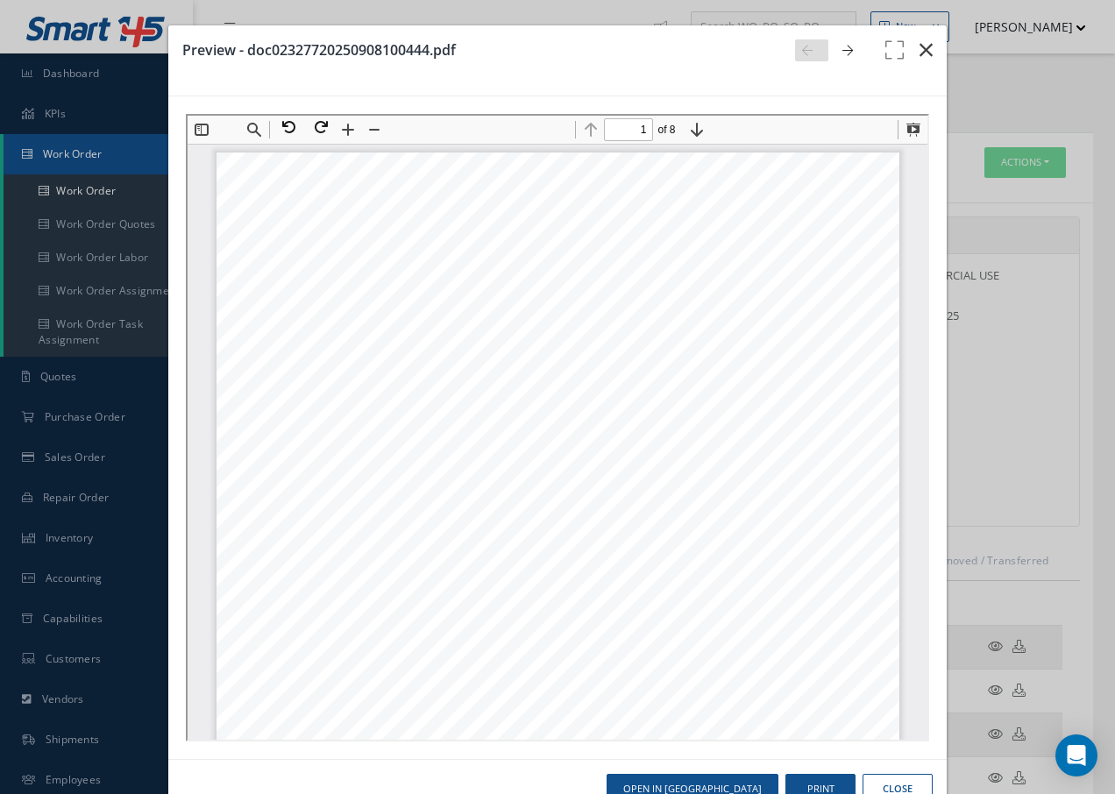
click at [919, 49] on icon "button" at bounding box center [925, 49] width 13 height 21
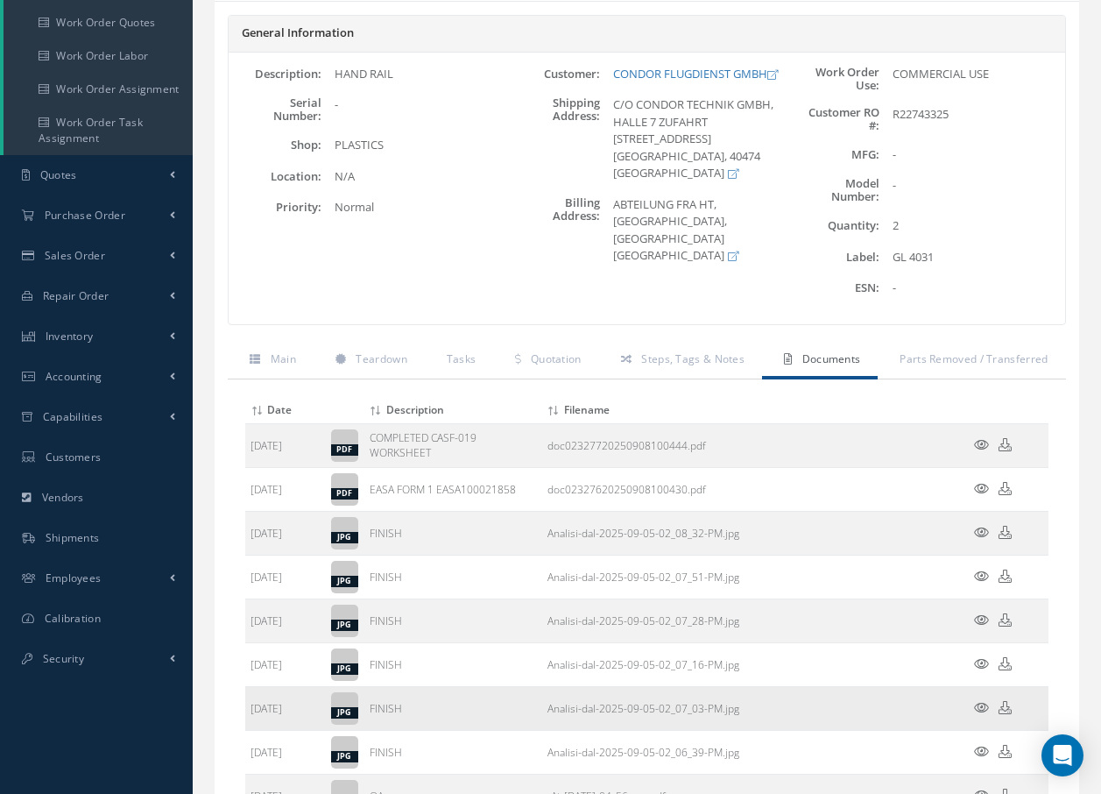
scroll to position [263, 0]
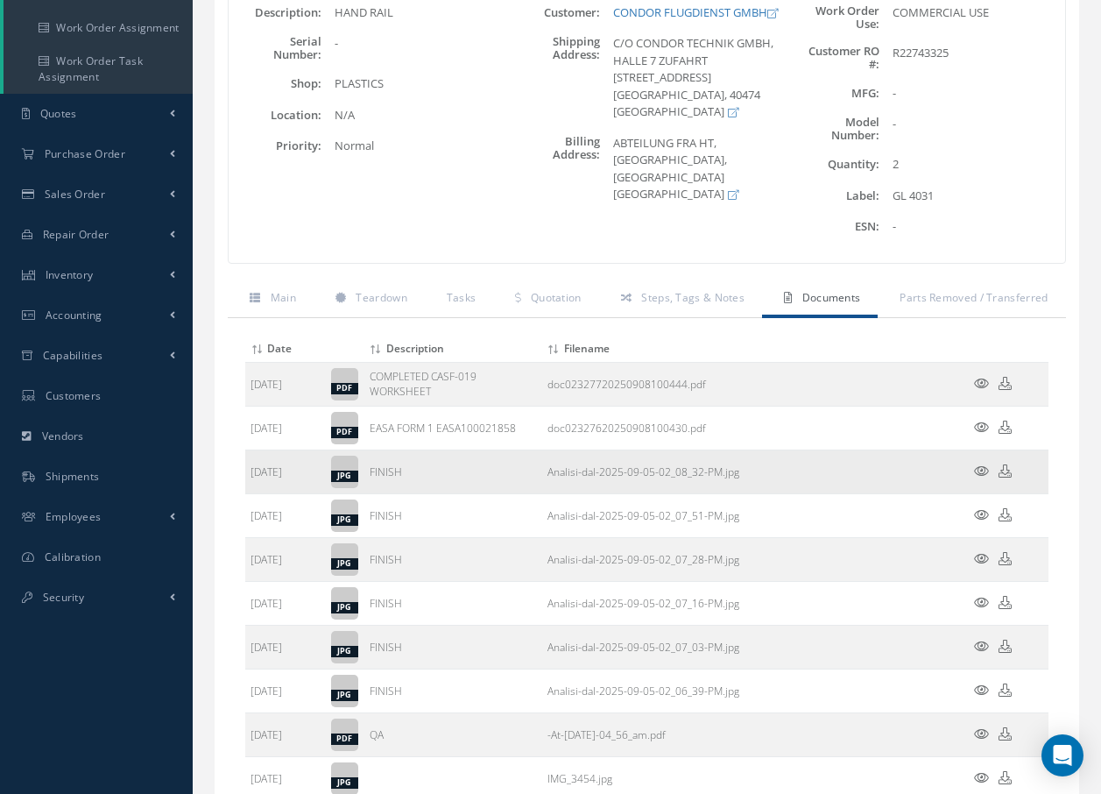
click at [980, 469] on icon at bounding box center [981, 470] width 15 height 13
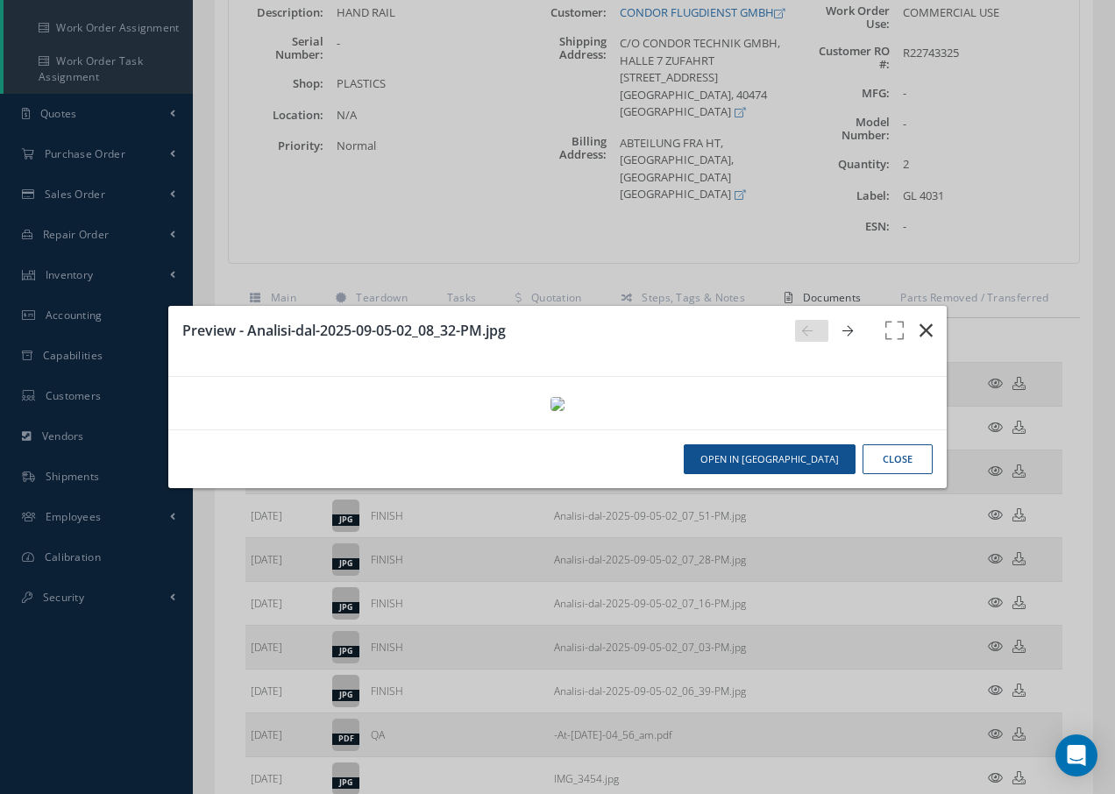
click at [929, 320] on icon "button" at bounding box center [925, 330] width 13 height 21
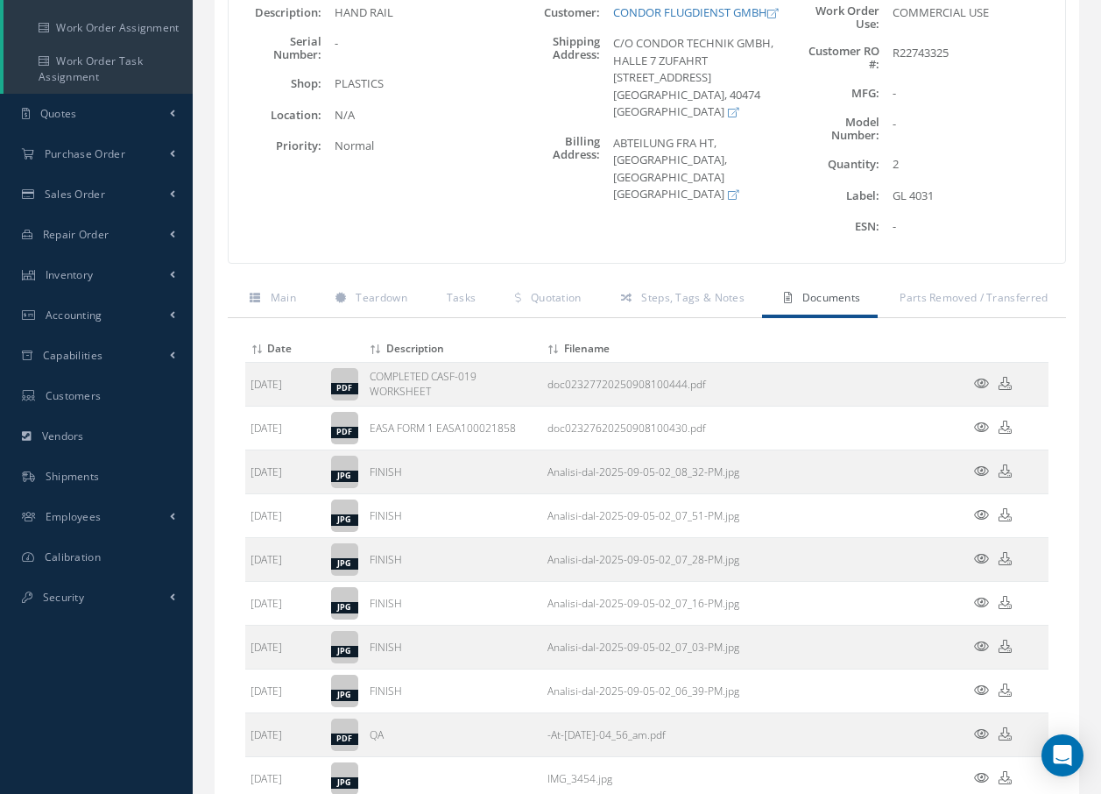
scroll to position [0, 0]
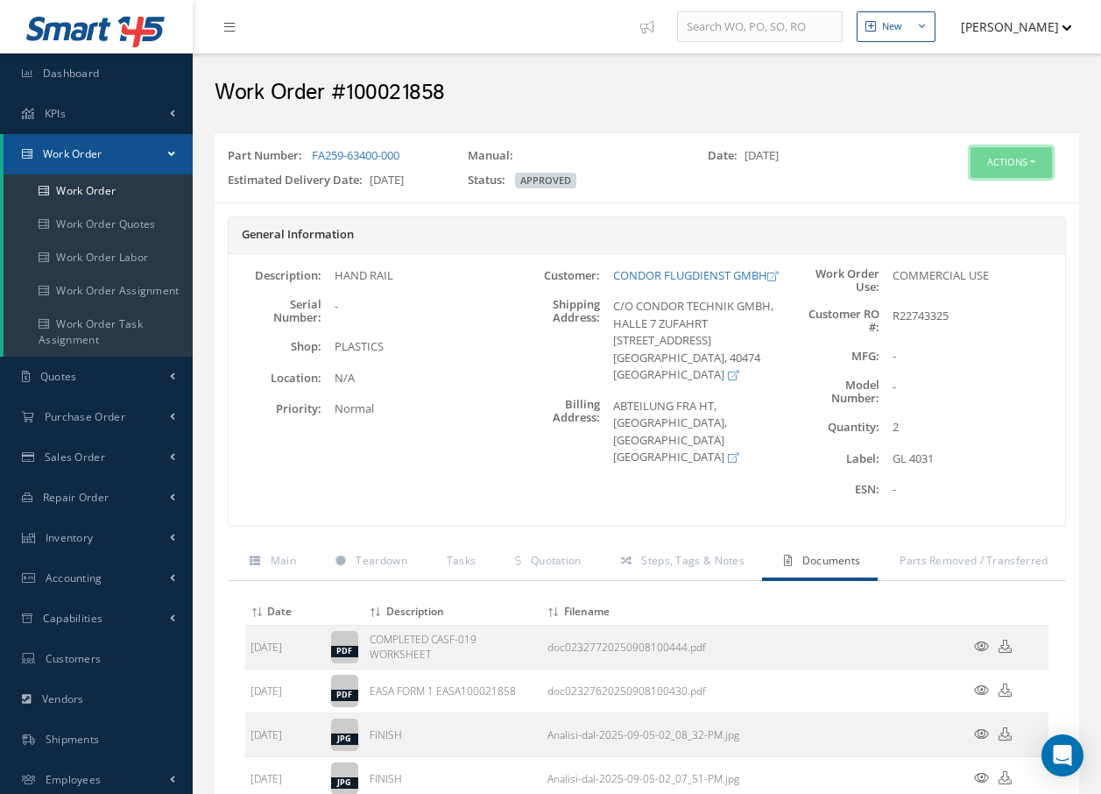
click at [1002, 163] on button "Actions" at bounding box center [1011, 162] width 81 height 31
click at [963, 213] on link "Invoicing" at bounding box center [985, 220] width 140 height 24
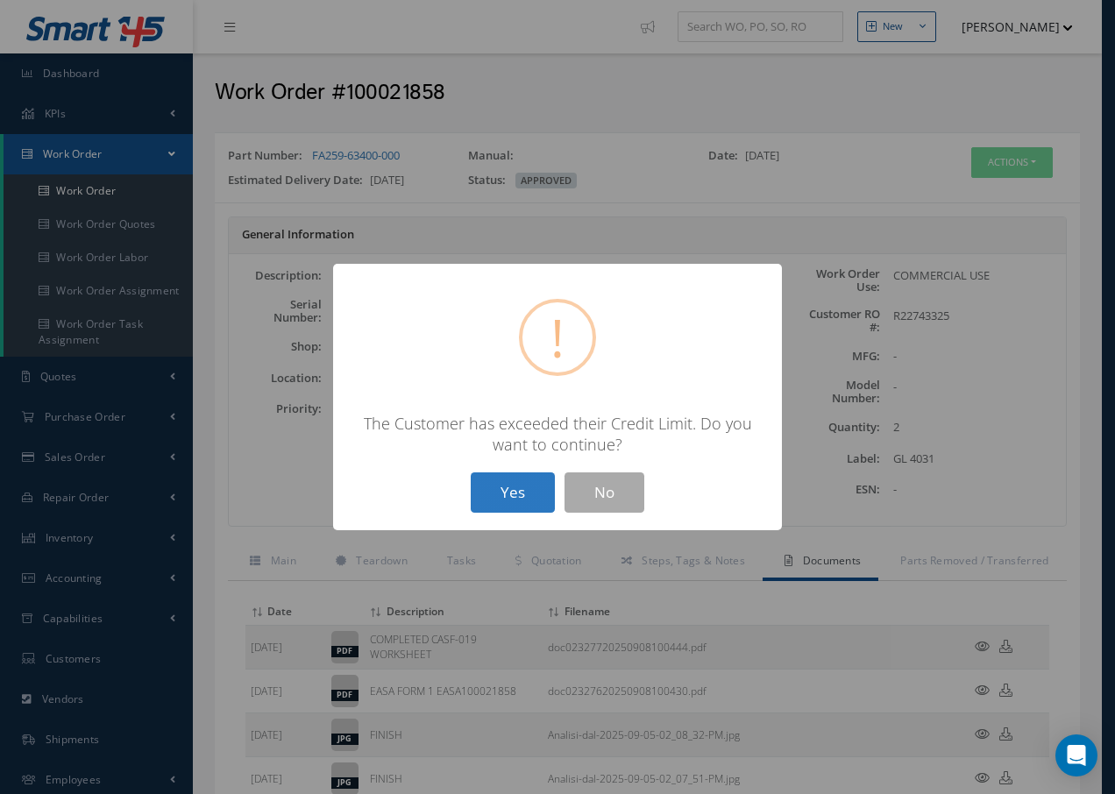
click at [524, 497] on button "Yes" at bounding box center [513, 492] width 84 height 41
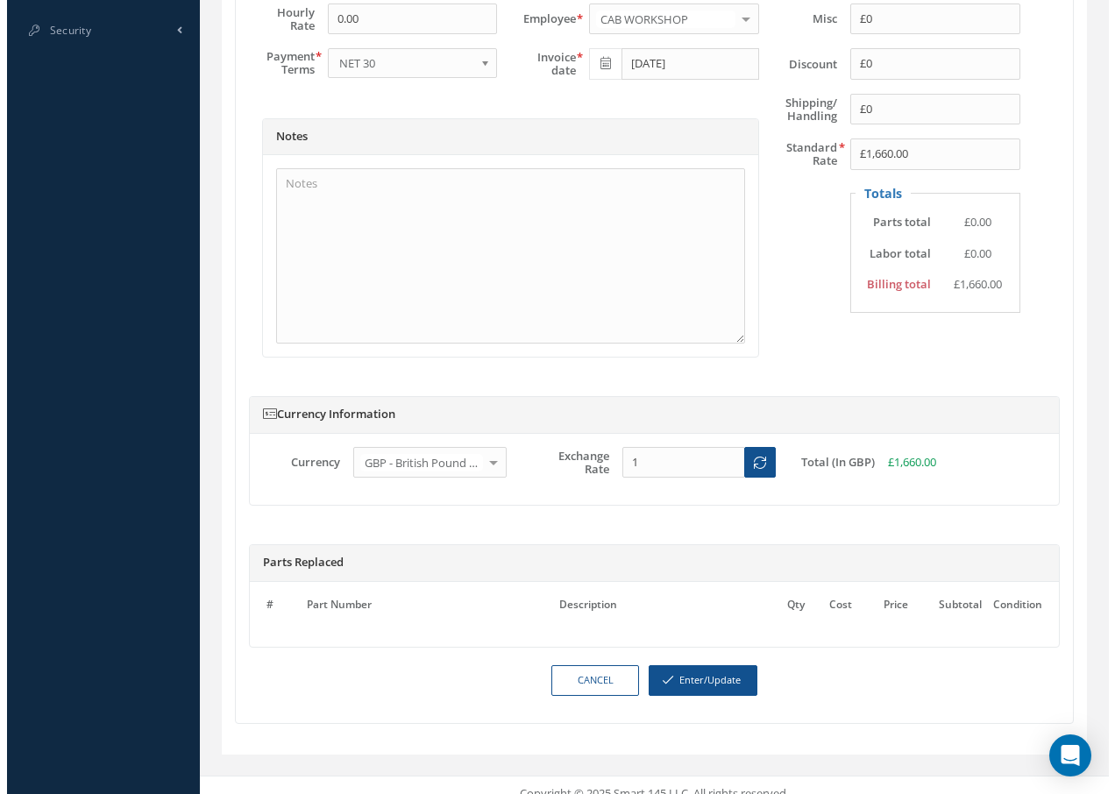
scroll to position [847, 0]
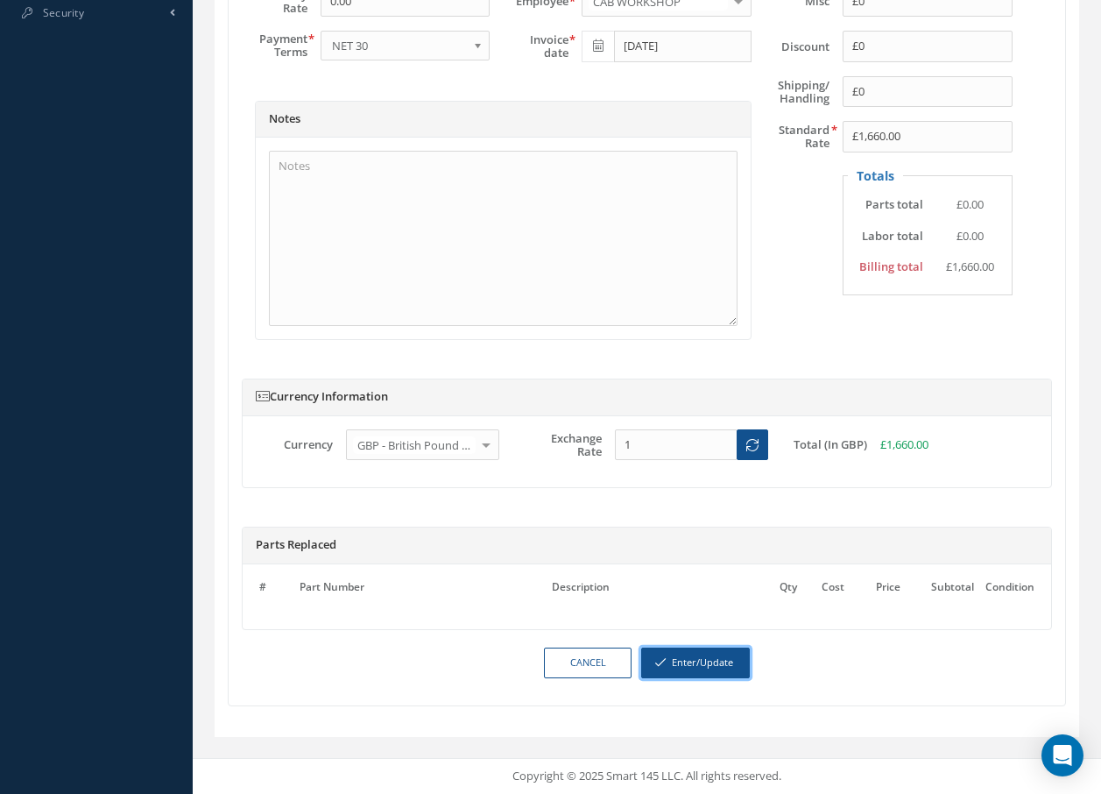
click at [706, 662] on button "Enter/Update" at bounding box center [695, 663] width 109 height 31
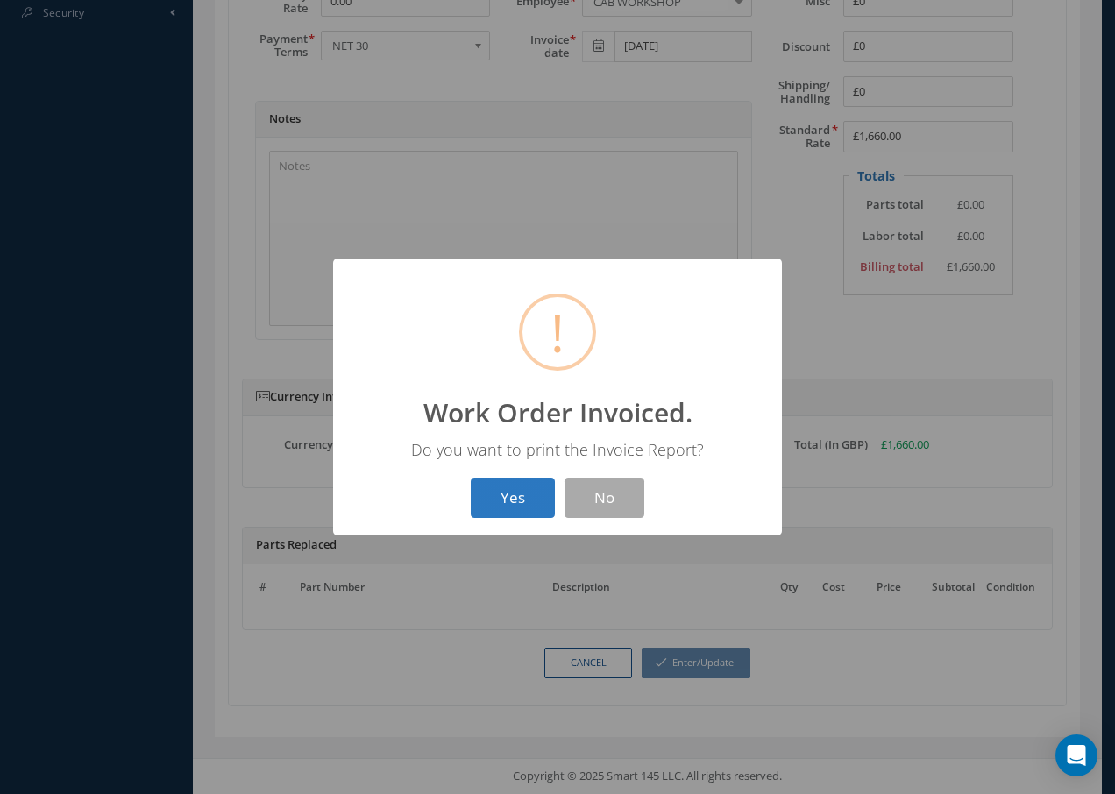
click at [512, 503] on button "Yes" at bounding box center [513, 498] width 84 height 41
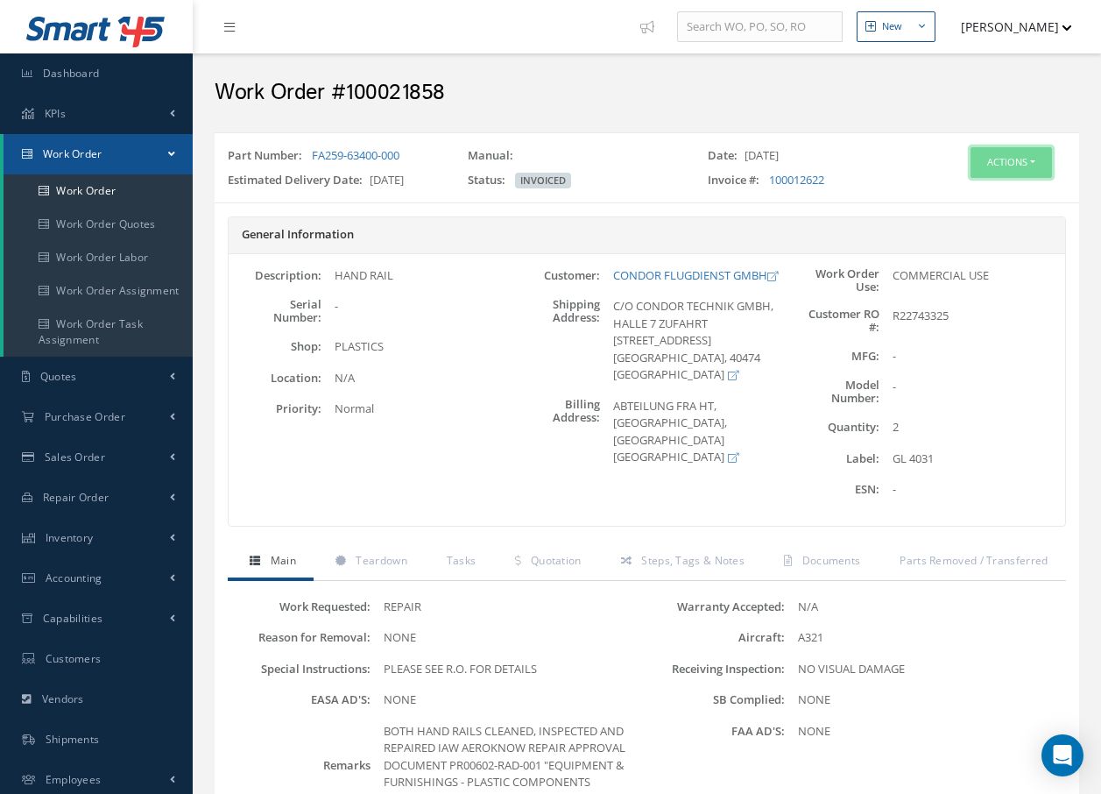
click at [994, 161] on button "Actions" at bounding box center [1011, 162] width 81 height 31
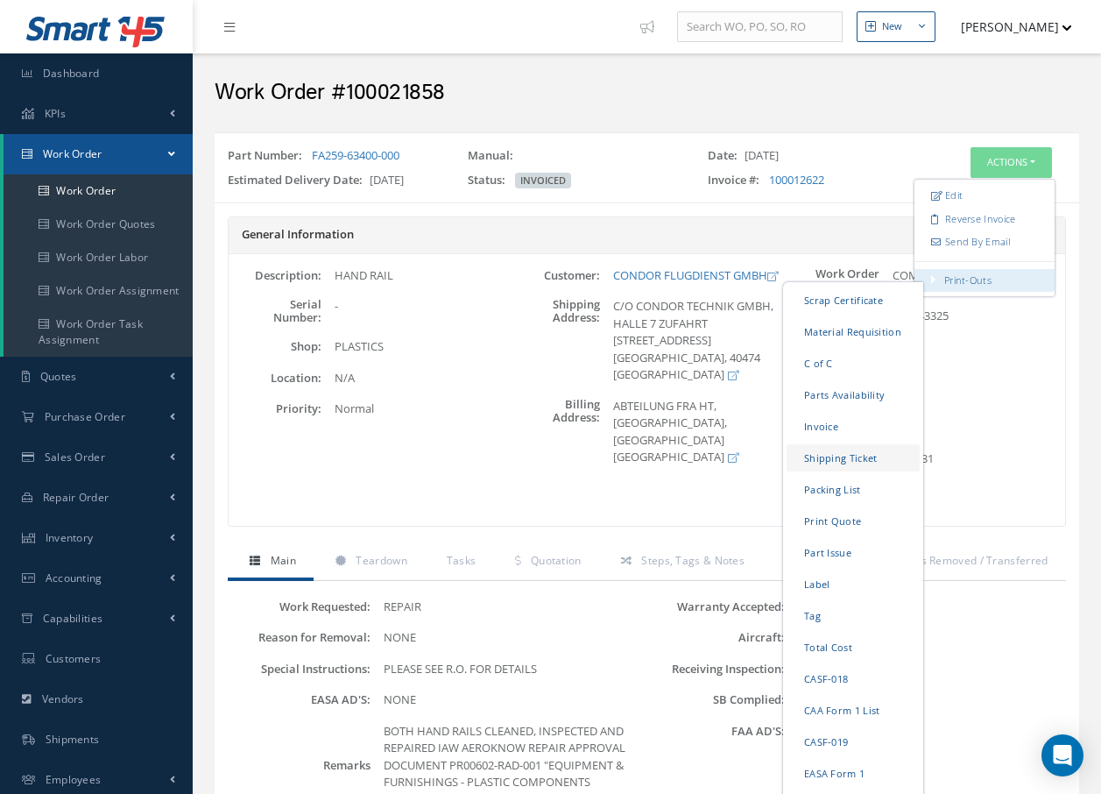
click at [828, 459] on link "Shipping Ticket" at bounding box center [853, 457] width 133 height 27
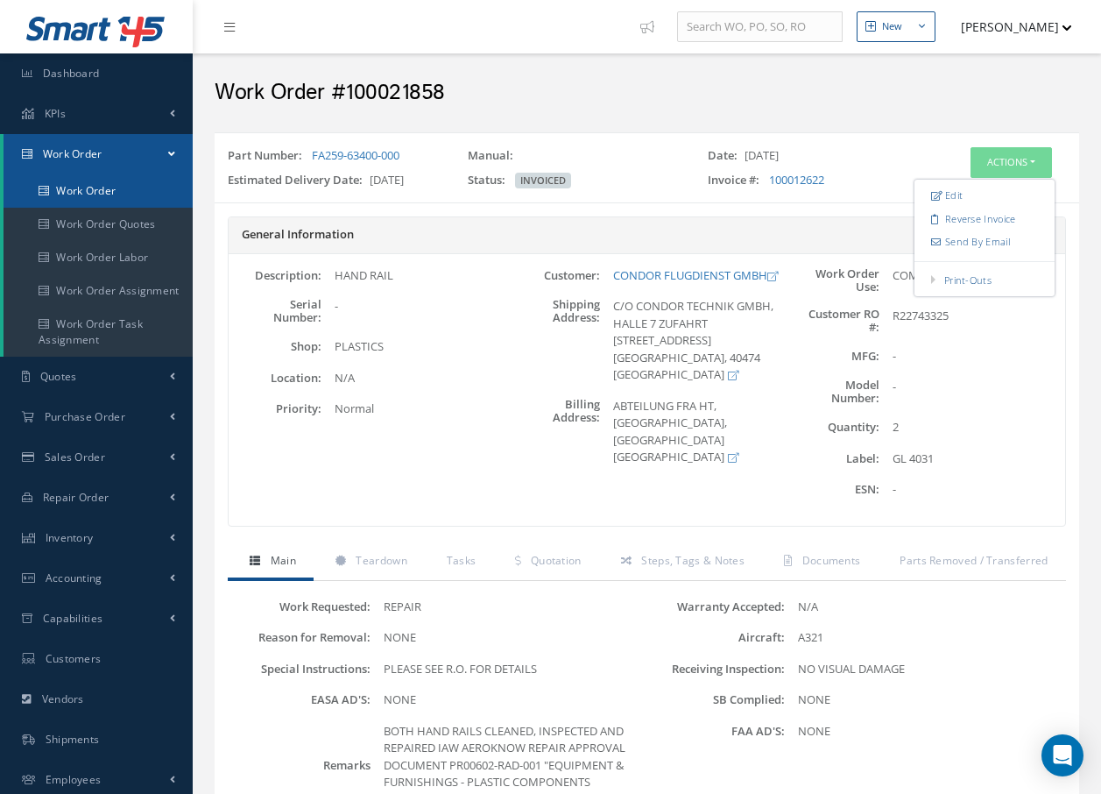
click at [80, 183] on link "Work Order" at bounding box center [98, 190] width 189 height 33
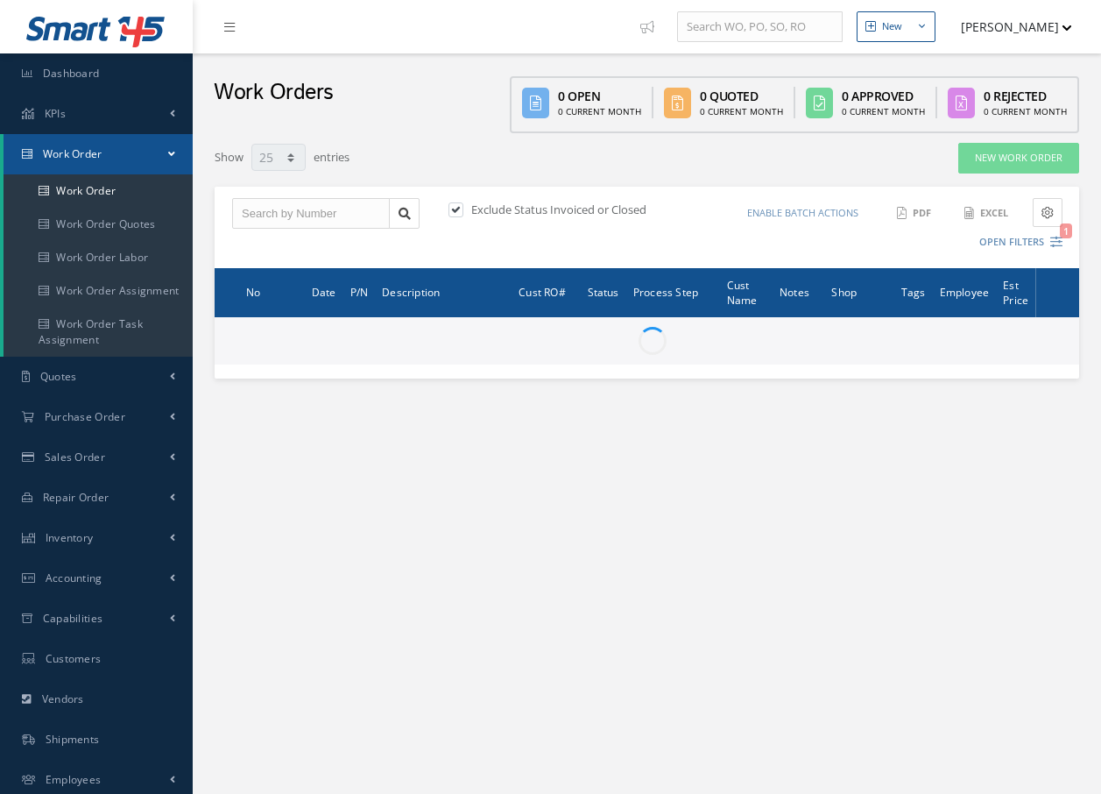
select select "25"
type input "All Work Request"
type input "All Work Performed"
type input "All Status"
type input "WO Part Status"
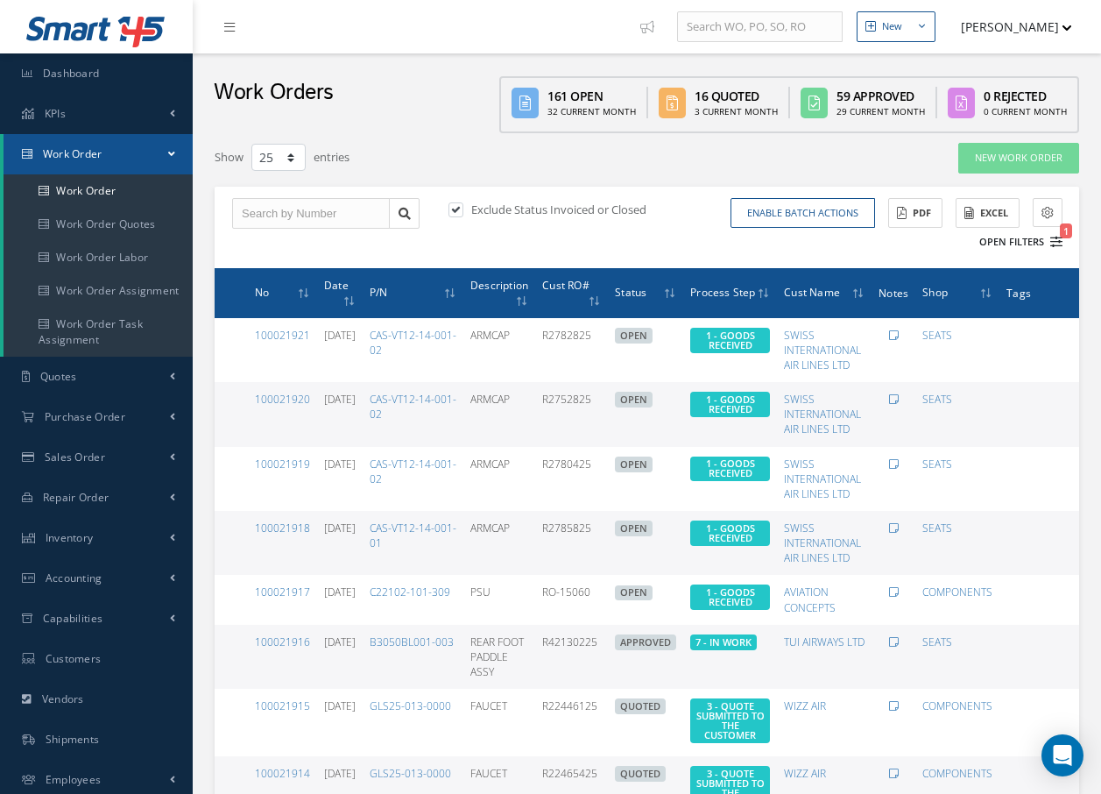
click at [1054, 246] on icon "1" at bounding box center [1057, 242] width 12 height 12
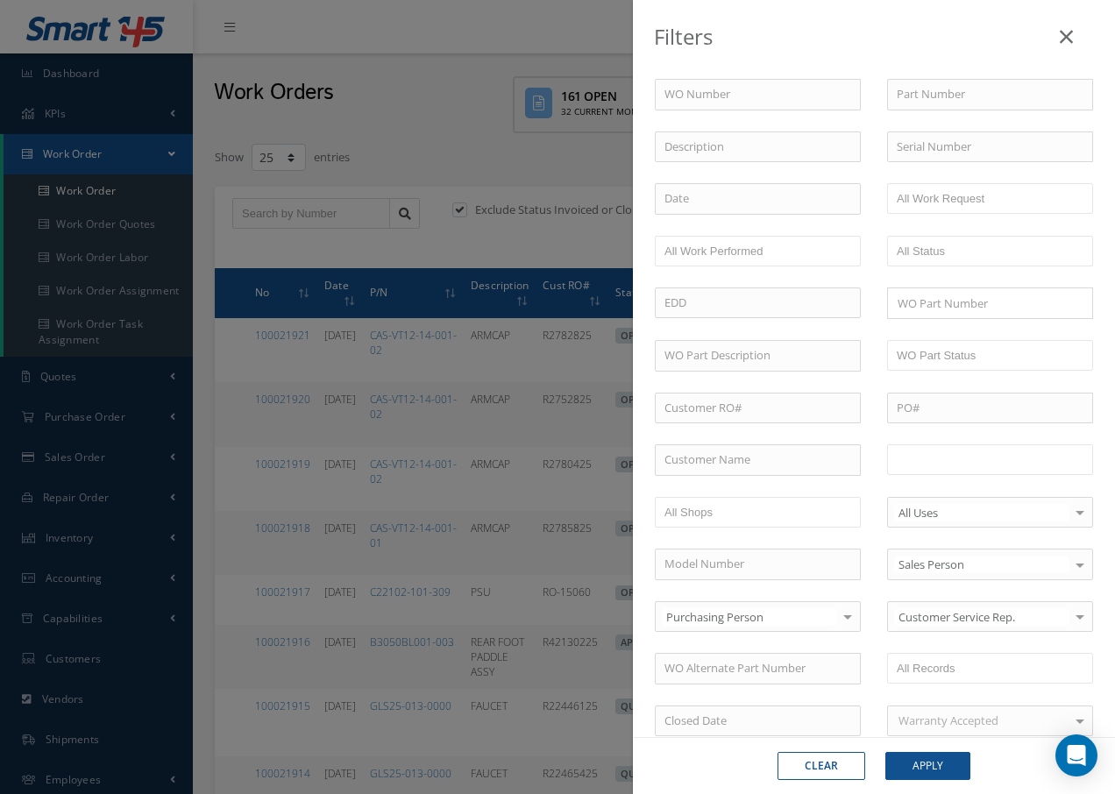
click at [985, 459] on input "text" at bounding box center [951, 460] width 111 height 22
click at [949, 773] on button "Apply" at bounding box center [927, 766] width 85 height 28
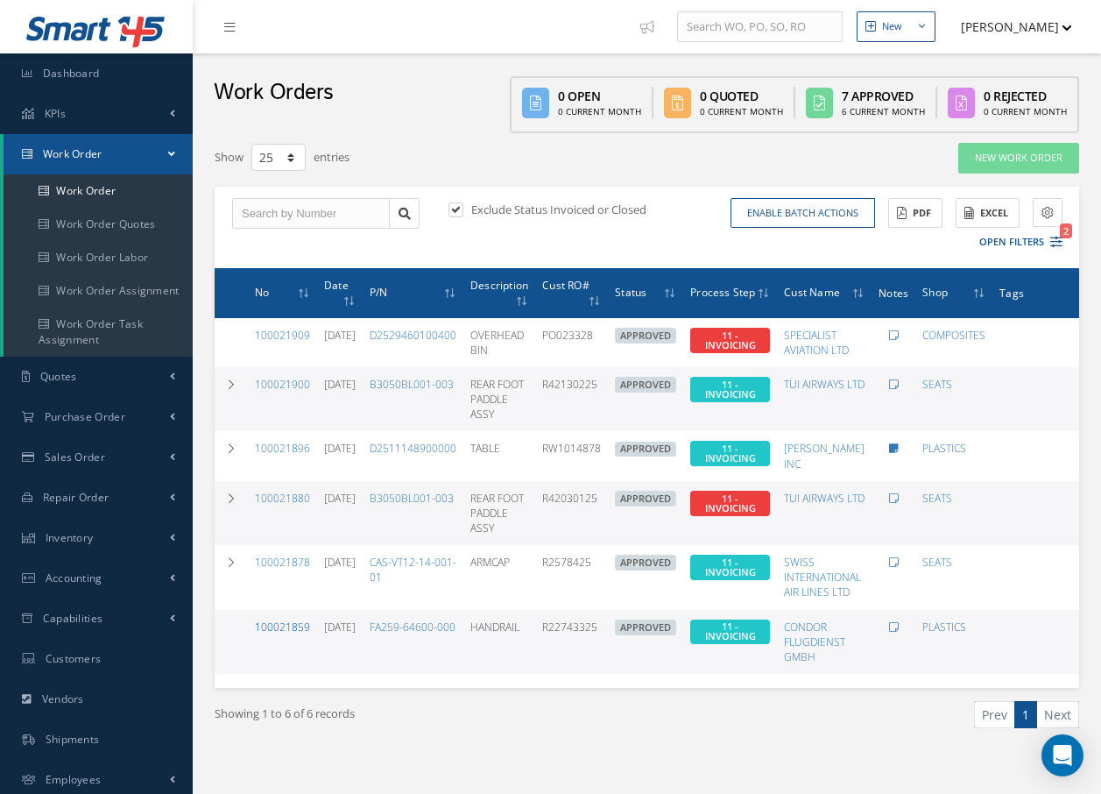
click at [296, 630] on link "100021859" at bounding box center [282, 626] width 55 height 15
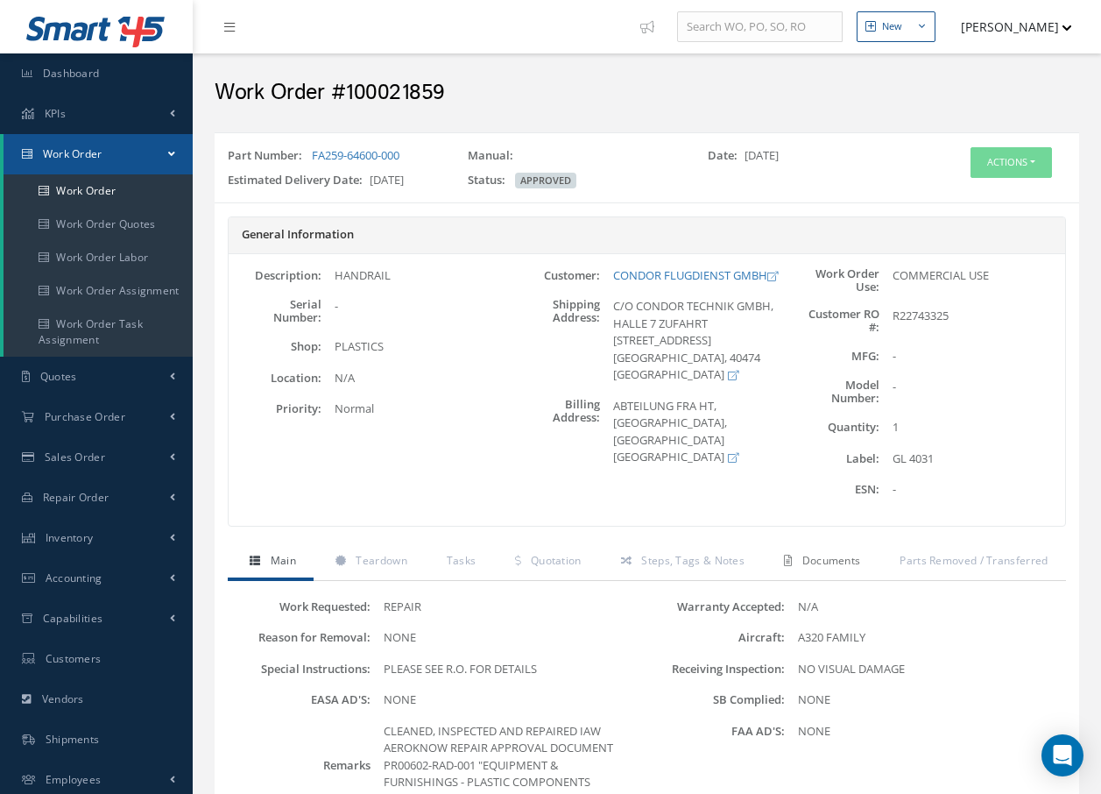
click at [843, 558] on span "Documents" at bounding box center [832, 560] width 59 height 15
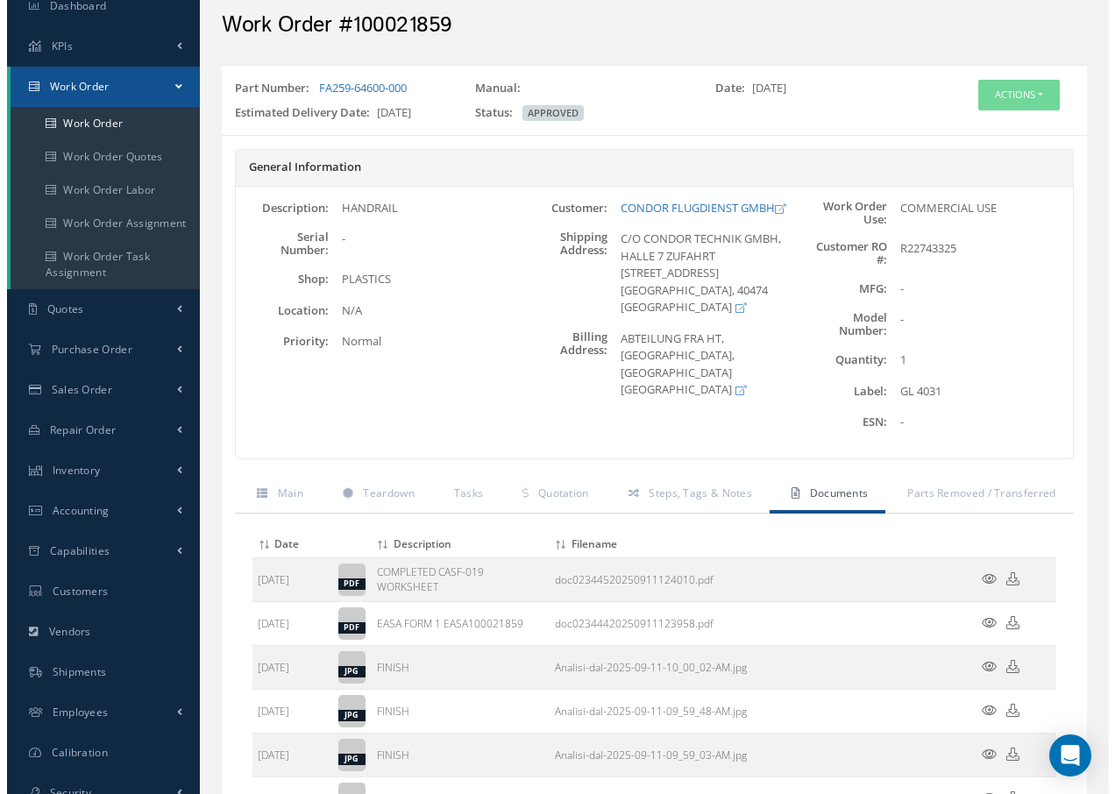
scroll to position [350, 0]
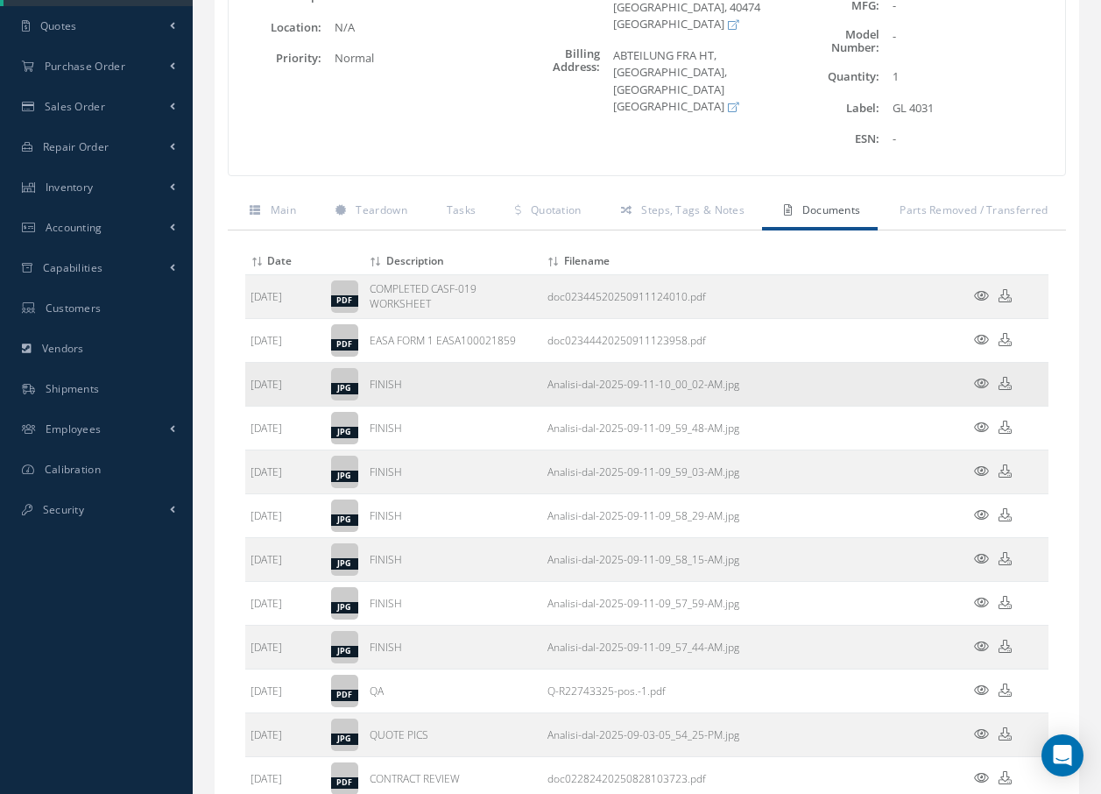
click at [978, 388] on icon at bounding box center [981, 383] width 15 height 13
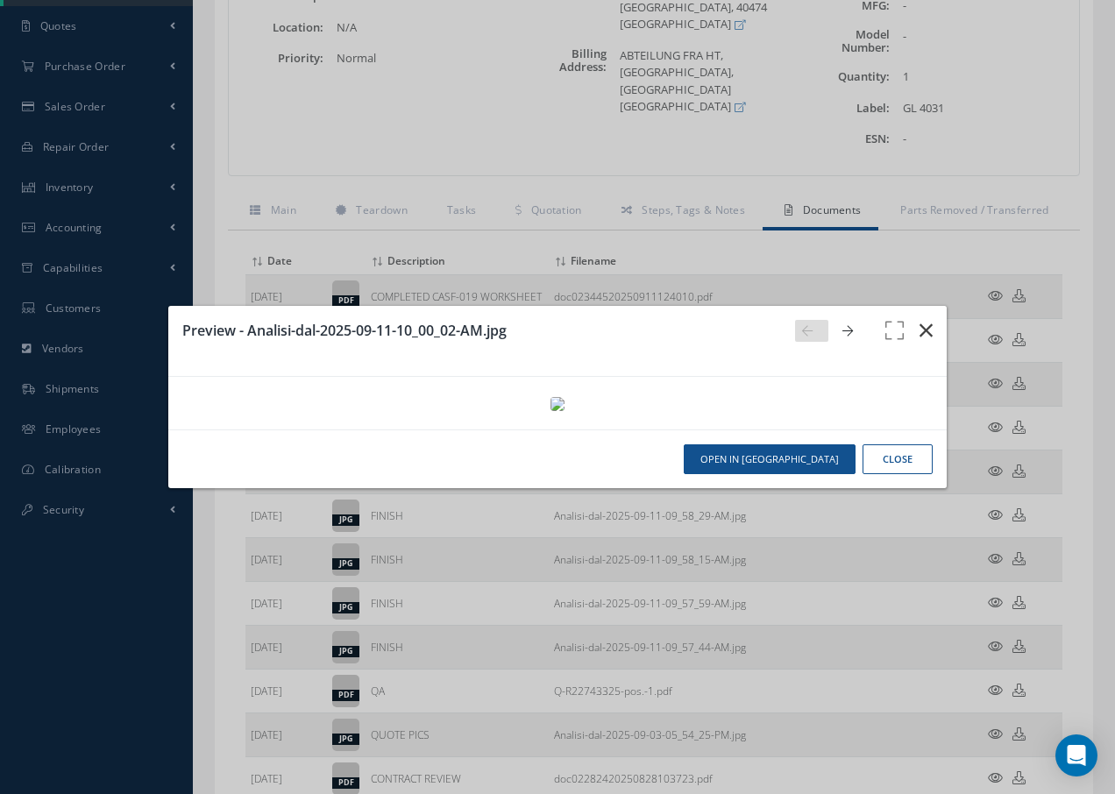
click at [928, 320] on icon "button" at bounding box center [925, 330] width 13 height 21
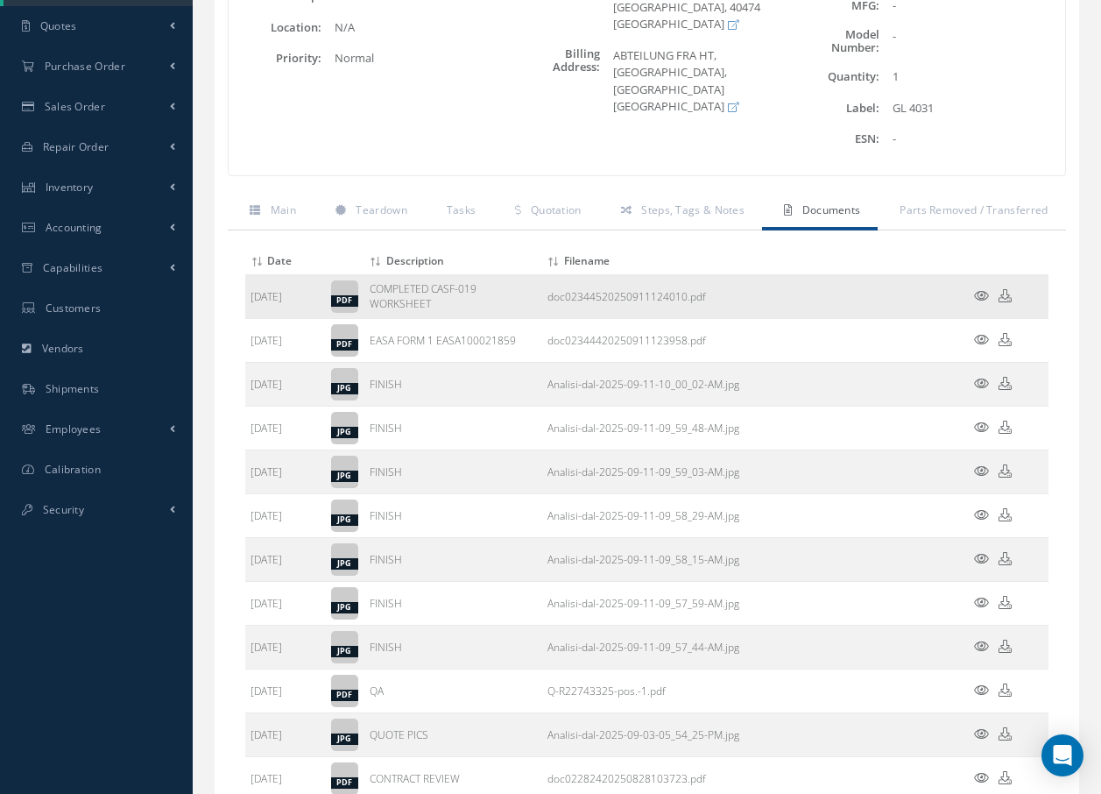
click at [982, 294] on icon at bounding box center [981, 295] width 15 height 13
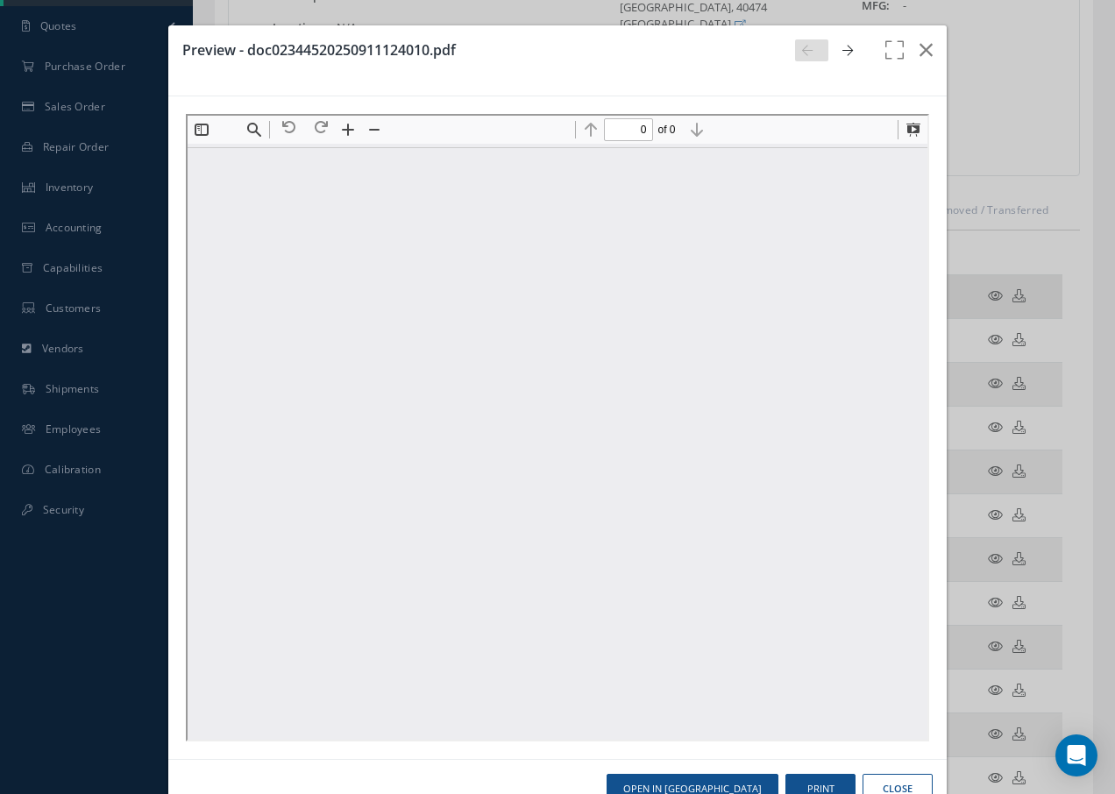
scroll to position [0, 0]
type input "1"
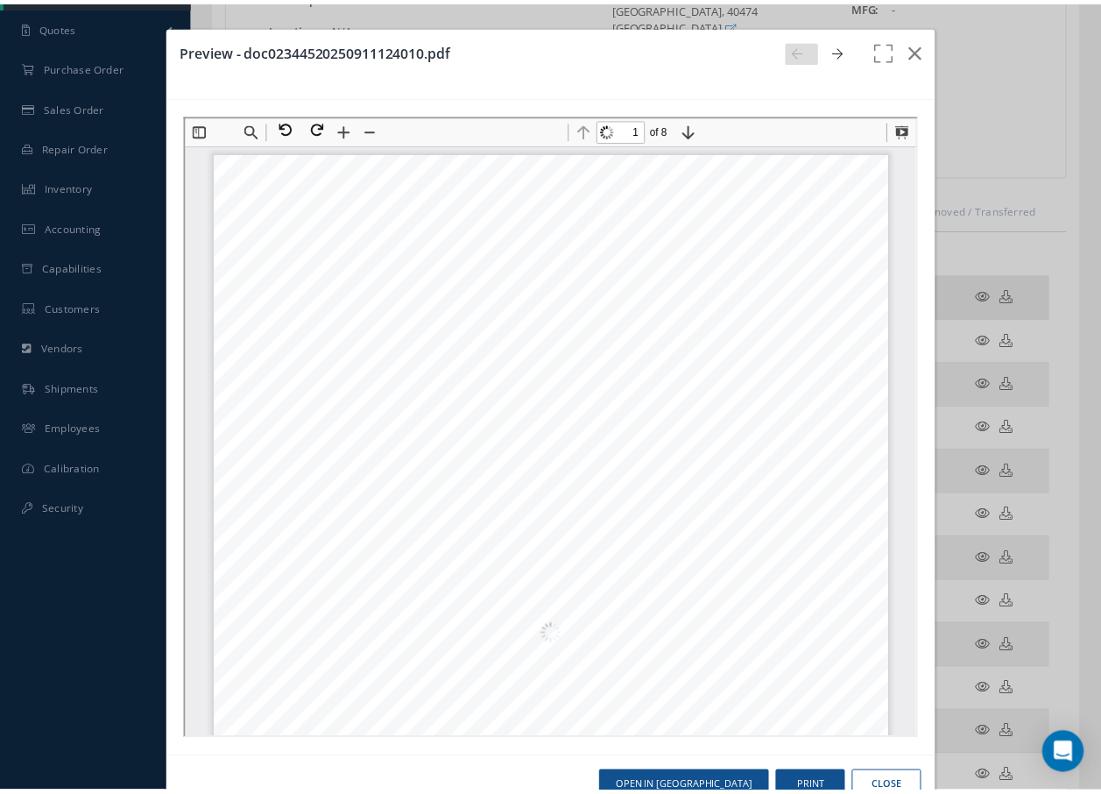
scroll to position [9, 0]
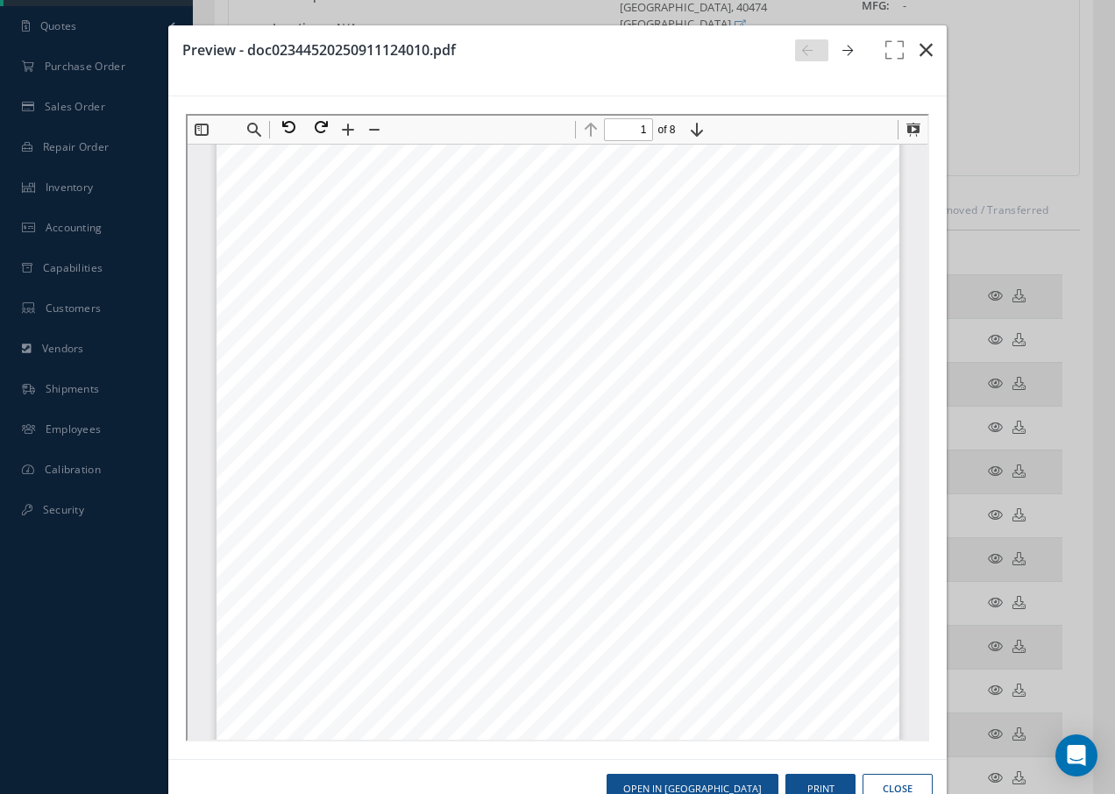
click at [919, 49] on icon "button" at bounding box center [925, 49] width 13 height 21
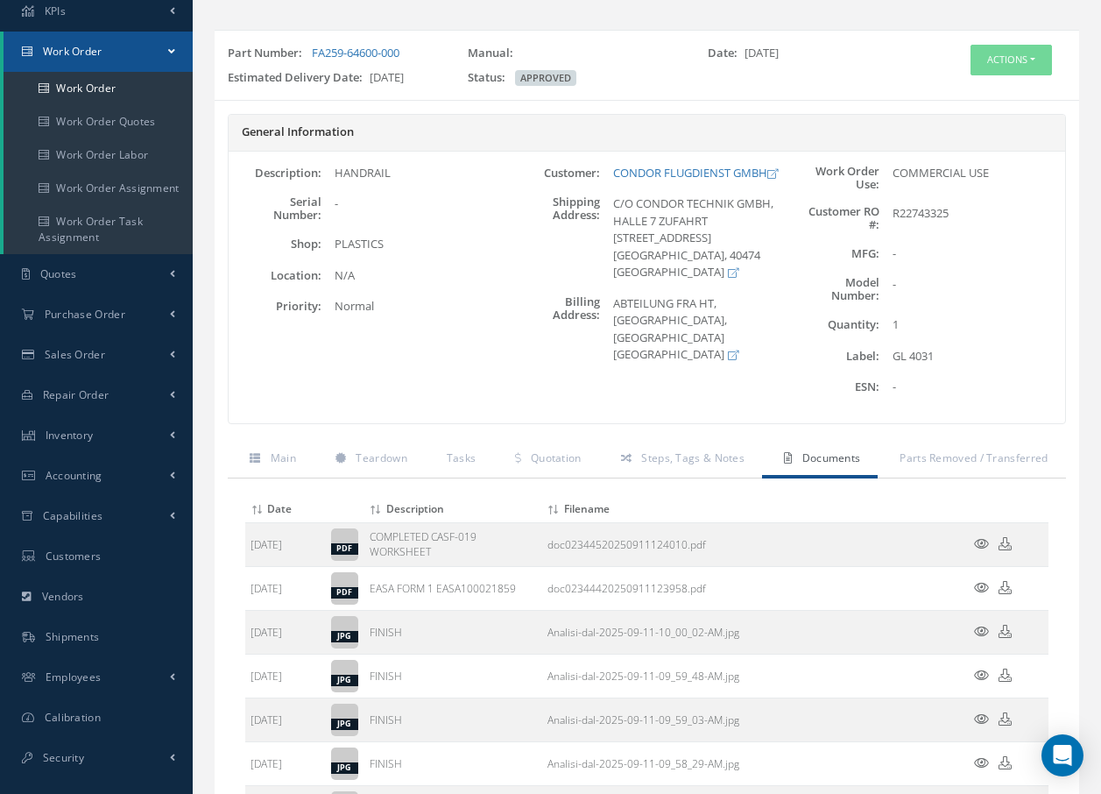
scroll to position [0, 0]
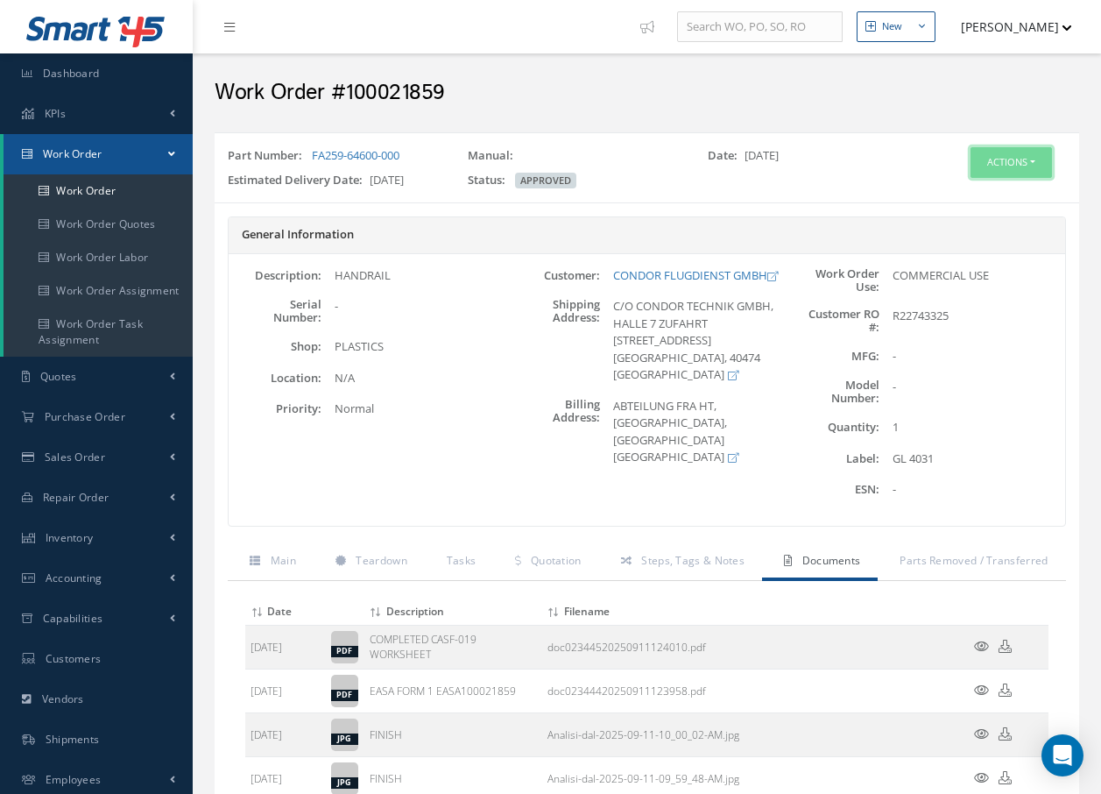
click at [995, 159] on button "Actions" at bounding box center [1011, 162] width 81 height 31
click at [996, 216] on link "Invoicing" at bounding box center [985, 220] width 140 height 24
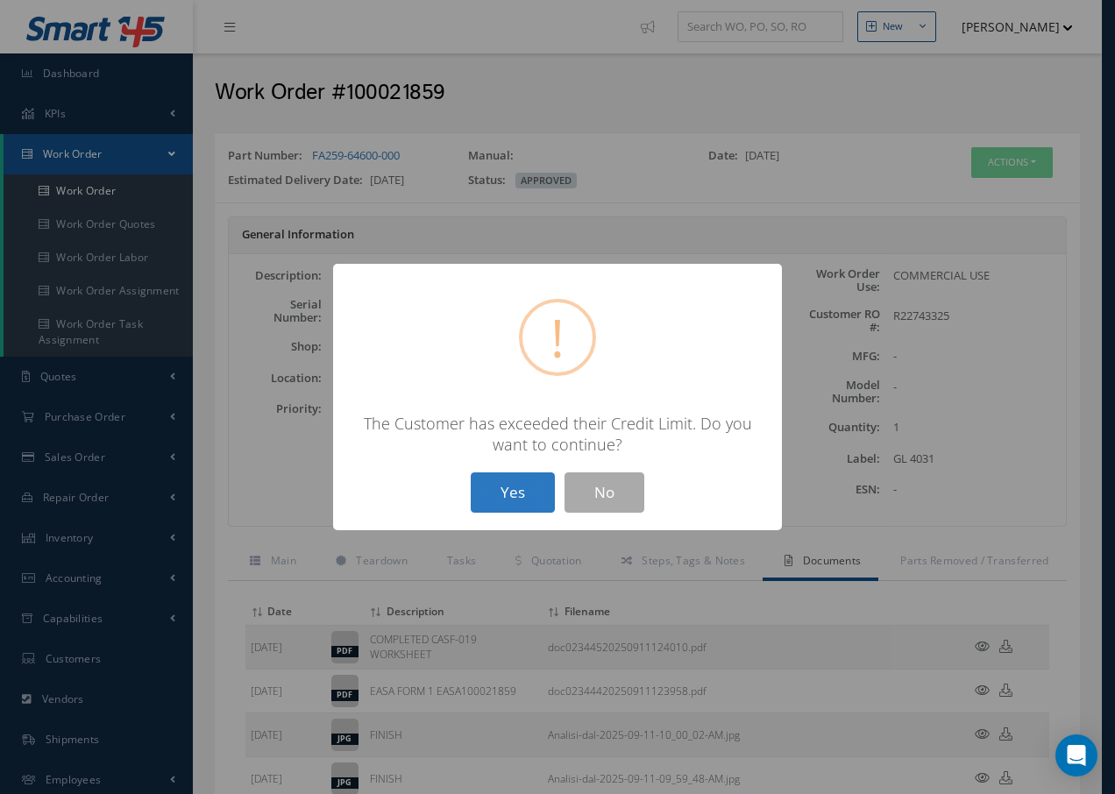
click at [533, 500] on button "Yes" at bounding box center [513, 492] width 84 height 41
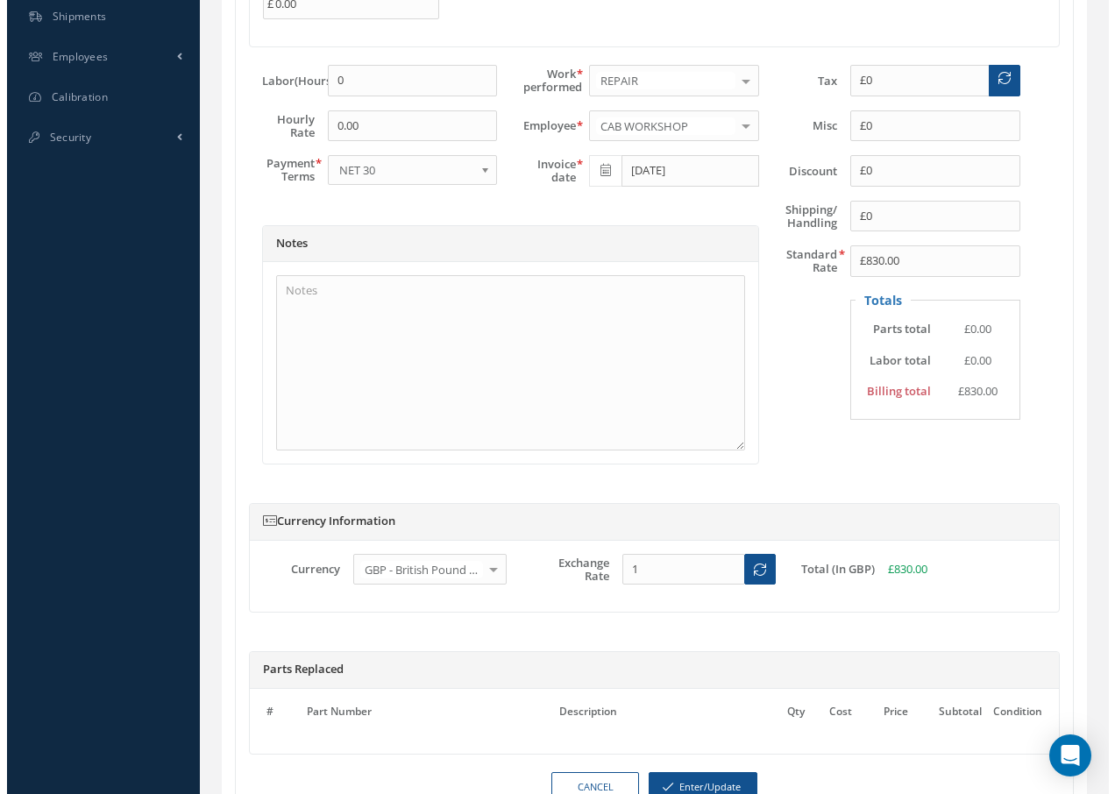
scroll to position [789, 0]
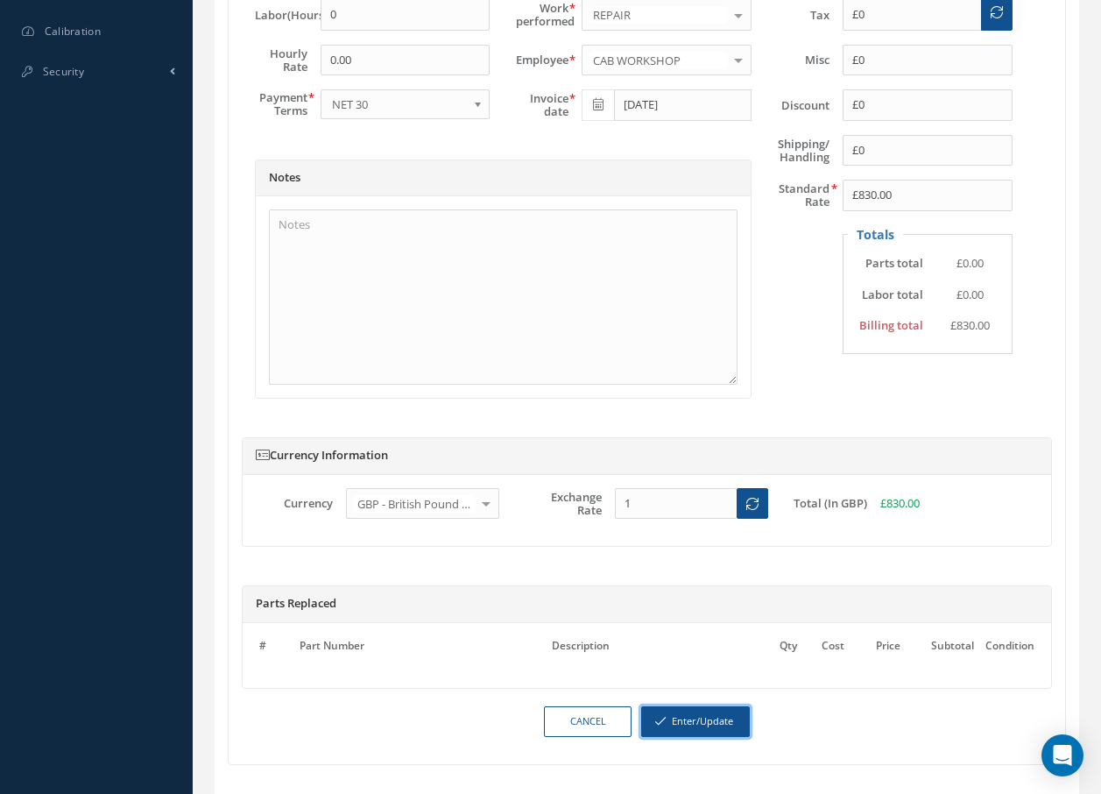
click at [720, 728] on button "Enter/Update" at bounding box center [695, 721] width 109 height 31
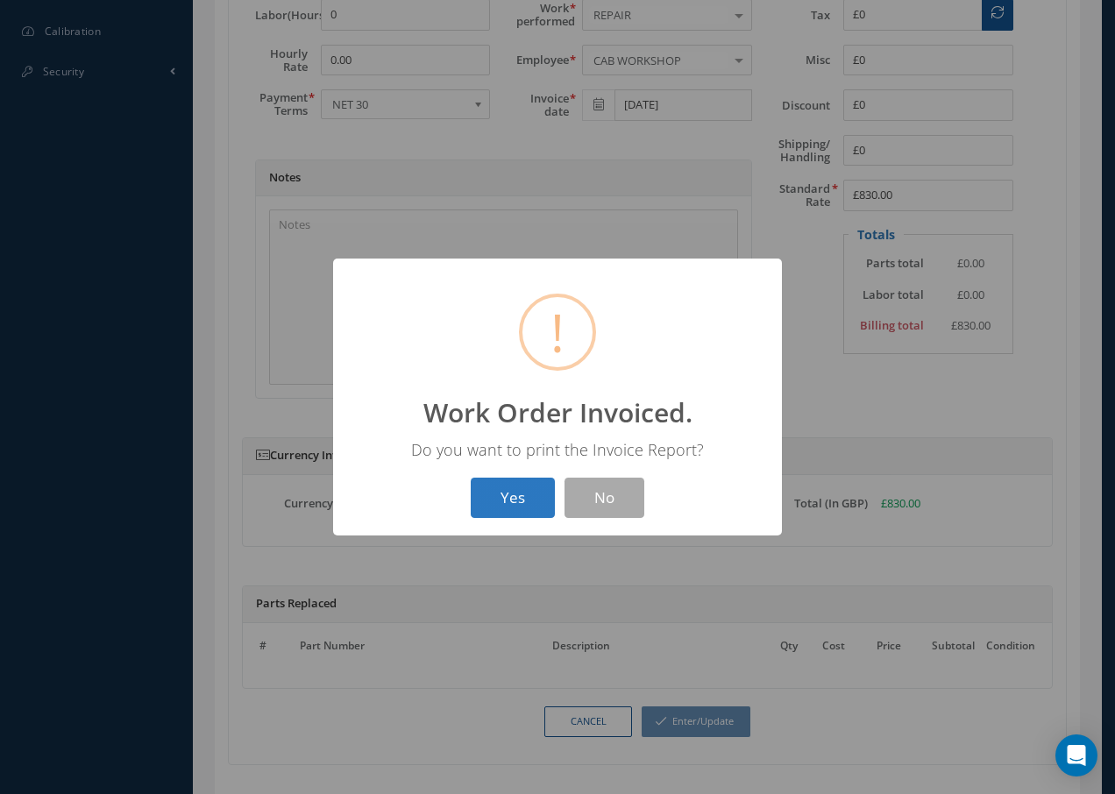
click at [510, 500] on button "Yes" at bounding box center [513, 498] width 84 height 41
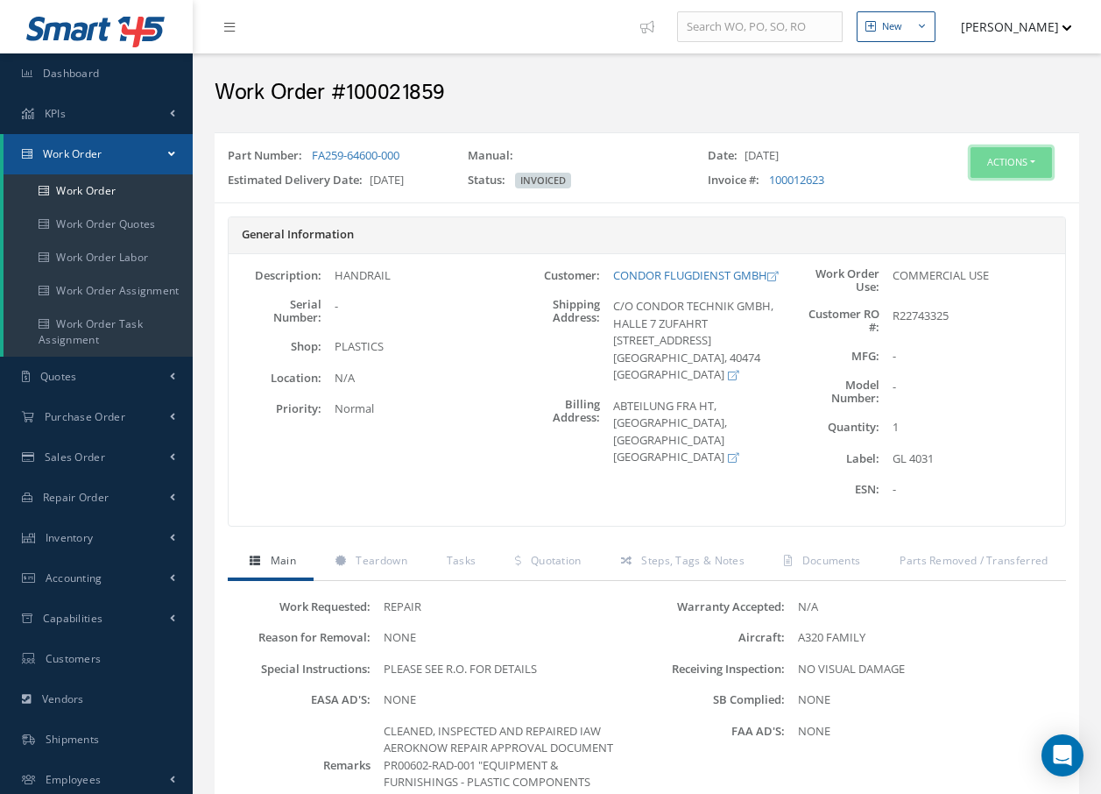
click at [1001, 163] on button "Actions" at bounding box center [1011, 162] width 81 height 31
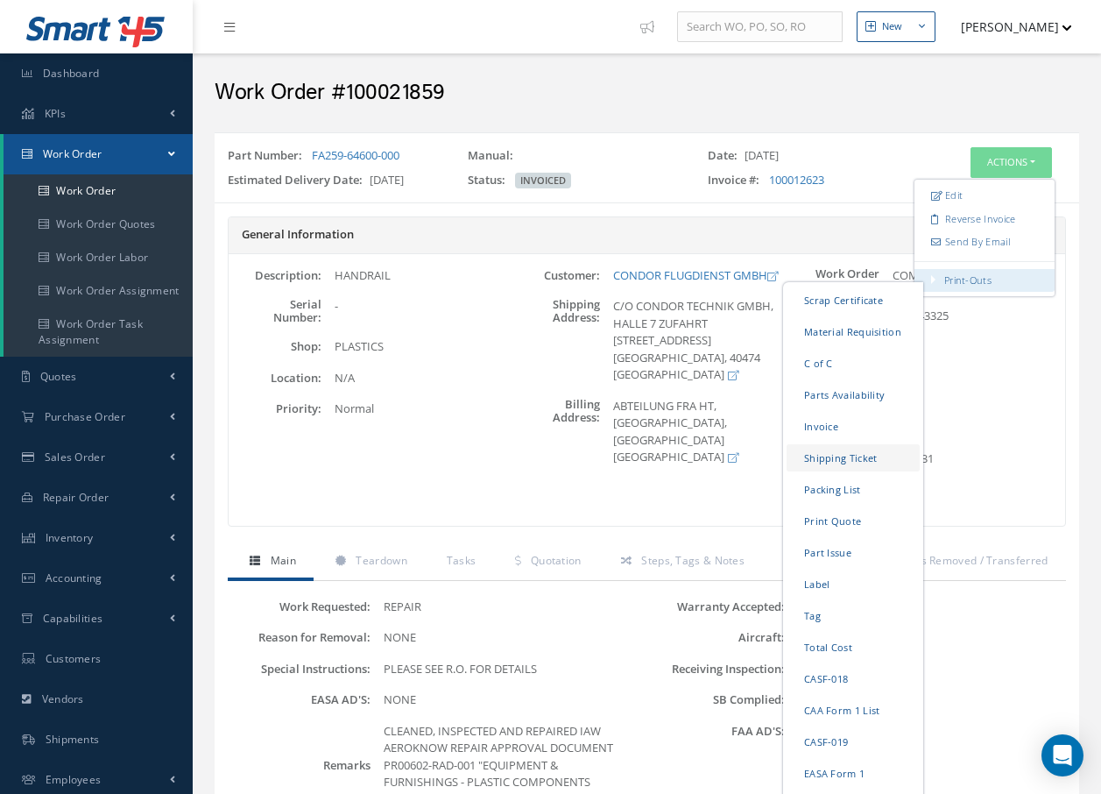
click at [840, 461] on link "Shipping Ticket" at bounding box center [853, 457] width 133 height 27
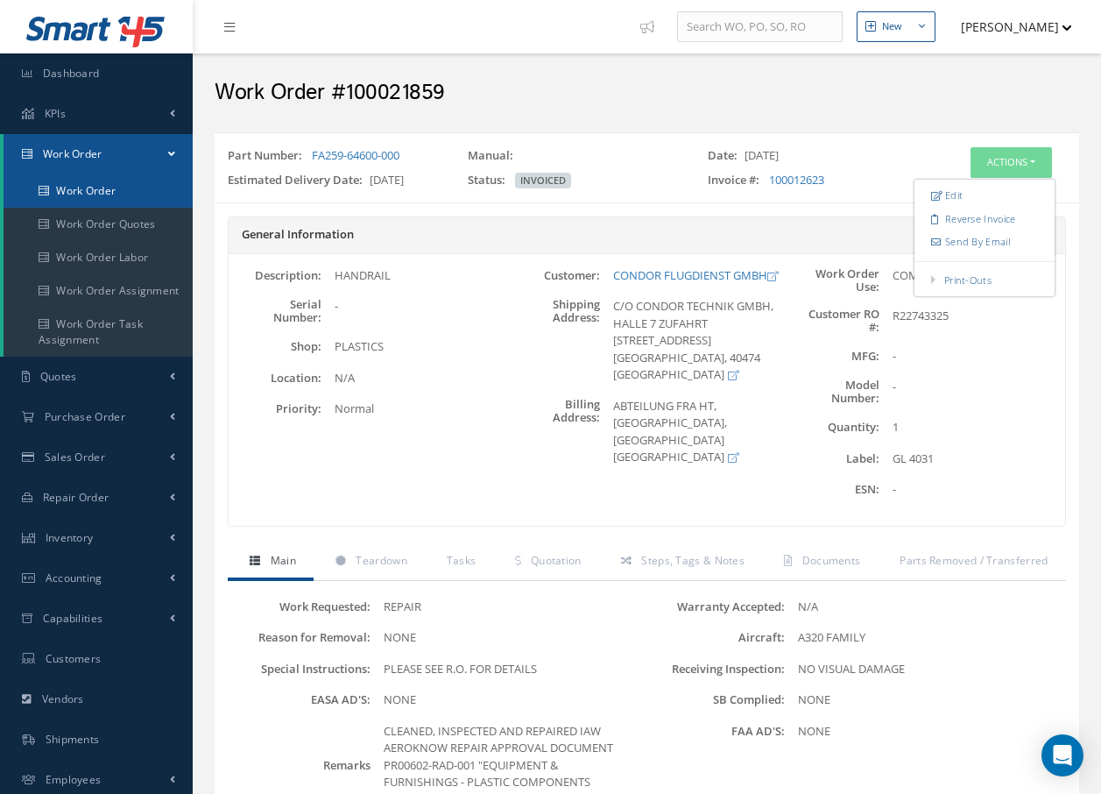
click at [100, 193] on link "Work Order" at bounding box center [98, 190] width 189 height 33
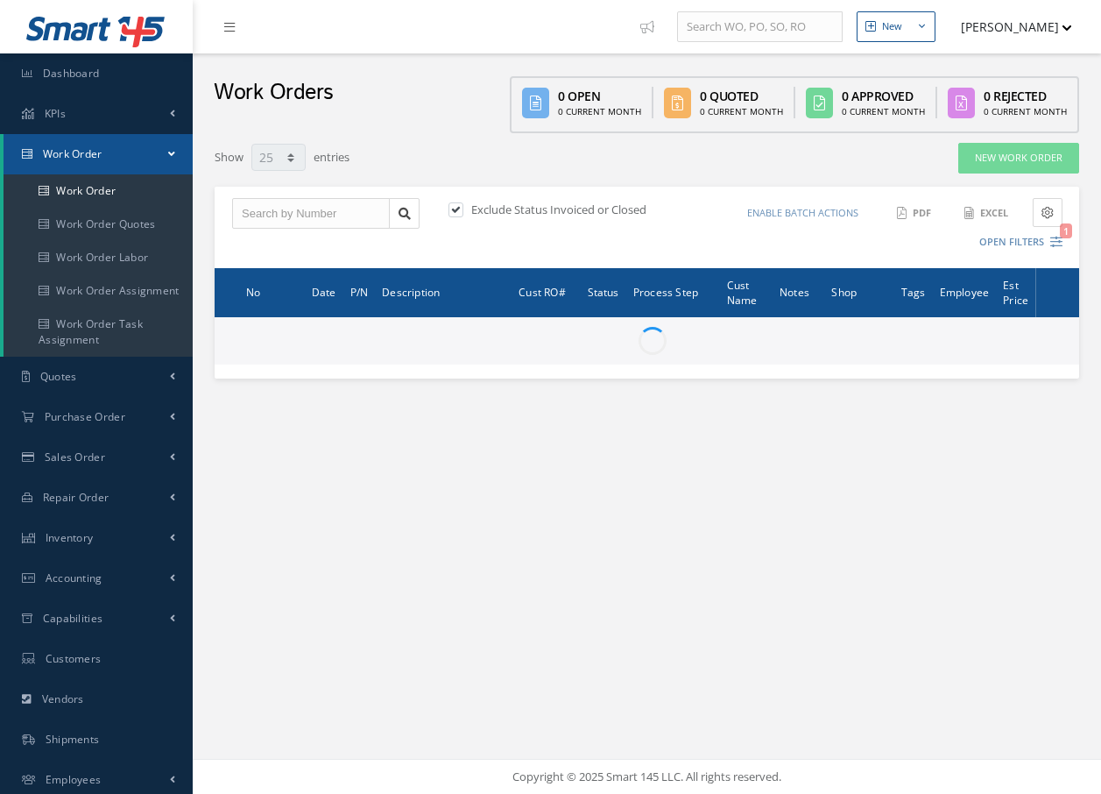
select select "25"
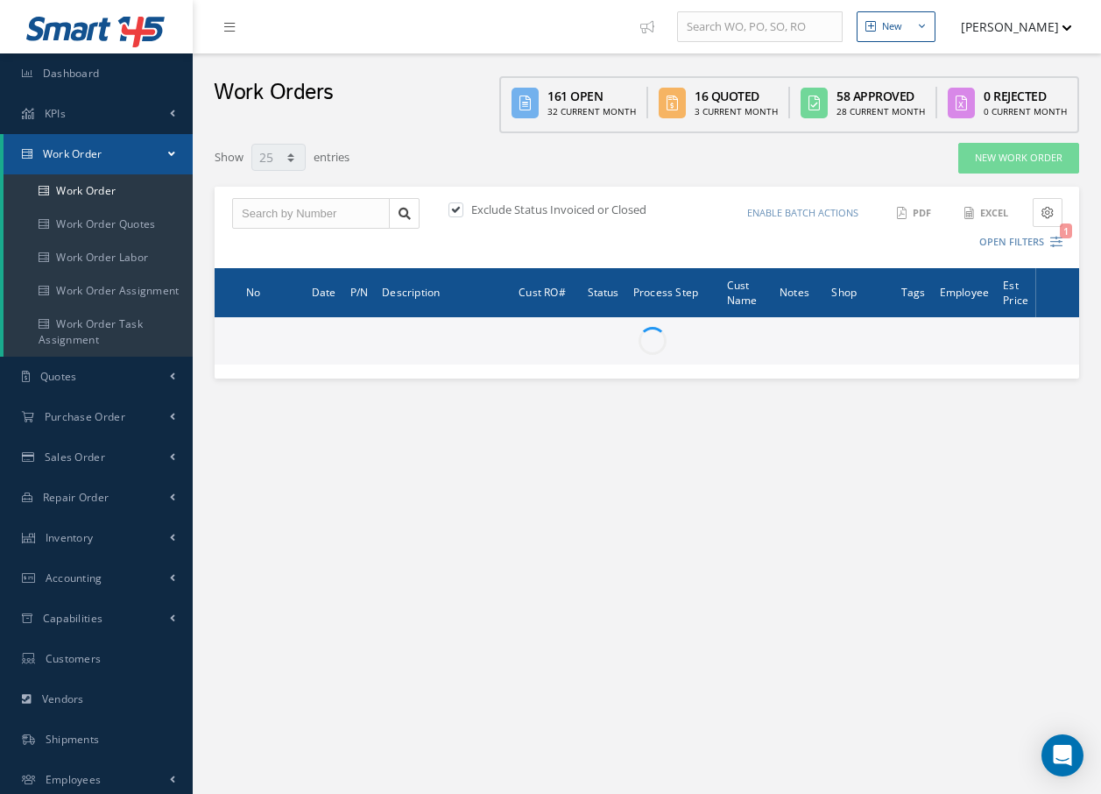
type input "All Work Request"
type input "All Work Performed"
type input "All Status"
type input "WO Part Status"
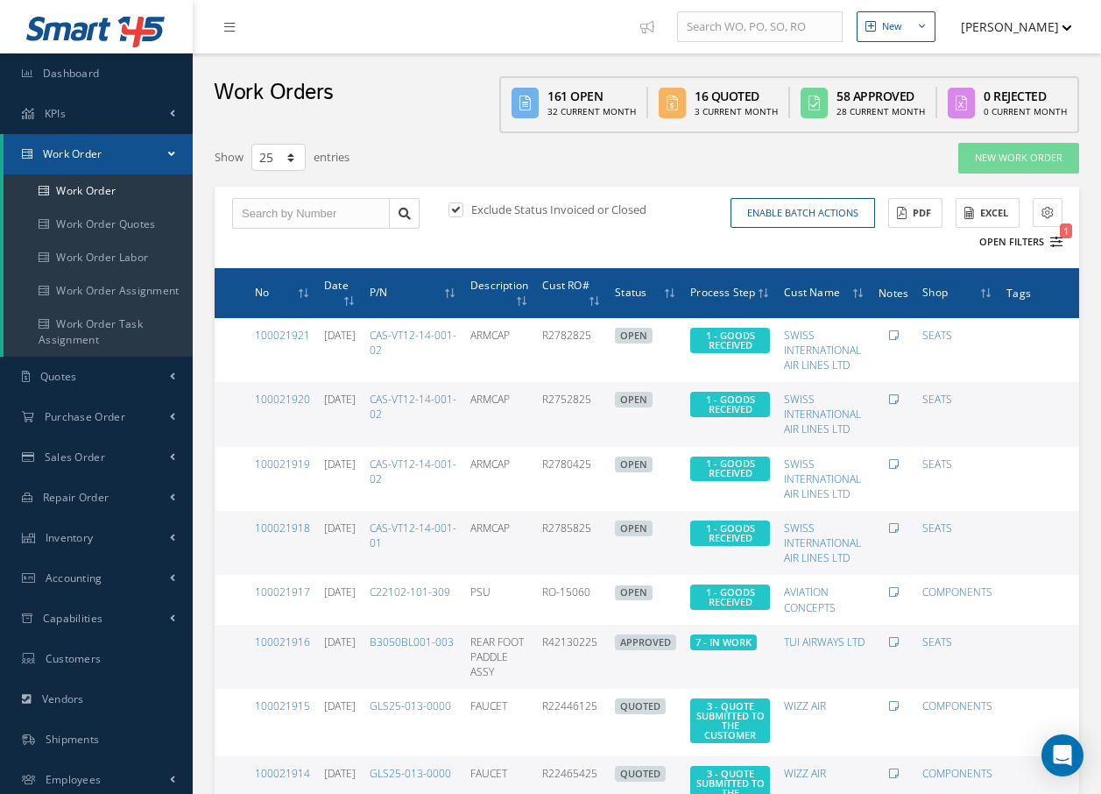
click at [1053, 242] on icon "1" at bounding box center [1057, 242] width 12 height 12
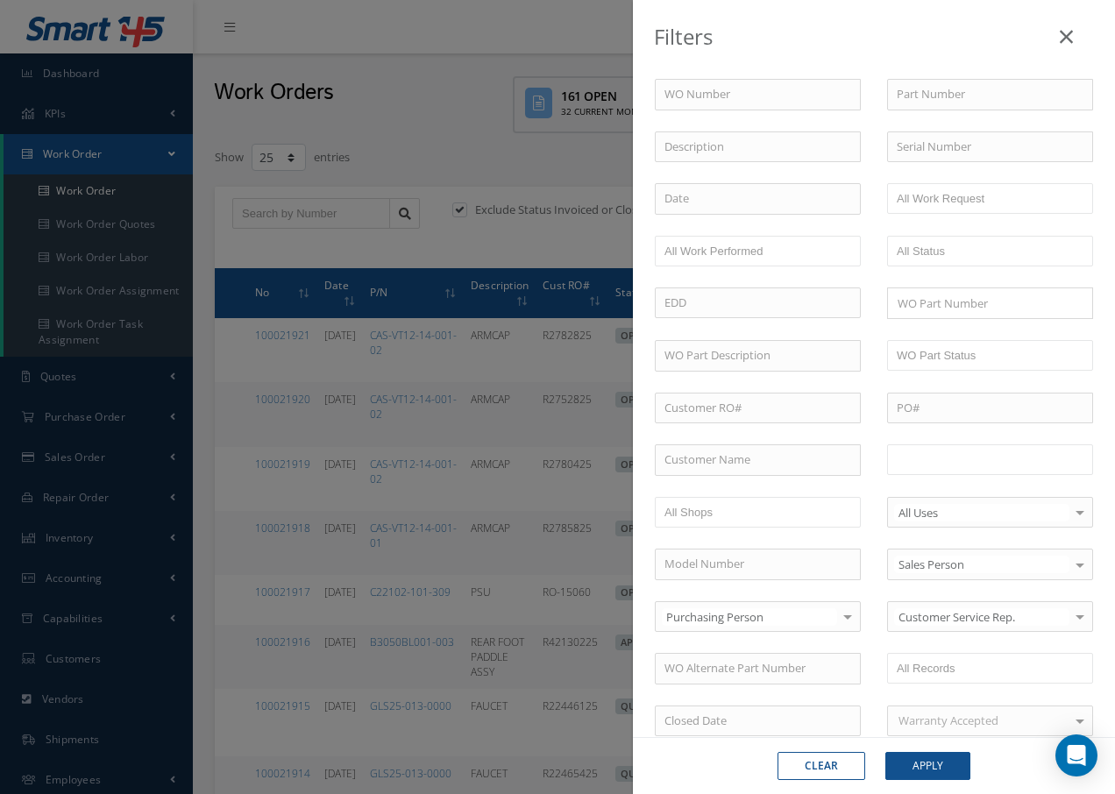
click at [987, 457] on input "text" at bounding box center [951, 460] width 111 height 22
click at [937, 768] on button "Apply" at bounding box center [927, 766] width 85 height 28
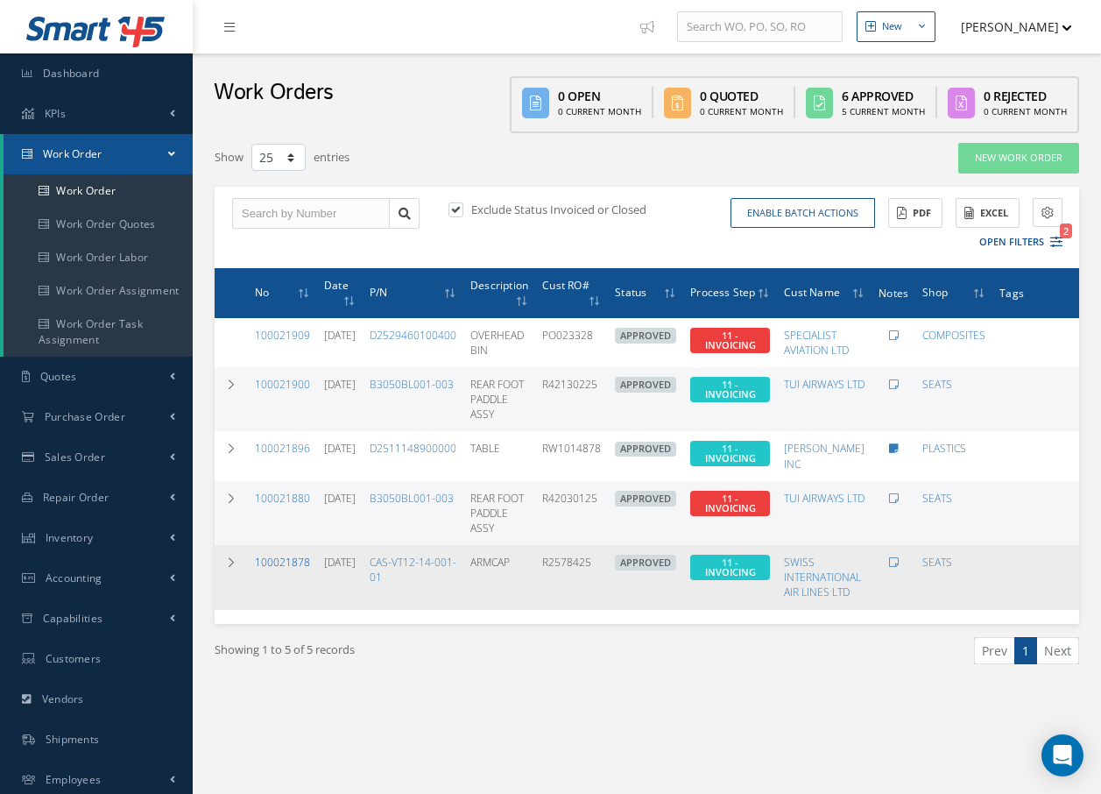
click at [298, 563] on link "100021878" at bounding box center [282, 562] width 55 height 15
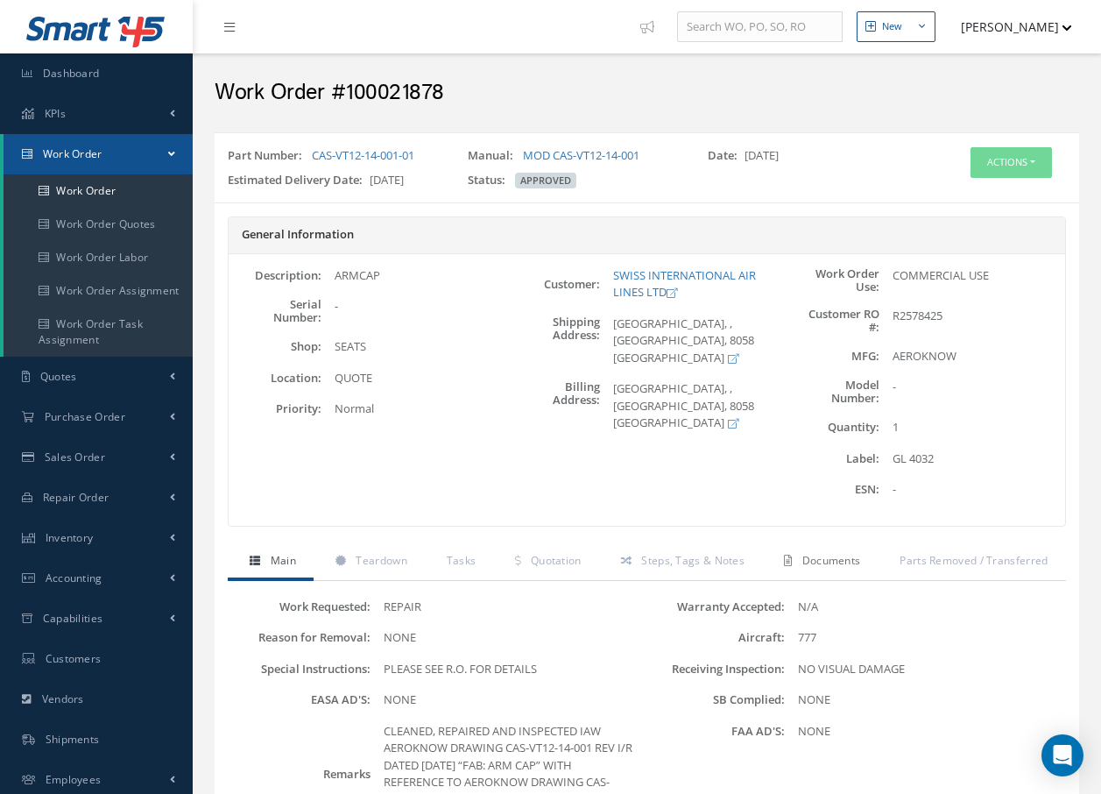
click at [853, 562] on span "Documents" at bounding box center [832, 560] width 59 height 15
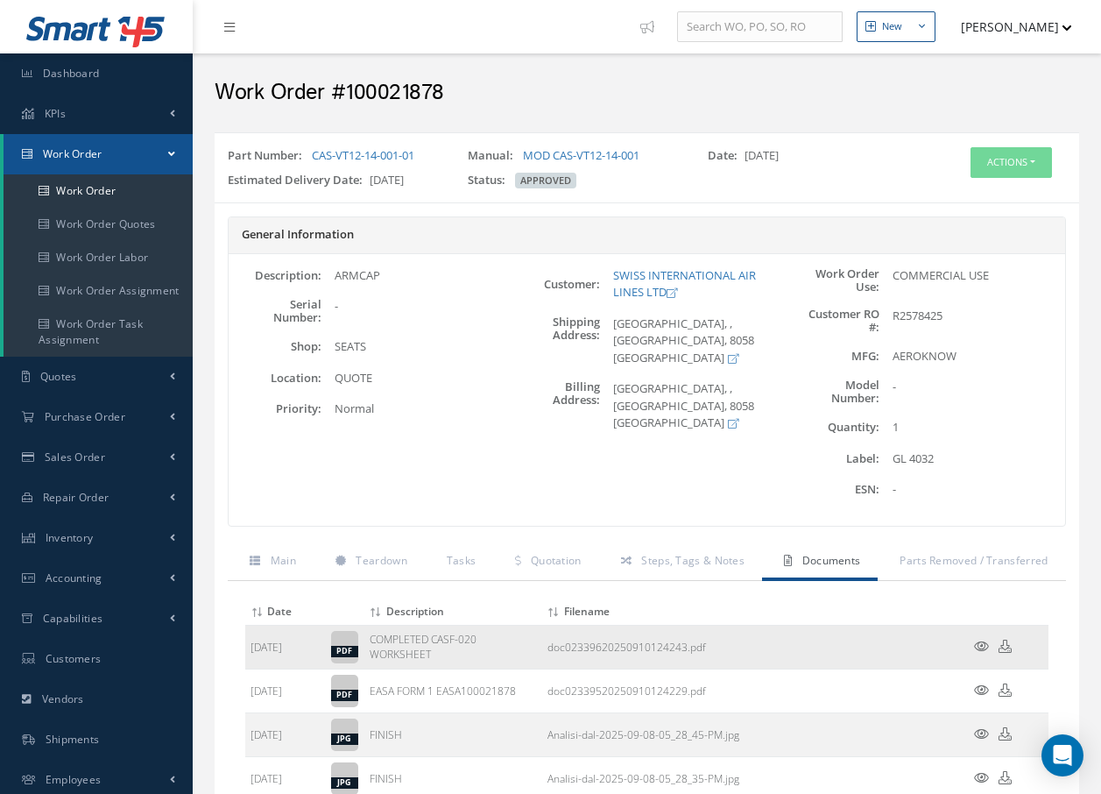
click at [978, 644] on icon at bounding box center [981, 646] width 15 height 13
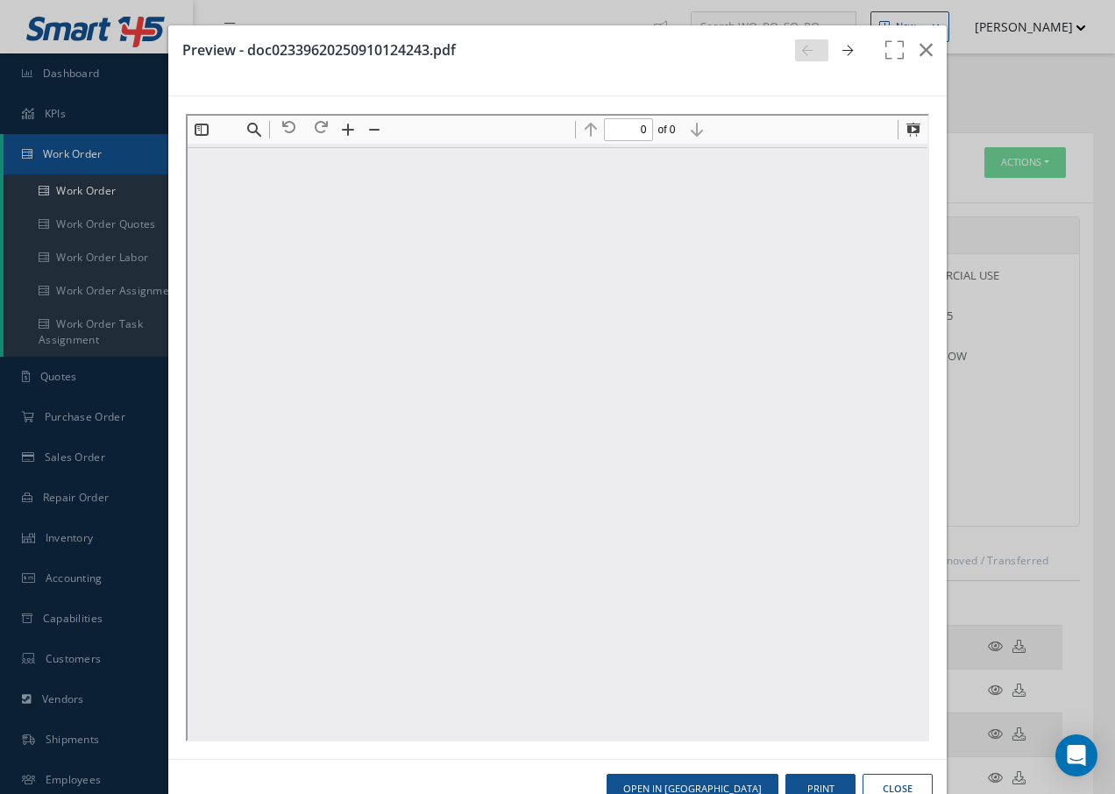
type input "1"
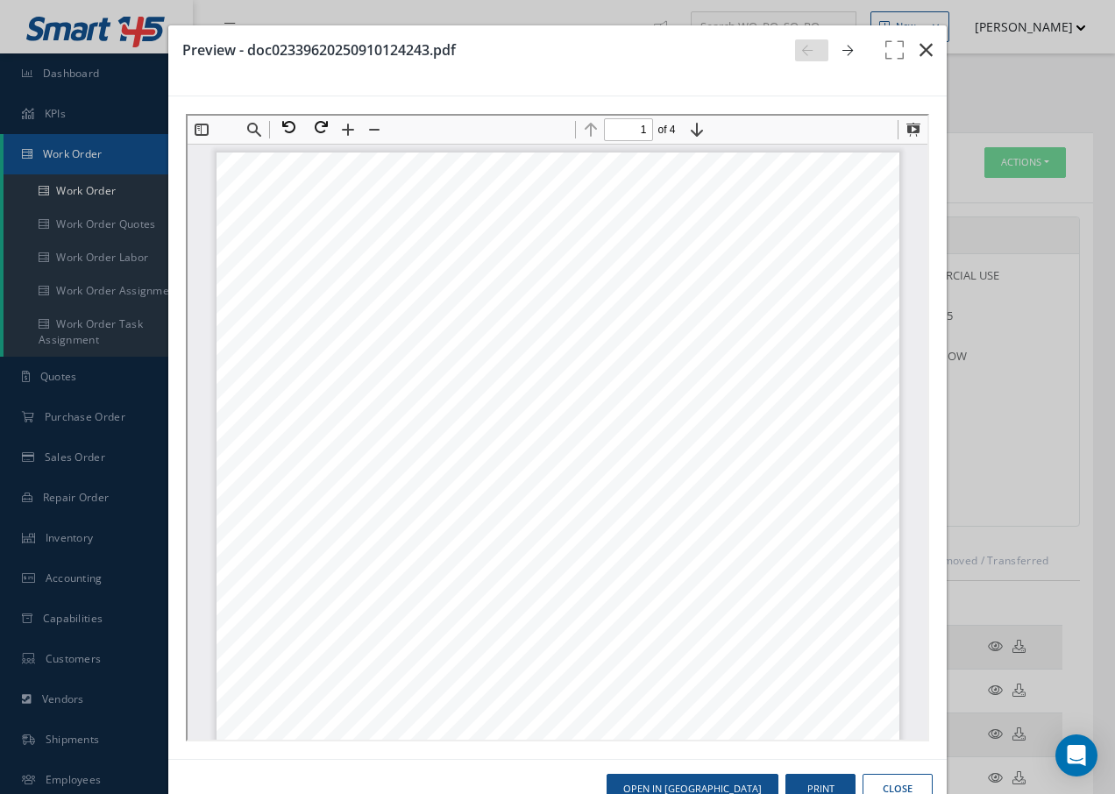
click at [919, 51] on icon "button" at bounding box center [925, 49] width 13 height 21
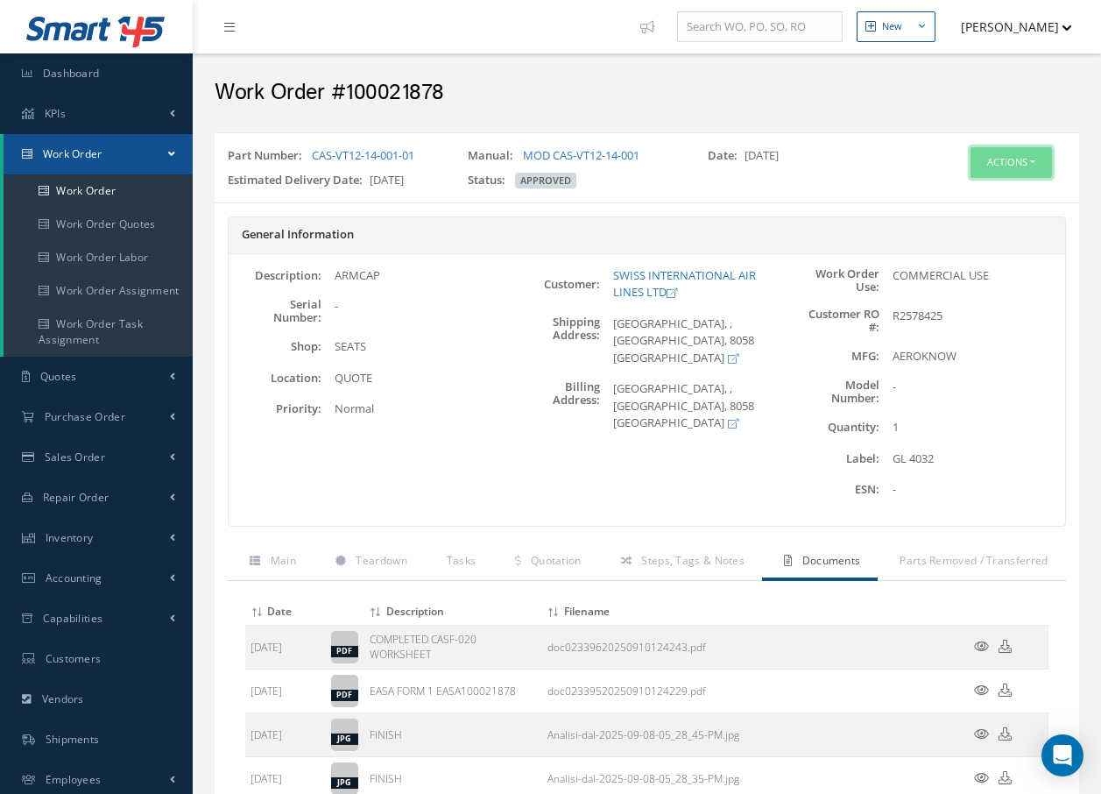
click at [1020, 155] on button "Actions" at bounding box center [1011, 162] width 81 height 31
click at [978, 222] on link "Invoicing" at bounding box center [985, 220] width 140 height 24
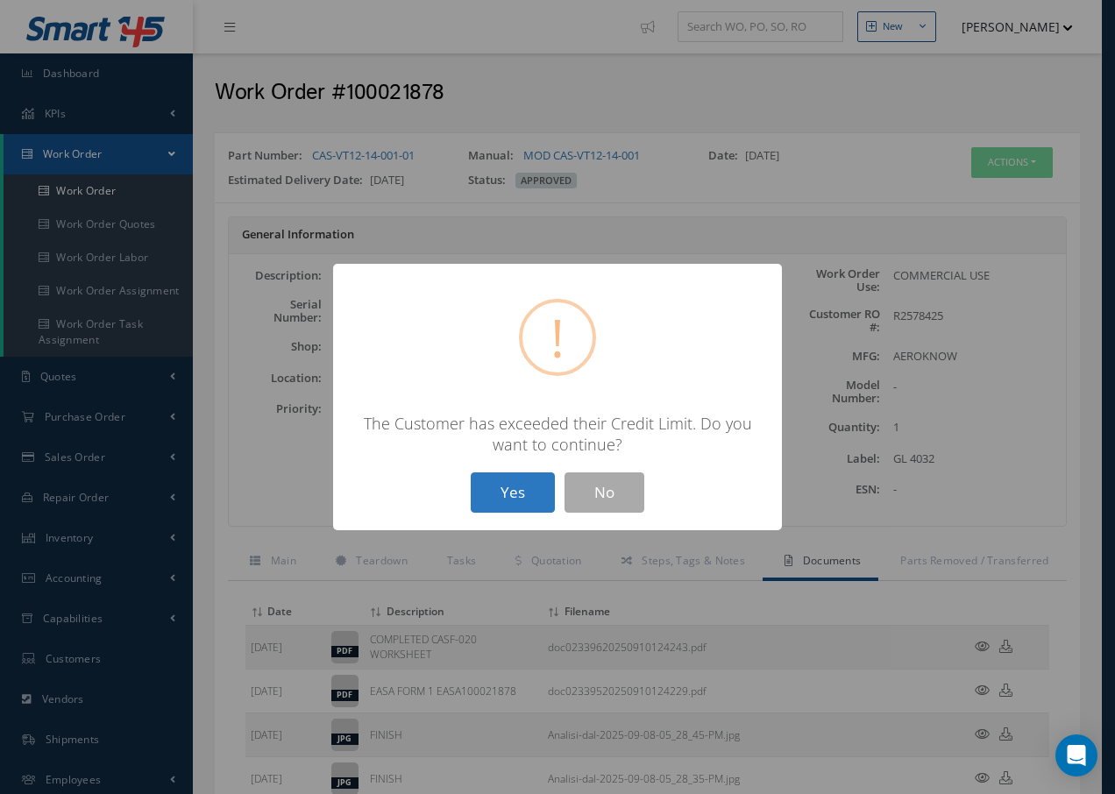
click at [517, 499] on button "Yes" at bounding box center [513, 492] width 84 height 41
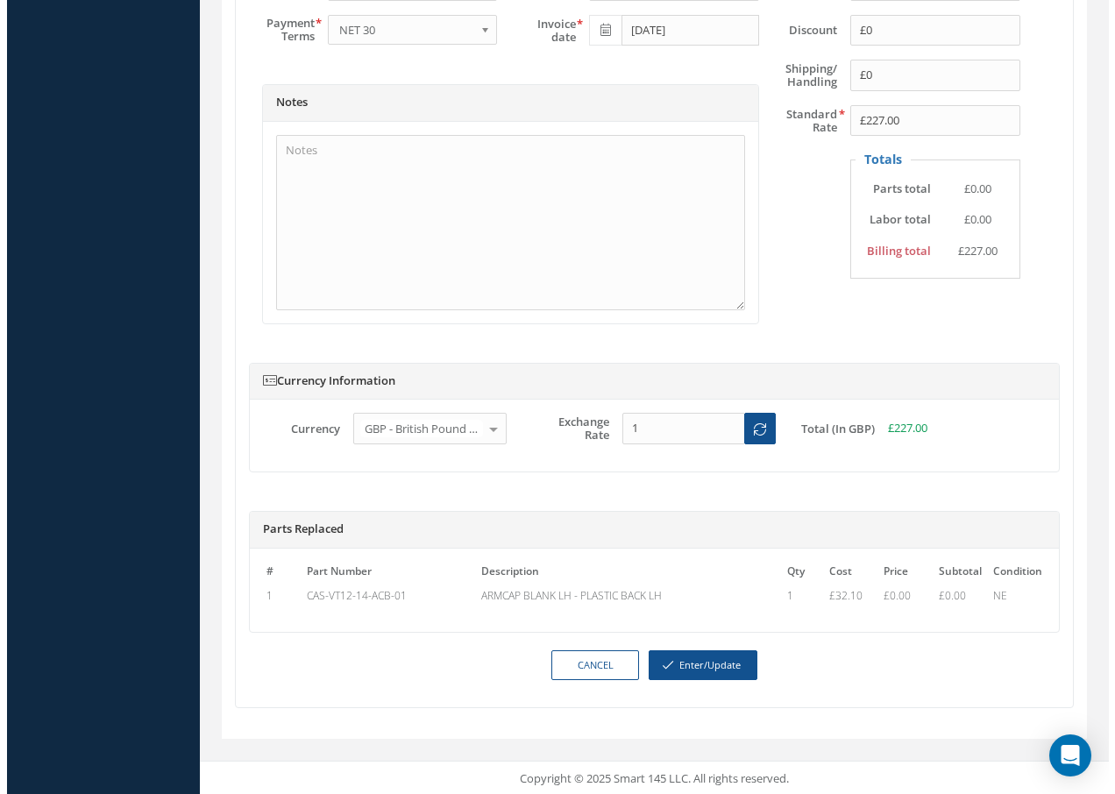
scroll to position [875, 0]
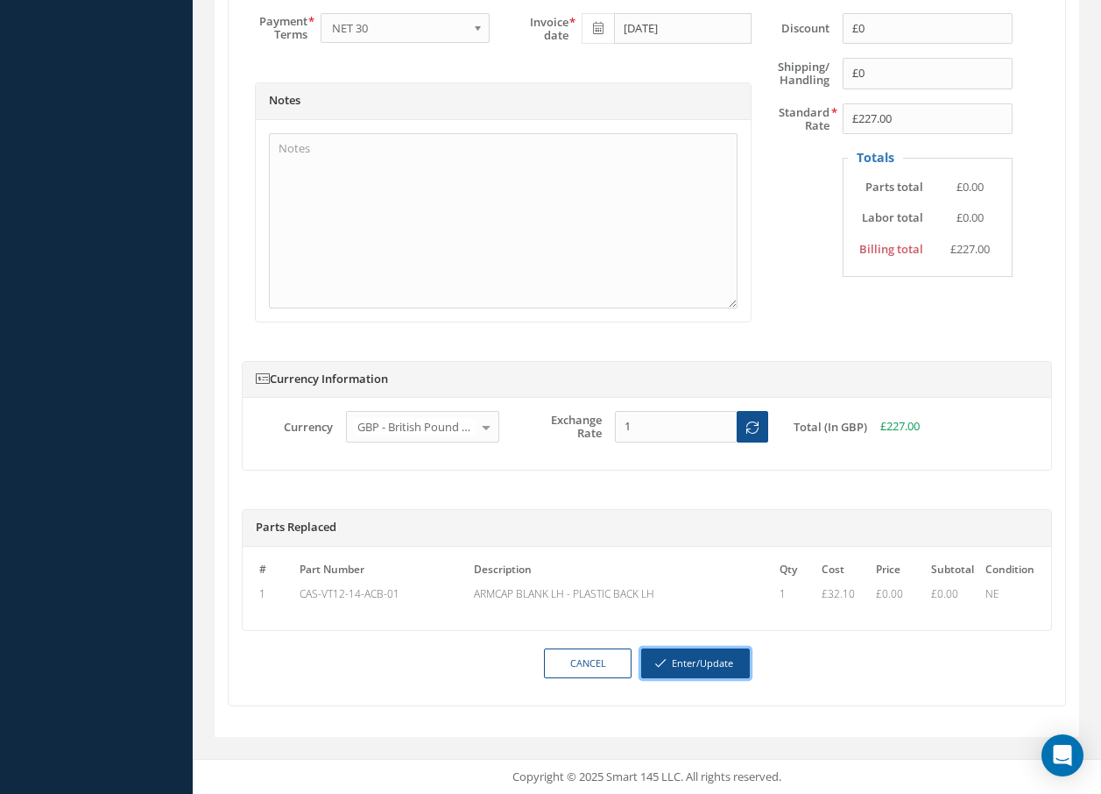
click at [716, 662] on button "Enter/Update" at bounding box center [695, 663] width 109 height 31
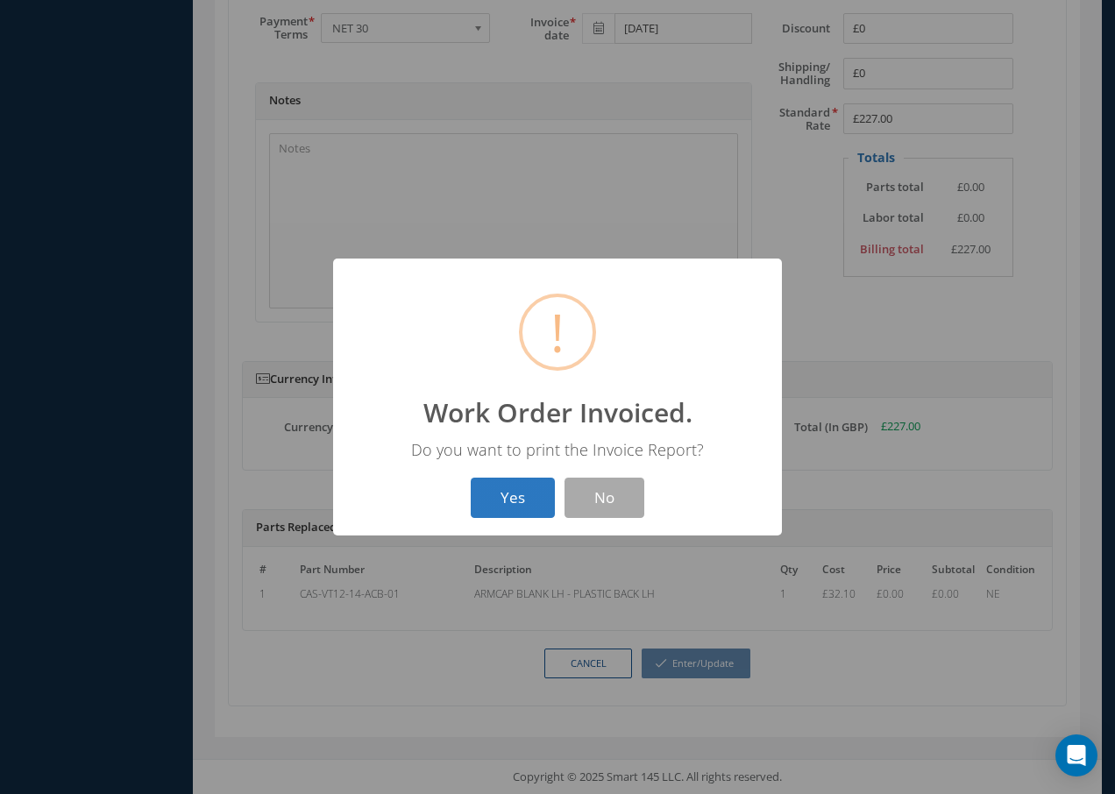
click at [524, 496] on button "Yes" at bounding box center [513, 498] width 84 height 41
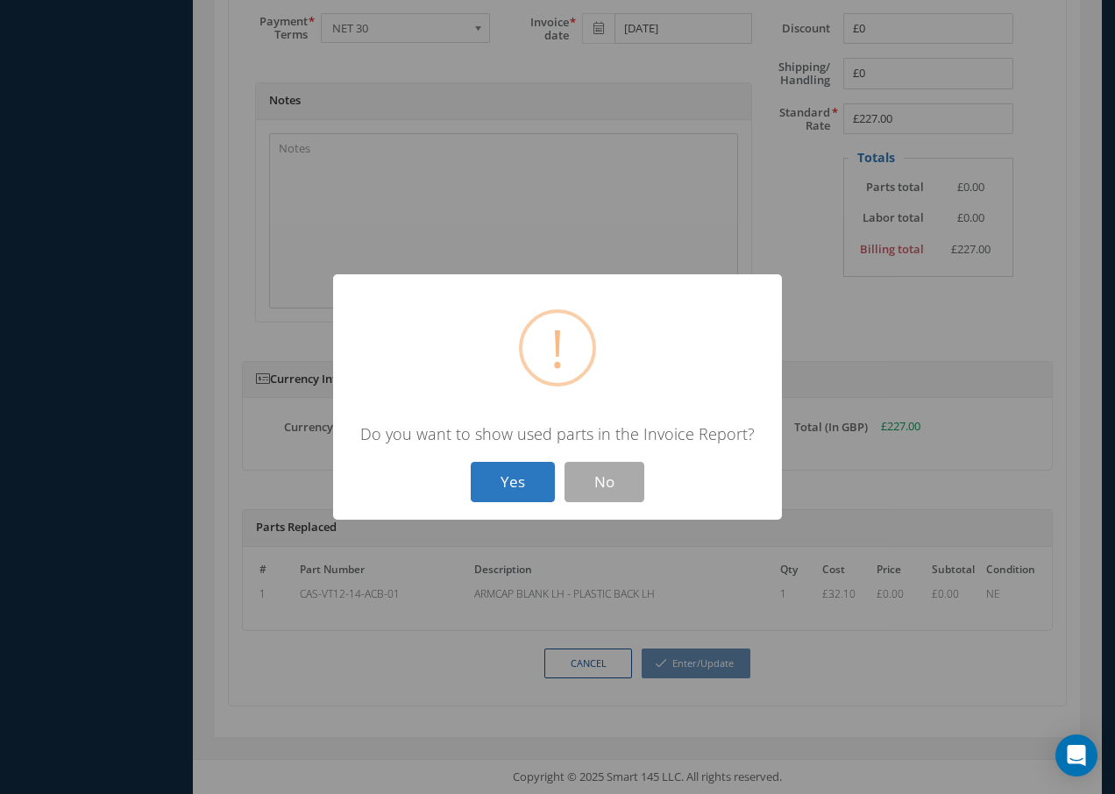
click at [515, 481] on button "Yes" at bounding box center [513, 482] width 84 height 41
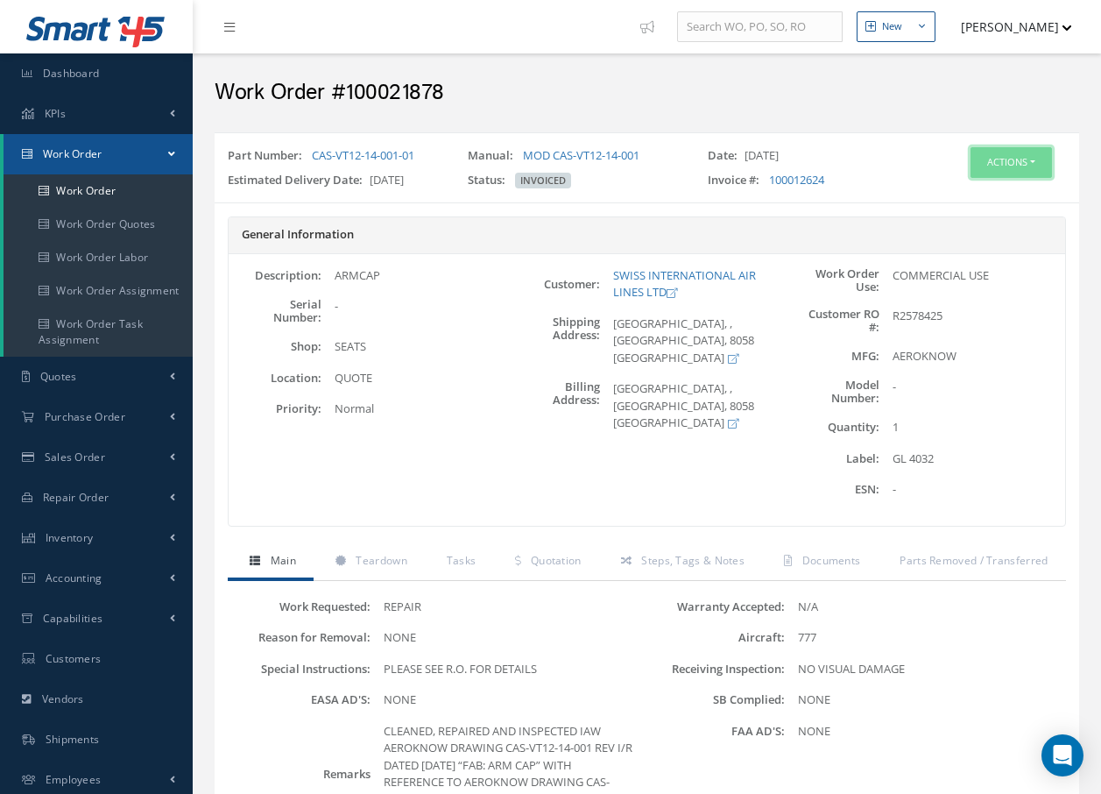
click at [1009, 159] on button "Actions" at bounding box center [1011, 162] width 81 height 31
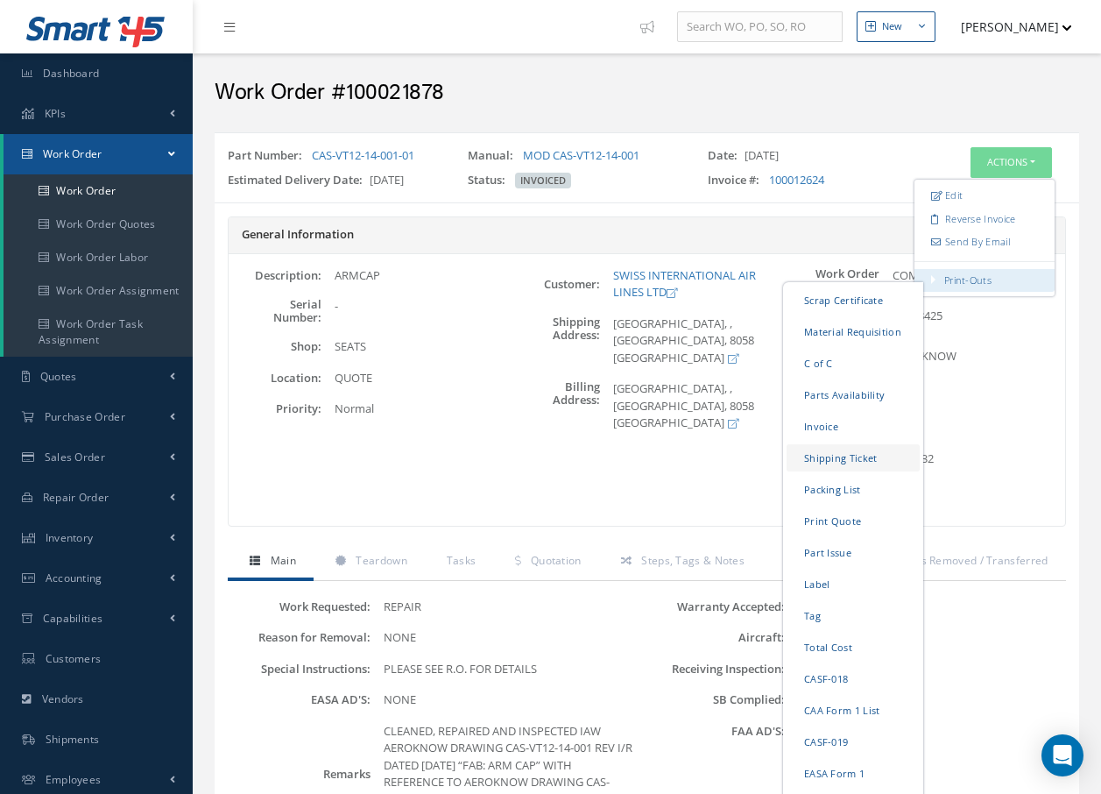
click at [830, 459] on link "Shipping Ticket" at bounding box center [853, 457] width 133 height 27
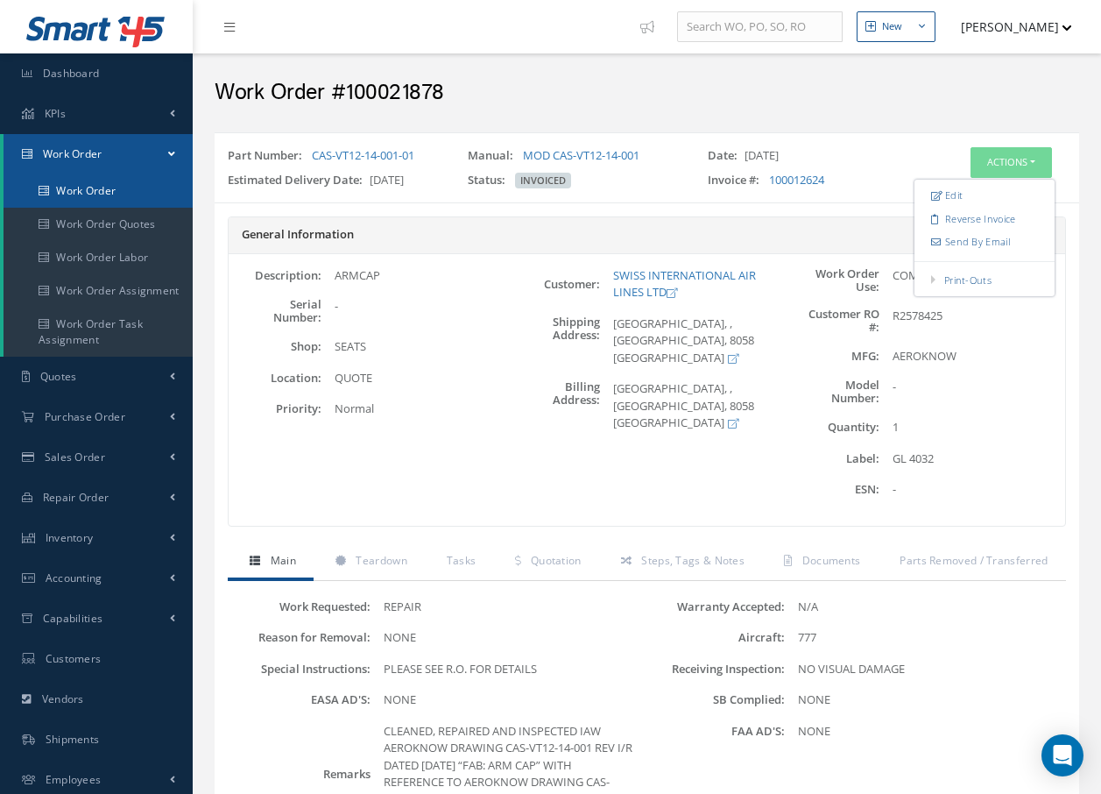
click at [96, 183] on link "Work Order" at bounding box center [98, 190] width 189 height 33
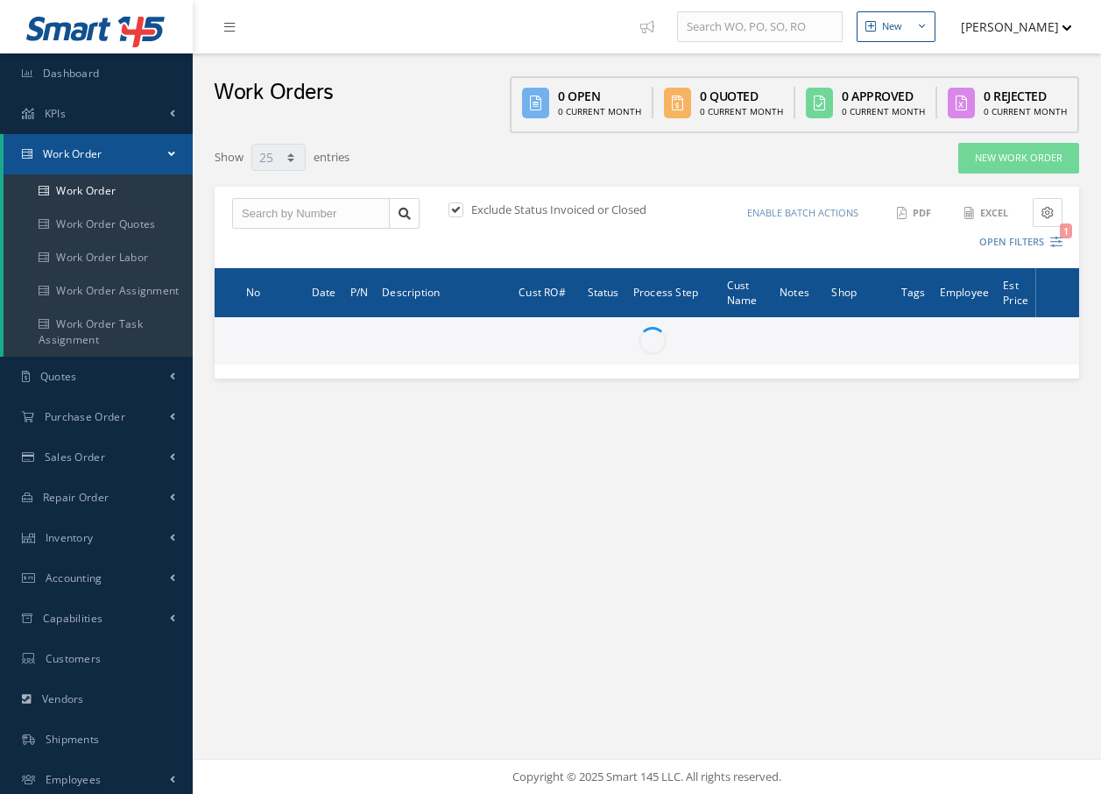
select select "25"
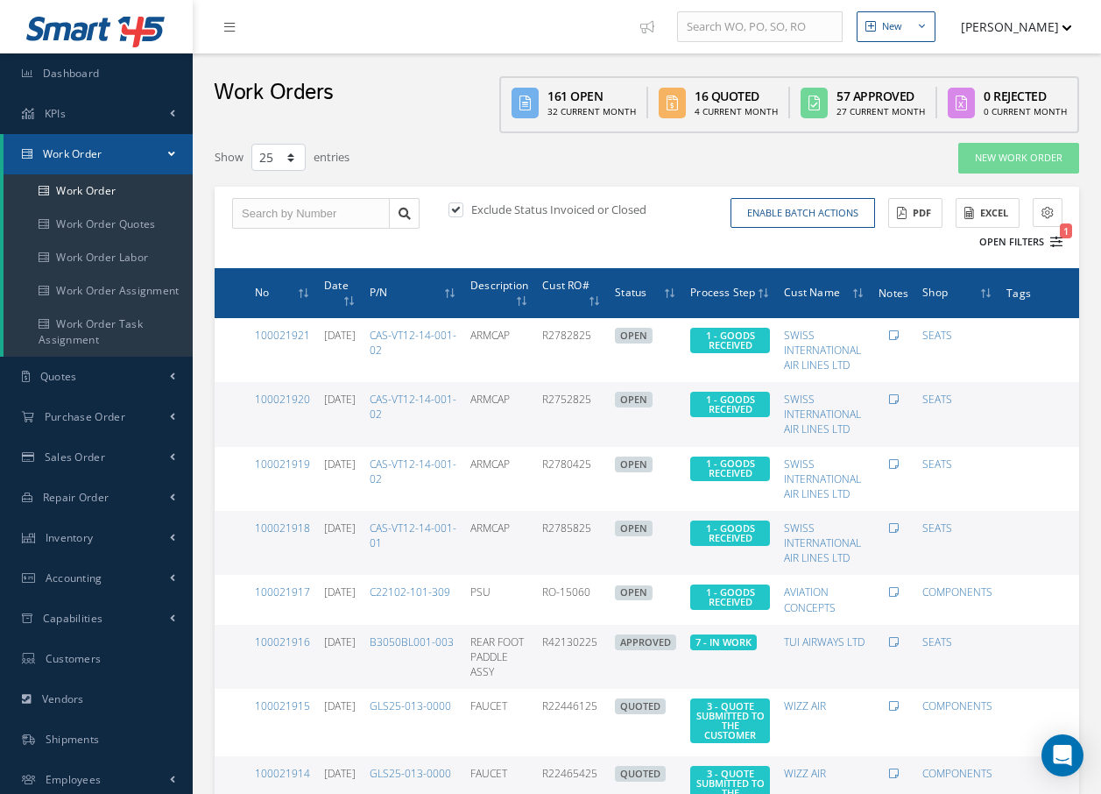
click at [1055, 240] on icon "1" at bounding box center [1057, 242] width 12 height 12
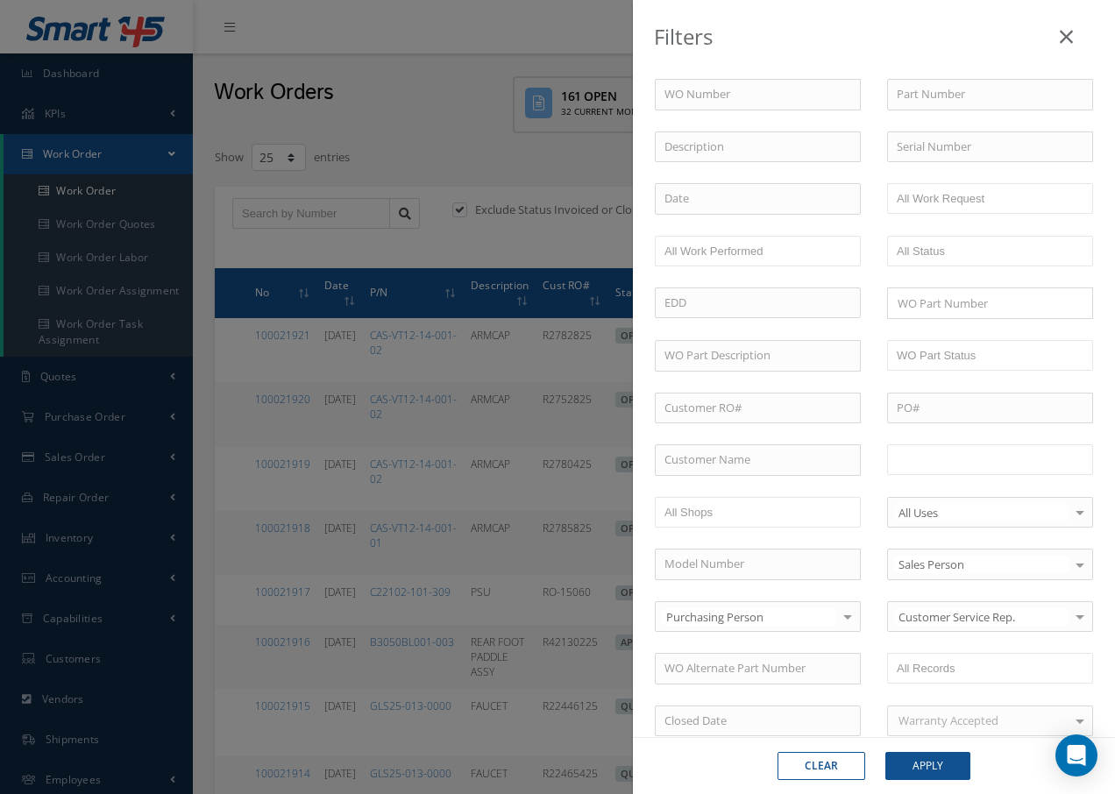
click at [944, 459] on input "text" at bounding box center [951, 460] width 111 height 22
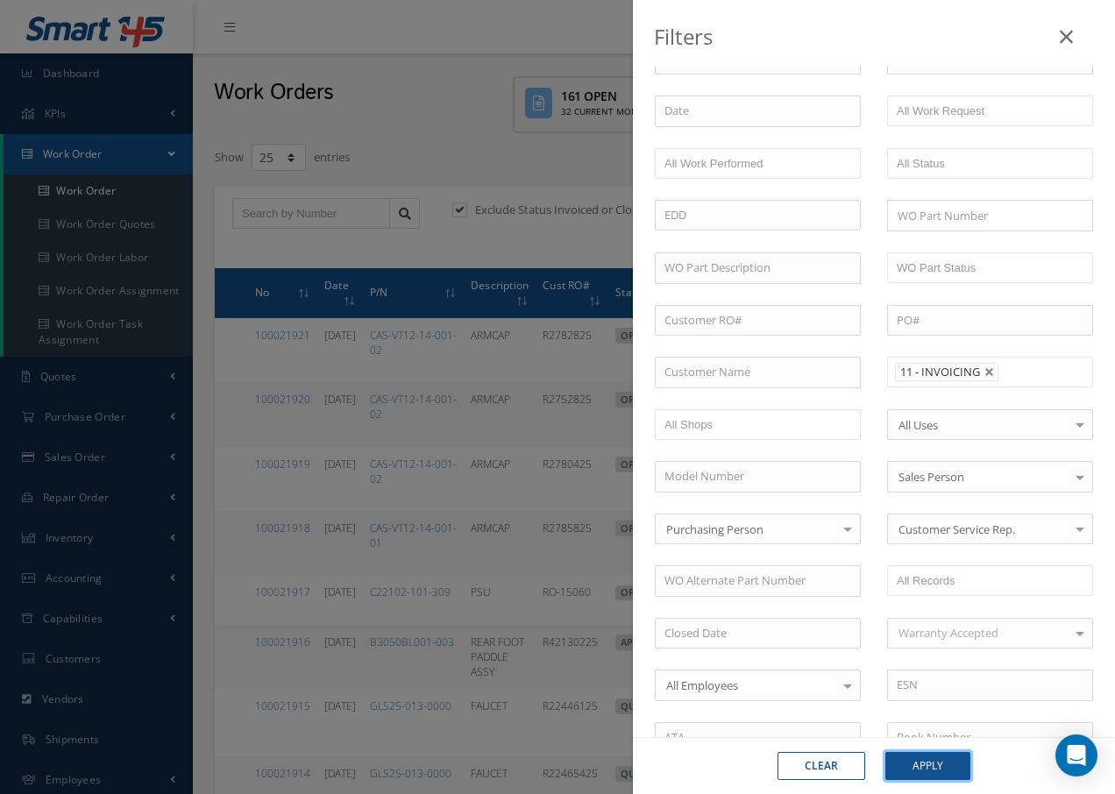
click at [922, 768] on button "Apply" at bounding box center [927, 766] width 85 height 28
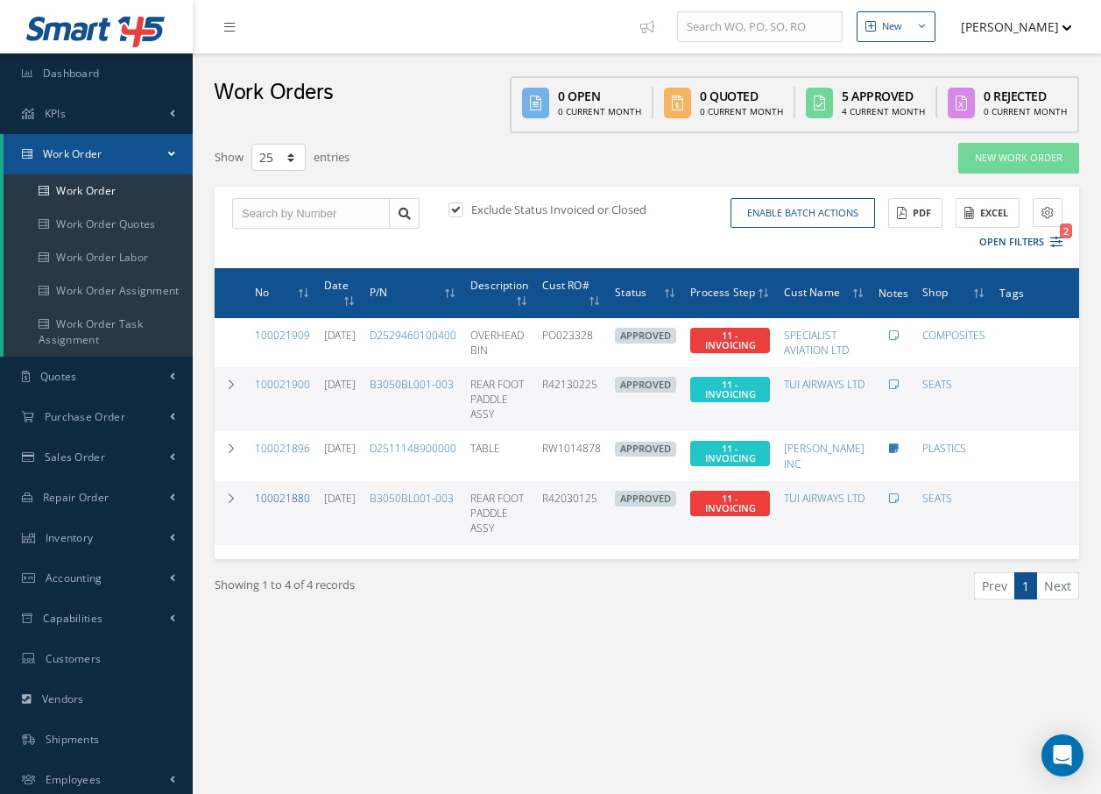
click at [291, 506] on link "100021880" at bounding box center [282, 498] width 55 height 15
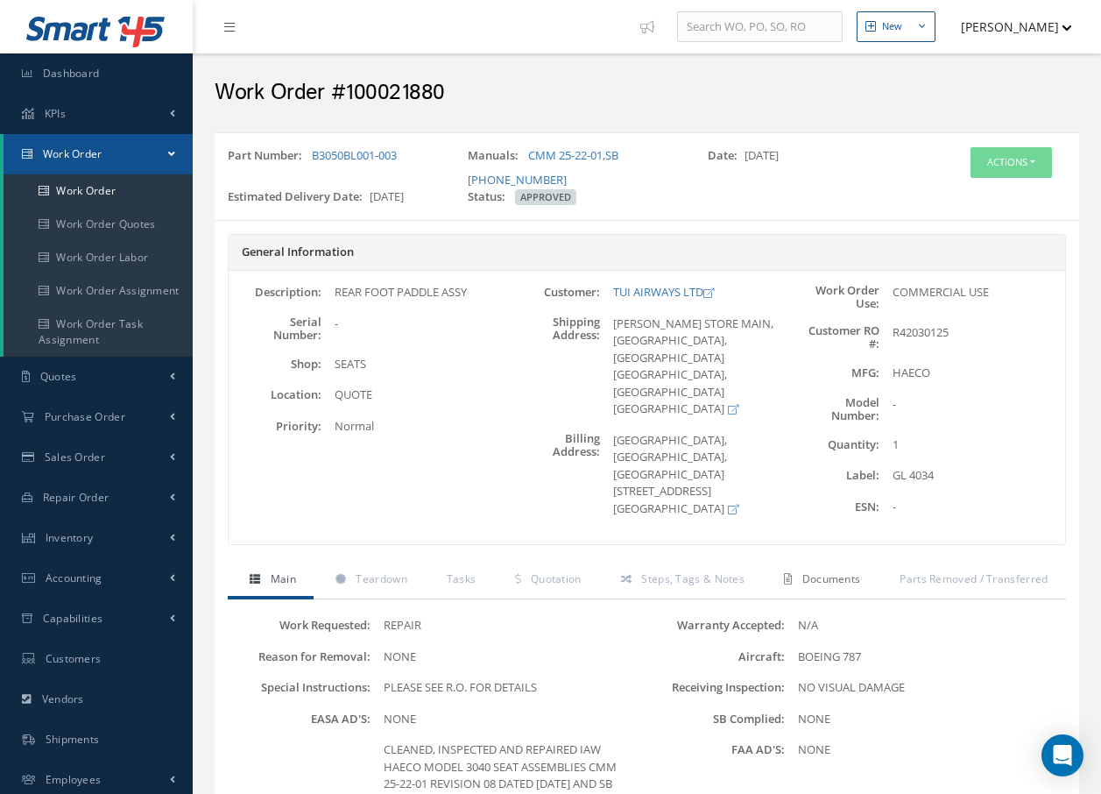
click at [825, 579] on span "Documents" at bounding box center [832, 578] width 59 height 15
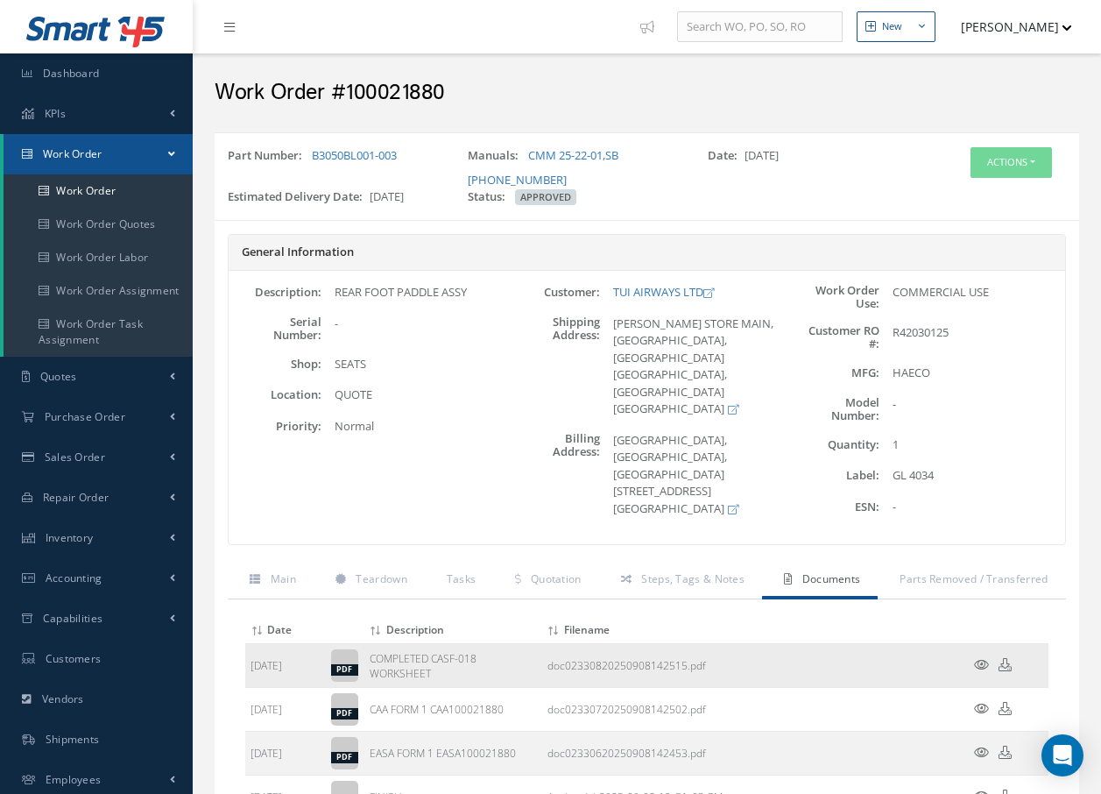
click at [978, 664] on icon at bounding box center [981, 664] width 15 height 13
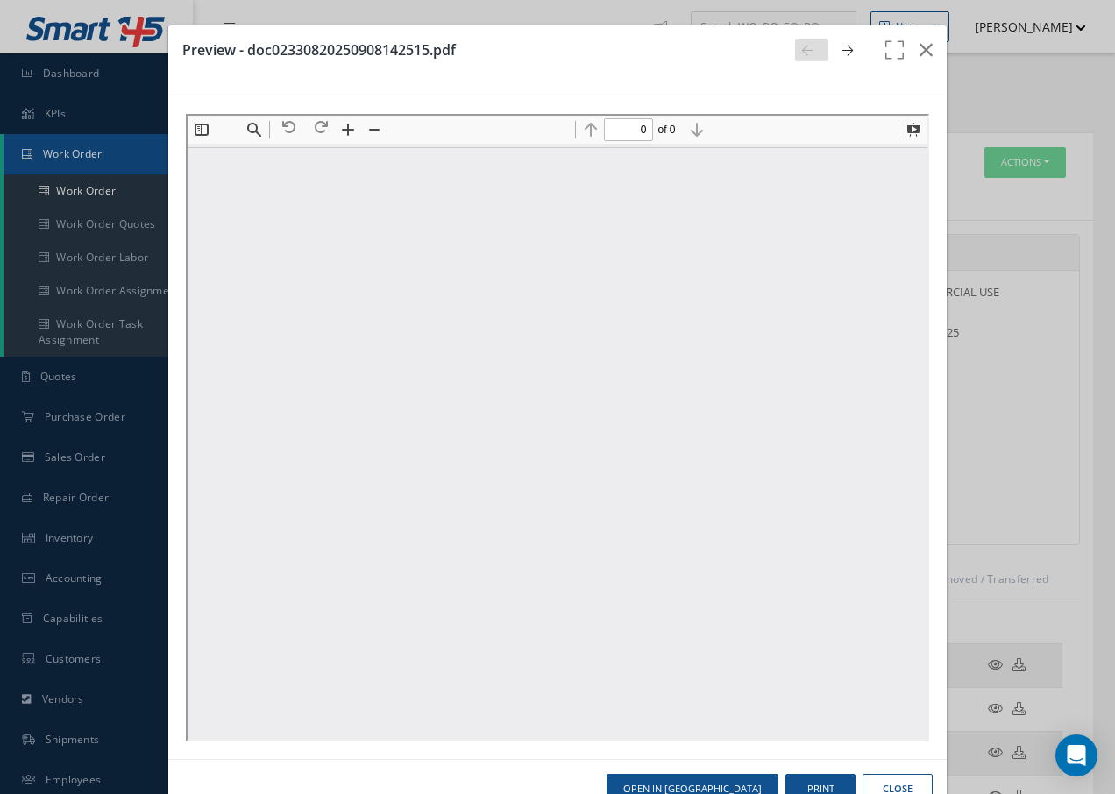
type input "1"
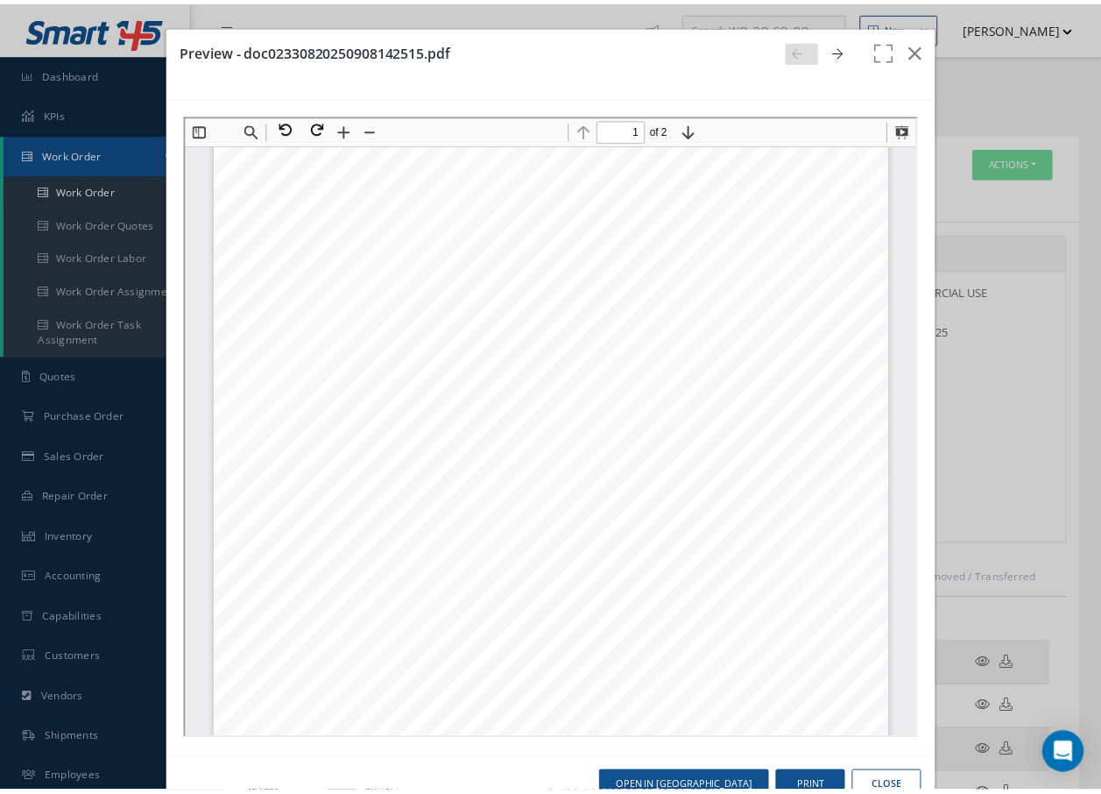
scroll to position [184, 0]
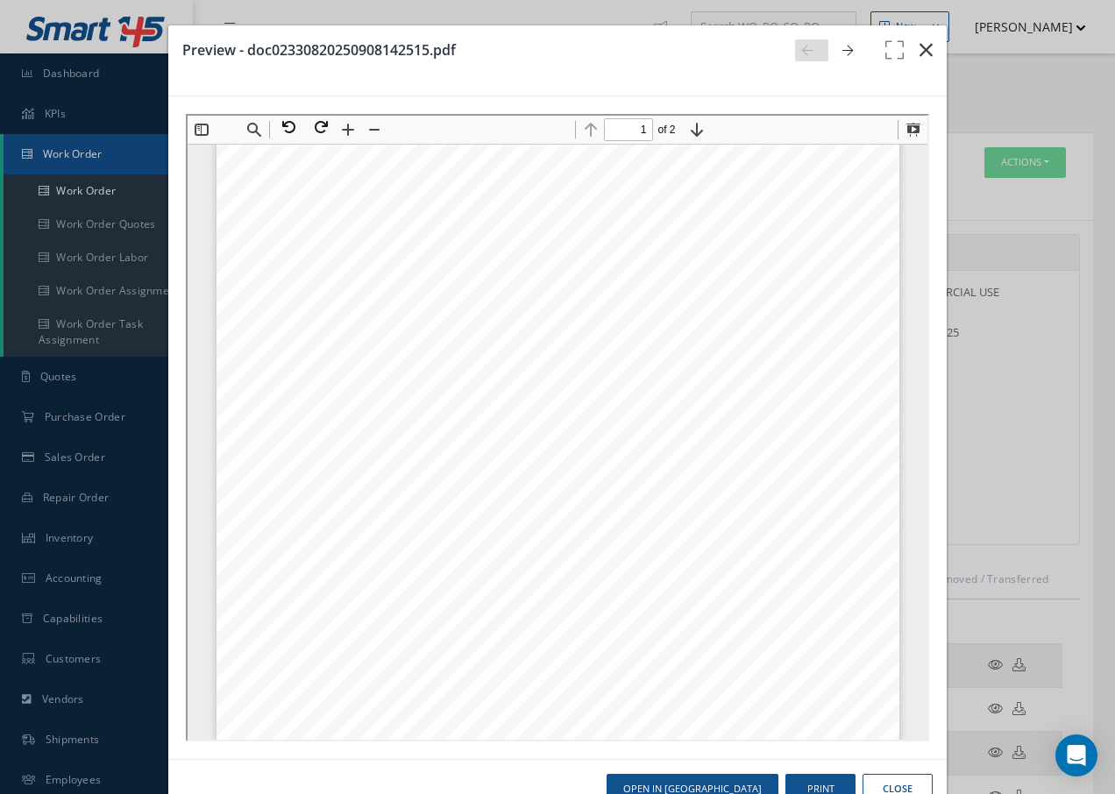
click at [919, 49] on icon "button" at bounding box center [925, 49] width 13 height 21
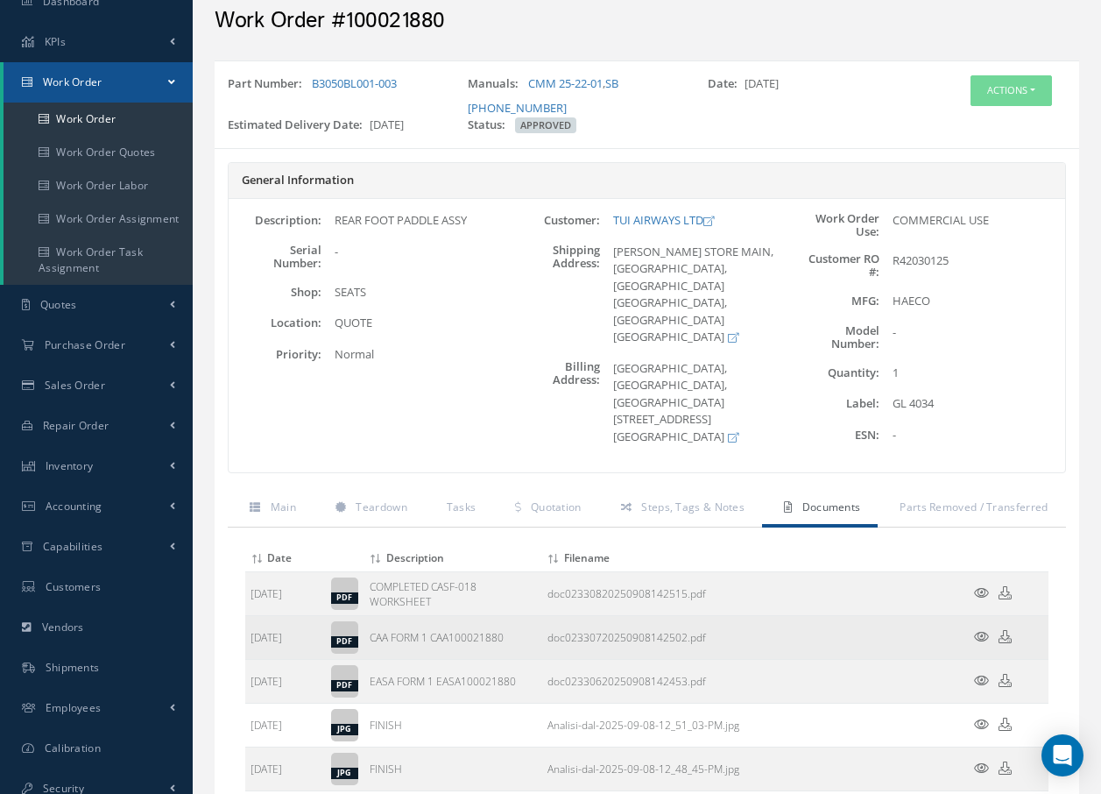
scroll to position [175, 0]
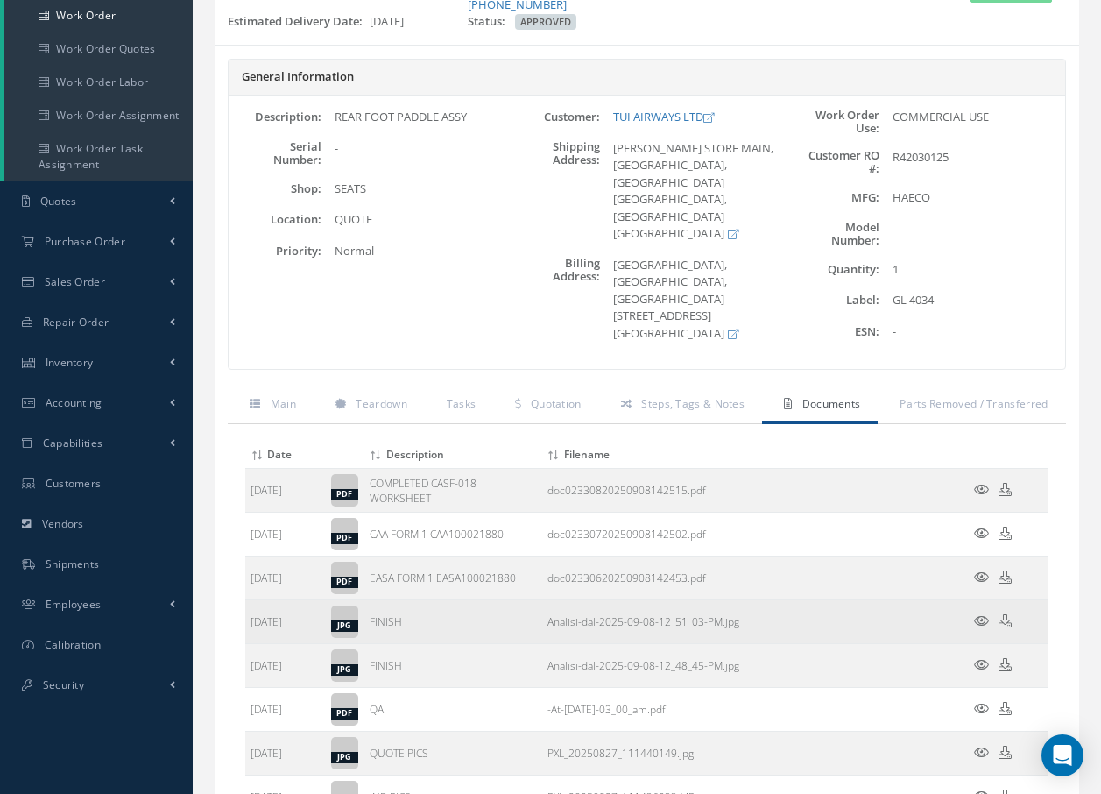
click at [978, 617] on icon at bounding box center [981, 620] width 15 height 13
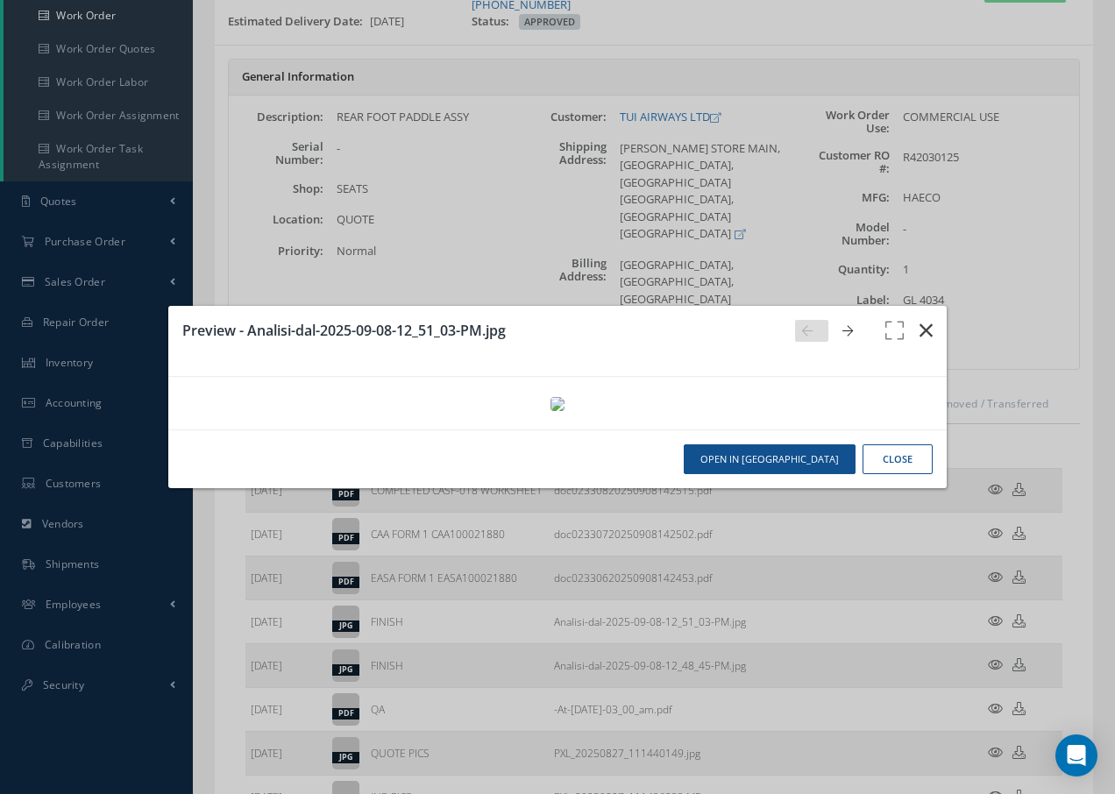
click at [925, 320] on icon "button" at bounding box center [925, 330] width 13 height 21
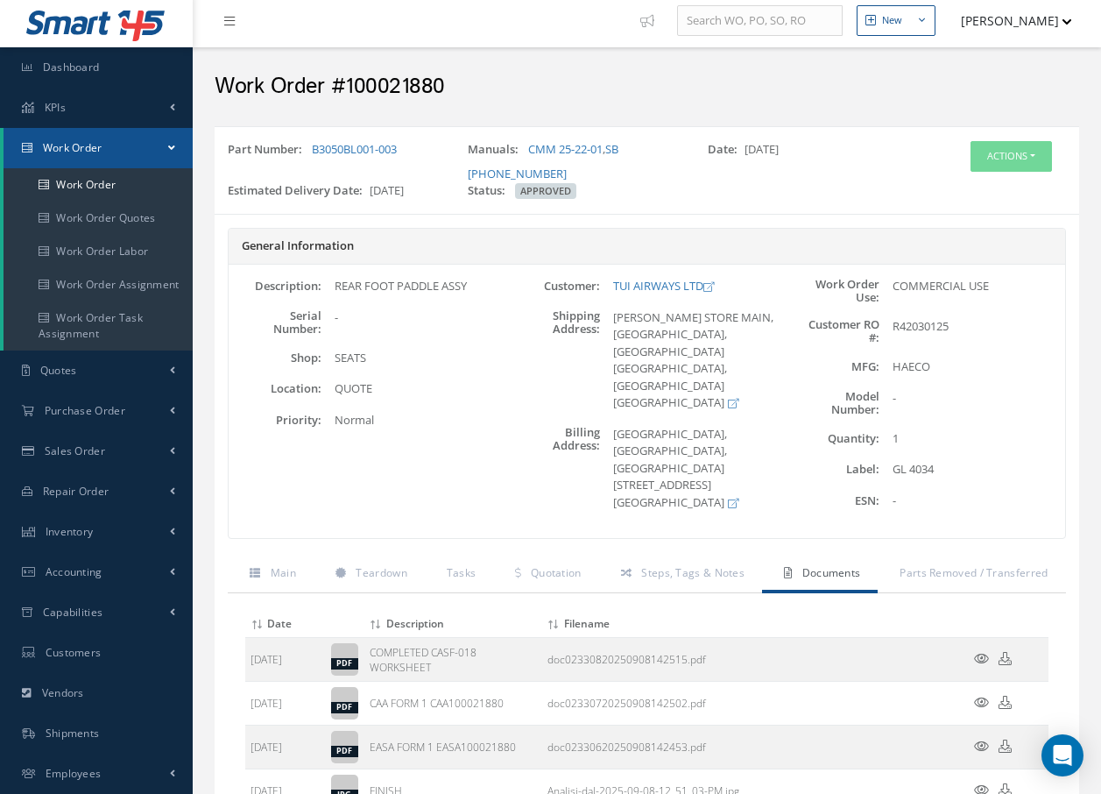
scroll to position [0, 0]
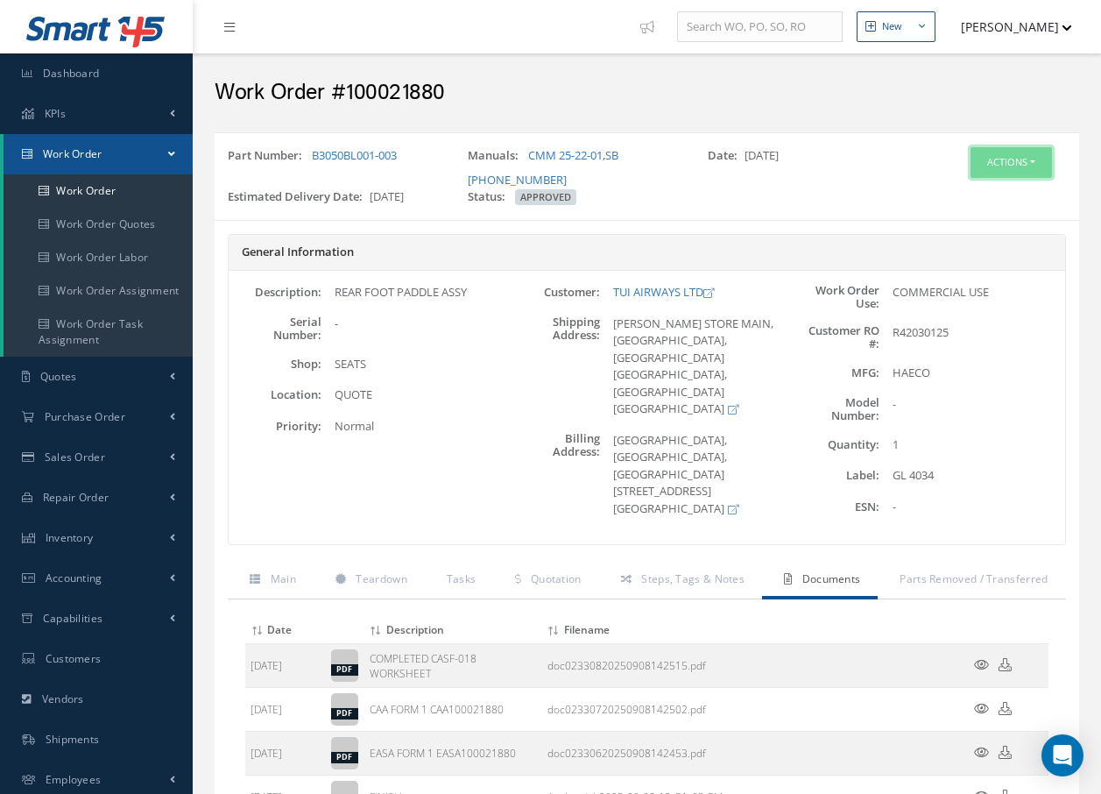
click at [1014, 160] on button "Actions" at bounding box center [1011, 162] width 81 height 31
click at [979, 220] on link "Invoicing" at bounding box center [985, 220] width 140 height 24
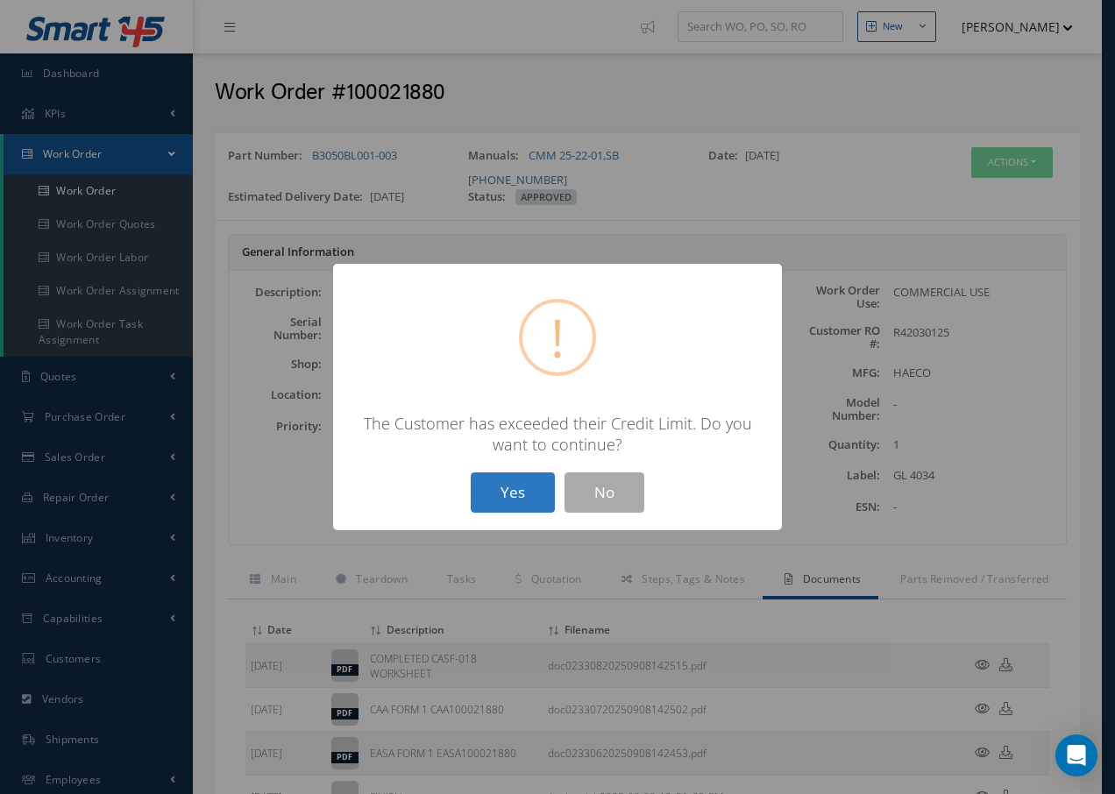
click at [525, 477] on button "Yes" at bounding box center [513, 492] width 84 height 41
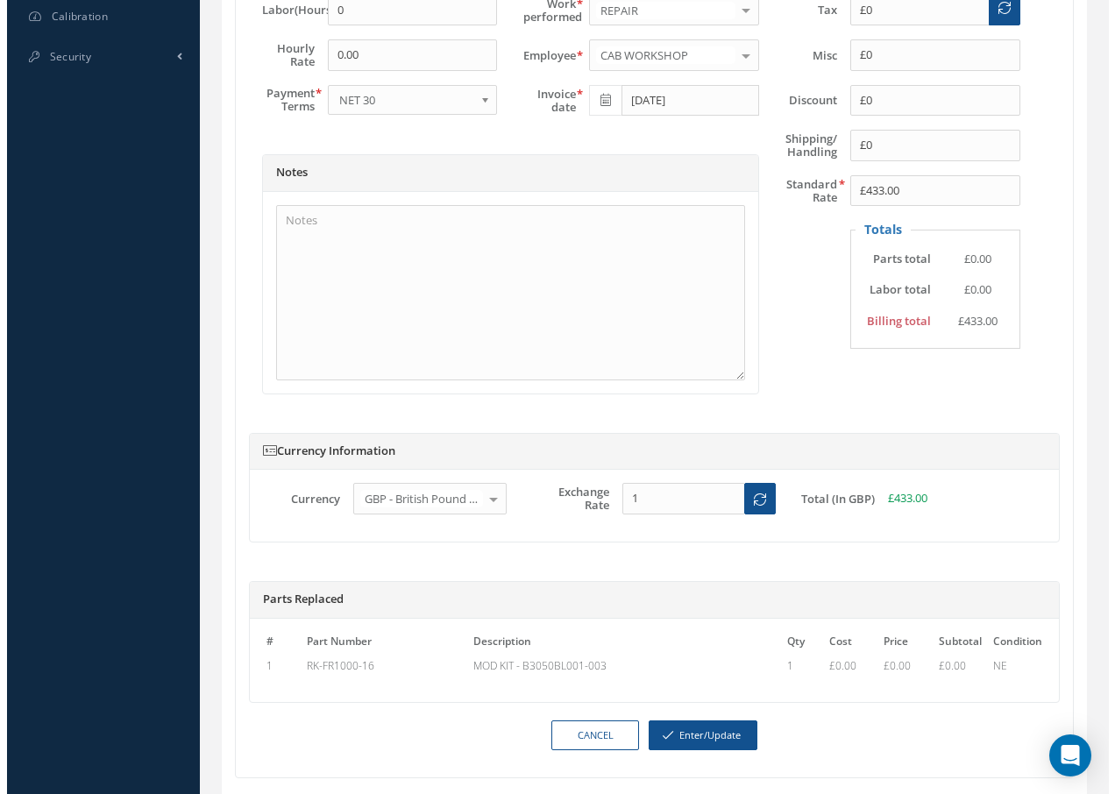
scroll to position [875, 0]
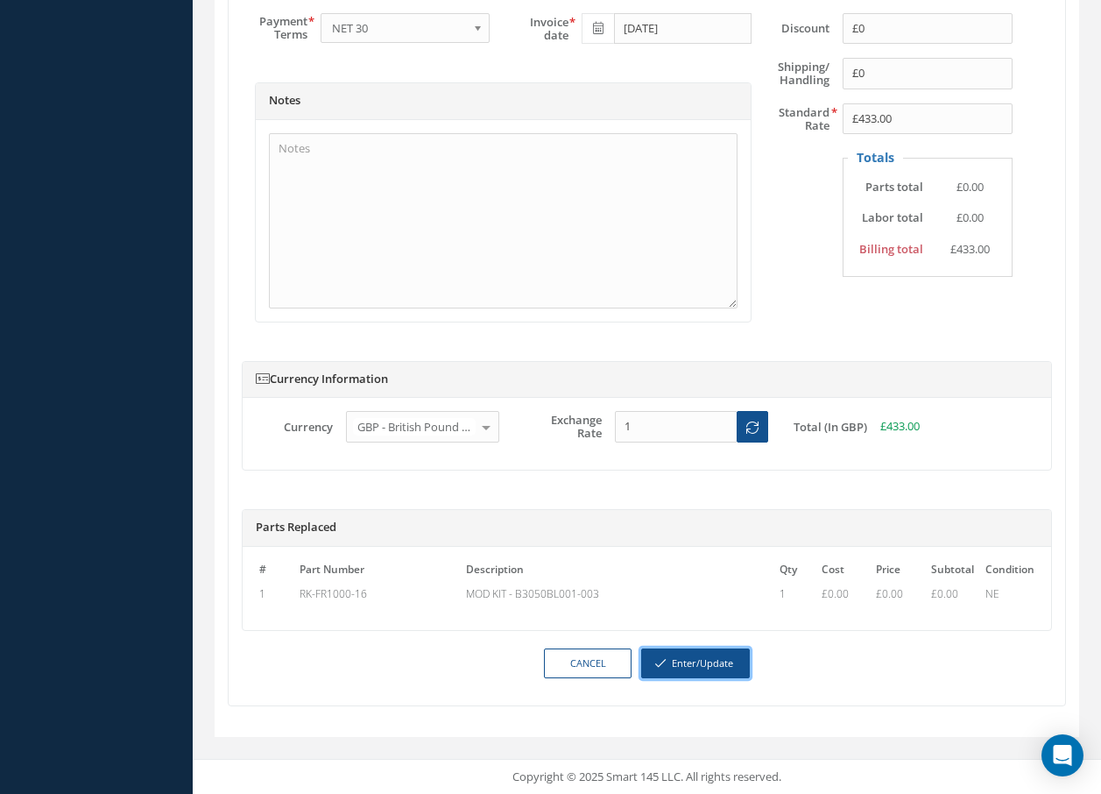
click at [683, 664] on button "Enter/Update" at bounding box center [695, 663] width 109 height 31
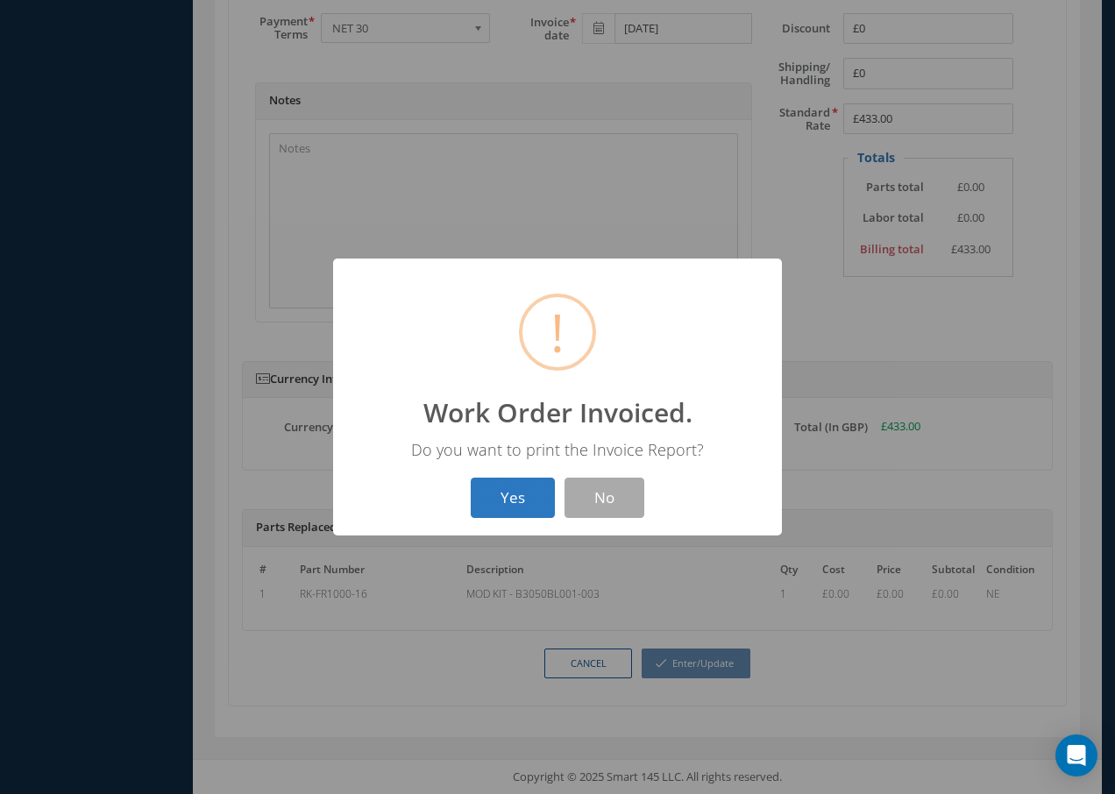
click at [510, 509] on button "Yes" at bounding box center [513, 498] width 84 height 41
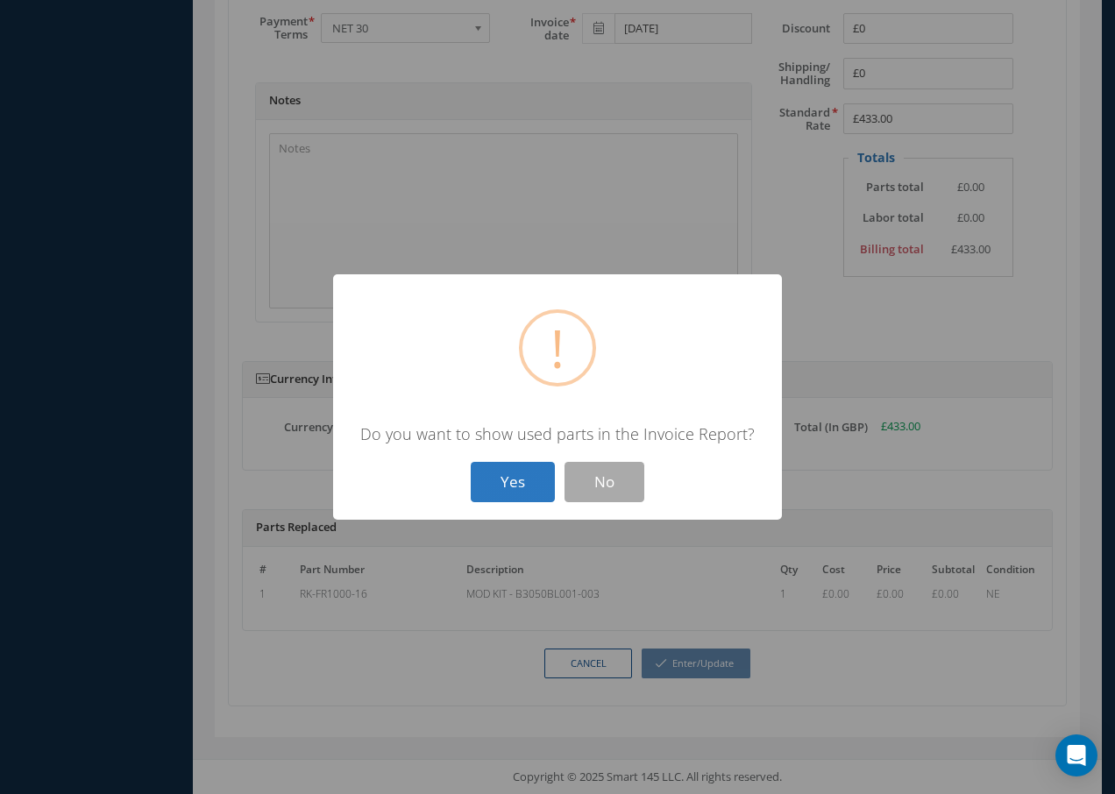
click at [510, 493] on button "Yes" at bounding box center [513, 482] width 84 height 41
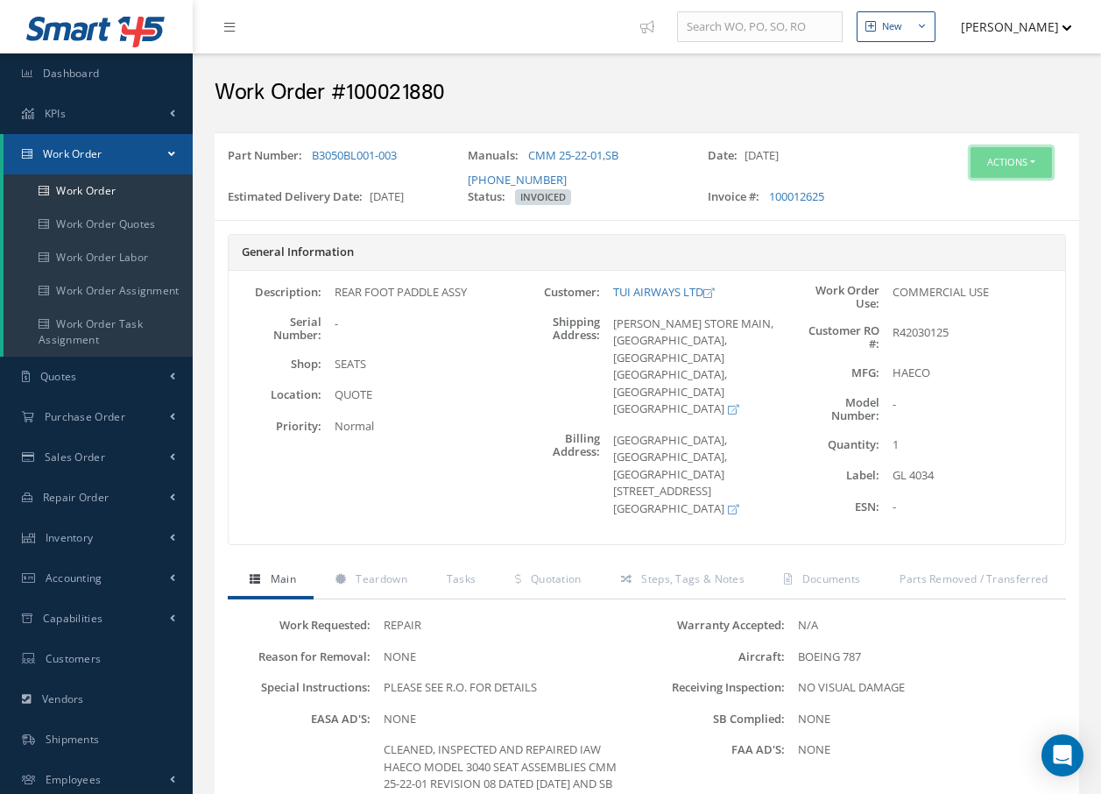
click at [1006, 164] on button "Actions" at bounding box center [1011, 162] width 81 height 31
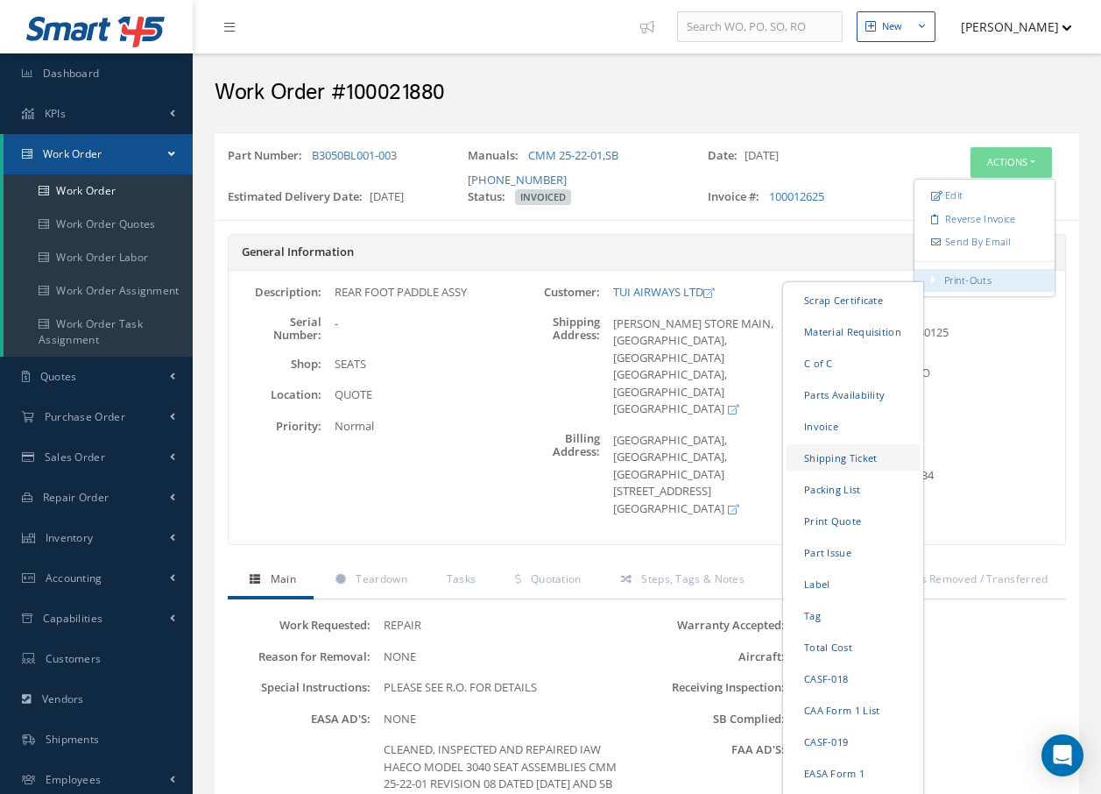
click at [833, 458] on link "Shipping Ticket" at bounding box center [853, 457] width 133 height 27
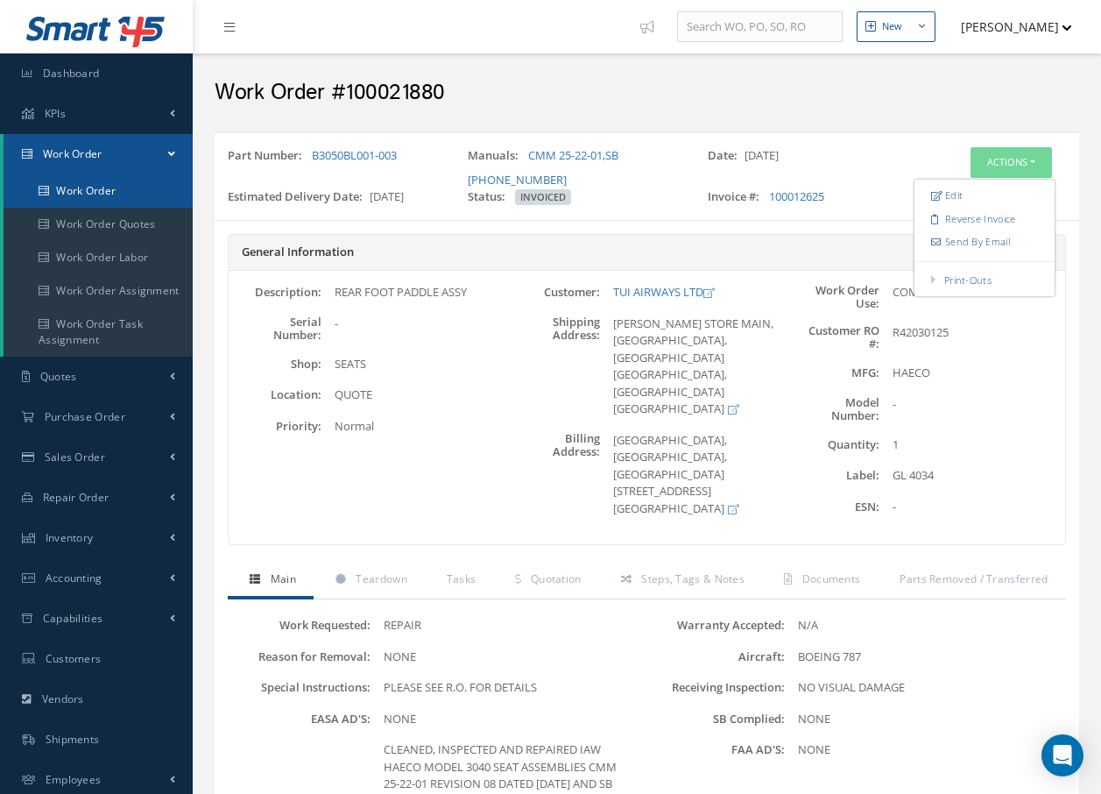
click at [65, 190] on link "Work Order" at bounding box center [98, 190] width 189 height 33
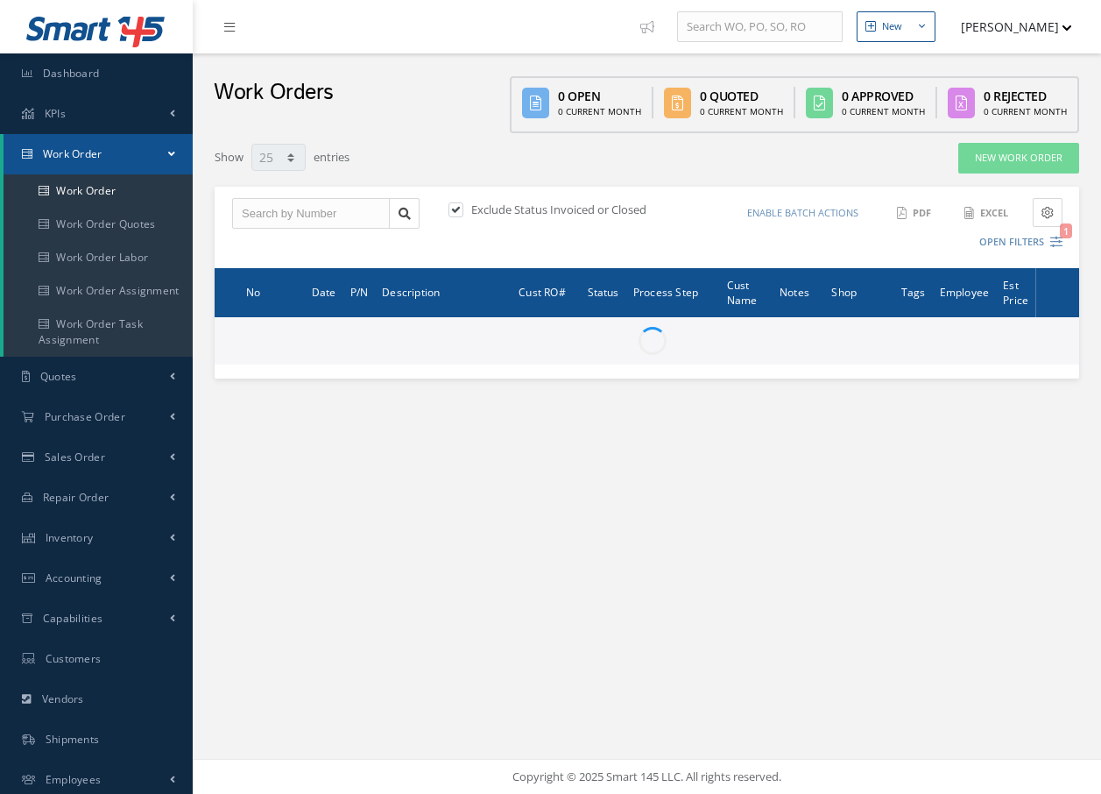
select select "25"
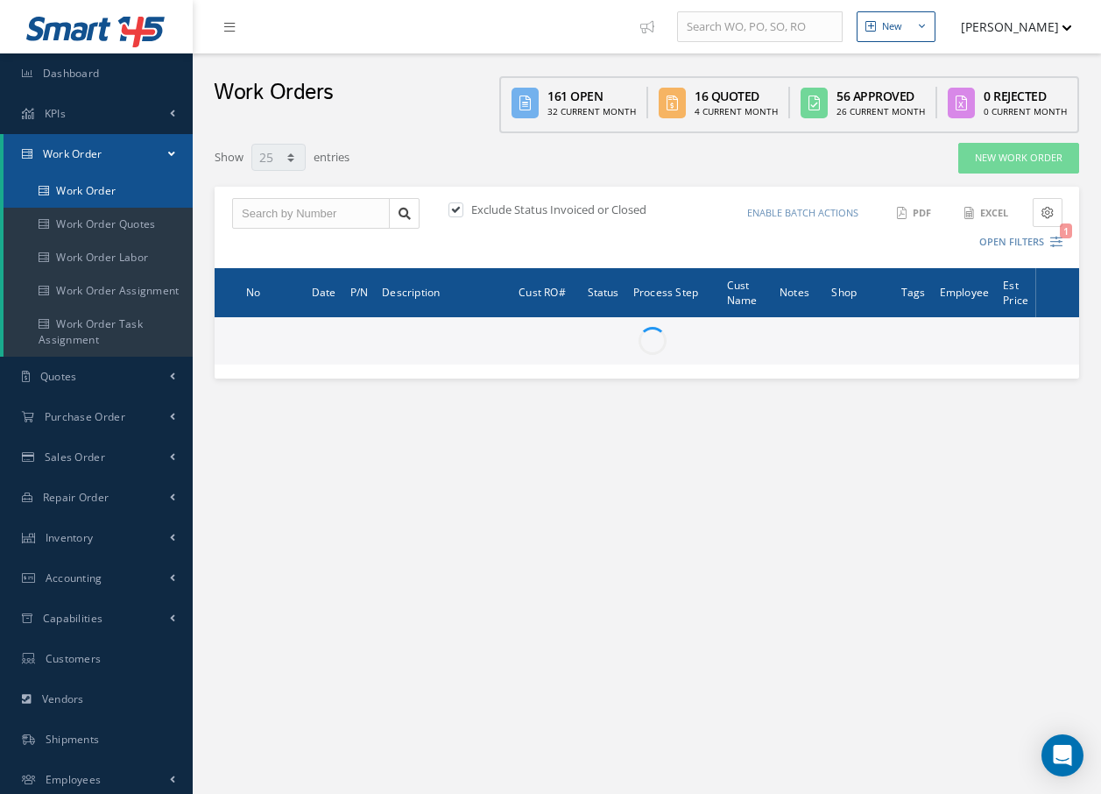
type input "All Work Request"
type input "All Work Performed"
type input "All Status"
type input "WO Part Status"
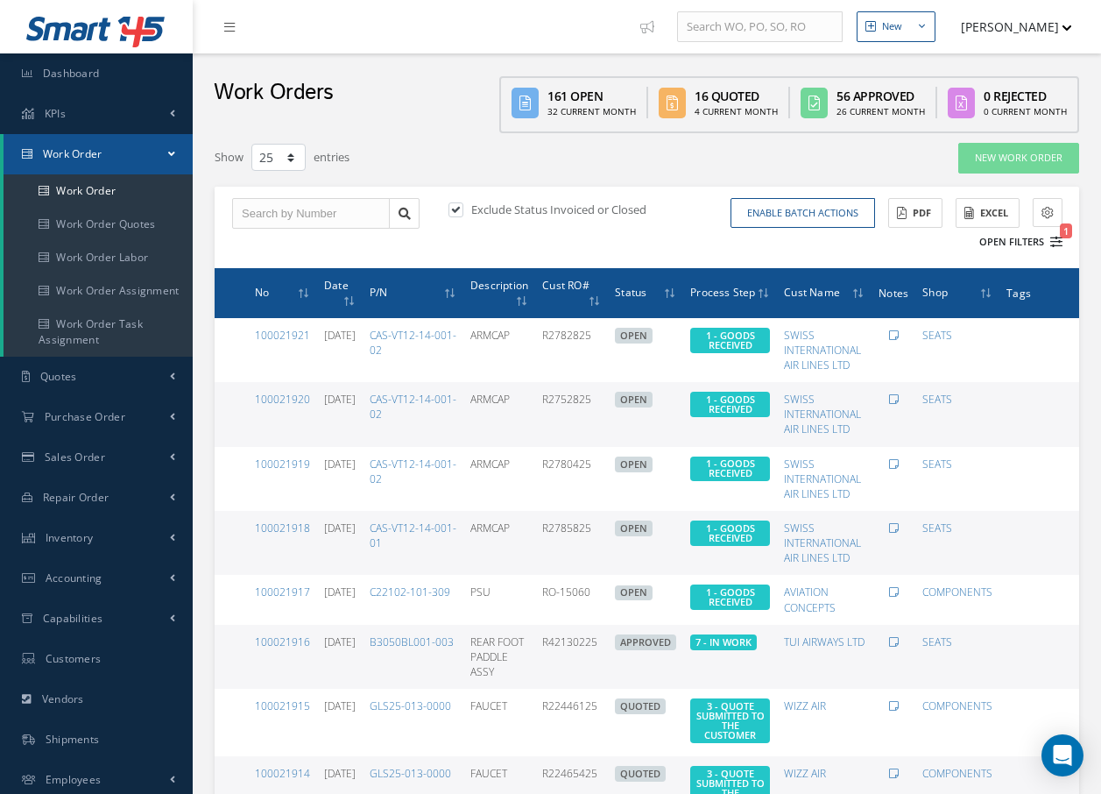
click at [1058, 237] on icon "1" at bounding box center [1057, 242] width 12 height 12
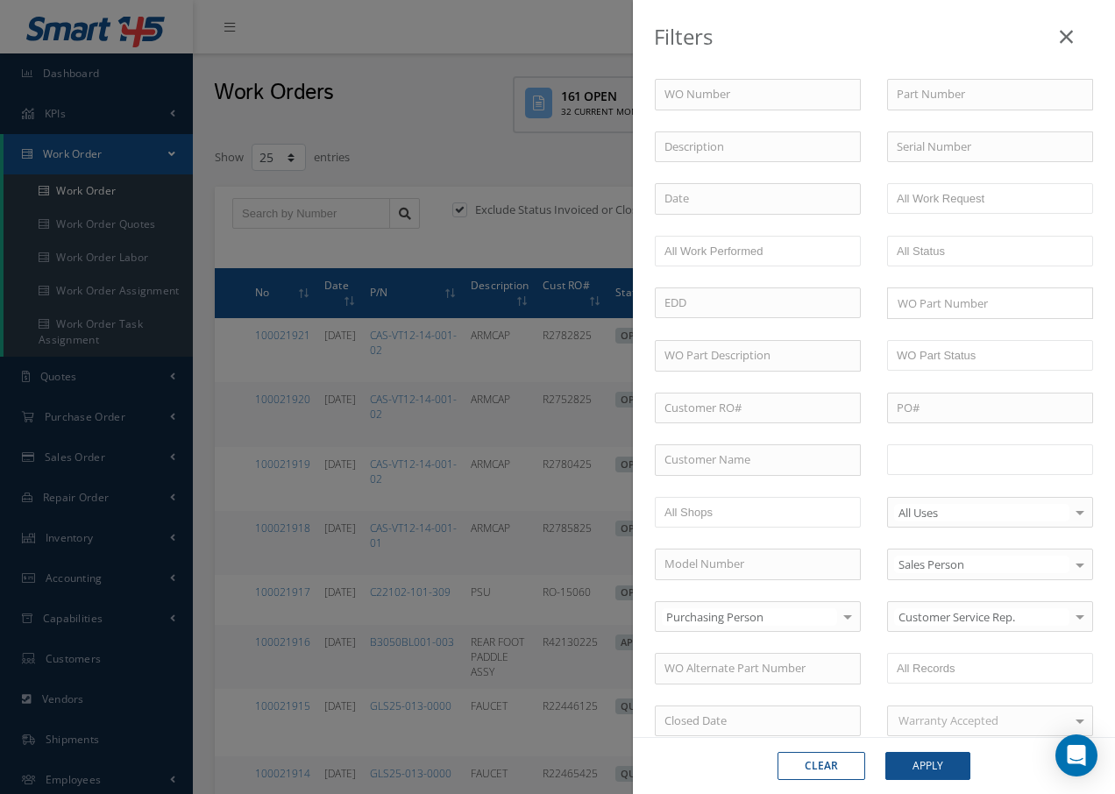
click at [960, 463] on input "text" at bounding box center [951, 460] width 111 height 22
click at [935, 765] on button "Apply" at bounding box center [927, 766] width 85 height 28
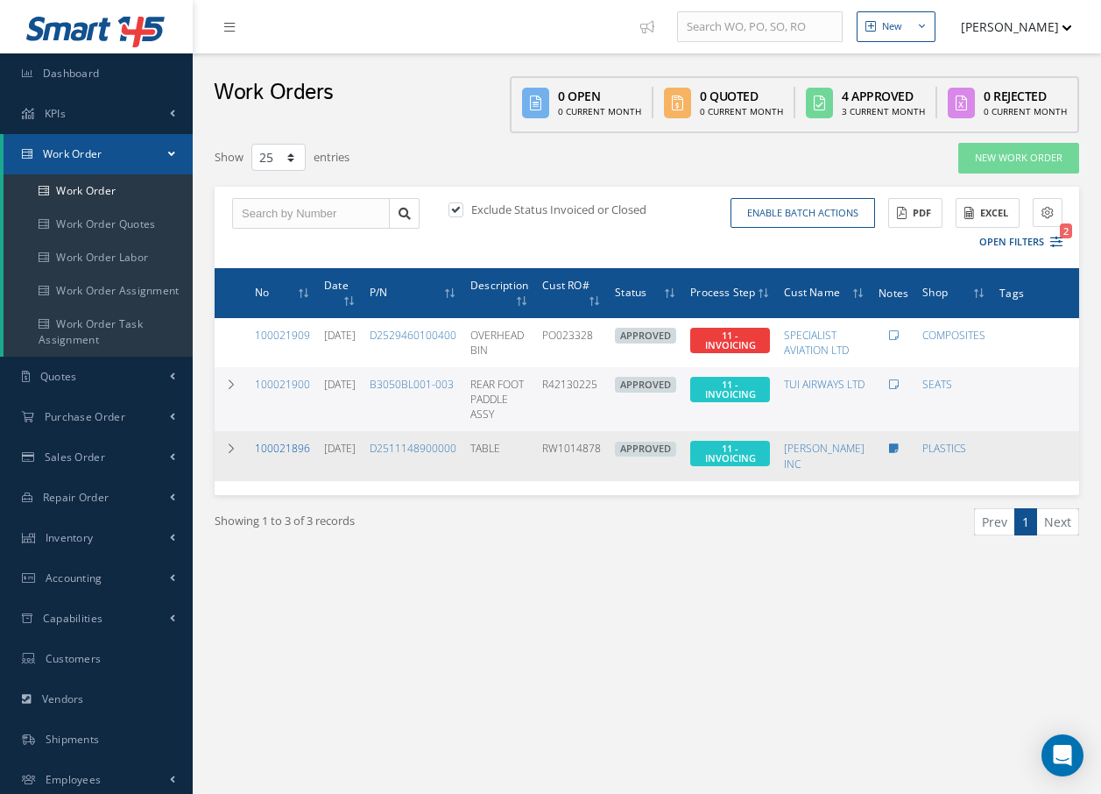
click at [272, 456] on link "100021896" at bounding box center [282, 448] width 55 height 15
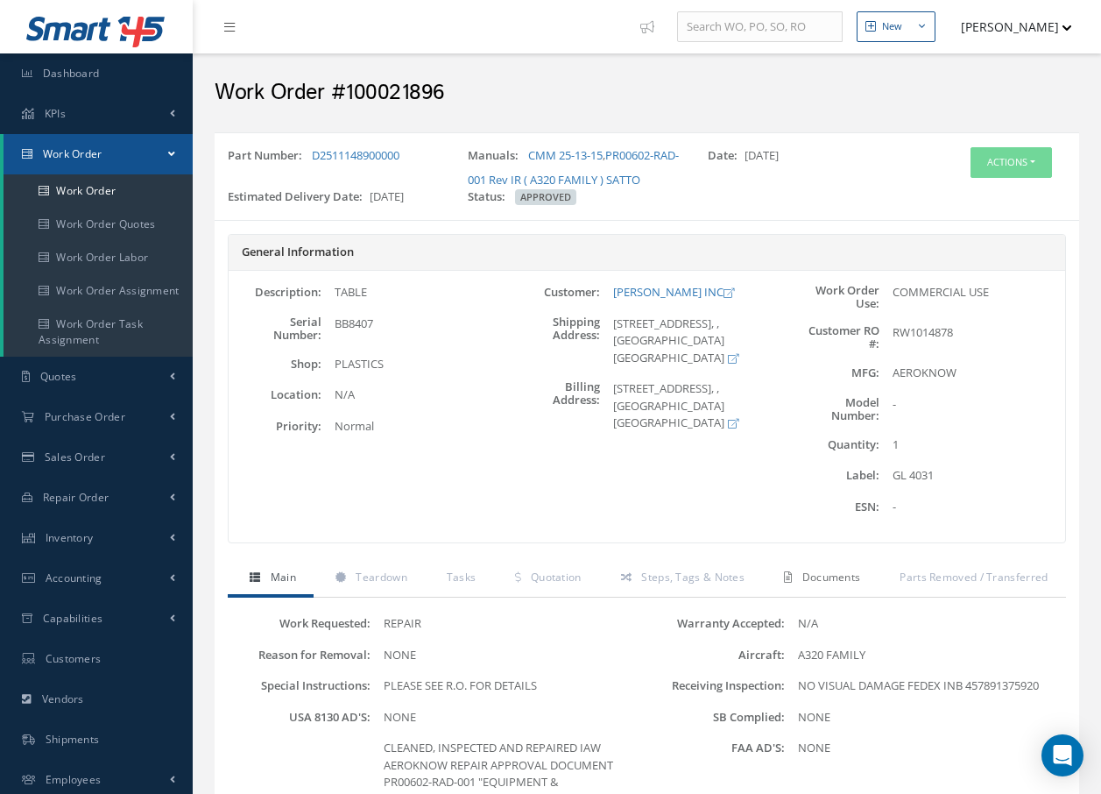
click at [830, 577] on span "Documents" at bounding box center [832, 577] width 59 height 15
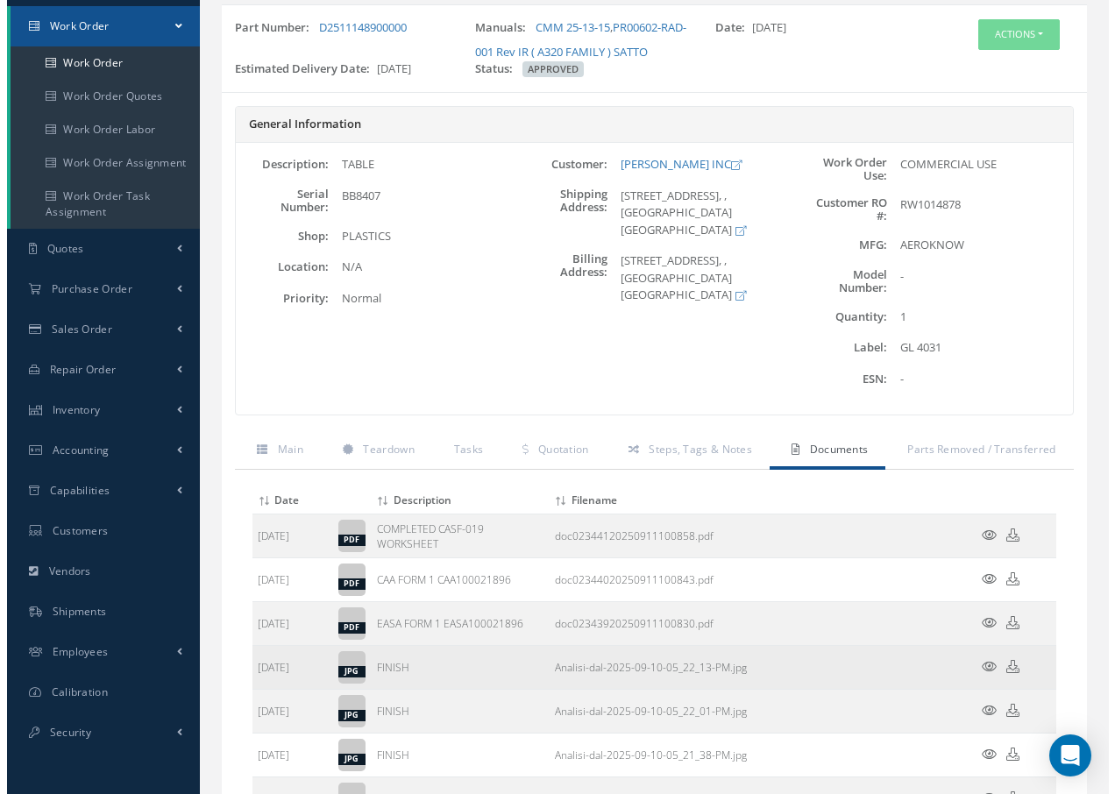
scroll to position [175, 0]
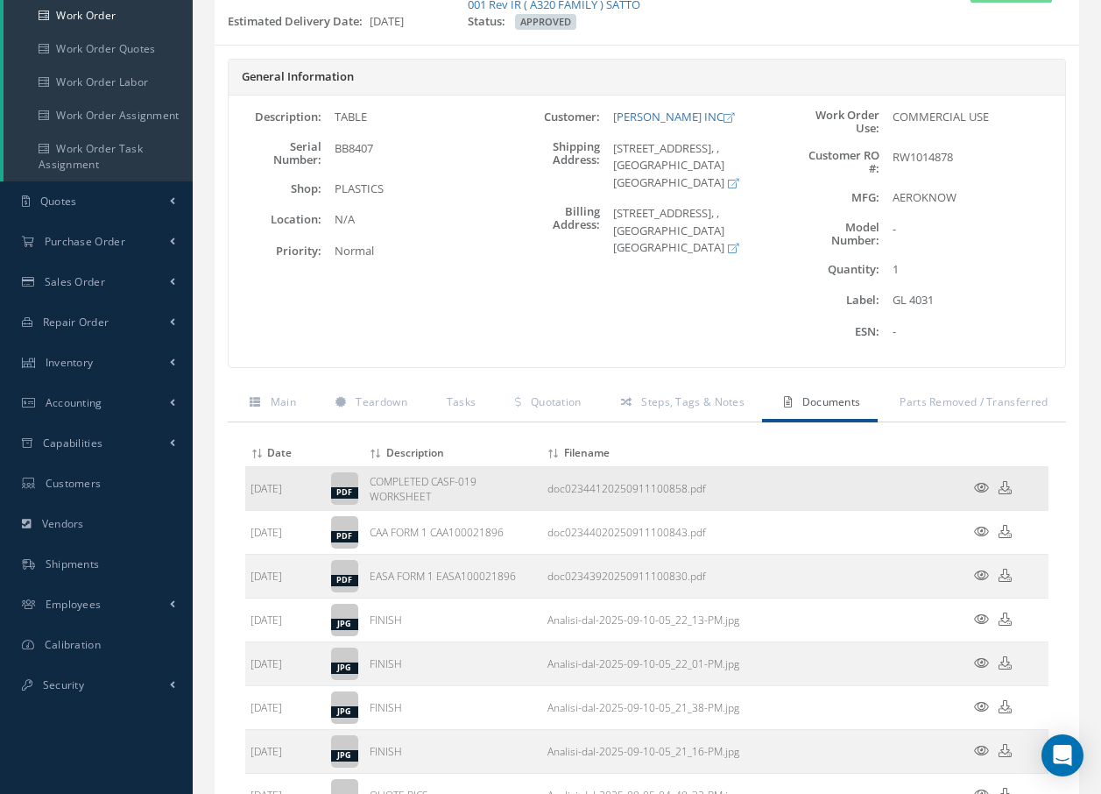
click at [982, 486] on icon at bounding box center [981, 487] width 15 height 13
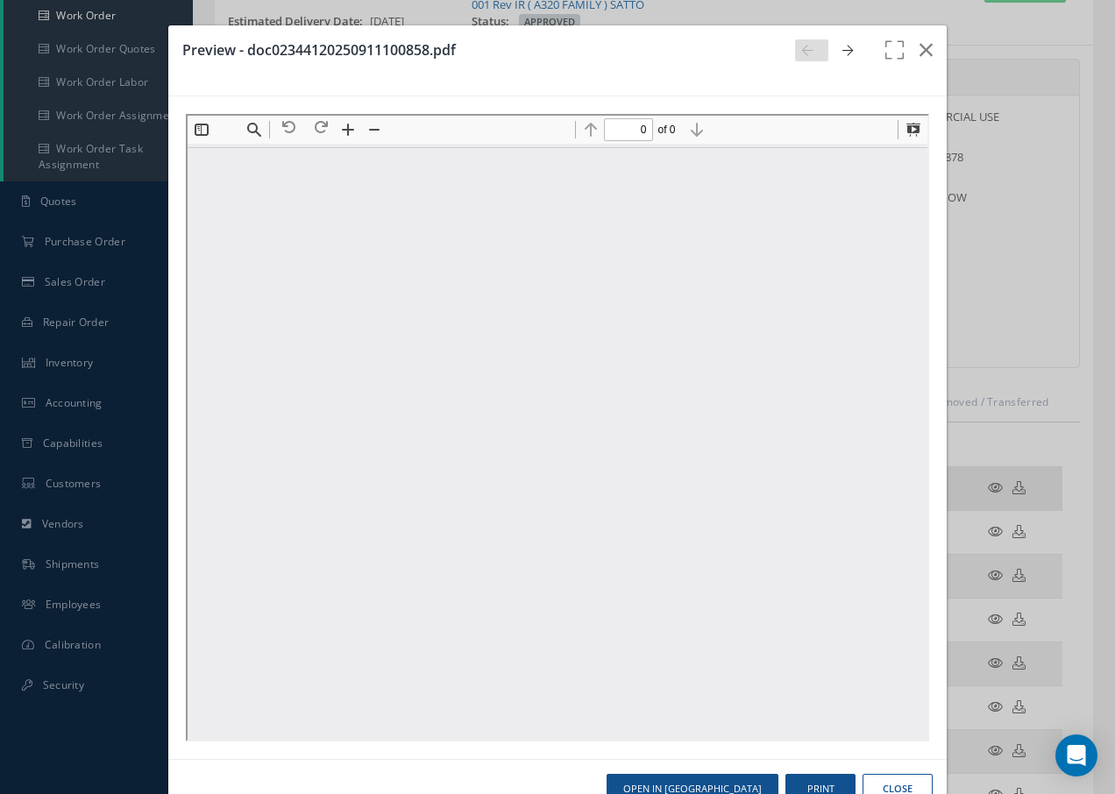
scroll to position [0, 0]
type input "1"
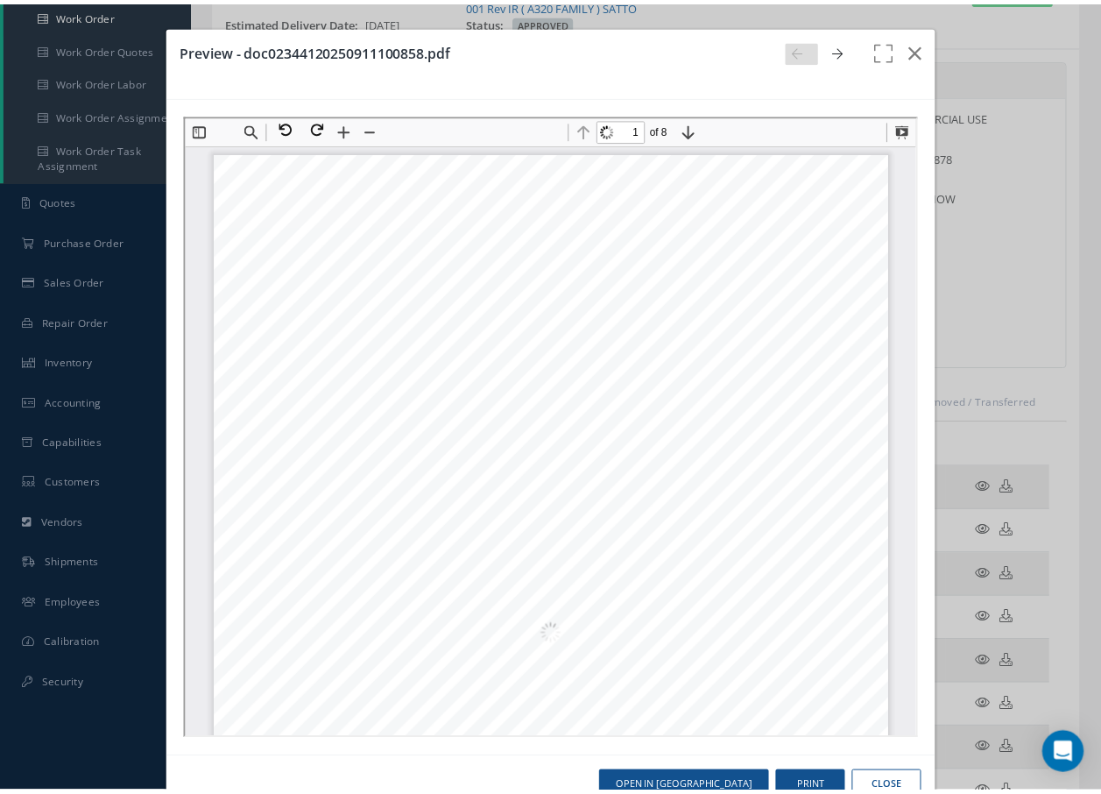
scroll to position [9, 0]
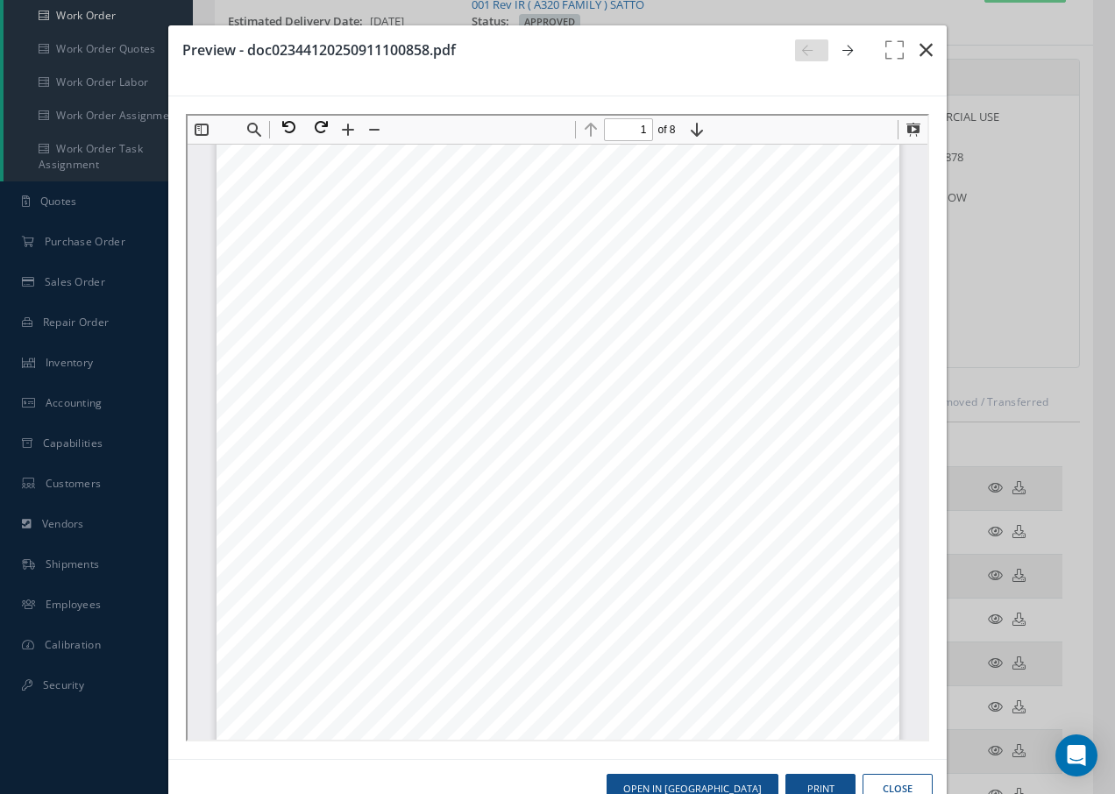
click at [919, 51] on icon "button" at bounding box center [925, 49] width 13 height 21
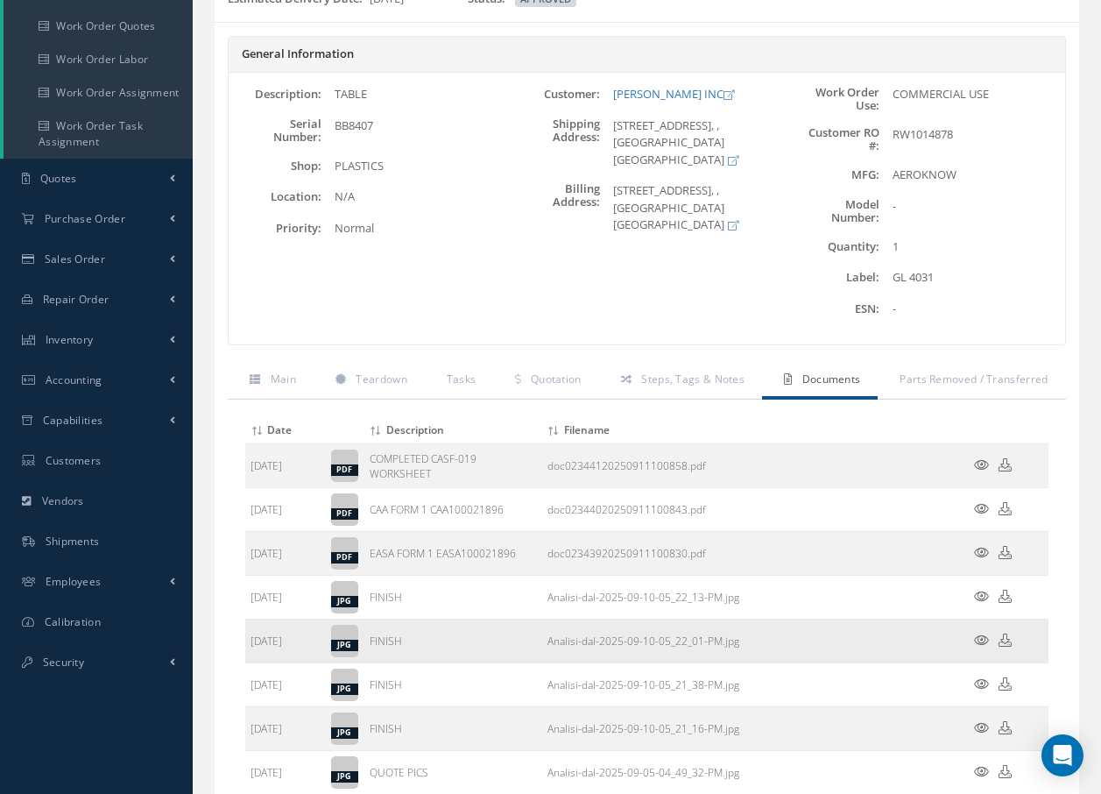
scroll to position [199, 0]
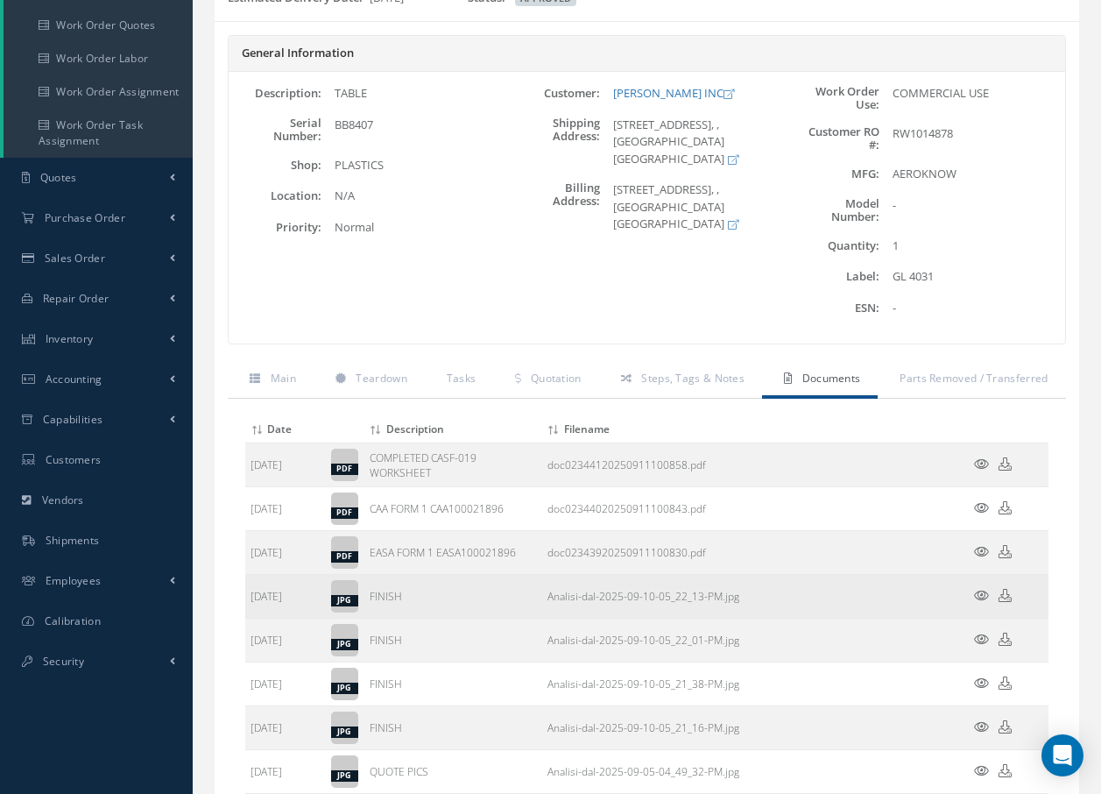
click at [987, 593] on icon at bounding box center [981, 595] width 15 height 13
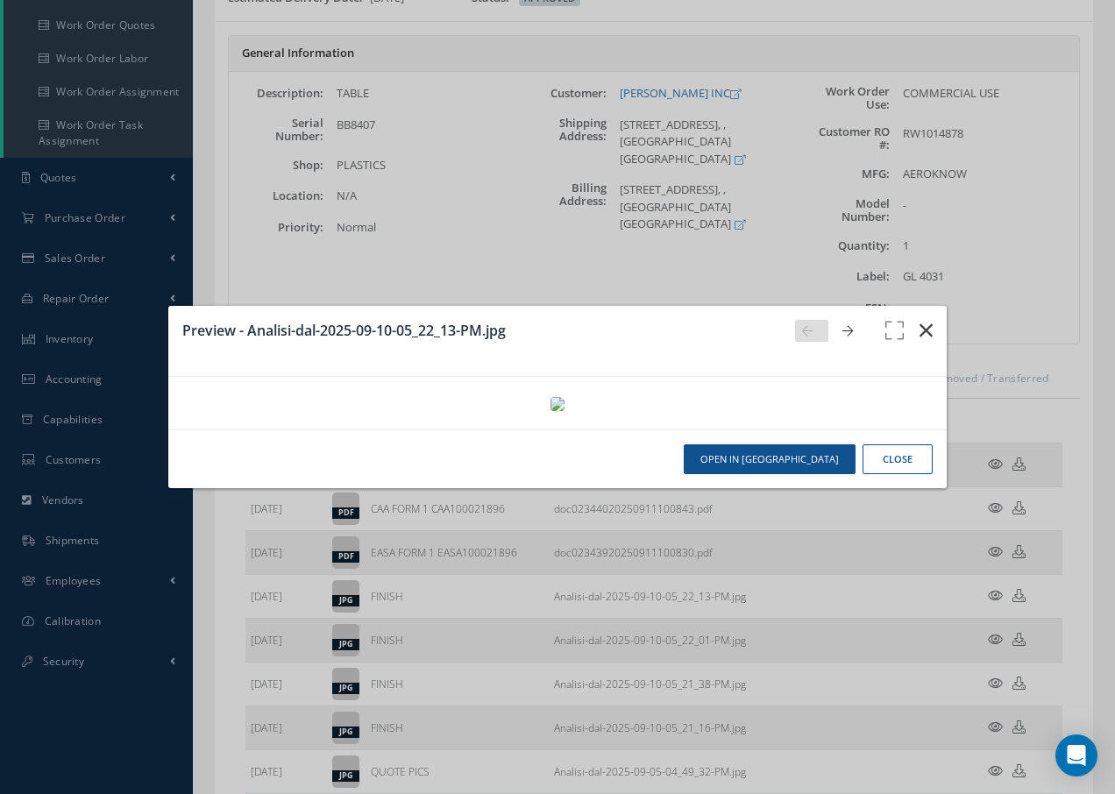
click at [929, 320] on icon "button" at bounding box center [925, 330] width 13 height 21
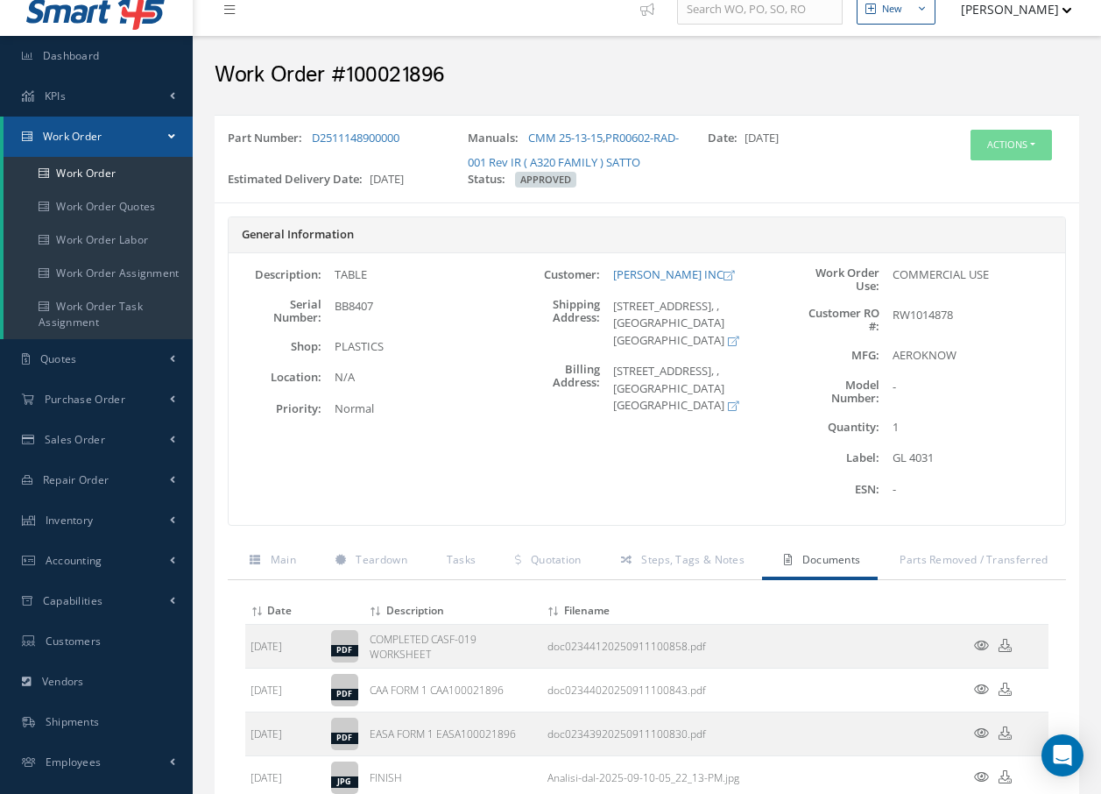
scroll to position [0, 0]
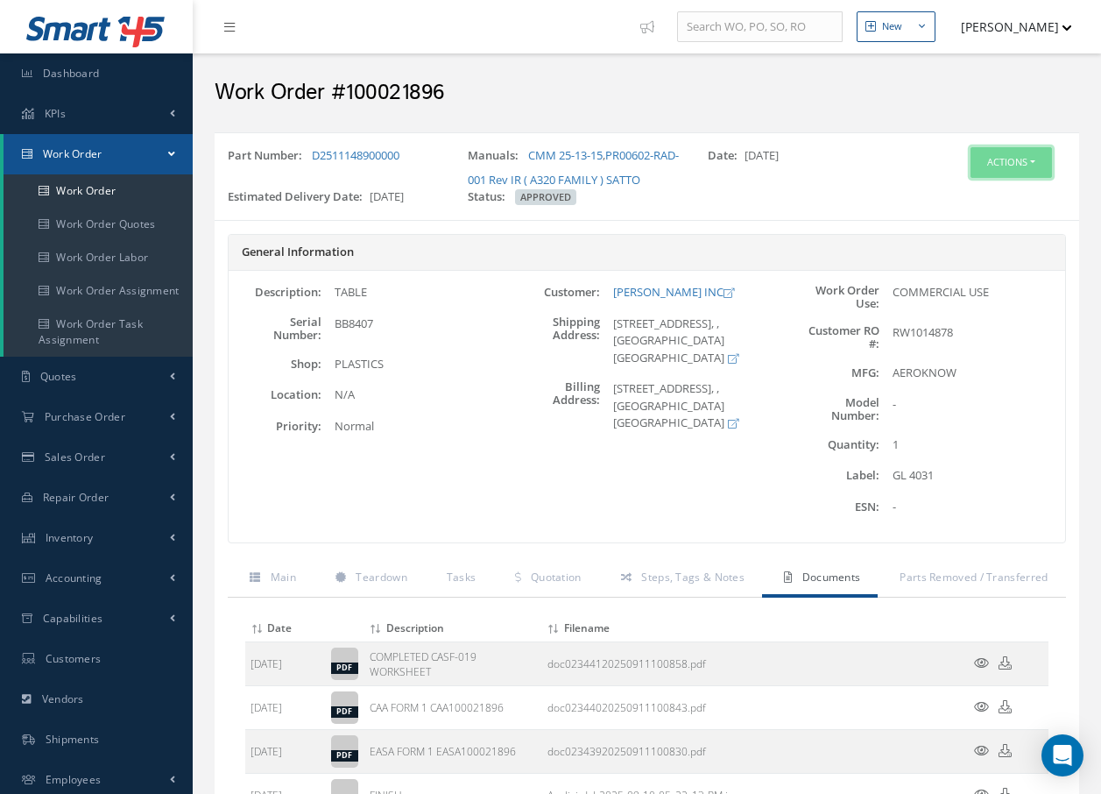
click at [1008, 159] on button "Actions" at bounding box center [1011, 162] width 81 height 31
click at [992, 217] on link "Invoicing" at bounding box center [985, 220] width 140 height 24
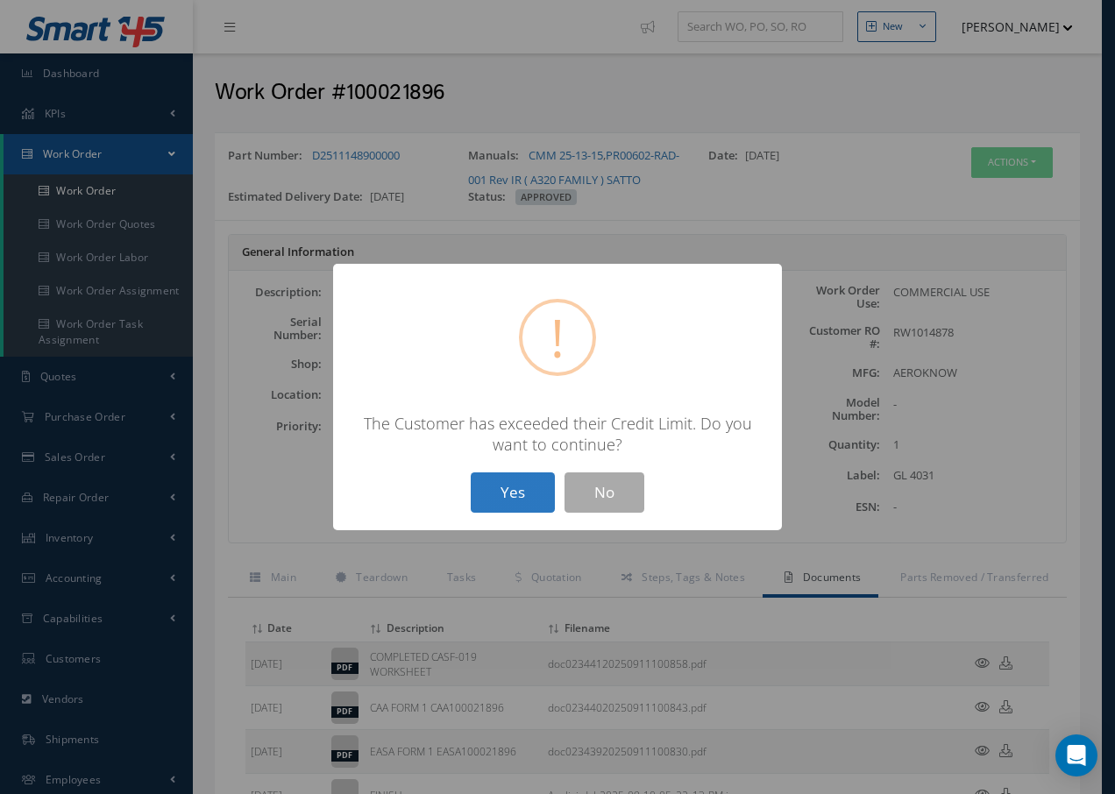
click at [503, 491] on button "Yes" at bounding box center [513, 492] width 84 height 41
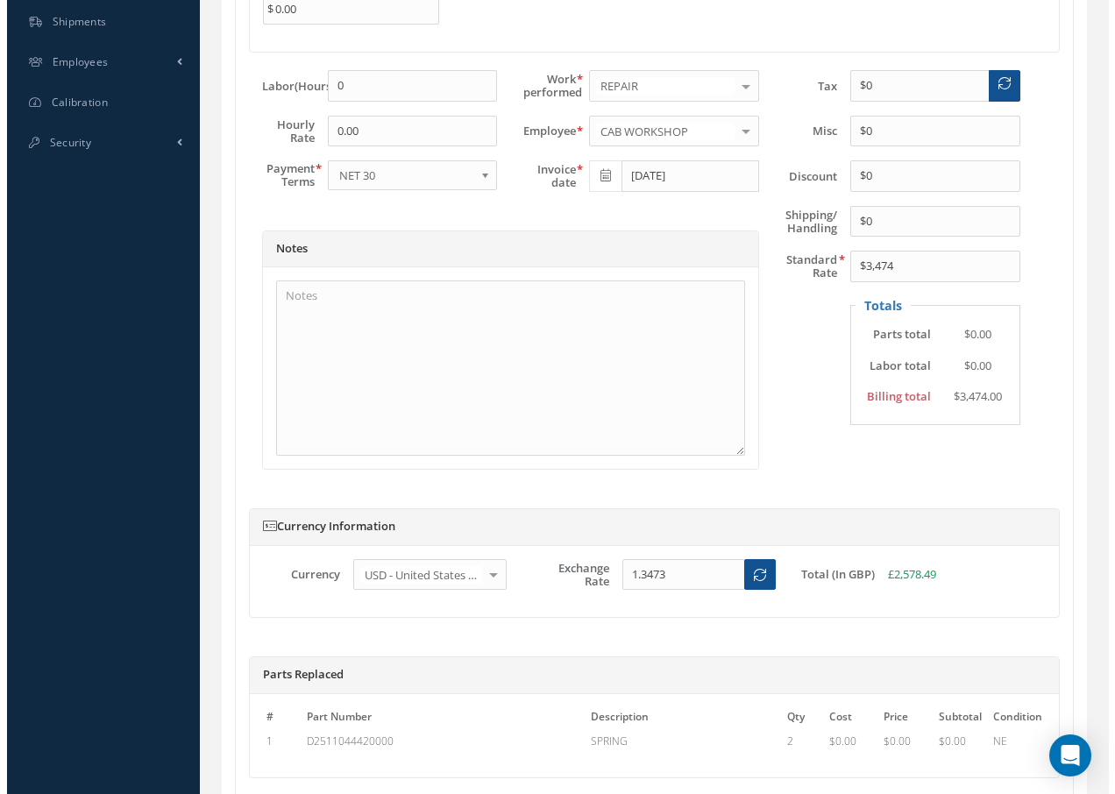
scroll to position [866, 0]
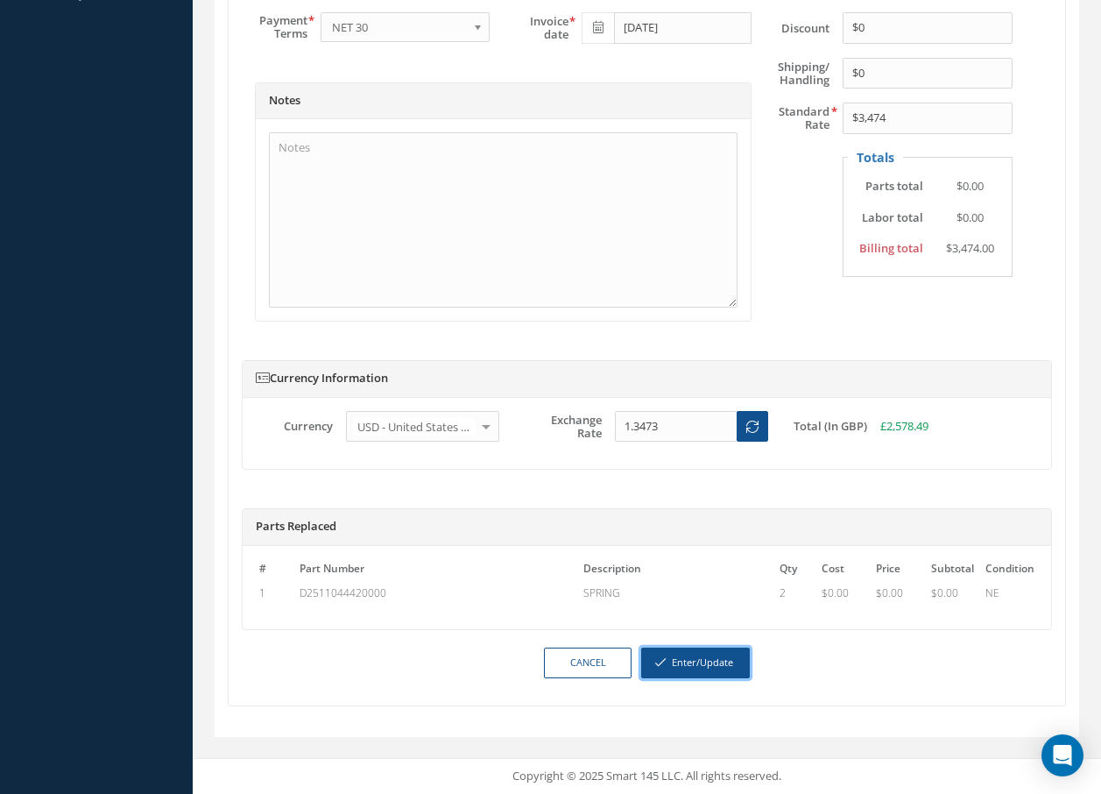
click at [669, 661] on button "Enter/Update" at bounding box center [695, 663] width 109 height 31
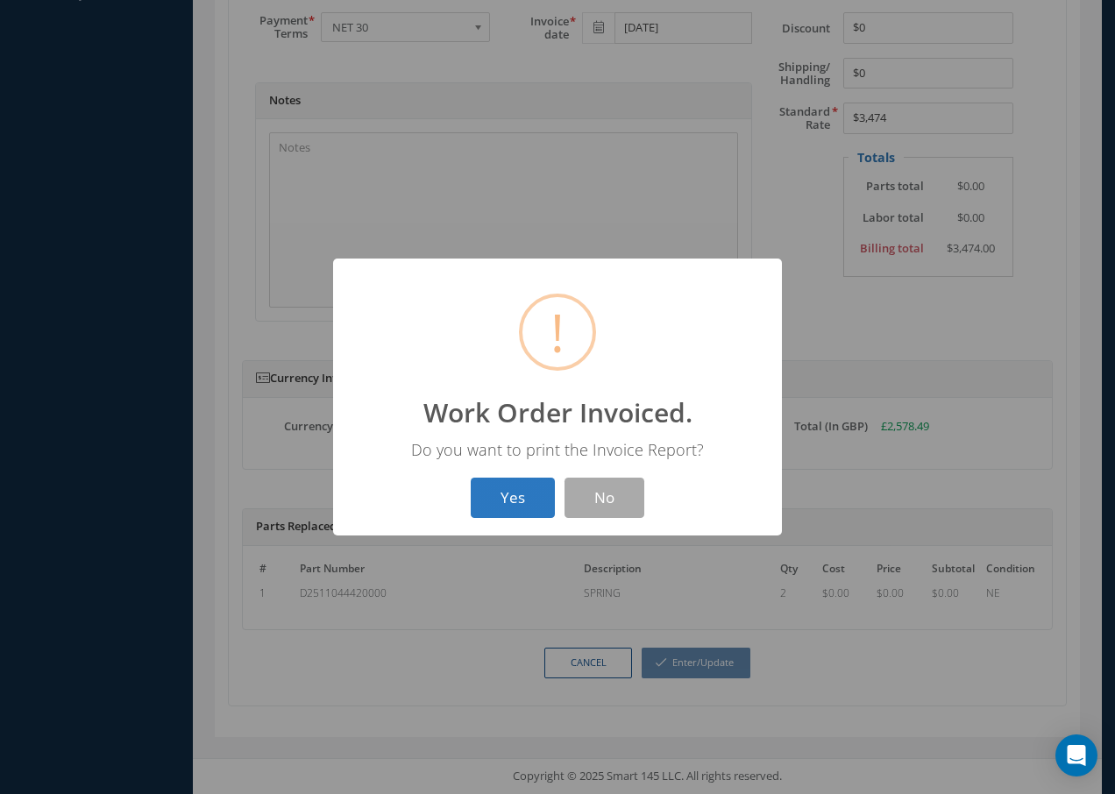
click at [506, 499] on button "Yes" at bounding box center [513, 498] width 84 height 41
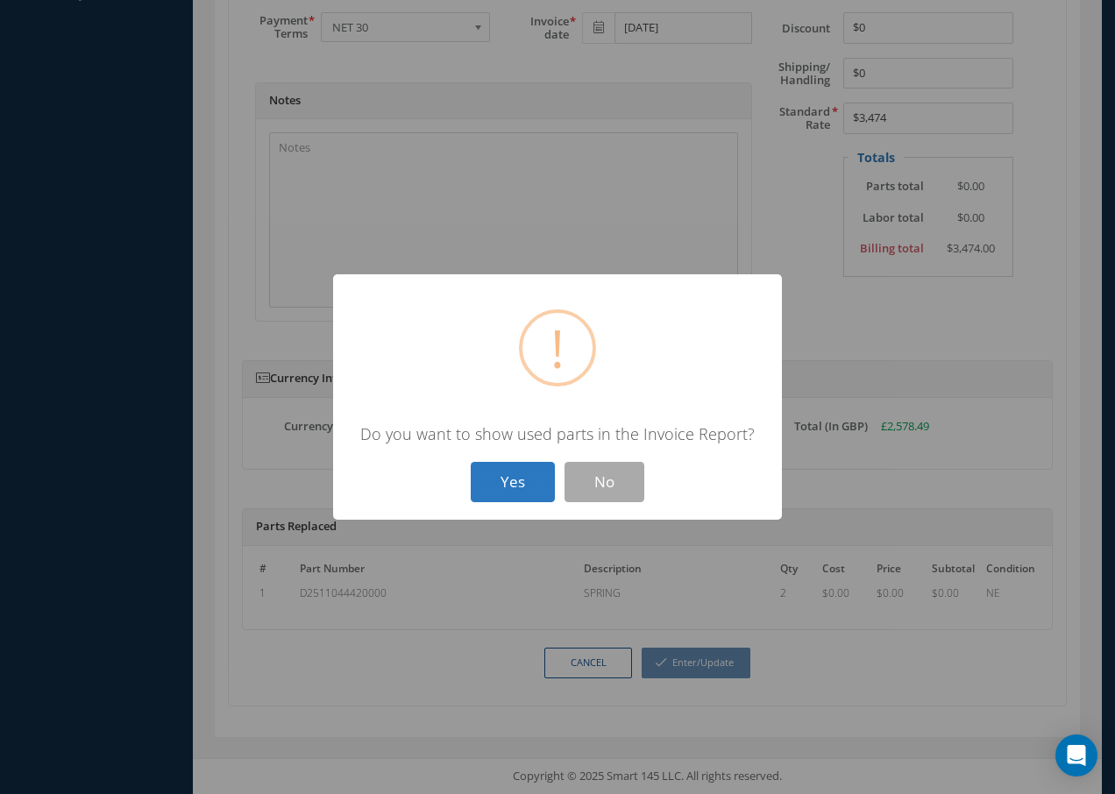
click at [506, 492] on button "Yes" at bounding box center [513, 482] width 84 height 41
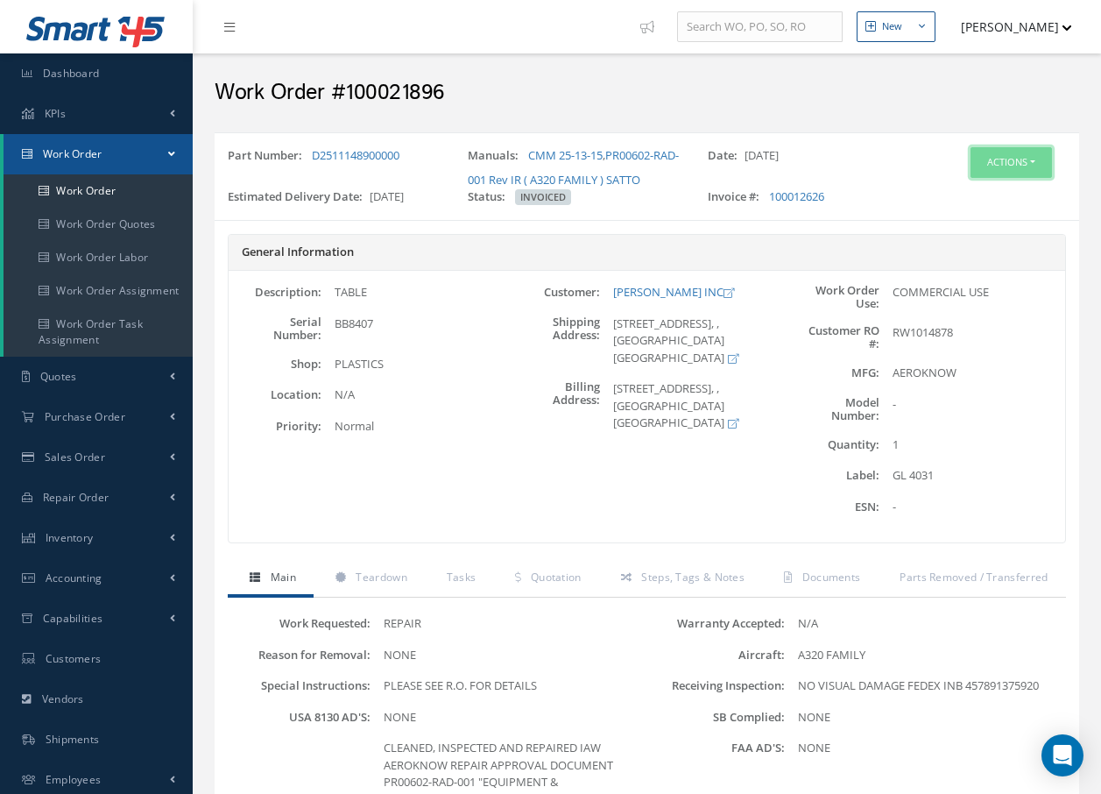
click at [979, 162] on button "Actions" at bounding box center [1011, 162] width 81 height 31
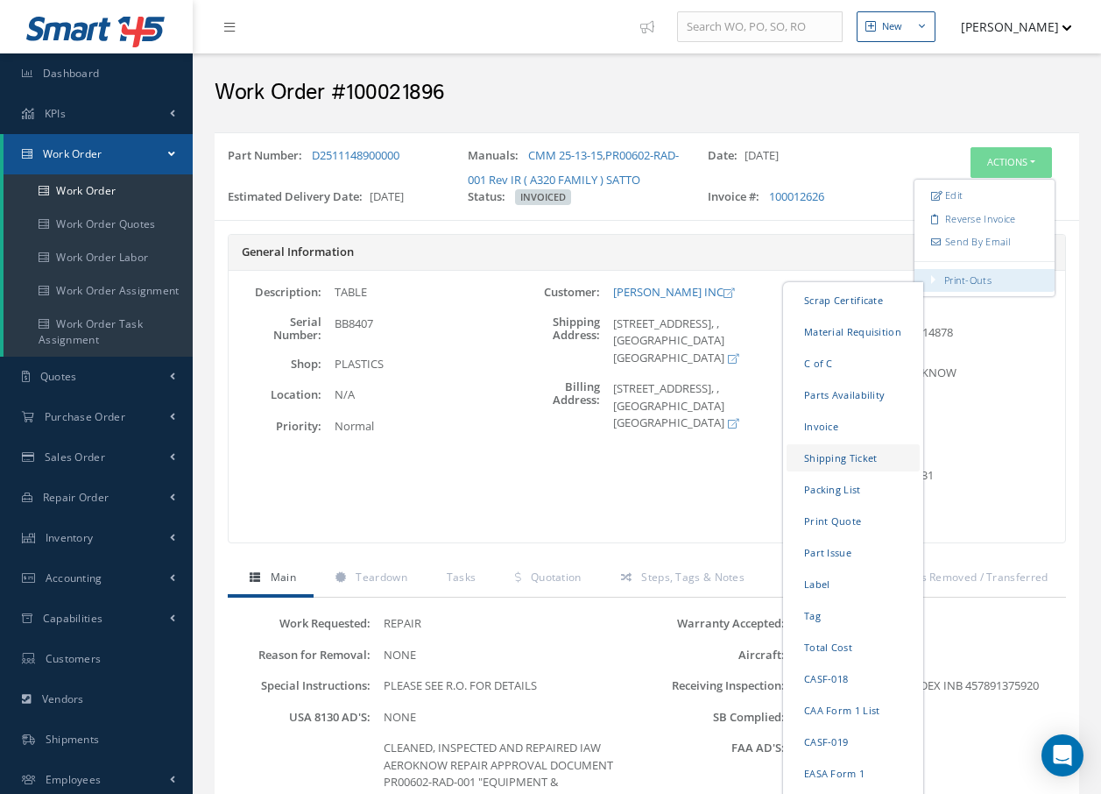
click at [845, 458] on link "Shipping Ticket" at bounding box center [853, 457] width 133 height 27
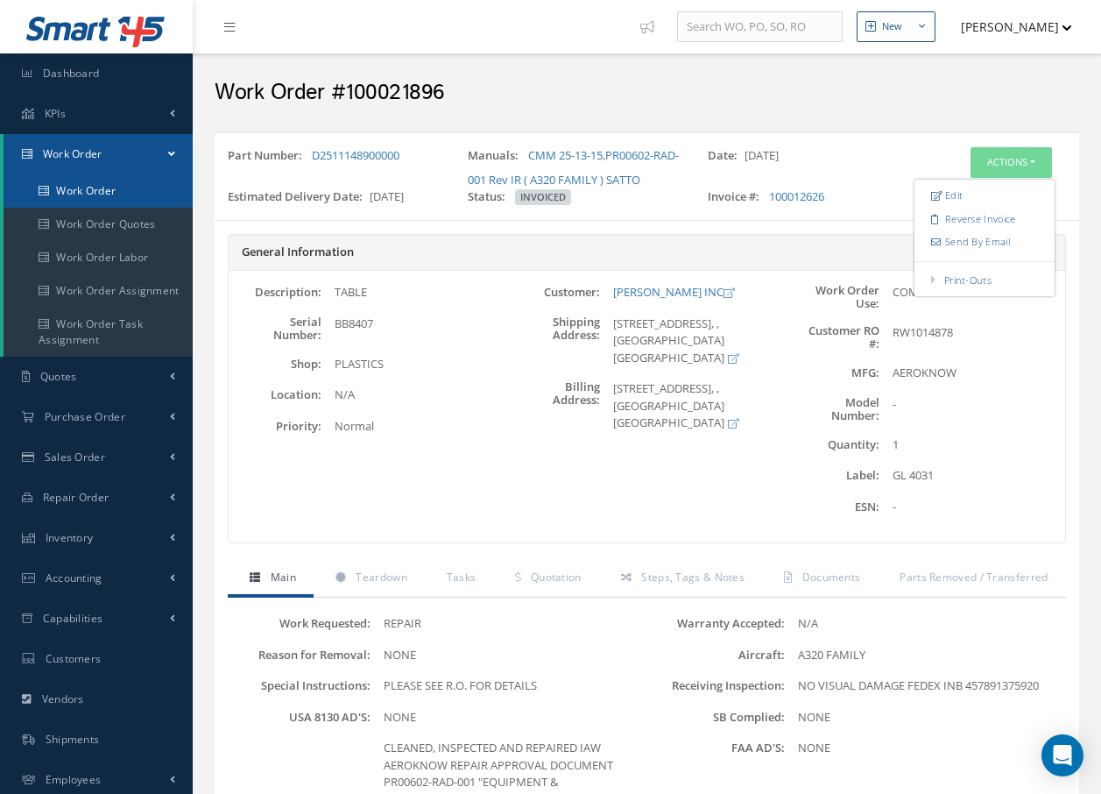
click at [90, 184] on link "Work Order" at bounding box center [98, 190] width 189 height 33
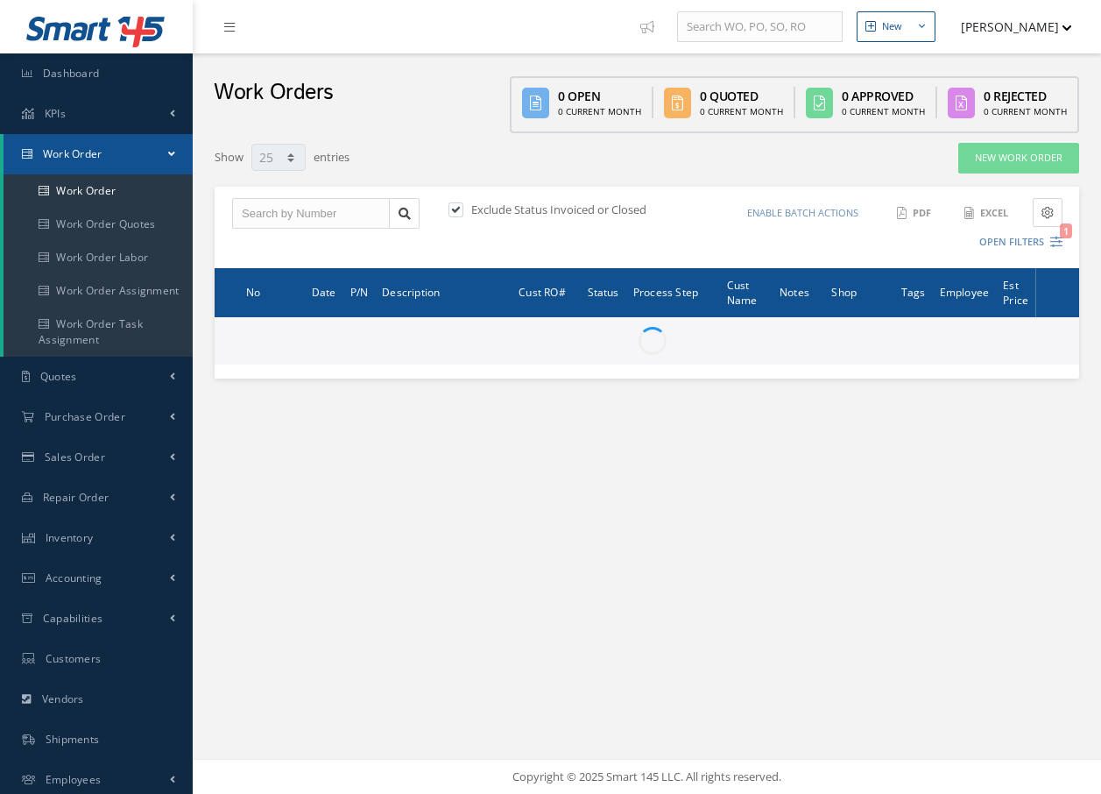
select select "25"
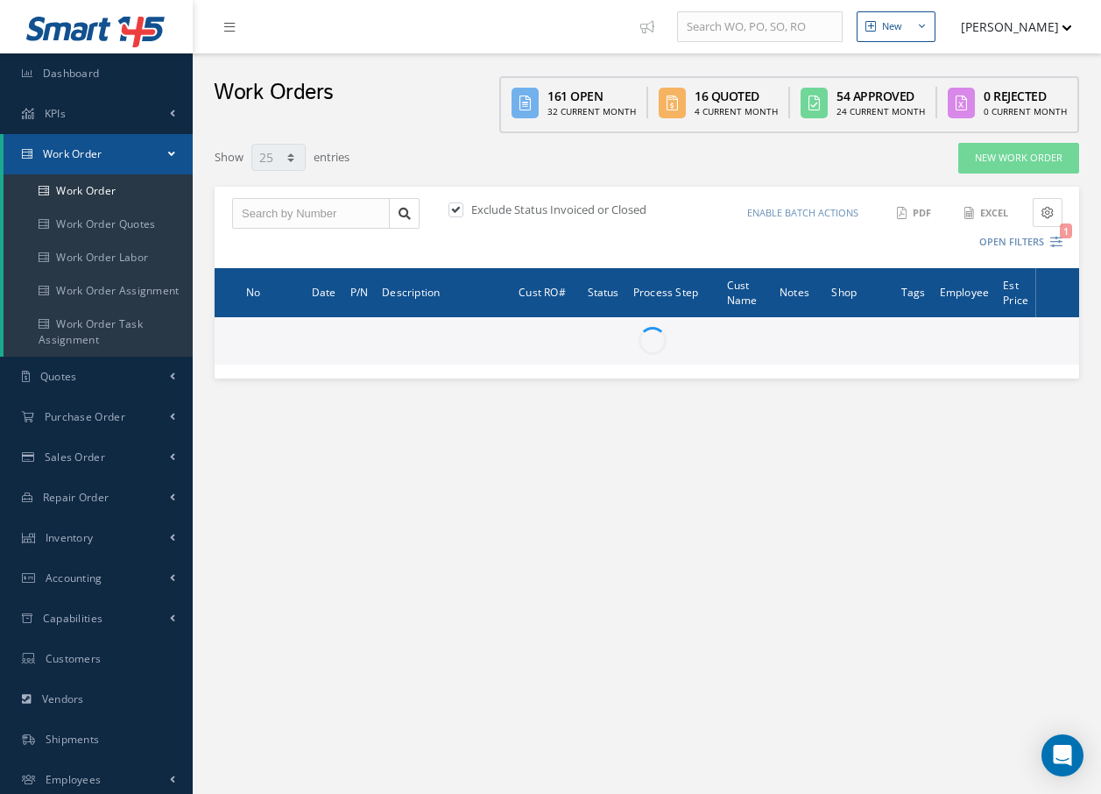
type input "All Work Request"
type input "All Work Performed"
type input "All Status"
type input "WO Part Status"
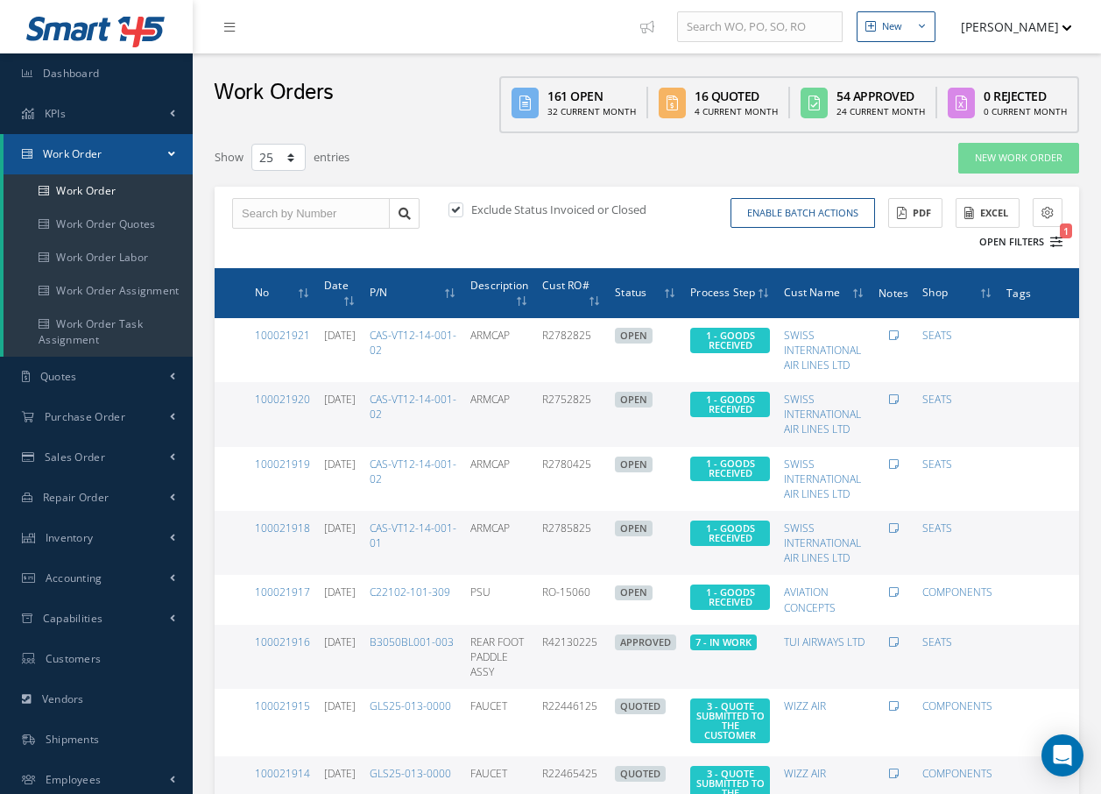
click at [1060, 241] on icon "1" at bounding box center [1057, 242] width 12 height 12
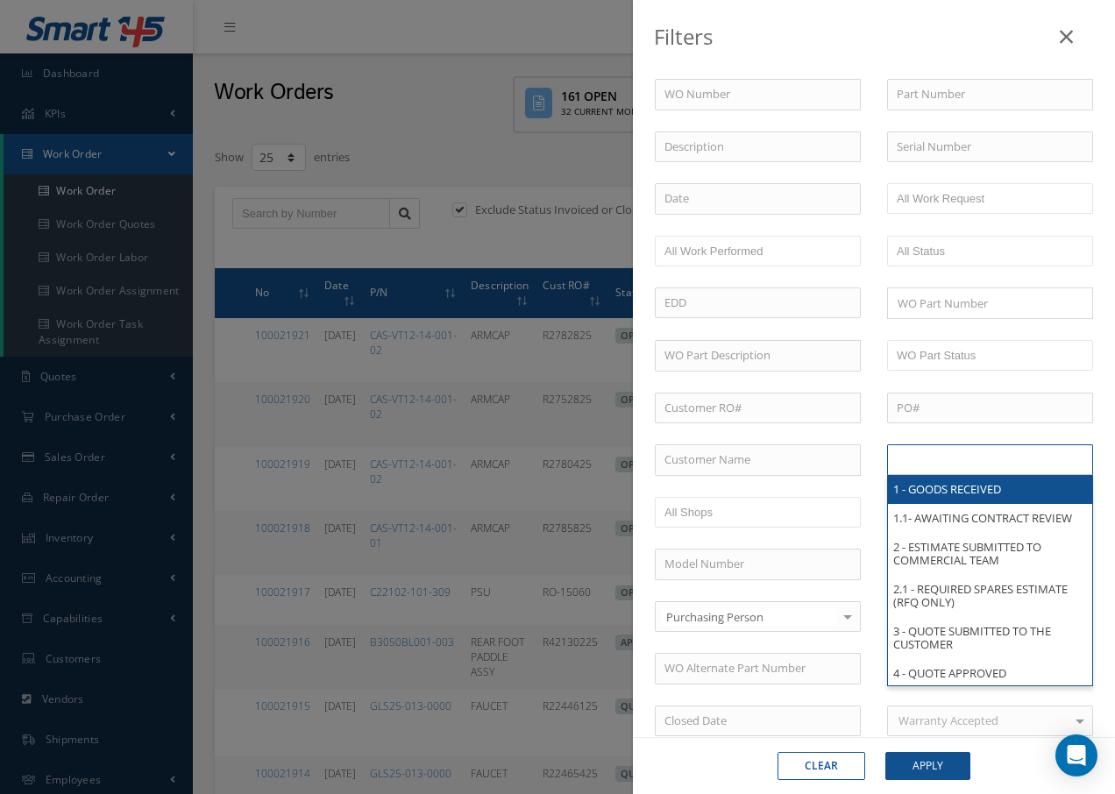
click at [901, 463] on input "text" at bounding box center [951, 460] width 111 height 22
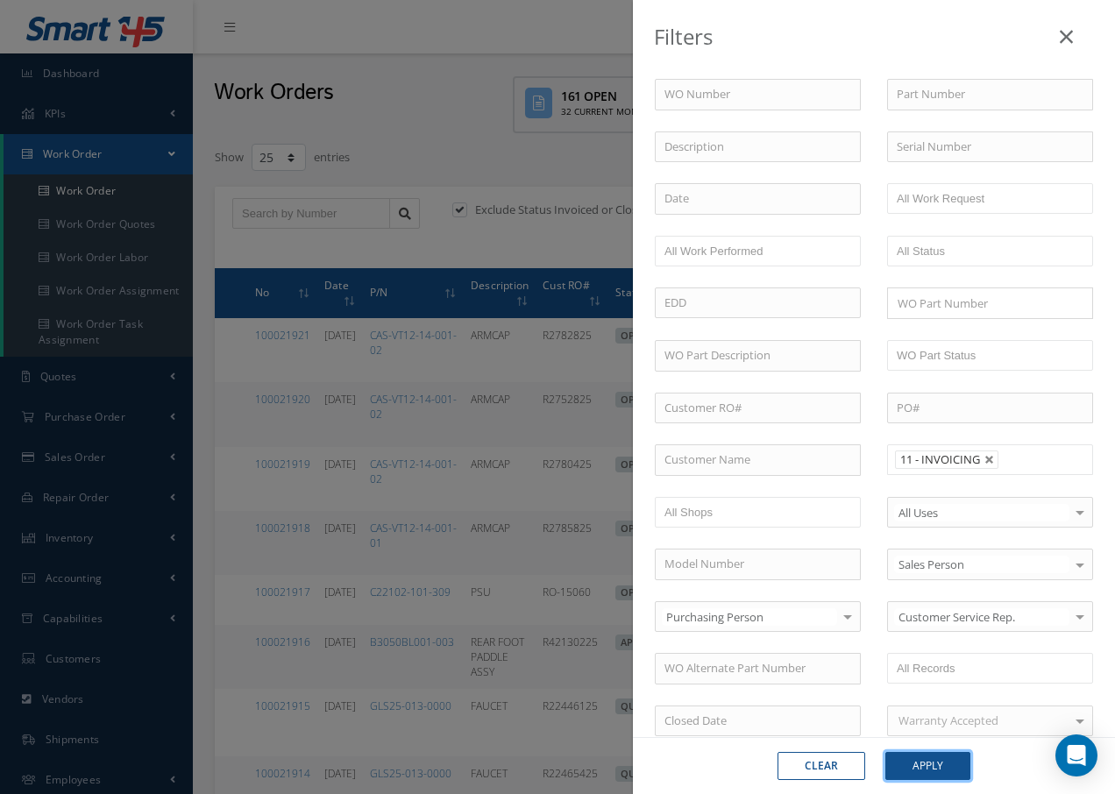
click at [934, 771] on button "Apply" at bounding box center [927, 766] width 85 height 28
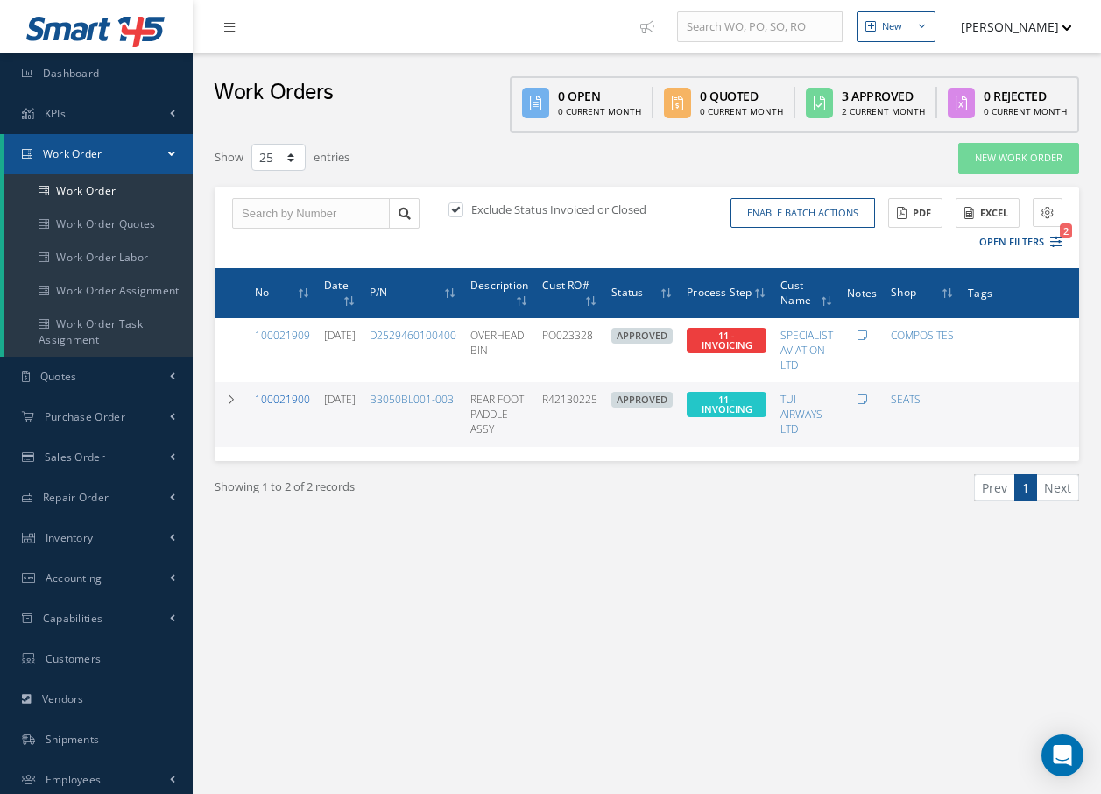
click at [265, 395] on link "100021900" at bounding box center [282, 399] width 55 height 15
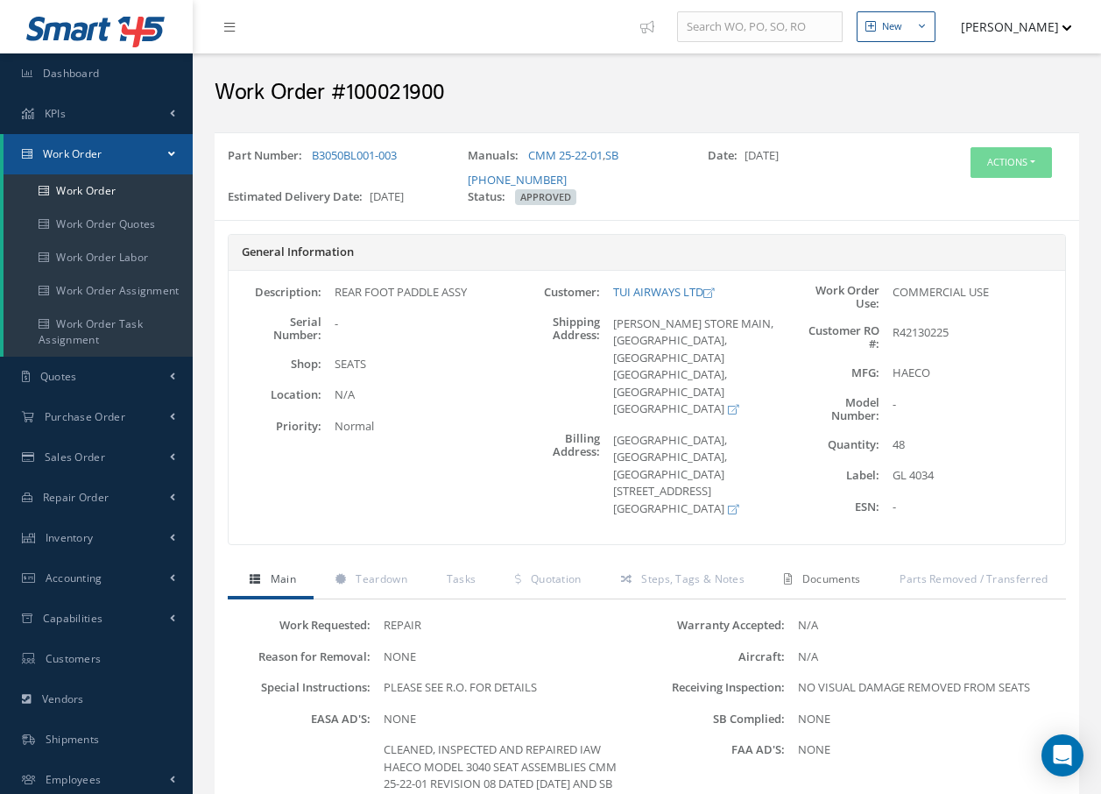
click at [827, 586] on span "Documents" at bounding box center [832, 578] width 59 height 15
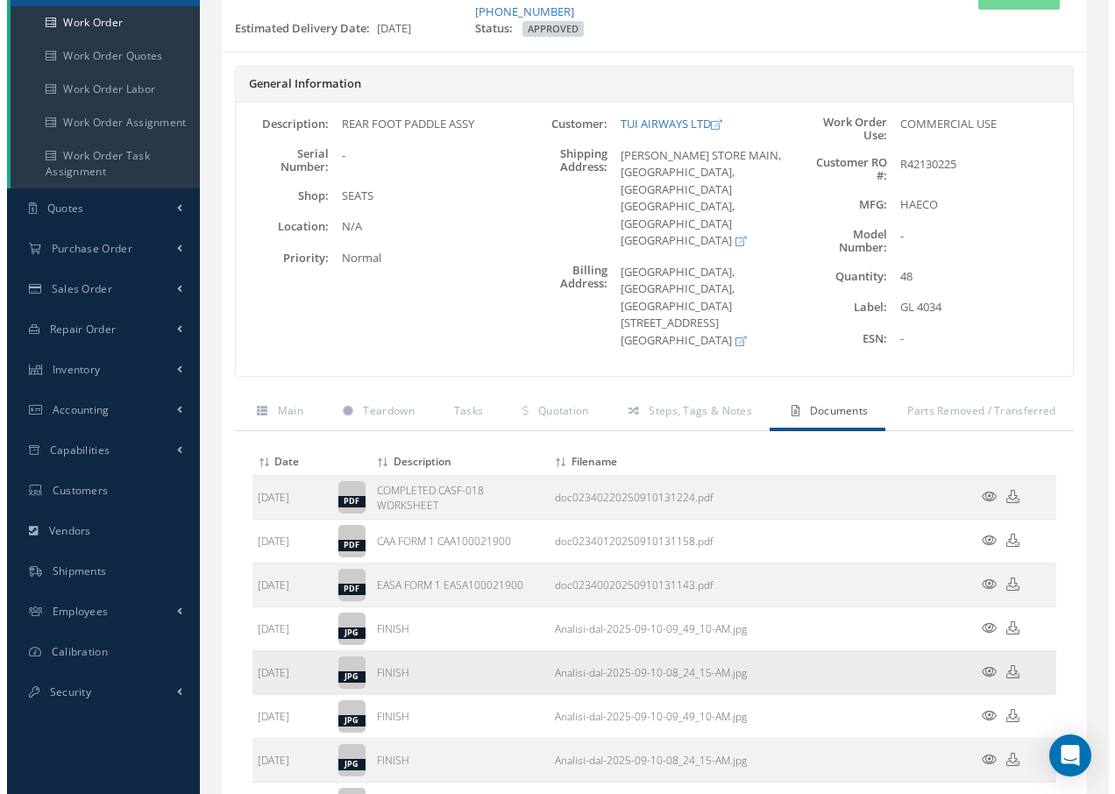
scroll to position [175, 0]
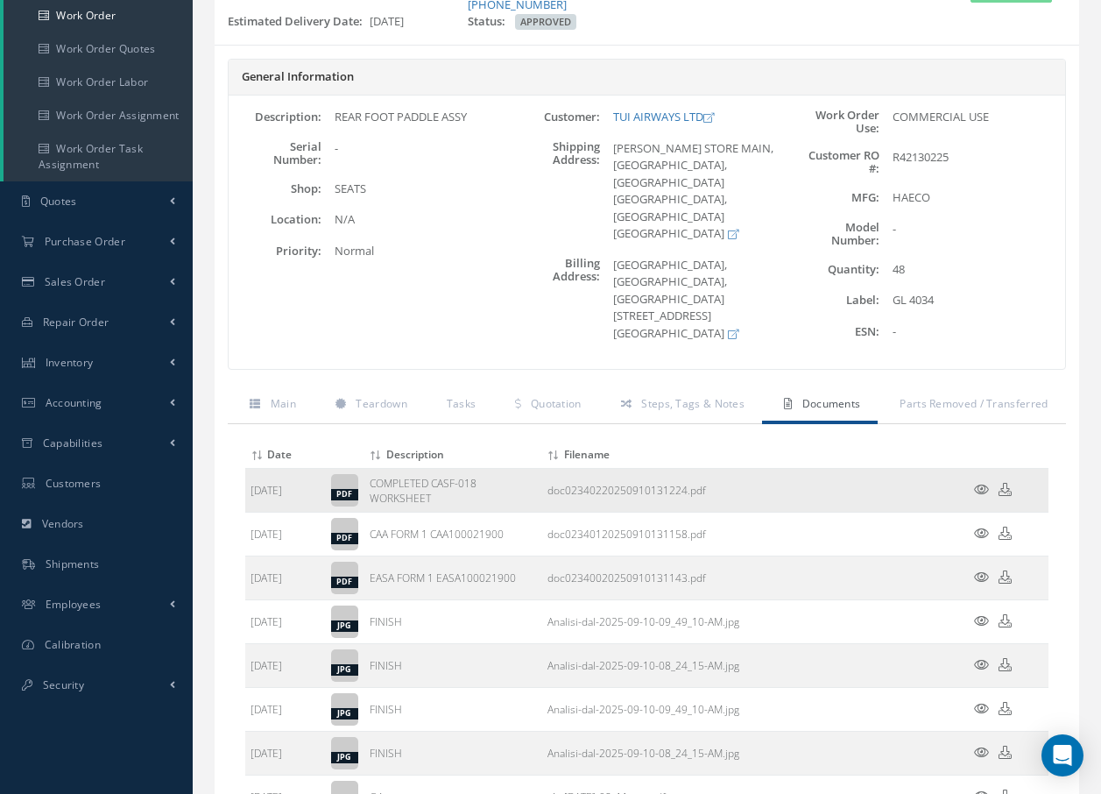
click at [977, 486] on icon at bounding box center [981, 489] width 15 height 13
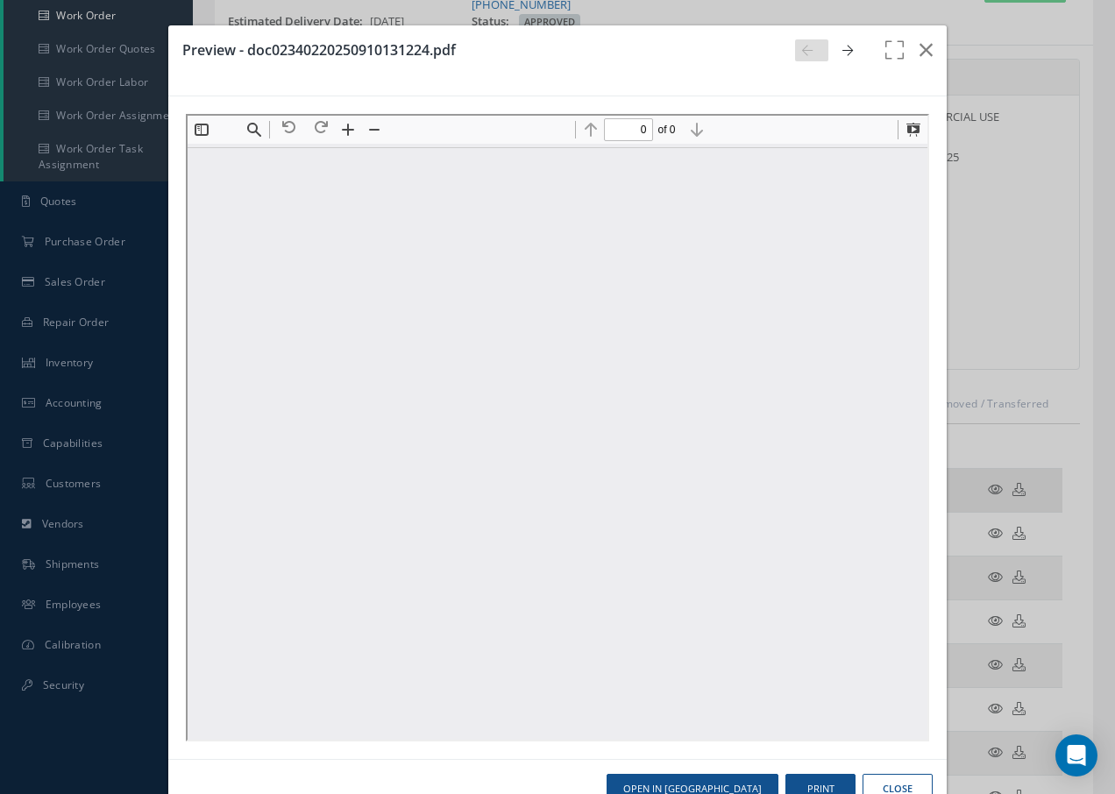
scroll to position [0, 0]
type input "1"
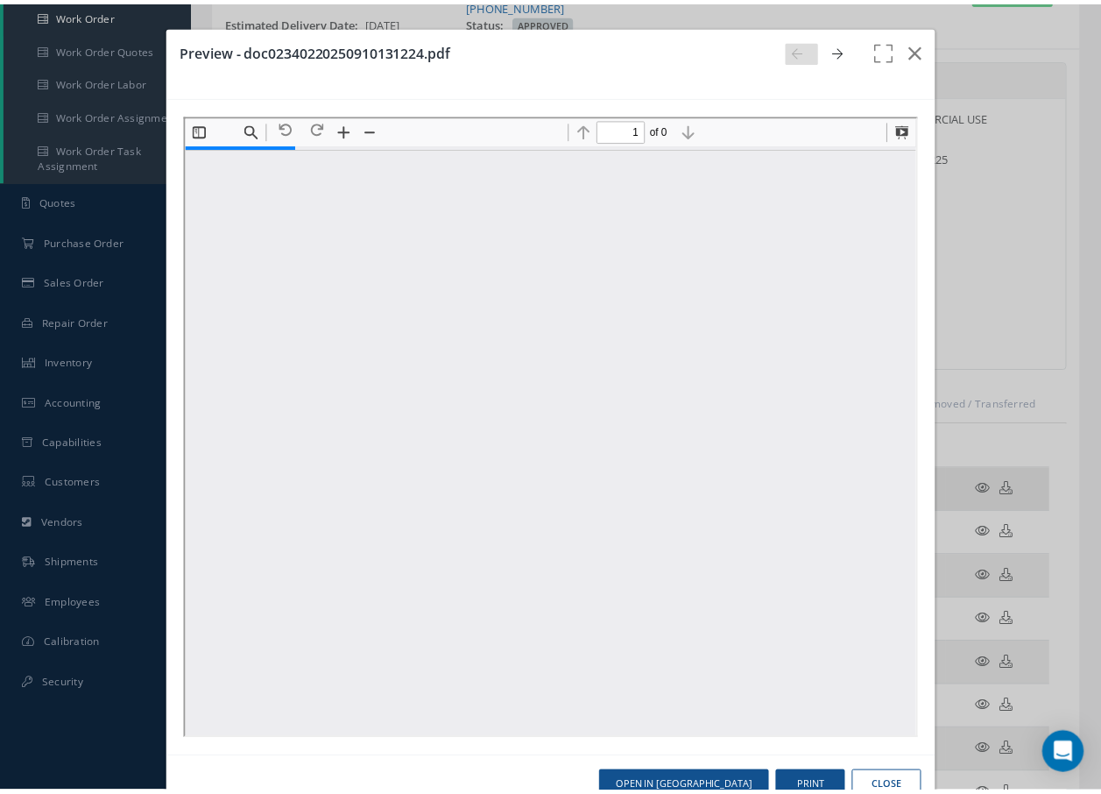
scroll to position [9, 0]
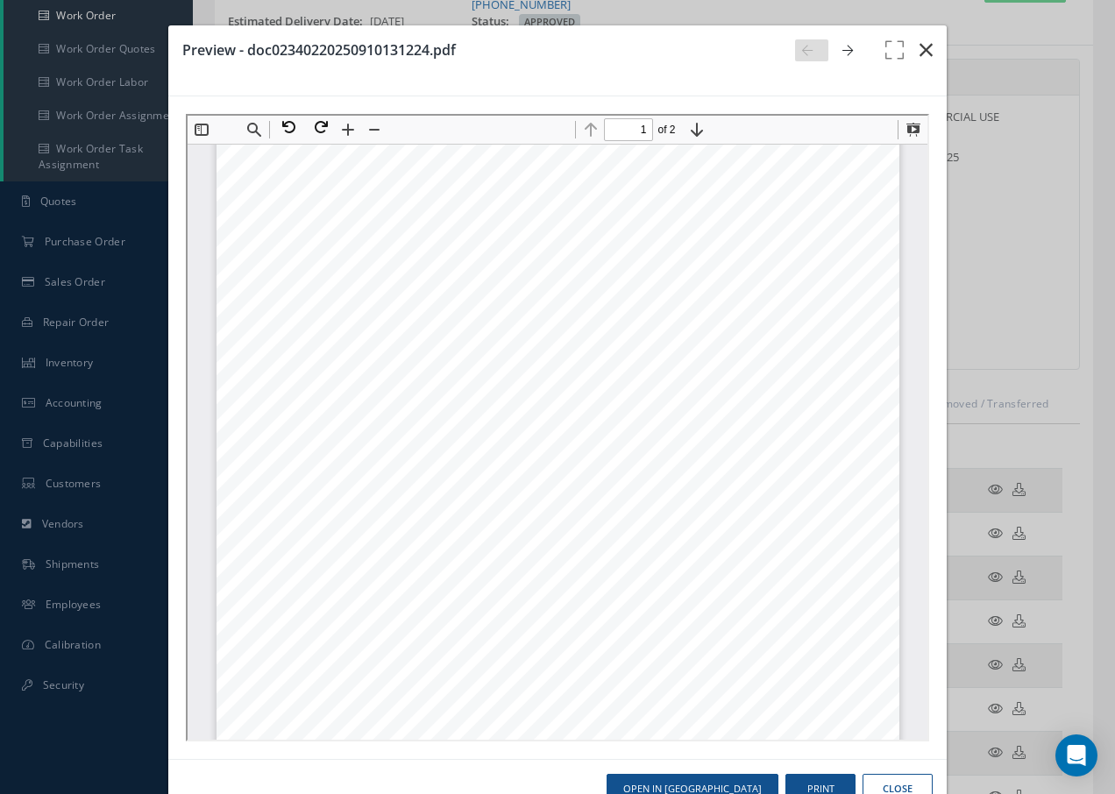
click at [919, 44] on icon "button" at bounding box center [925, 49] width 13 height 21
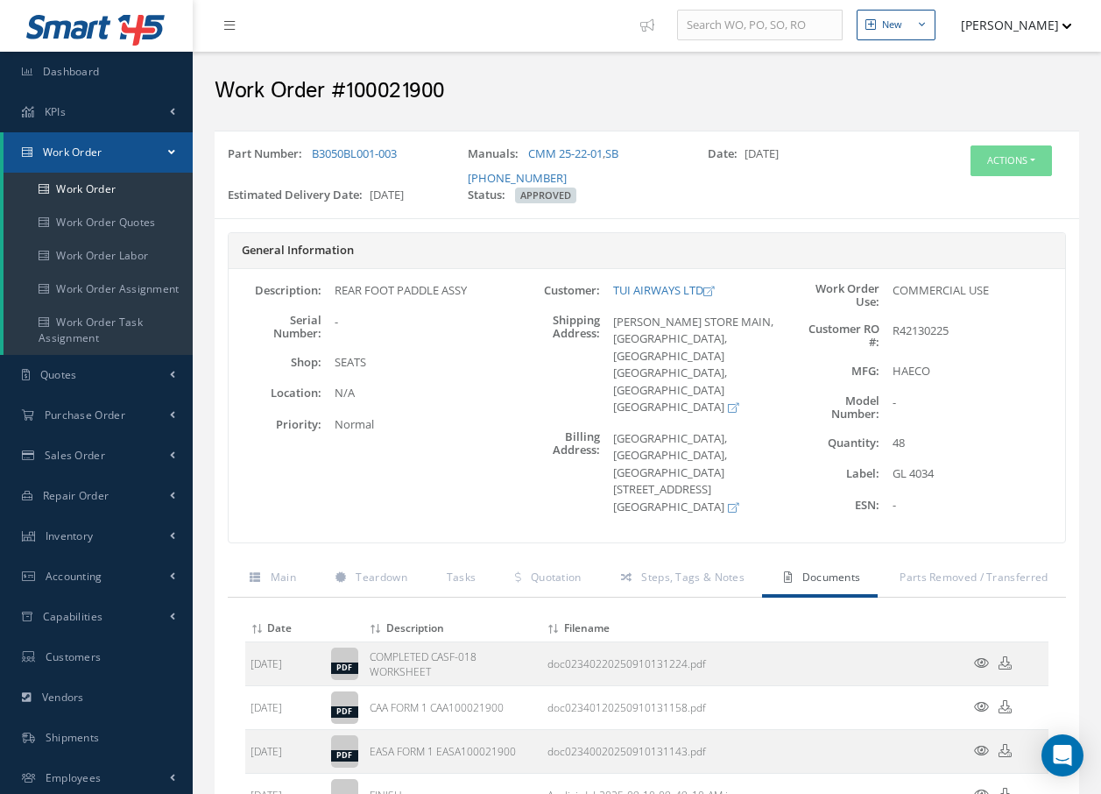
scroll to position [0, 0]
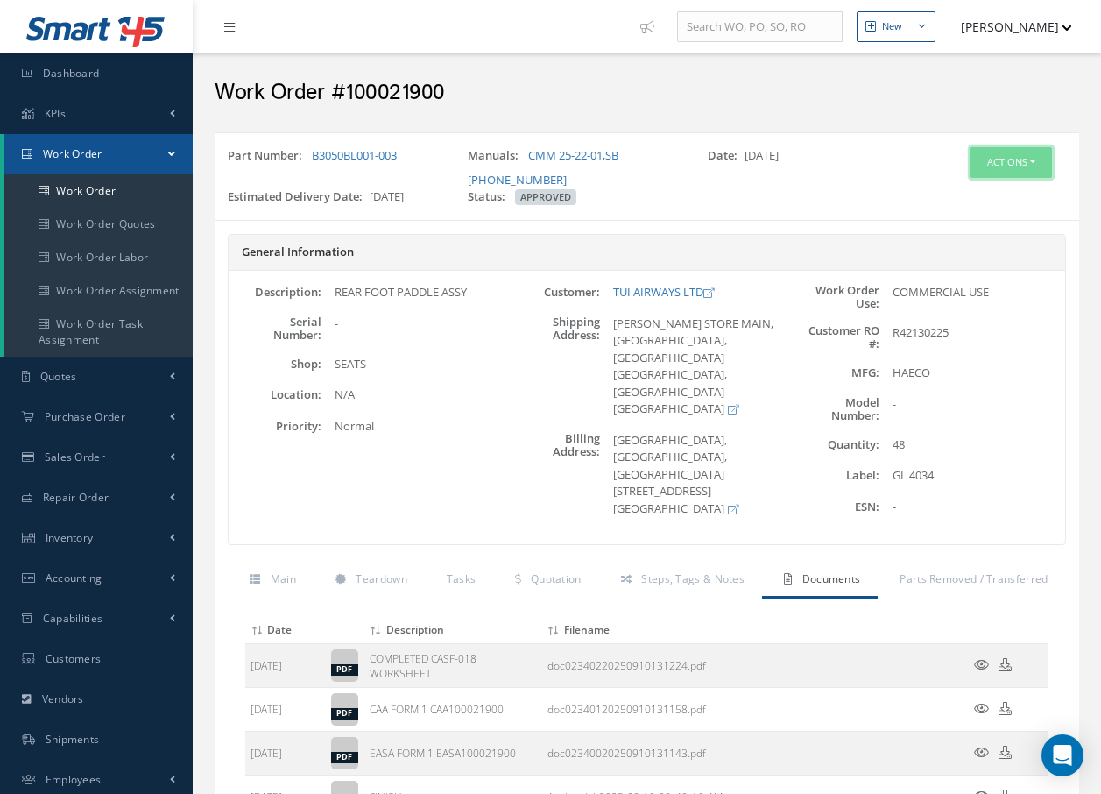
click at [1002, 152] on button "Actions" at bounding box center [1011, 162] width 81 height 31
click at [980, 214] on link "Invoicing" at bounding box center [985, 220] width 140 height 24
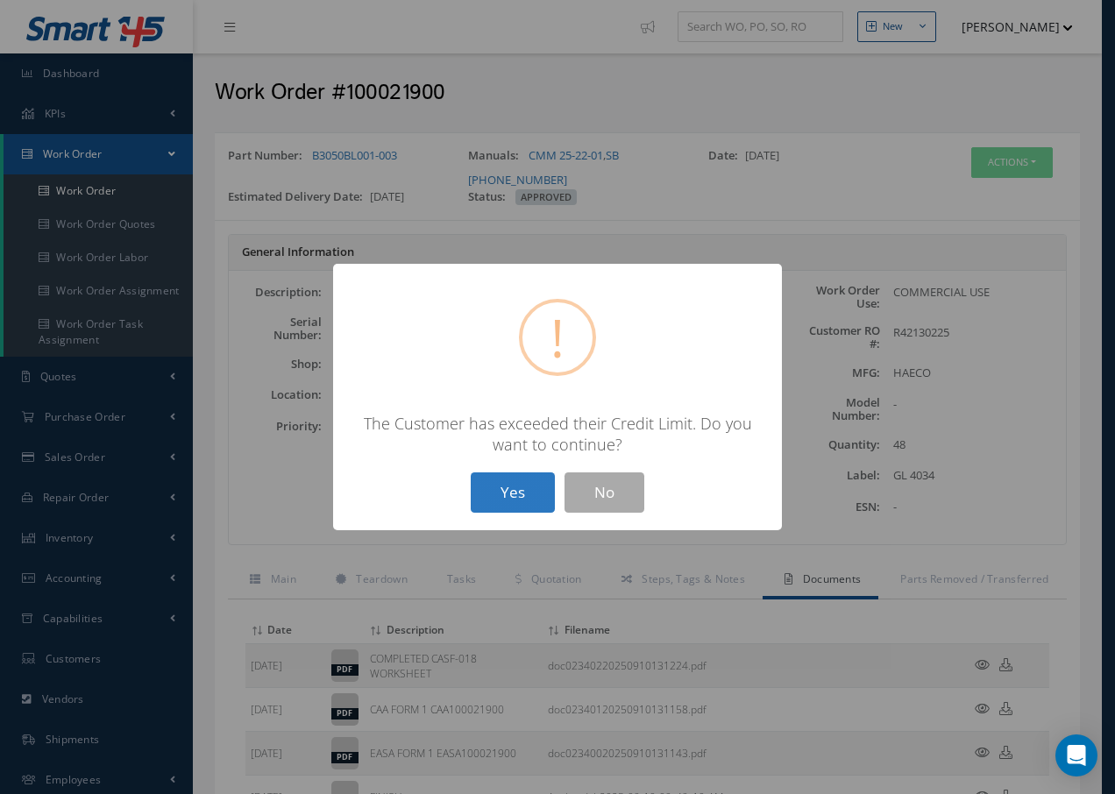
click at [536, 496] on button "Yes" at bounding box center [513, 492] width 84 height 41
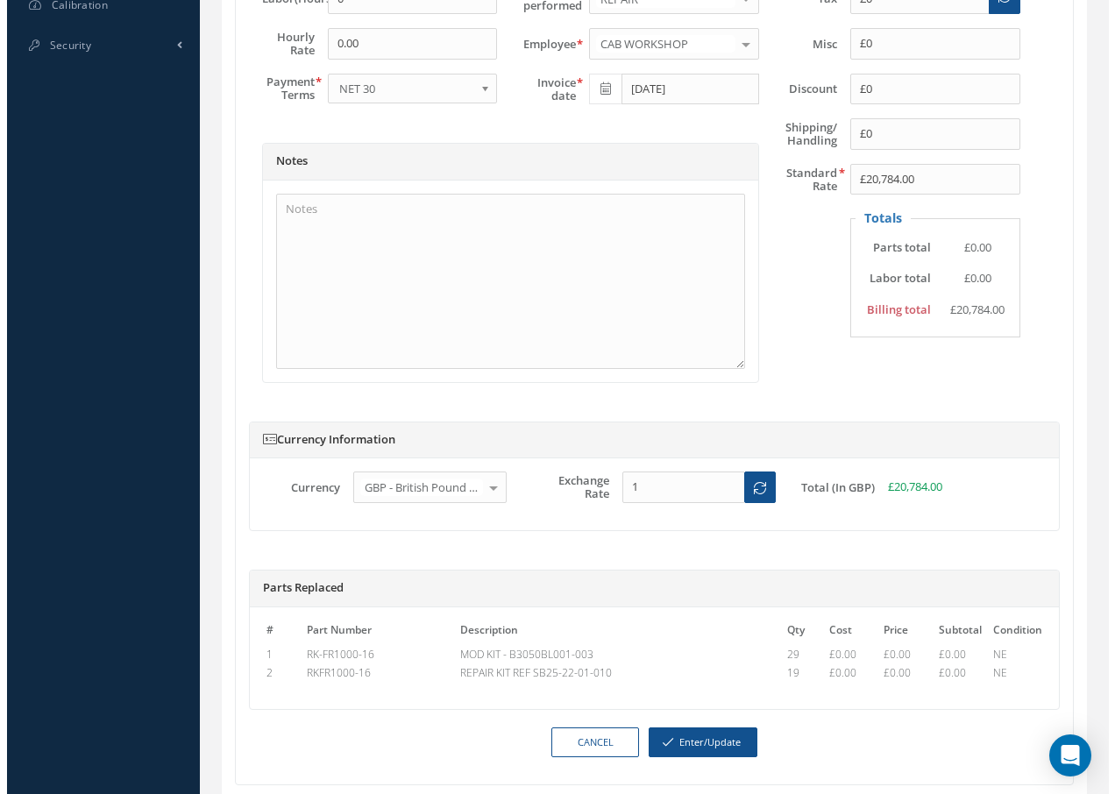
scroll to position [894, 0]
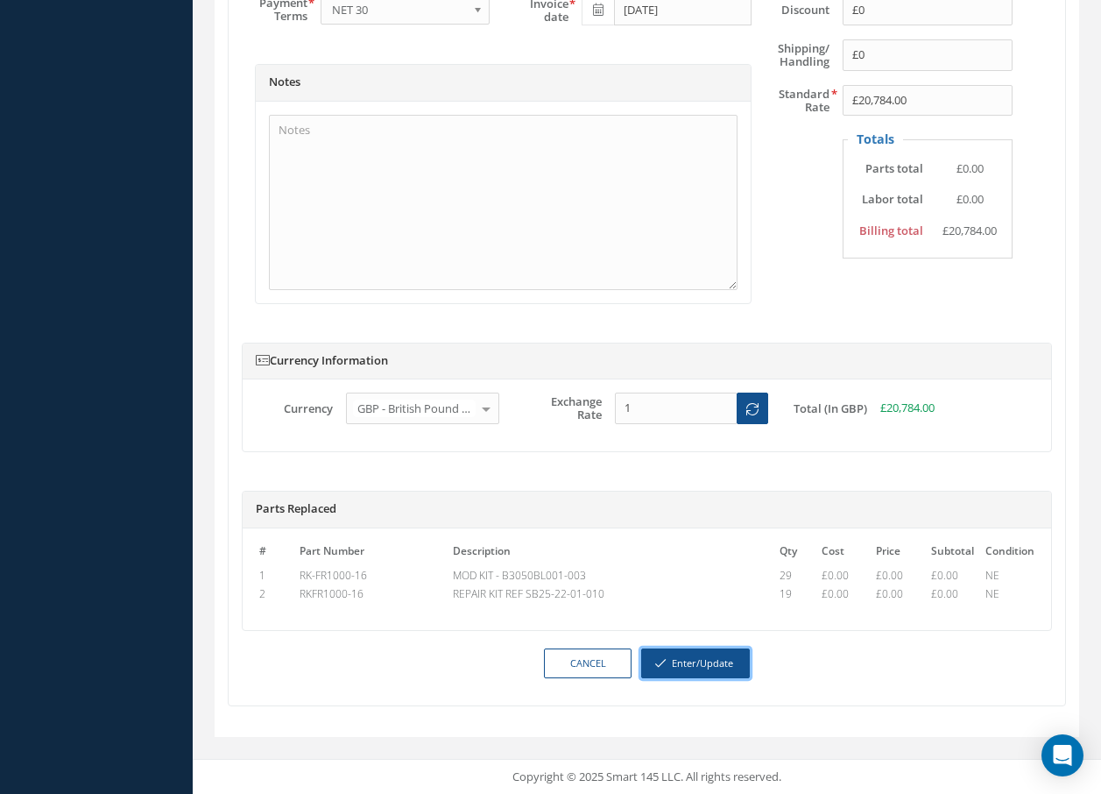
click at [725, 662] on button "Enter/Update" at bounding box center [695, 663] width 109 height 31
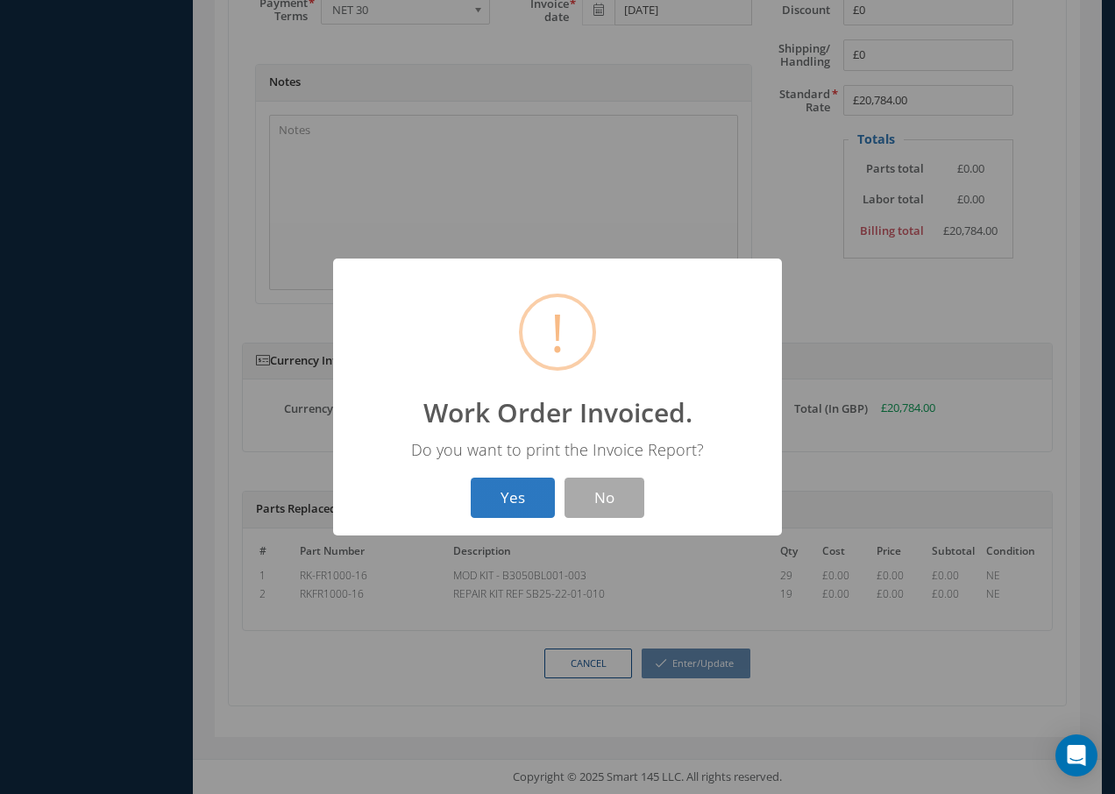
click at [518, 495] on button "Yes" at bounding box center [513, 498] width 84 height 41
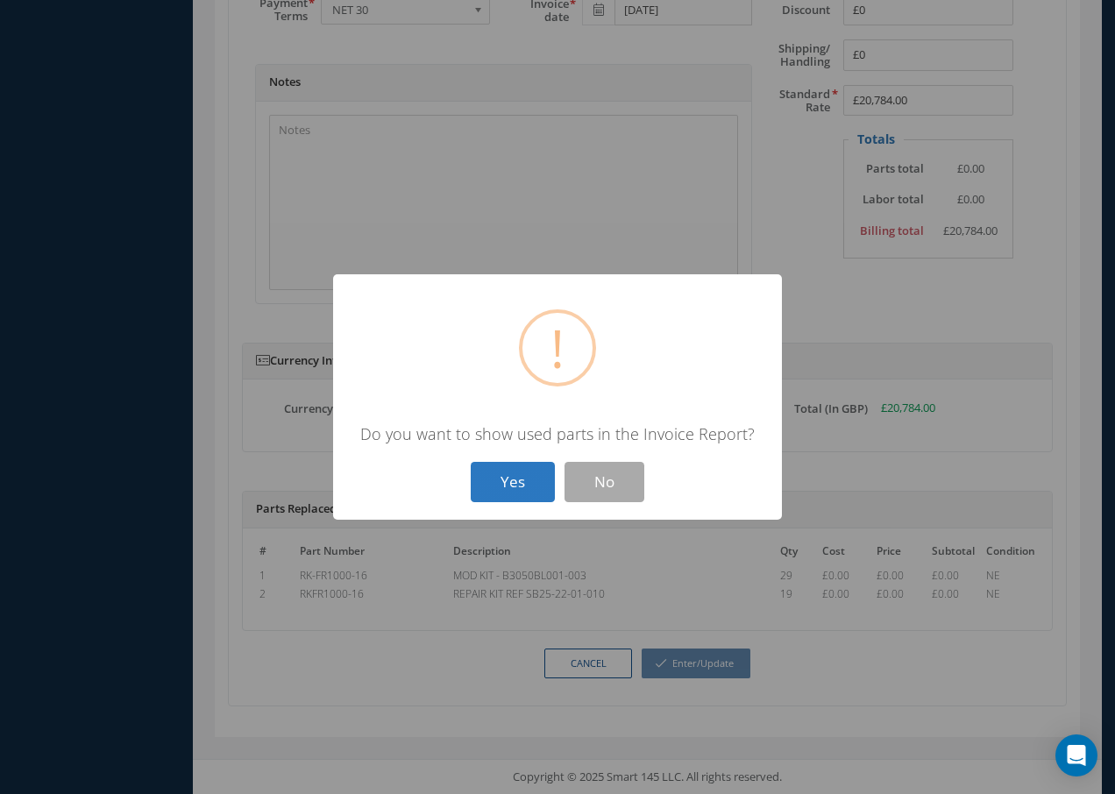
click at [513, 484] on button "Yes" at bounding box center [513, 482] width 84 height 41
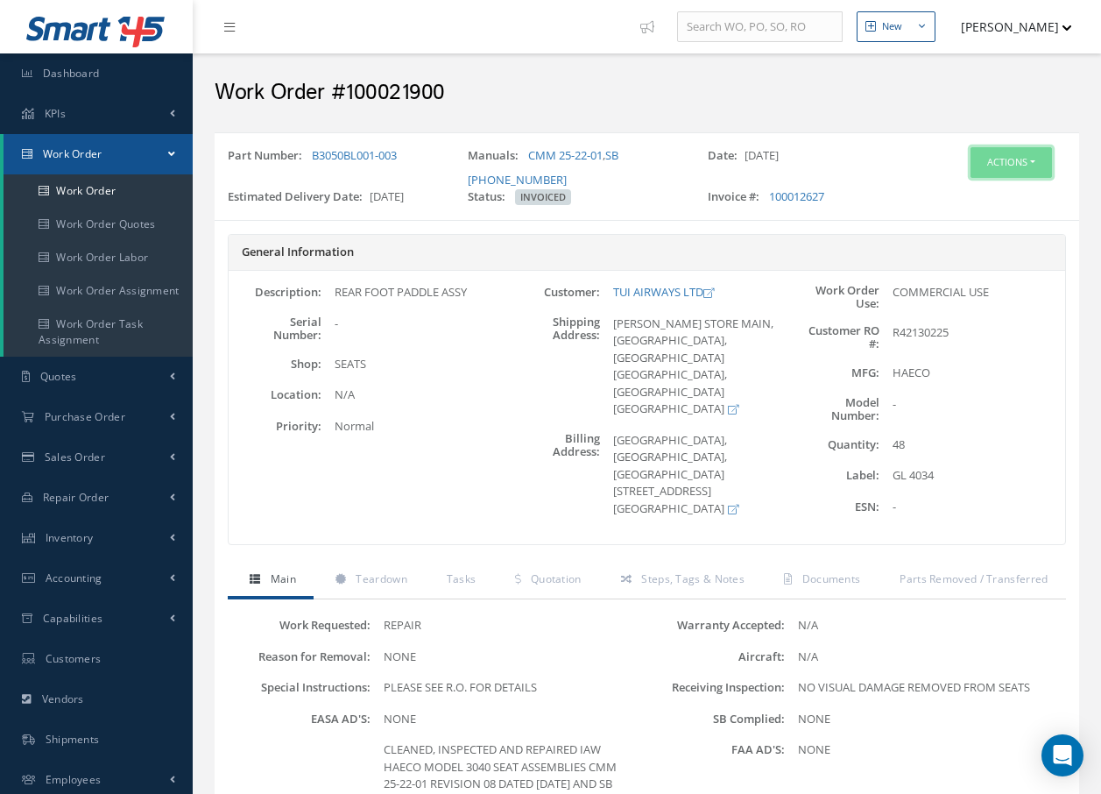
click at [988, 159] on button "Actions" at bounding box center [1011, 162] width 81 height 31
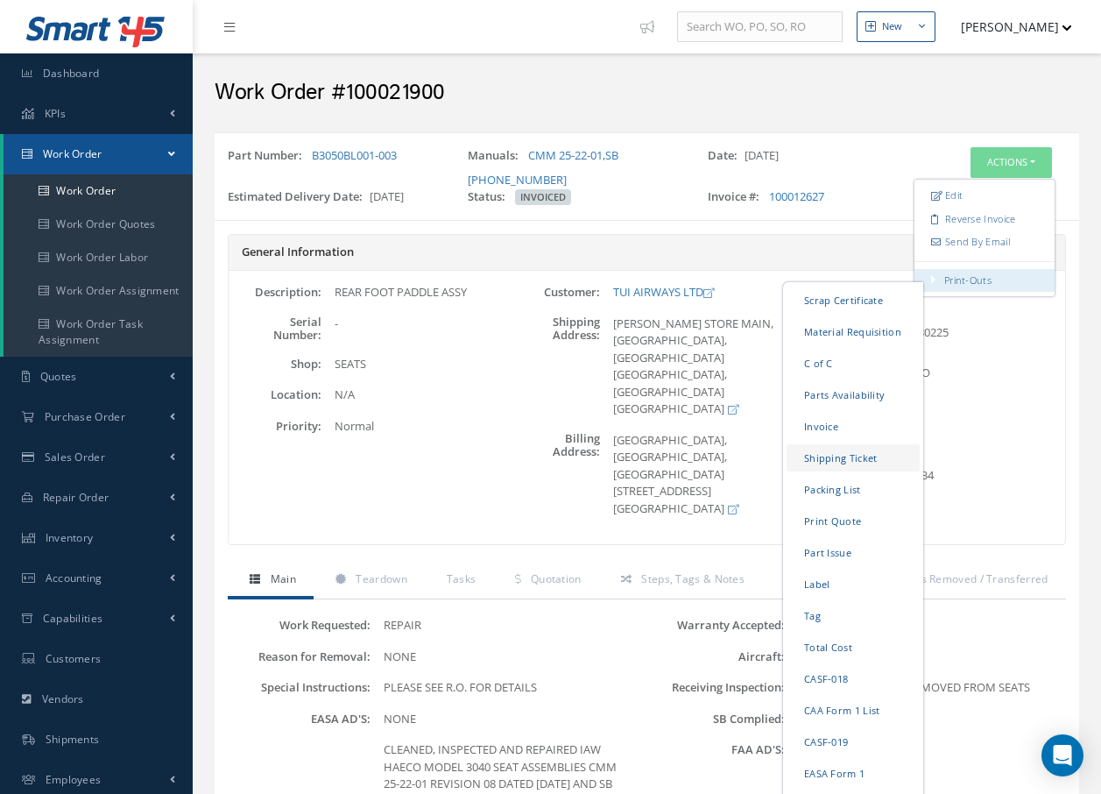
click at [832, 461] on link "Shipping Ticket" at bounding box center [853, 457] width 133 height 27
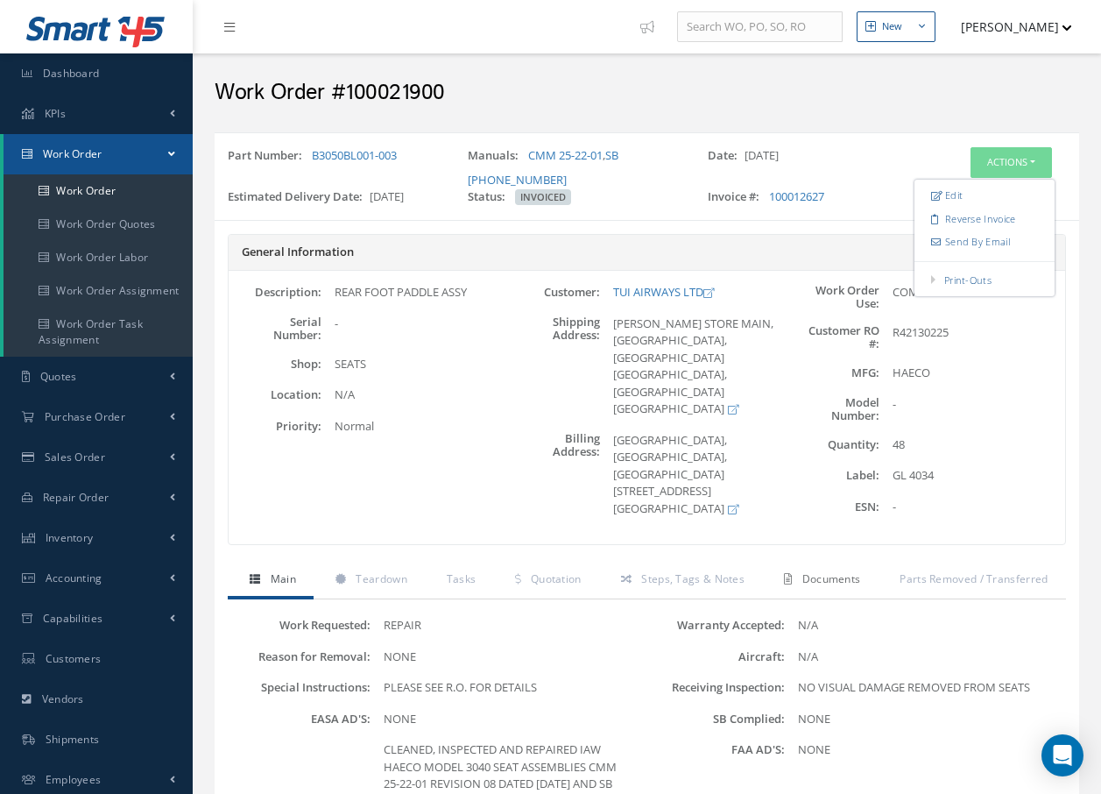
click at [825, 578] on span "Documents" at bounding box center [832, 578] width 59 height 15
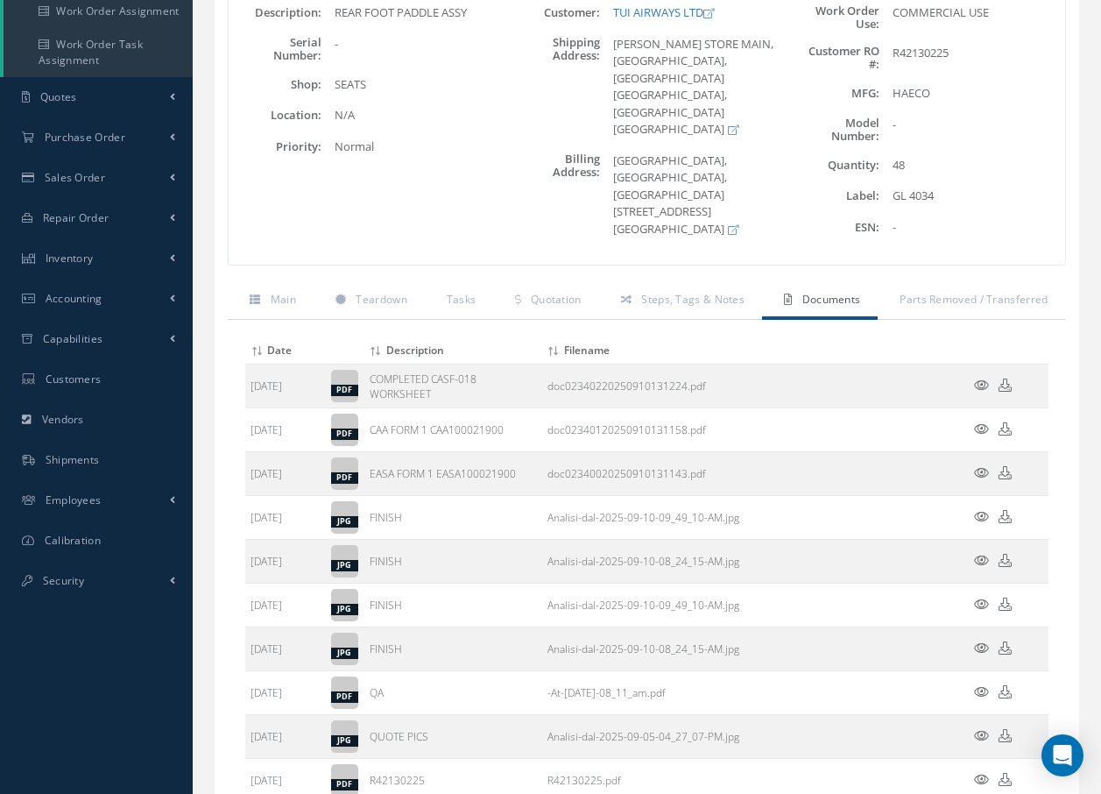
scroll to position [420, 0]
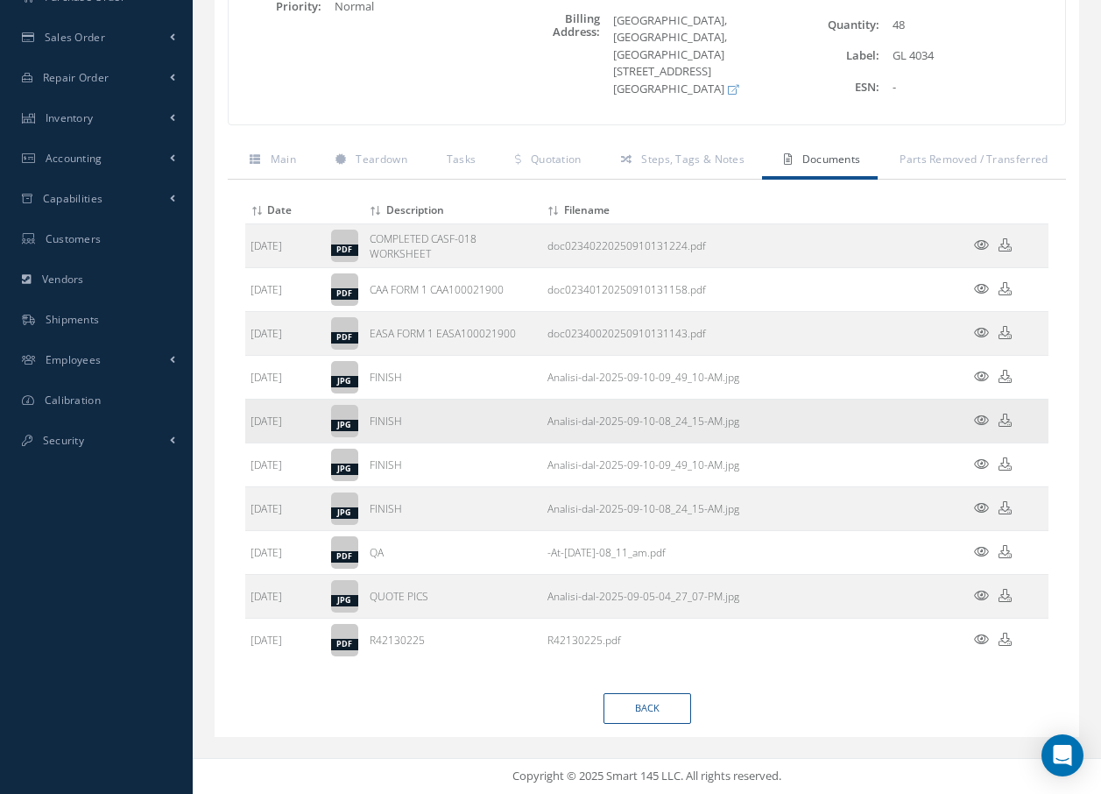
click at [980, 418] on icon at bounding box center [981, 420] width 15 height 13
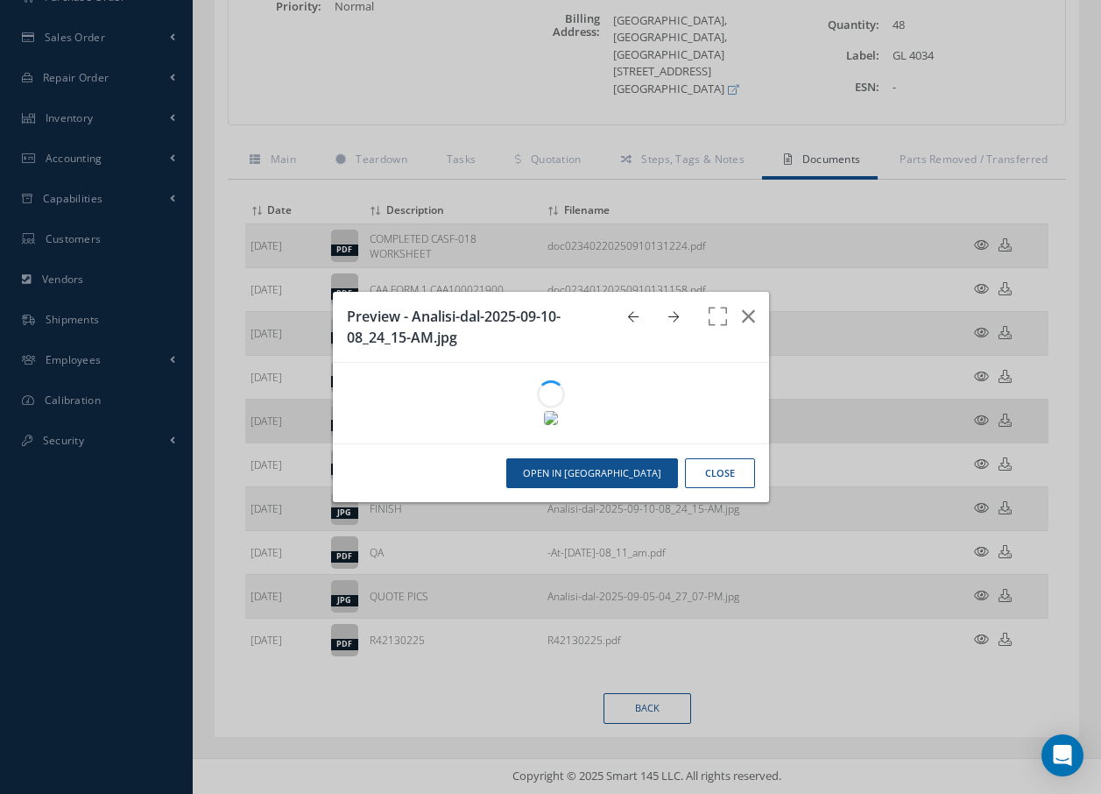
scroll to position [418, 0]
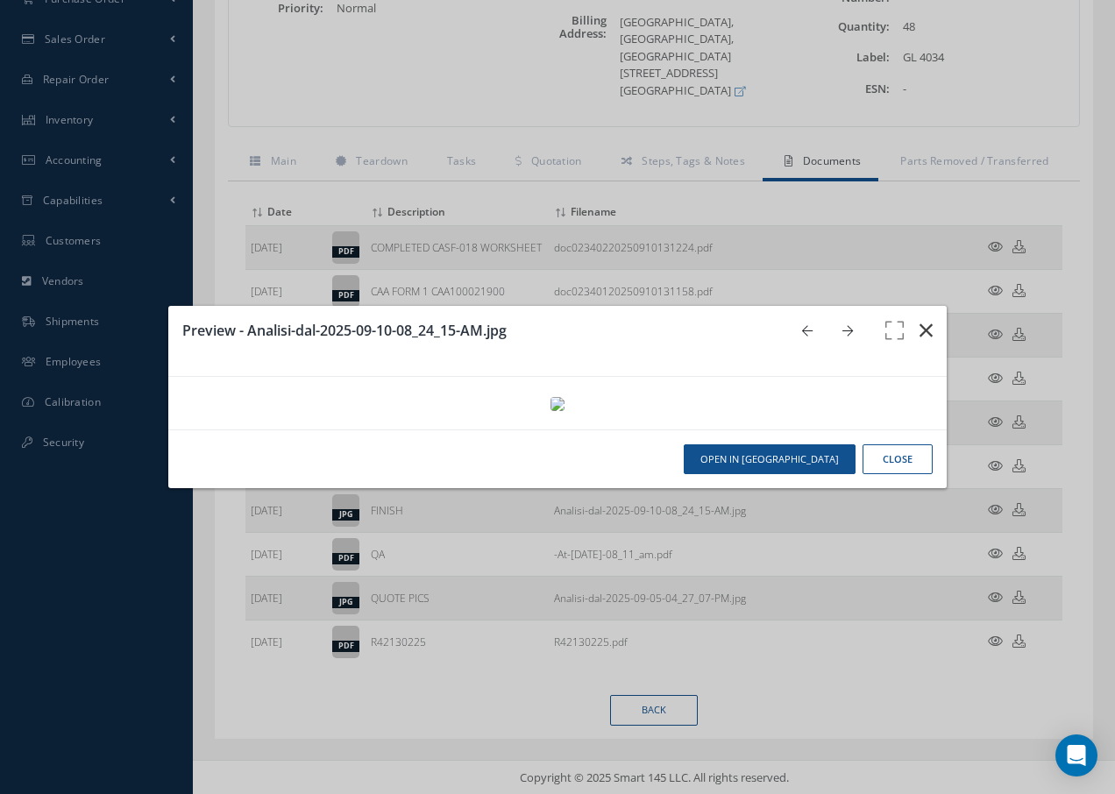
click at [919, 320] on icon "button" at bounding box center [925, 330] width 13 height 21
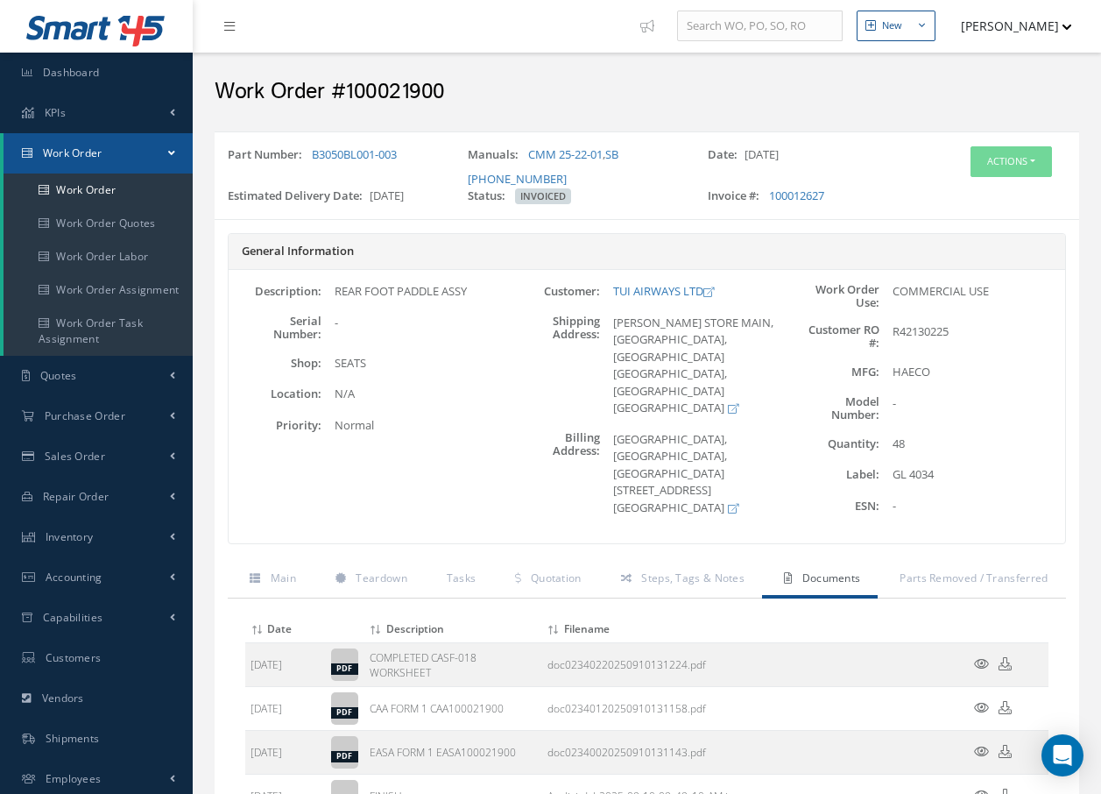
scroll to position [0, 0]
click at [1002, 158] on button "Actions" at bounding box center [1011, 162] width 81 height 31
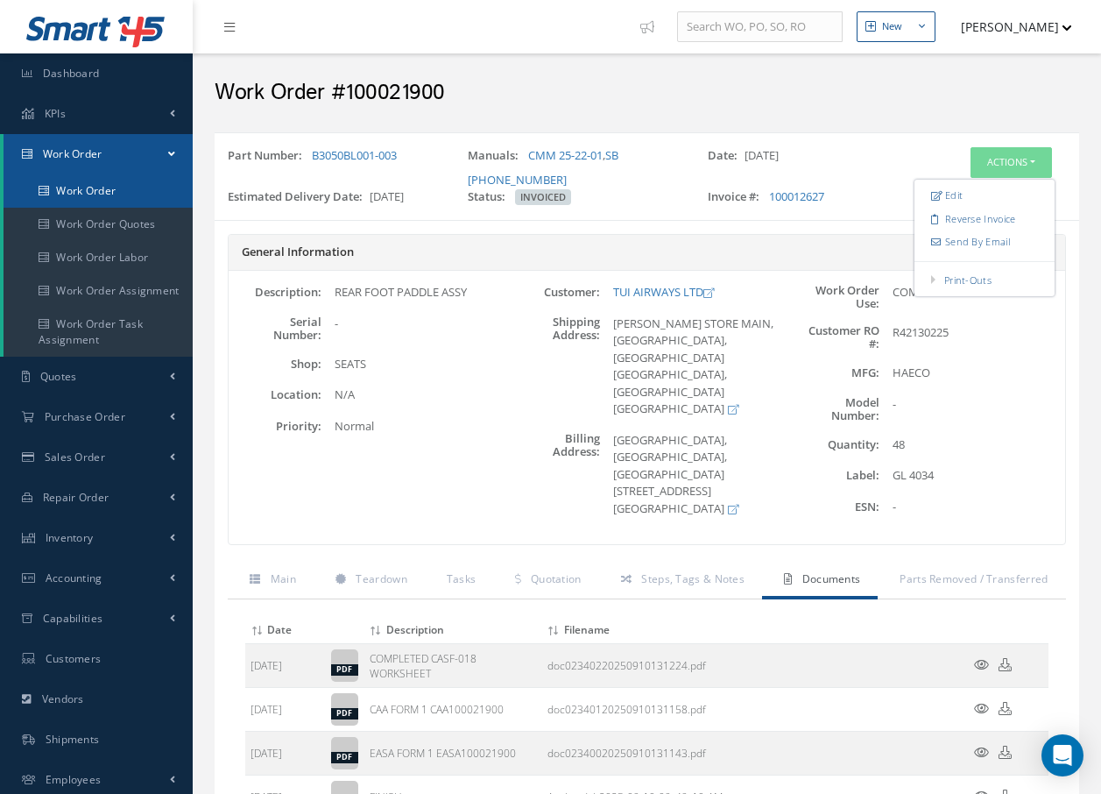
click at [96, 189] on link "Work Order" at bounding box center [98, 190] width 189 height 33
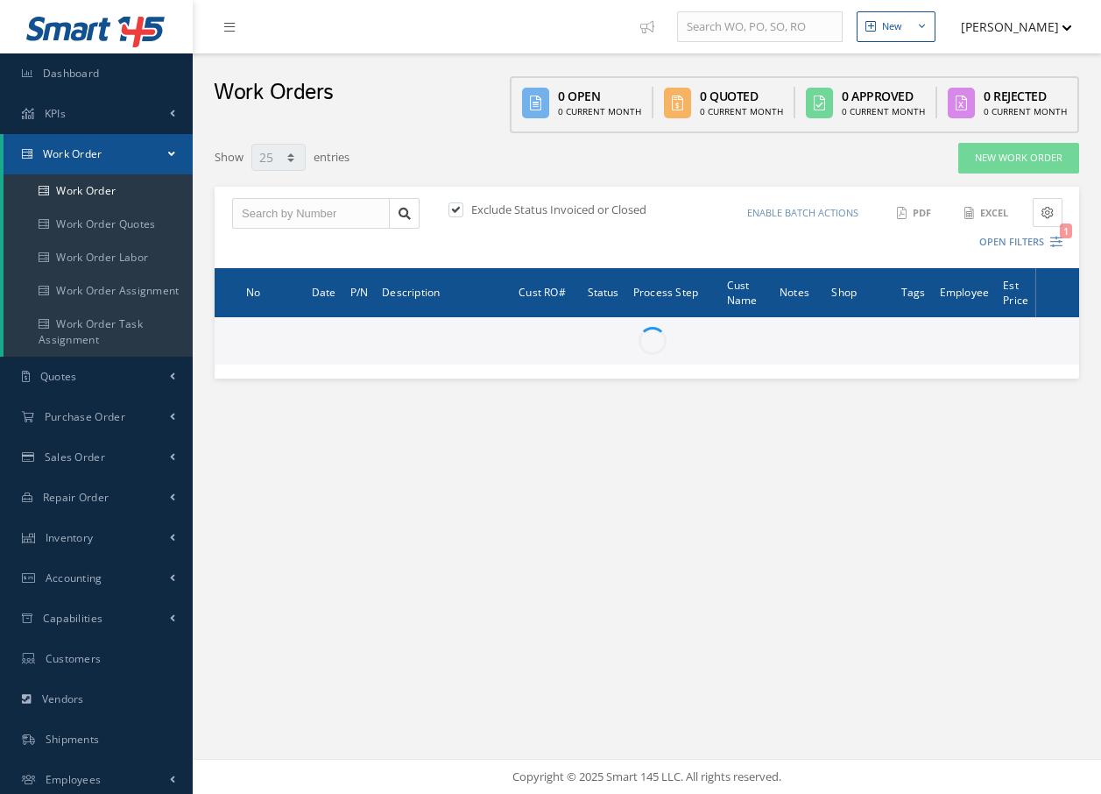
select select "25"
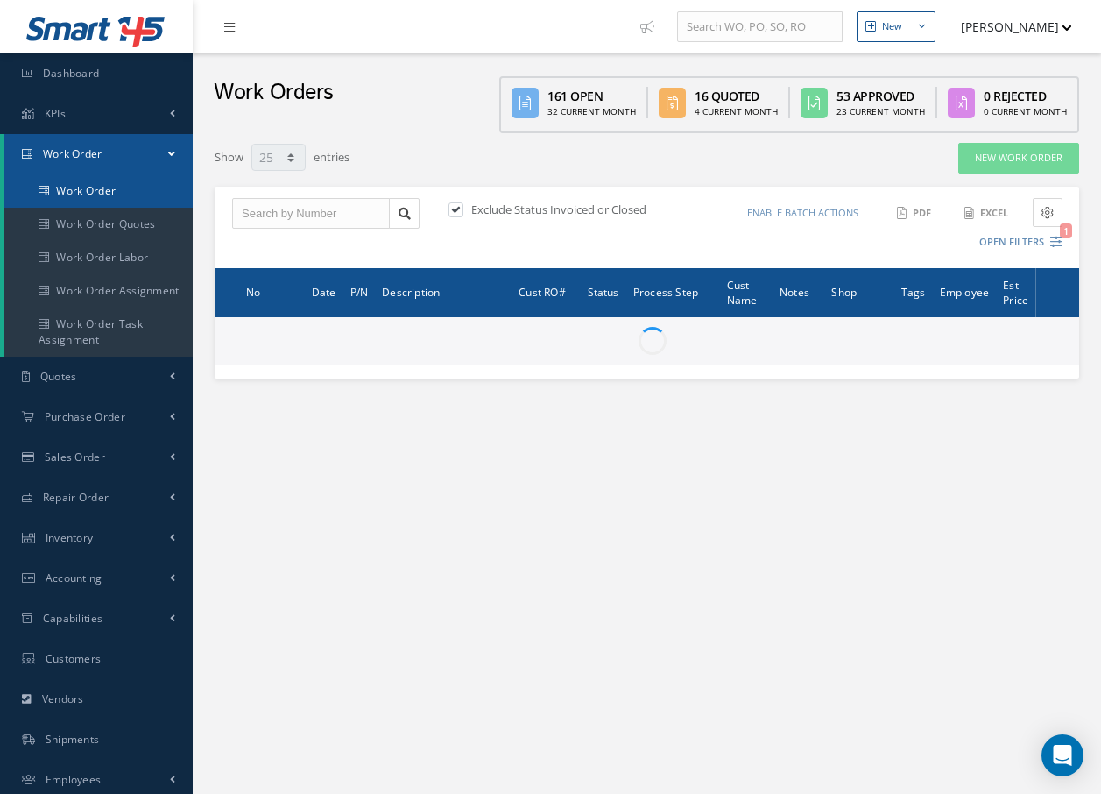
type input "All Work Request"
type input "All Work Performed"
type input "All Status"
type input "WO Part Status"
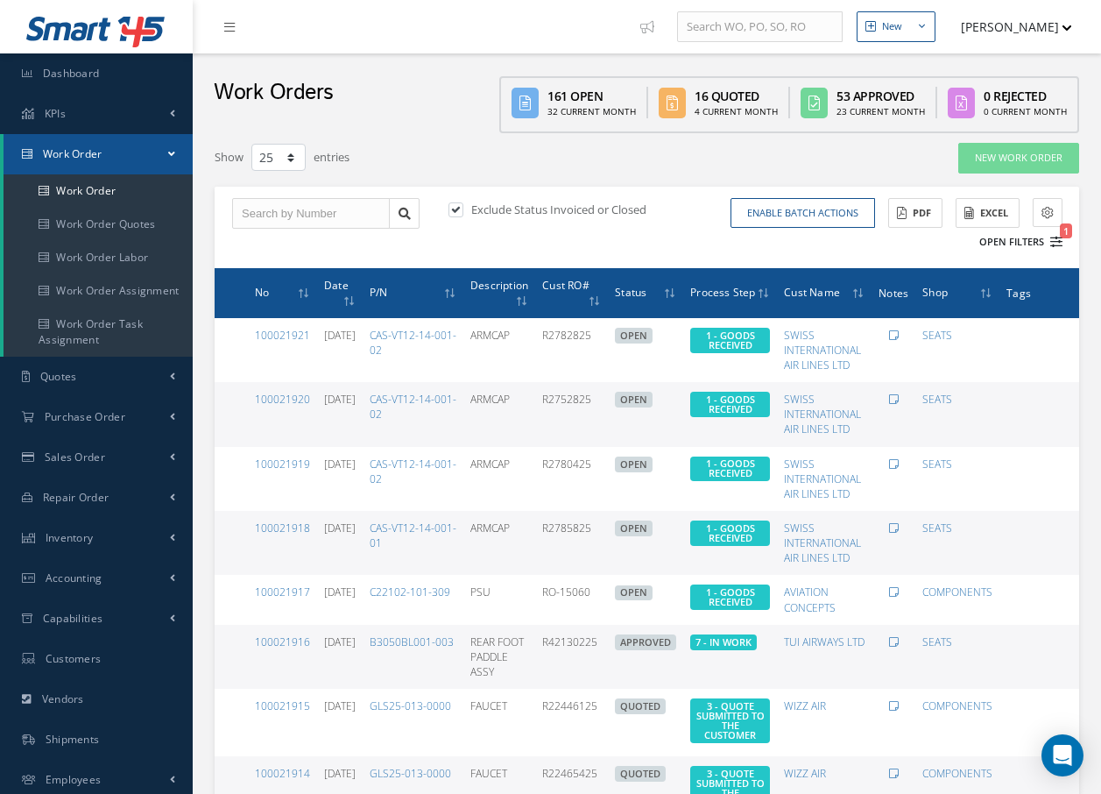
click at [1056, 240] on icon "1" at bounding box center [1057, 242] width 12 height 12
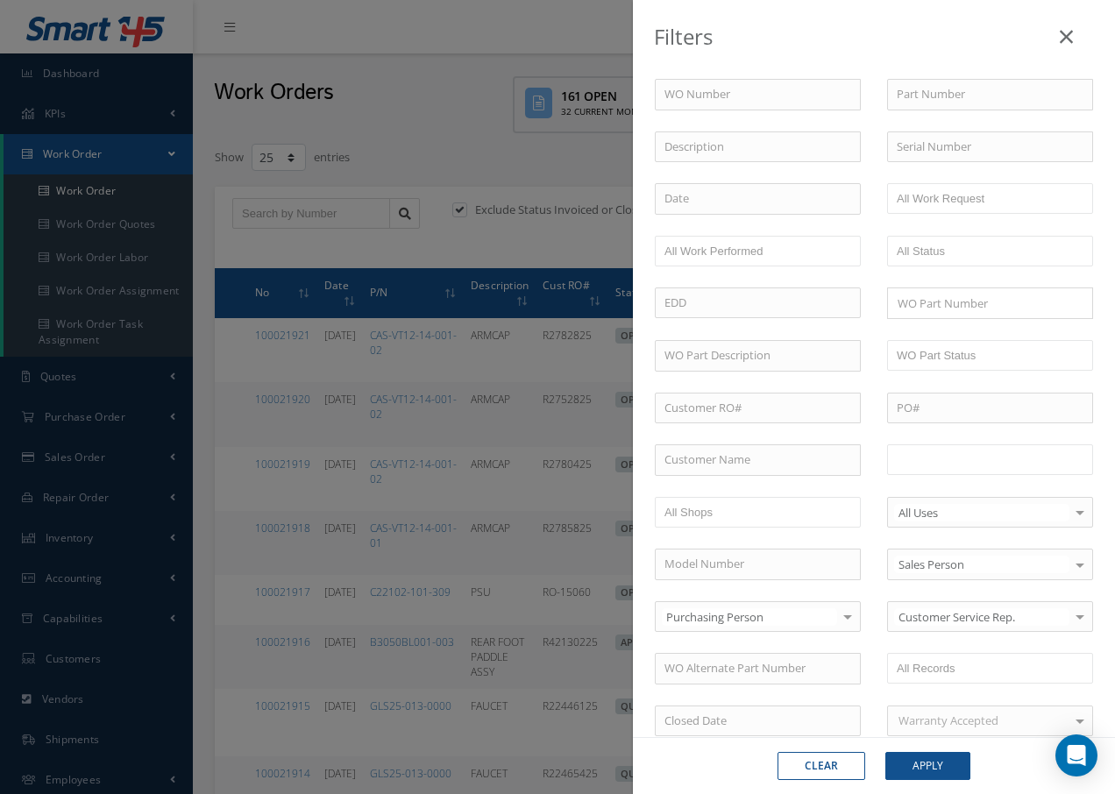
click at [935, 455] on input "text" at bounding box center [951, 460] width 111 height 22
click at [959, 765] on button "Apply" at bounding box center [927, 766] width 85 height 28
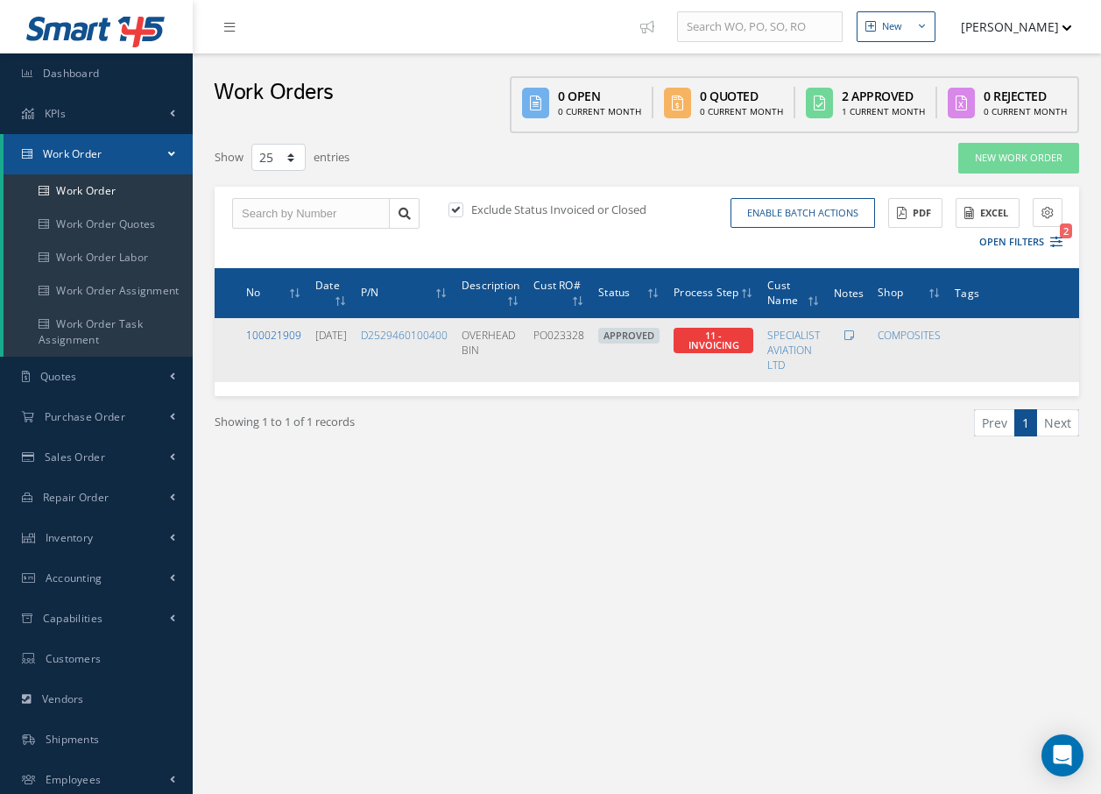
click at [276, 332] on link "100021909" at bounding box center [273, 335] width 55 height 15
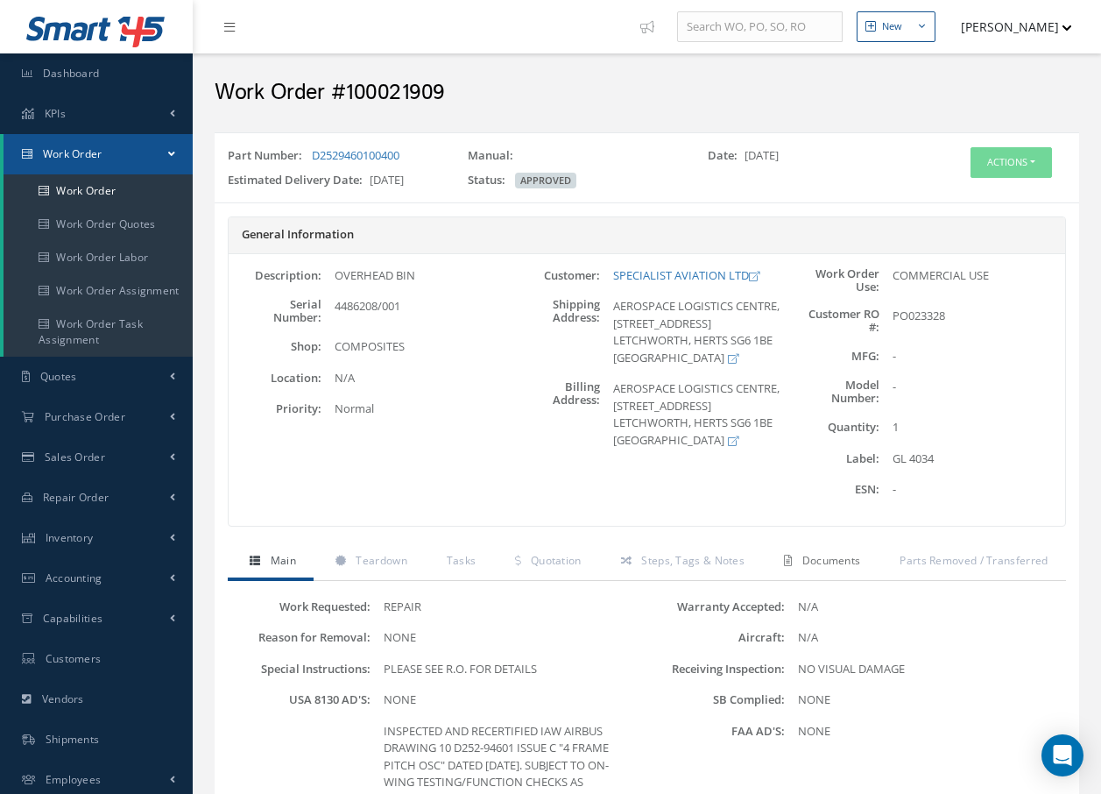
click at [820, 563] on span "Documents" at bounding box center [832, 560] width 59 height 15
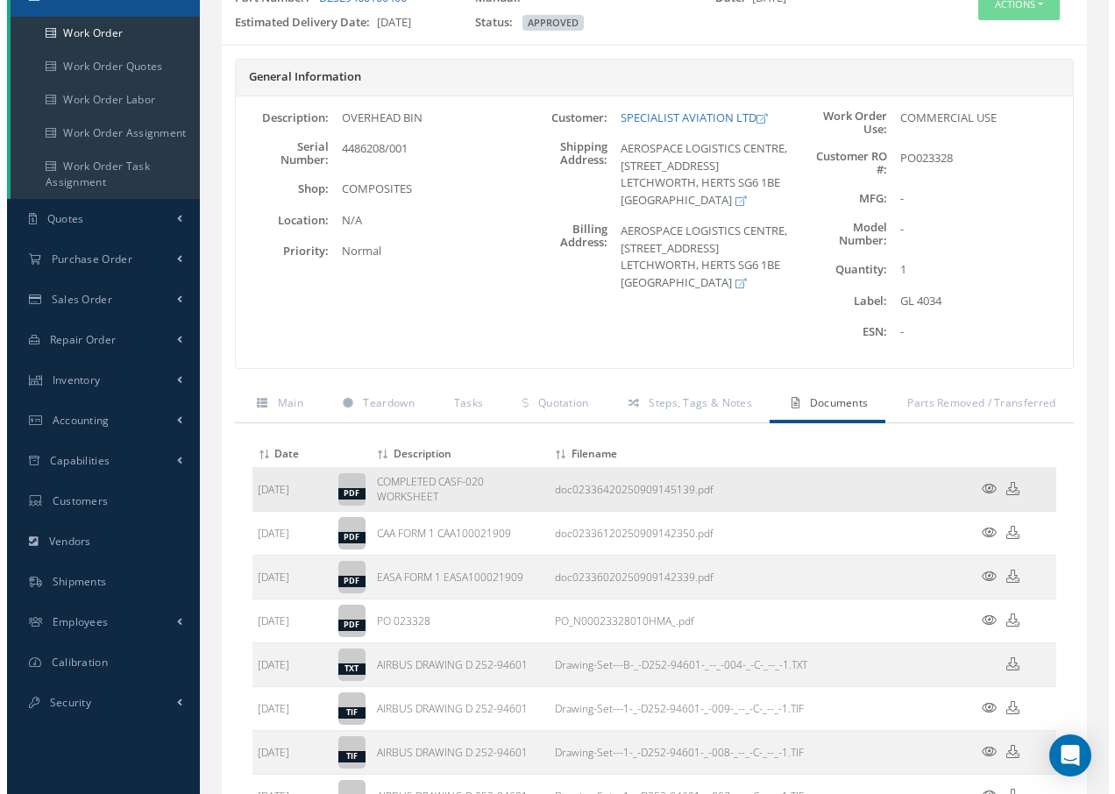
scroll to position [263, 0]
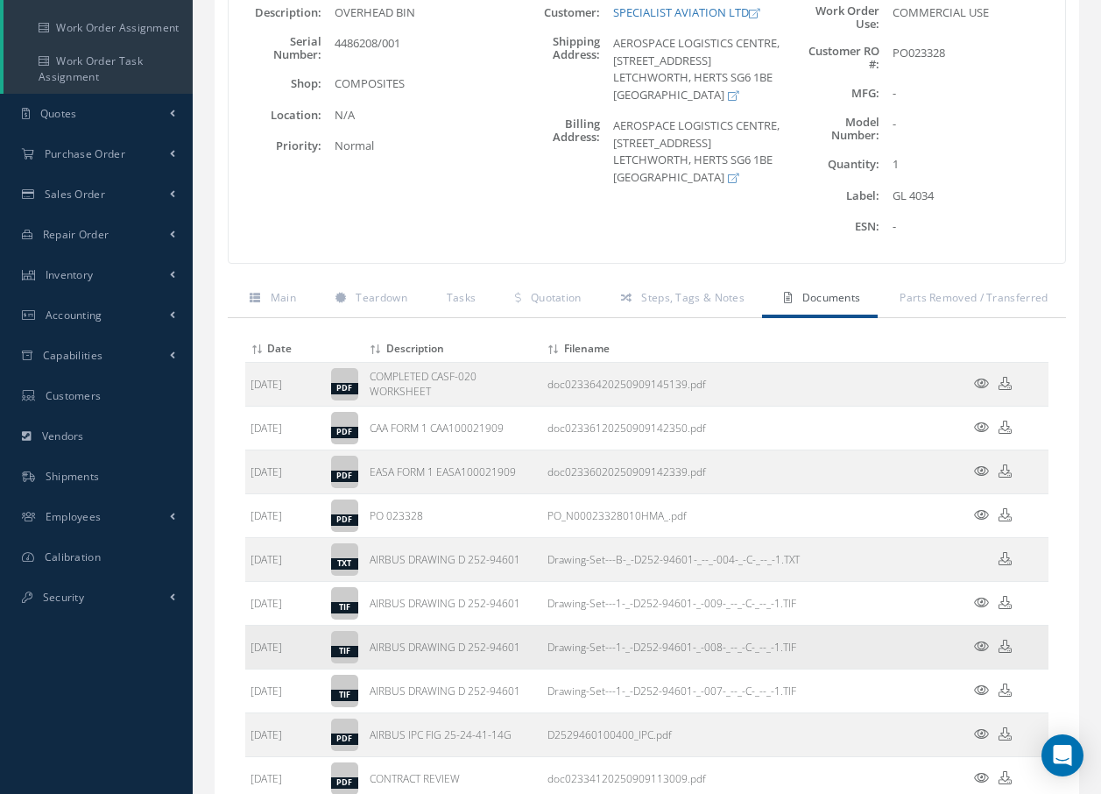
click at [978, 641] on icon at bounding box center [981, 646] width 15 height 13
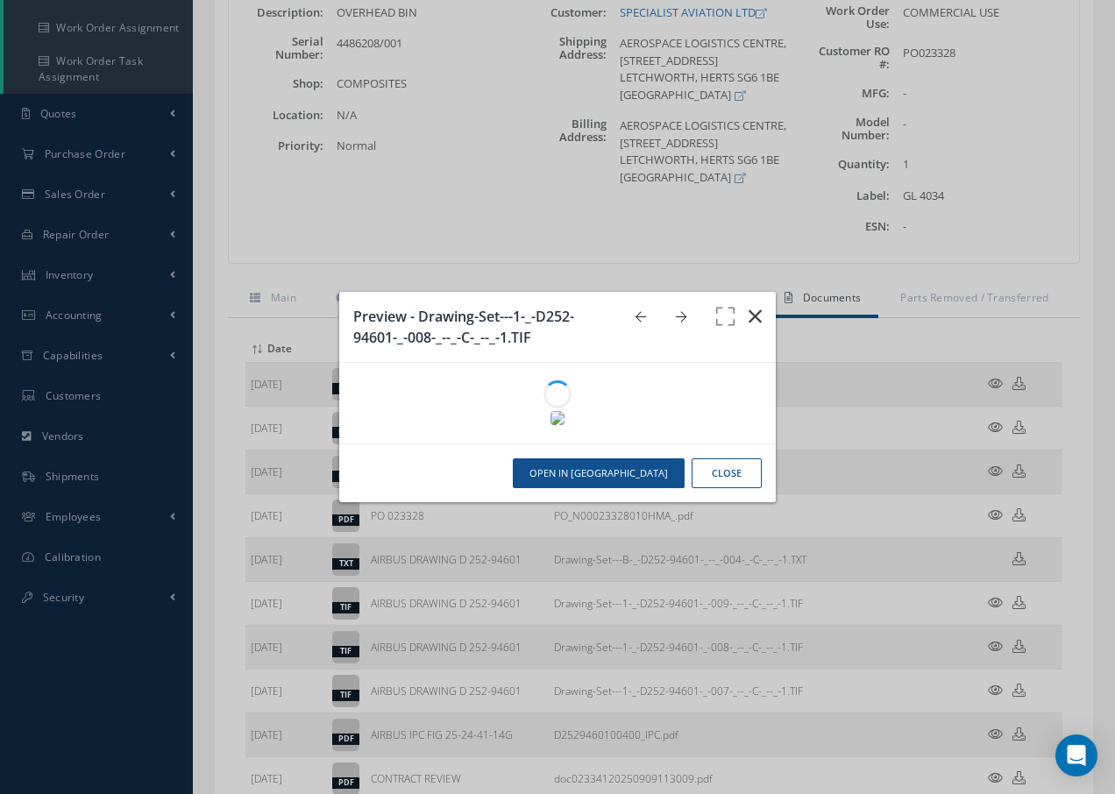
click at [754, 317] on icon "button" at bounding box center [754, 316] width 13 height 21
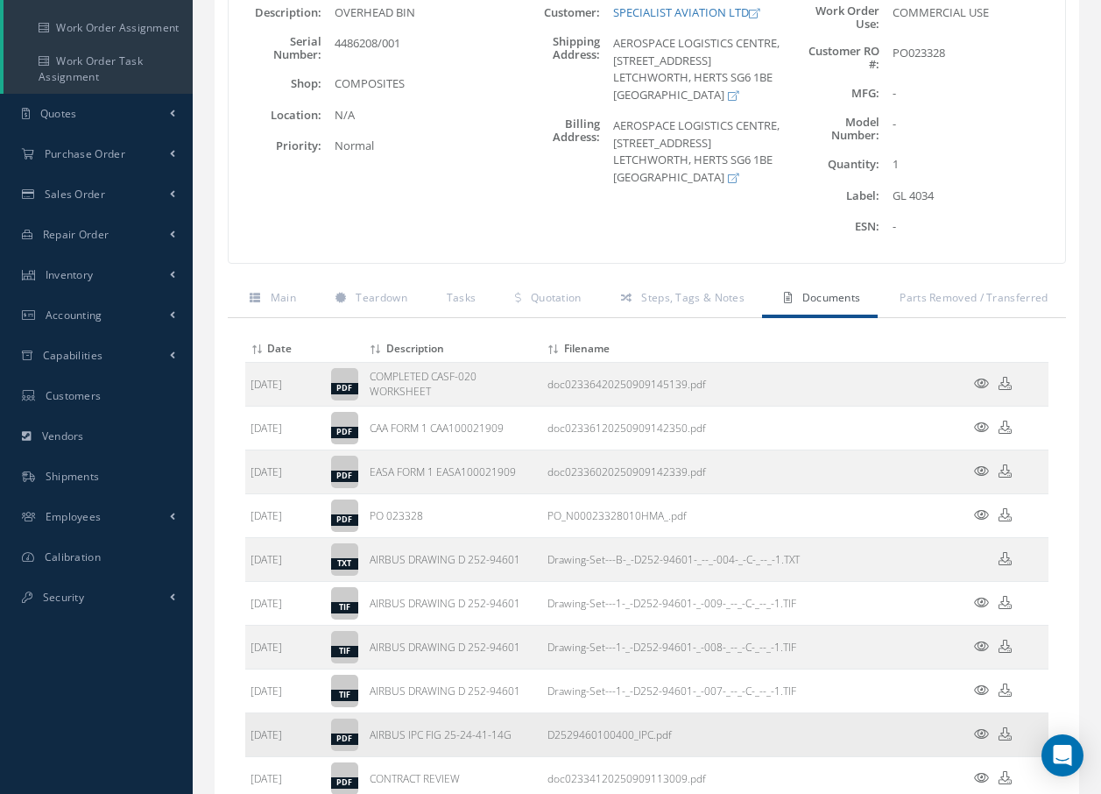
click at [983, 729] on icon at bounding box center [981, 733] width 15 height 13
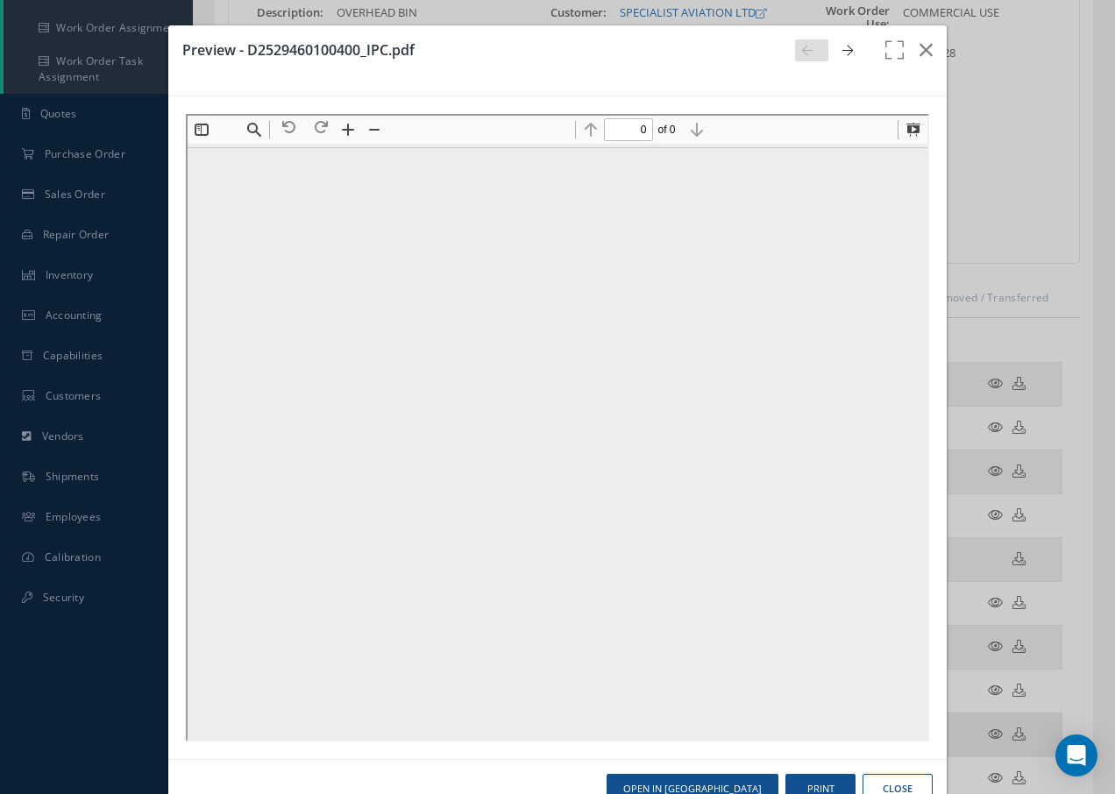
scroll to position [0, 0]
type input "1"
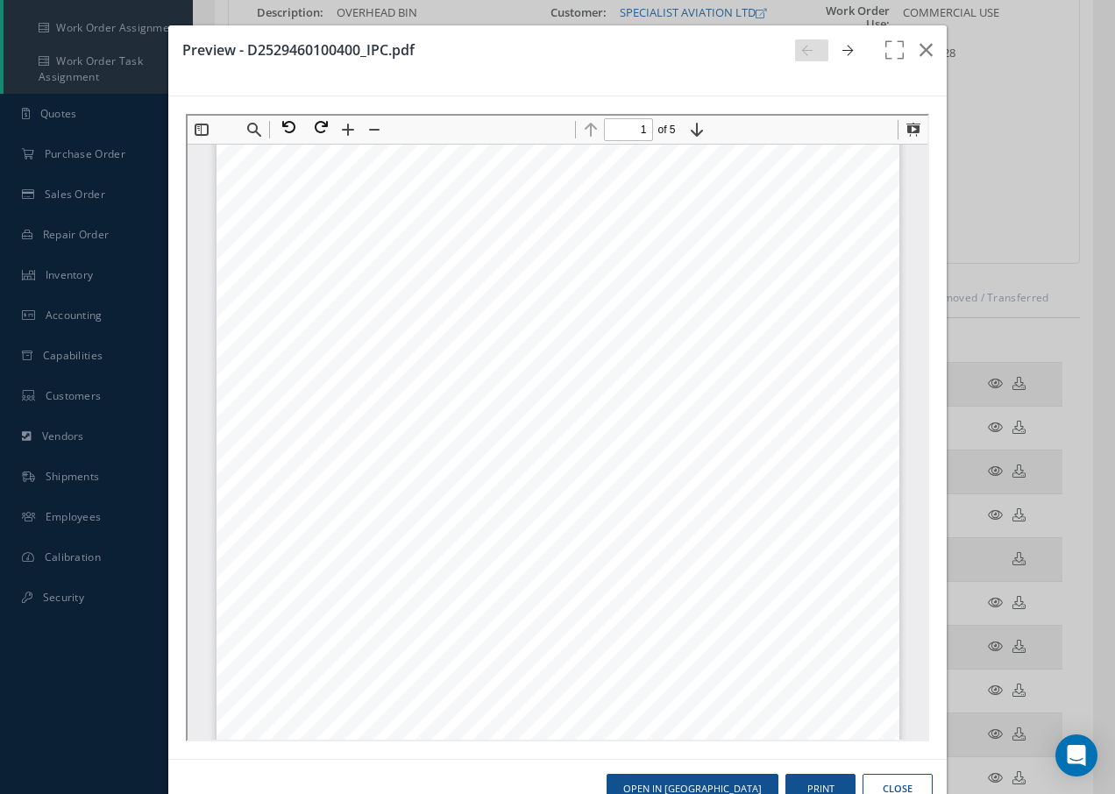
scroll to position [359, 0]
click at [919, 51] on icon "button" at bounding box center [925, 49] width 13 height 21
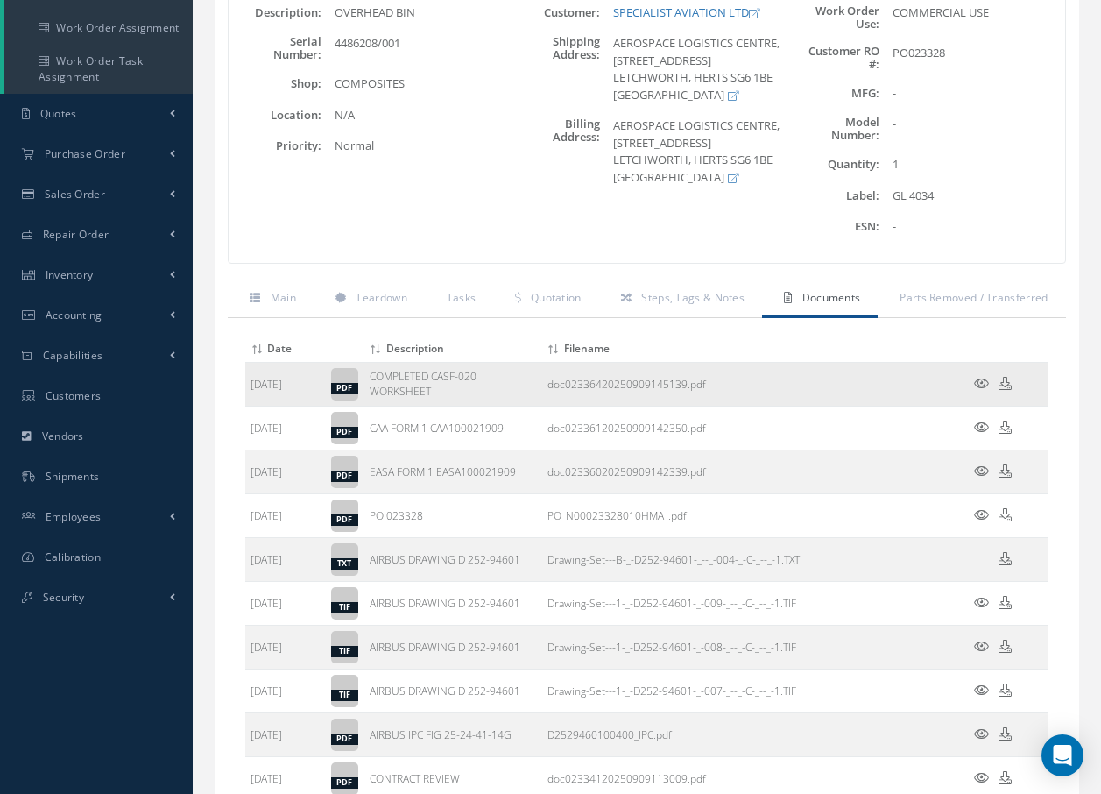
click at [981, 382] on icon at bounding box center [981, 383] width 15 height 13
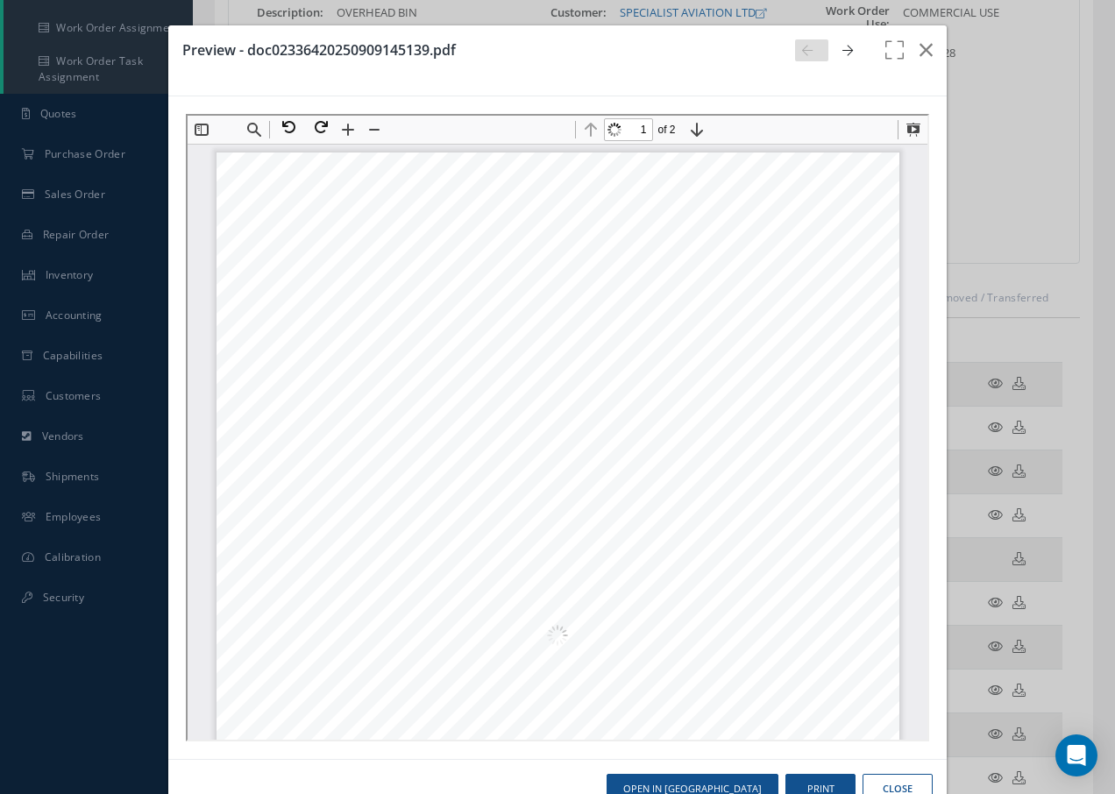
scroll to position [9, 0]
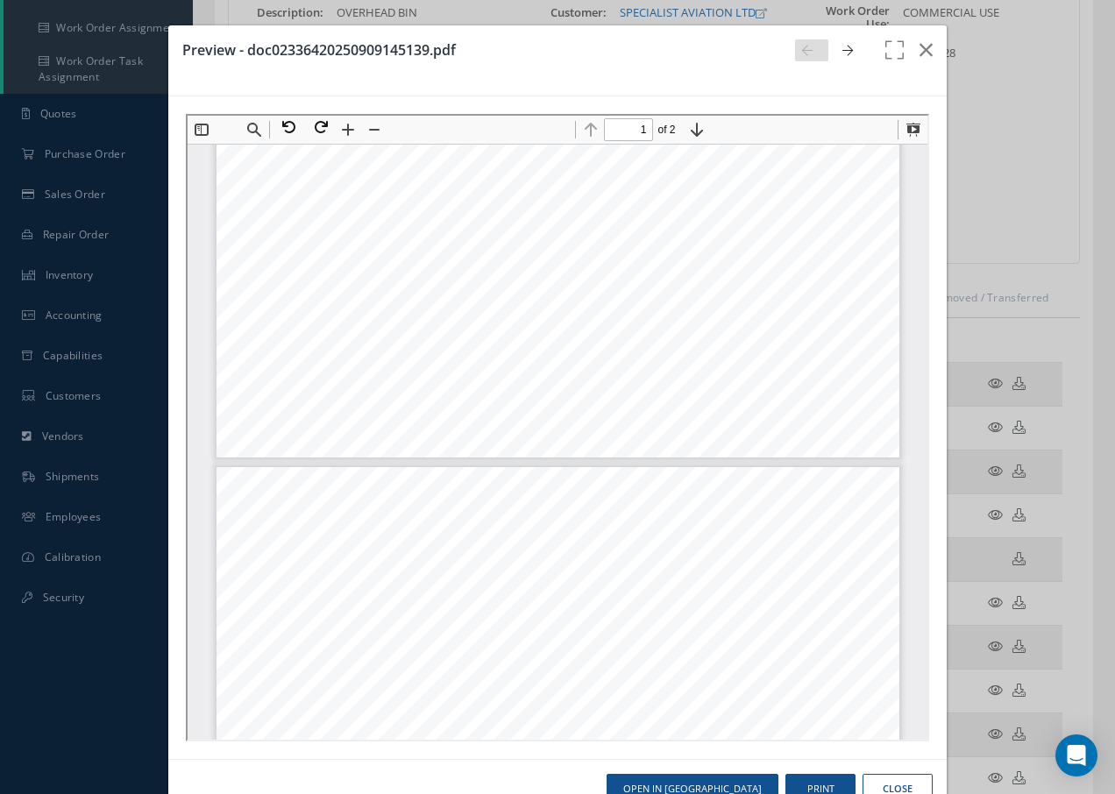
type input "2"
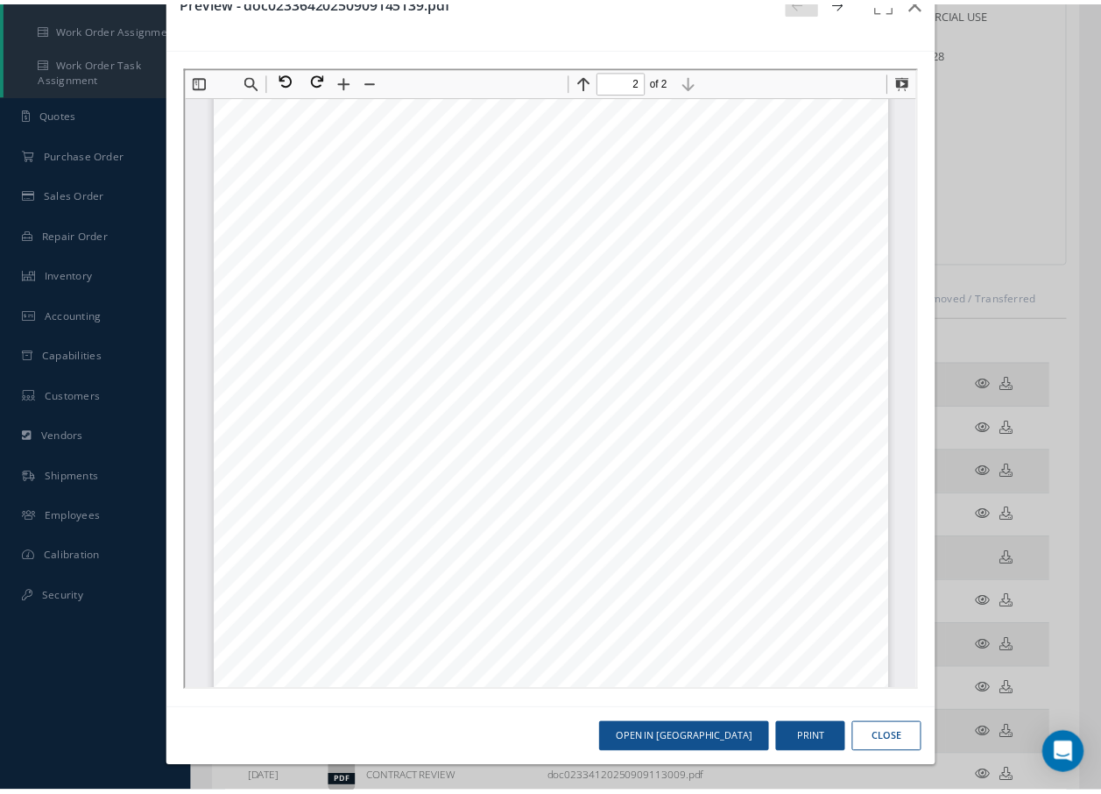
scroll to position [0, 0]
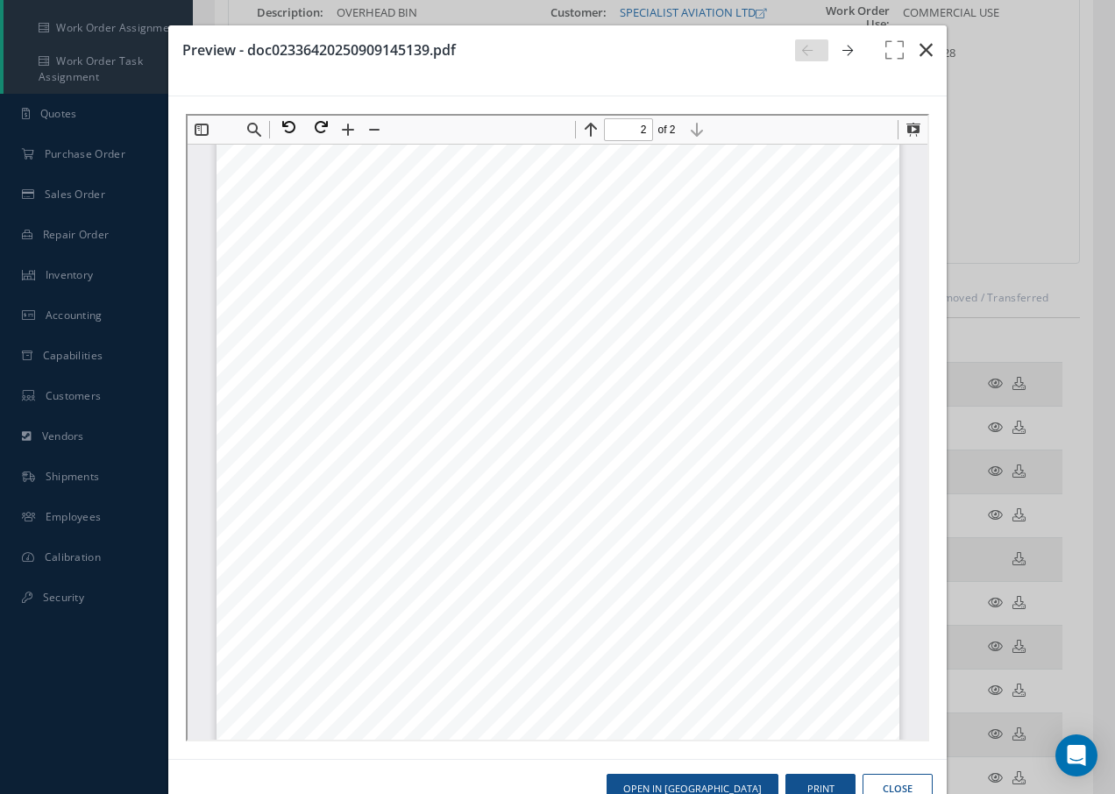
click at [919, 43] on icon "button" at bounding box center [925, 49] width 13 height 21
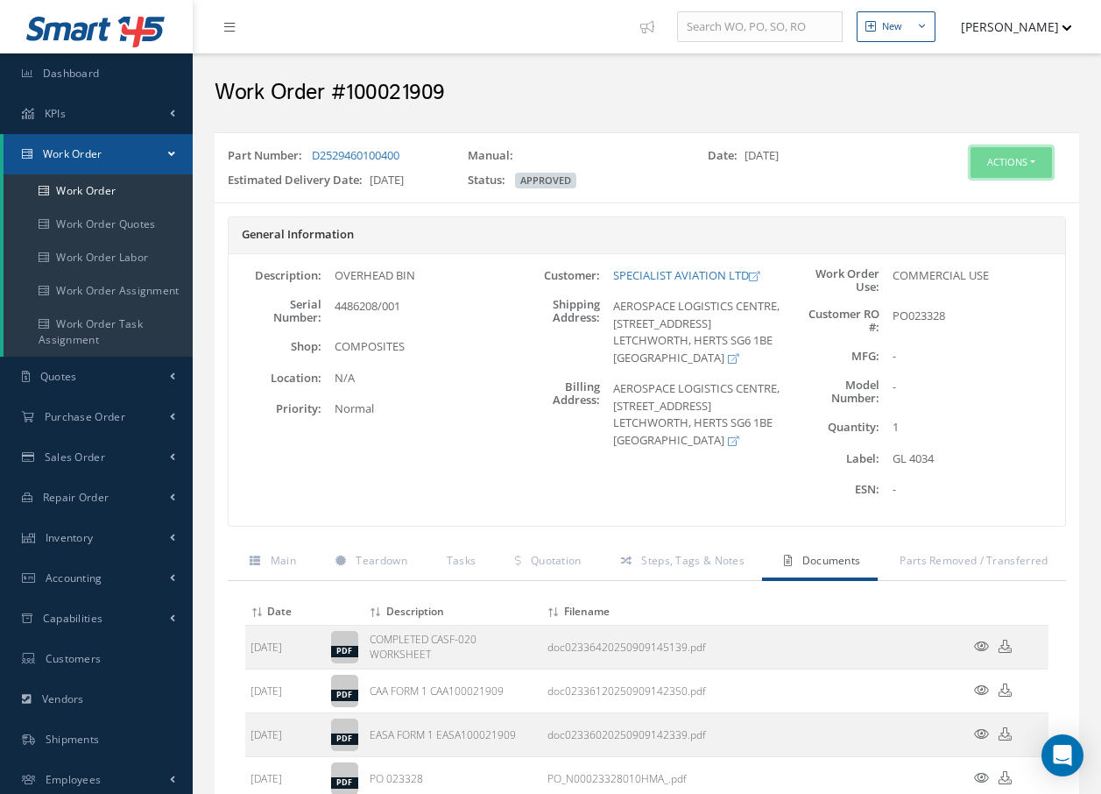
click at [995, 160] on button "Actions" at bounding box center [1011, 162] width 81 height 31
click at [989, 220] on link "Invoicing" at bounding box center [985, 220] width 140 height 24
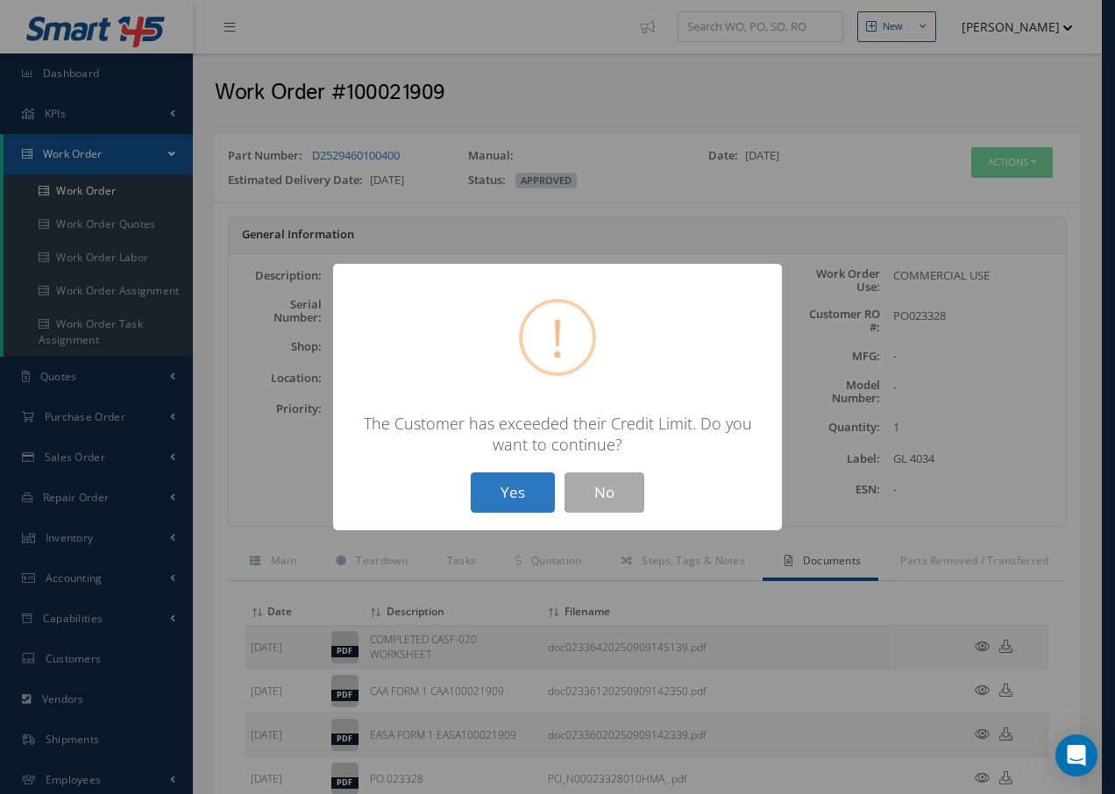
click at [503, 495] on button "Yes" at bounding box center [513, 492] width 84 height 41
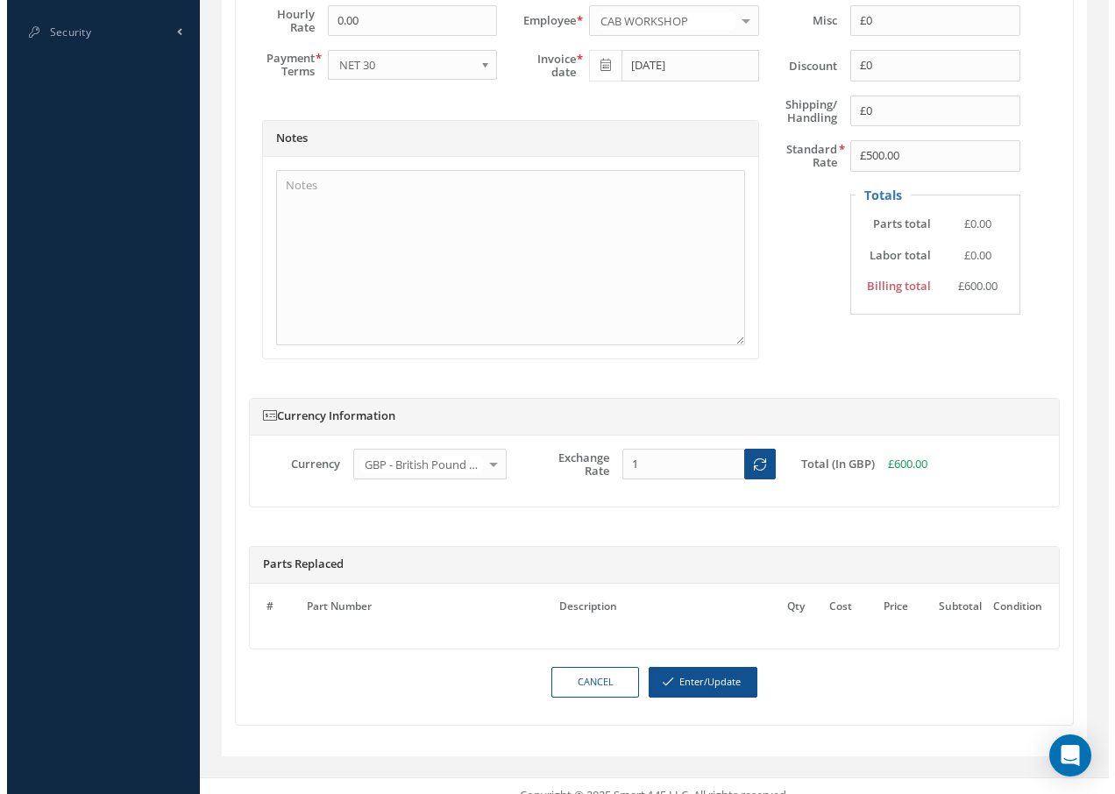
scroll to position [847, 0]
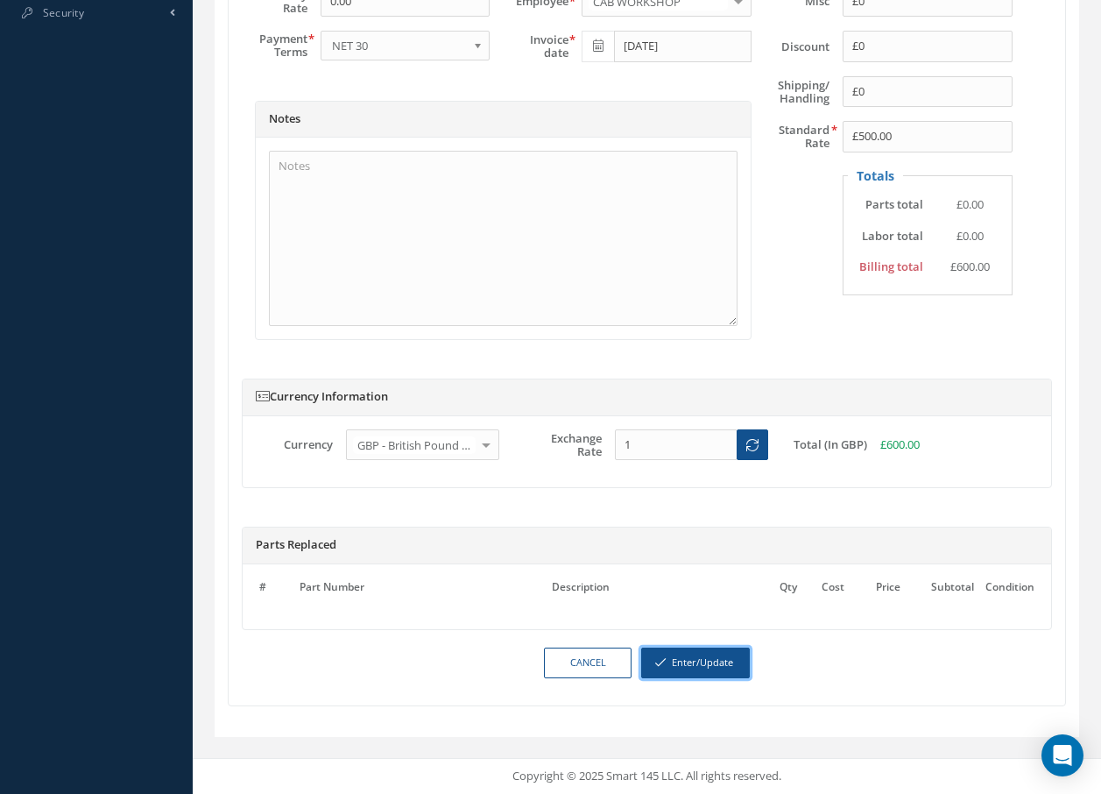
click at [702, 660] on button "Enter/Update" at bounding box center [695, 663] width 109 height 31
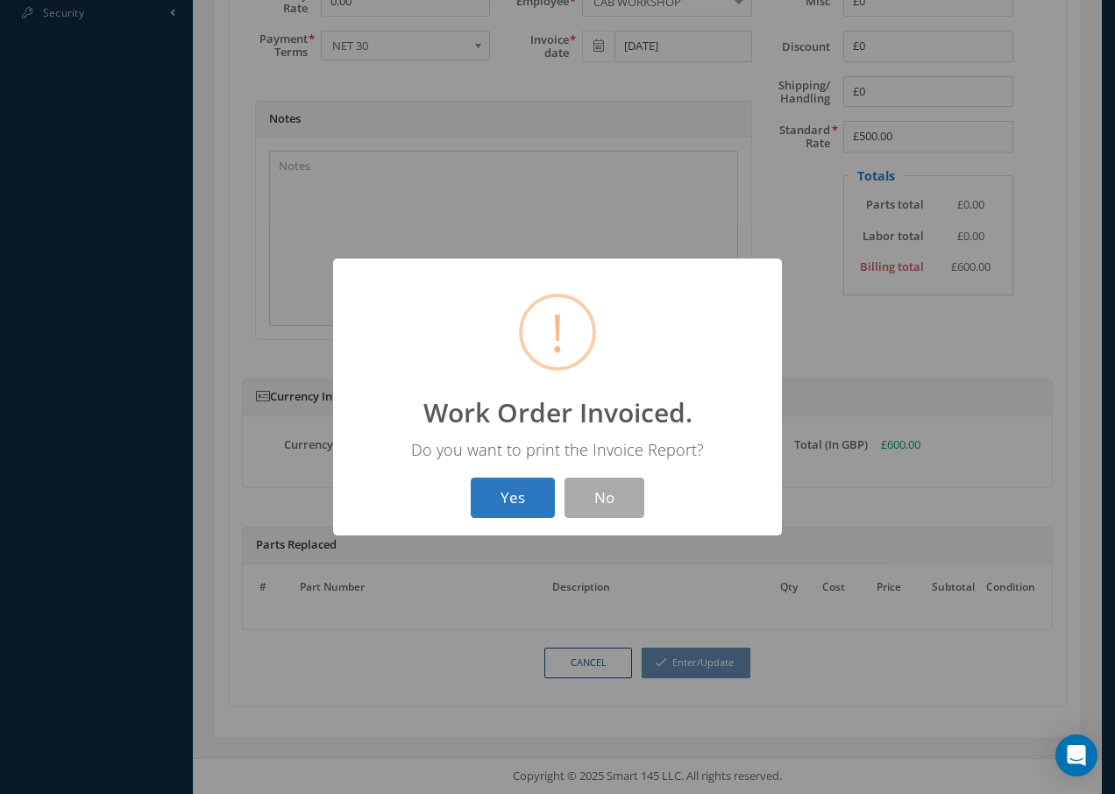
click at [513, 492] on button "Yes" at bounding box center [513, 498] width 84 height 41
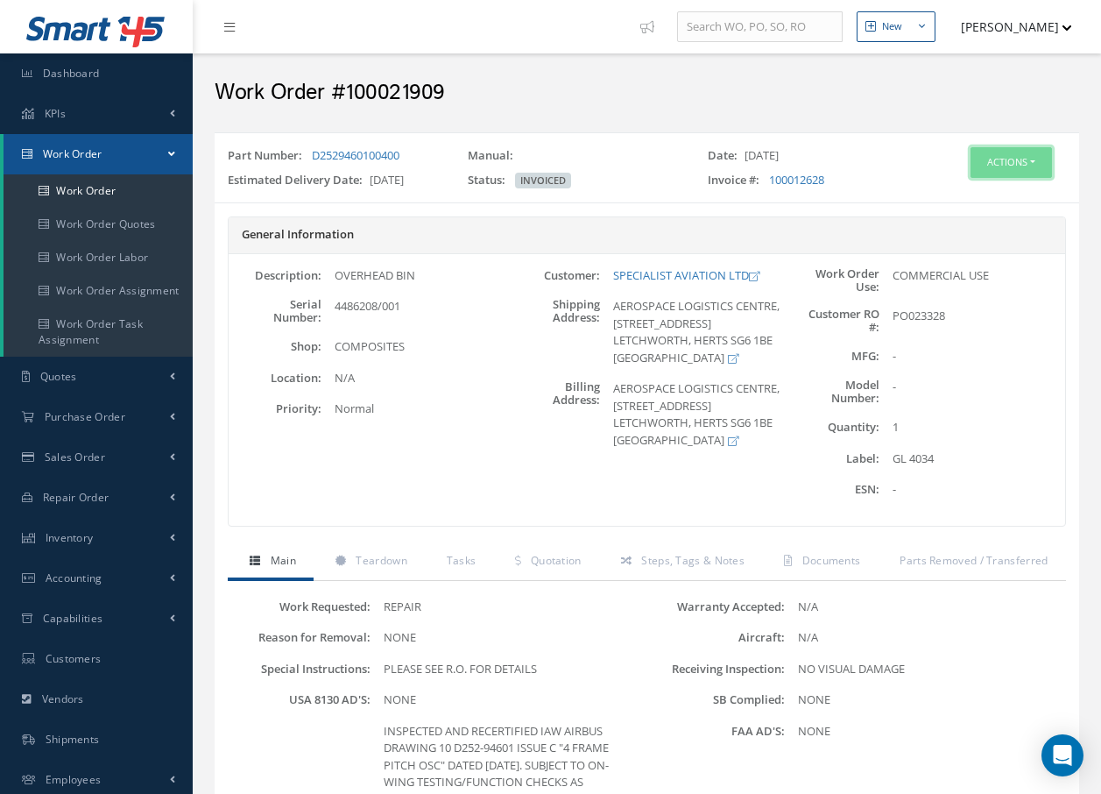
click at [995, 162] on button "Actions" at bounding box center [1011, 162] width 81 height 31
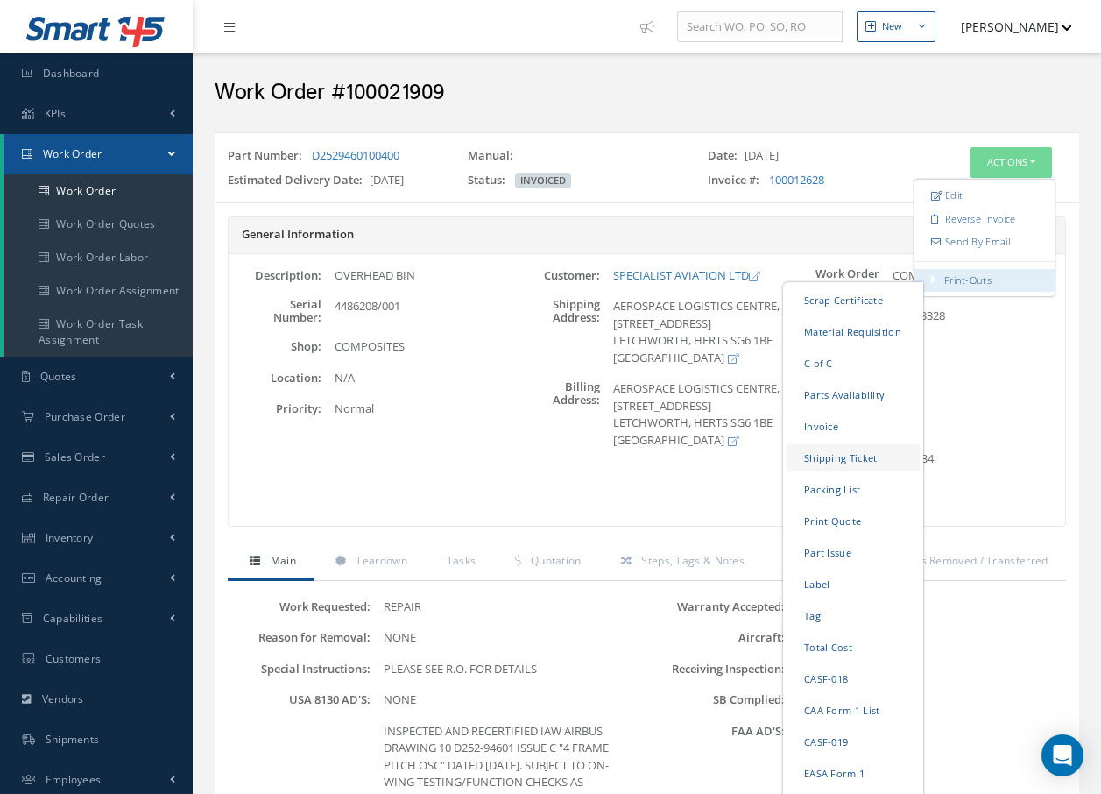
click at [824, 459] on link "Shipping Ticket" at bounding box center [853, 457] width 133 height 27
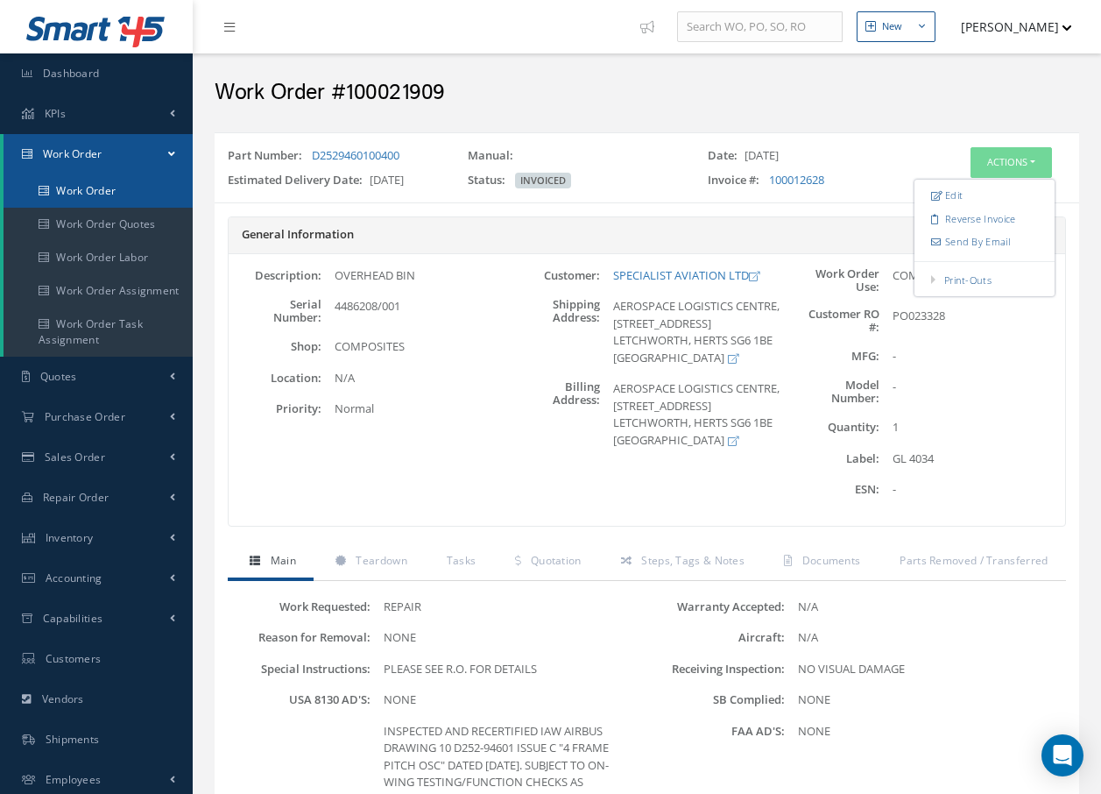
click at [88, 185] on link "Work Order" at bounding box center [98, 190] width 189 height 33
click at [90, 187] on link "Work Order" at bounding box center [98, 190] width 189 height 33
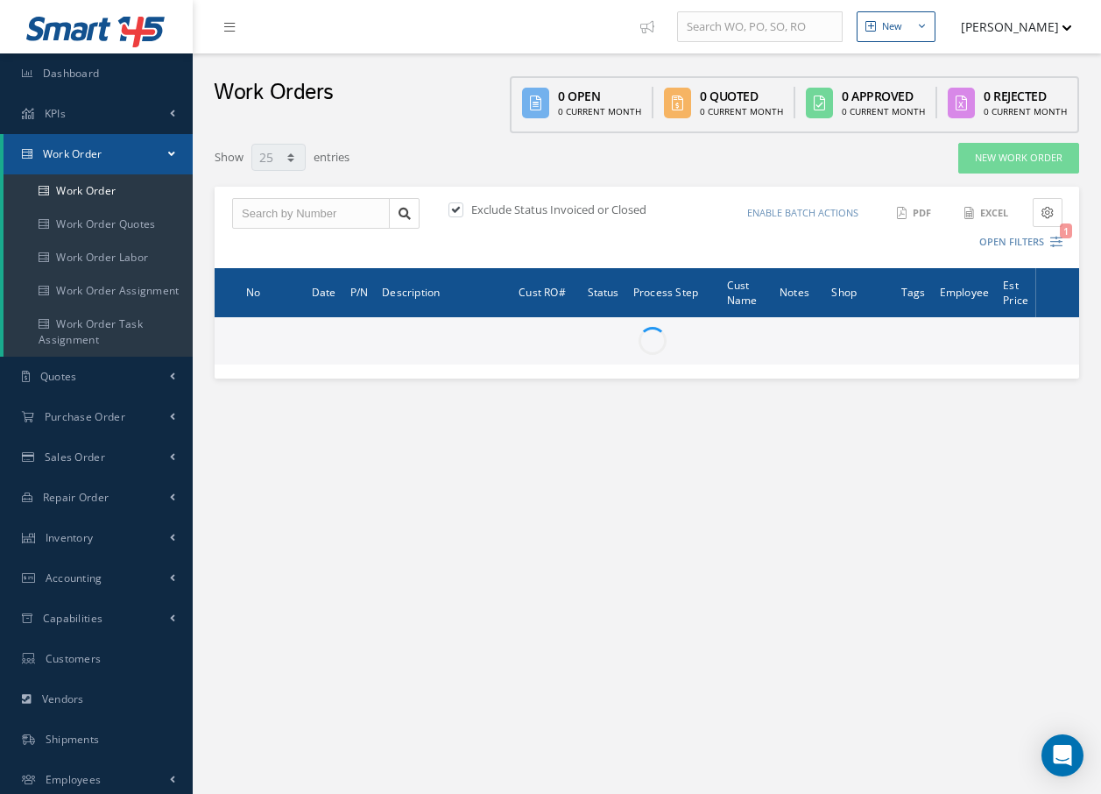
select select "25"
type input "All Work Request"
type input "All Work Performed"
type input "All Status"
type input "WO Part Status"
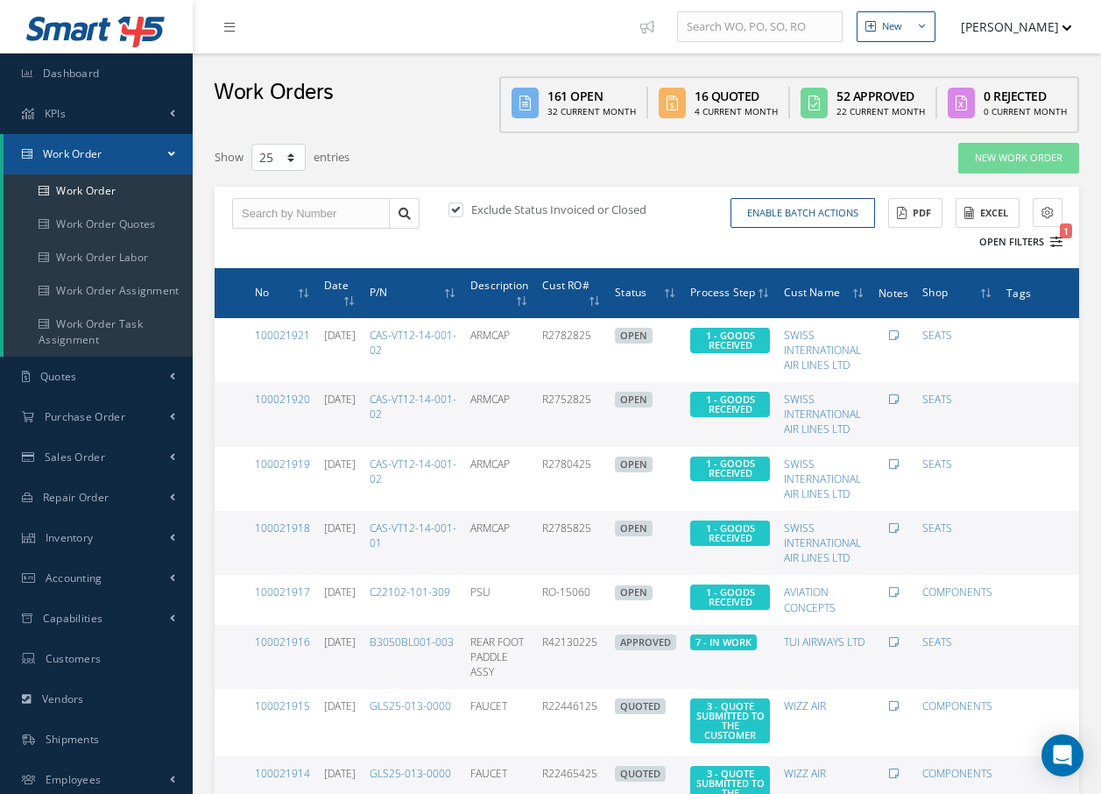
click at [1060, 247] on icon "1" at bounding box center [1057, 242] width 12 height 12
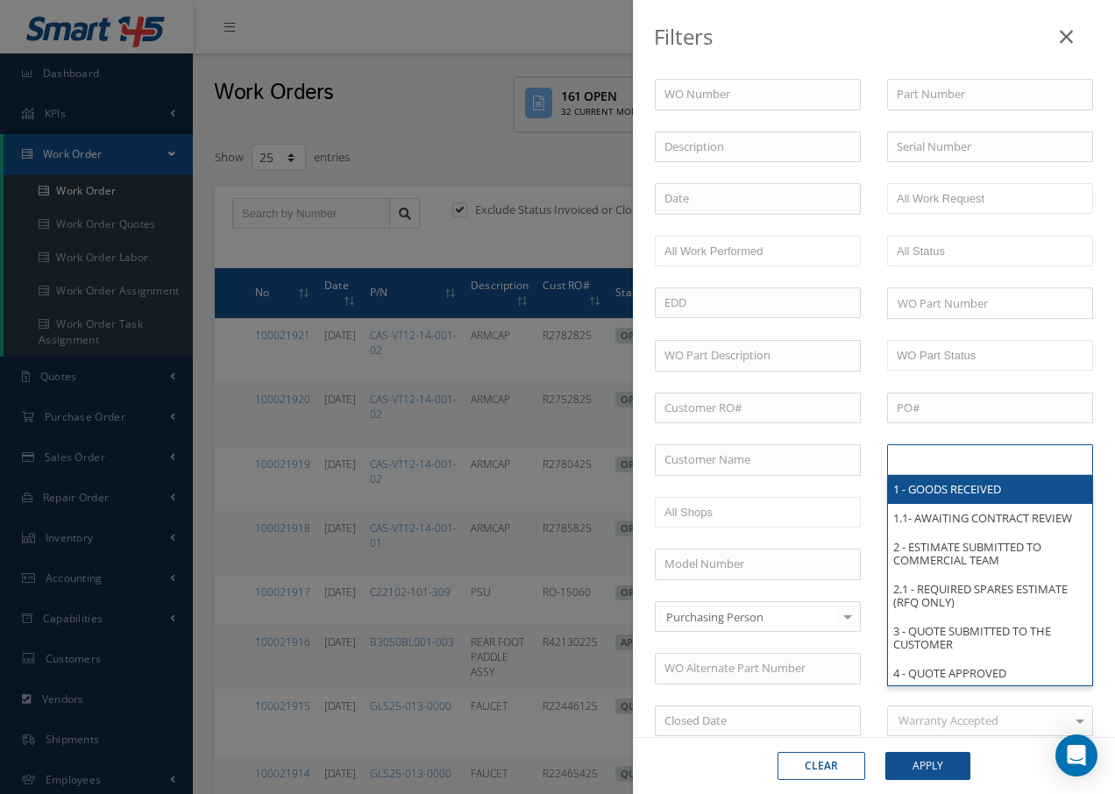
click at [991, 459] on input "text" at bounding box center [951, 460] width 111 height 22
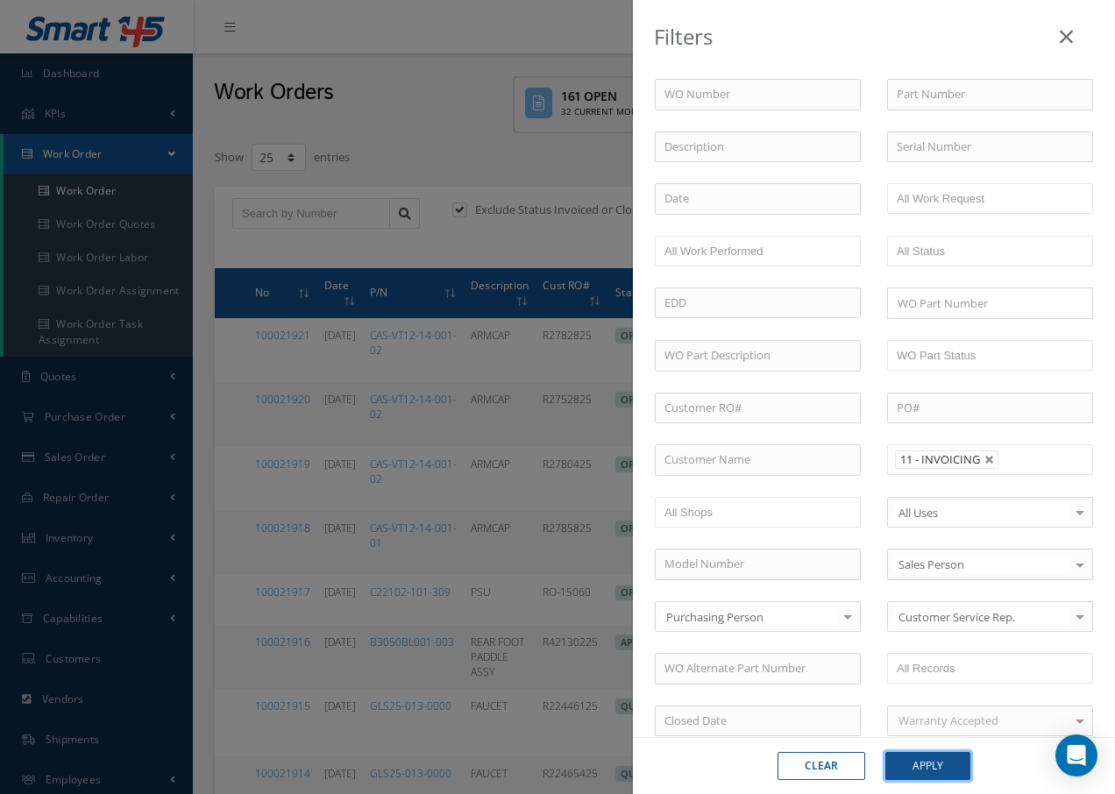
click at [925, 763] on button "Apply" at bounding box center [927, 766] width 85 height 28
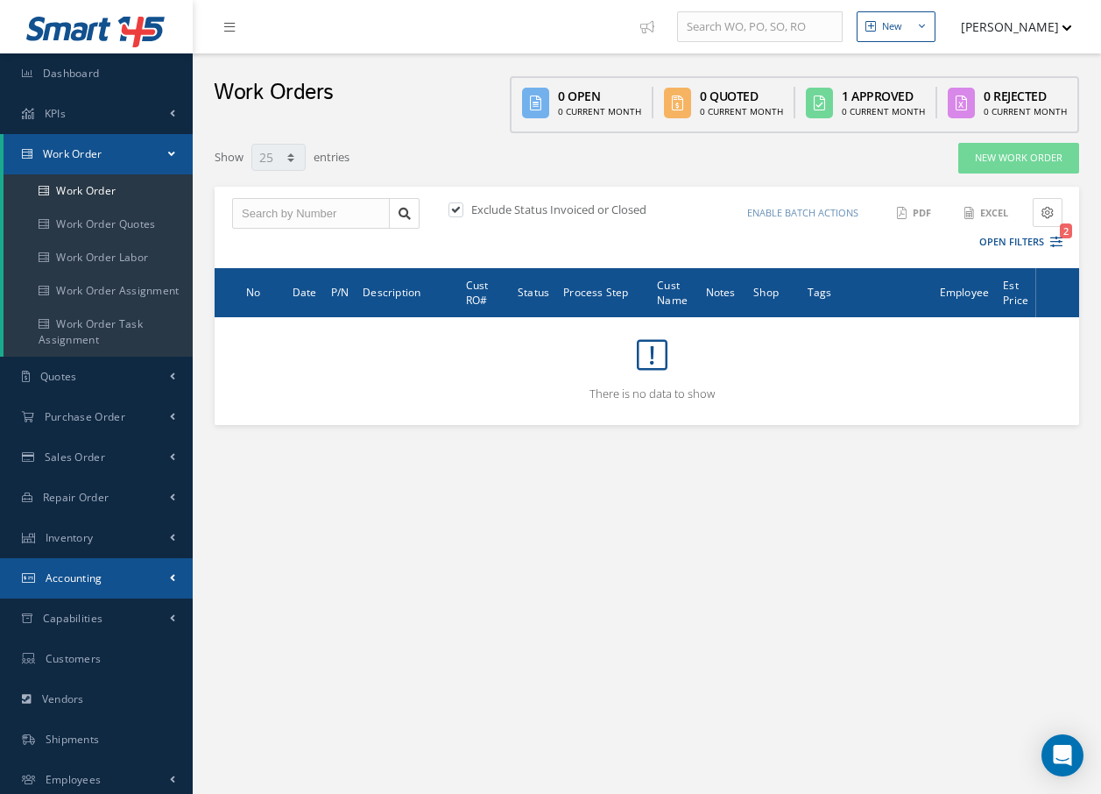
click at [102, 577] on span "Accounting" at bounding box center [74, 577] width 57 height 15
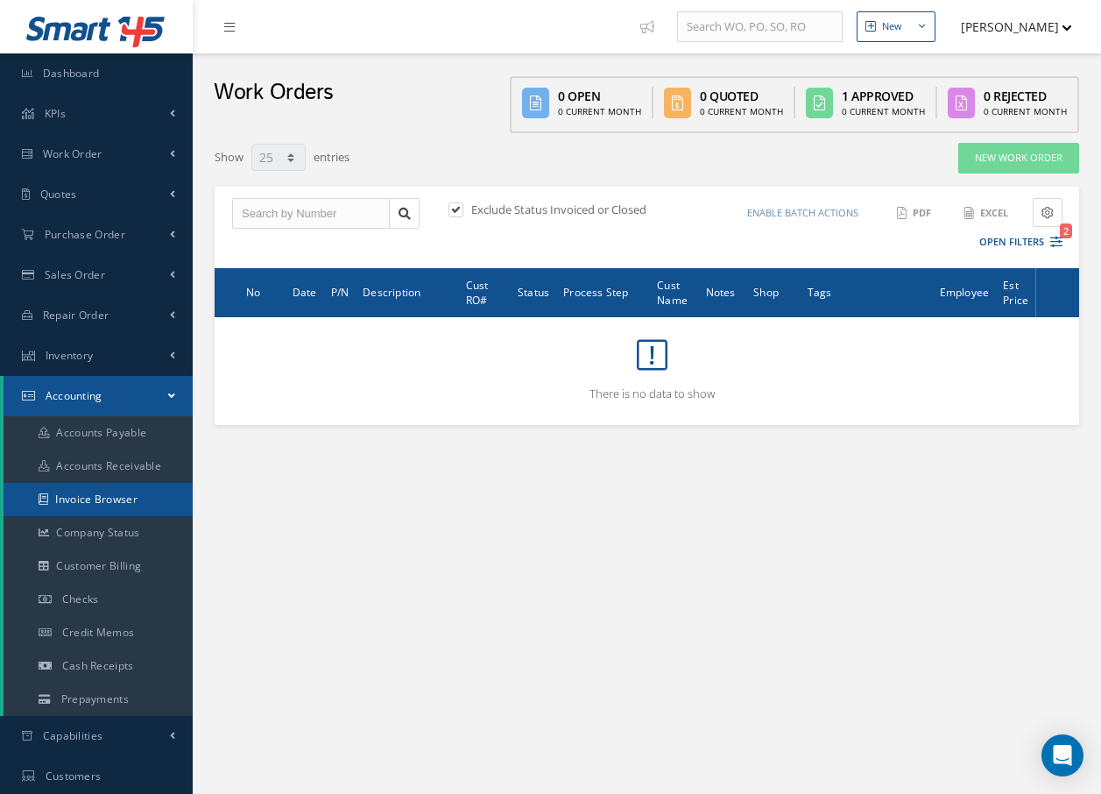
click at [130, 502] on link "Invoice Browser" at bounding box center [98, 499] width 189 height 33
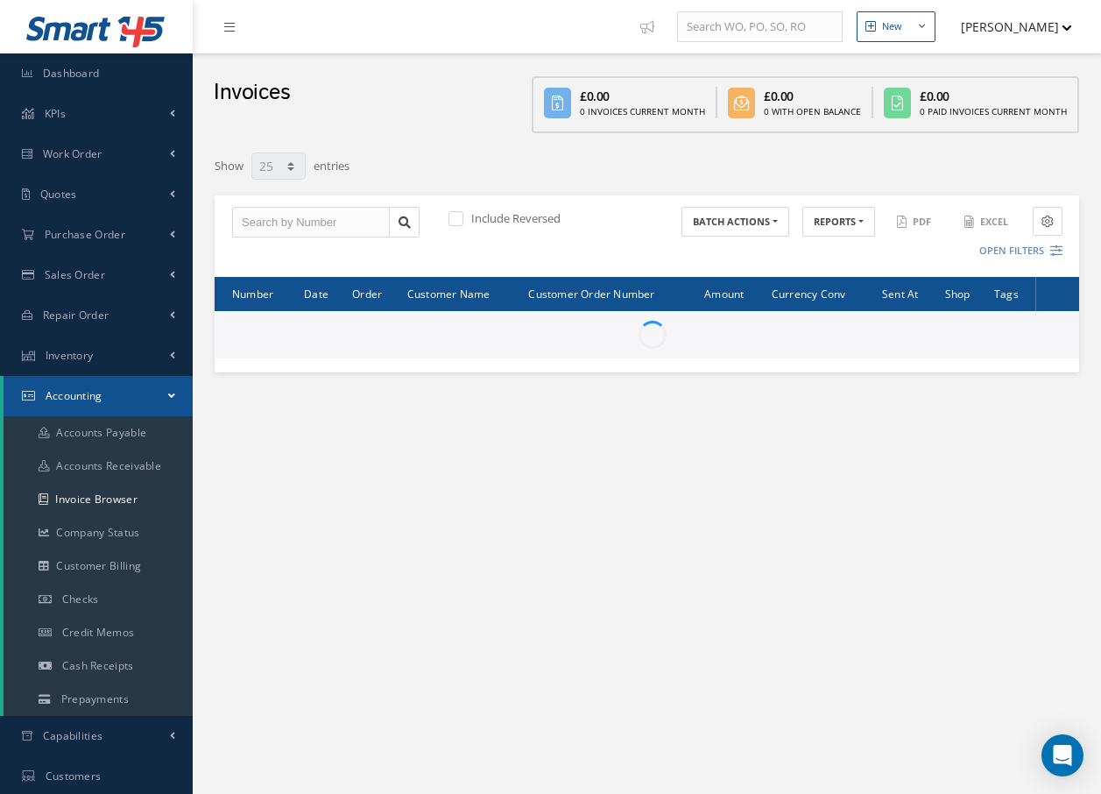
select select "25"
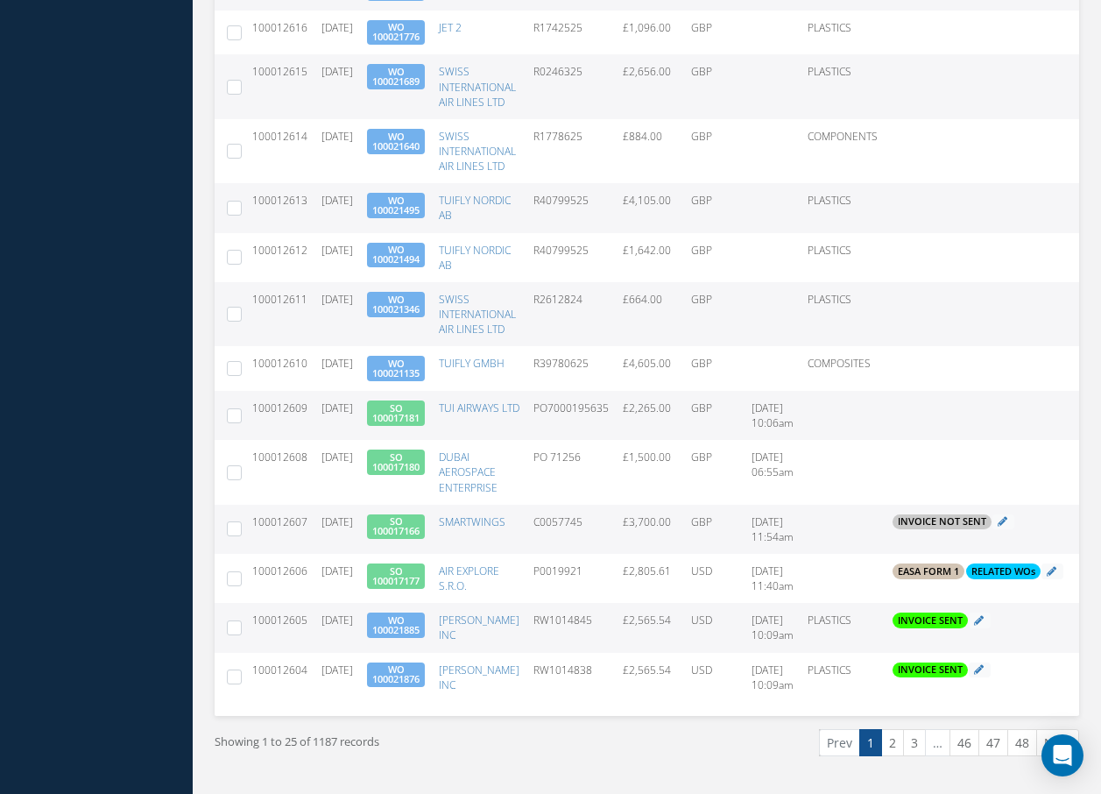
scroll to position [1051, 0]
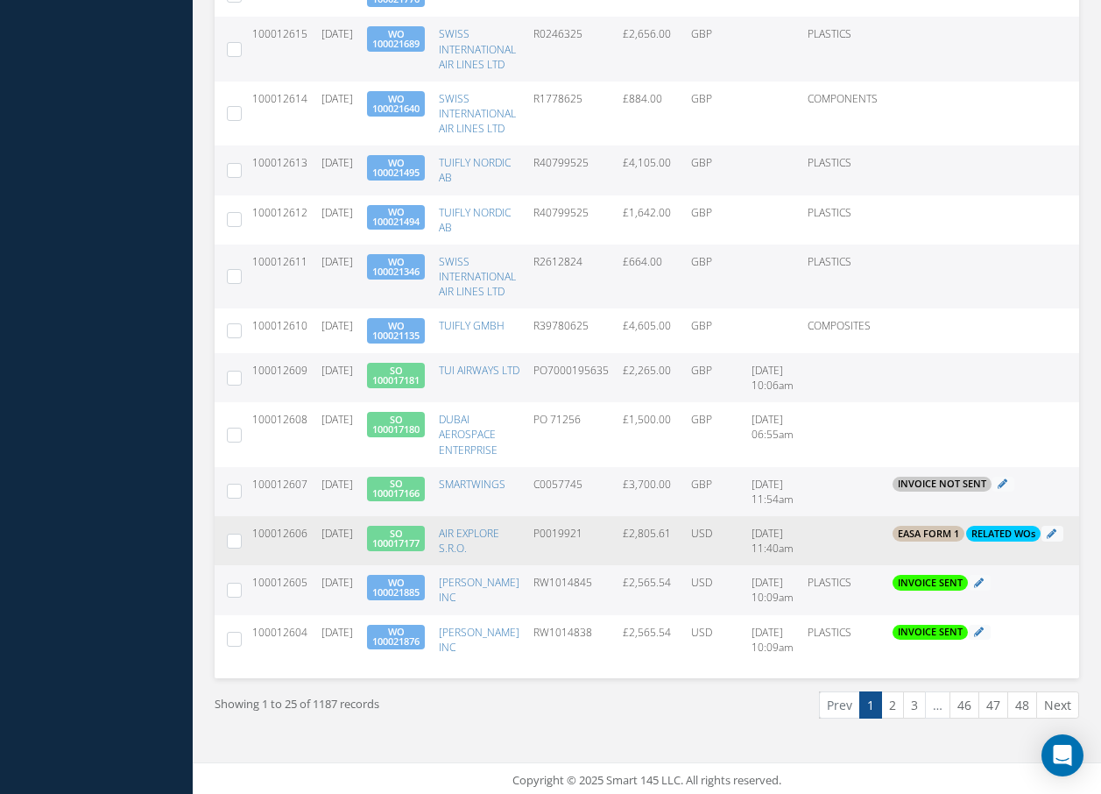
click at [425, 540] on span "SO 100017177" at bounding box center [396, 538] width 58 height 25
click at [420, 545] on link "SO 100017177" at bounding box center [395, 538] width 47 height 23
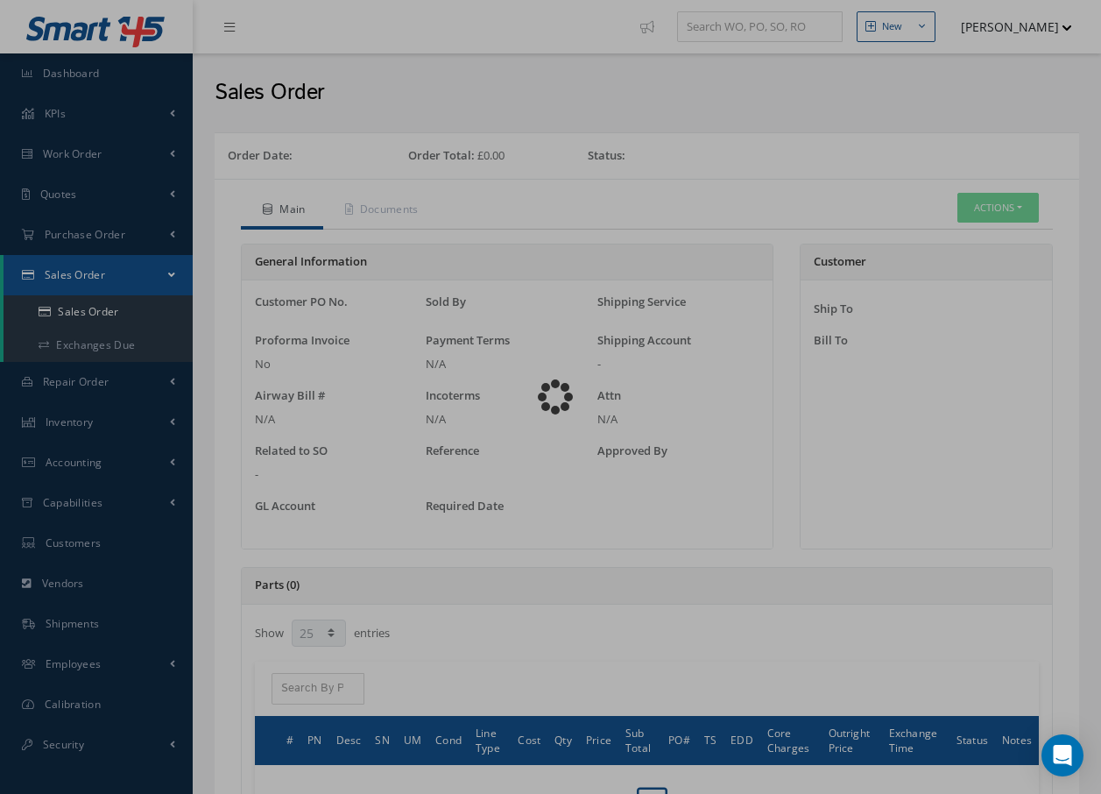
select select "25"
